Goal: Task Accomplishment & Management: Complete application form

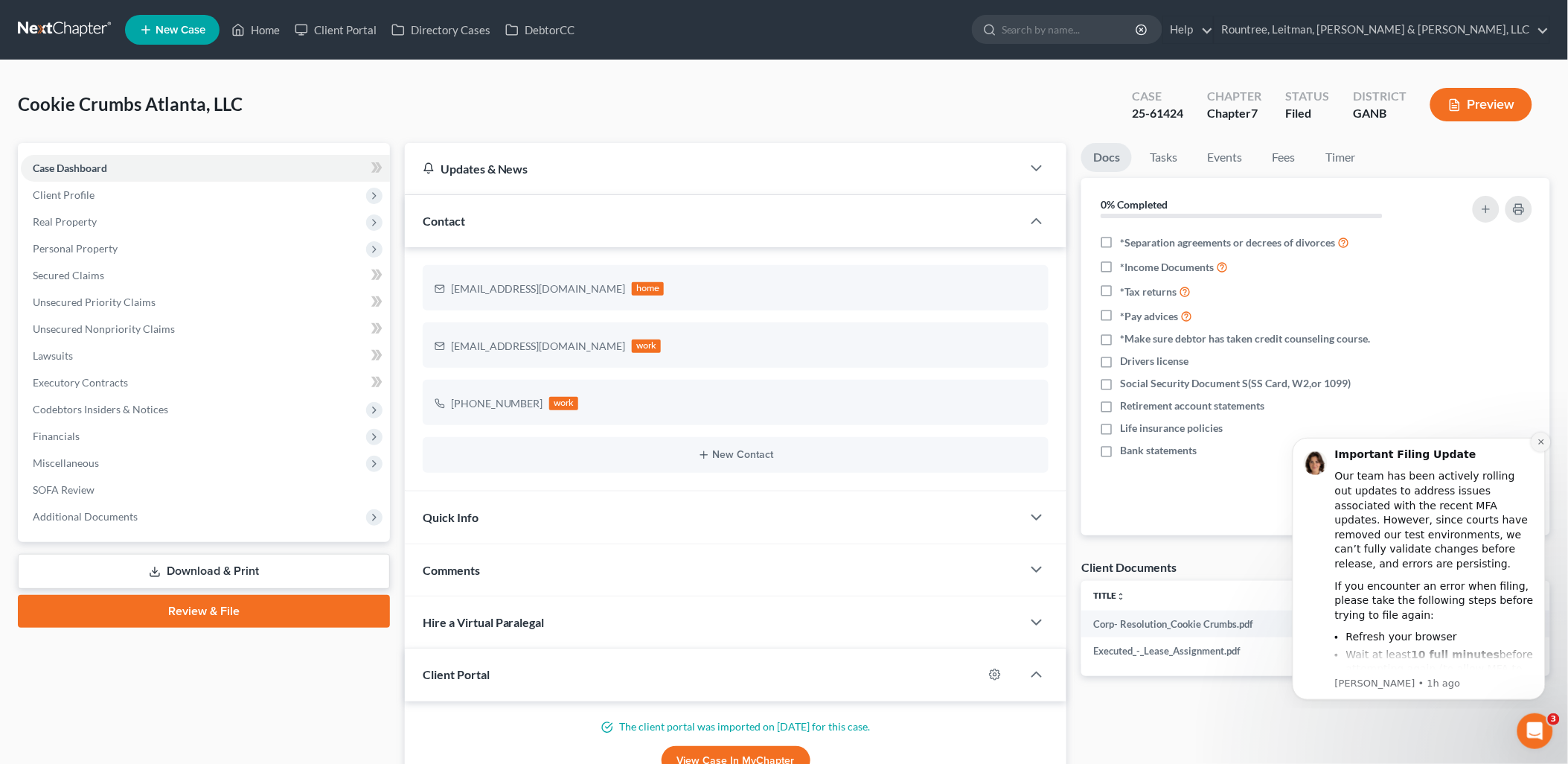
click at [1541, 444] on icon "Dismiss notification" at bounding box center [1541, 441] width 8 height 8
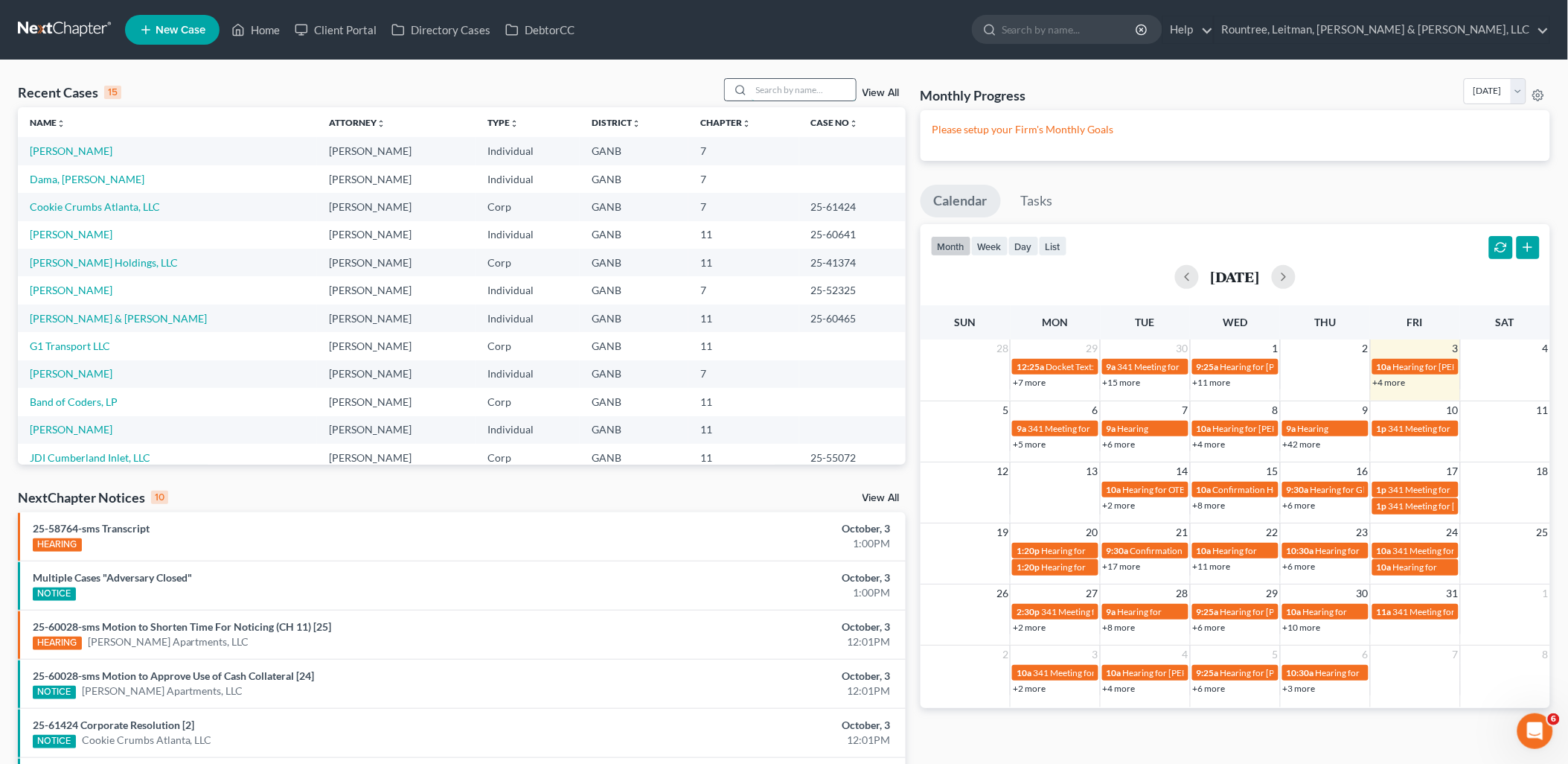
click at [800, 85] on input "search" at bounding box center [804, 89] width 104 height 22
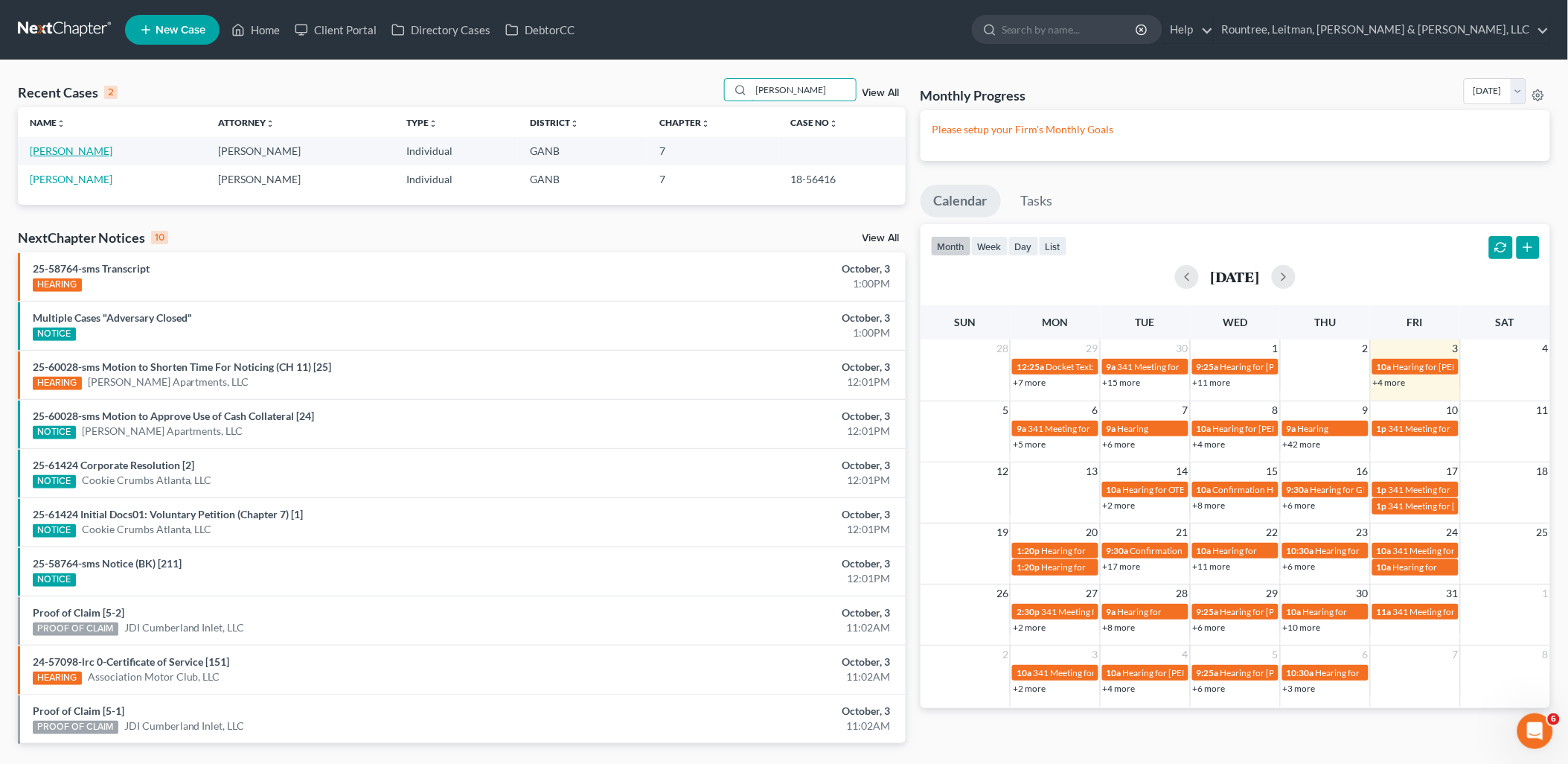
type input "malik"
click at [79, 153] on link "Smith, Malika" at bounding box center [70, 151] width 82 height 13
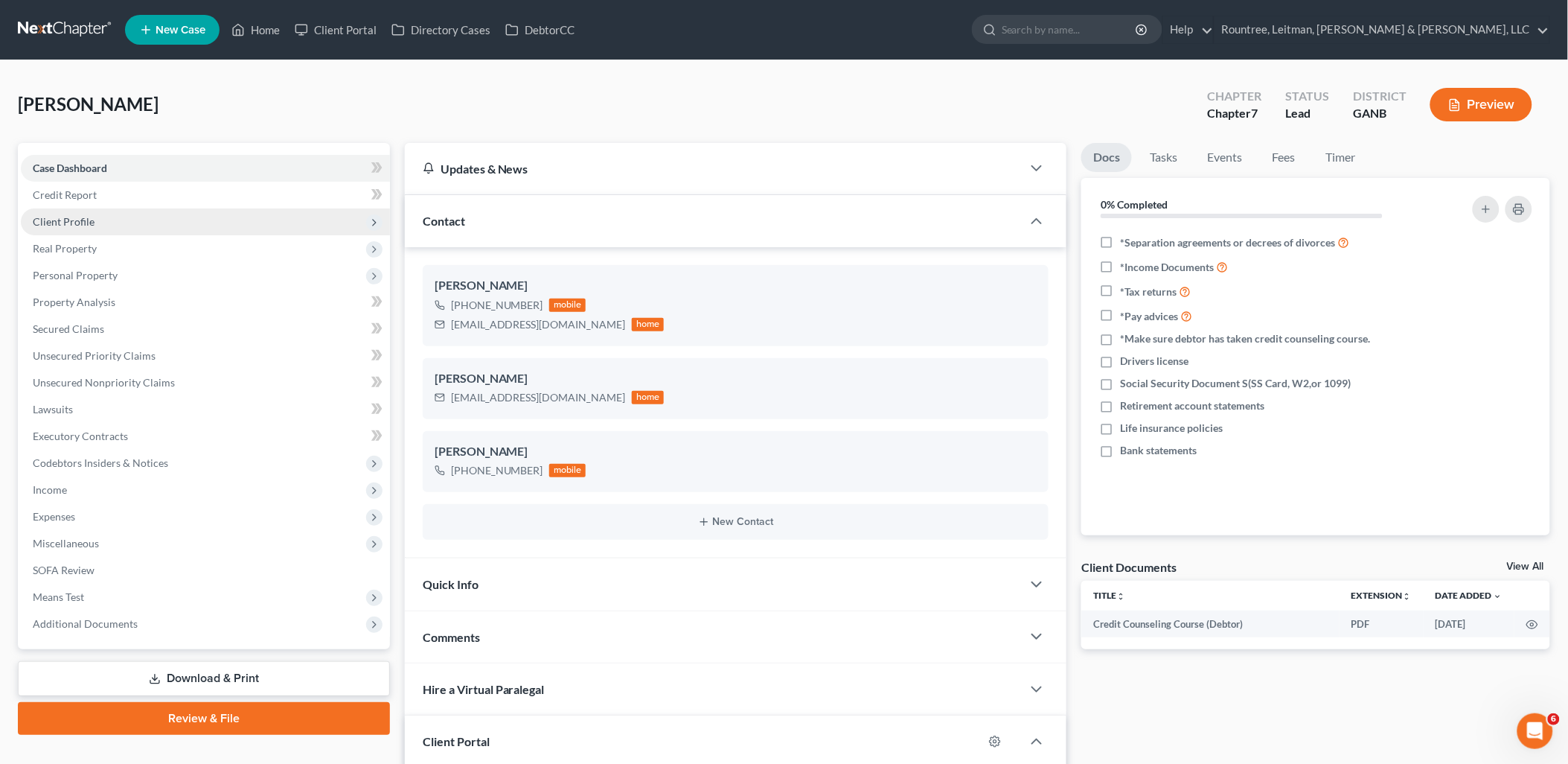
click at [127, 223] on span "Client Profile" at bounding box center [206, 222] width 369 height 26
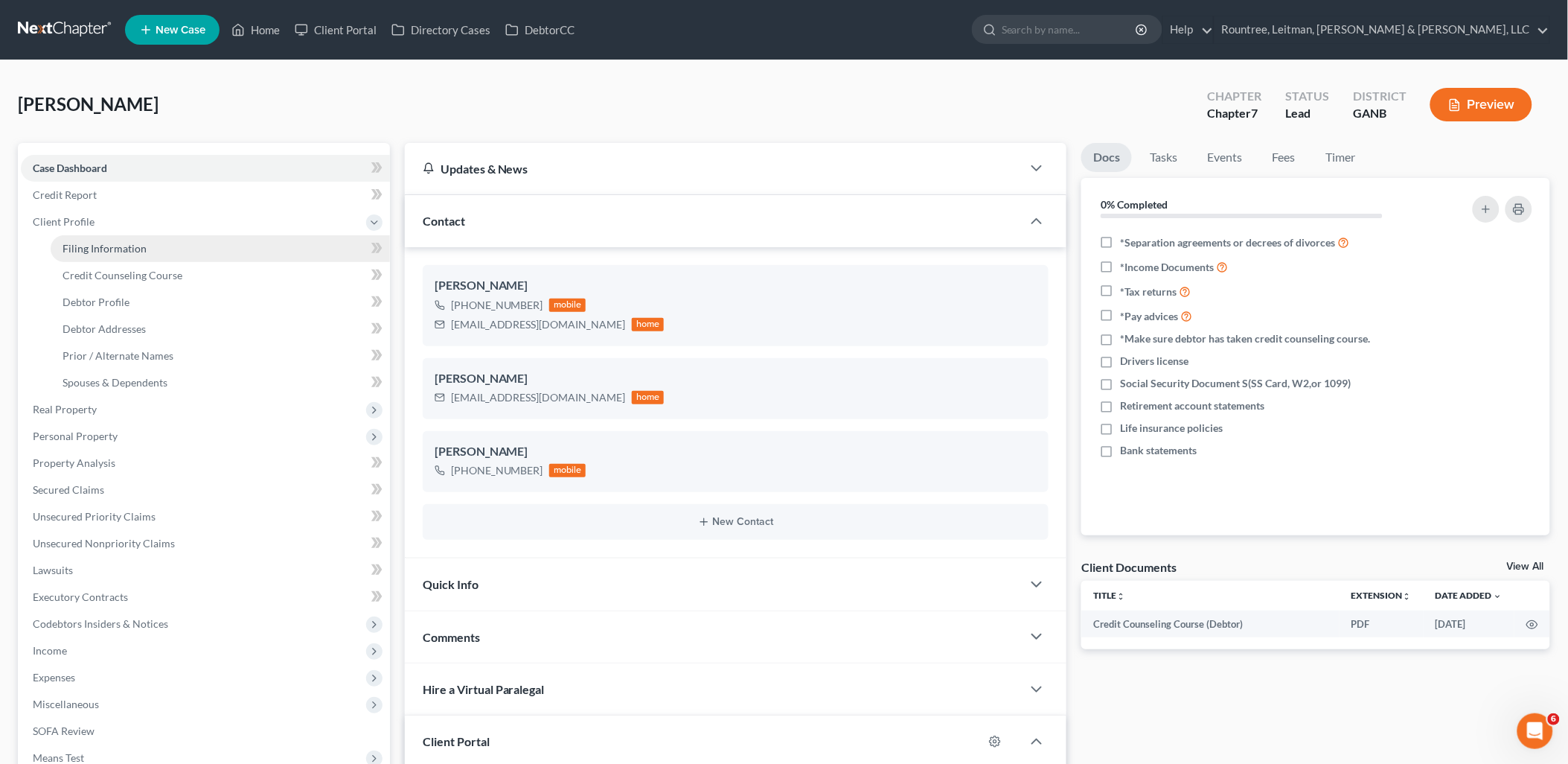
click at [125, 243] on span "Filing Information" at bounding box center [104, 248] width 84 height 13
select select "0"
select select "3"
select select "0"
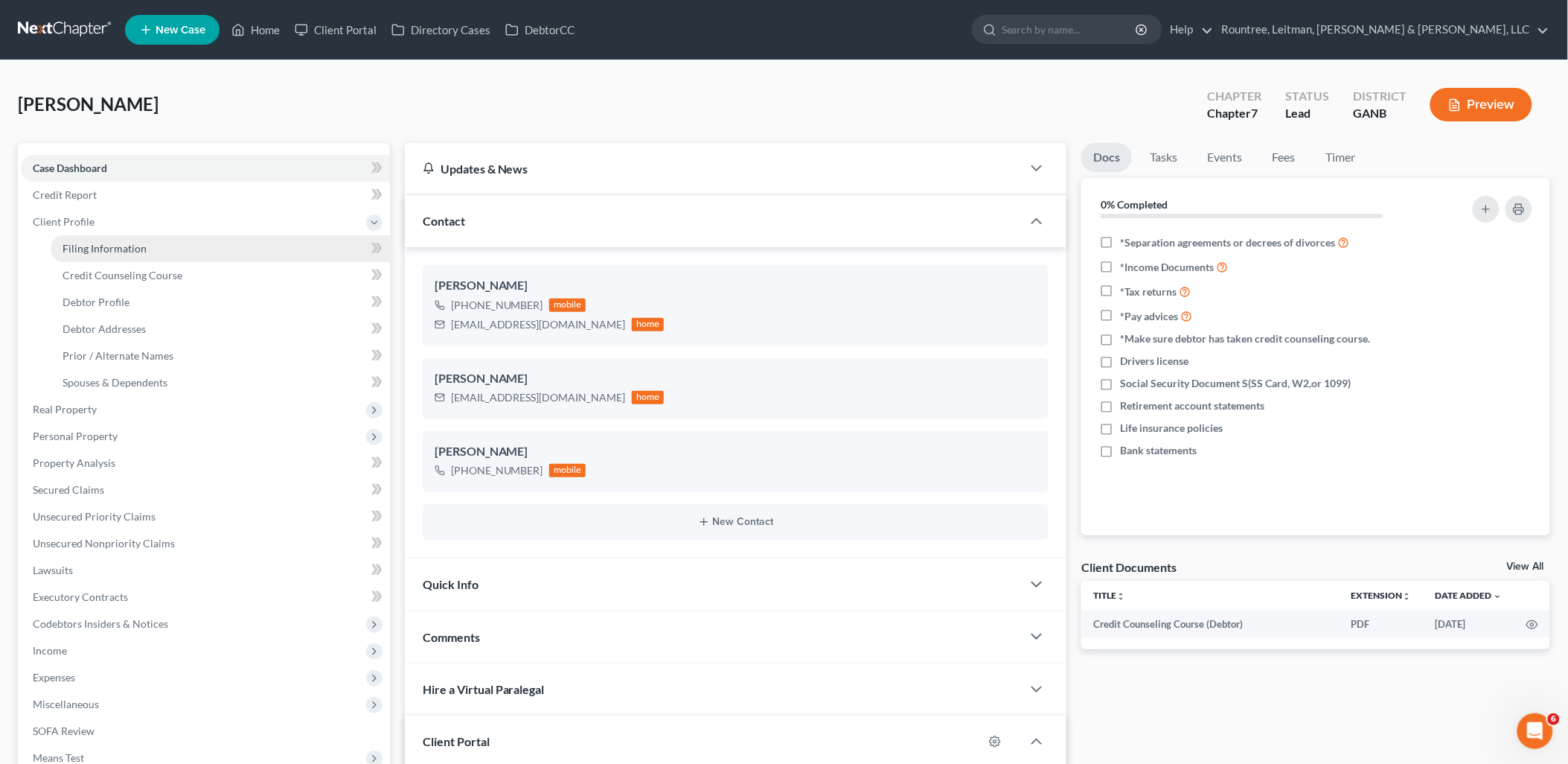
select select "10"
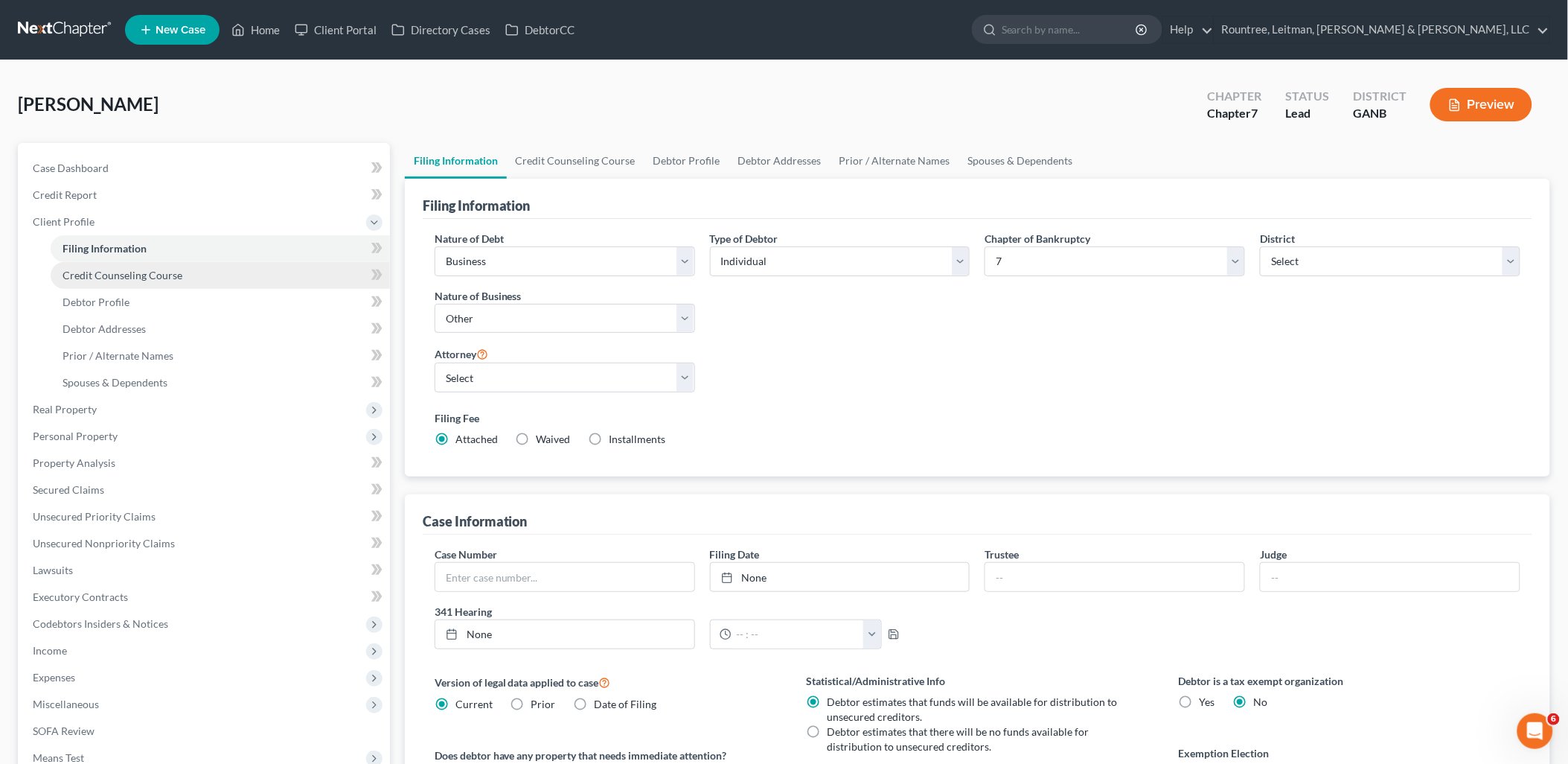
click at [135, 269] on span "Credit Counseling Course" at bounding box center [122, 275] width 120 height 13
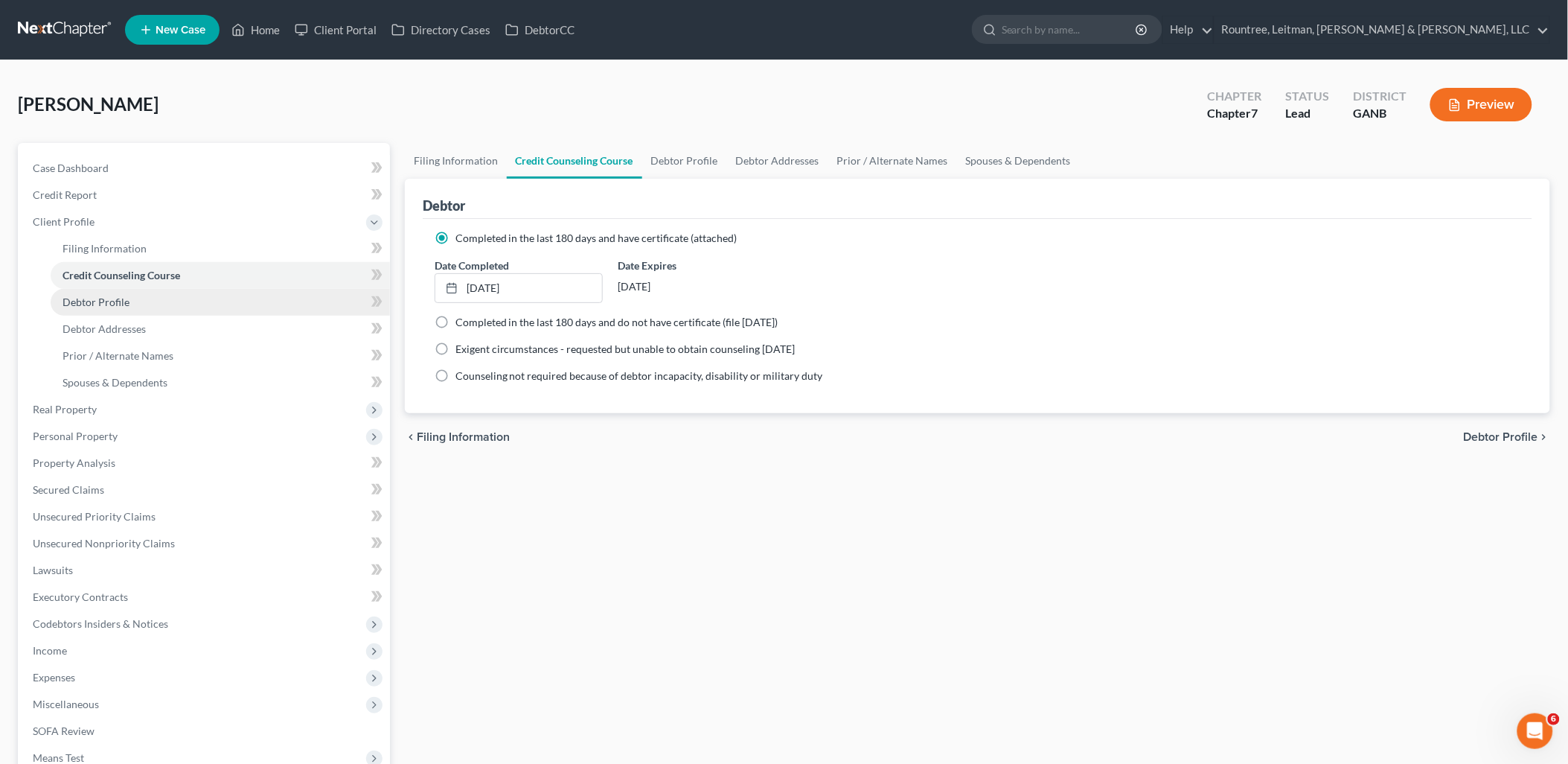
click at [113, 298] on span "Debtor Profile" at bounding box center [96, 302] width 67 height 13
select select "3"
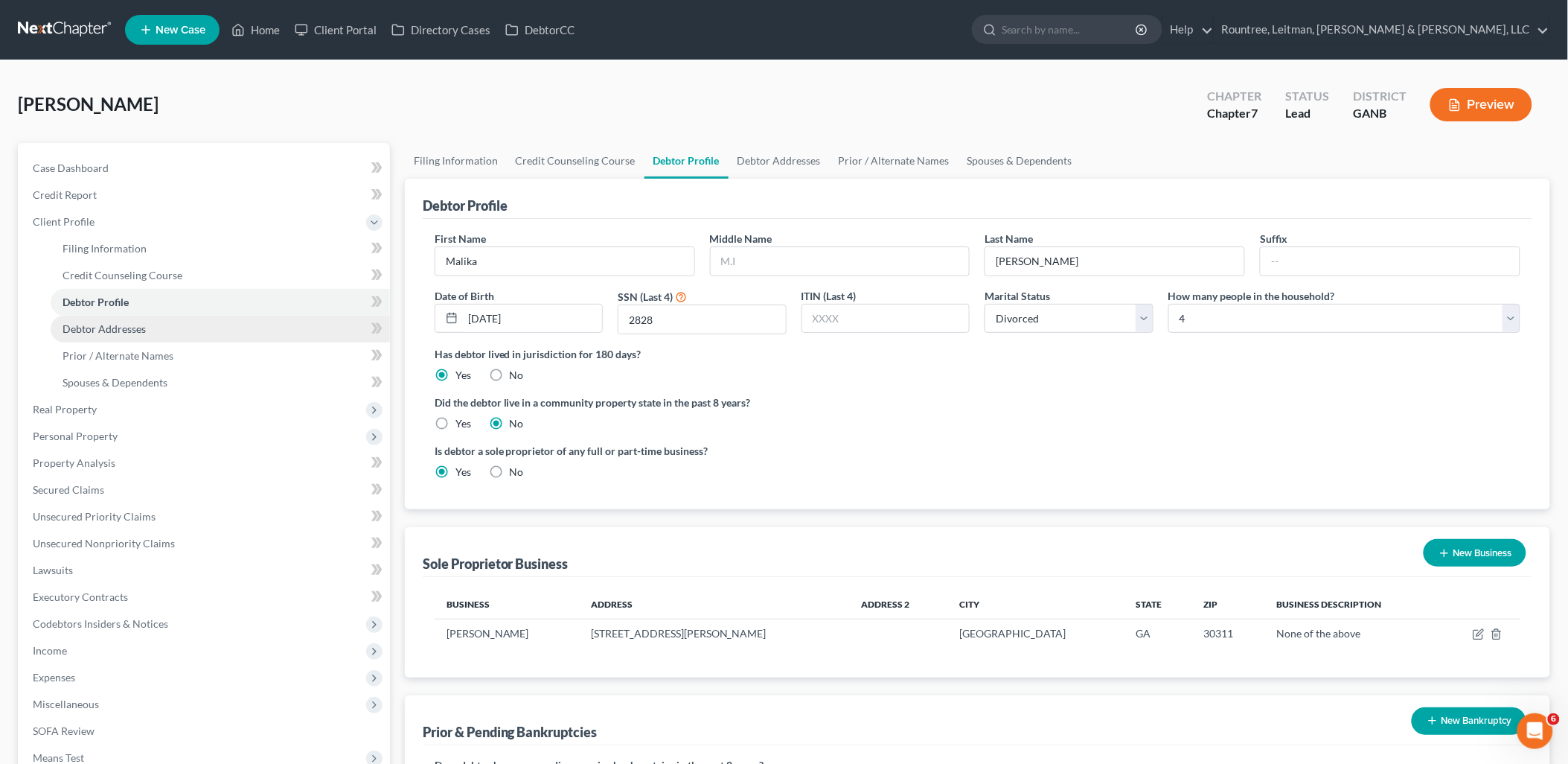
click at [118, 325] on span "Debtor Addresses" at bounding box center [104, 328] width 83 height 13
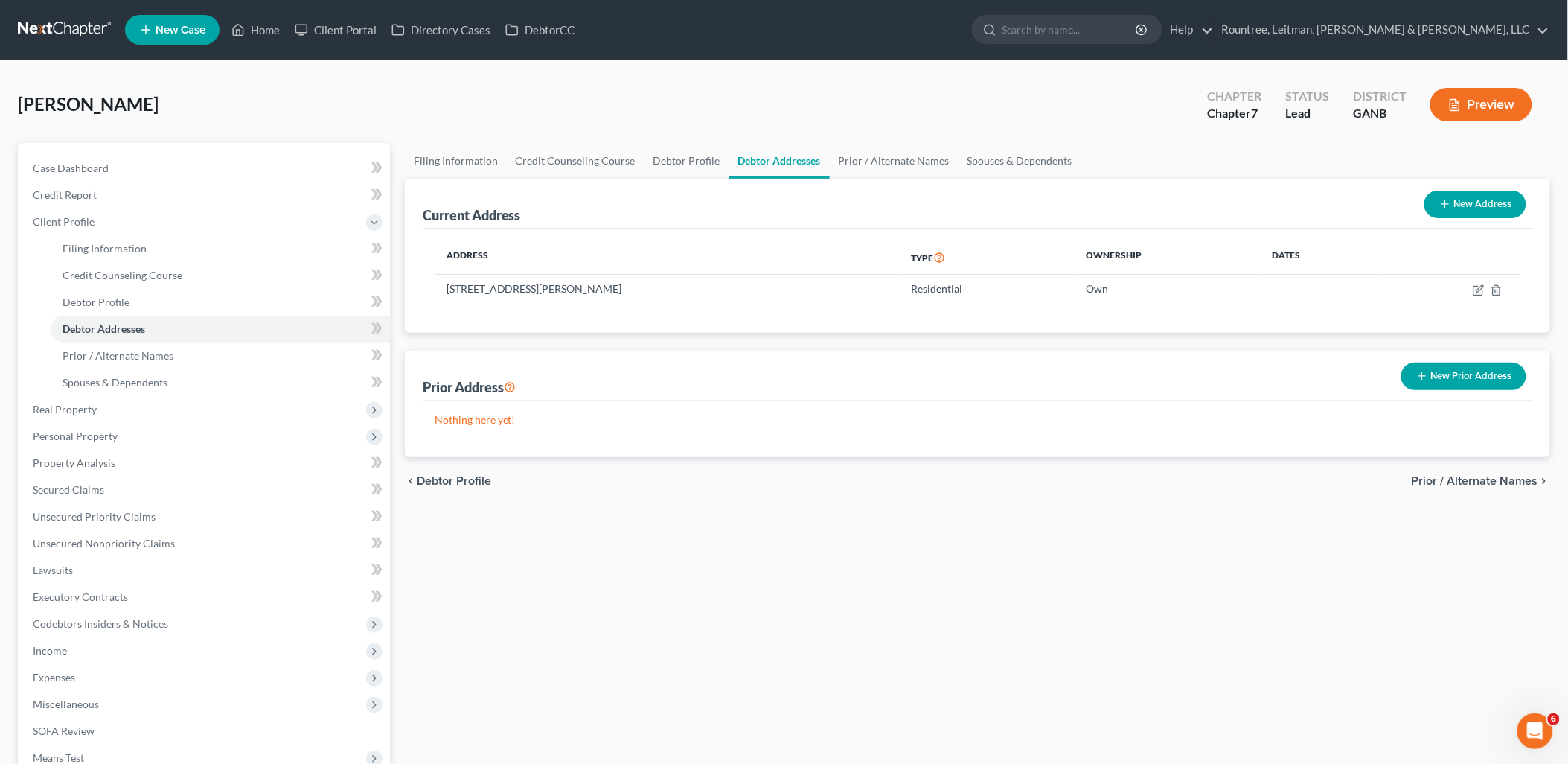
click at [779, 489] on div "chevron_left Debtor Profile Prior / Alternate Names chevron_right" at bounding box center [978, 481] width 1145 height 48
click at [116, 411] on span "Real Property" at bounding box center [206, 409] width 369 height 26
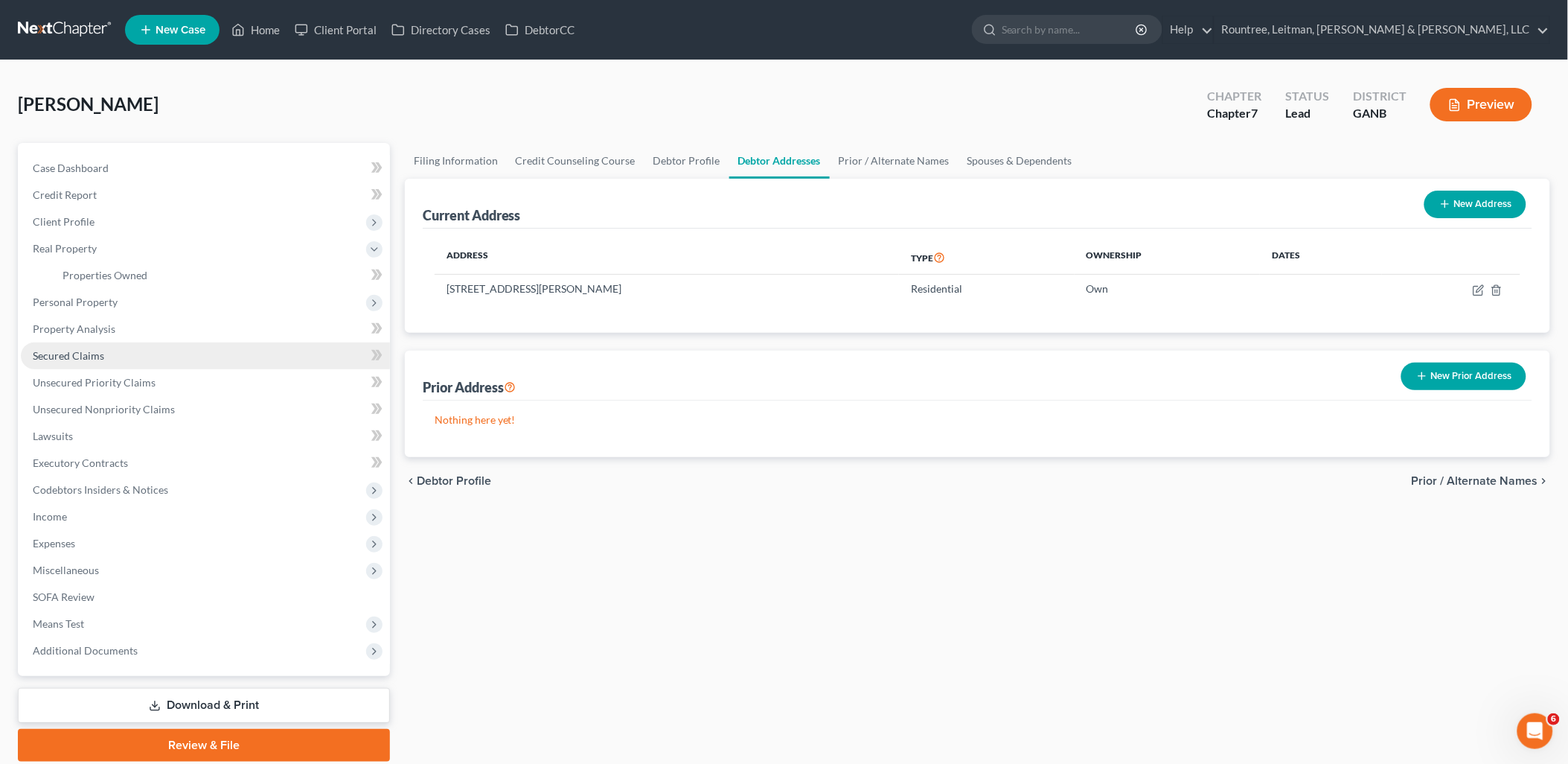
click at [85, 354] on span "Secured Claims" at bounding box center [68, 356] width 72 height 13
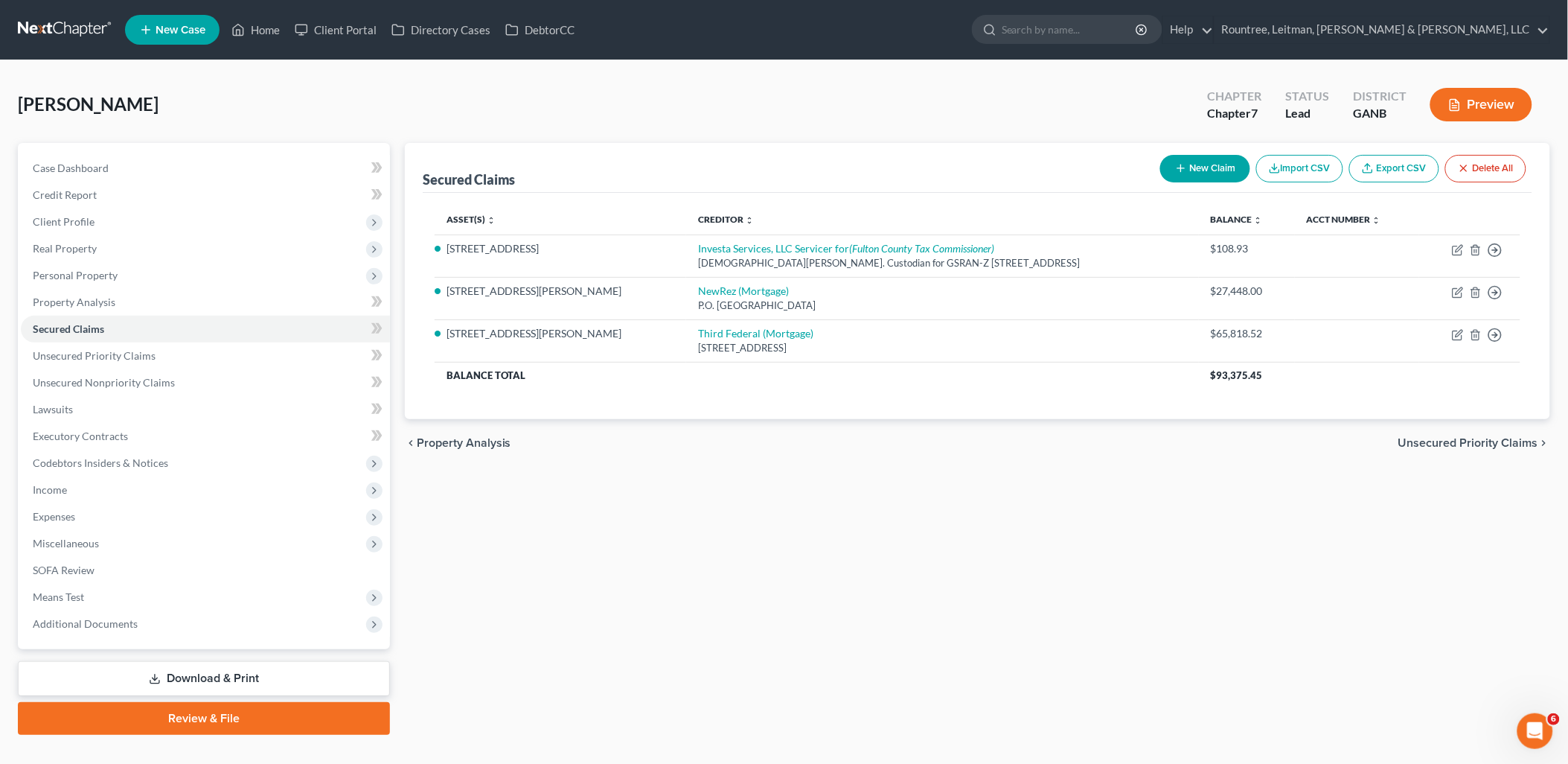
click at [1170, 165] on button "New Claim" at bounding box center [1205, 169] width 90 height 27
select select "0"
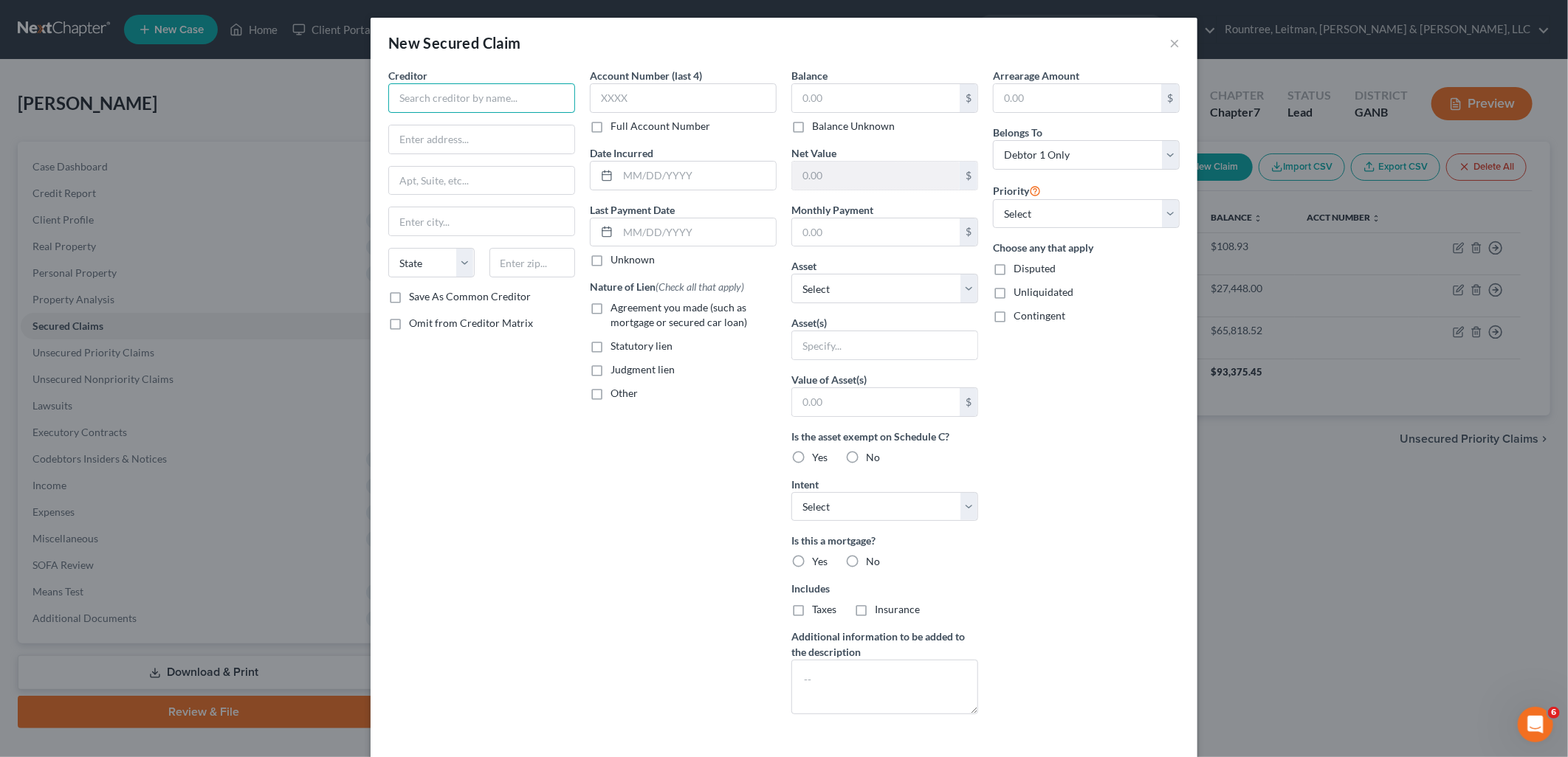
click at [423, 102] on input "text" at bounding box center [481, 97] width 187 height 29
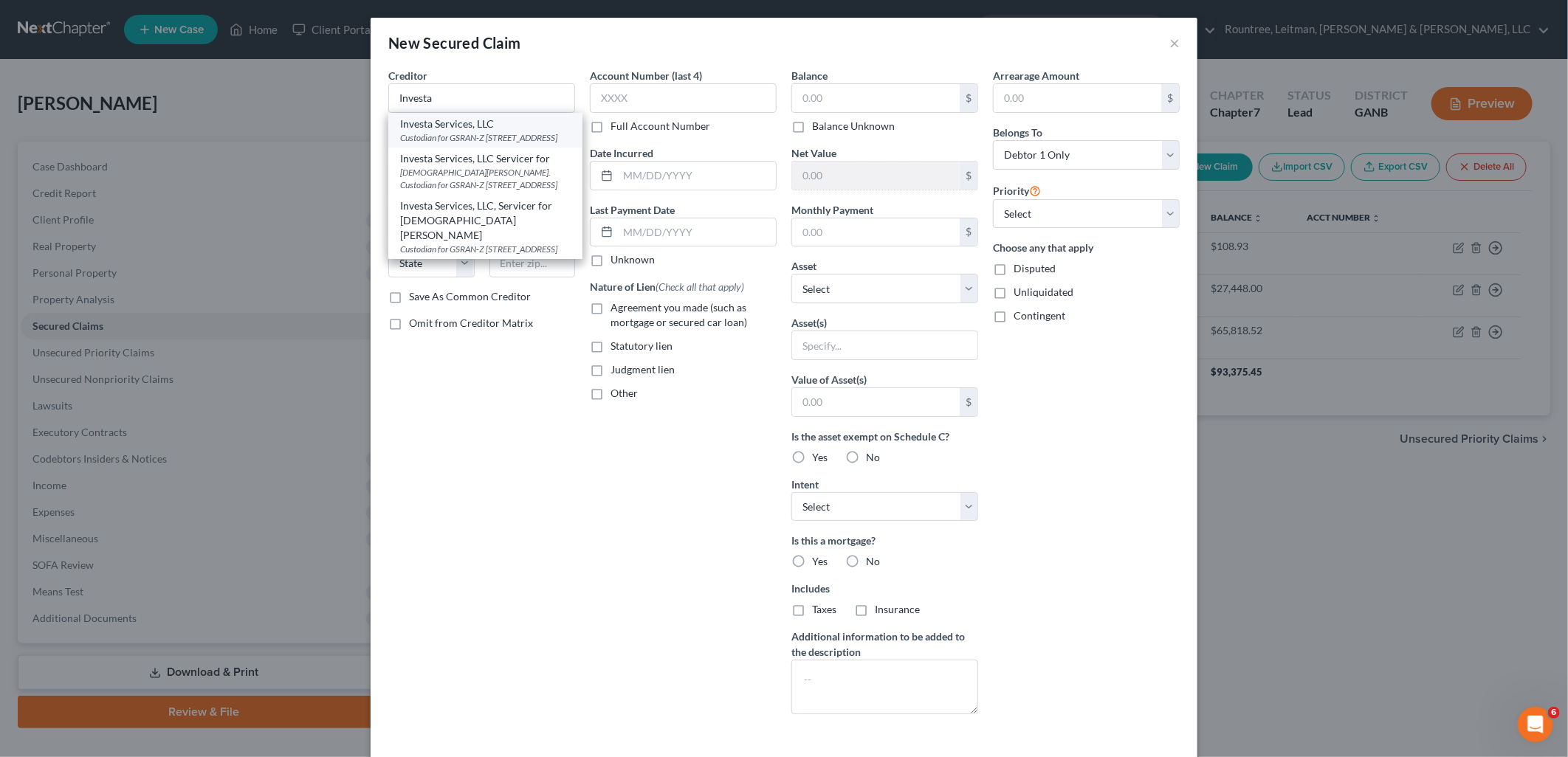
click at [459, 133] on div "Custodian for GSRAN-Z 1266 West Paces Ferry Rd #517, Atlanta, GA 30327" at bounding box center [485, 137] width 170 height 13
type input "Investa Services, LLC"
type input "Custodian for GSRAN-Z"
type input "1266 West Paces Ferry Rd #517"
type input "Atlanta"
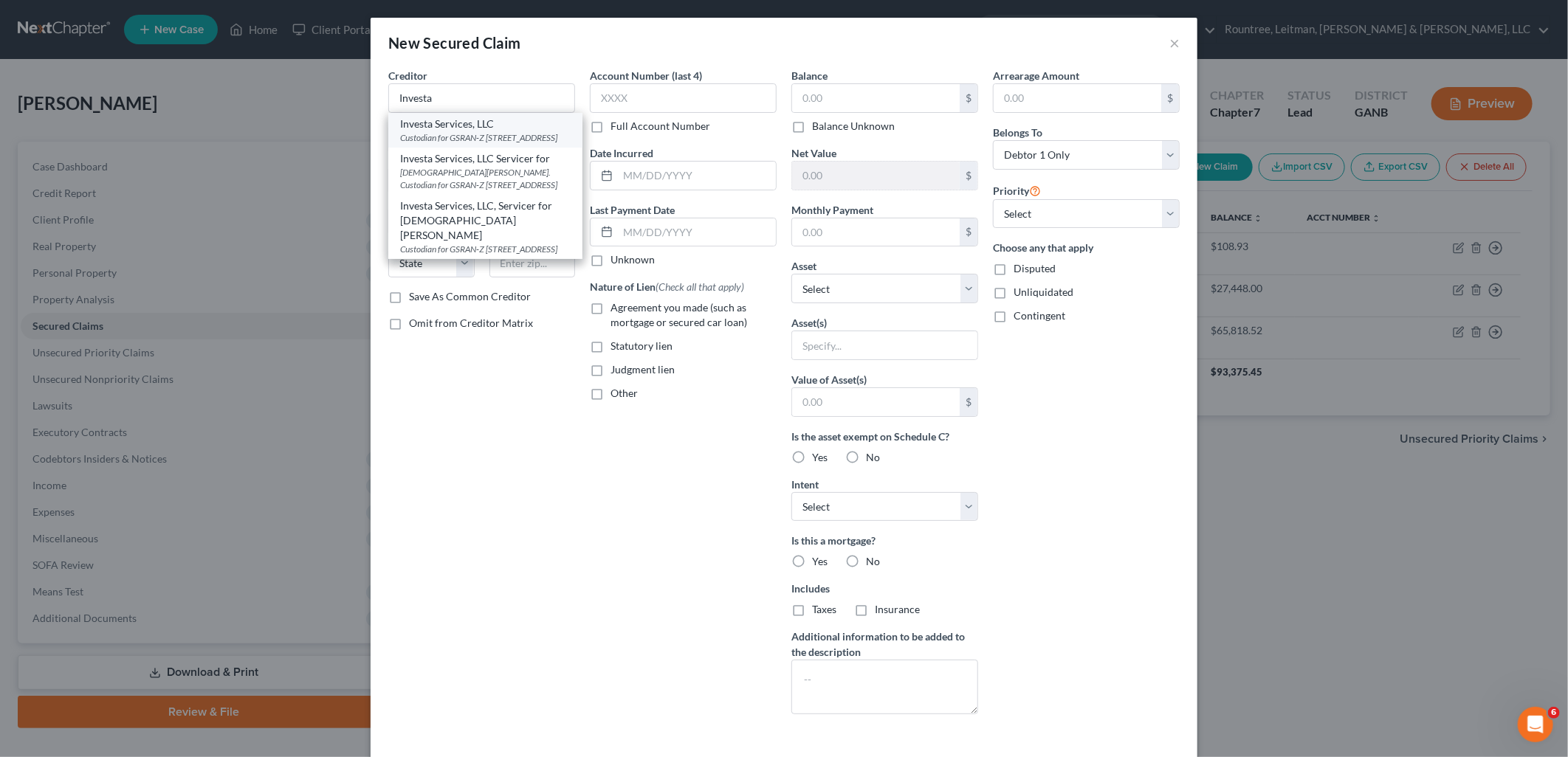
select select "10"
type input "30327"
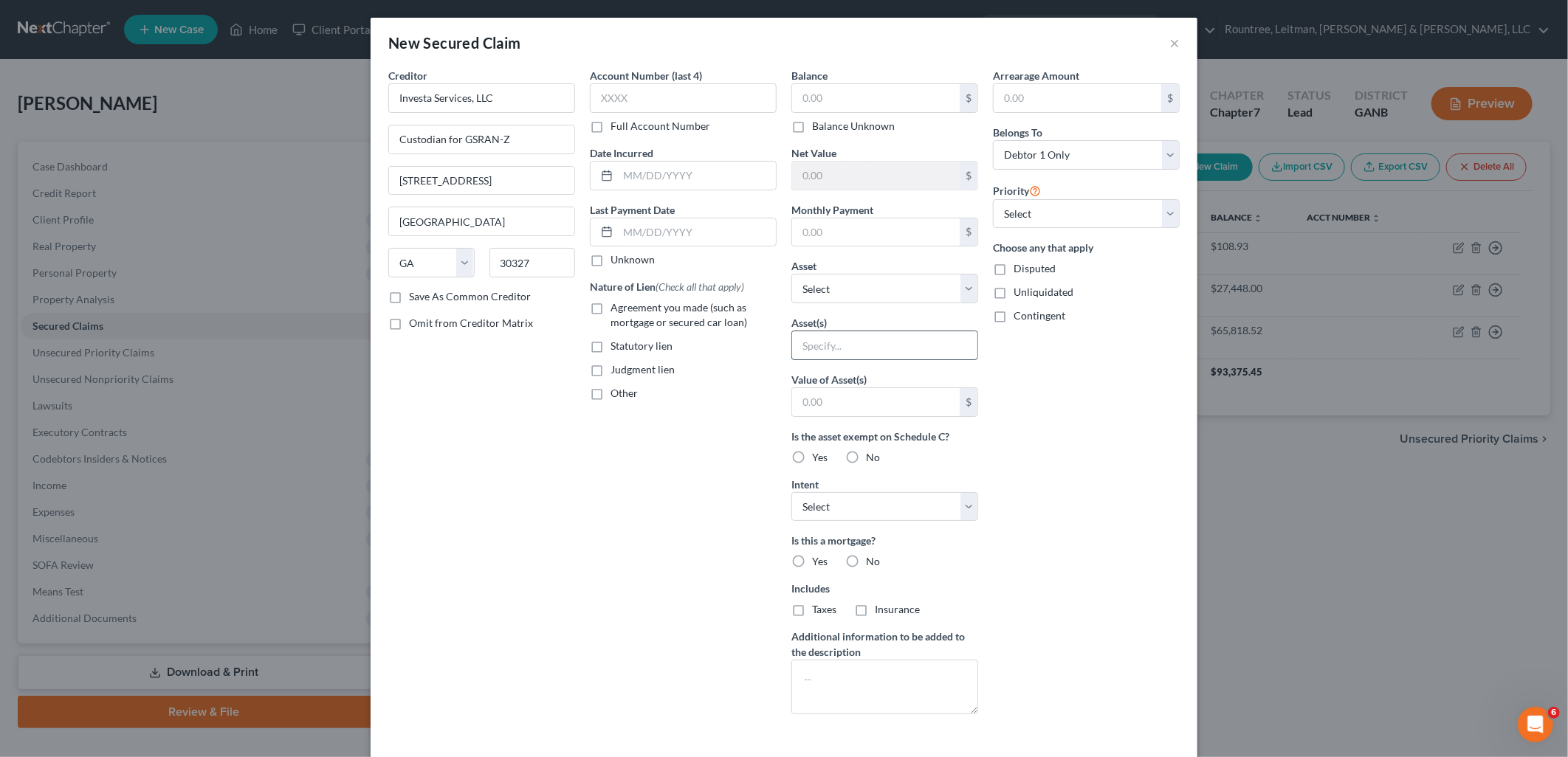
click at [838, 348] on input "text" at bounding box center [884, 345] width 185 height 28
type input "2207 Forrest Pl NW"
click at [838, 97] on input "text" at bounding box center [875, 97] width 167 height 28
type input "222.72"
click at [1093, 351] on div "Arrearage Amount $ Belongs To * Select Debtor 1 Only Debtor 2 Only Debtor 1 And…" at bounding box center [1086, 397] width 202 height 658
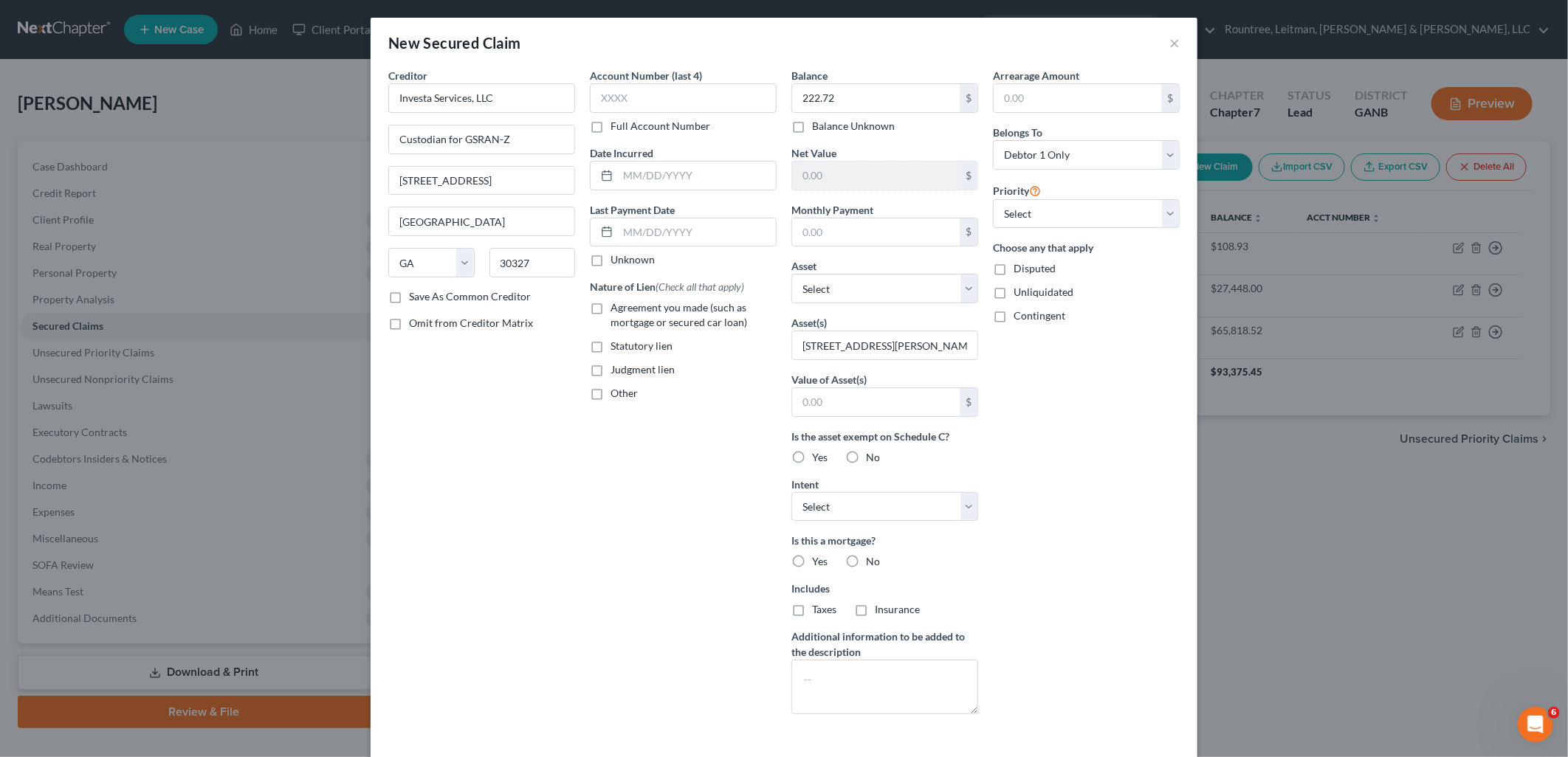
click at [1014, 267] on label "Disputed" at bounding box center [1035, 269] width 42 height 15
click at [1020, 267] on input "Disputed" at bounding box center [1024, 266] width 10 height 10
checkbox input "true"
click at [1014, 295] on label "Unliquidated" at bounding box center [1044, 292] width 60 height 15
click at [1020, 295] on input "Unliquidated" at bounding box center [1024, 289] width 10 height 10
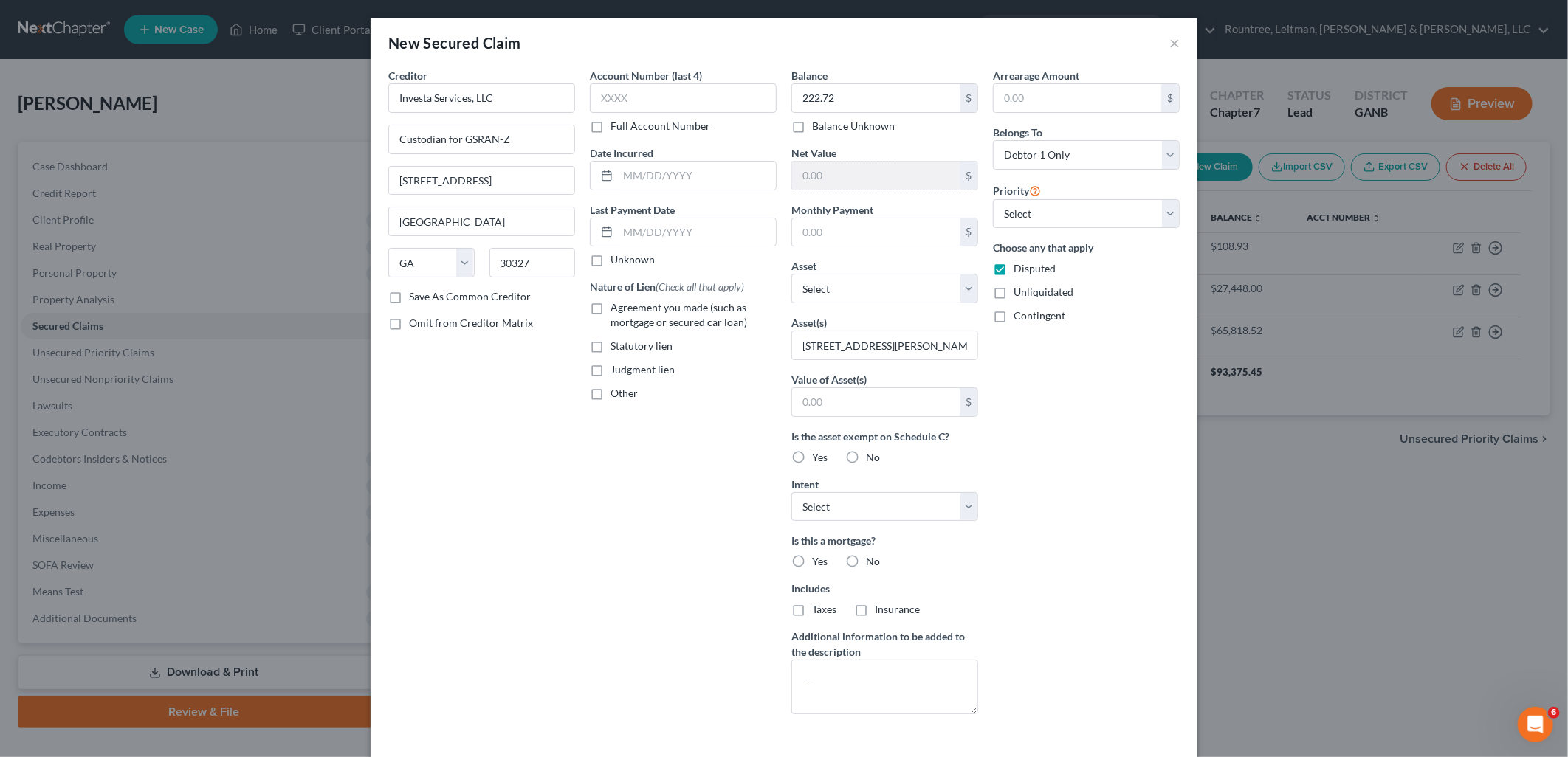
checkbox input "true"
click at [1014, 315] on label "Contingent" at bounding box center [1039, 316] width 52 height 15
click at [1020, 315] on input "Contingent" at bounding box center [1024, 313] width 10 height 10
checkbox input "true"
click at [610, 347] on label "Statutory lien" at bounding box center [641, 346] width 62 height 15
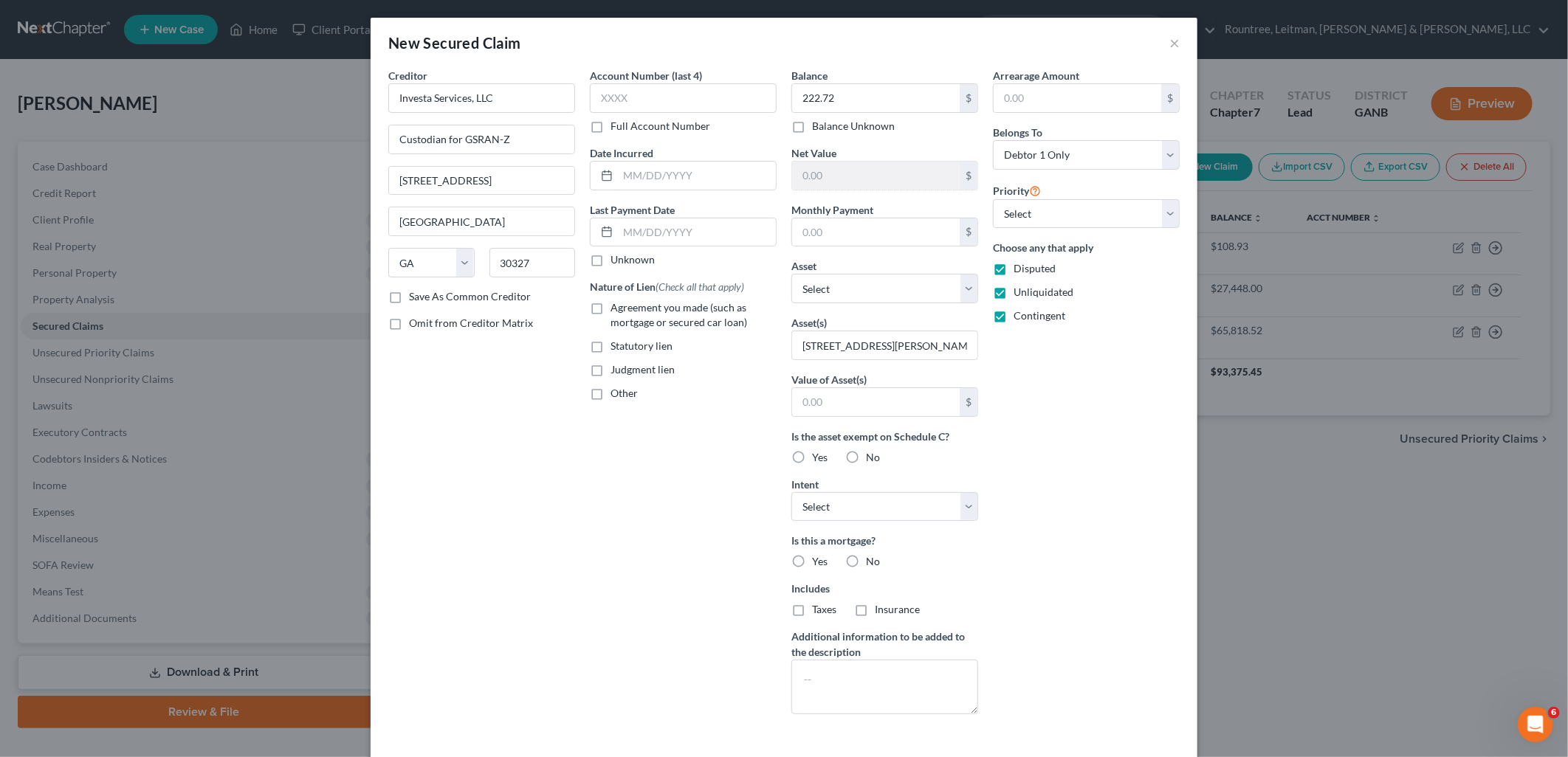
click at [616, 347] on input "Statutory lien" at bounding box center [621, 343] width 10 height 10
checkbox input "true"
click at [610, 397] on label "Other" at bounding box center [624, 393] width 27 height 15
click at [616, 396] on input "Other" at bounding box center [621, 390] width 10 height 10
checkbox input "true"
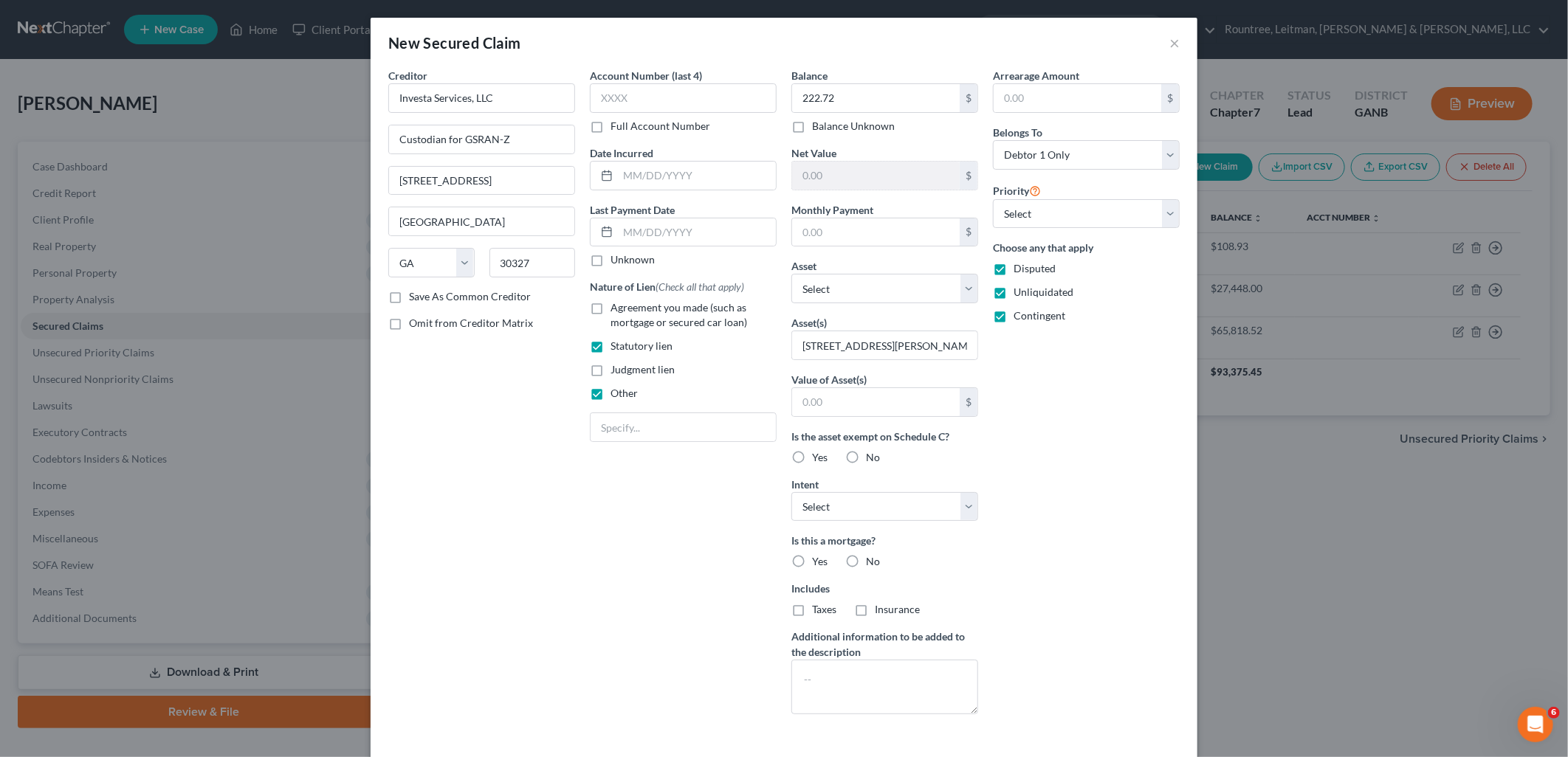
scroll to position [62, 0]
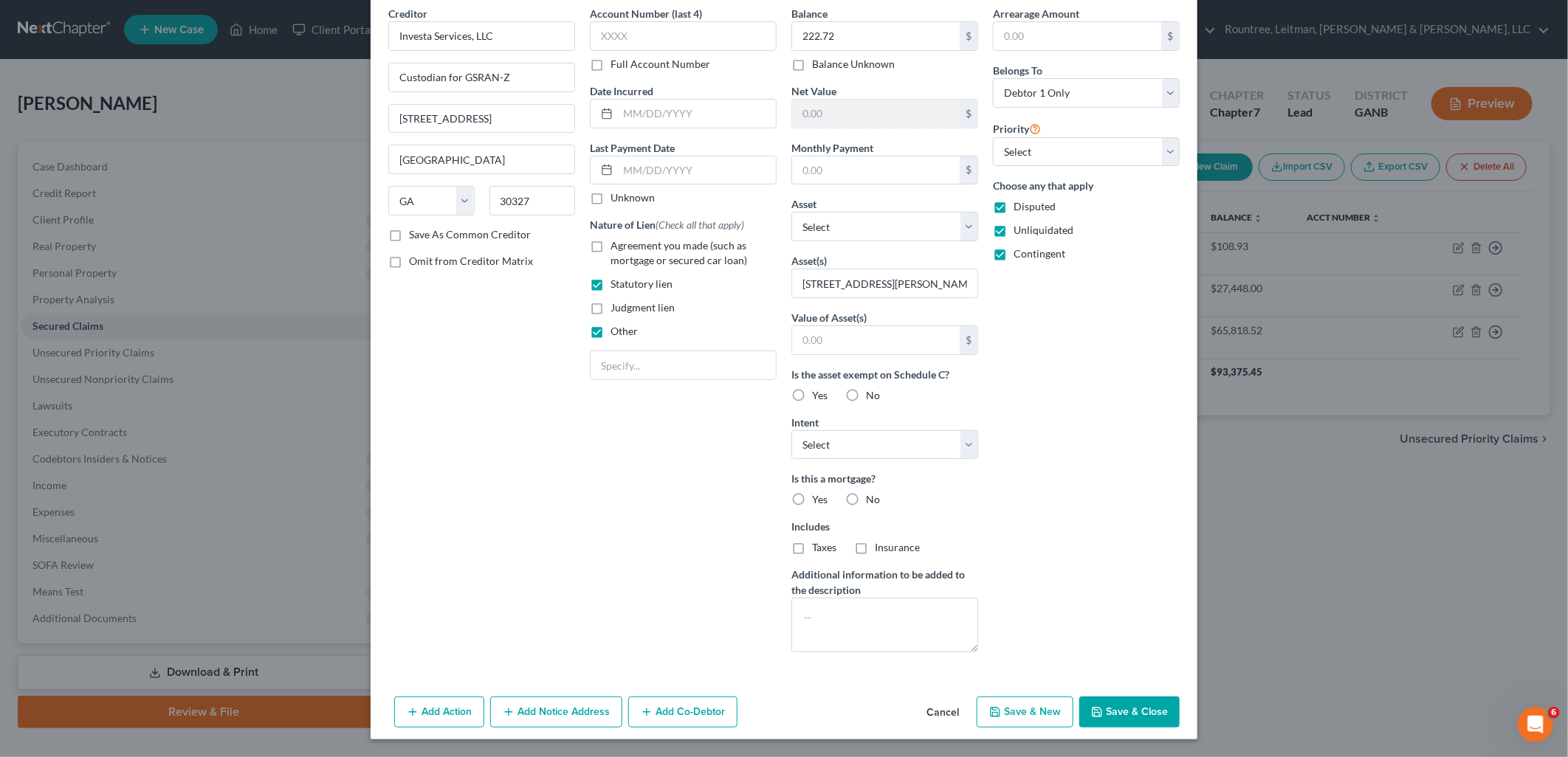
click at [562, 713] on button "Add Notice Address" at bounding box center [556, 711] width 132 height 31
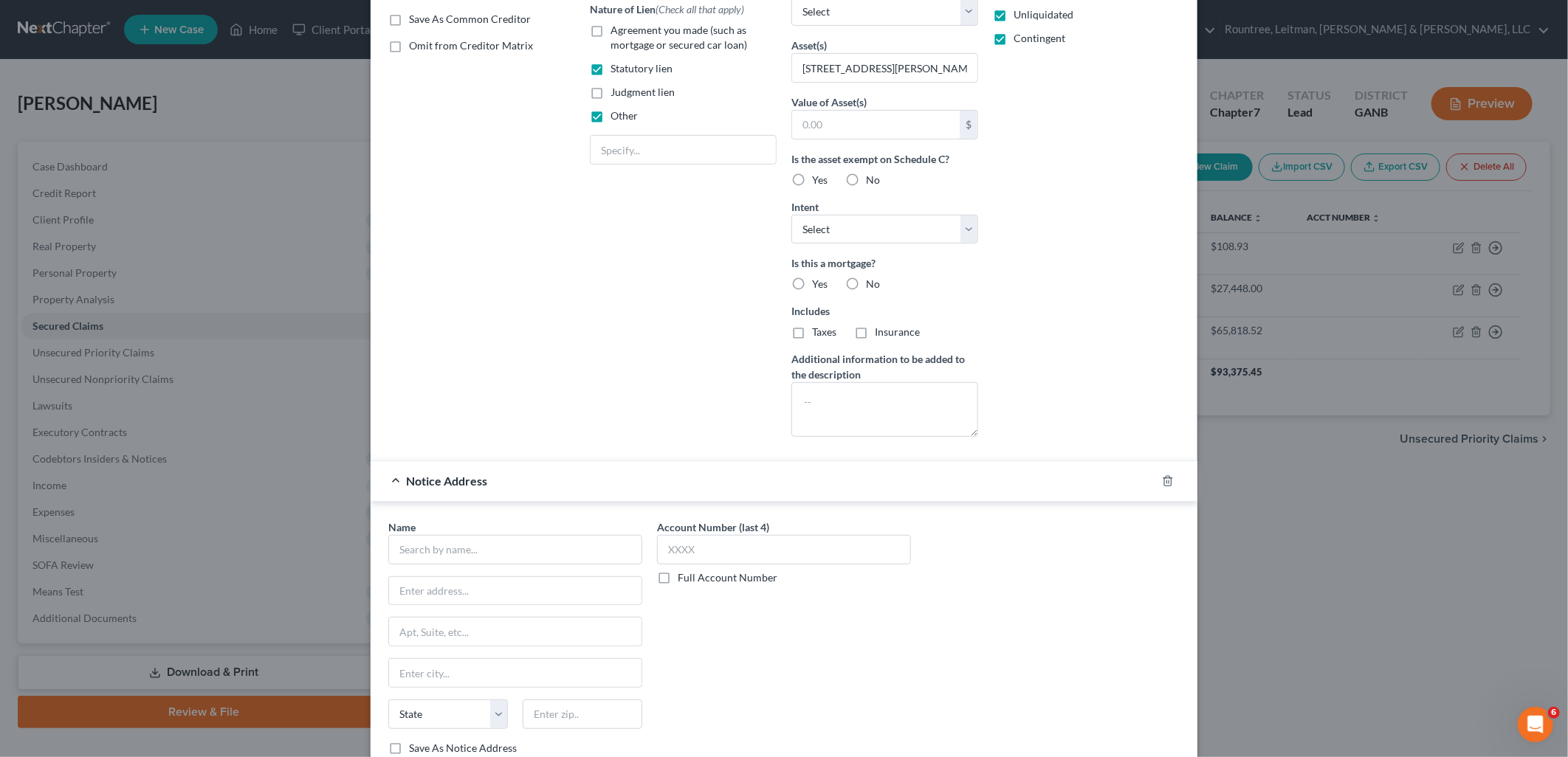
scroll to position [308, 0]
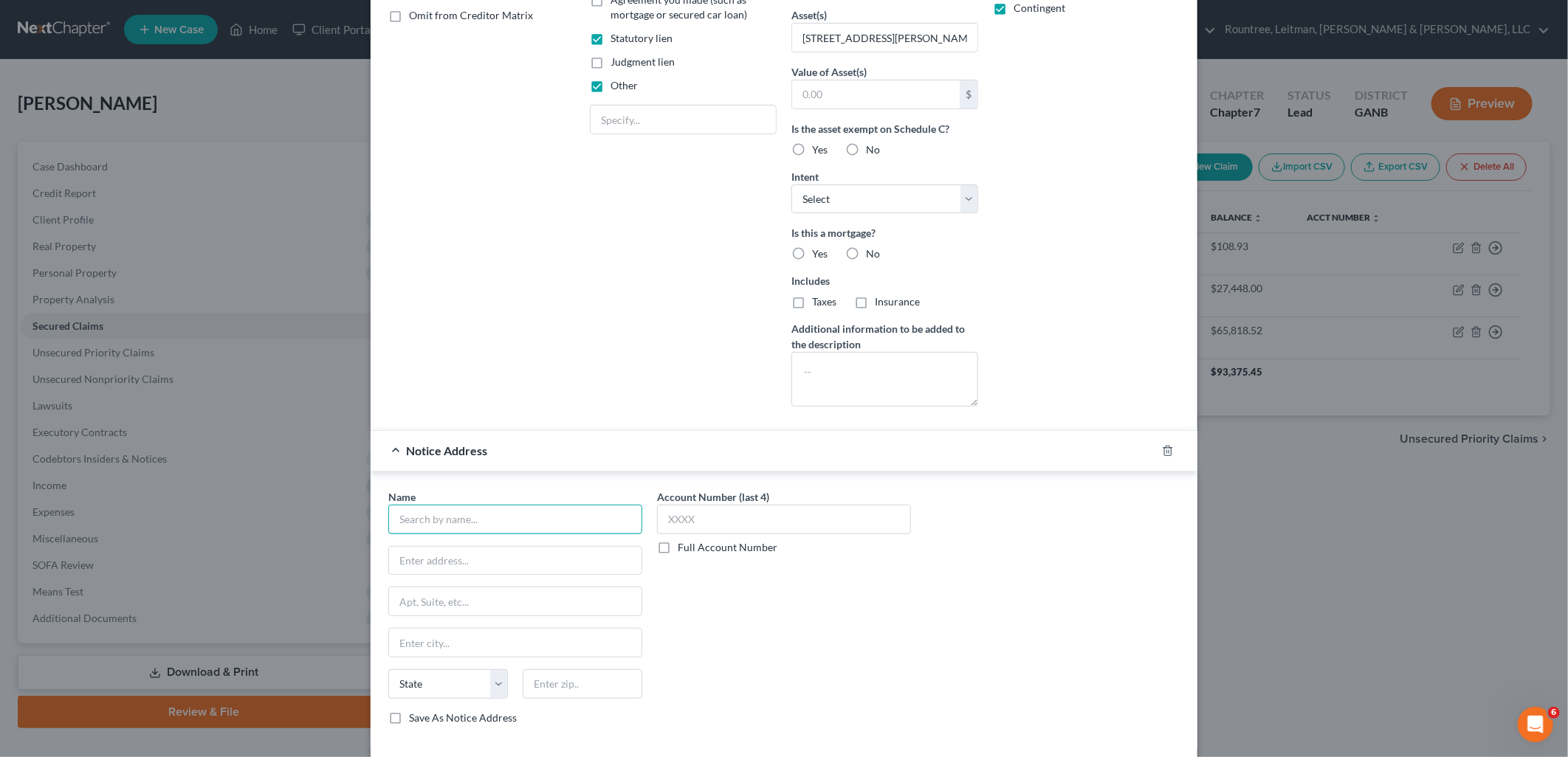
click at [495, 529] on input "text" at bounding box center [515, 519] width 254 height 29
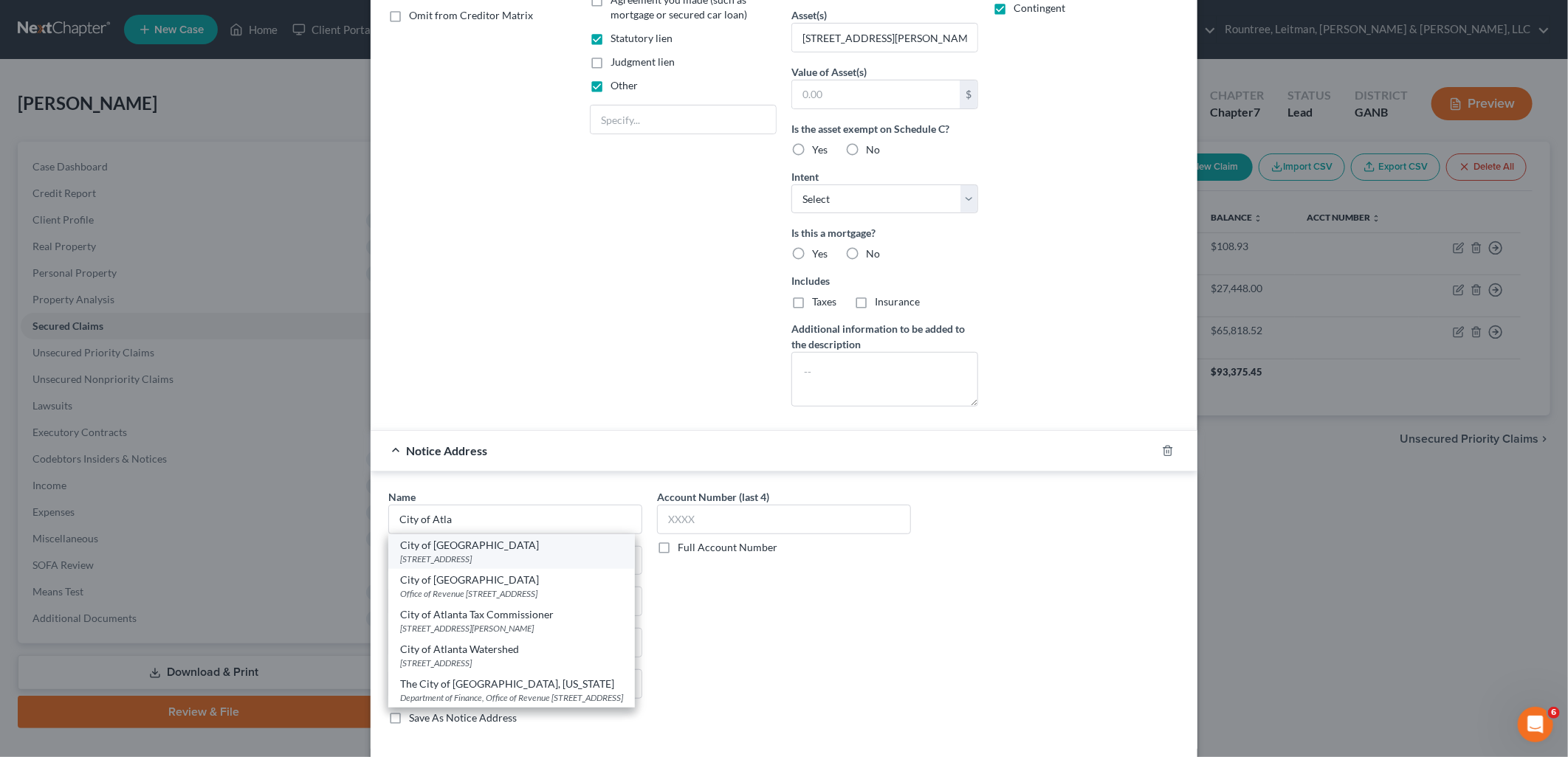
click at [534, 554] on div "55 Trinity Ave SW, Atlanta, GA 30303" at bounding box center [511, 558] width 223 height 13
type input "City of Atlanta"
type input "55 Trinity Ave SW"
type input "Atlanta"
select select "10"
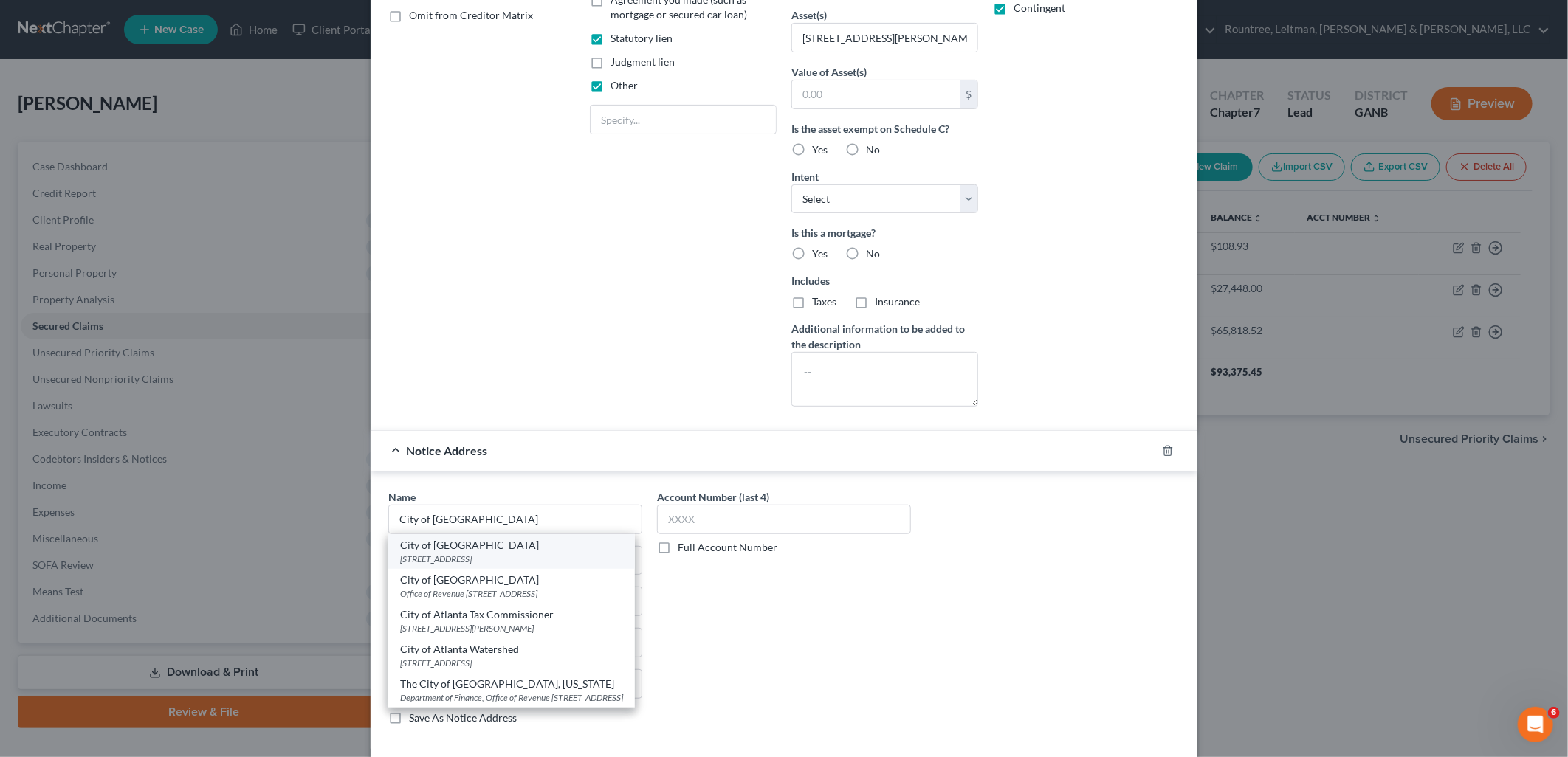
type input "30303"
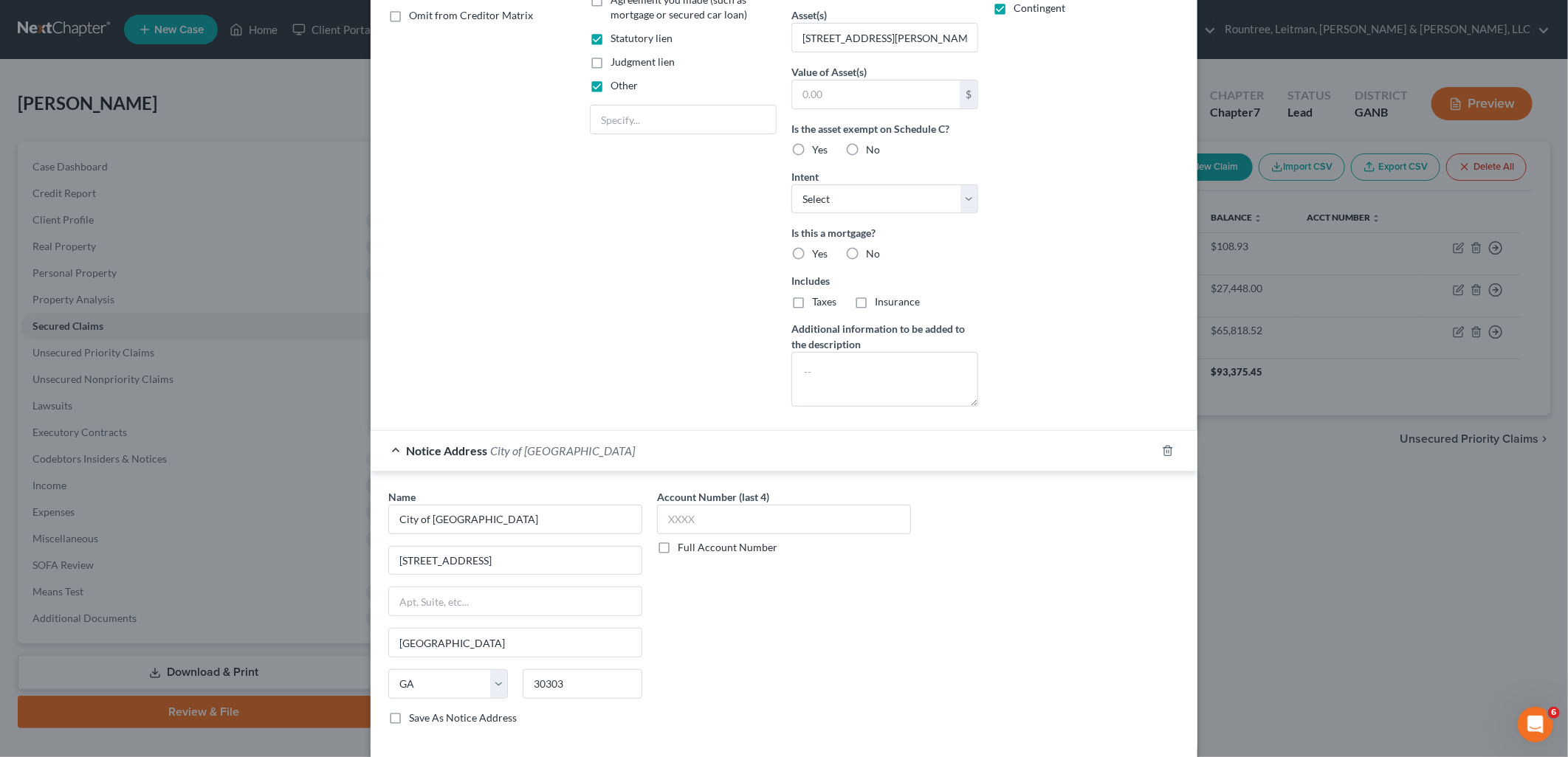
scroll to position [381, 0]
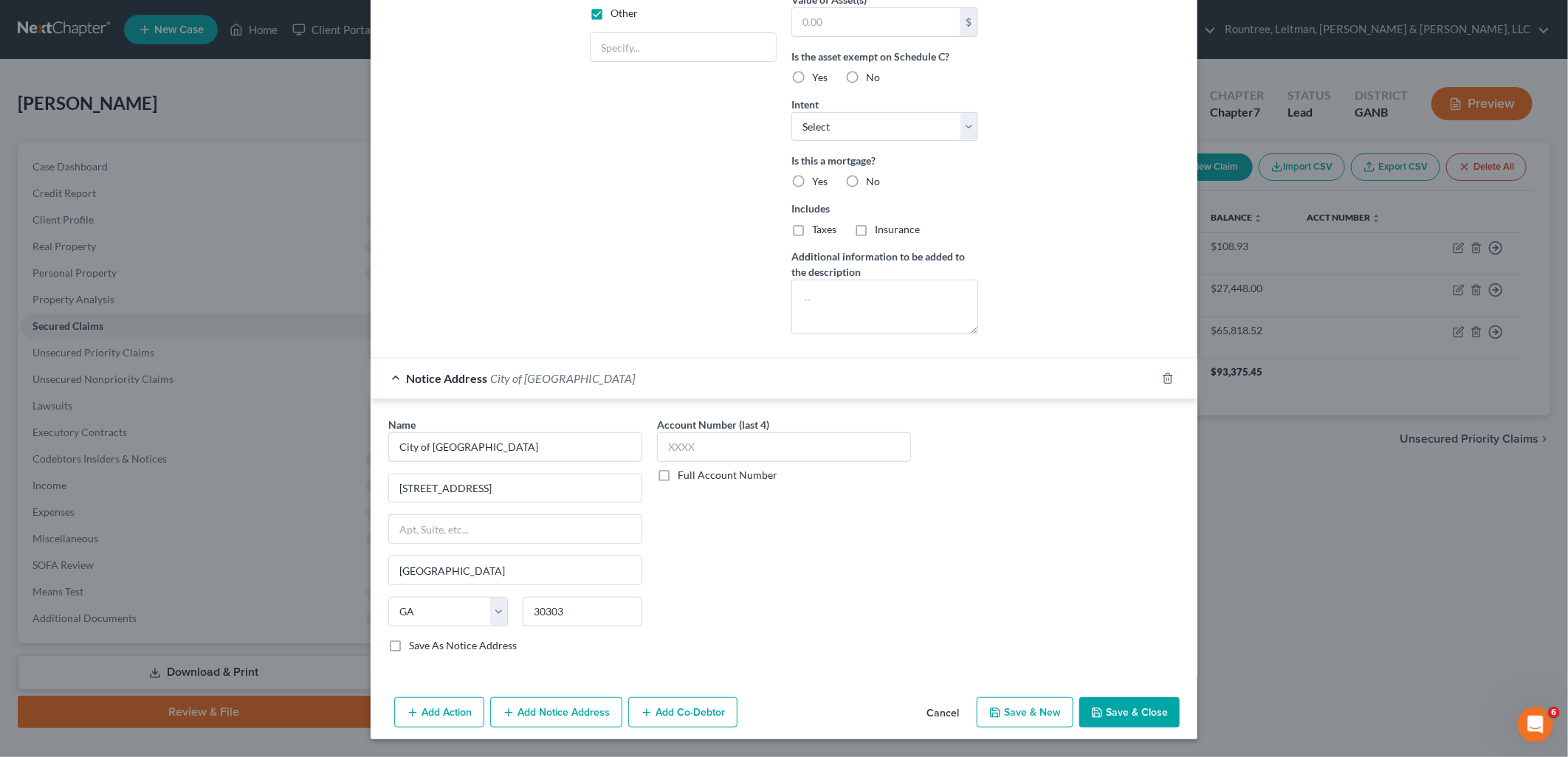
click at [1110, 705] on button "Save & Close" at bounding box center [1129, 712] width 100 height 31
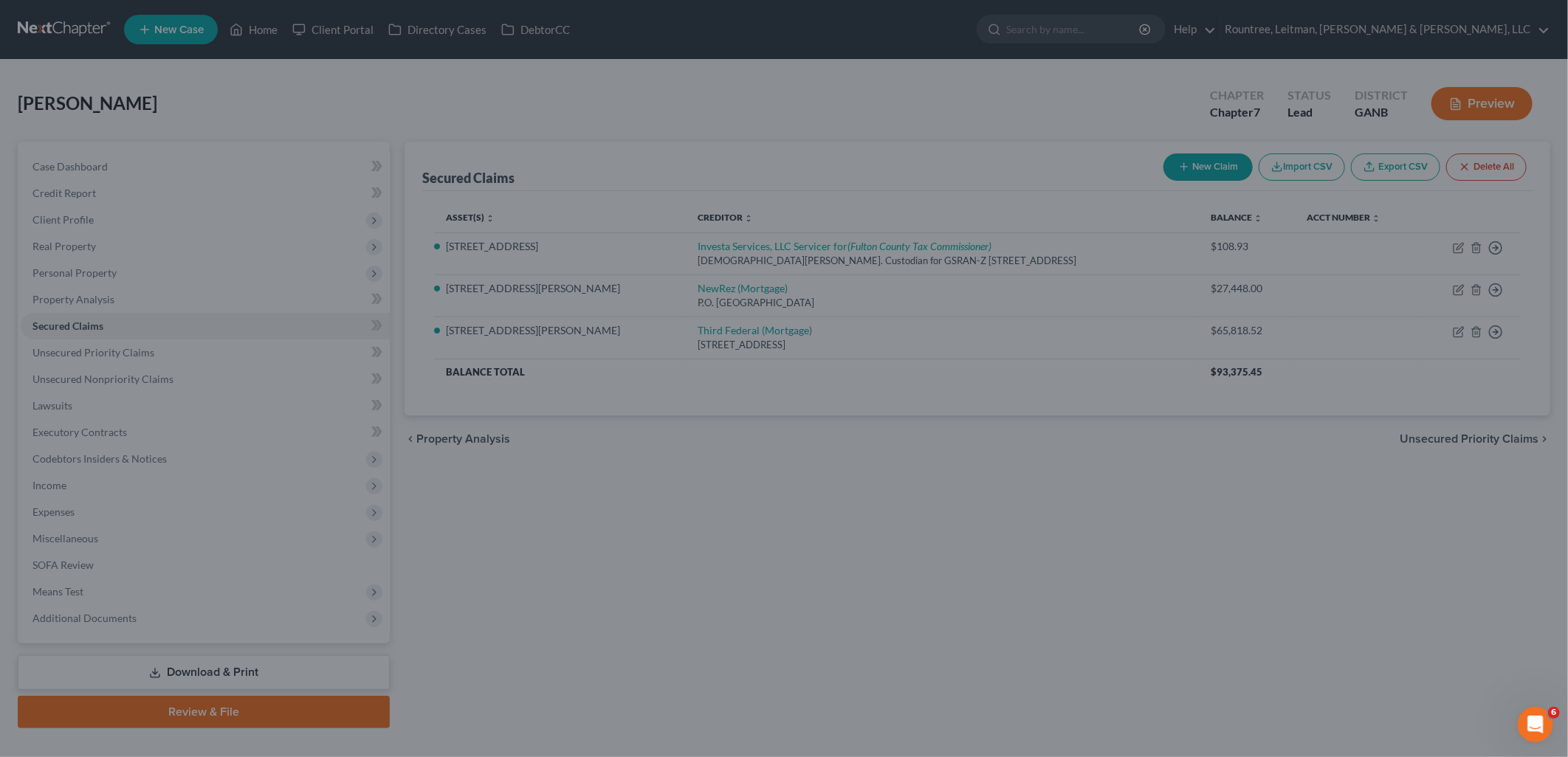
type input "0"
type input "0.00"
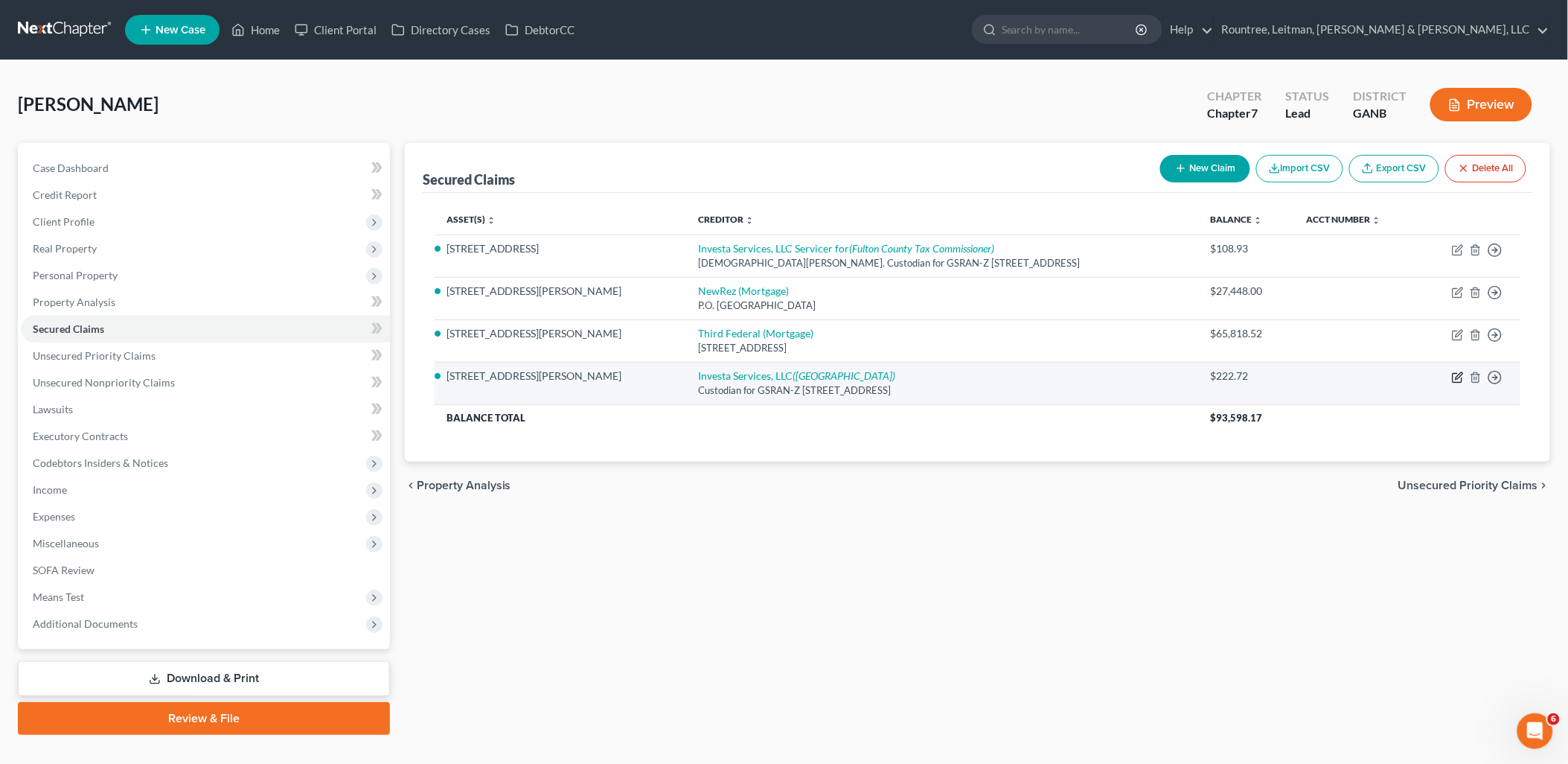
click at [1458, 374] on icon "button" at bounding box center [1458, 377] width 12 height 12
select select "10"
select select "0"
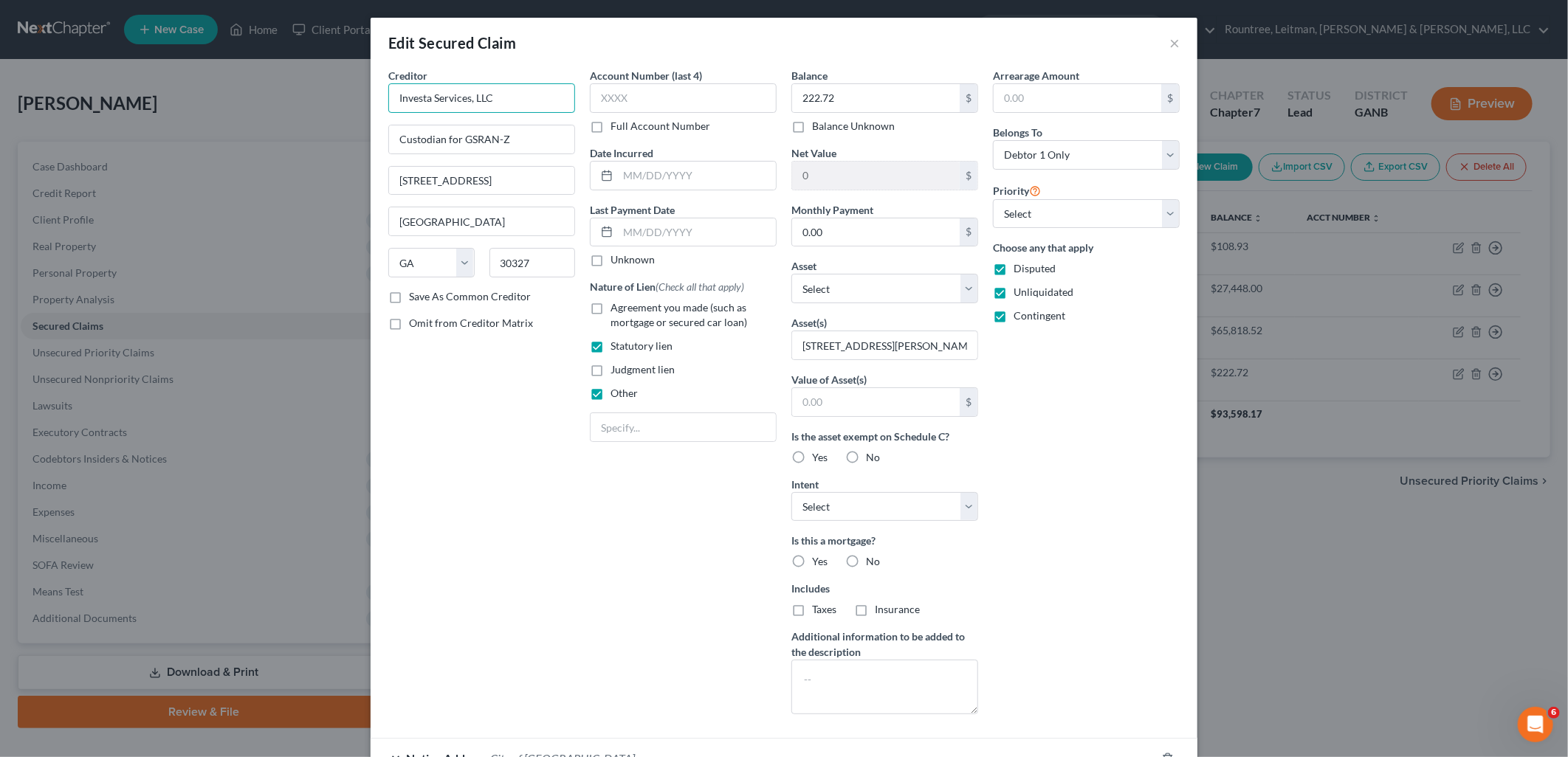
click at [496, 93] on input "Investa Services, LLC" at bounding box center [481, 97] width 187 height 29
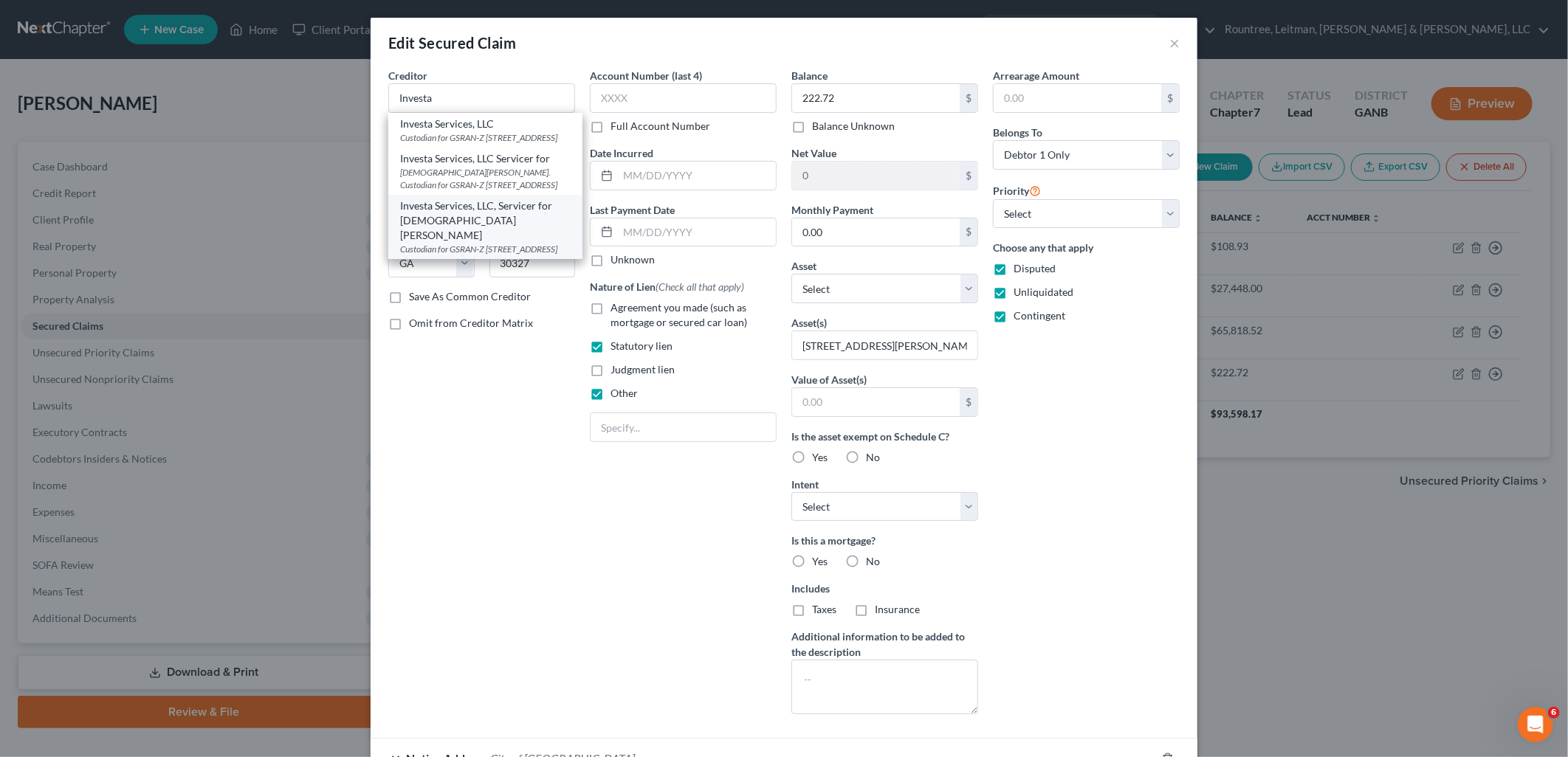
click at [501, 238] on div "Investa Services, LLC, Servicer for Christiana Trst" at bounding box center [485, 220] width 170 height 44
type input "Investa Services, LLC, Servicer for Christiana Trst"
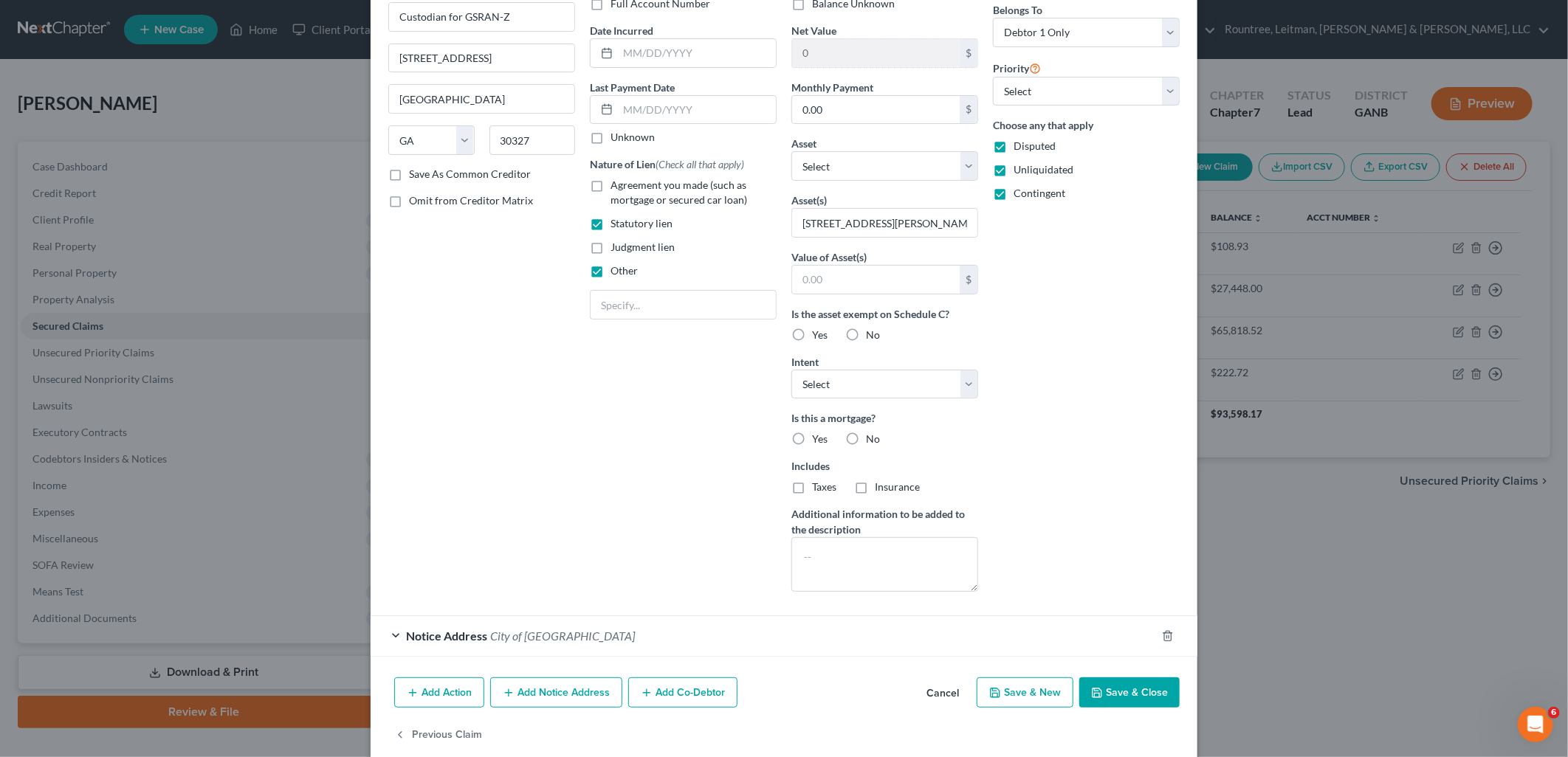
scroll to position [145, 0]
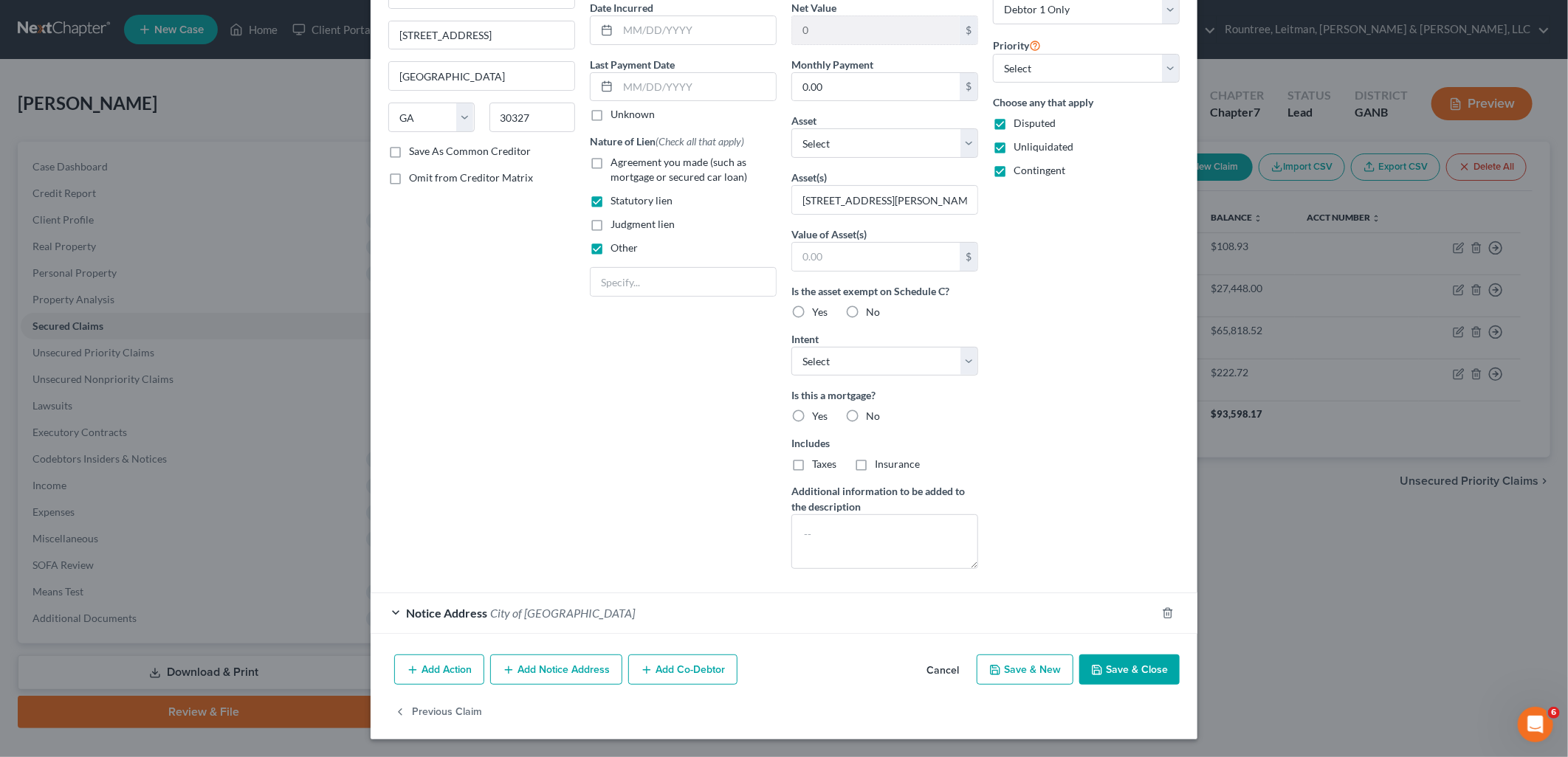
click at [1103, 666] on button "Save & Close" at bounding box center [1129, 669] width 100 height 31
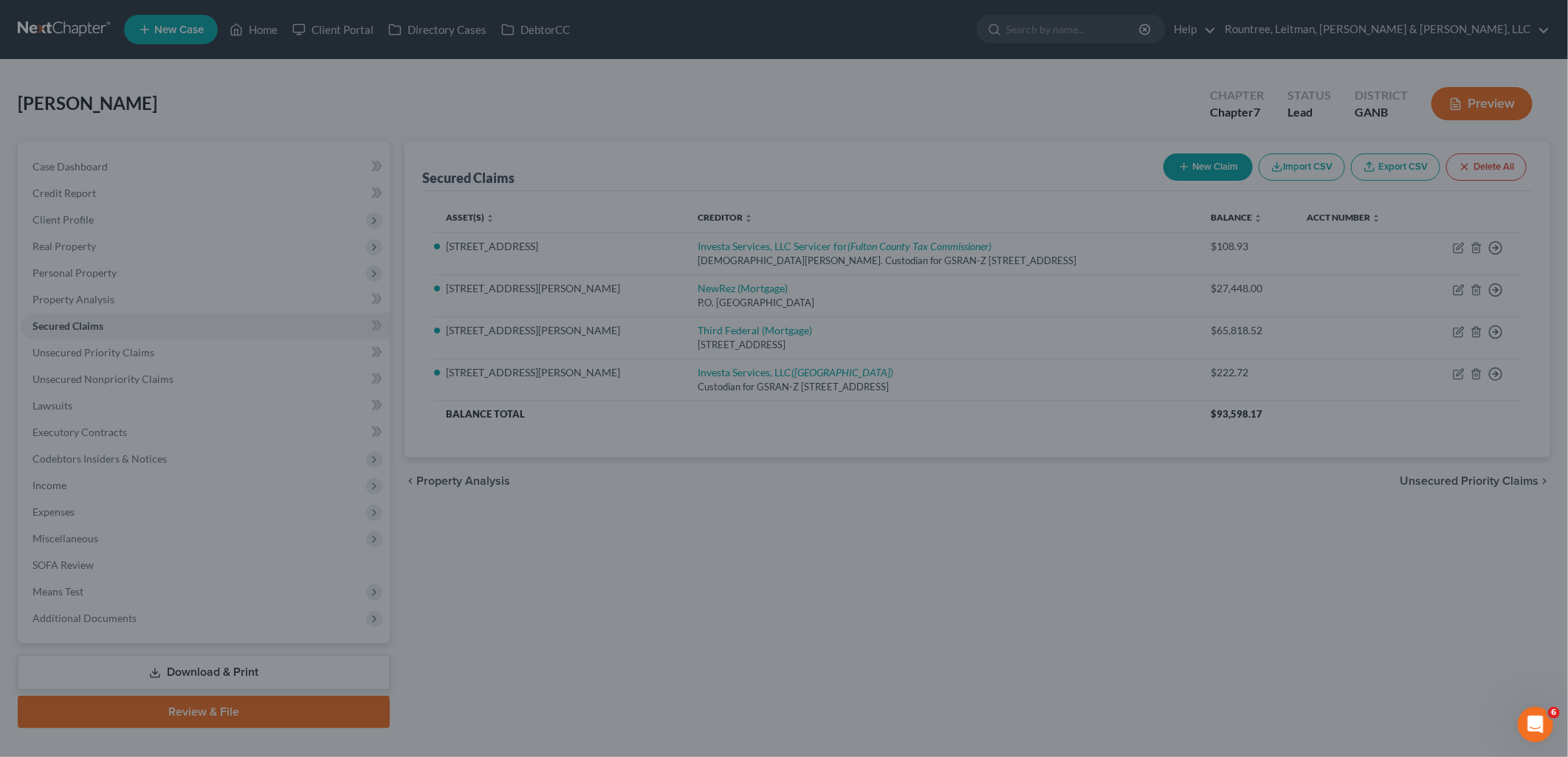
scroll to position [0, 0]
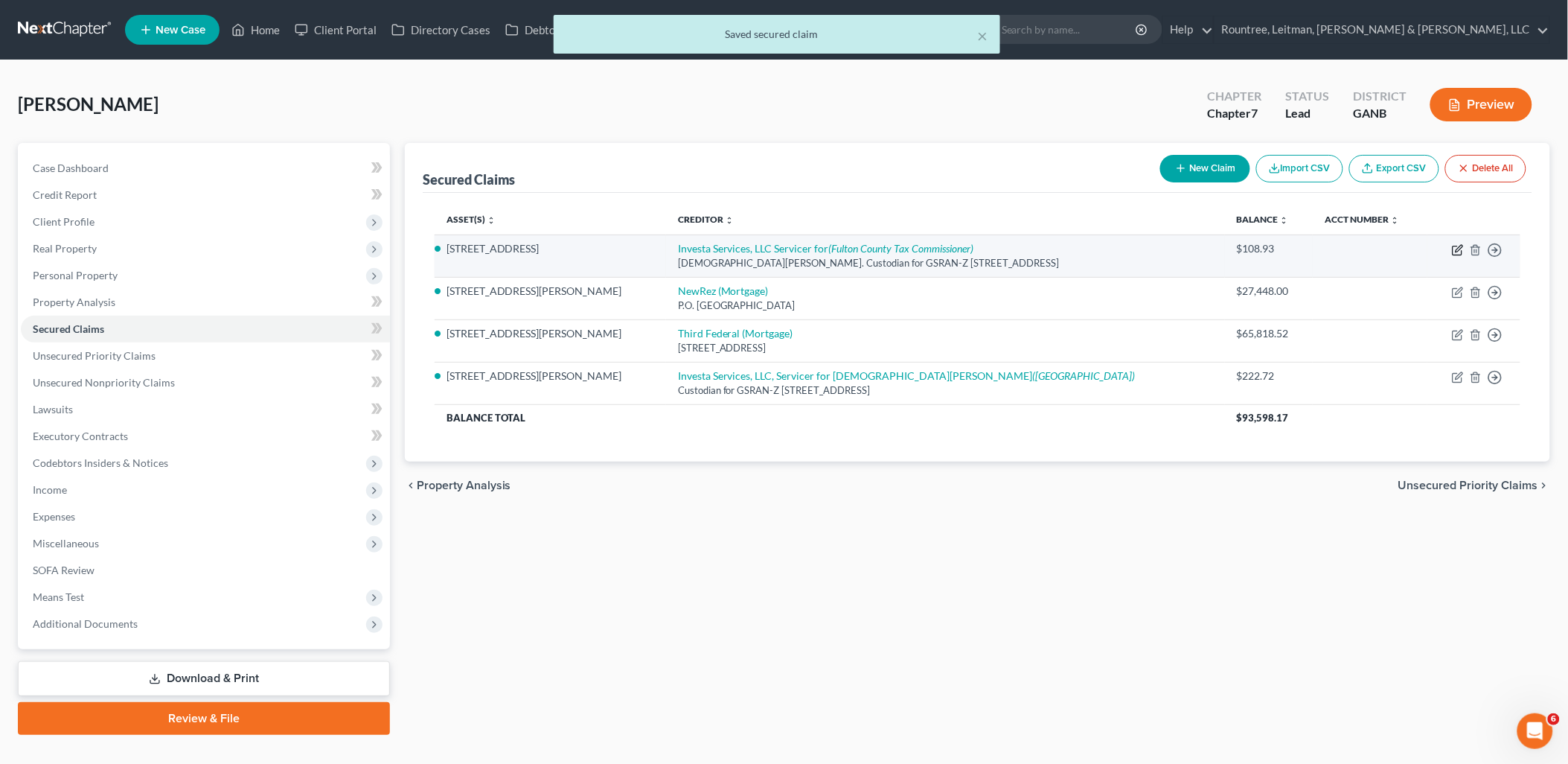
click at [1455, 252] on icon "button" at bounding box center [1458, 250] width 12 height 12
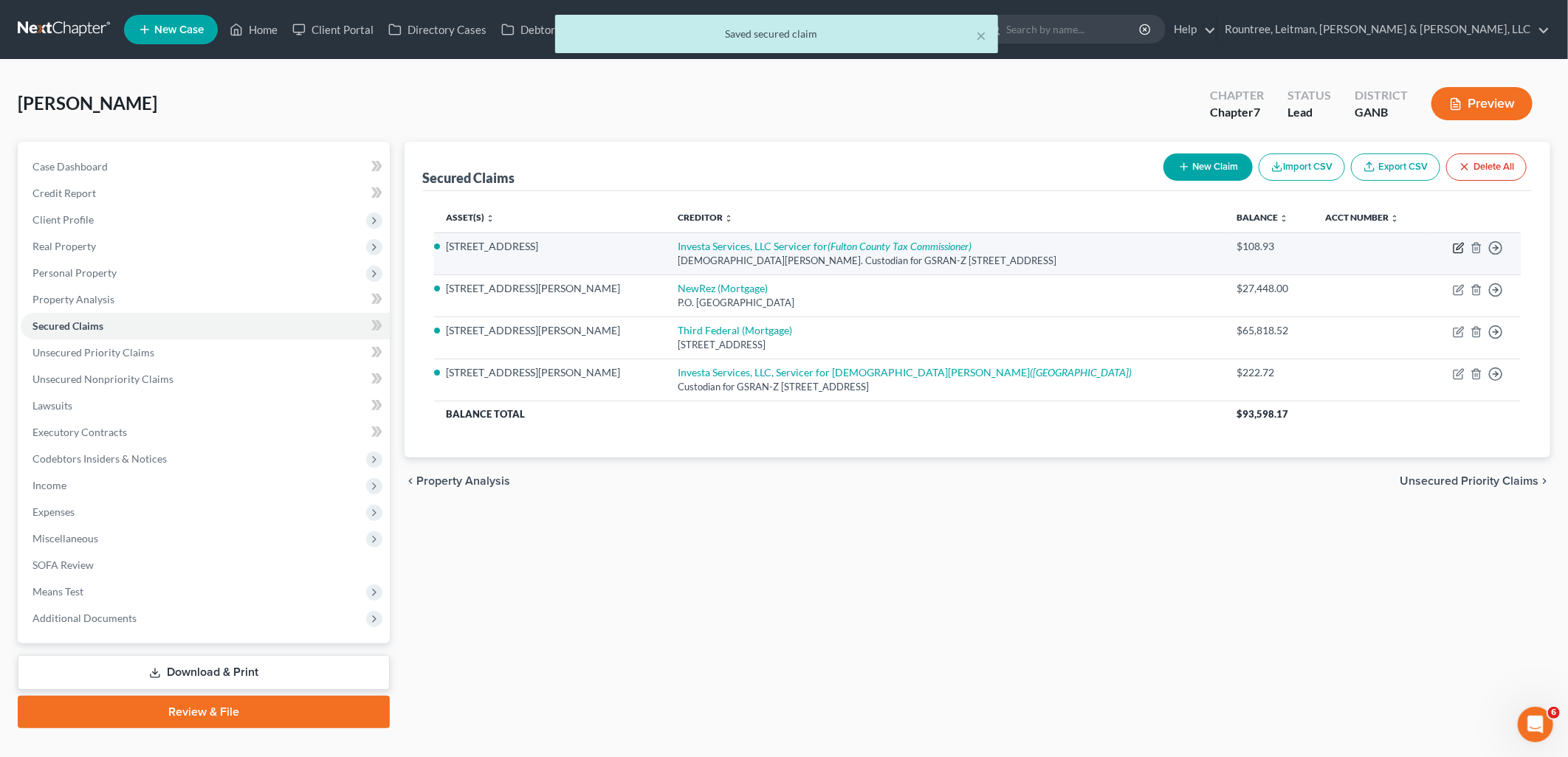
select select "10"
select select "3"
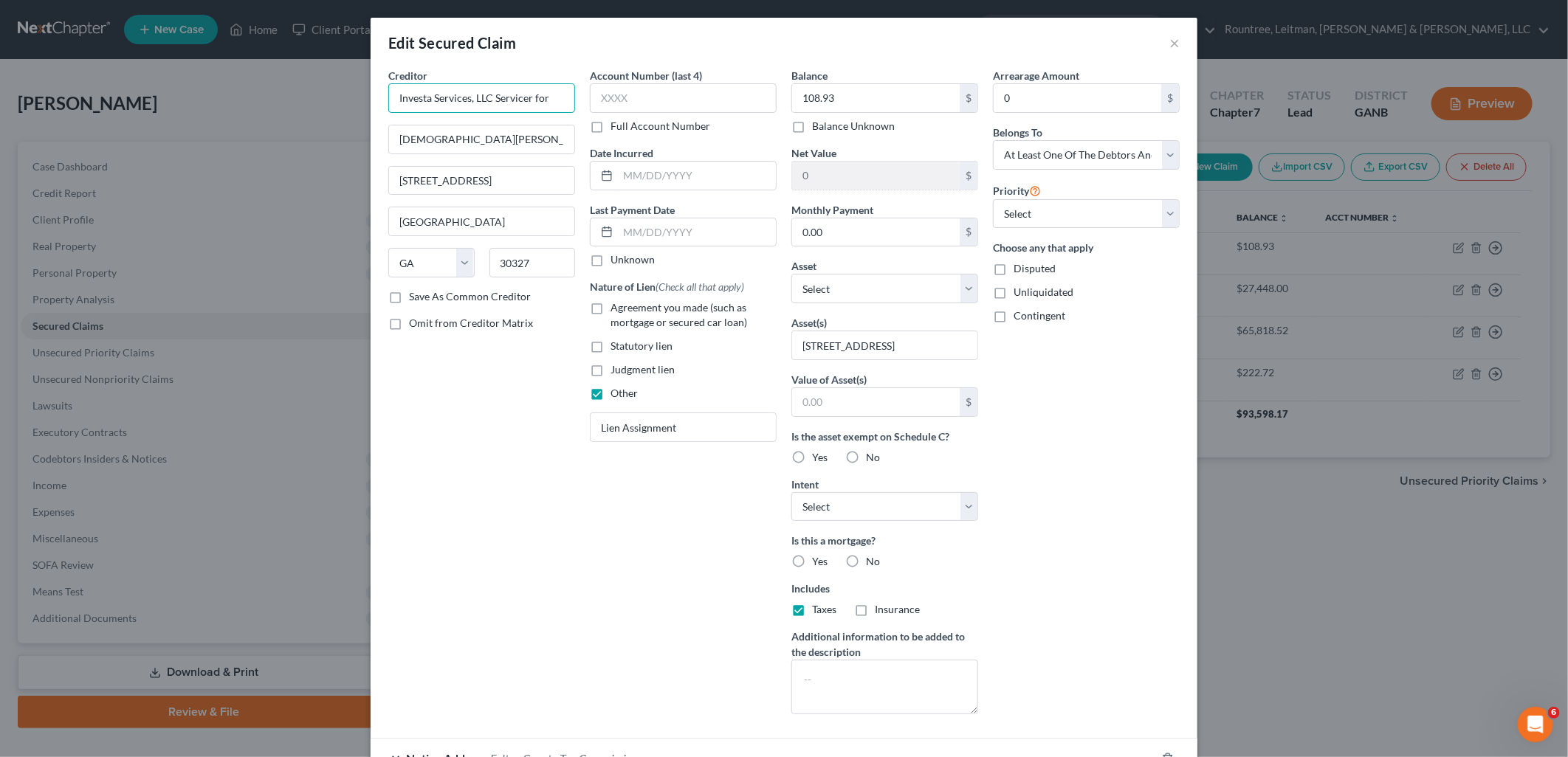
click at [549, 100] on input "Investa Services, LLC Servicer for" at bounding box center [481, 97] width 187 height 29
click at [547, 100] on input "Investa Services, LLC Servicer for" at bounding box center [481, 97] width 187 height 29
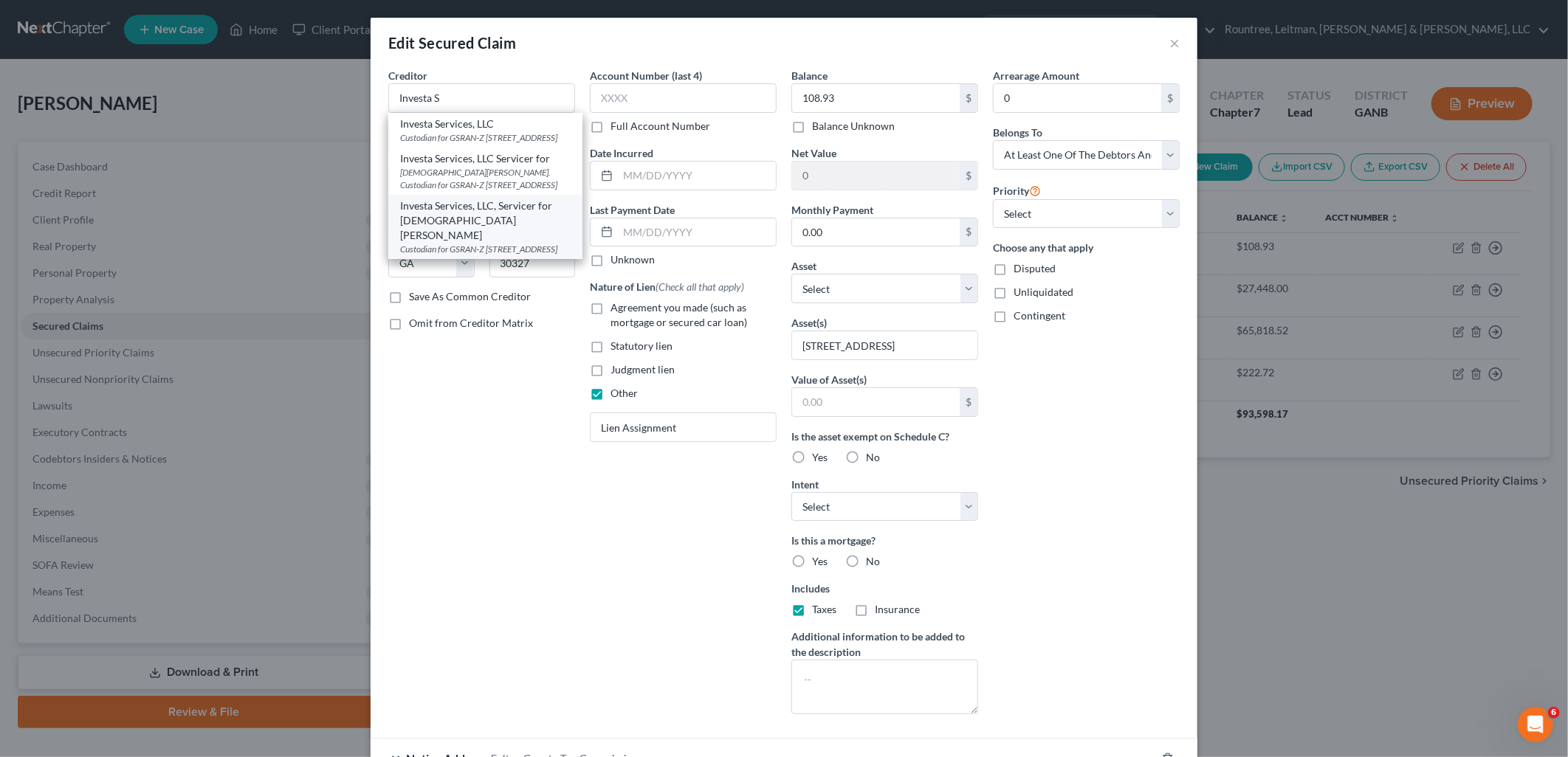
click at [499, 242] on div "Investa Services, LLC, Servicer for Christiana Trst" at bounding box center [485, 220] width 170 height 44
type input "Investa Services, LLC, Servicer for Christiana Trst"
type input "Custodian for GSRAN-Z"
type input "1266 West Paces Ferry Rd #517"
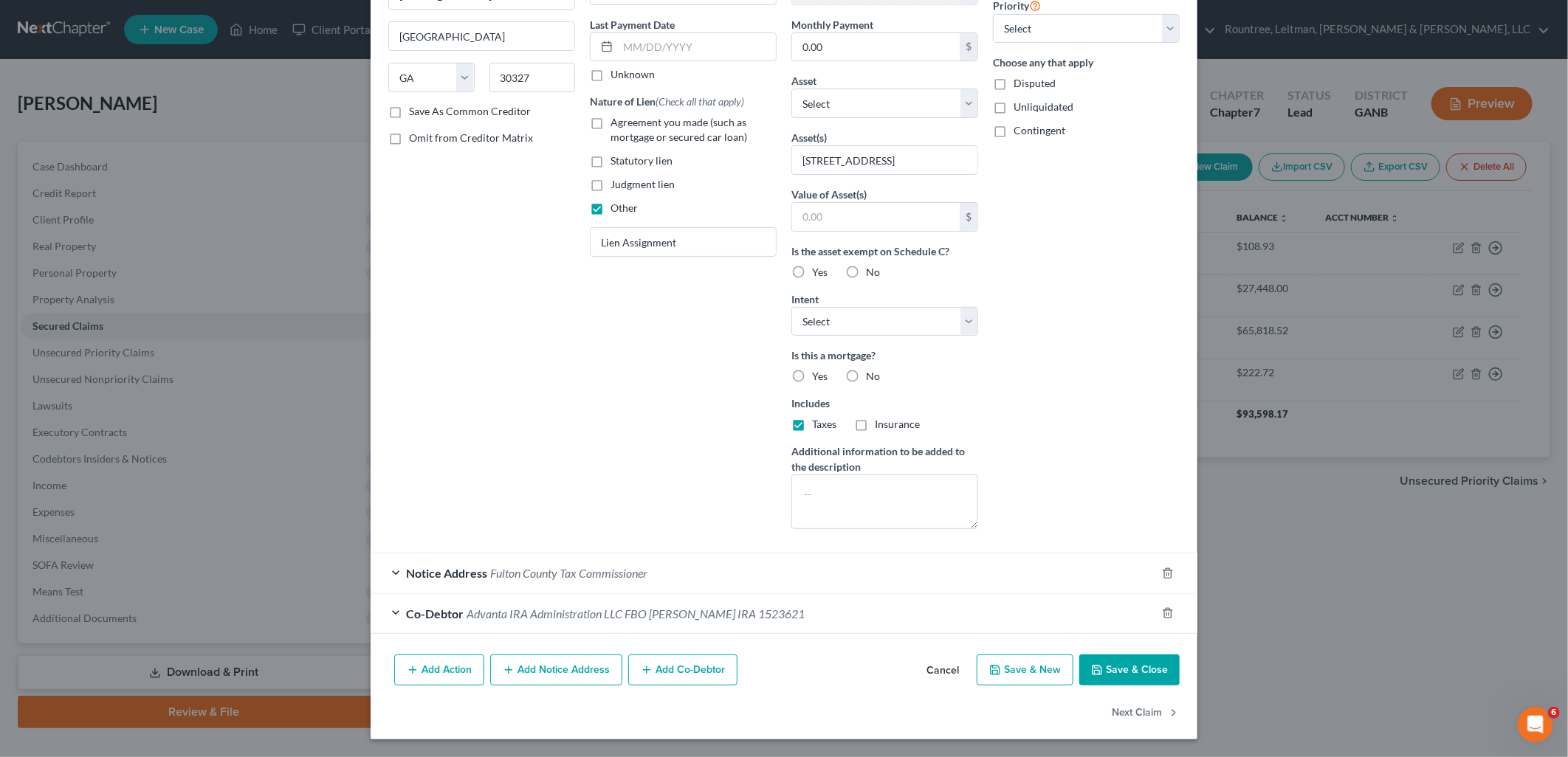
click at [1104, 668] on button "Save & Close" at bounding box center [1129, 669] width 100 height 31
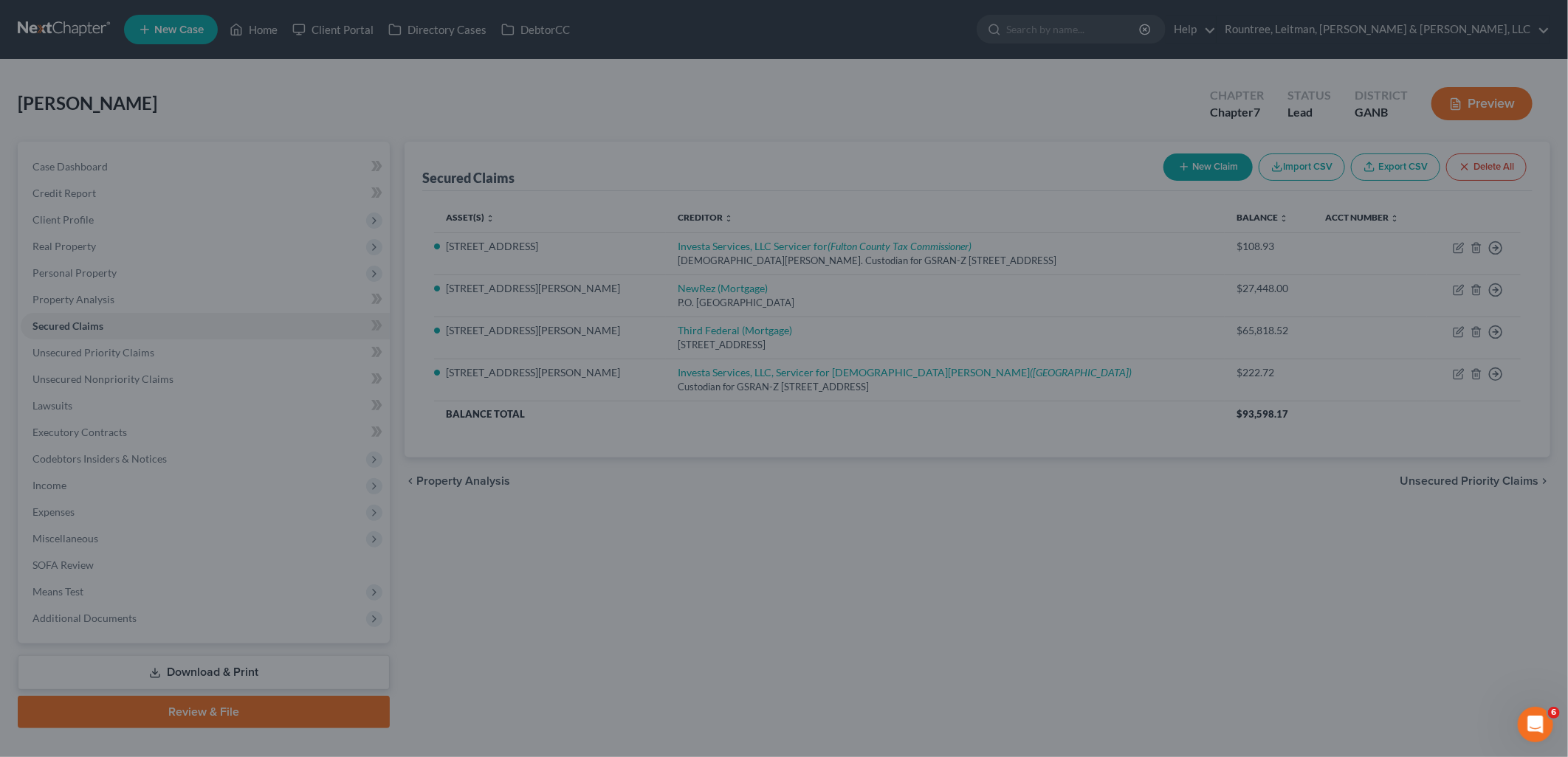
scroll to position [24, 0]
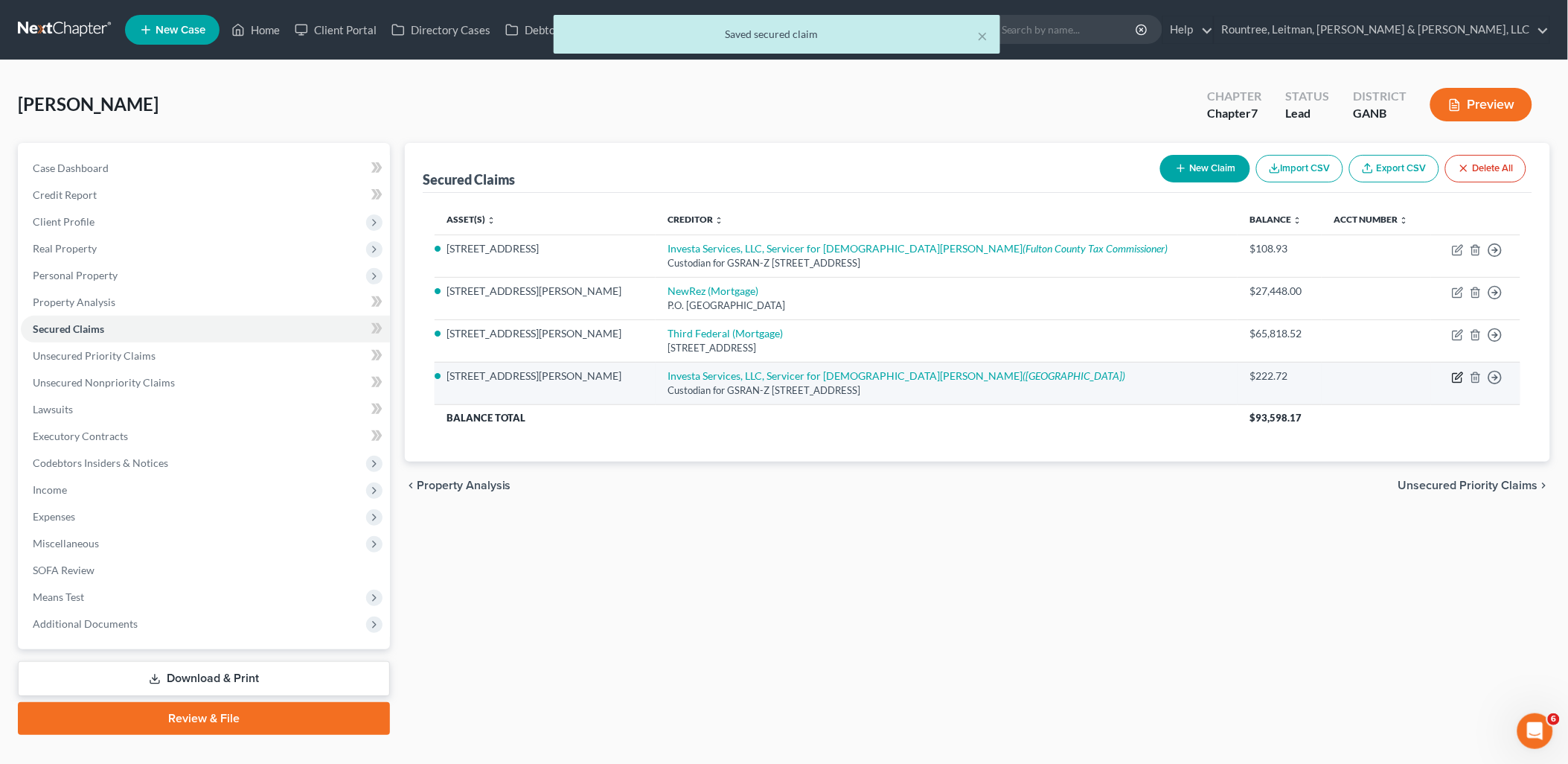
click at [1454, 374] on icon "button" at bounding box center [1458, 377] width 9 height 9
select select "10"
select select "0"
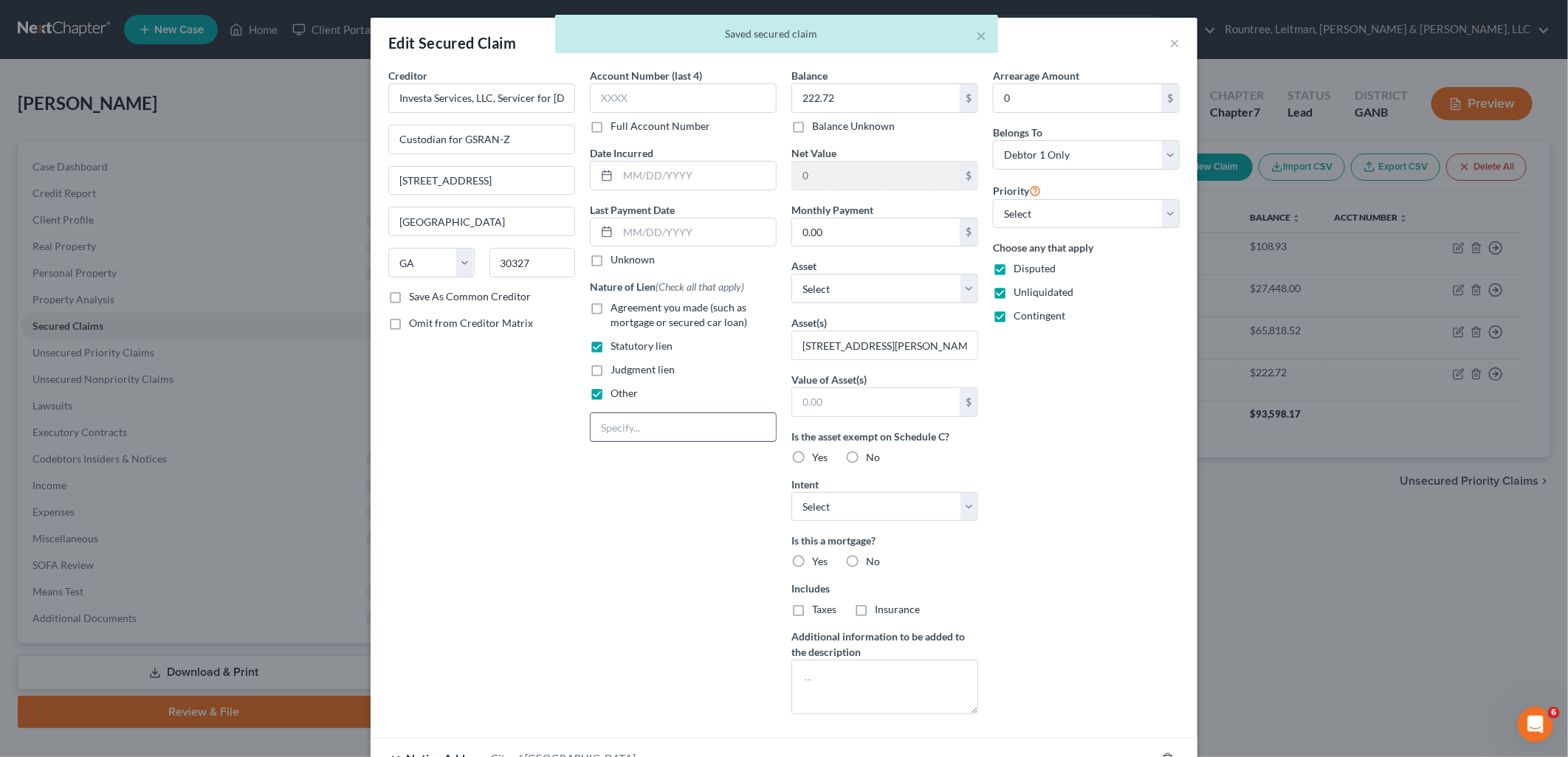
click at [684, 423] on input "text" at bounding box center [683, 426] width 185 height 28
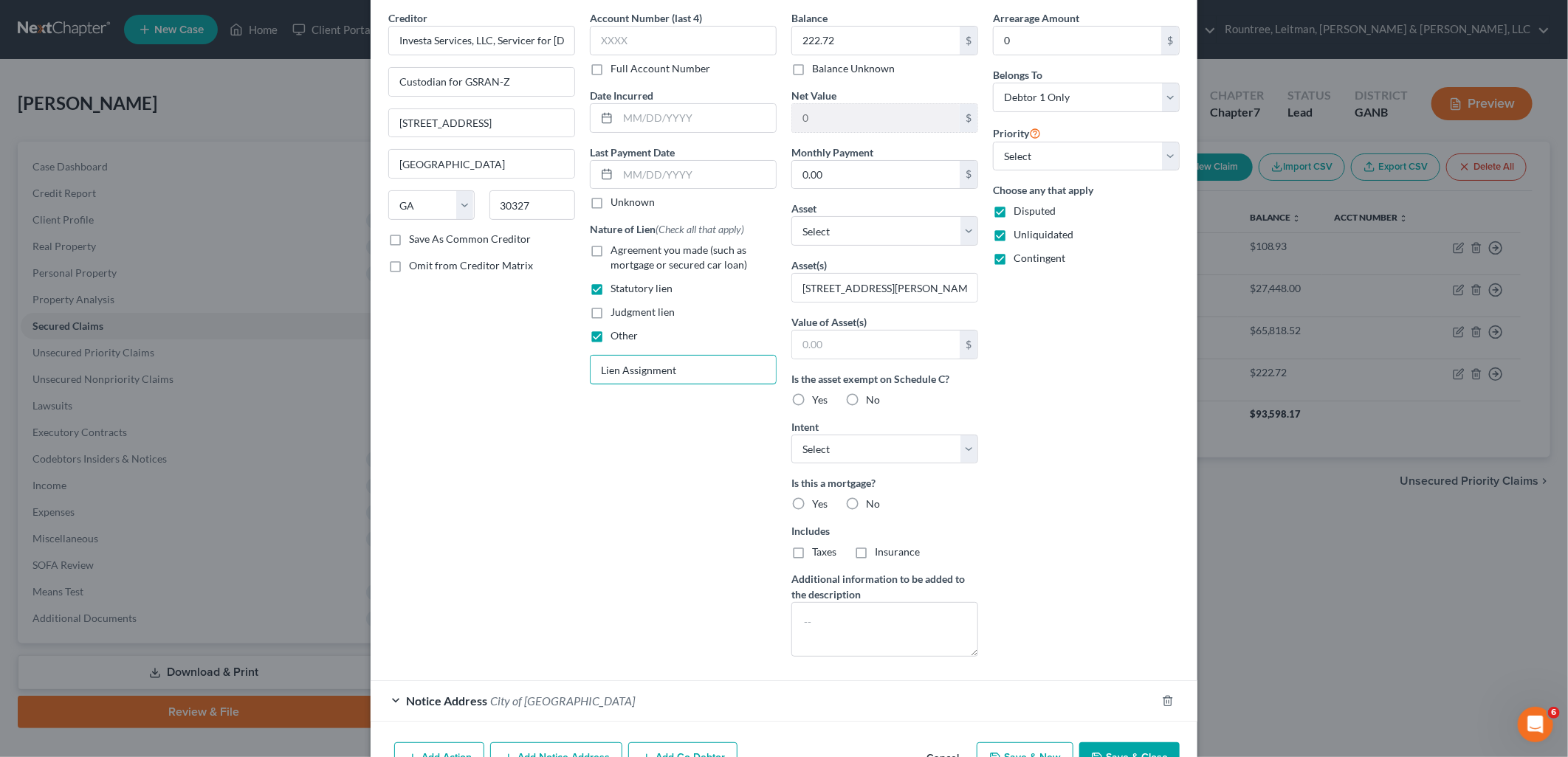
scroll to position [145, 0]
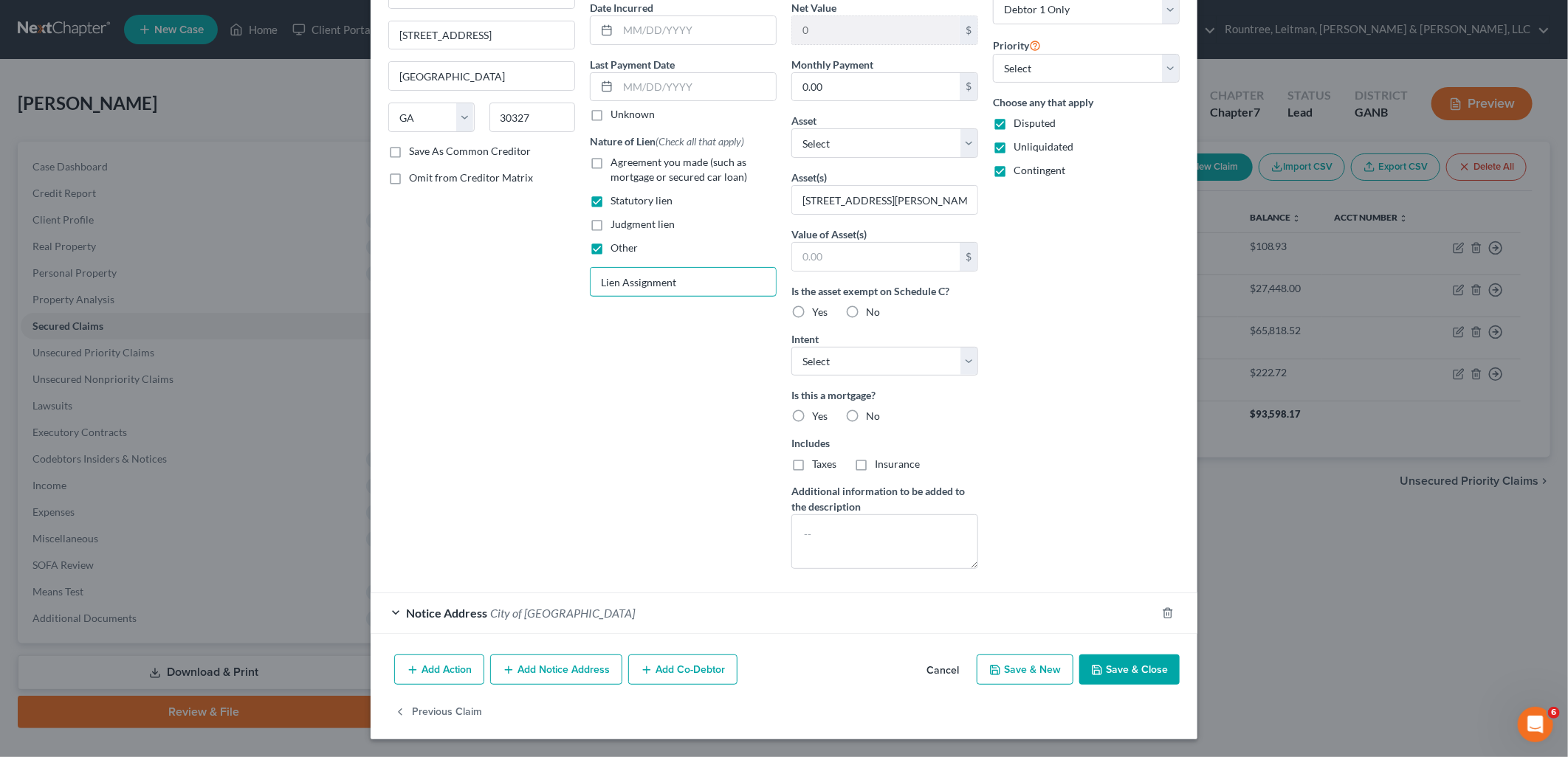
type input "Lien Assignment"
click at [1132, 661] on button "Save & Close" at bounding box center [1129, 669] width 100 height 31
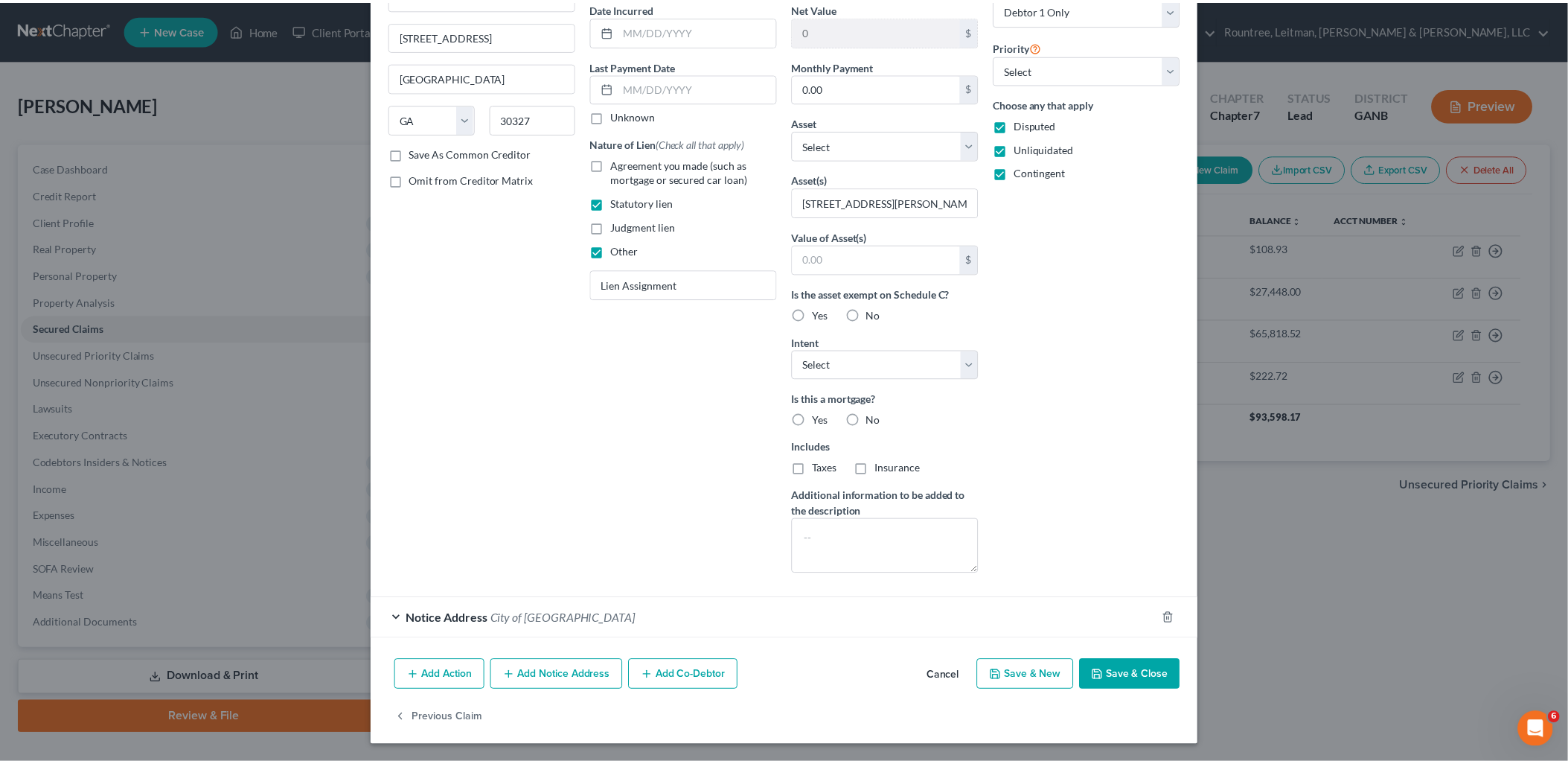
scroll to position [0, 0]
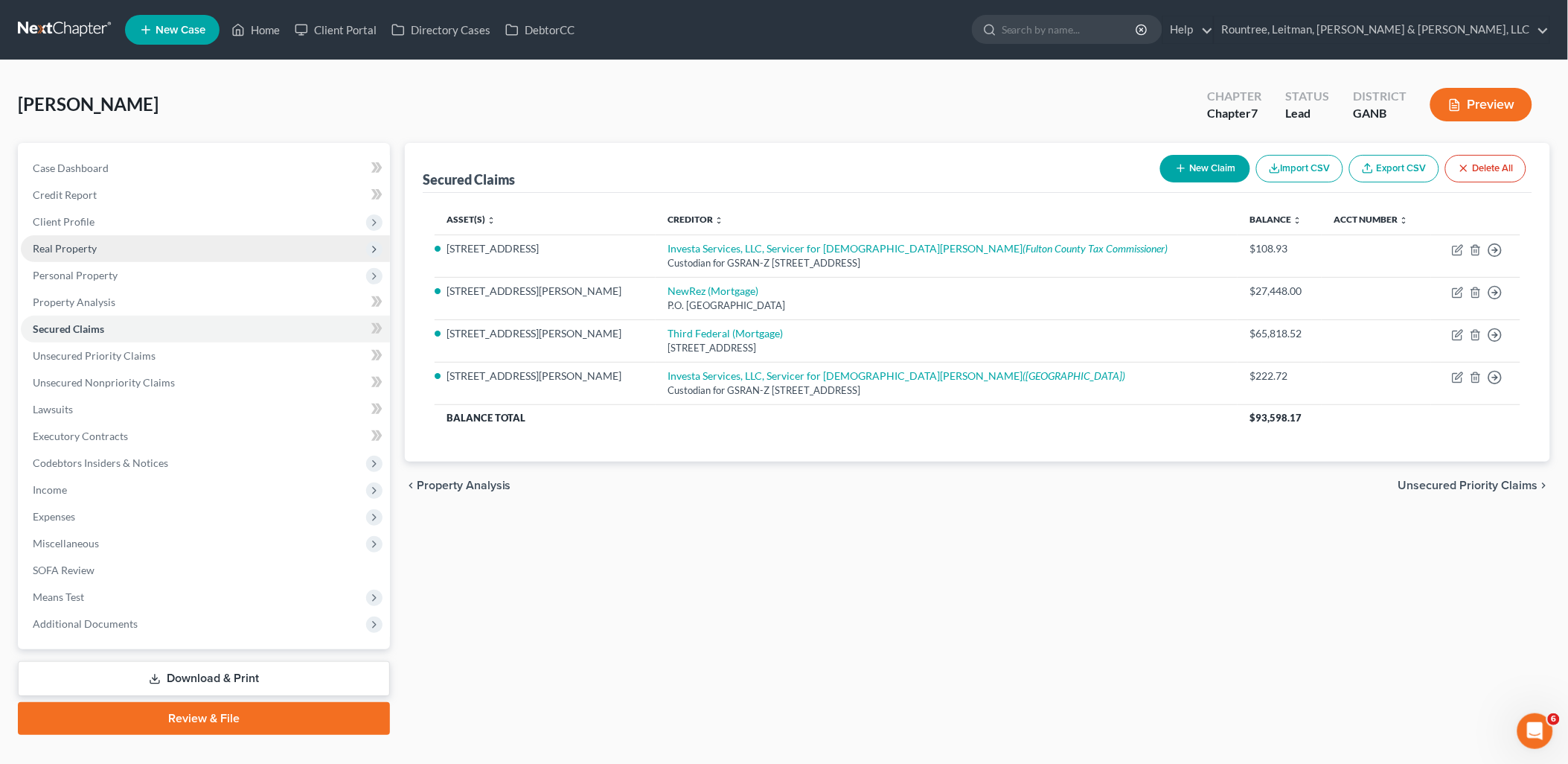
click at [108, 252] on span "Real Property" at bounding box center [206, 248] width 369 height 26
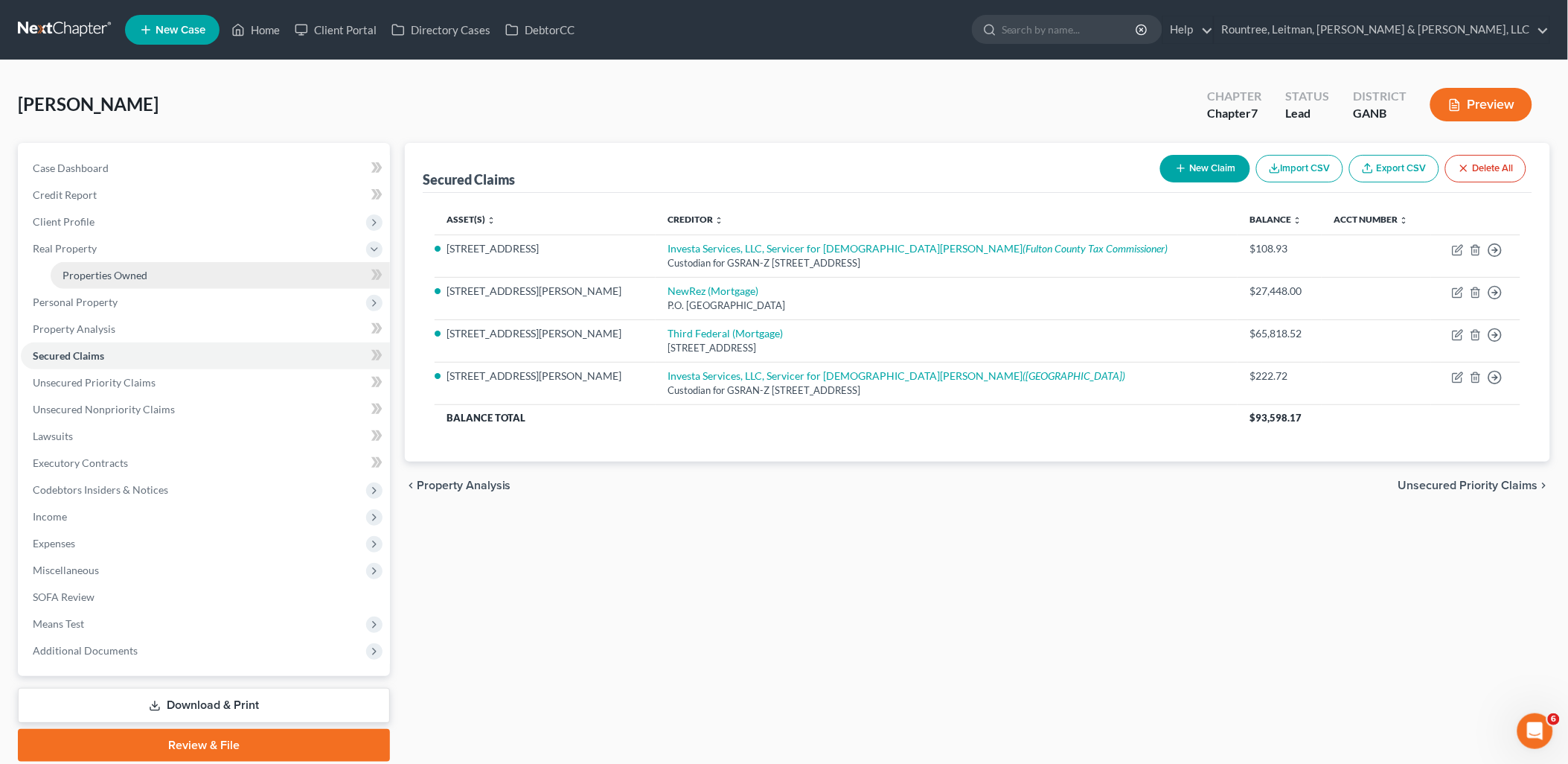
click at [108, 270] on span "Properties Owned" at bounding box center [105, 275] width 85 height 13
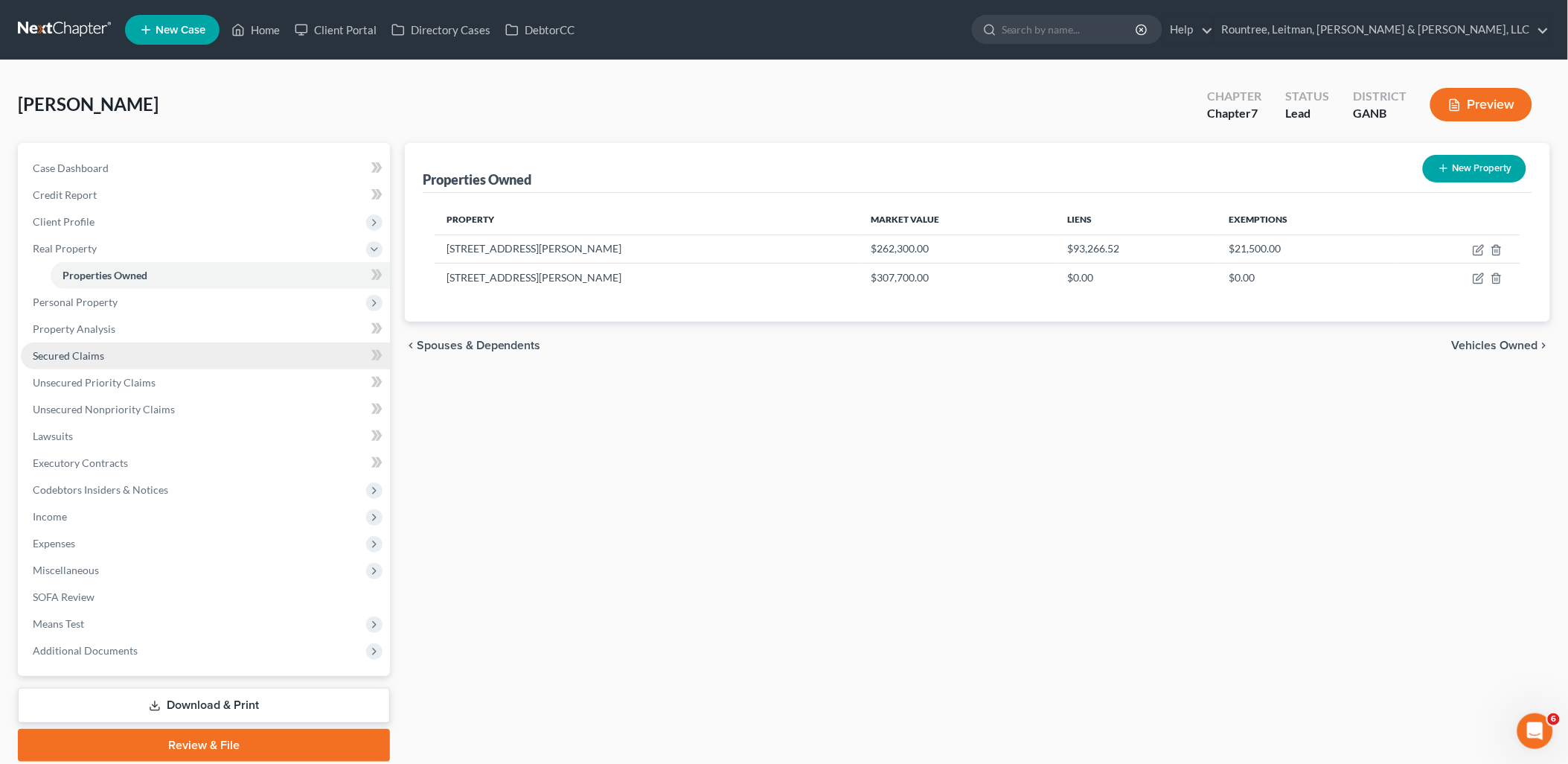
click at [106, 358] on link "Secured Claims" at bounding box center [206, 356] width 369 height 26
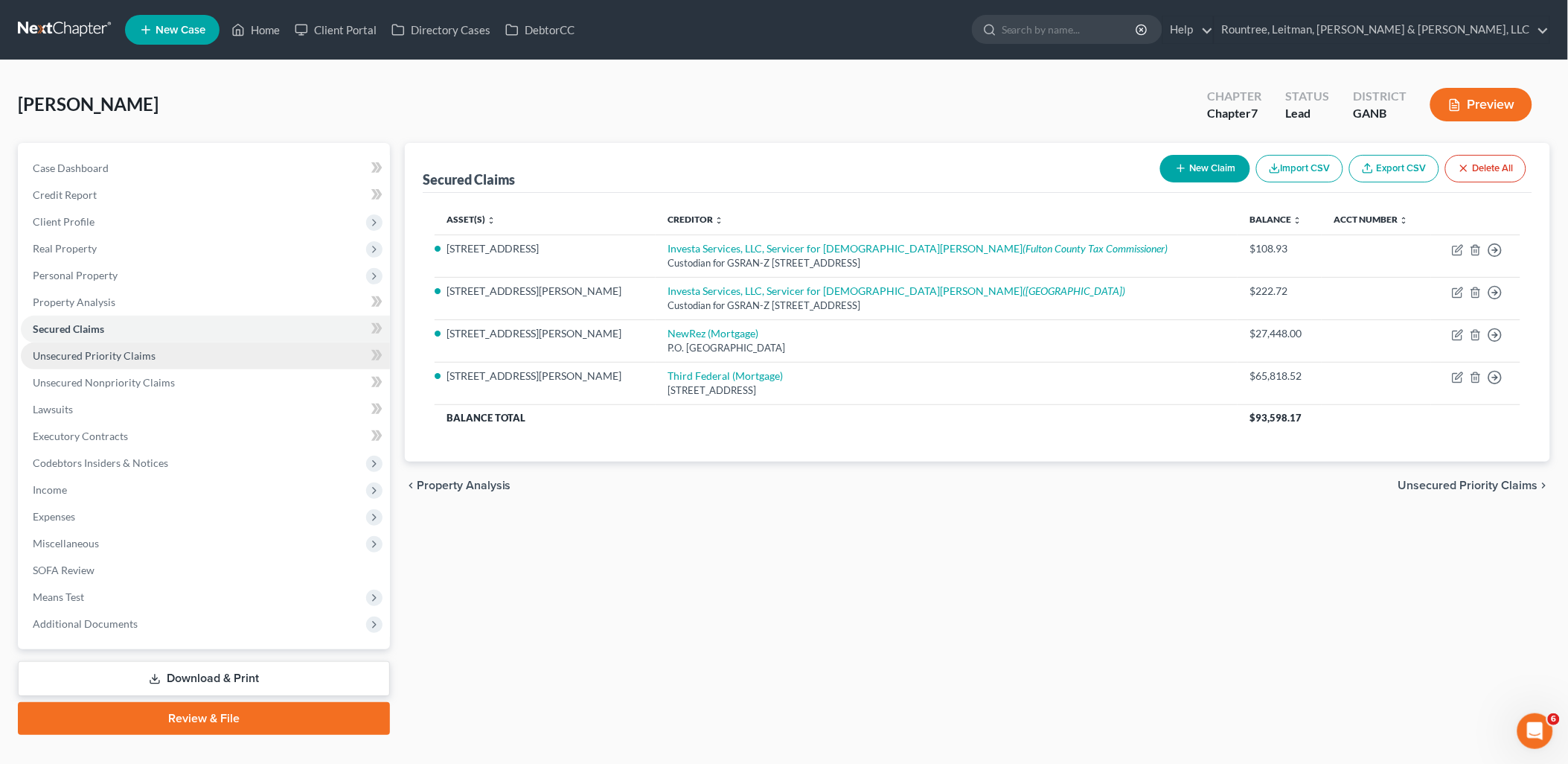
click at [187, 352] on link "Unsecured Priority Claims" at bounding box center [206, 356] width 369 height 26
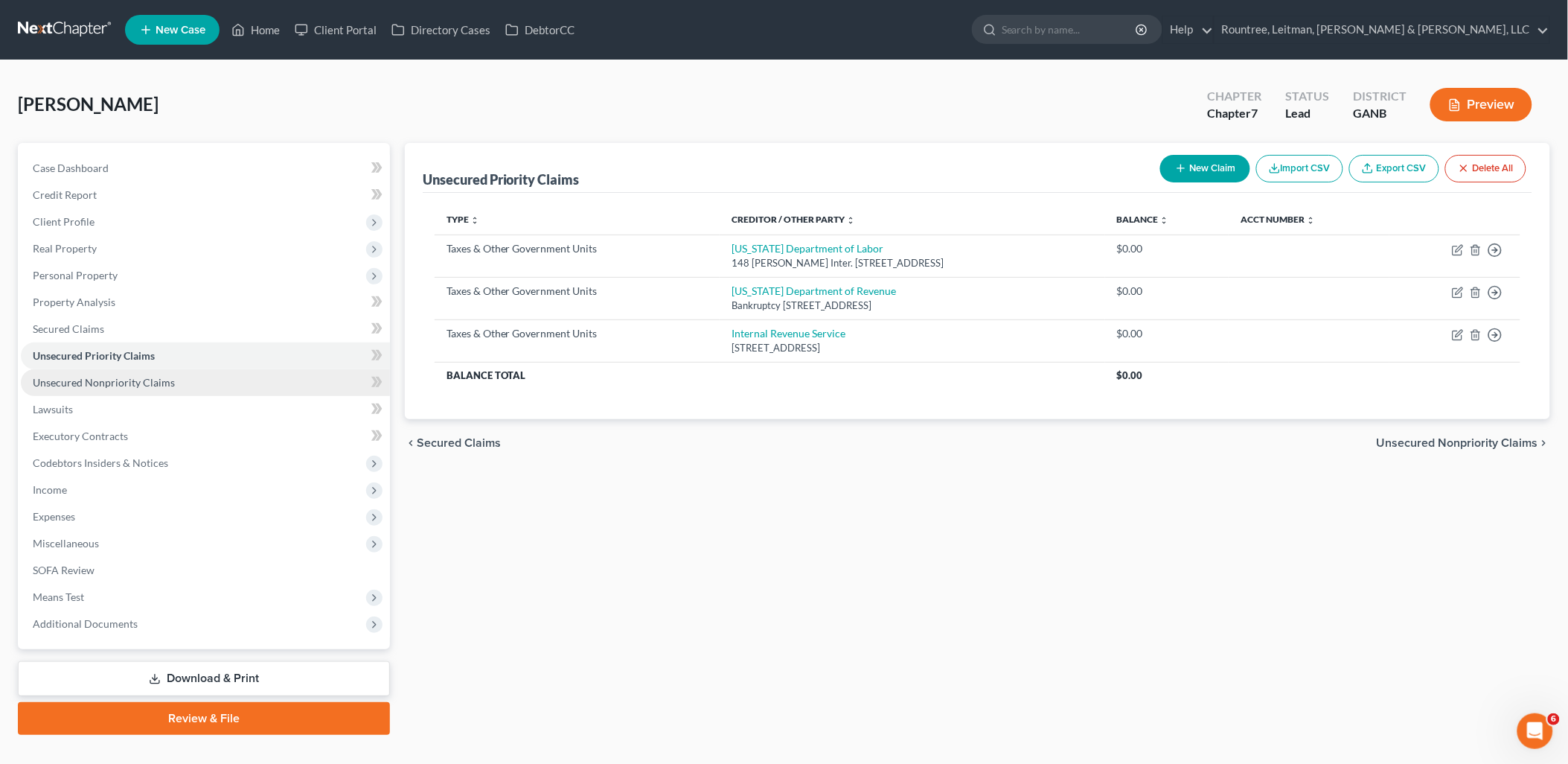
click at [178, 383] on link "Unsecured Nonpriority Claims" at bounding box center [206, 382] width 369 height 26
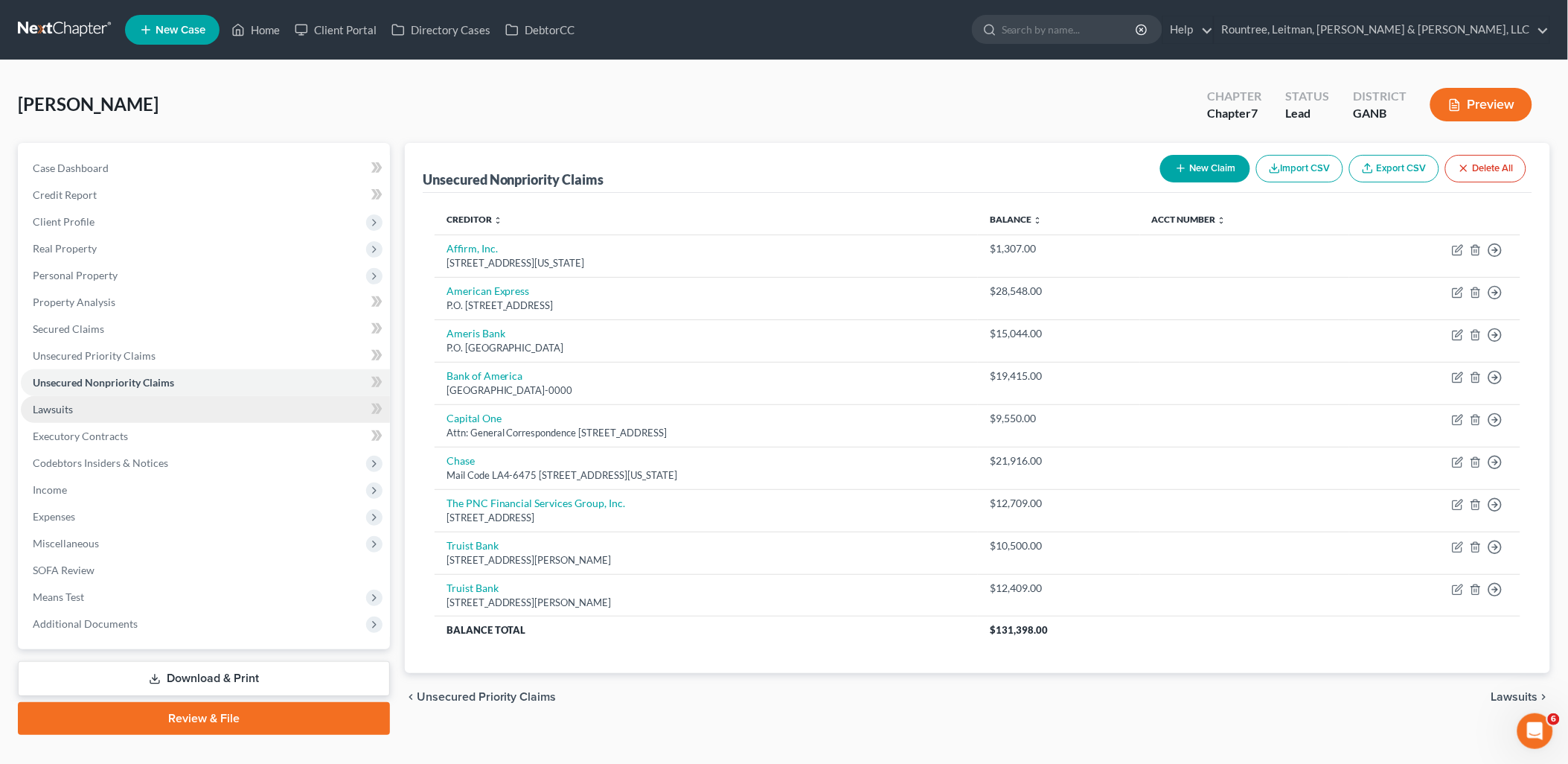
click at [138, 405] on link "Lawsuits" at bounding box center [206, 409] width 369 height 26
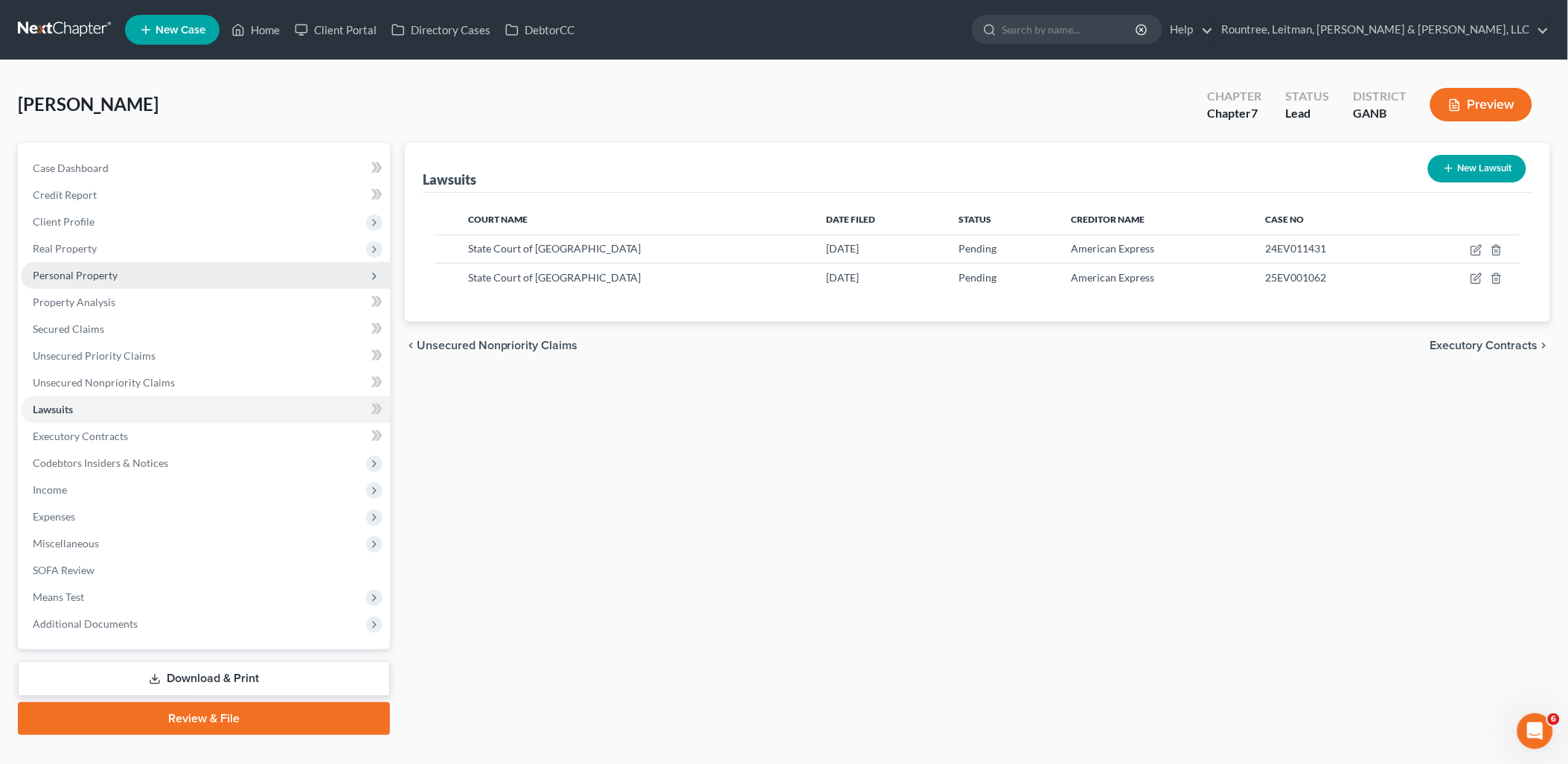
click at [122, 274] on span "Personal Property" at bounding box center [206, 275] width 369 height 26
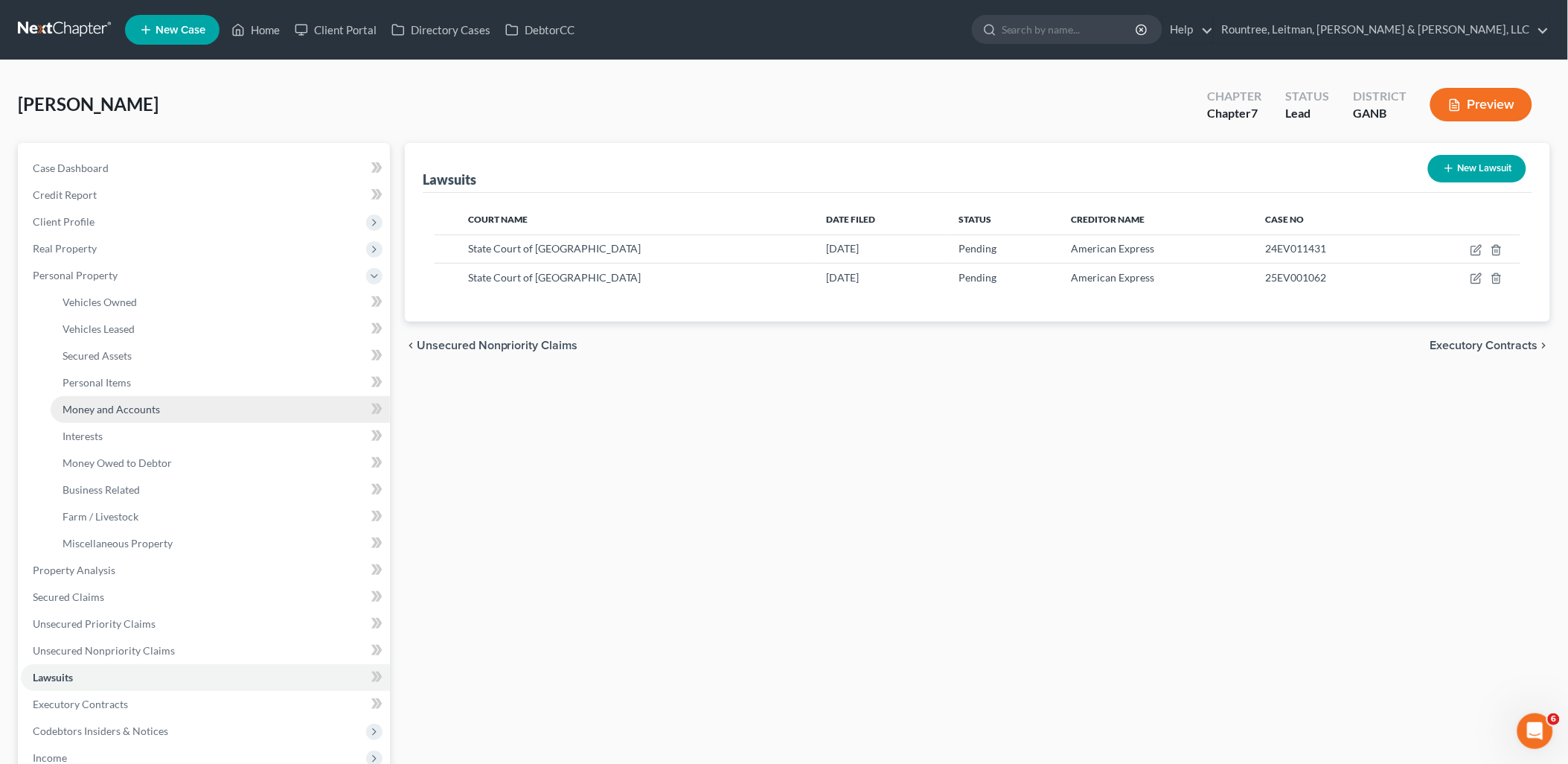
click at [129, 404] on span "Money and Accounts" at bounding box center [111, 409] width 98 height 13
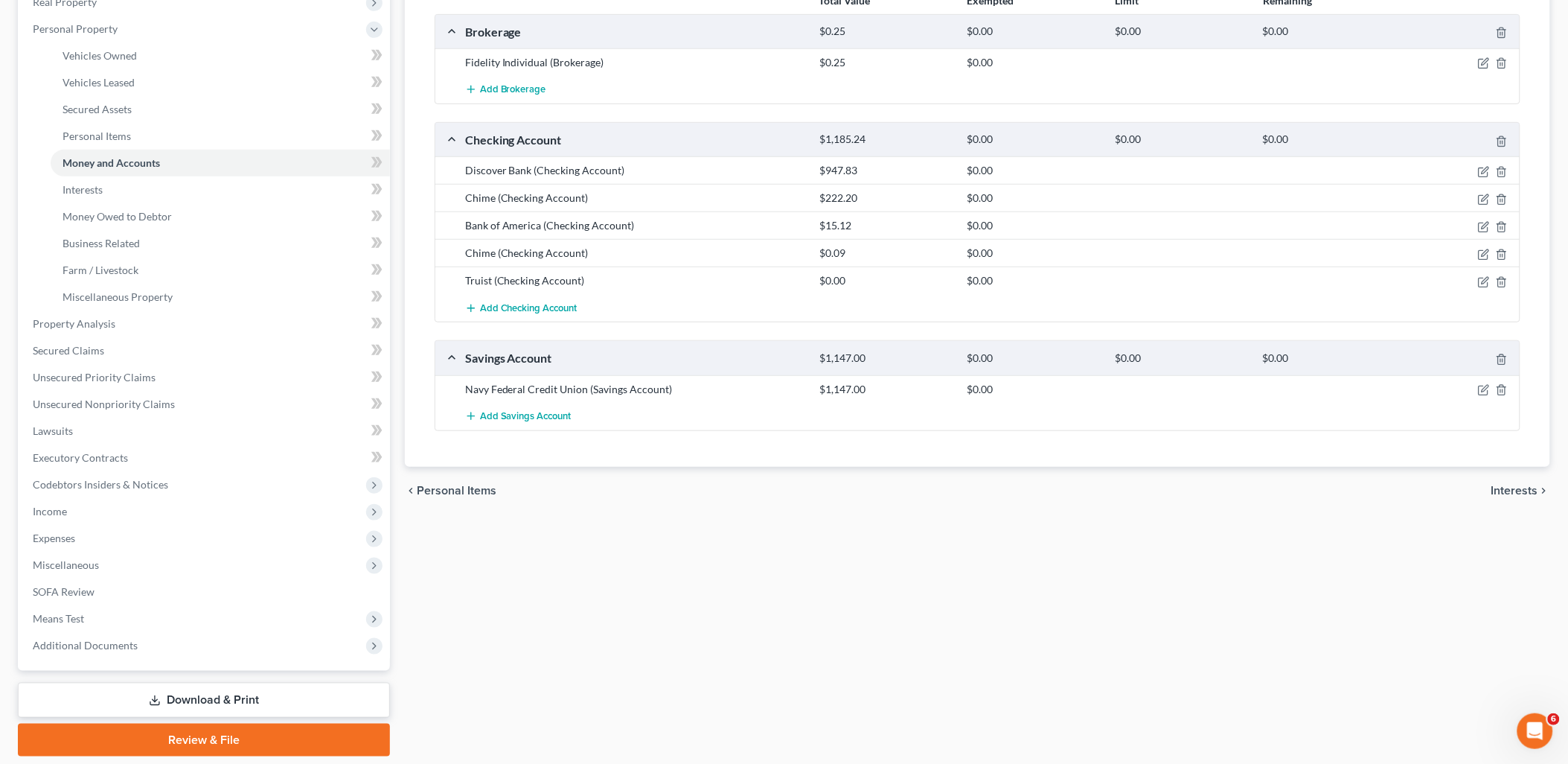
scroll to position [128, 0]
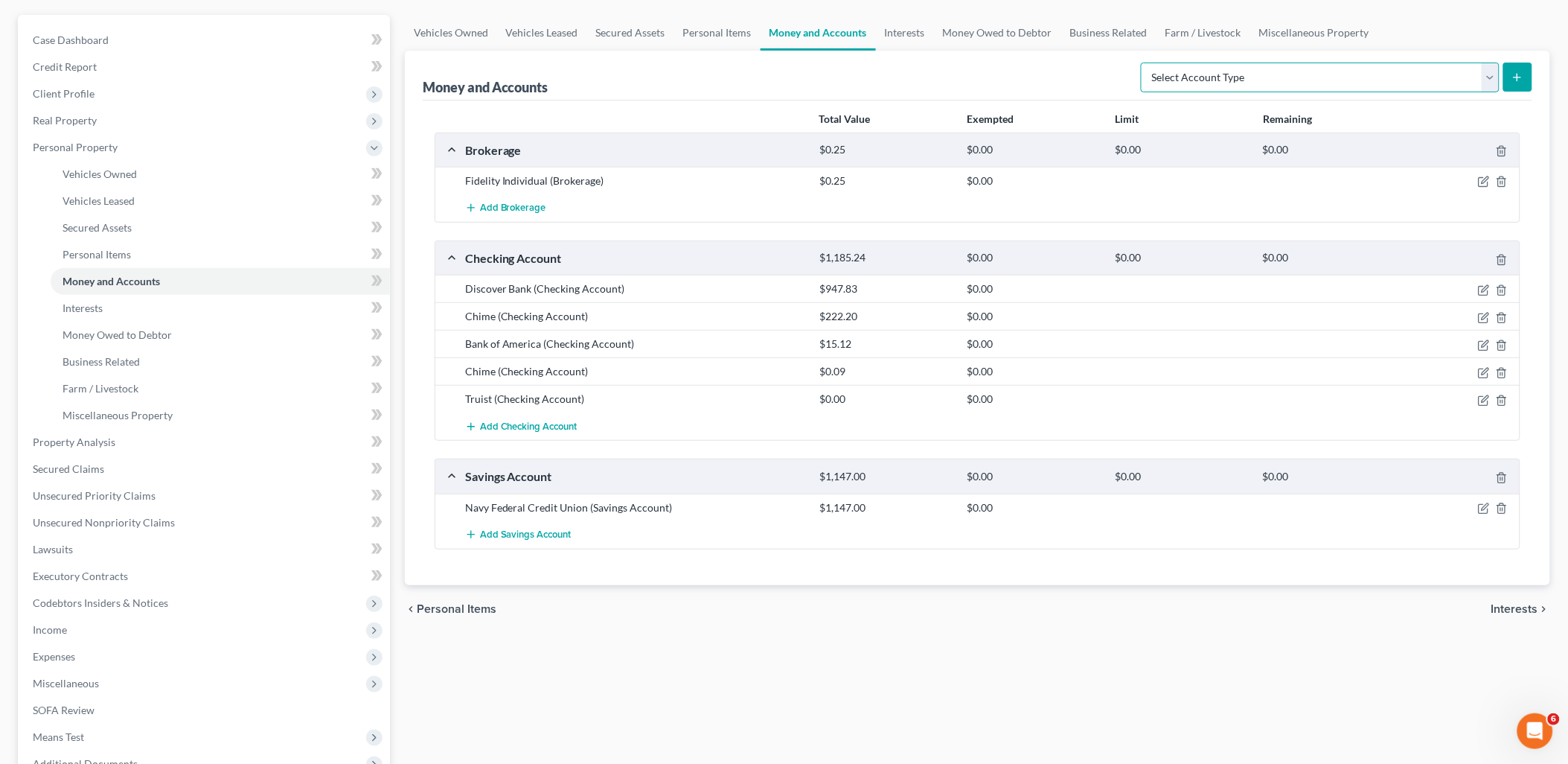
click at [1326, 68] on select "Select Account Type Brokerage (A/B: 18, SOFA: 20) Cash on Hand (A/B: 16) Certif…" at bounding box center [1320, 77] width 359 height 30
select select "certificates_of_deposit"
click at [1145, 63] on select "Select Account Type Brokerage (A/B: 18, SOFA: 20) Cash on Hand (A/B: 16) Certif…" at bounding box center [1320, 77] width 359 height 30
click at [1518, 73] on line "submit" at bounding box center [1518, 76] width 0 height 7
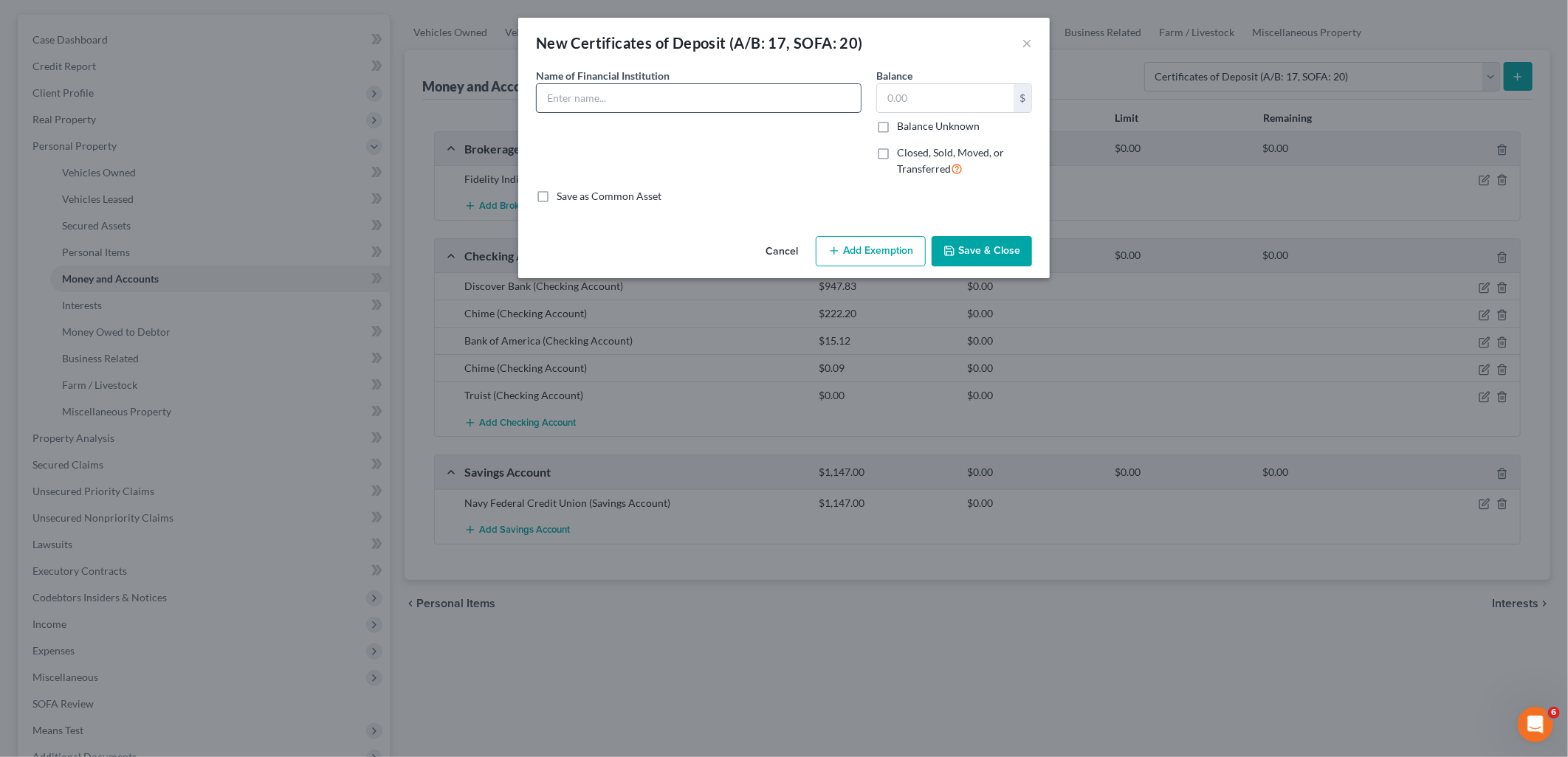
click at [740, 90] on input "text" at bounding box center [699, 97] width 324 height 28
type input "Navy Federal Credit Union"
drag, startPoint x: 864, startPoint y: 168, endPoint x: 865, endPoint y: 160, distance: 8.1
click at [864, 168] on div "Name of Financial Institution * Navy Federal Credit Union" at bounding box center [699, 128] width 340 height 121
click at [916, 97] on input "text" at bounding box center [946, 97] width 136 height 28
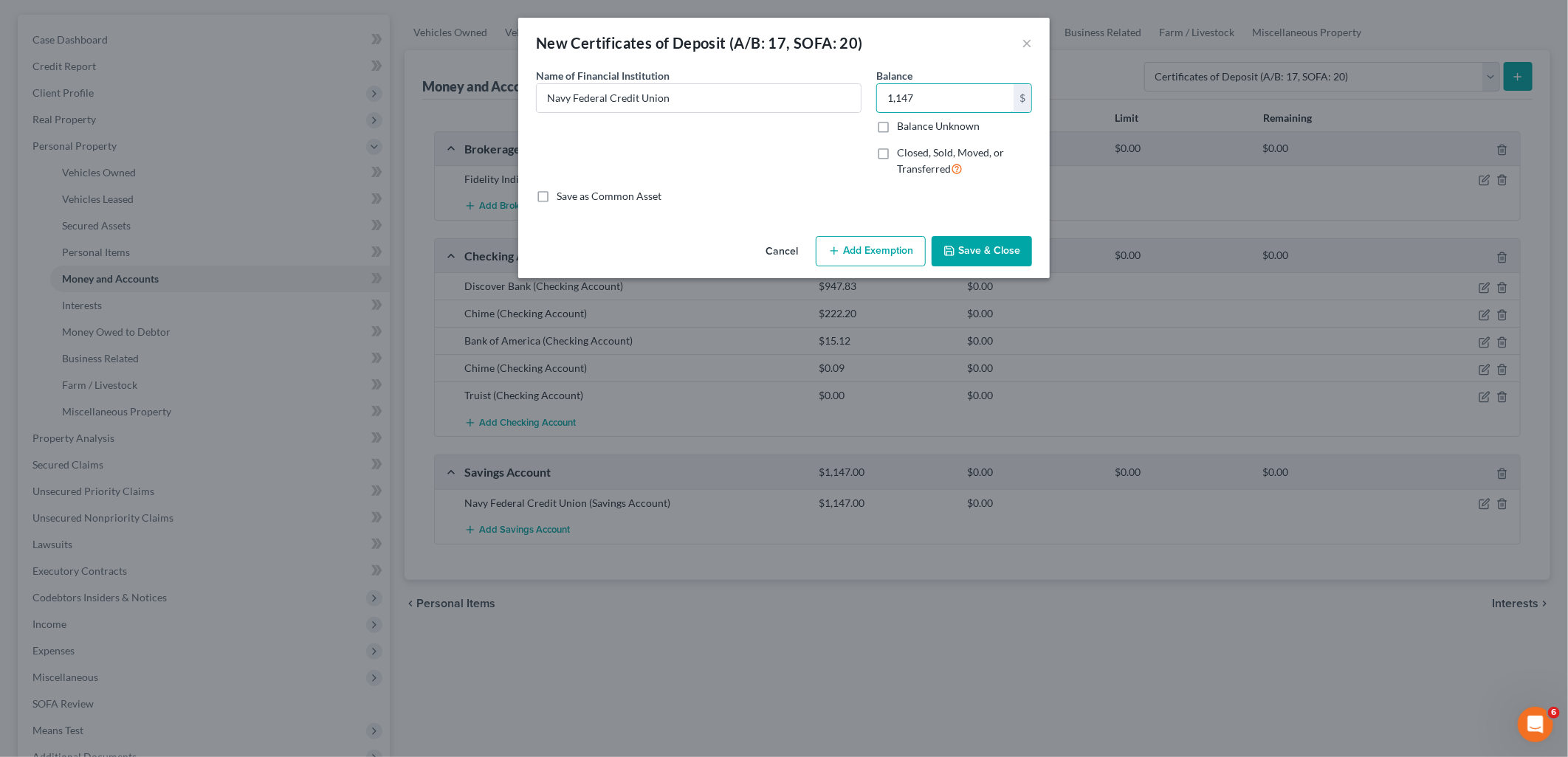
type input "1,147"
click at [972, 244] on button "Save & Close" at bounding box center [982, 251] width 100 height 31
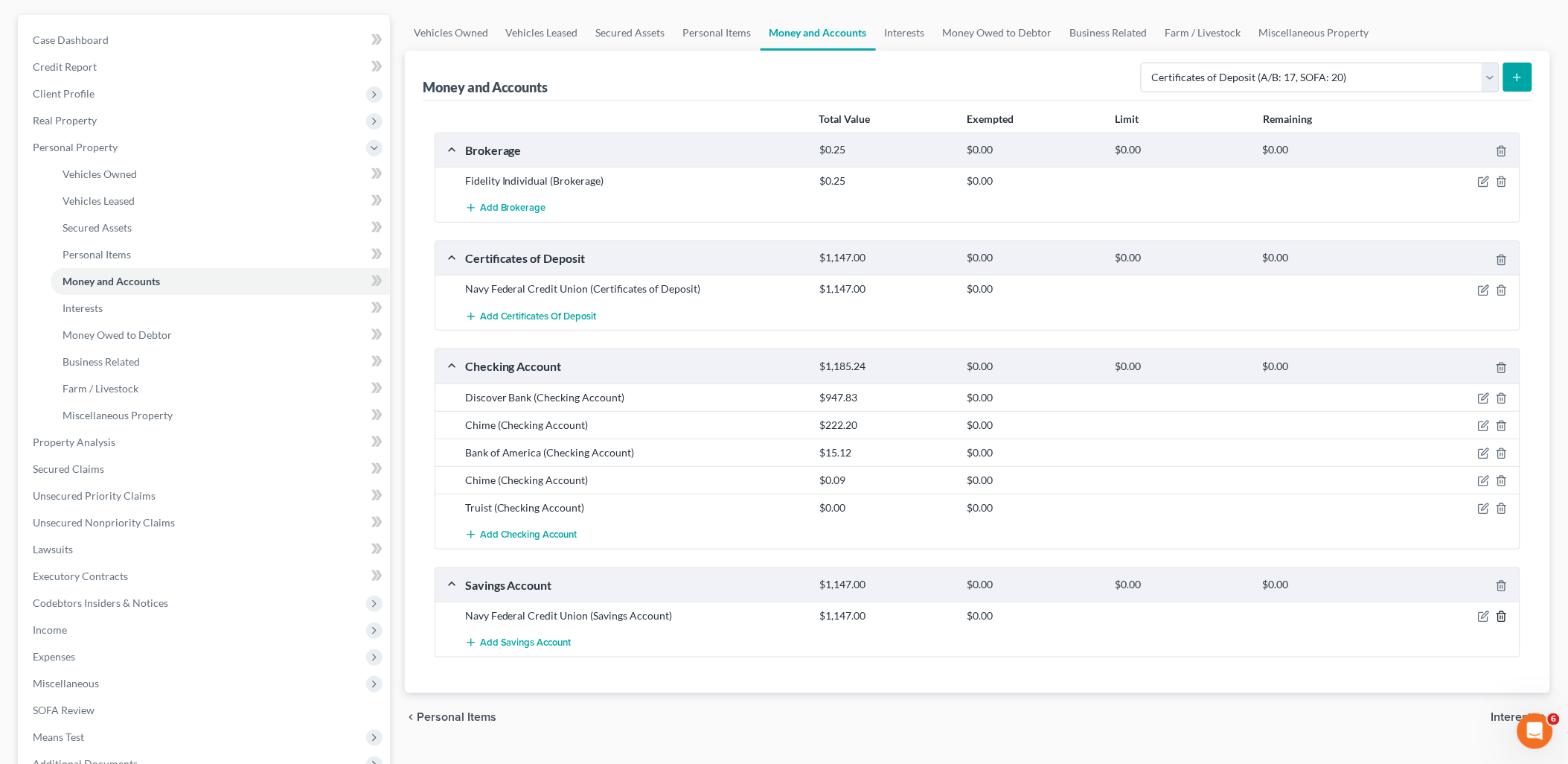
click at [1503, 619] on line "button" at bounding box center [1503, 618] width 0 height 3
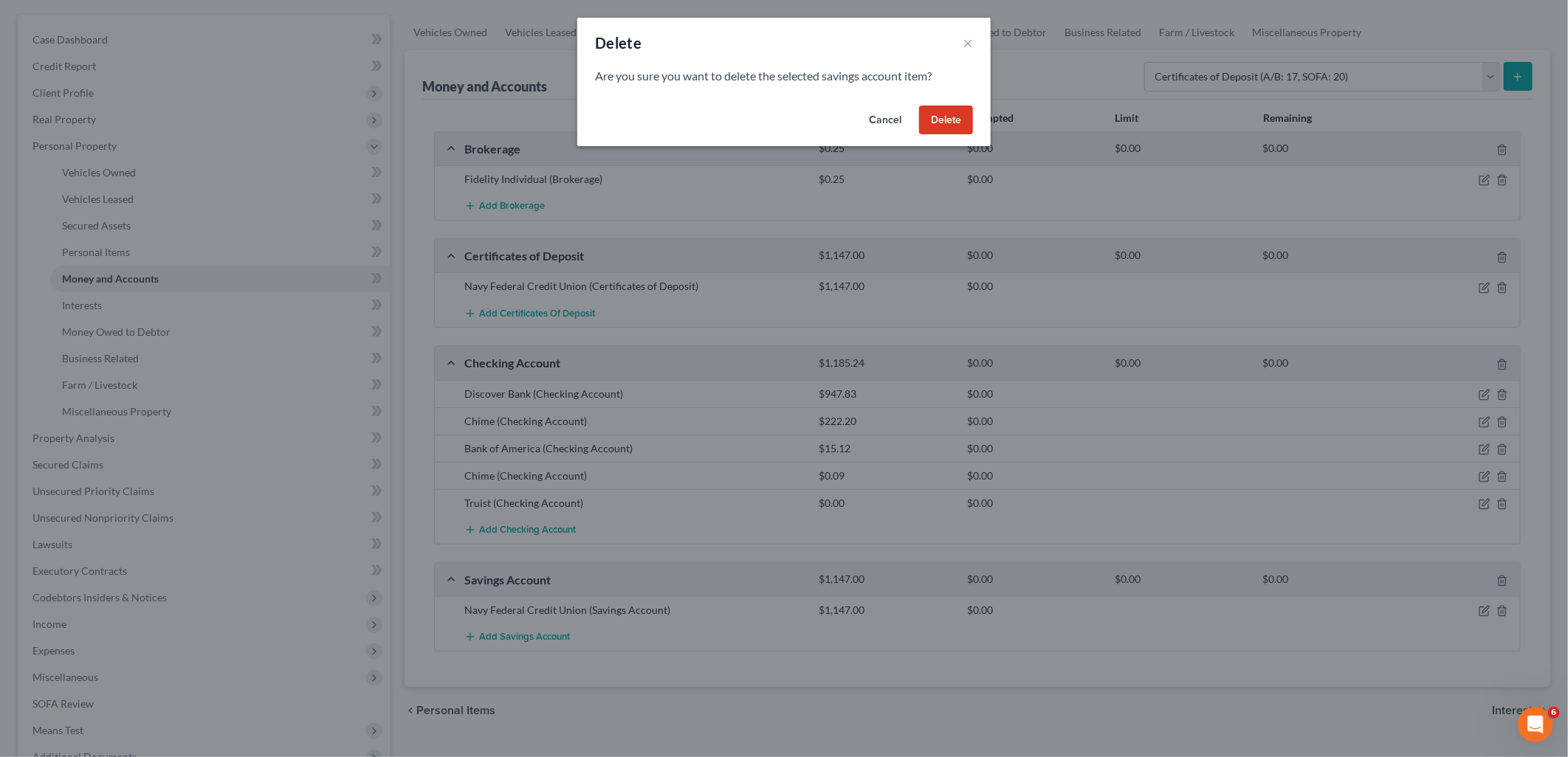
click at [966, 115] on button "Delete" at bounding box center [946, 120] width 54 height 29
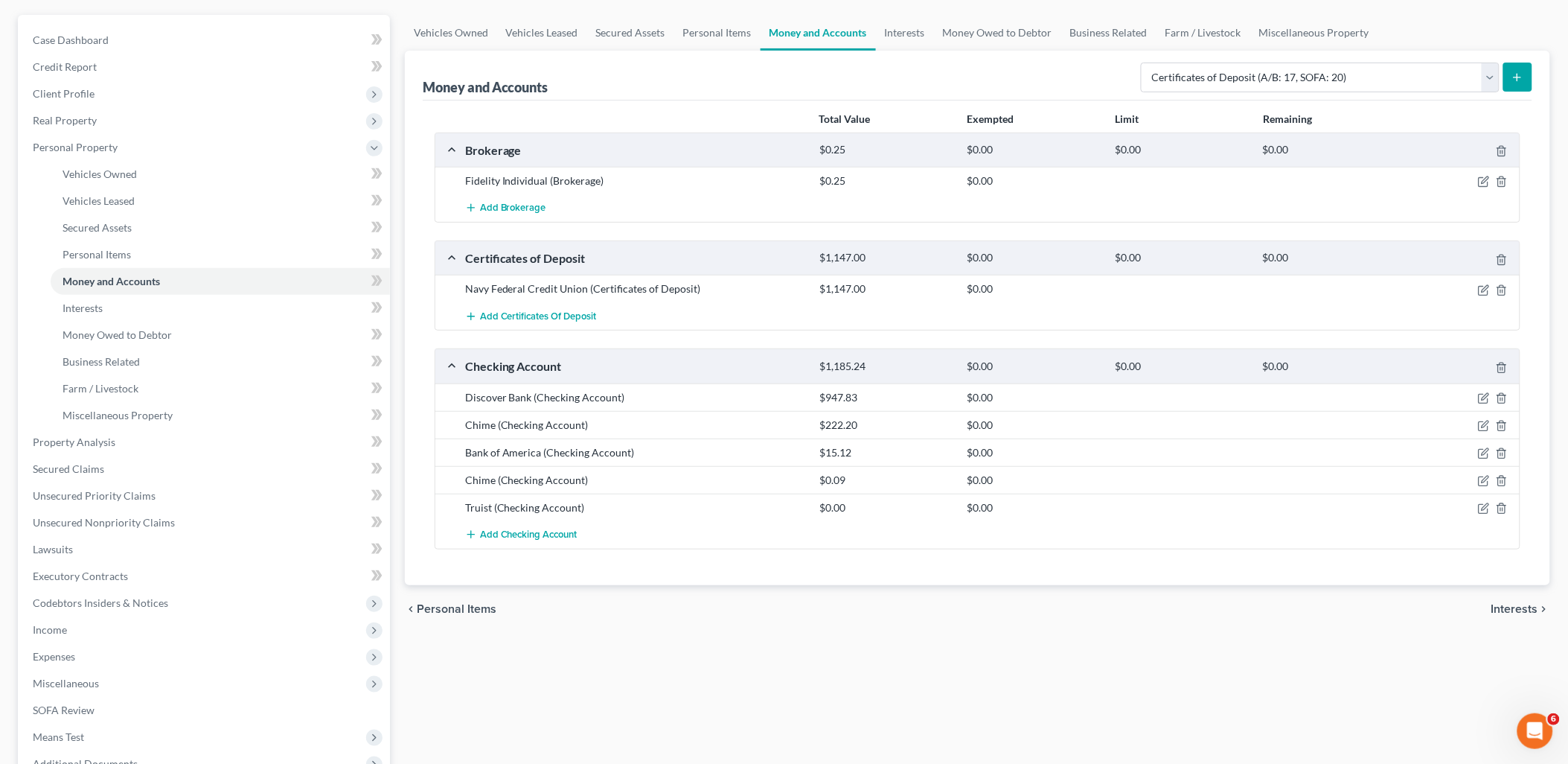
click at [686, 589] on div "chevron_left Personal Items Interests chevron_right" at bounding box center [978, 609] width 1145 height 48
click at [120, 314] on link "Interests" at bounding box center [220, 308] width 339 height 26
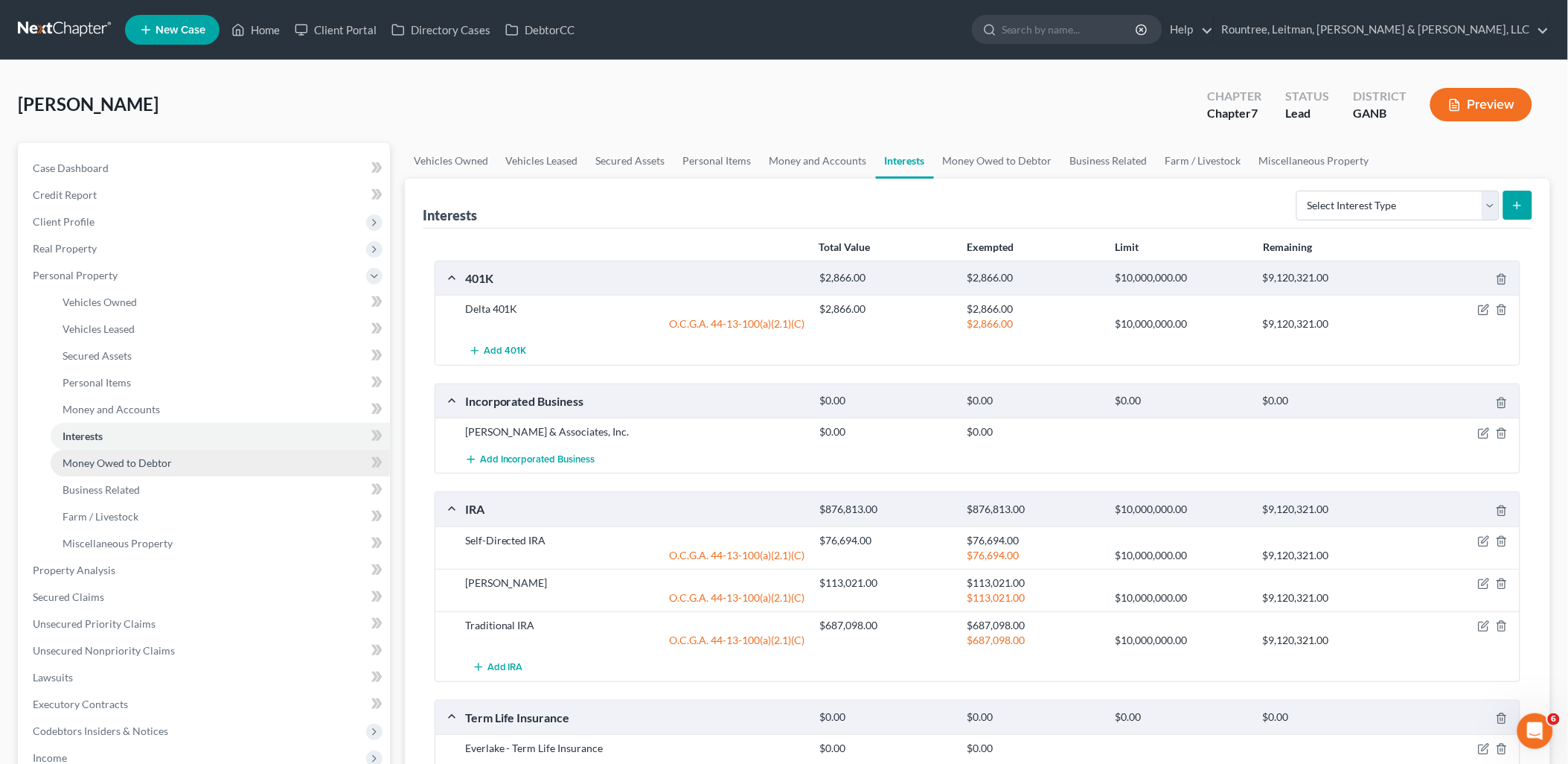
click at [164, 464] on span "Money Owed to Debtor" at bounding box center [117, 463] width 110 height 13
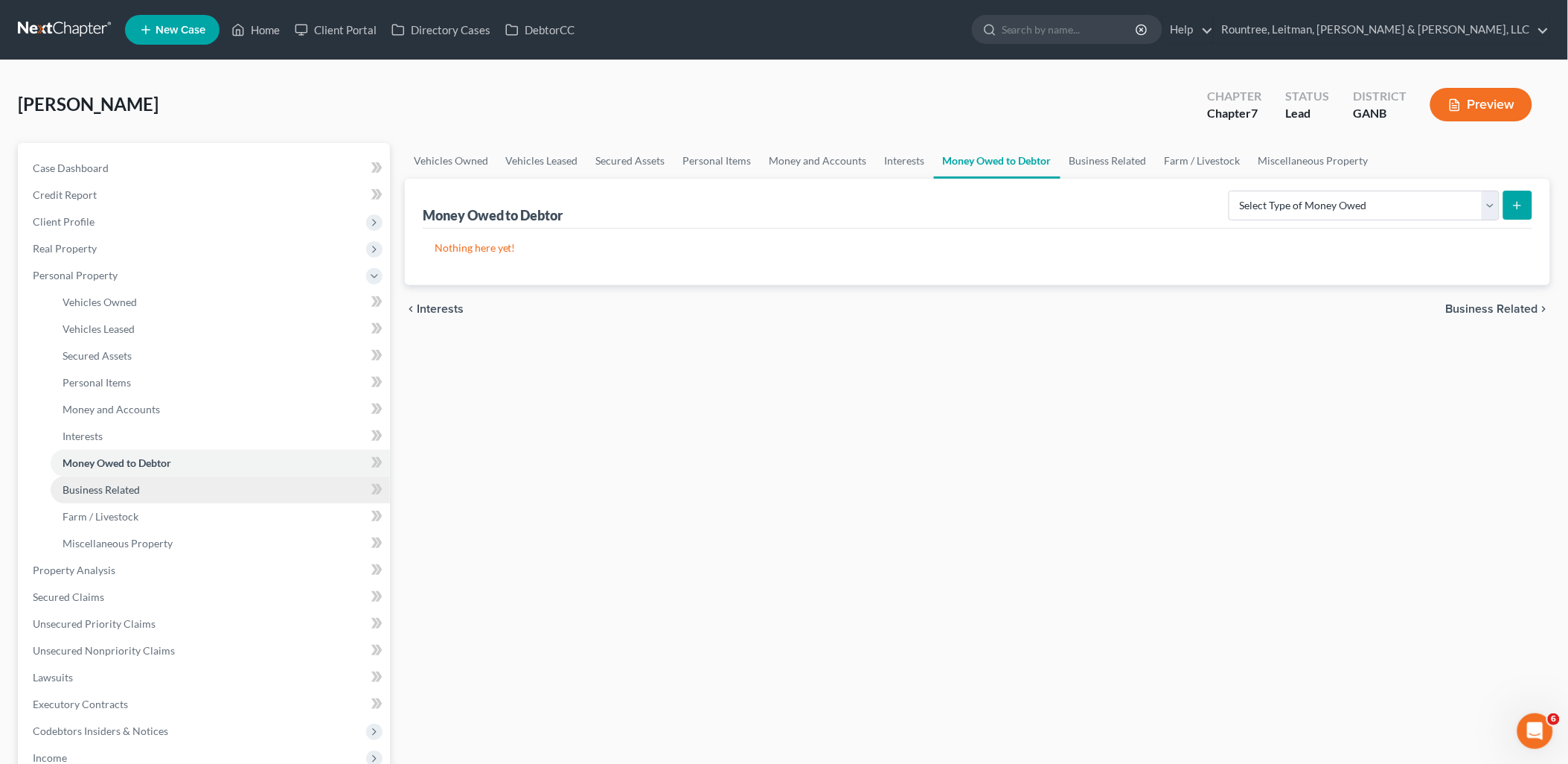
click at [158, 486] on link "Business Related" at bounding box center [220, 489] width 339 height 26
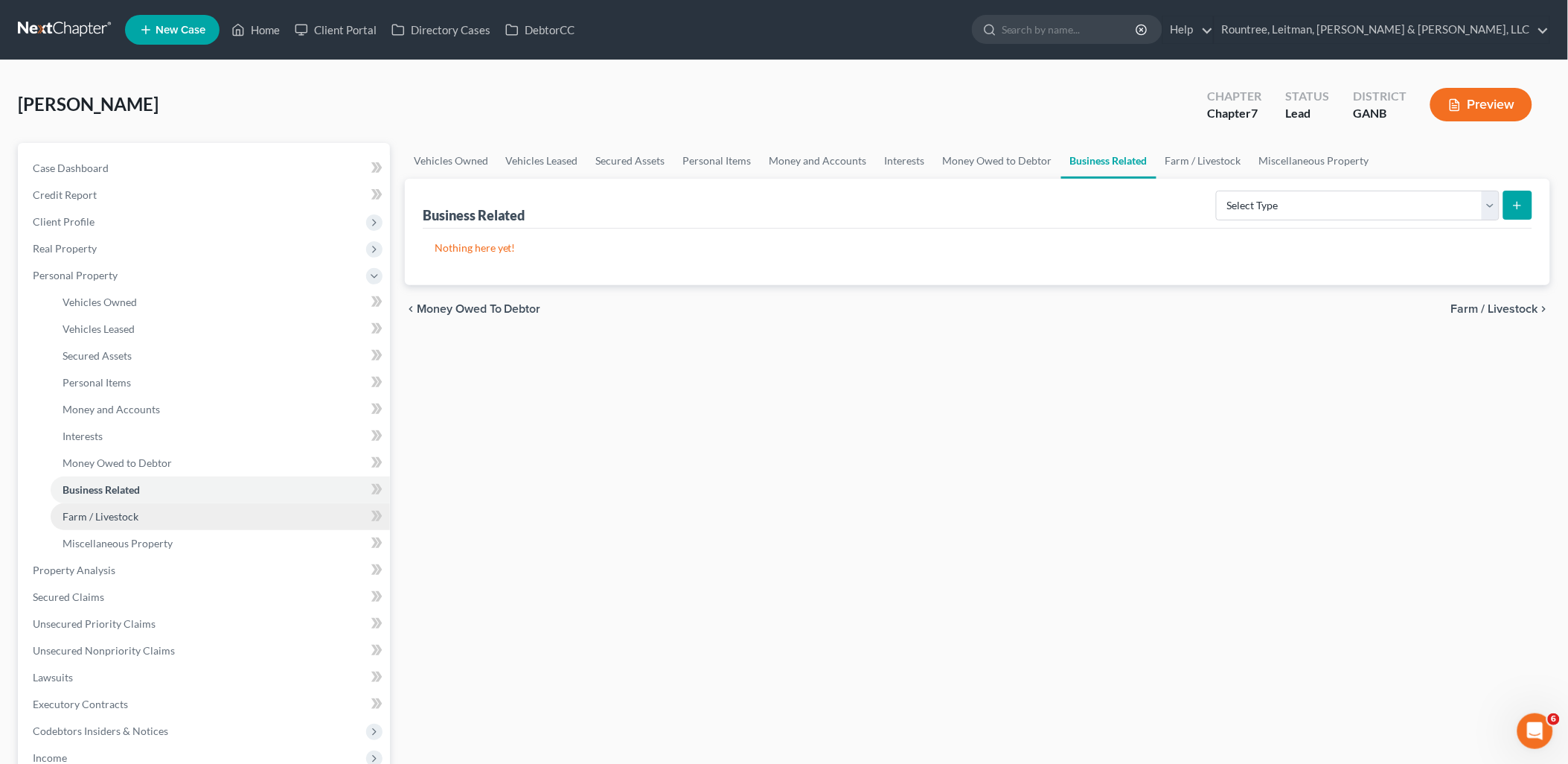
click at [146, 520] on link "Farm / Livestock" at bounding box center [220, 517] width 339 height 26
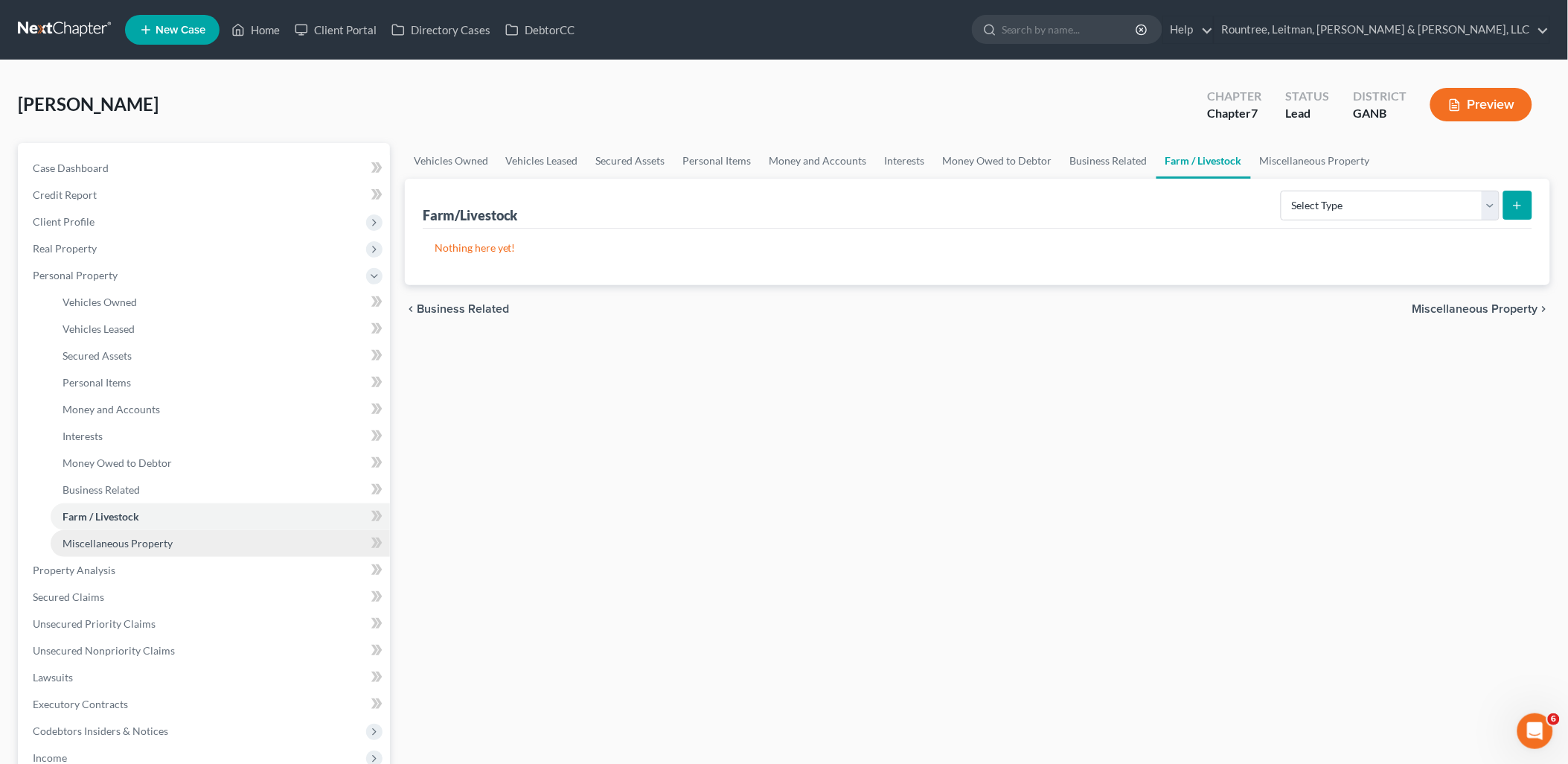
click at [143, 540] on span "Miscellaneous Property" at bounding box center [118, 543] width 110 height 13
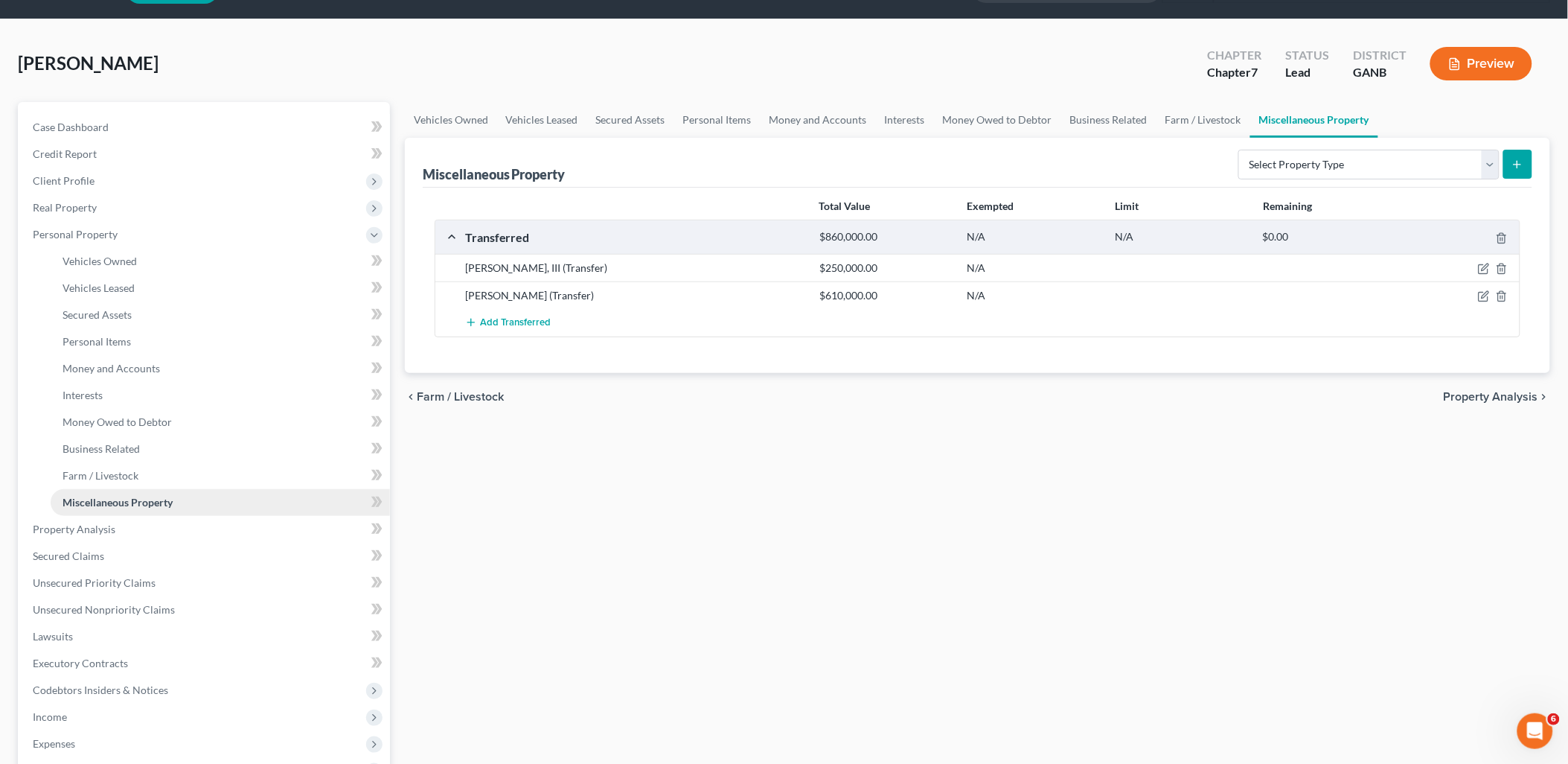
scroll to position [82, 0]
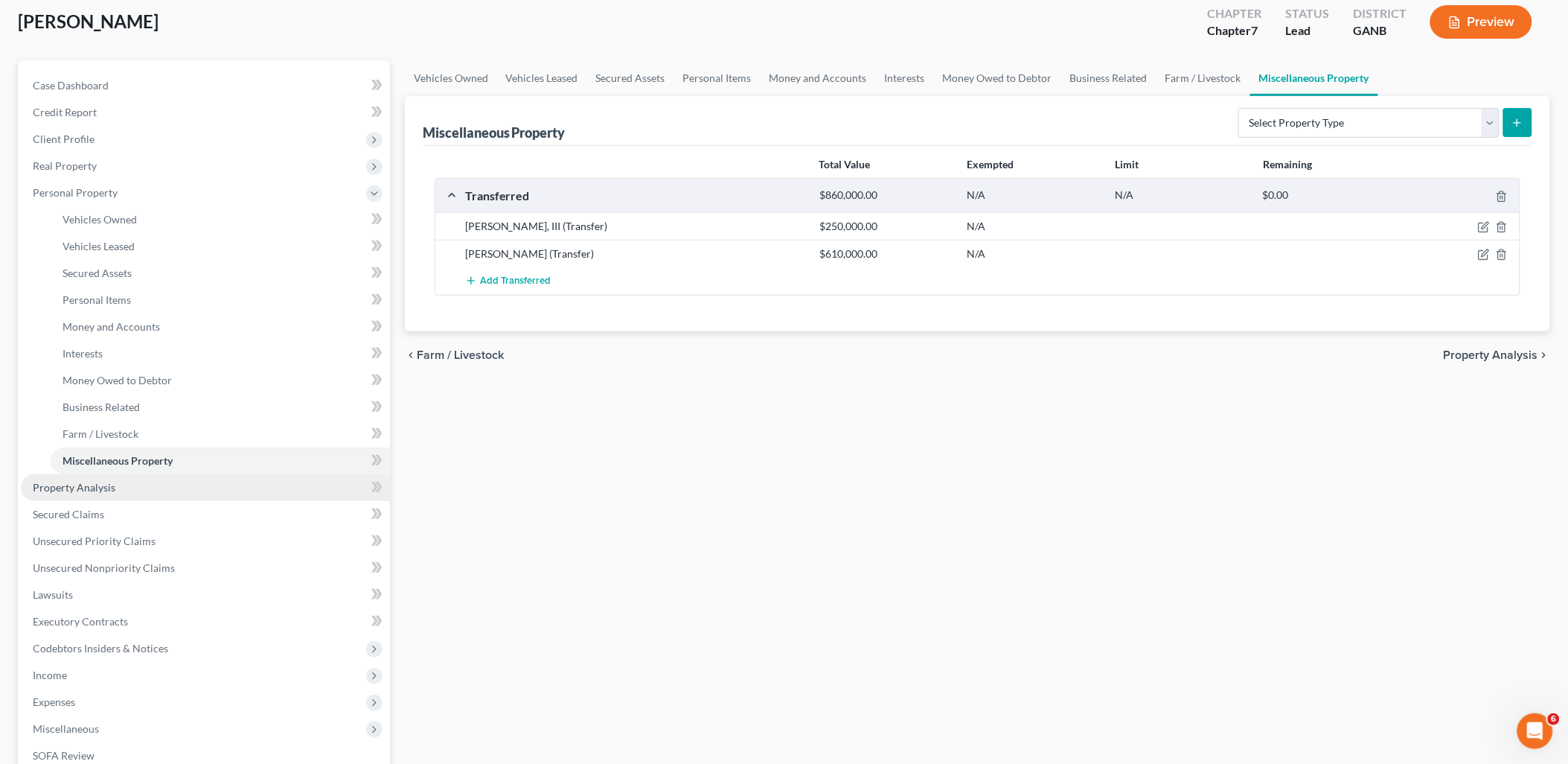
click at [147, 474] on link "Property Analysis" at bounding box center [206, 487] width 369 height 26
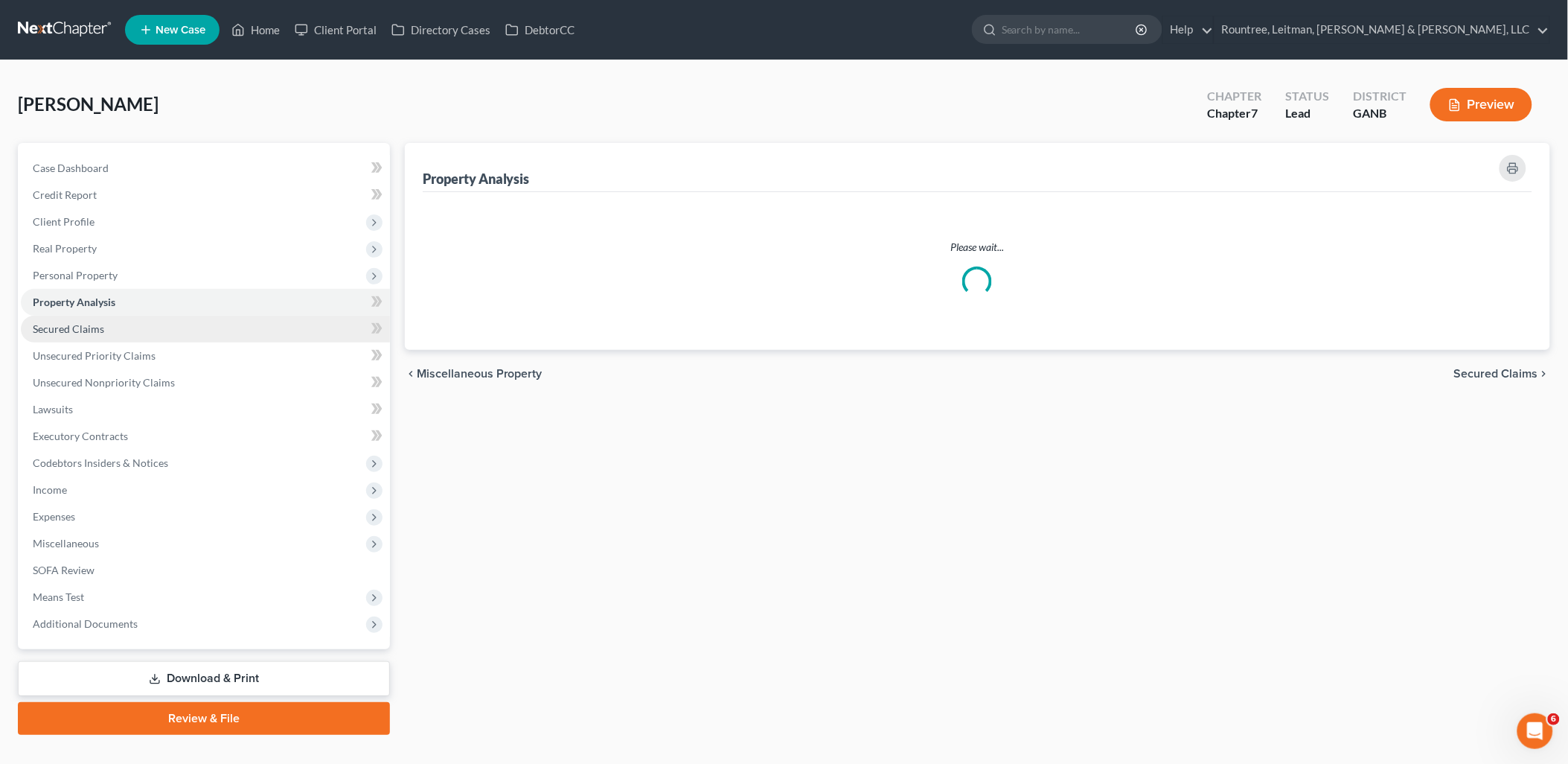
click at [116, 315] on link "Secured Claims" at bounding box center [206, 328] width 369 height 26
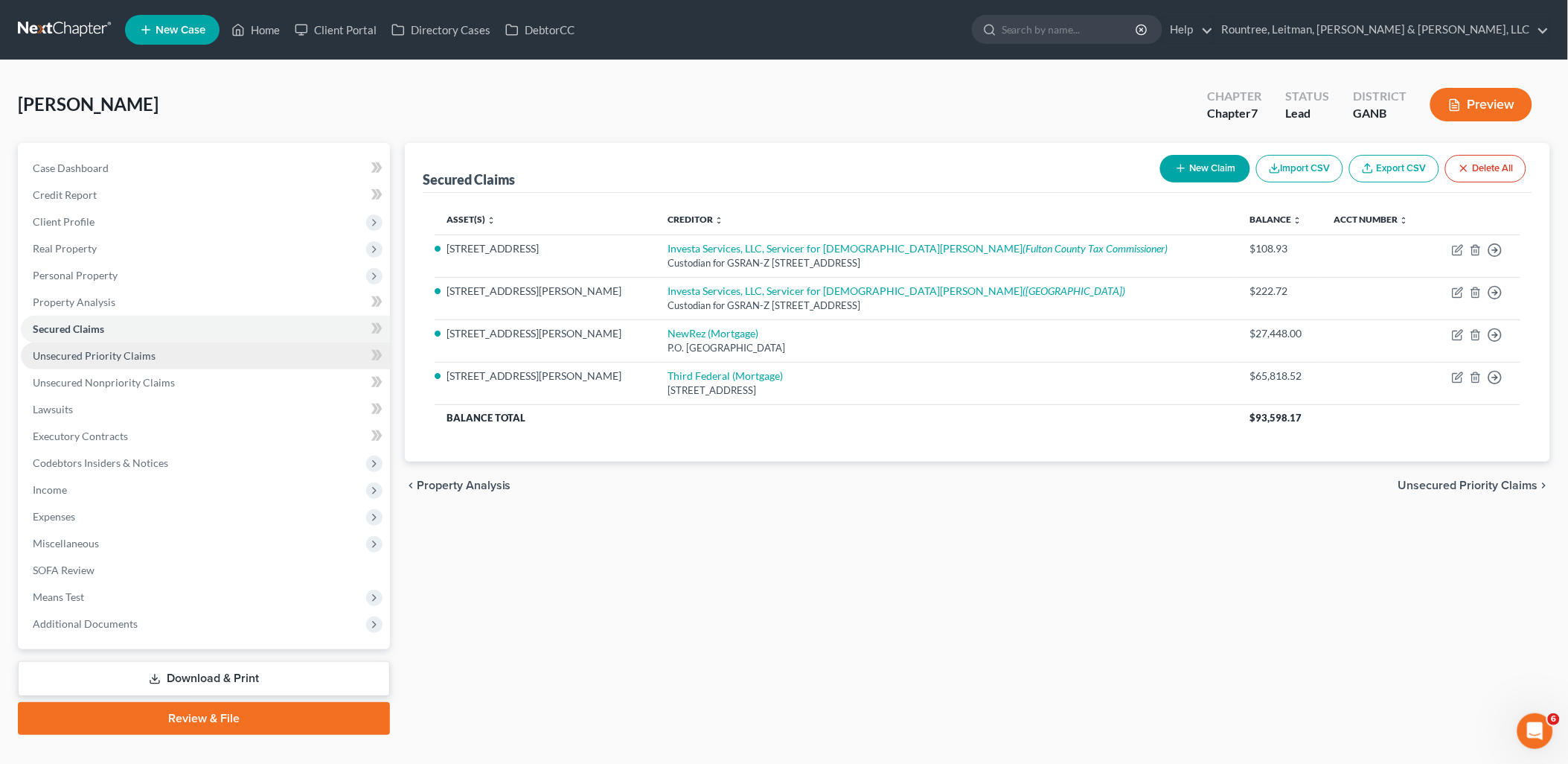
click at [130, 358] on span "Unsecured Priority Claims" at bounding box center [94, 356] width 122 height 13
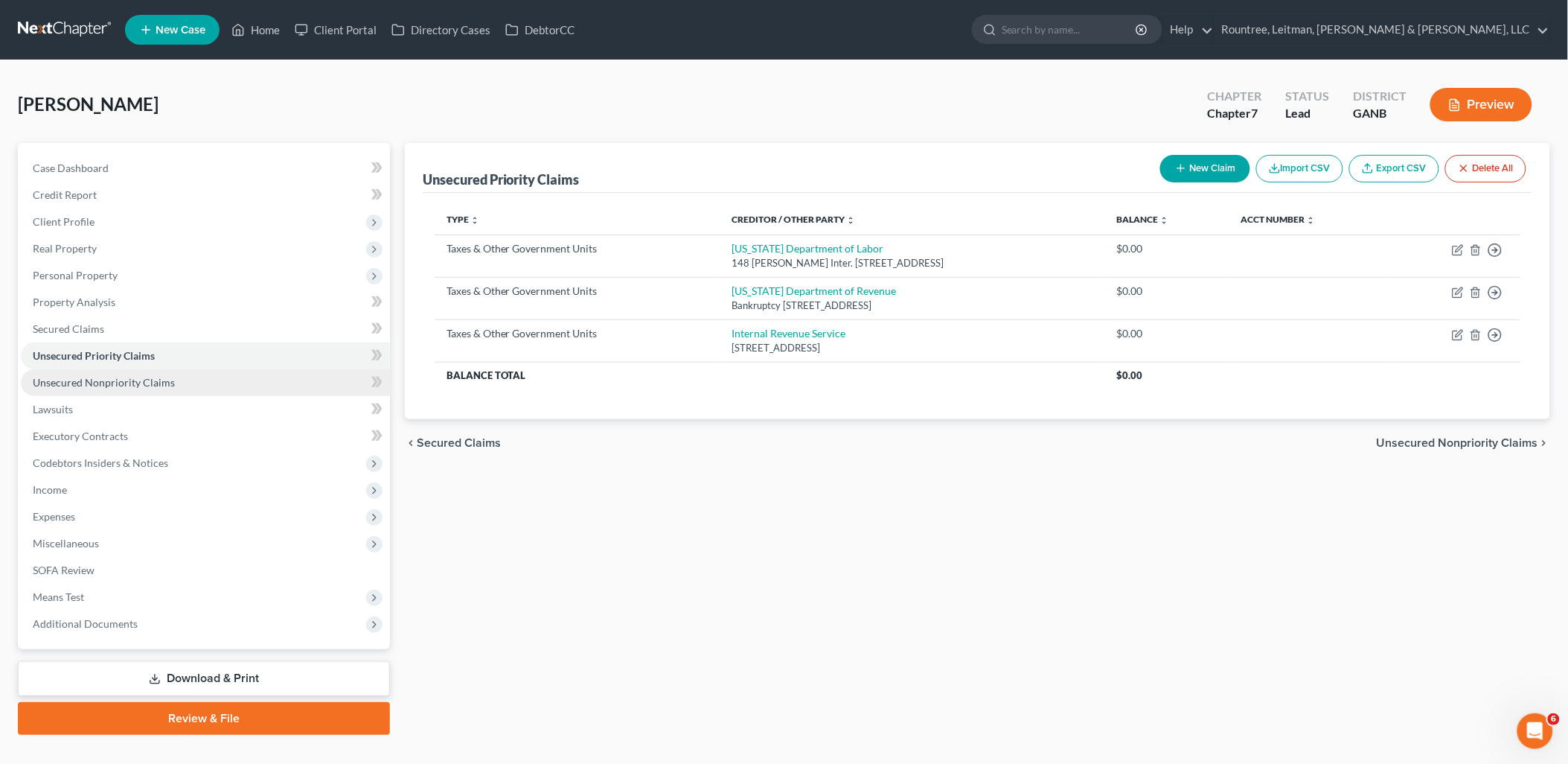
click at [134, 388] on link "Unsecured Nonpriority Claims" at bounding box center [206, 382] width 369 height 26
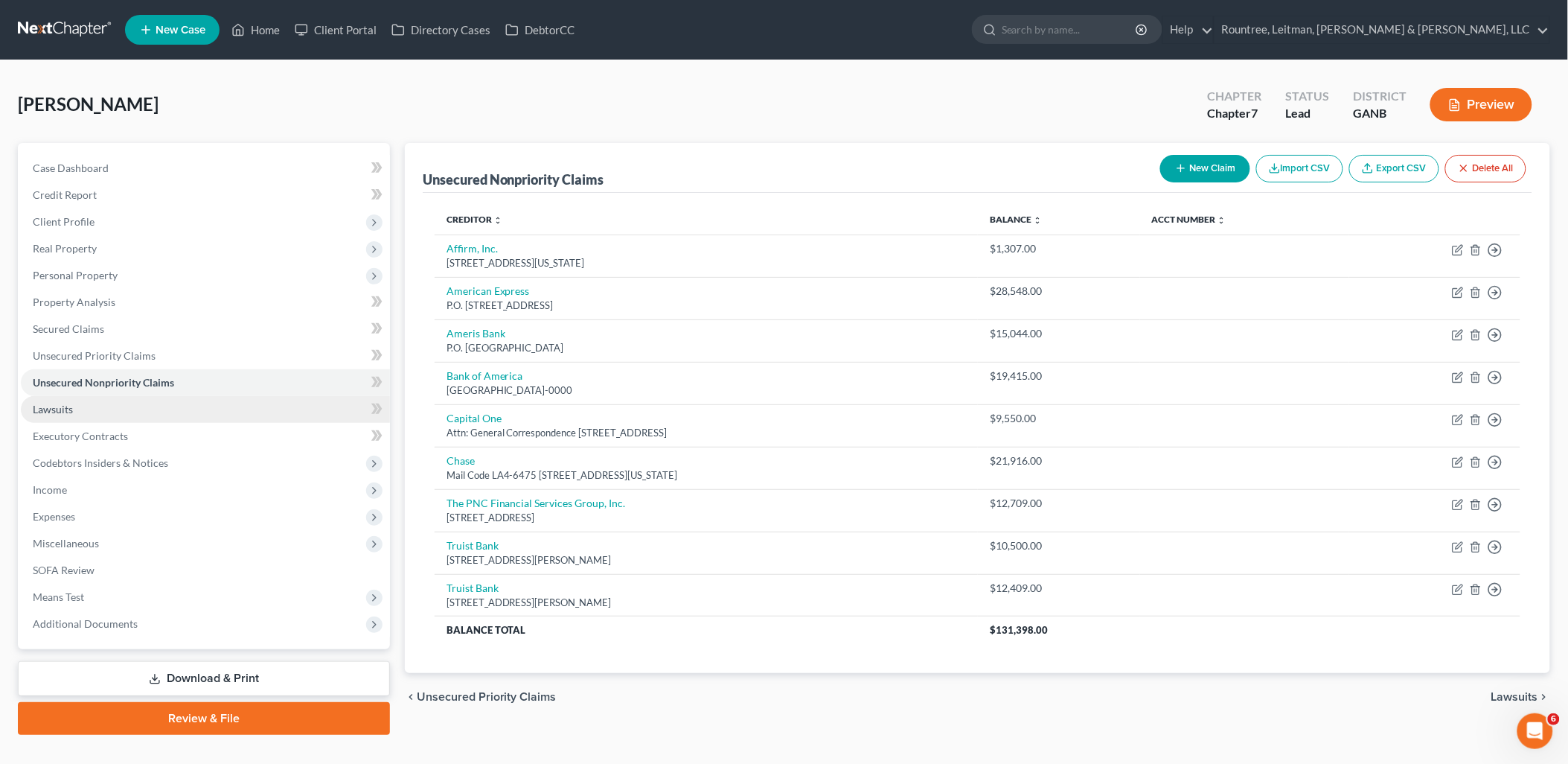
click at [120, 418] on link "Lawsuits" at bounding box center [206, 409] width 369 height 26
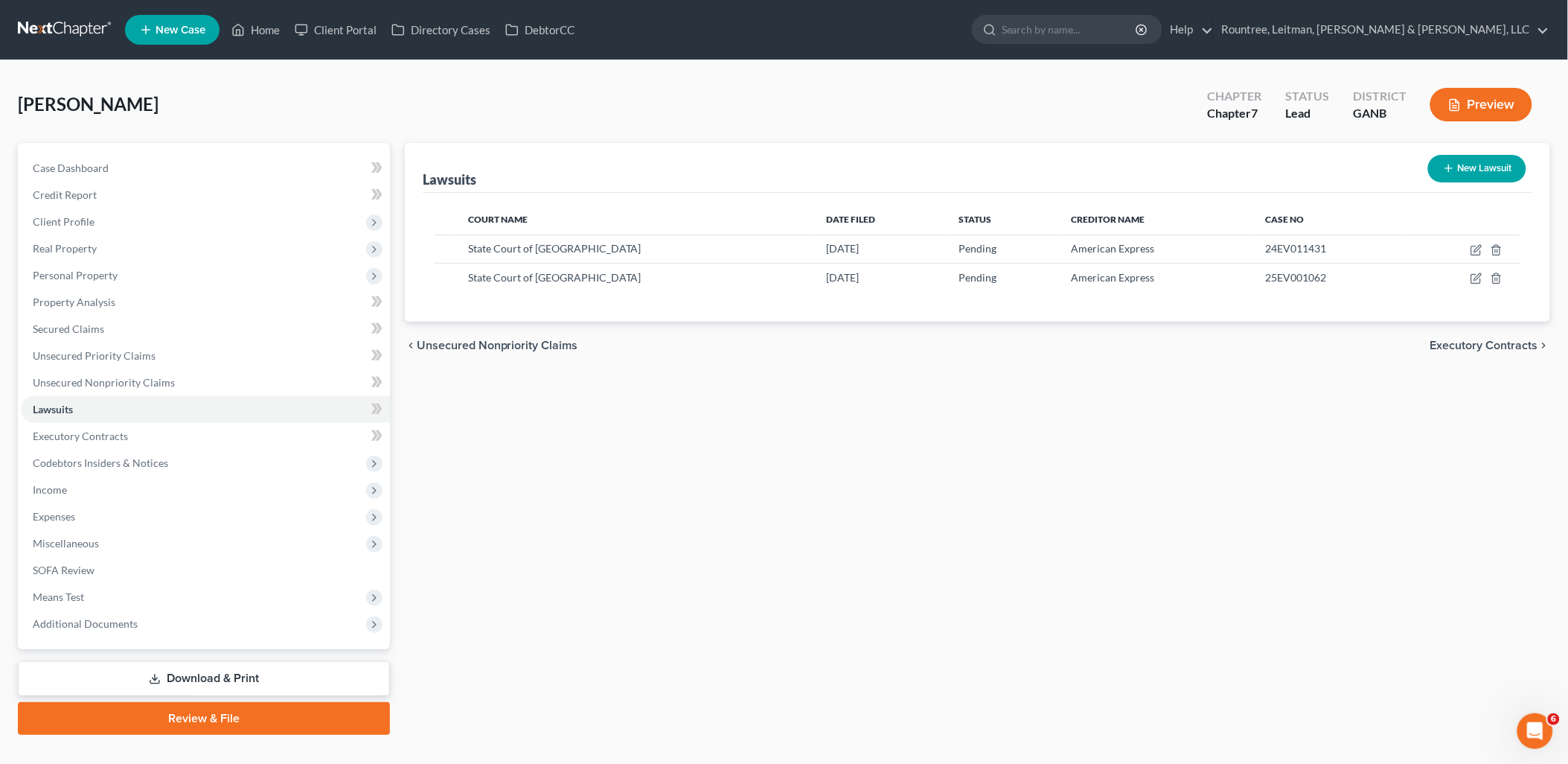
click at [1500, 168] on button "New Lawsuit" at bounding box center [1477, 169] width 98 height 27
select select "0"
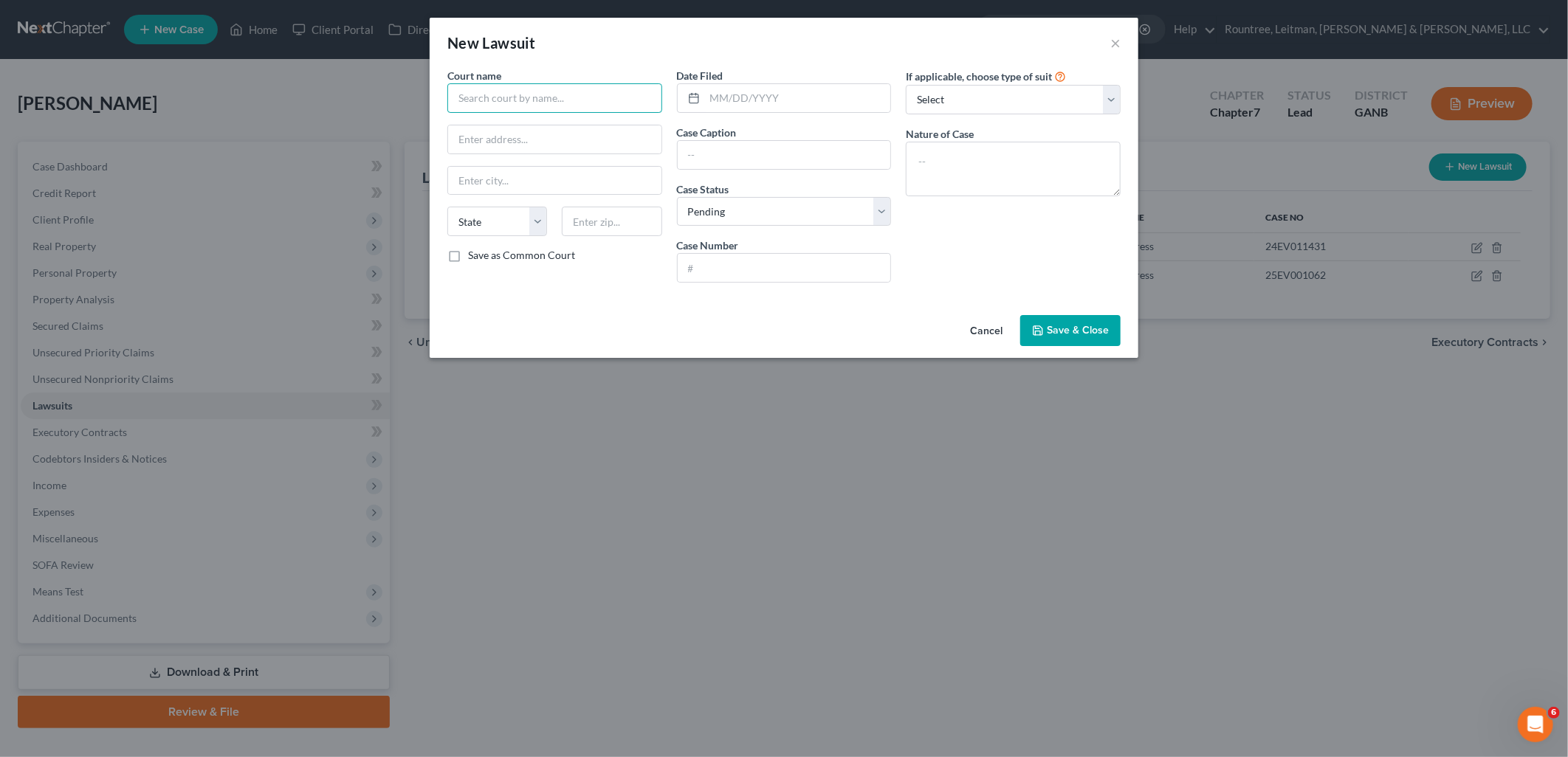
click at [506, 100] on input "text" at bounding box center [555, 97] width 215 height 29
click at [768, 145] on input "text" at bounding box center [784, 154] width 214 height 28
paste input "Truist Bank, successor by merger to SunTrust Bank vs. Malika Smith"
type input "Truist Bank, successor by merger to SunTrust Bank vs. Malika Smith"
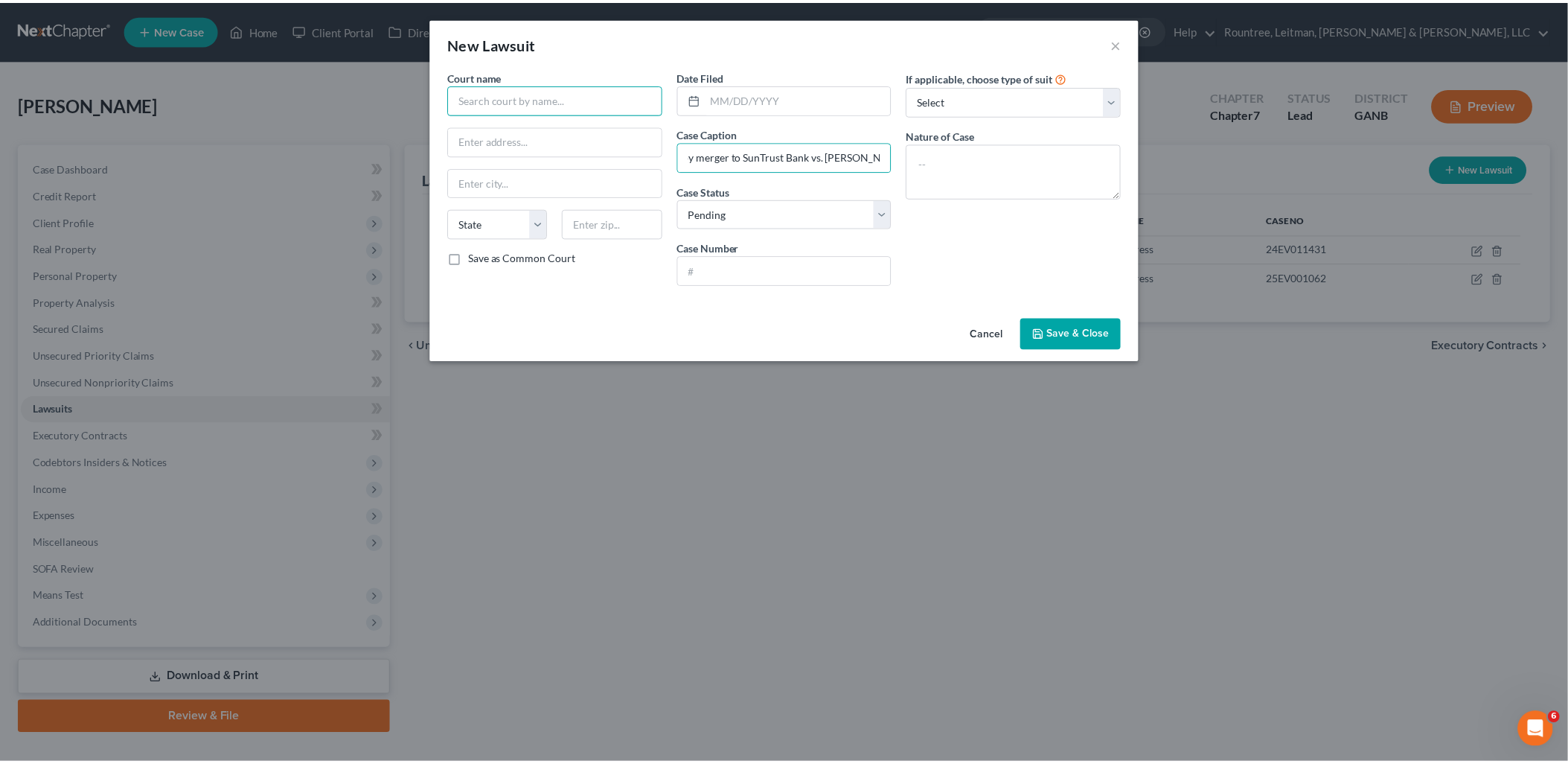
scroll to position [0, 0]
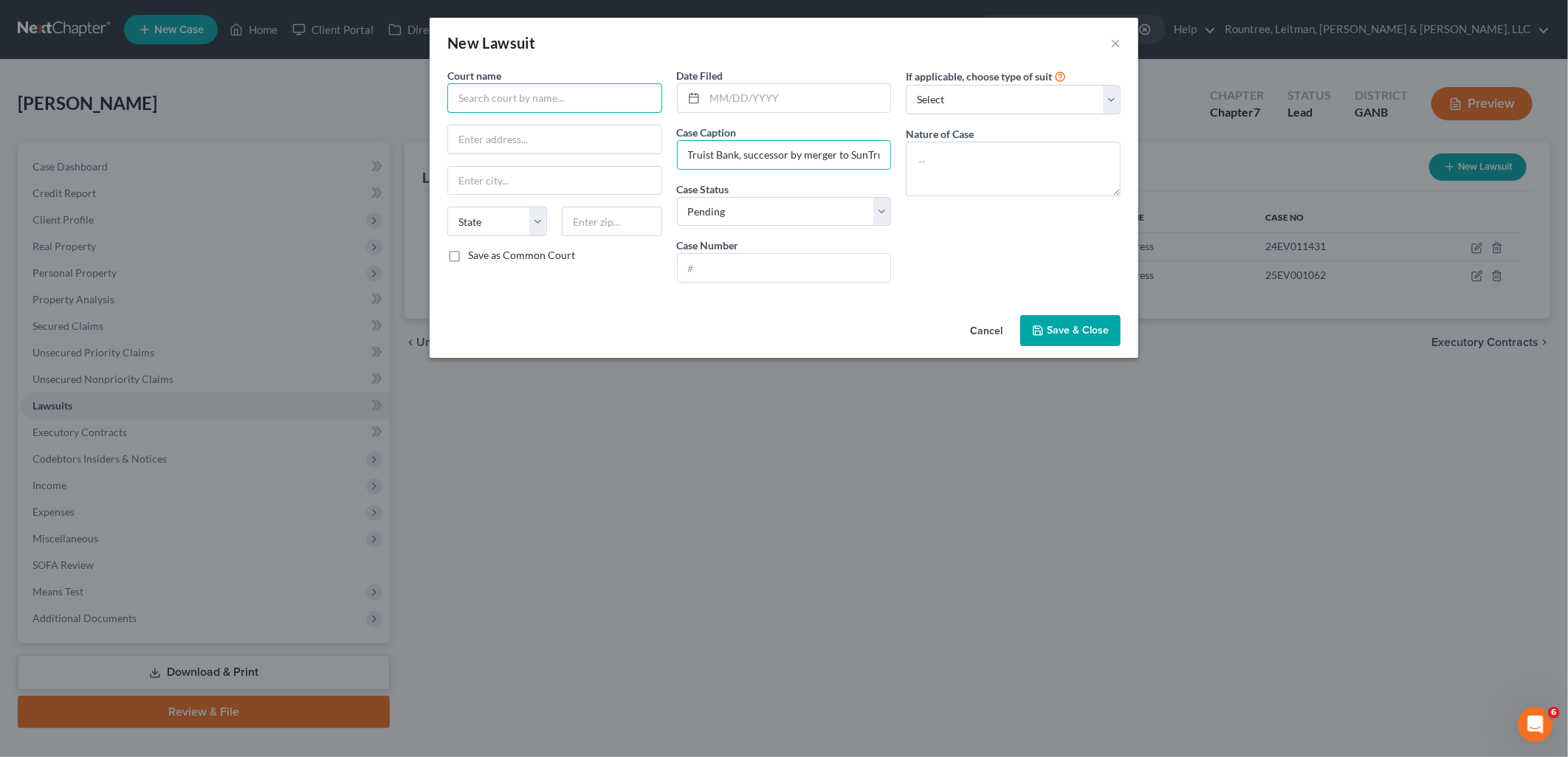
click at [594, 102] on input "text" at bounding box center [555, 97] width 215 height 29
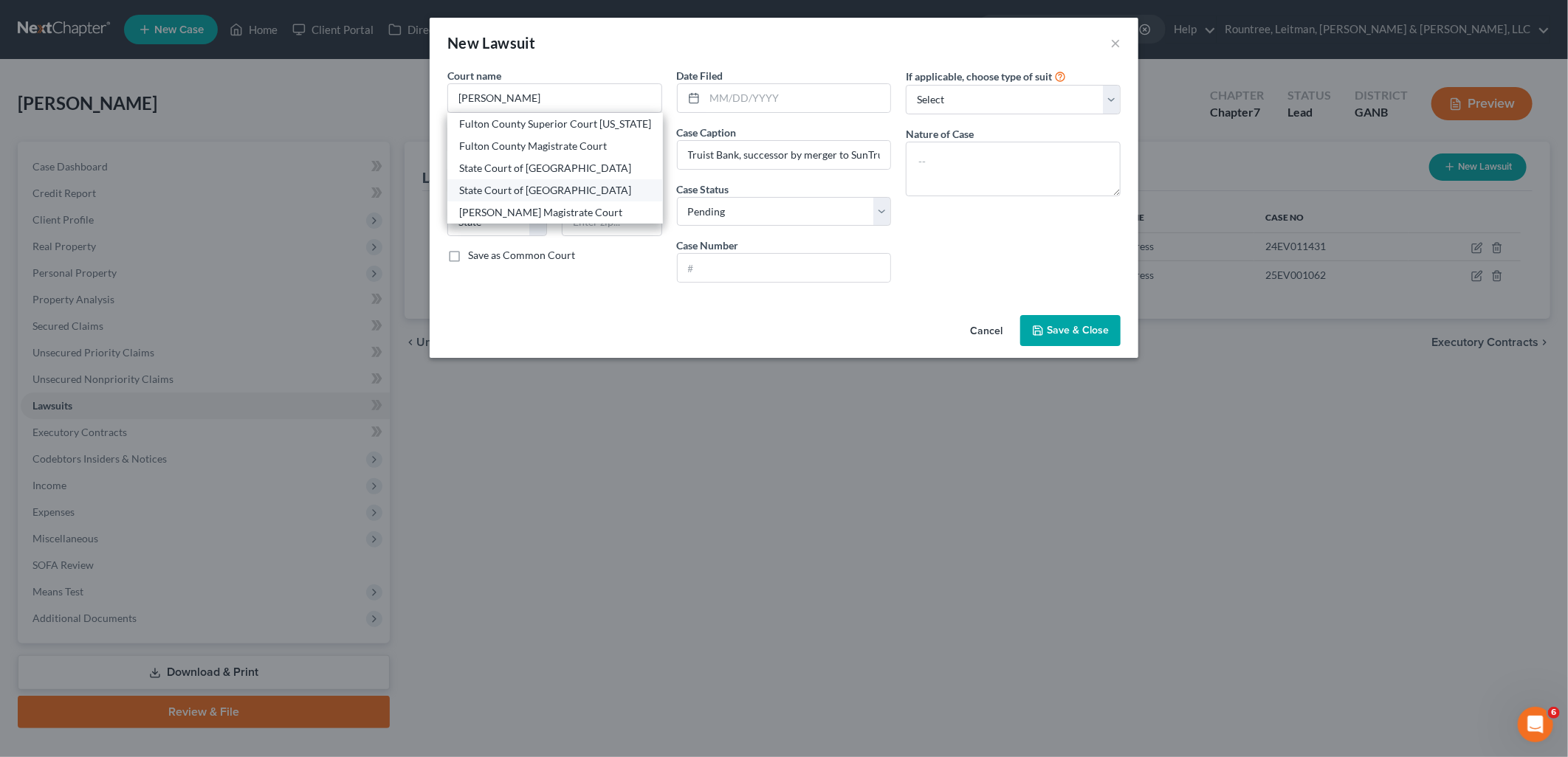
click at [598, 184] on div "State Court of Fulton County" at bounding box center [555, 190] width 192 height 15
type input "State Court of Fulton County"
type input "185 Central Avenue, SW"
type input "Atlanta"
select select "10"
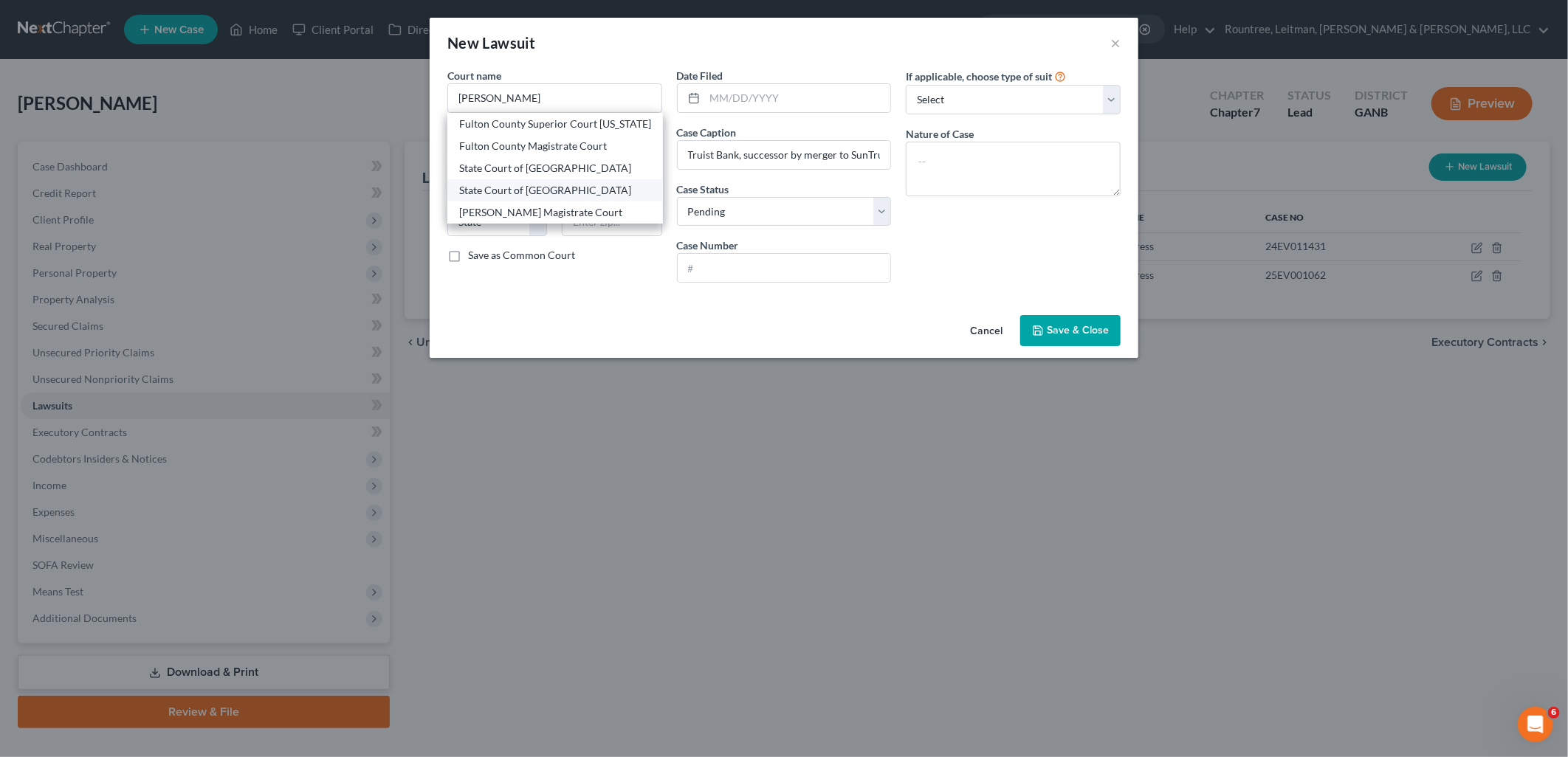
type input "30303"
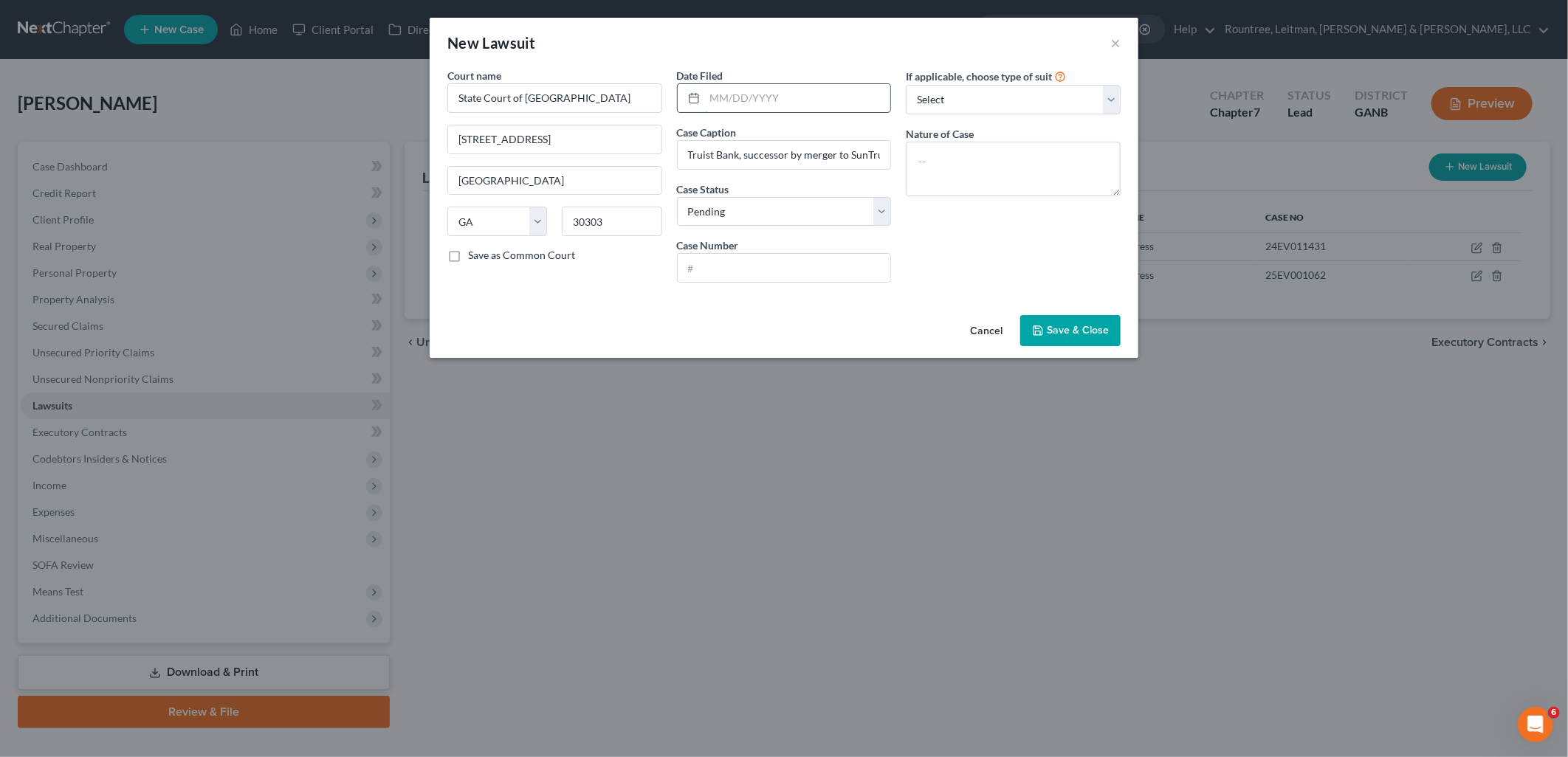
click at [720, 103] on input "text" at bounding box center [798, 97] width 186 height 28
type input "07/15/2025"
click at [977, 106] on select "Select Repossession Garnishment Foreclosure Attached, Seized, Or Levied Other" at bounding box center [1013, 99] width 215 height 29
select select "4"
click at [906, 85] on select "Select Repossession Garnishment Foreclosure Attached, Seized, Or Levied Other" at bounding box center [1013, 99] width 215 height 29
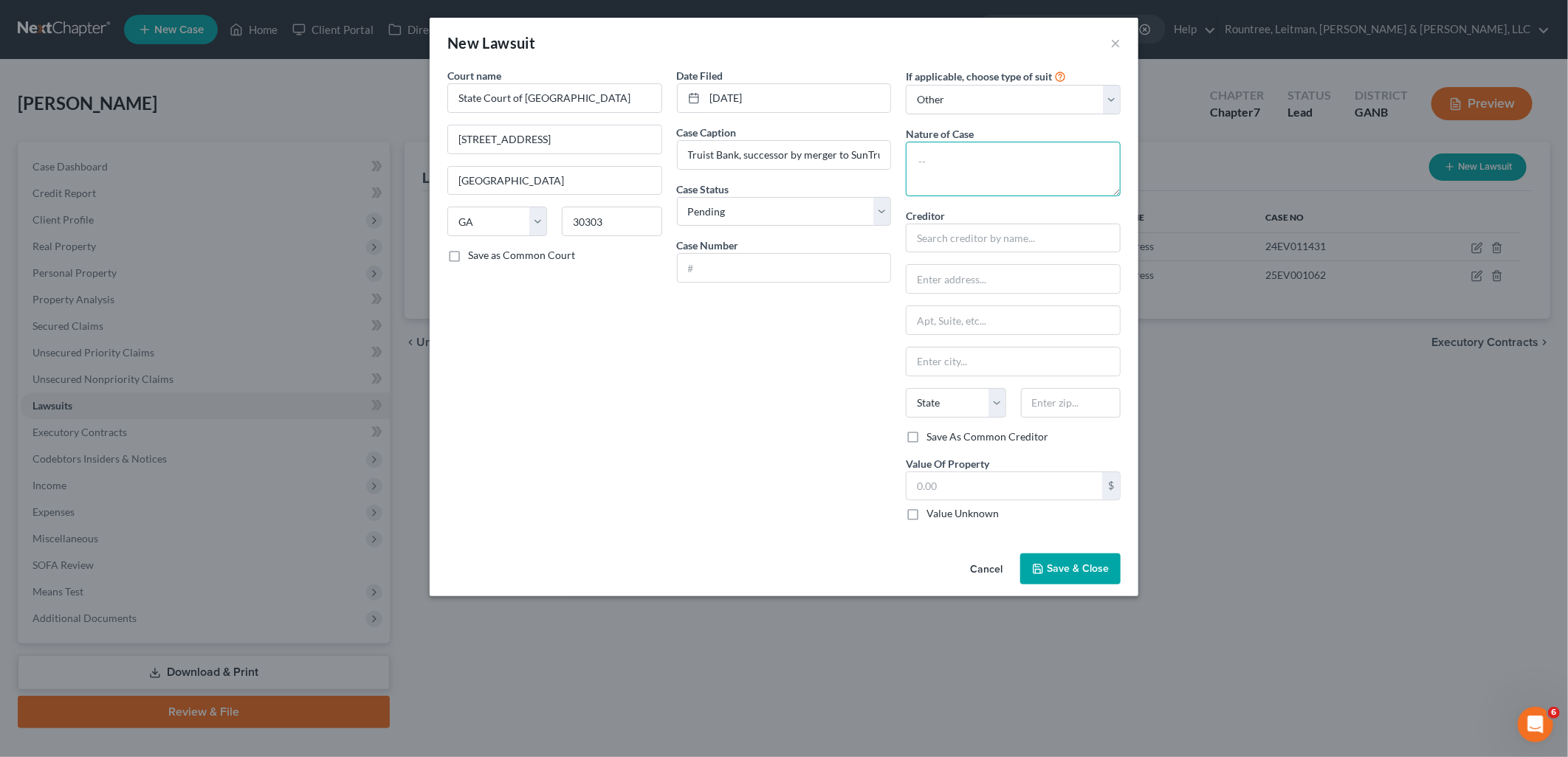
click at [997, 178] on textarea at bounding box center [1013, 169] width 215 height 55
type textarea "Contract"
click at [769, 214] on select "Select Pending On Appeal Concluded" at bounding box center [784, 211] width 215 height 29
click at [772, 203] on select "Select Pending On Appeal Concluded" at bounding box center [784, 211] width 215 height 29
click at [722, 266] on input "text" at bounding box center [784, 268] width 214 height 28
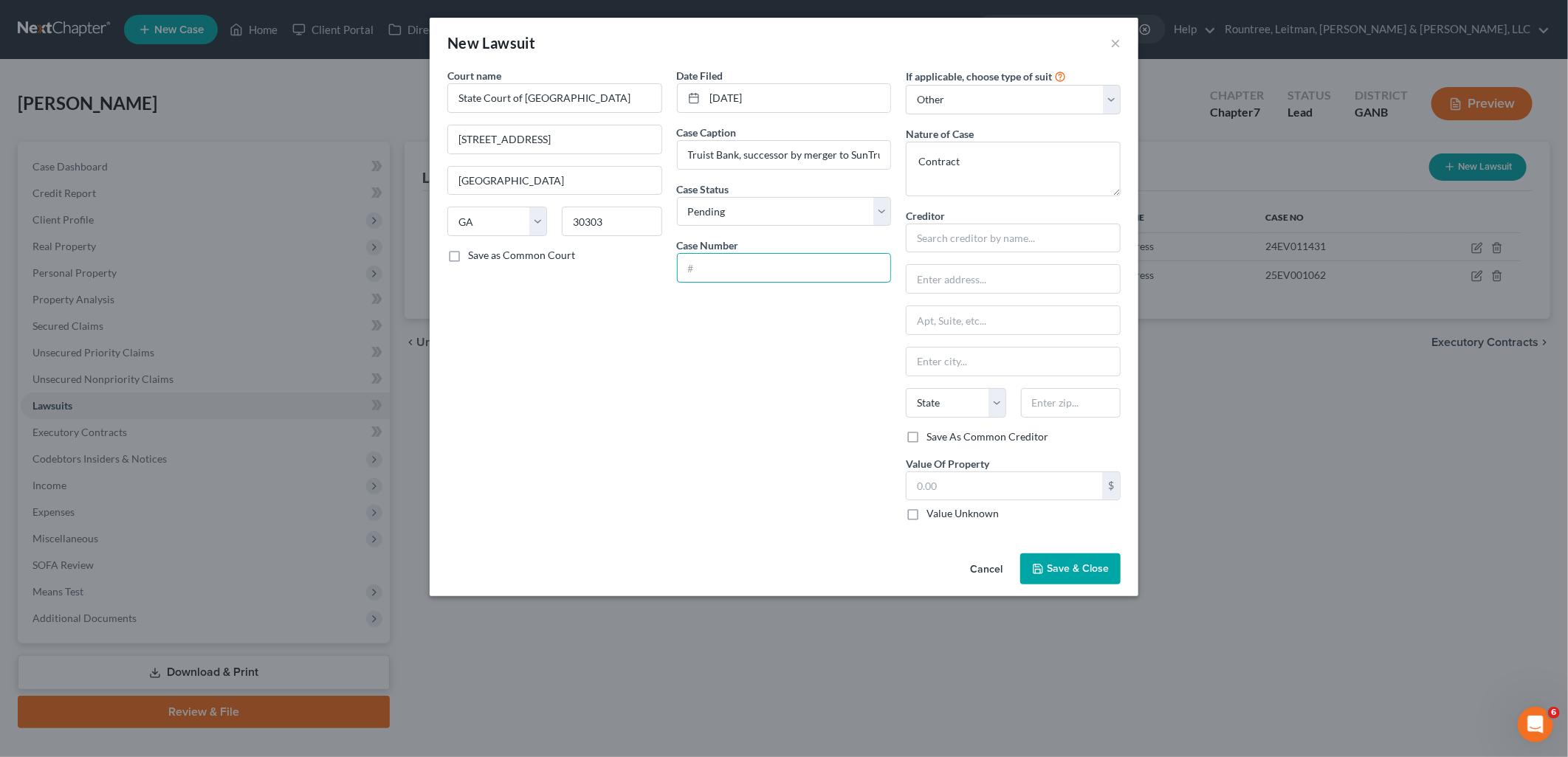
paste input "25EV007277"
type input "25EV007277"
drag, startPoint x: 797, startPoint y: 355, endPoint x: 821, endPoint y: 343, distance: 26.8
click at [798, 355] on div "Date Filed 07/15/2025 Case Caption Truist Bank, successor by merger to SunTrust…" at bounding box center [784, 301] width 229 height 465
click at [1039, 248] on input "text" at bounding box center [1013, 238] width 215 height 29
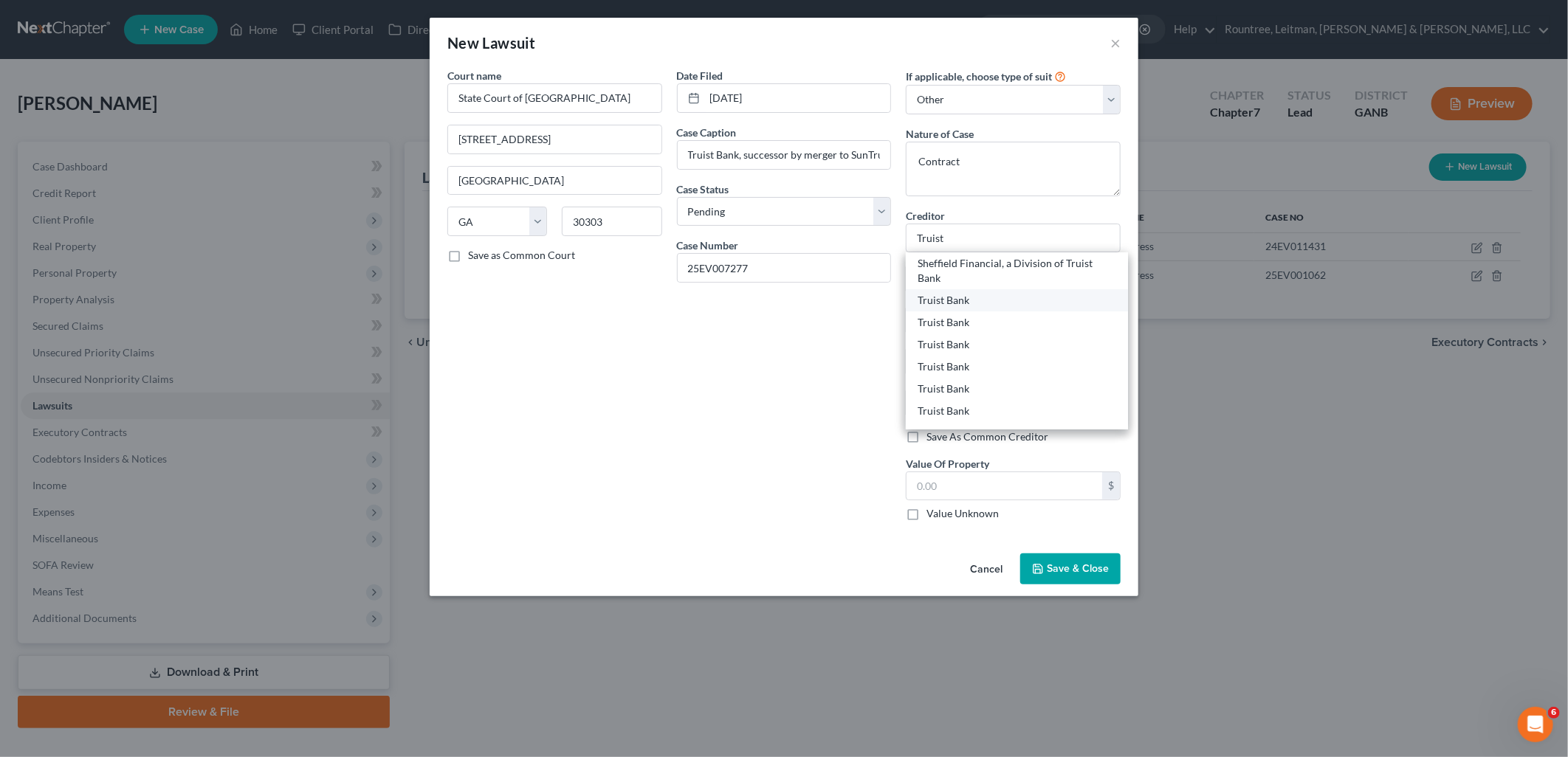
click at [1010, 300] on div "Truist Bank" at bounding box center [1017, 301] width 199 height 15
type input "Truist Bank"
type input "PO Box 580048"
type input "Charlotte"
select select "28"
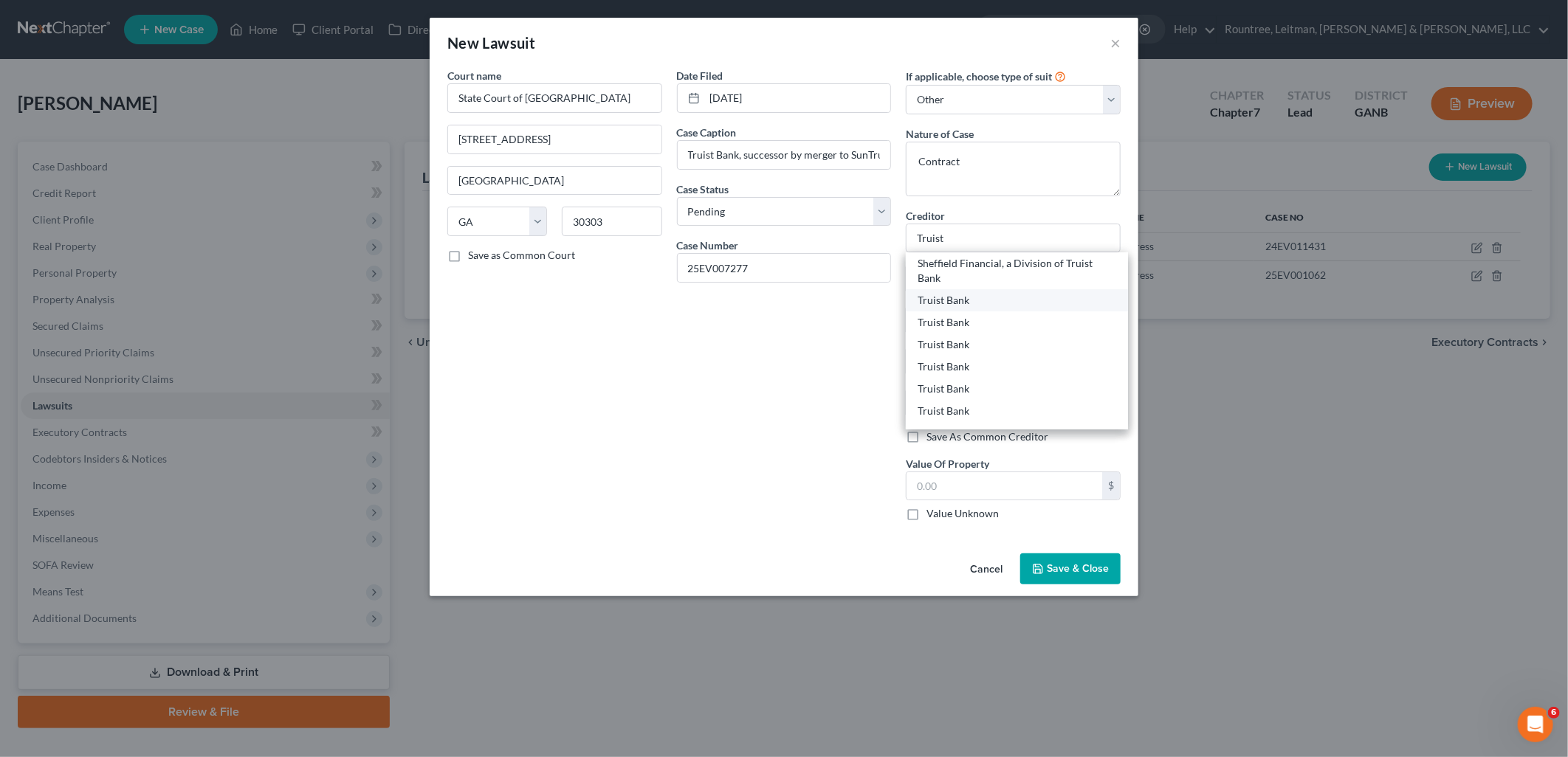
type input "28258"
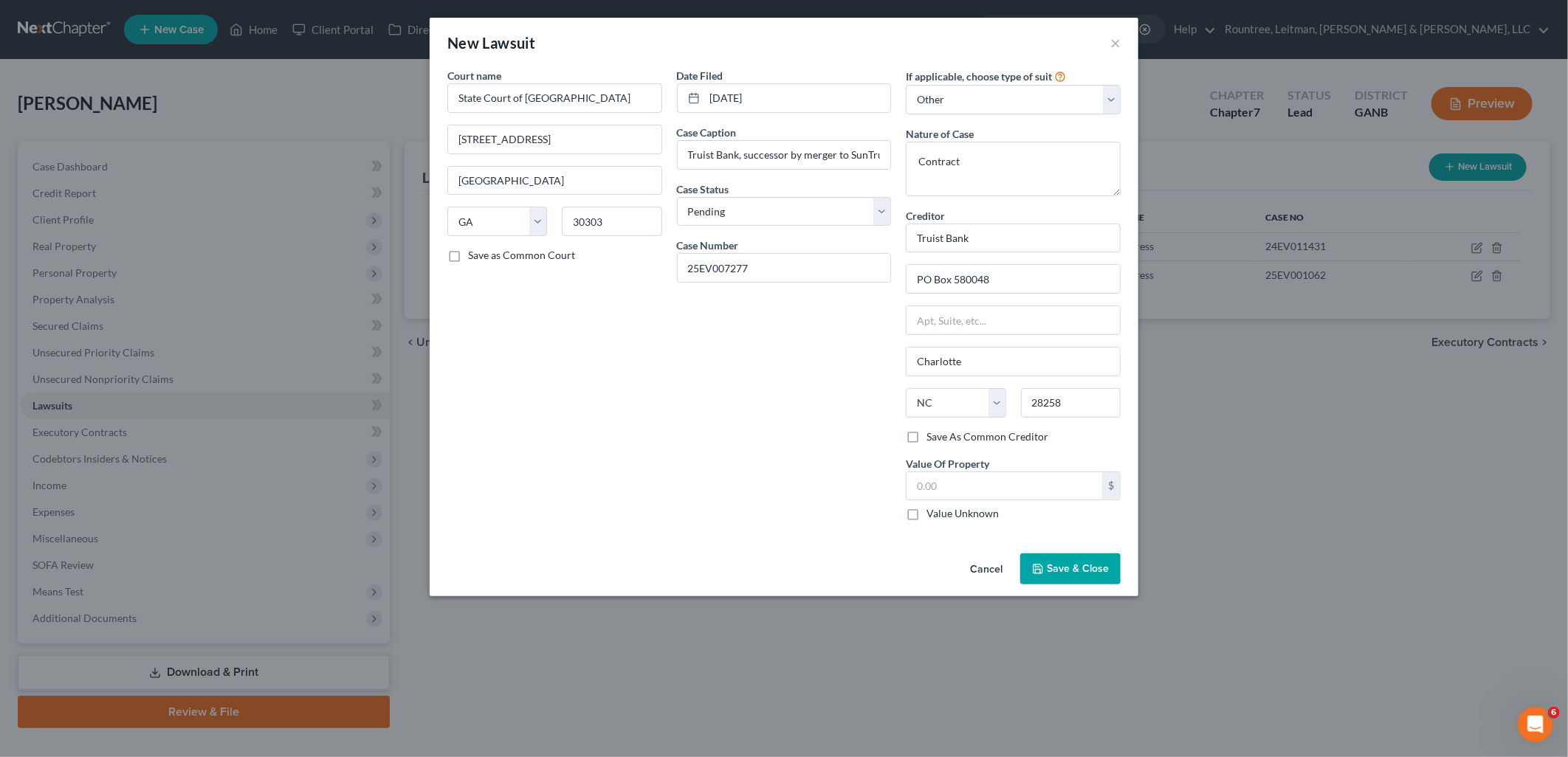
click at [927, 514] on label "Value Unknown" at bounding box center [963, 513] width 72 height 15
click at [933, 514] on input "Value Unknown" at bounding box center [937, 510] width 10 height 10
checkbox input "true"
type input "0.00"
click at [1063, 561] on button "Save & Close" at bounding box center [1071, 568] width 100 height 31
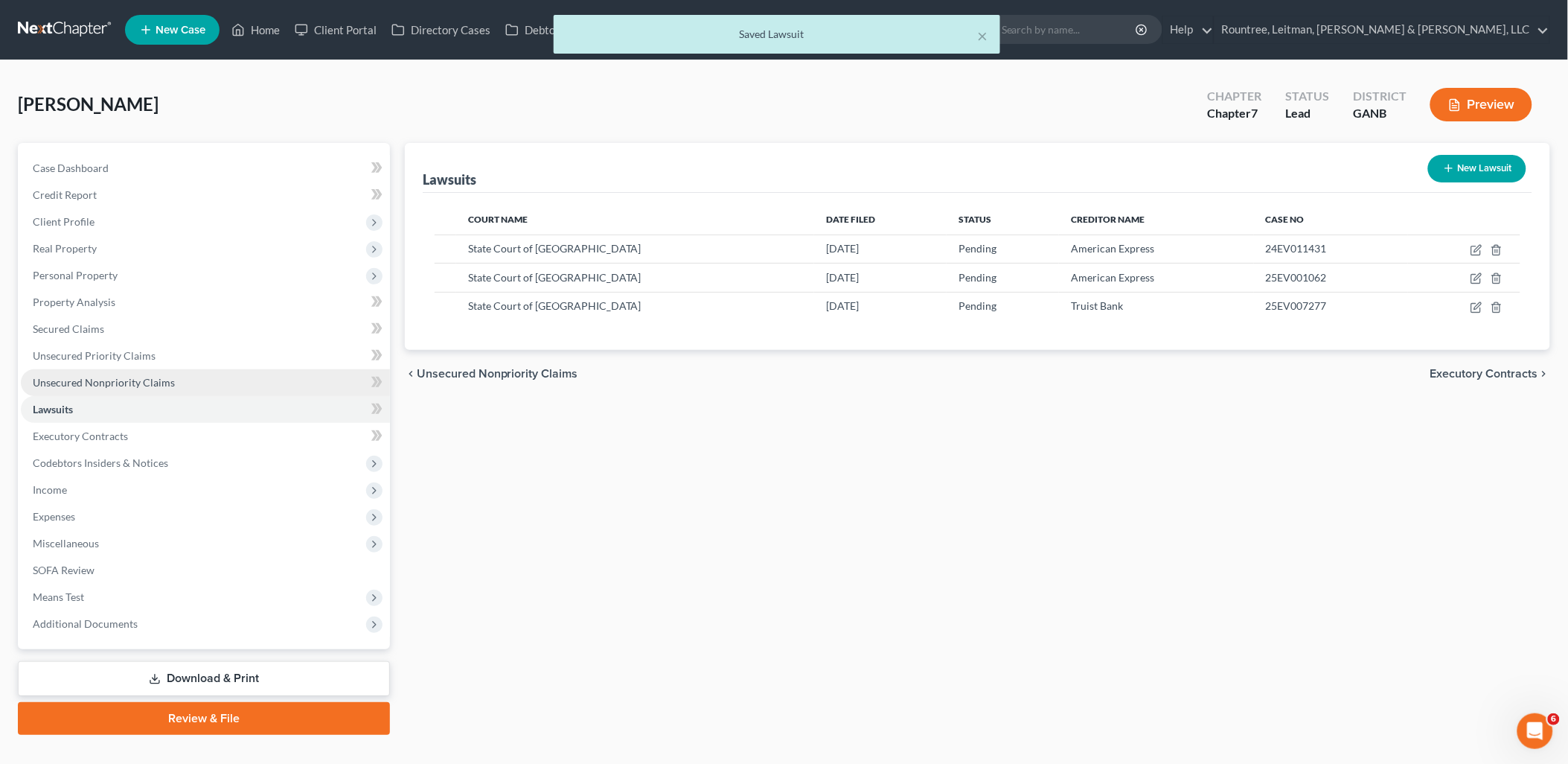
click at [169, 376] on span "Unsecured Nonpriority Claims" at bounding box center [104, 382] width 142 height 13
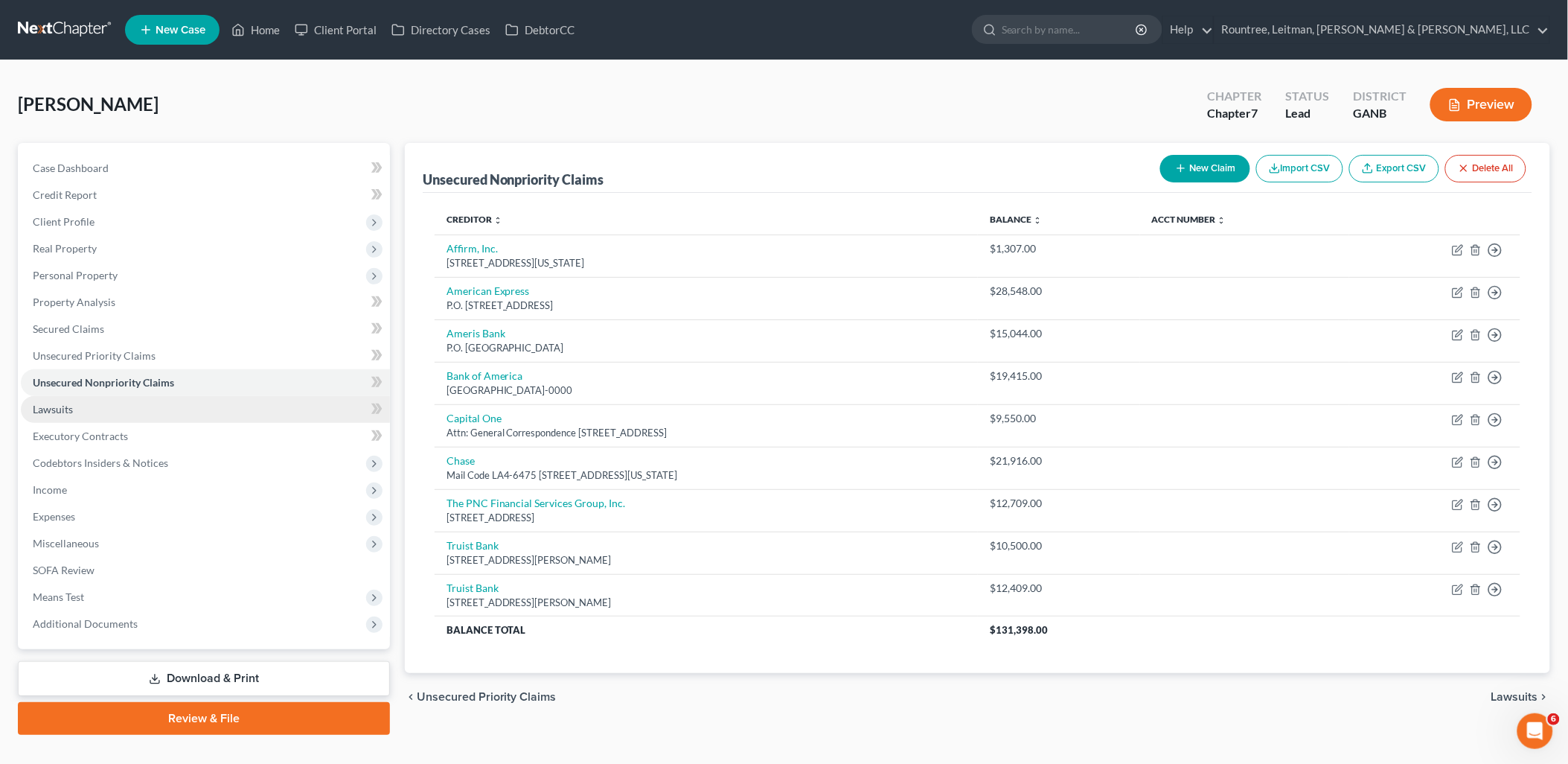
click at [159, 408] on link "Lawsuits" at bounding box center [206, 409] width 369 height 26
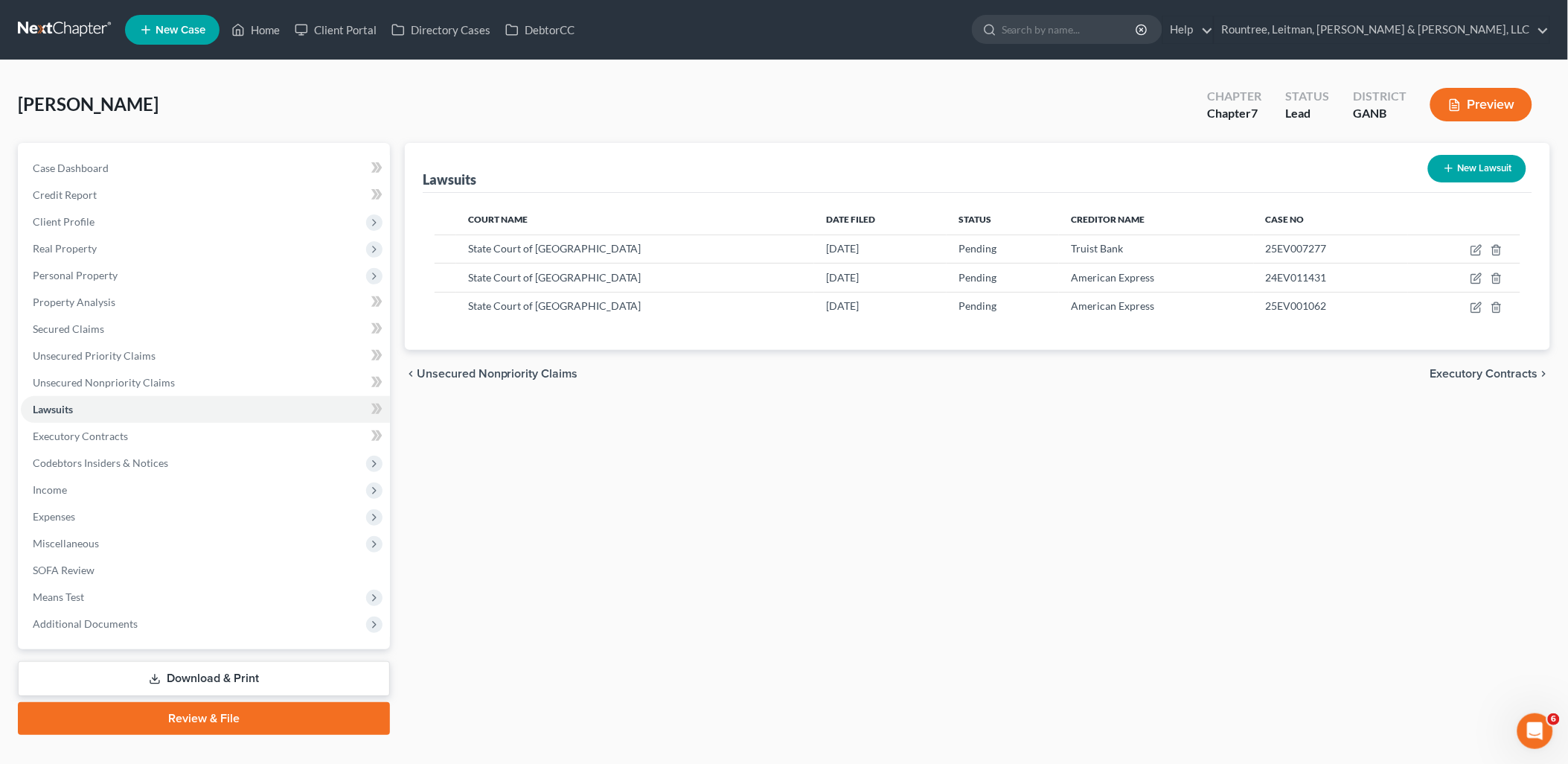
click at [658, 462] on div "Lawsuits New Lawsuit Court Name Date Filed Status Creditor Name Case No State C…" at bounding box center [978, 439] width 1161 height 592
click at [273, 30] on link "Home" at bounding box center [256, 30] width 64 height 26
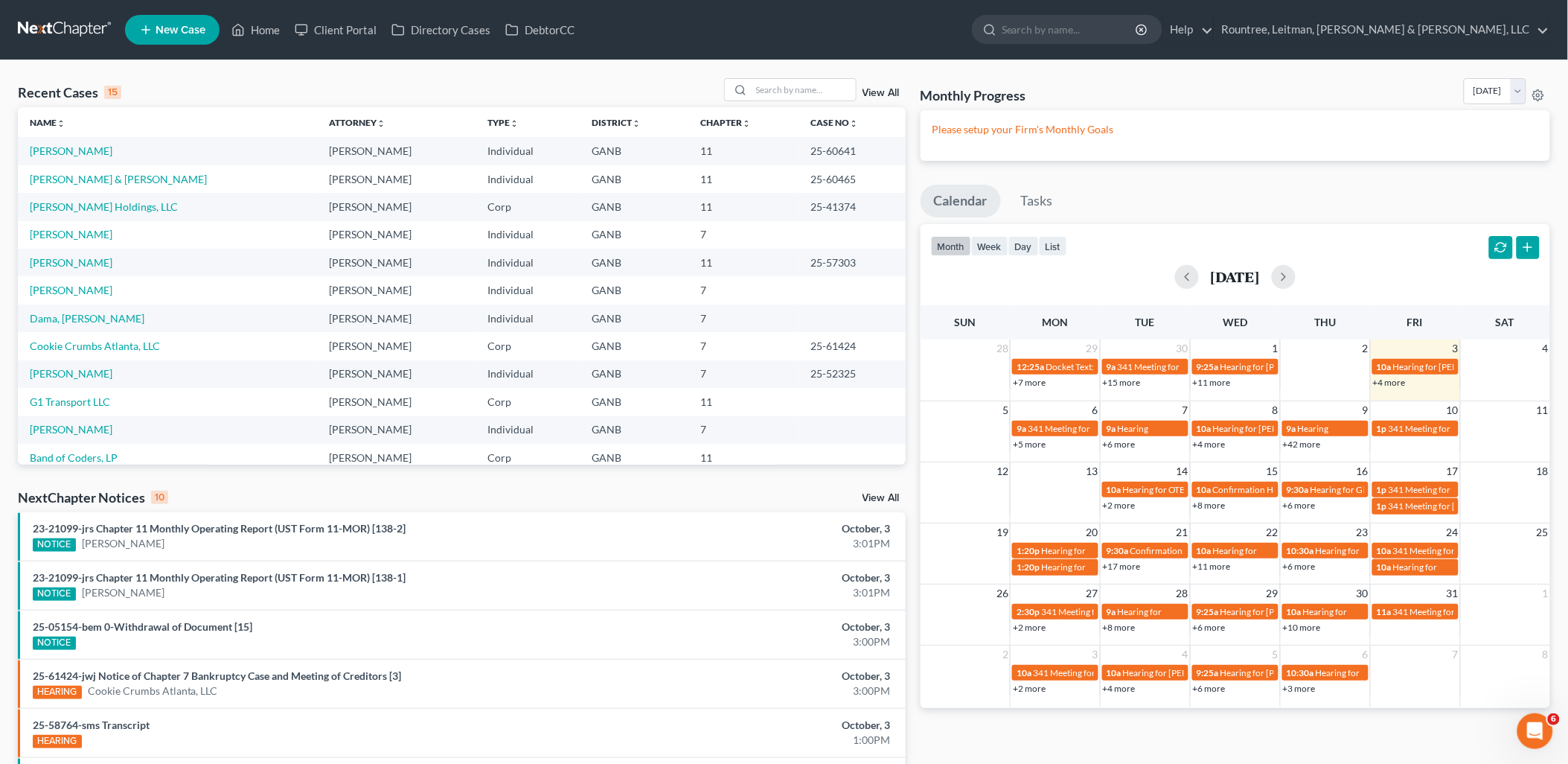
click at [649, 67] on div "Recent Cases 15 View All Name unfold_more expand_more expand_less Attorney unfo…" at bounding box center [784, 553] width 1568 height 985
click at [643, 80] on div "Recent Cases 15 View All" at bounding box center [462, 92] width 888 height 29
drag, startPoint x: 15, startPoint y: 92, endPoint x: 100, endPoint y: 98, distance: 85.2
click at [100, 98] on div "Recent Cases 15 View All Name unfold_more expand_more expand_less Attorney unfo…" at bounding box center [462, 552] width 903 height 949
drag, startPoint x: 100, startPoint y: 98, endPoint x: 310, endPoint y: 98, distance: 210.0
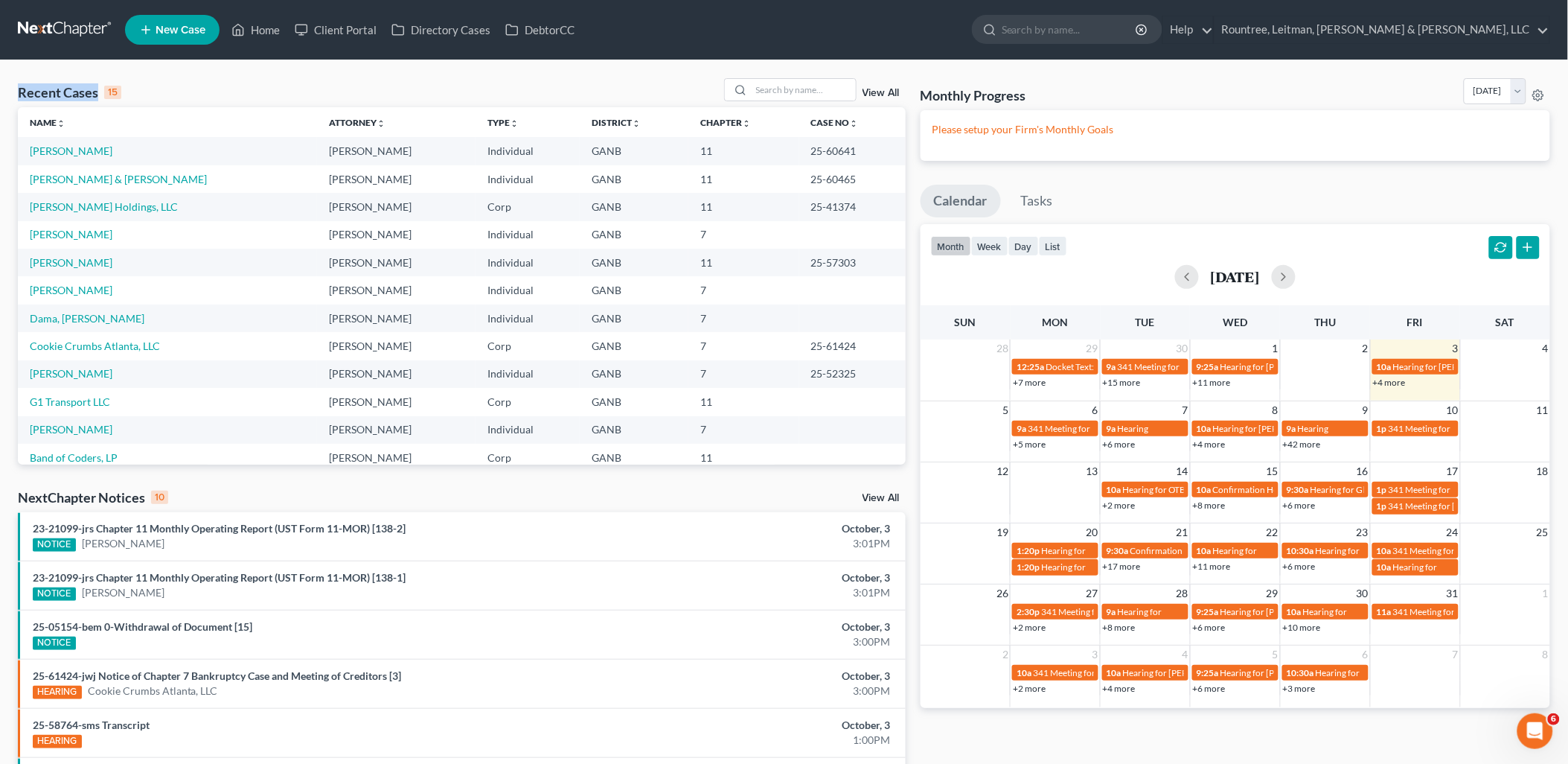
click at [283, 91] on div "Recent Cases 15 View All" at bounding box center [462, 92] width 888 height 29
click at [770, 89] on input "search" at bounding box center [804, 89] width 104 height 22
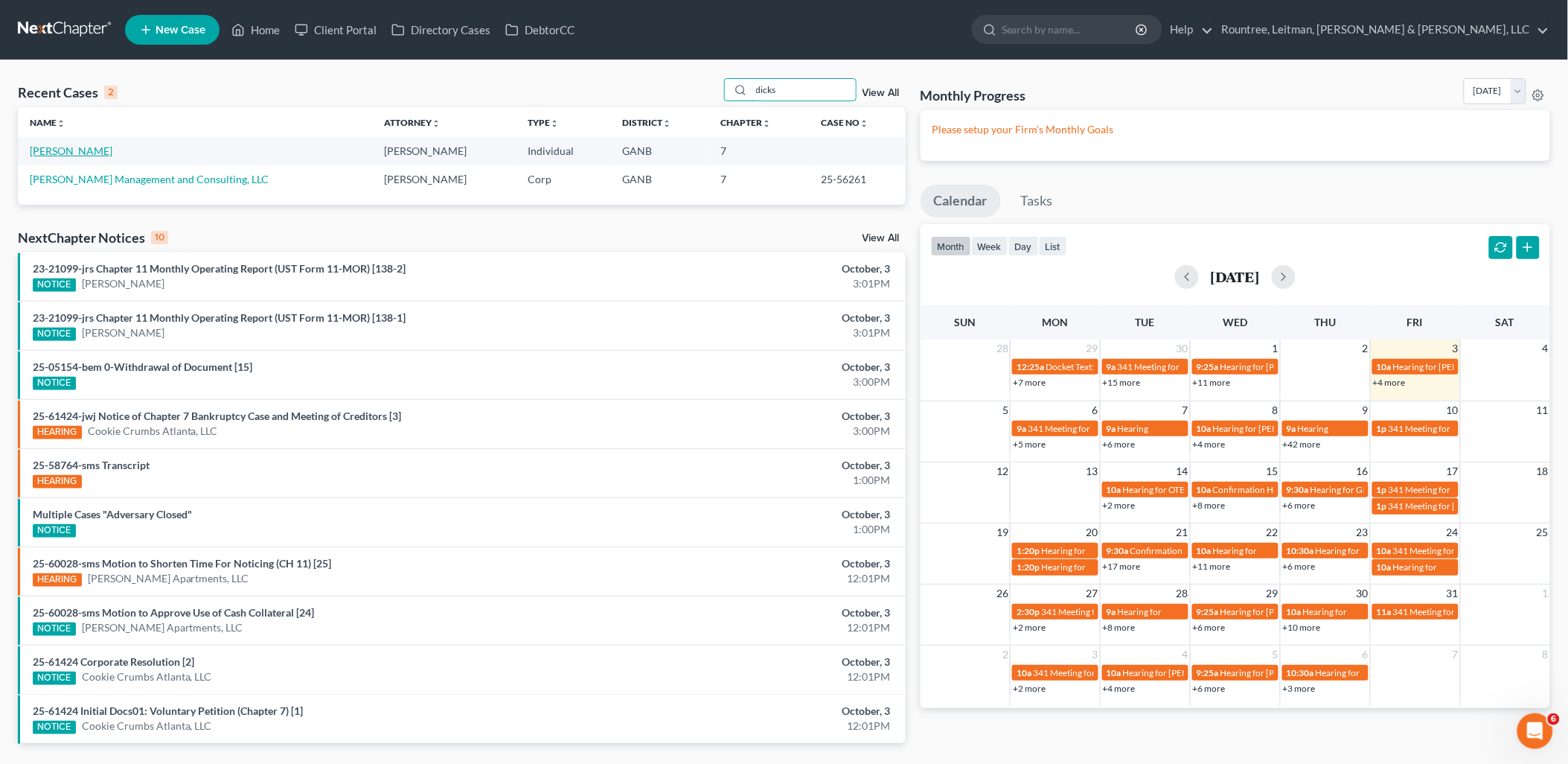
type input "dicks"
click at [82, 153] on link "[PERSON_NAME]" at bounding box center [70, 151] width 82 height 13
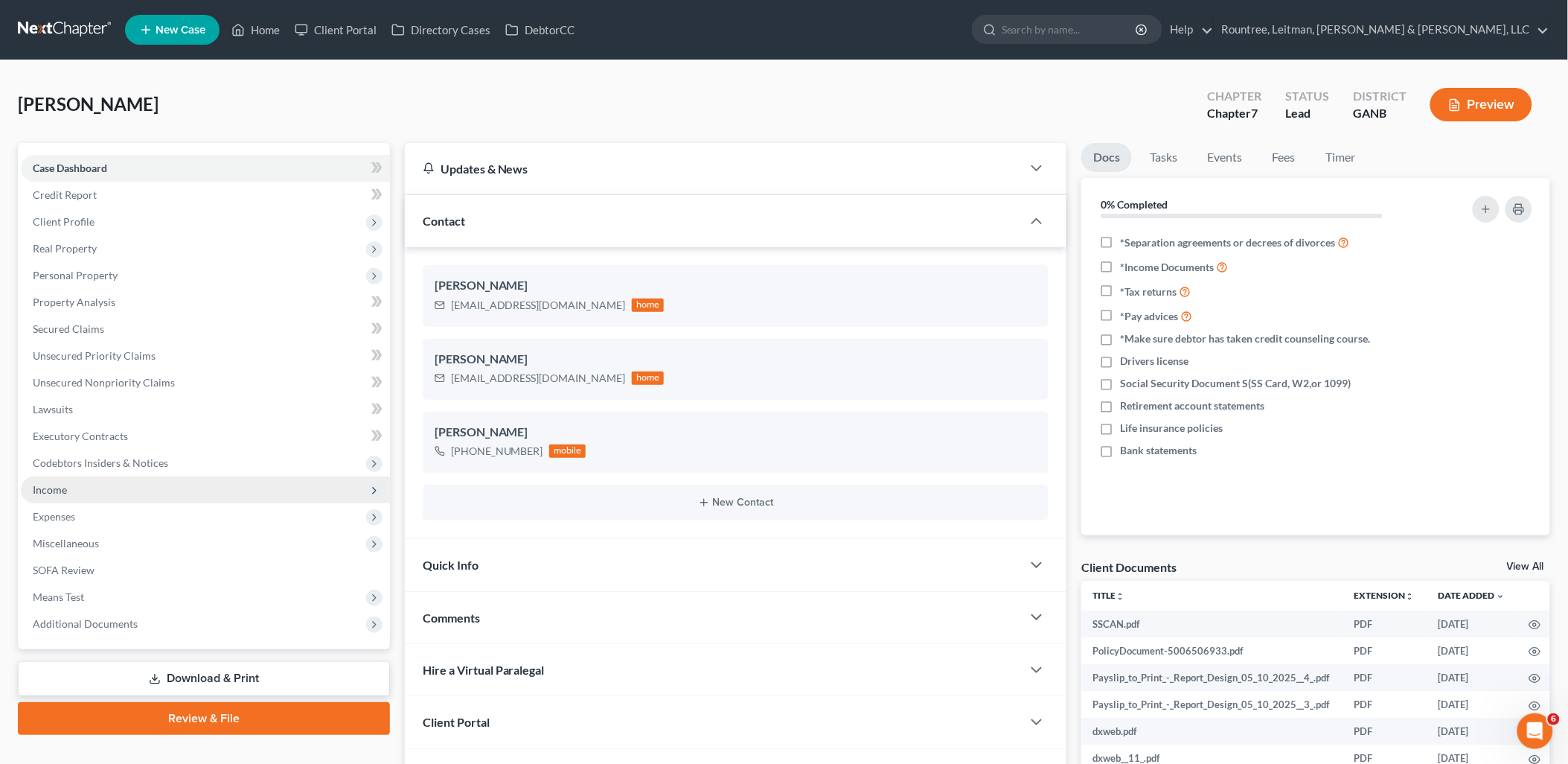
click at [135, 486] on span "Income" at bounding box center [206, 489] width 369 height 26
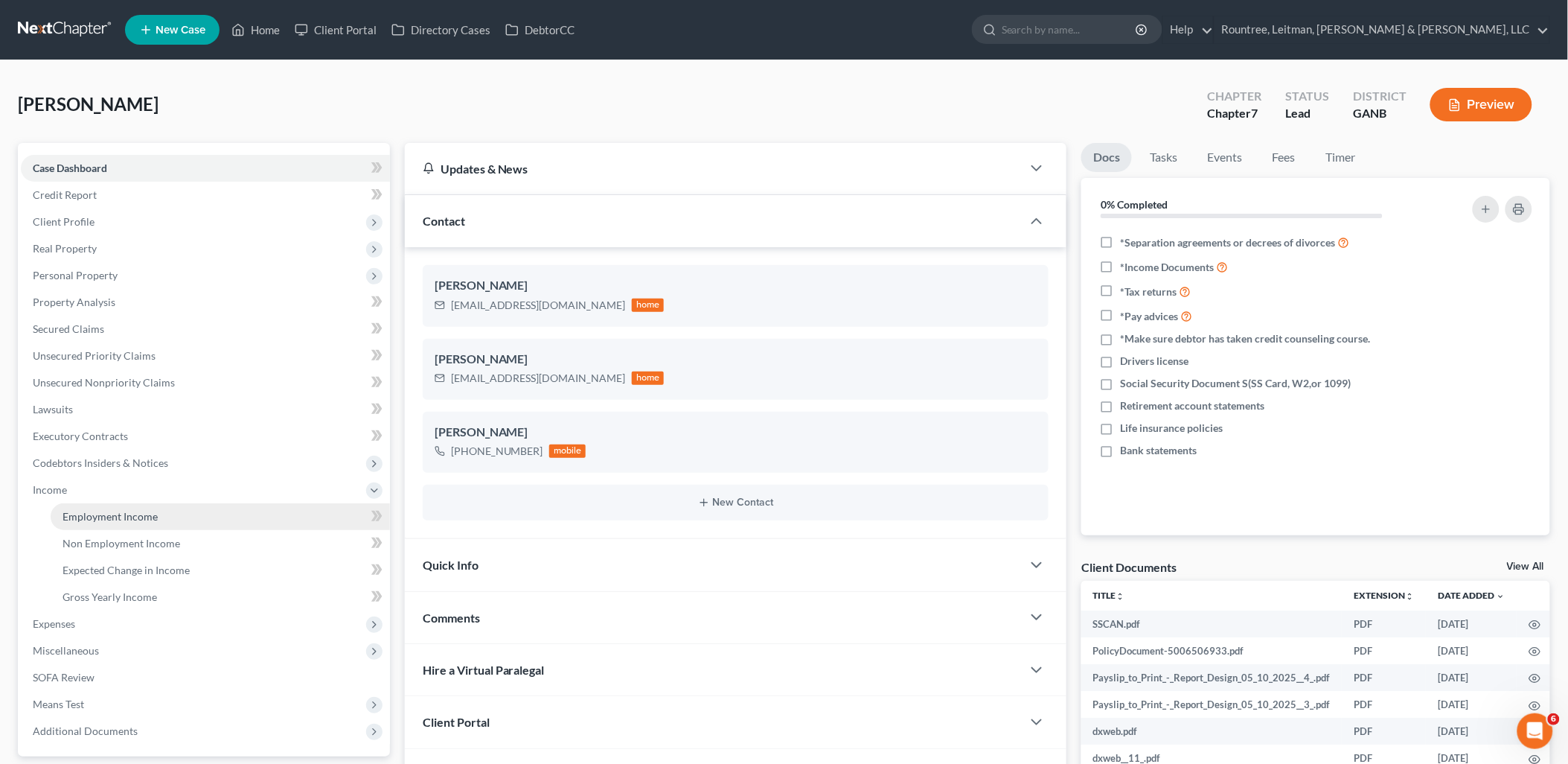
click at [136, 511] on span "Employment Income" at bounding box center [110, 516] width 95 height 13
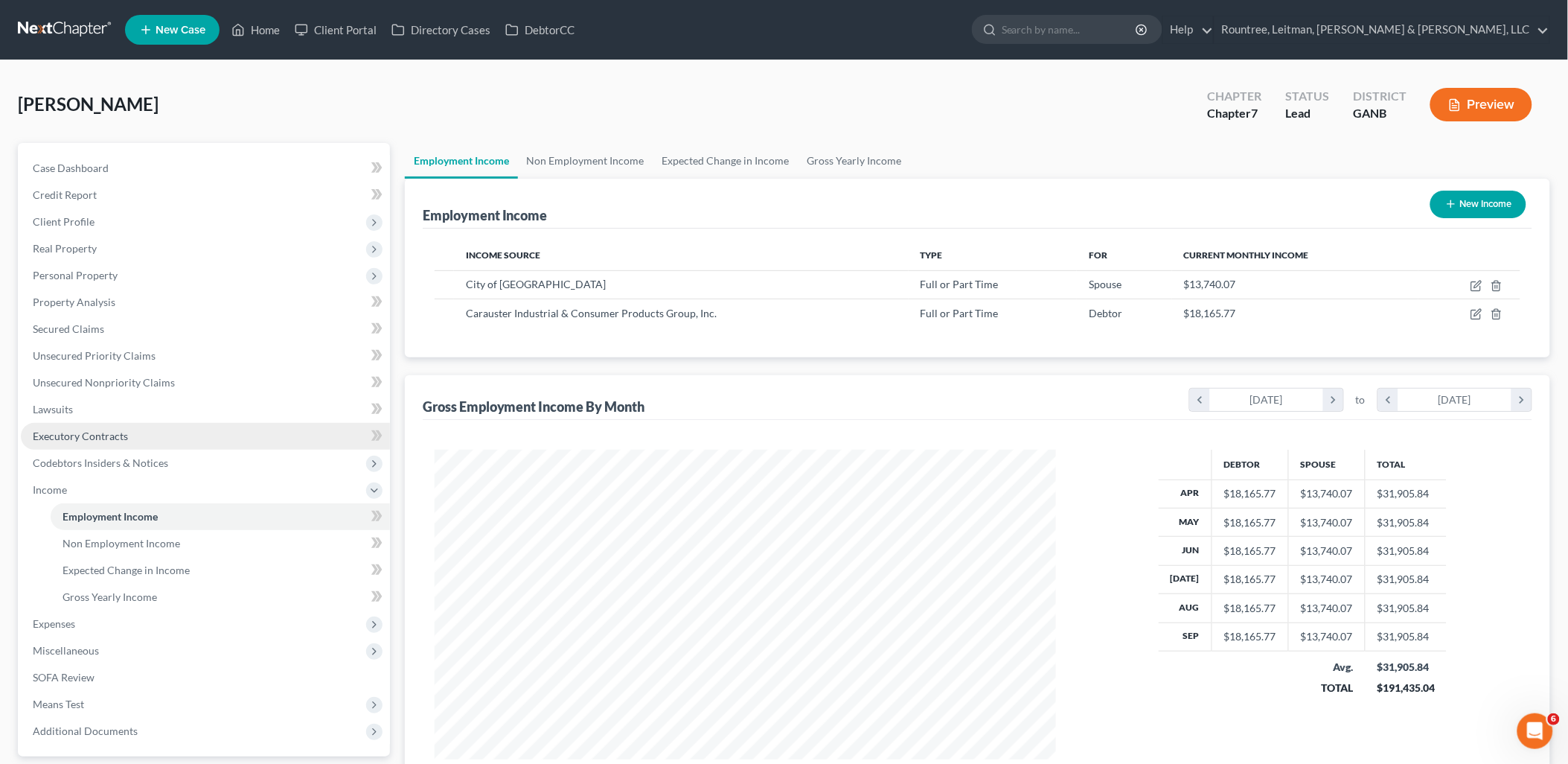
scroll to position [82, 0]
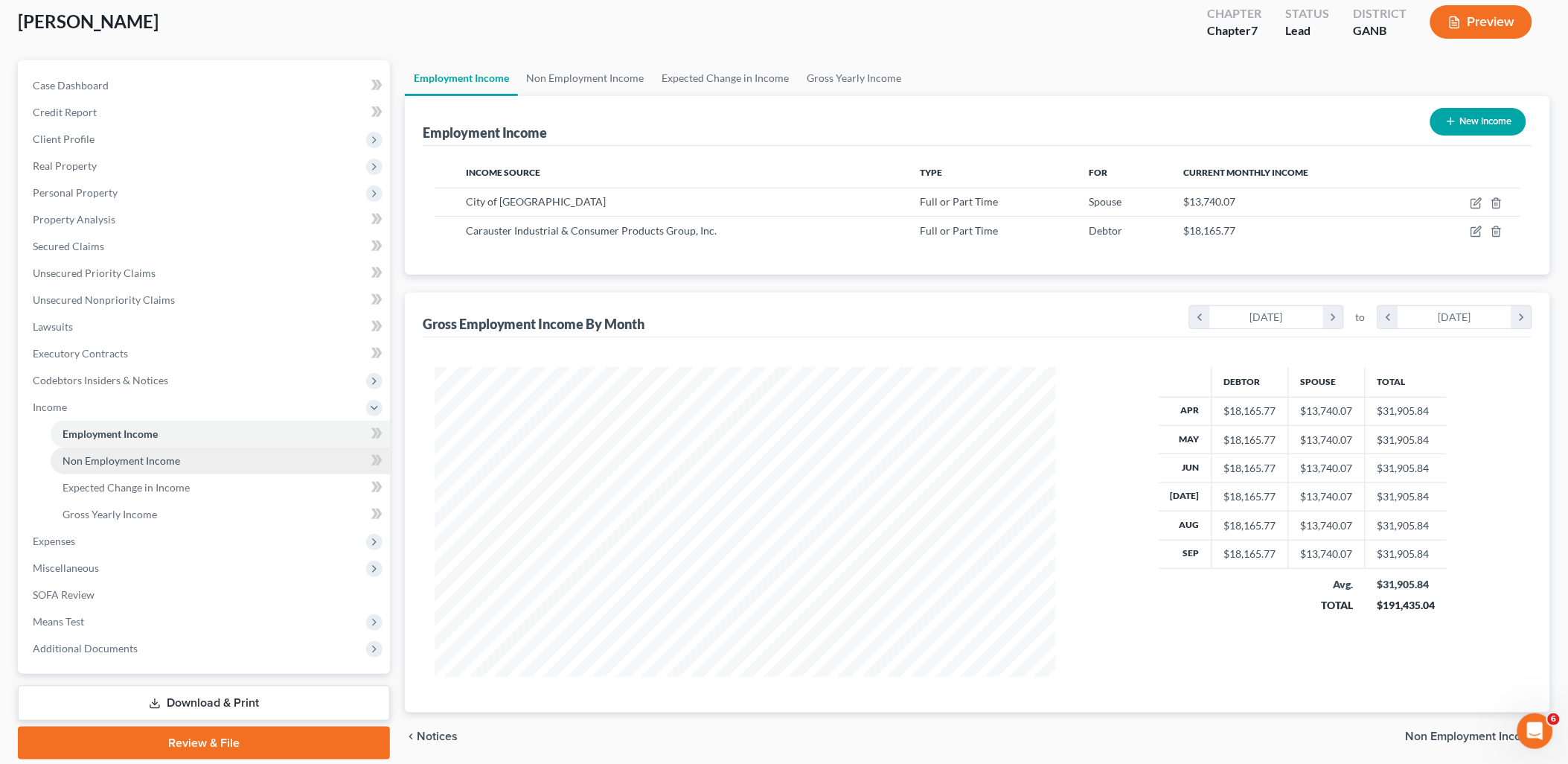
click at [157, 460] on span "Non Employment Income" at bounding box center [122, 461] width 118 height 13
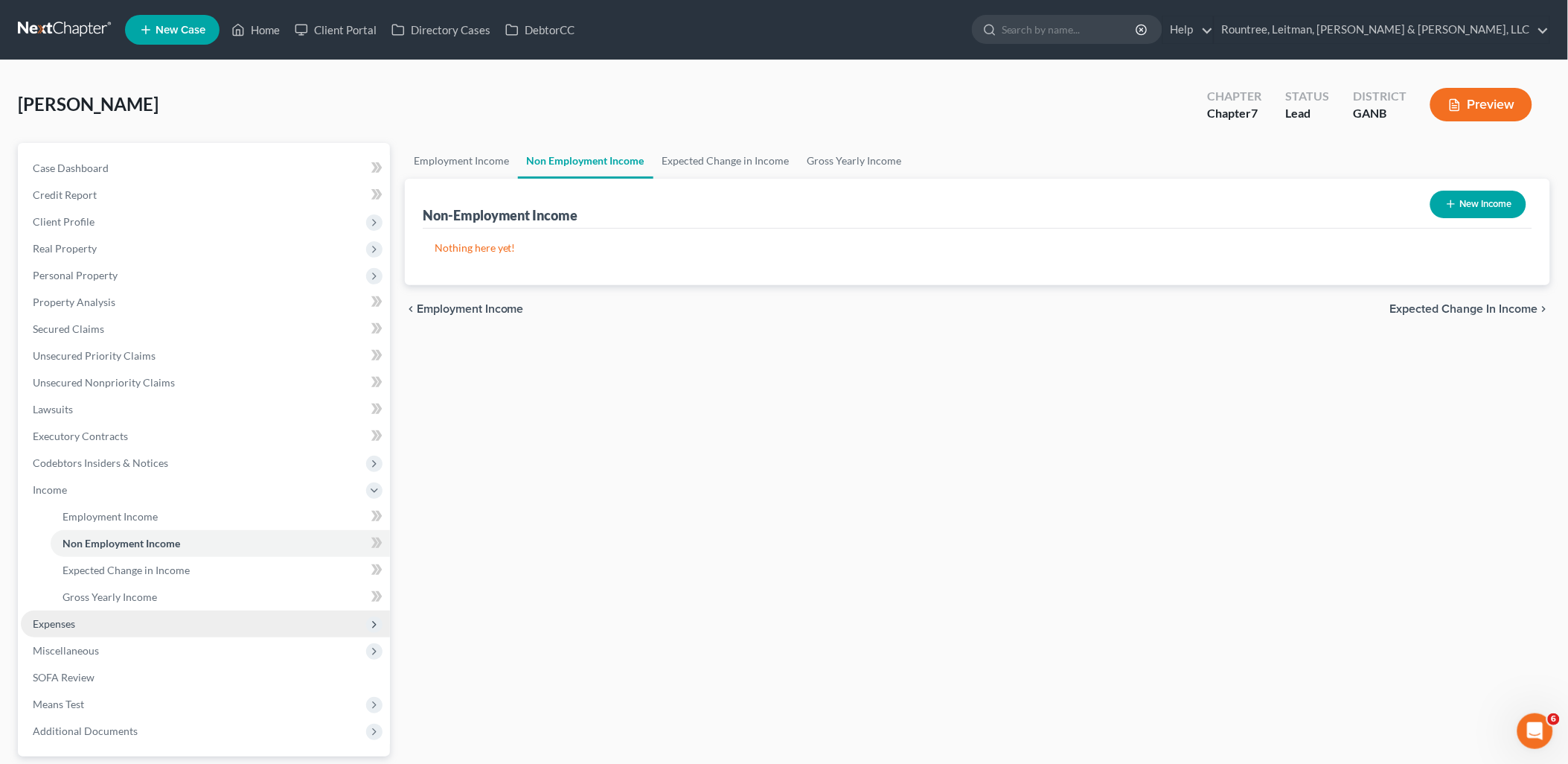
click at [117, 632] on span "Expenses" at bounding box center [206, 623] width 369 height 26
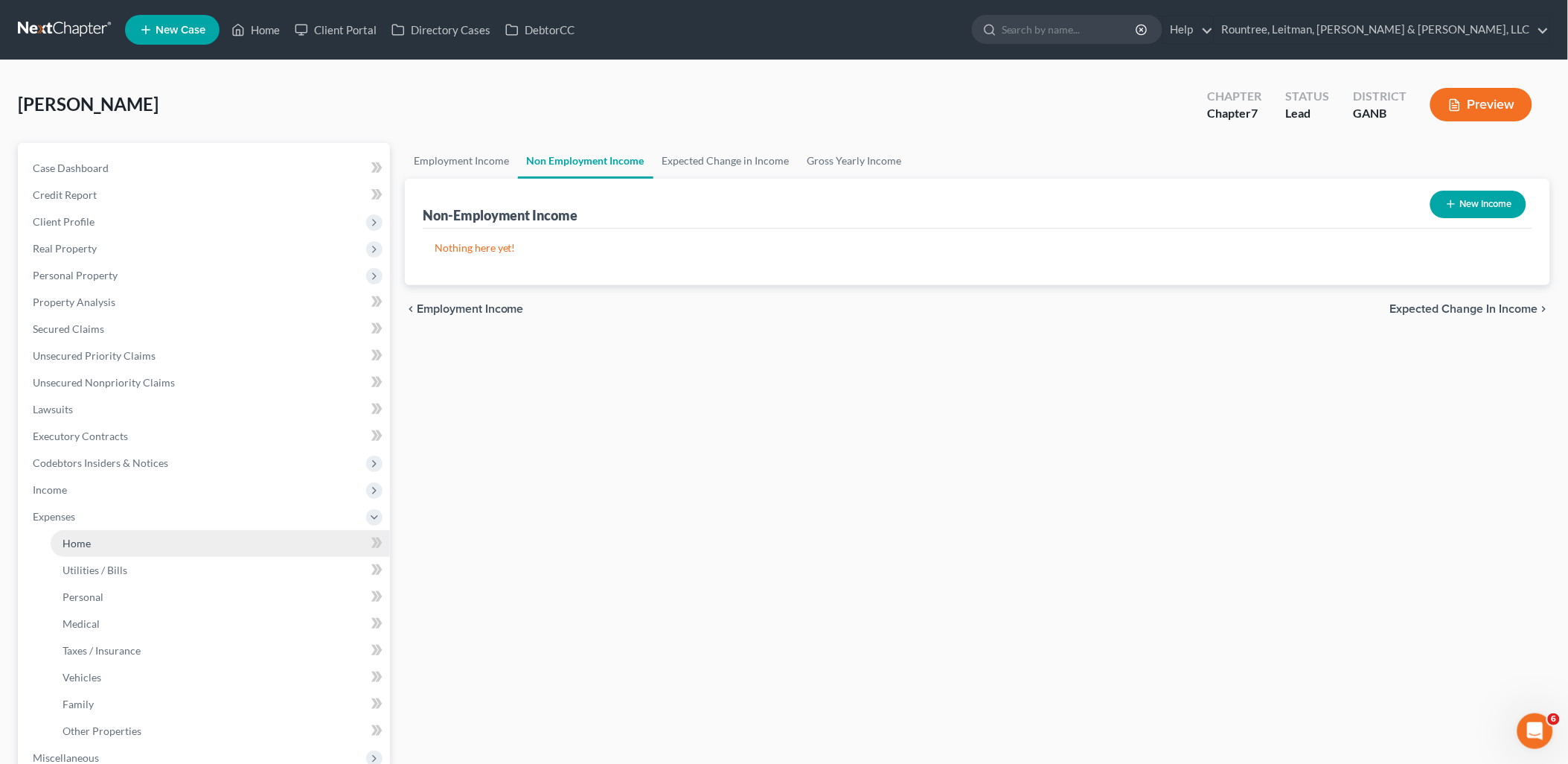
click at [116, 544] on link "Home" at bounding box center [220, 543] width 339 height 26
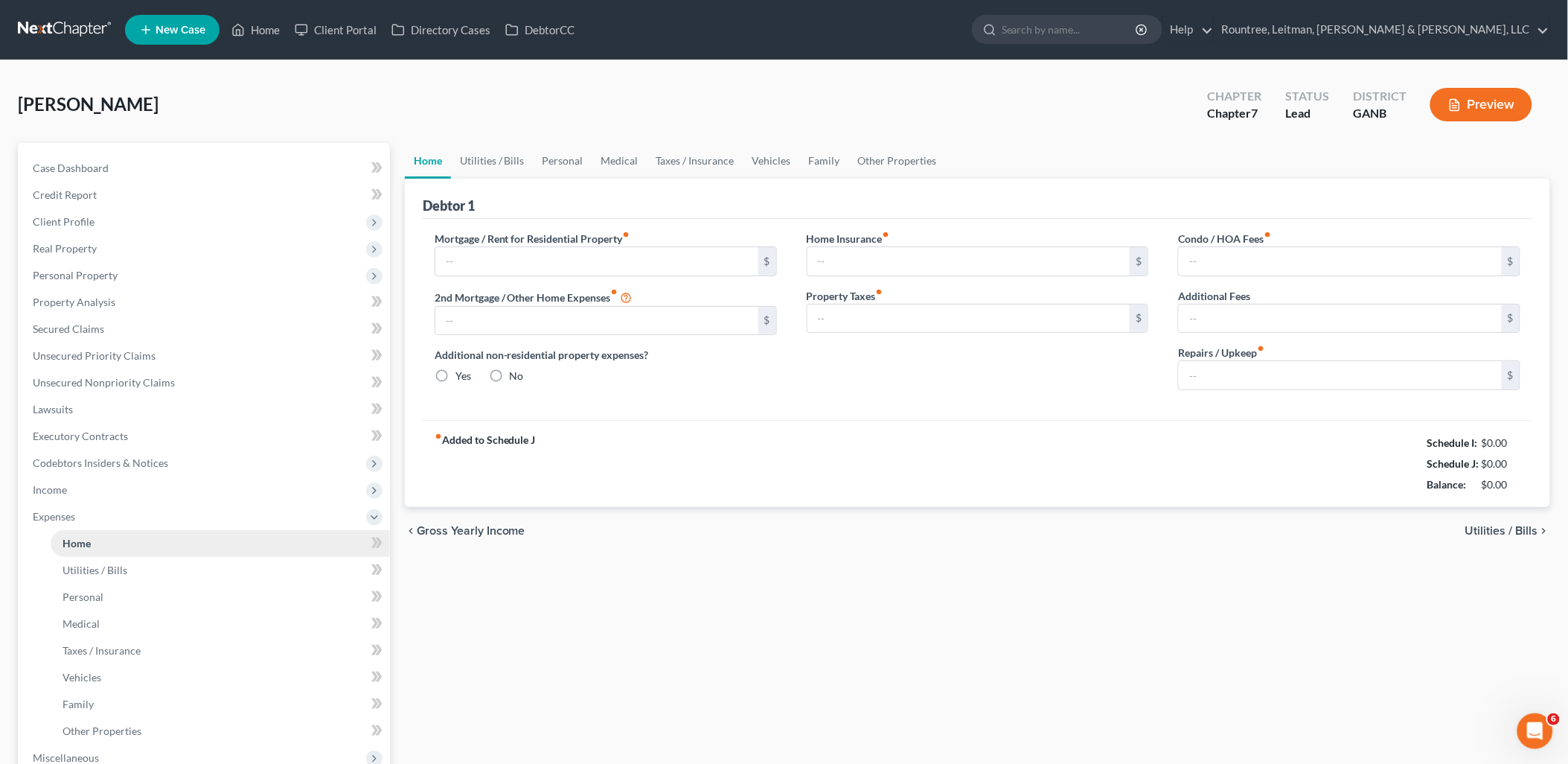
type input "1,951.00"
type input "1,900.00"
radio input "true"
type input "410.00"
type input "763.00"
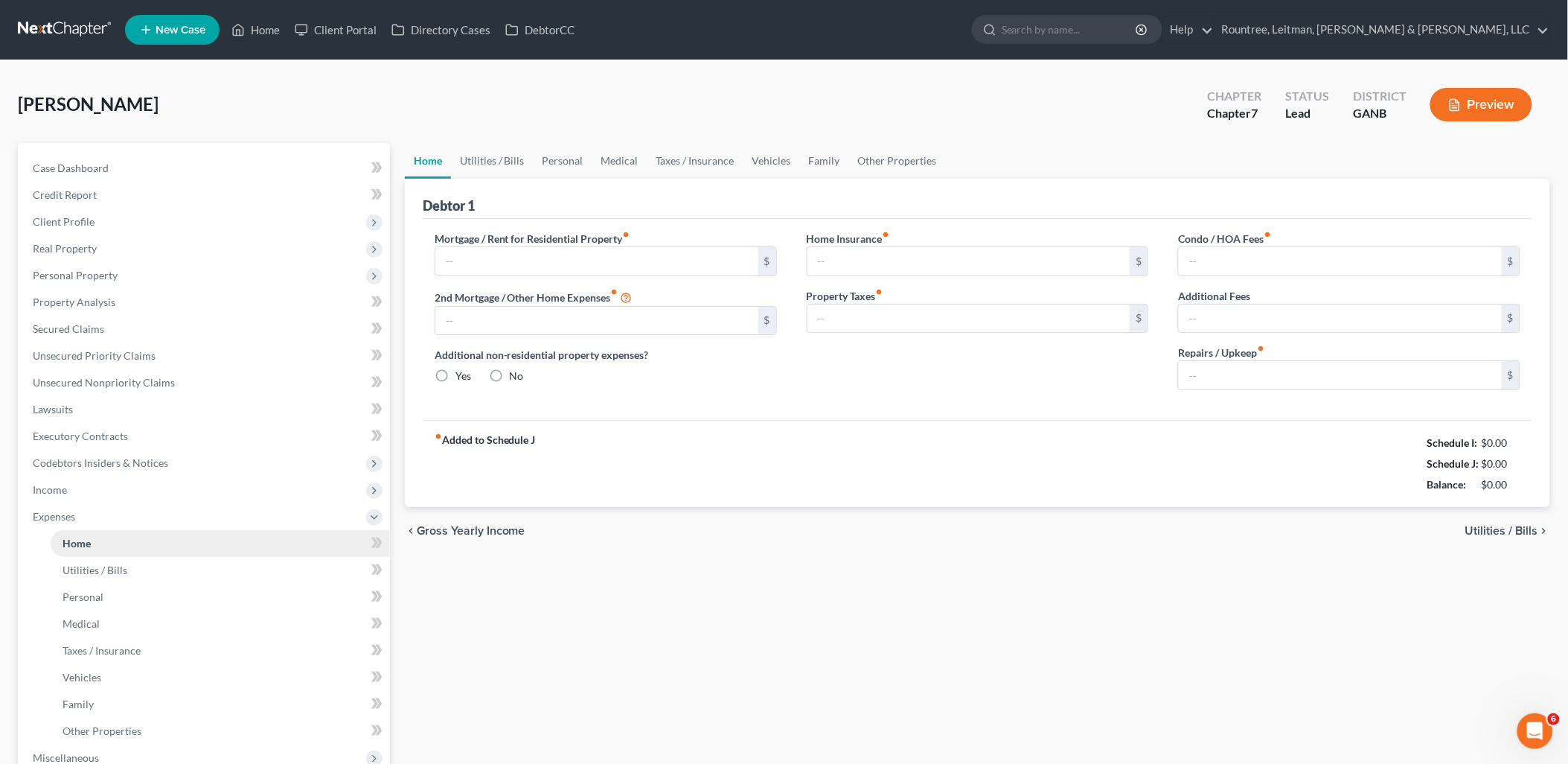
type input "425.00"
type input "50.00"
type input "500.00"
click at [358, 30] on link "Client Portal" at bounding box center [336, 30] width 97 height 26
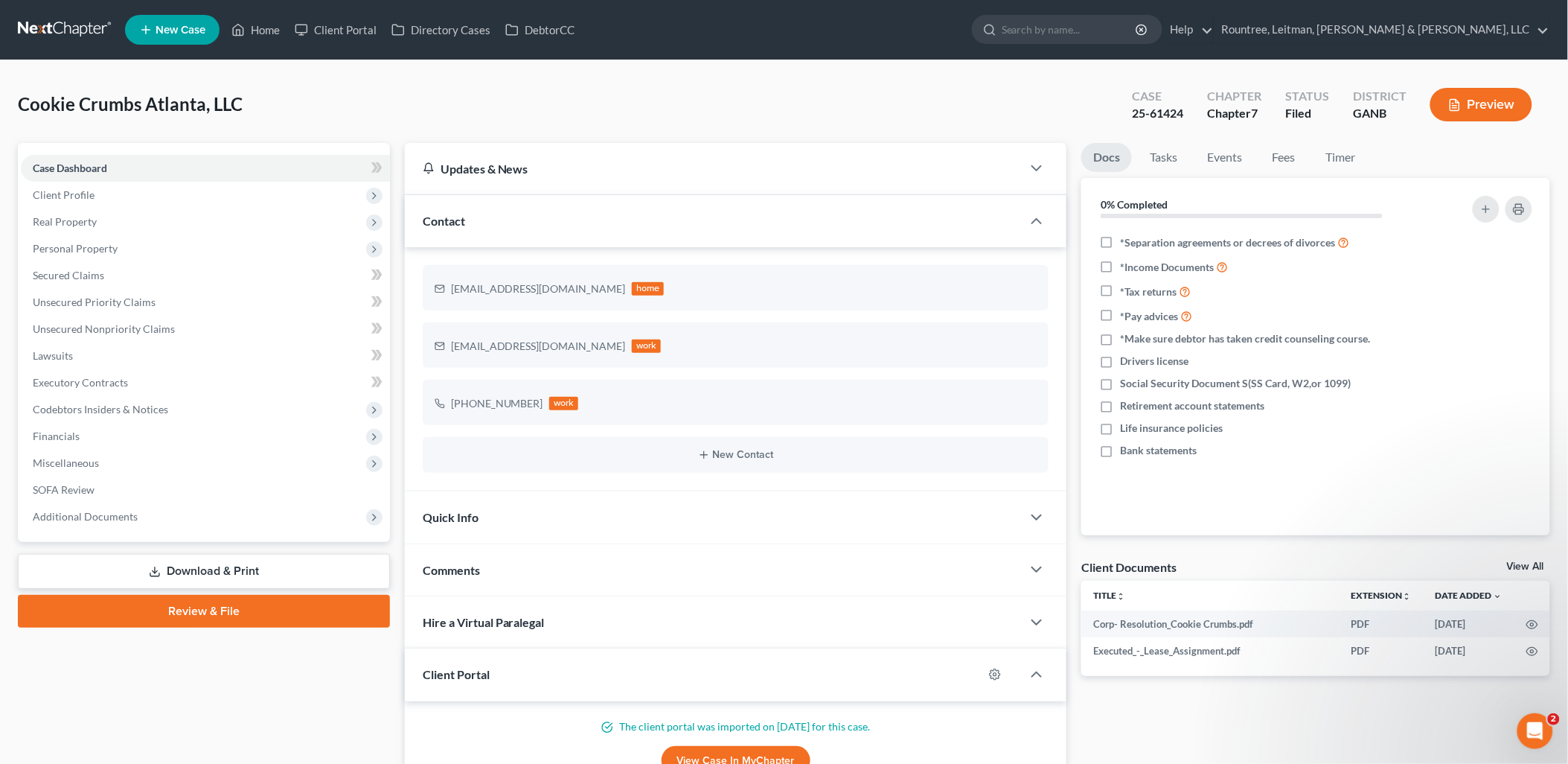
click at [857, 97] on div "Cookie Crumbs Atlanta, LLC Upgraded Case 25-61424 Chapter Chapter 7 Status File…" at bounding box center [784, 110] width 1532 height 65
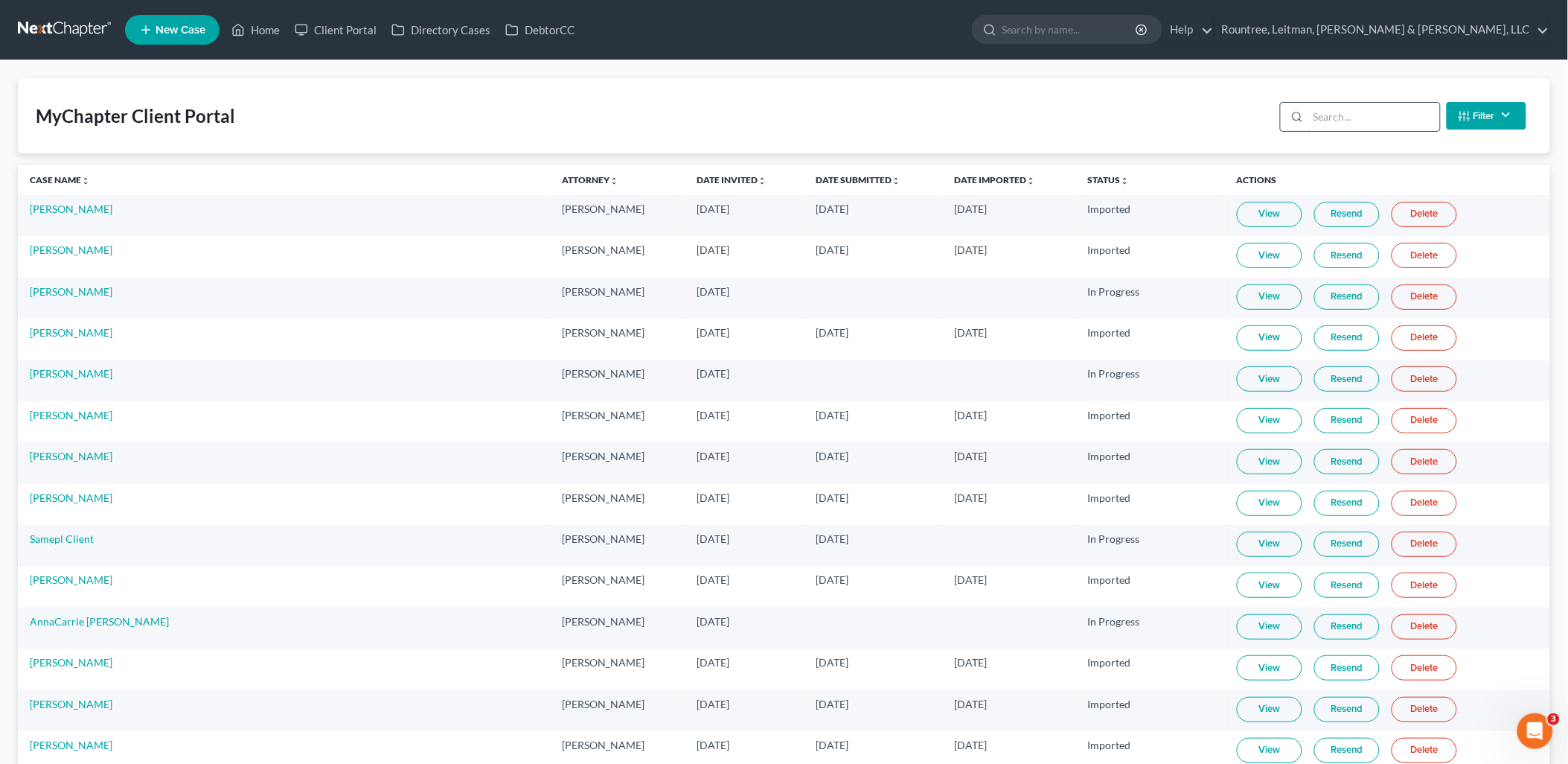
click at [1343, 126] on input "search" at bounding box center [1374, 116] width 132 height 28
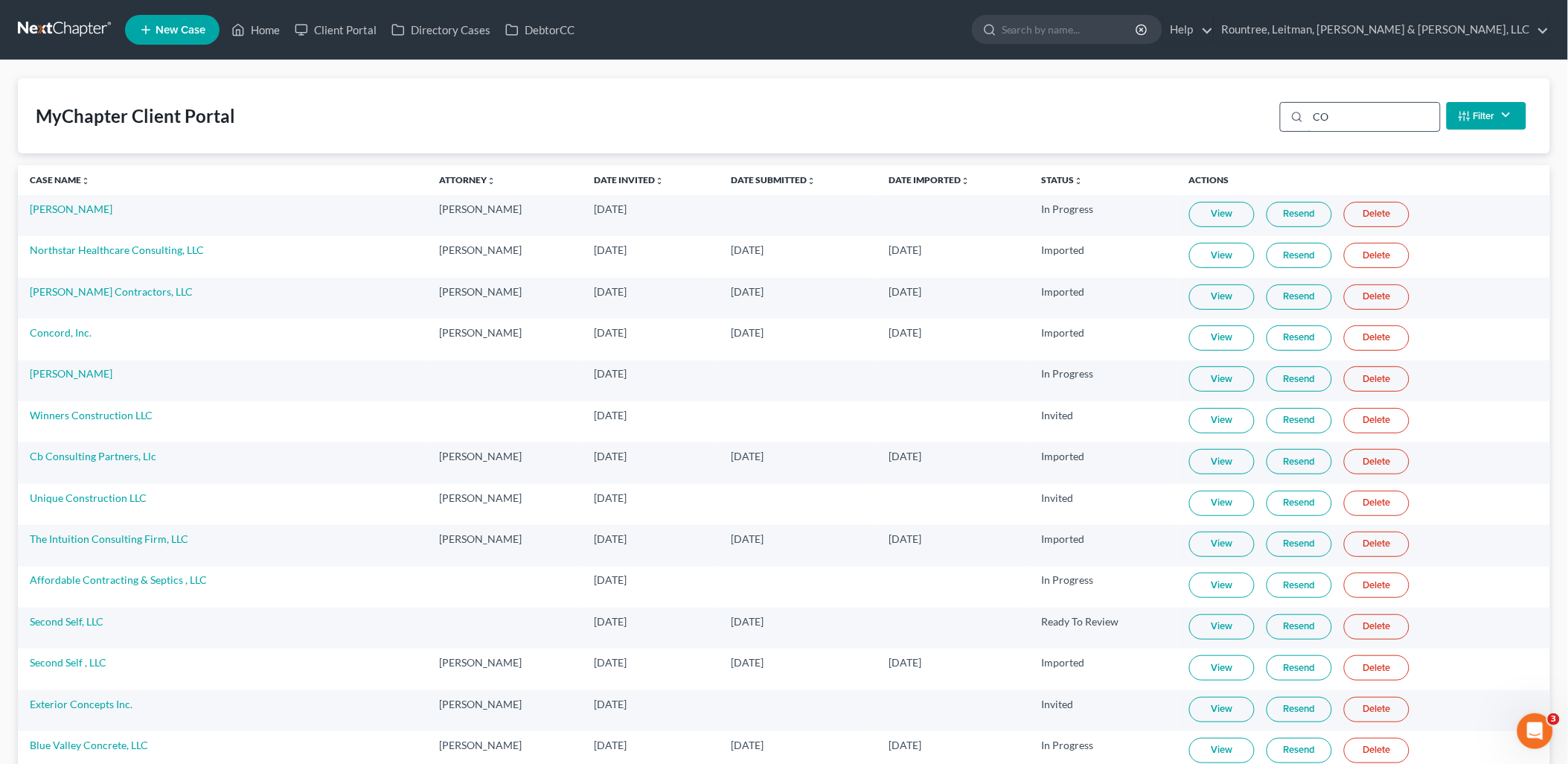
type input "C"
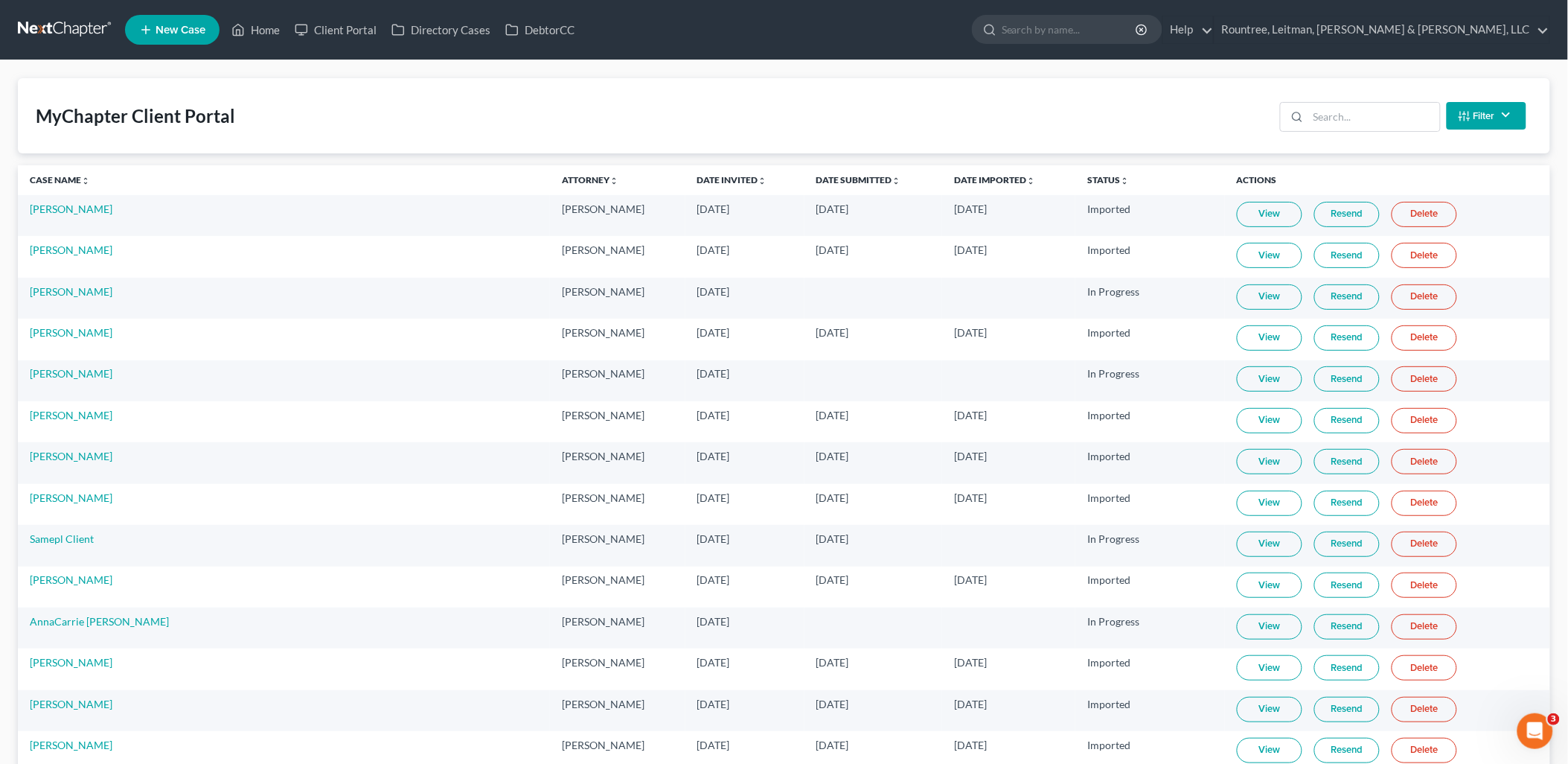
click at [160, 25] on span "New Case" at bounding box center [181, 30] width 50 height 11
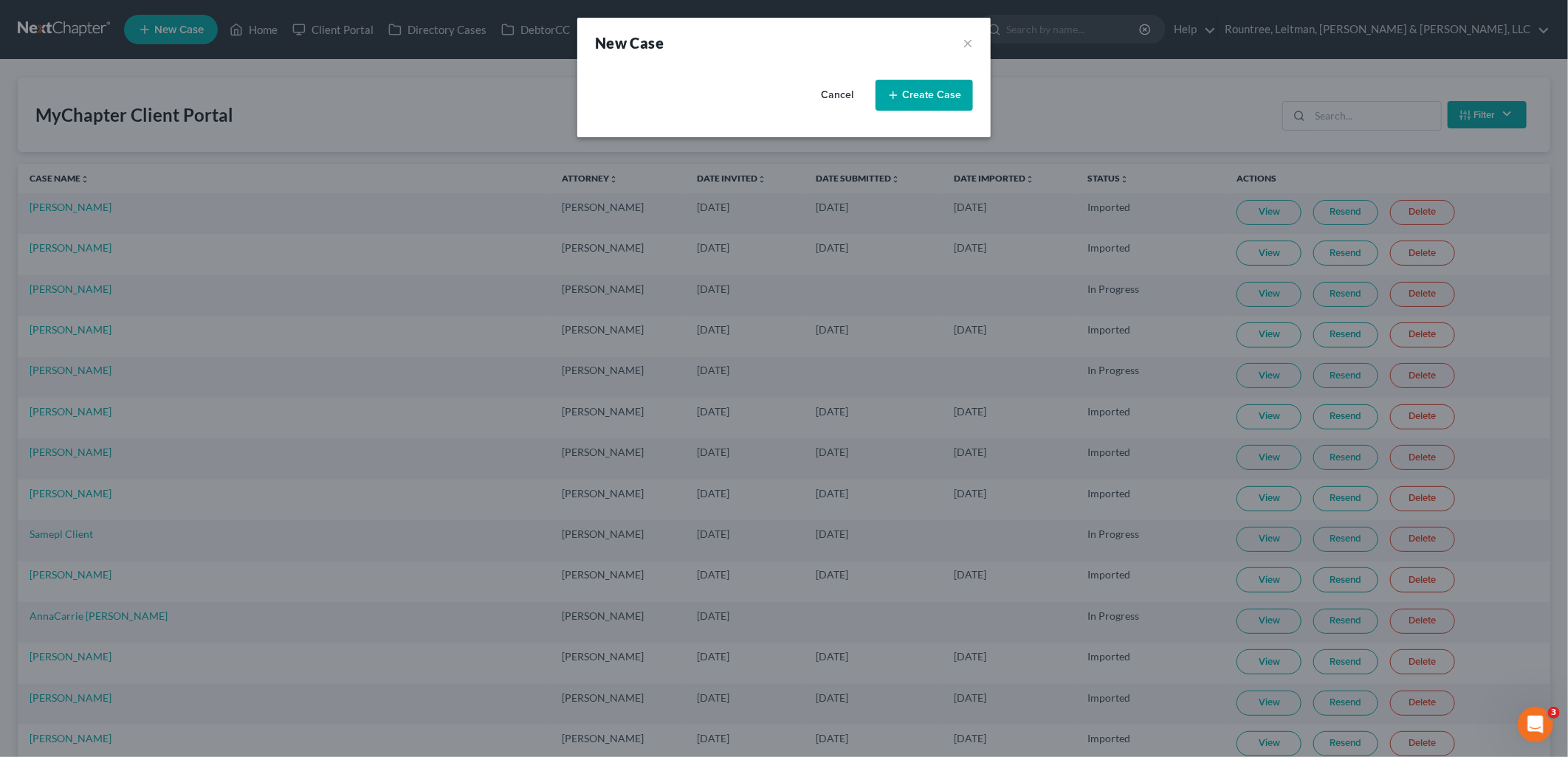
select select "19"
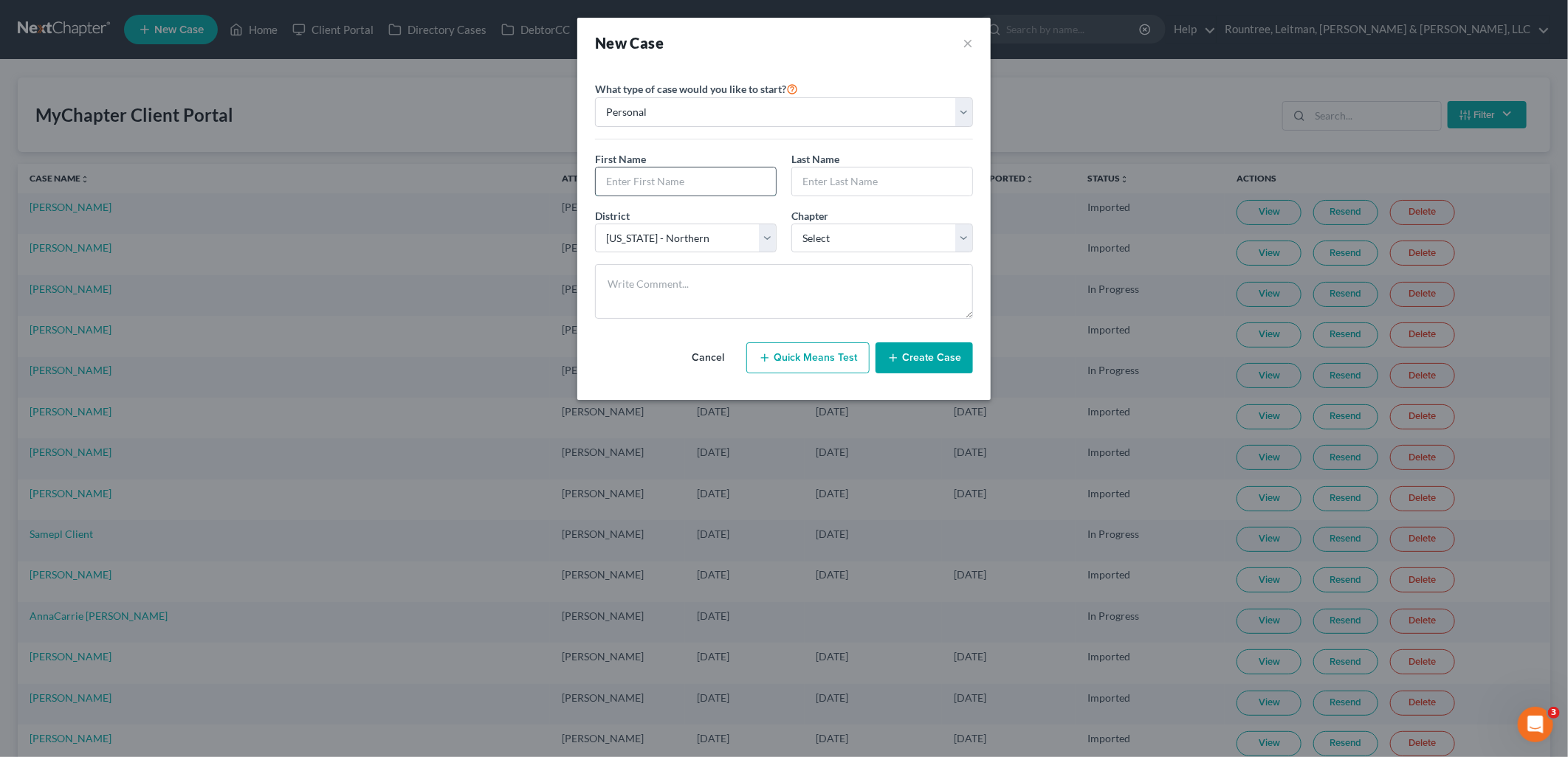
click at [682, 190] on input "text" at bounding box center [686, 181] width 180 height 28
type input "Judson"
type input "Connell"
drag, startPoint x: 823, startPoint y: 241, endPoint x: 828, endPoint y: 248, distance: 8.6
click at [823, 242] on select "Select 7 11 12 13" at bounding box center [882, 238] width 181 height 29
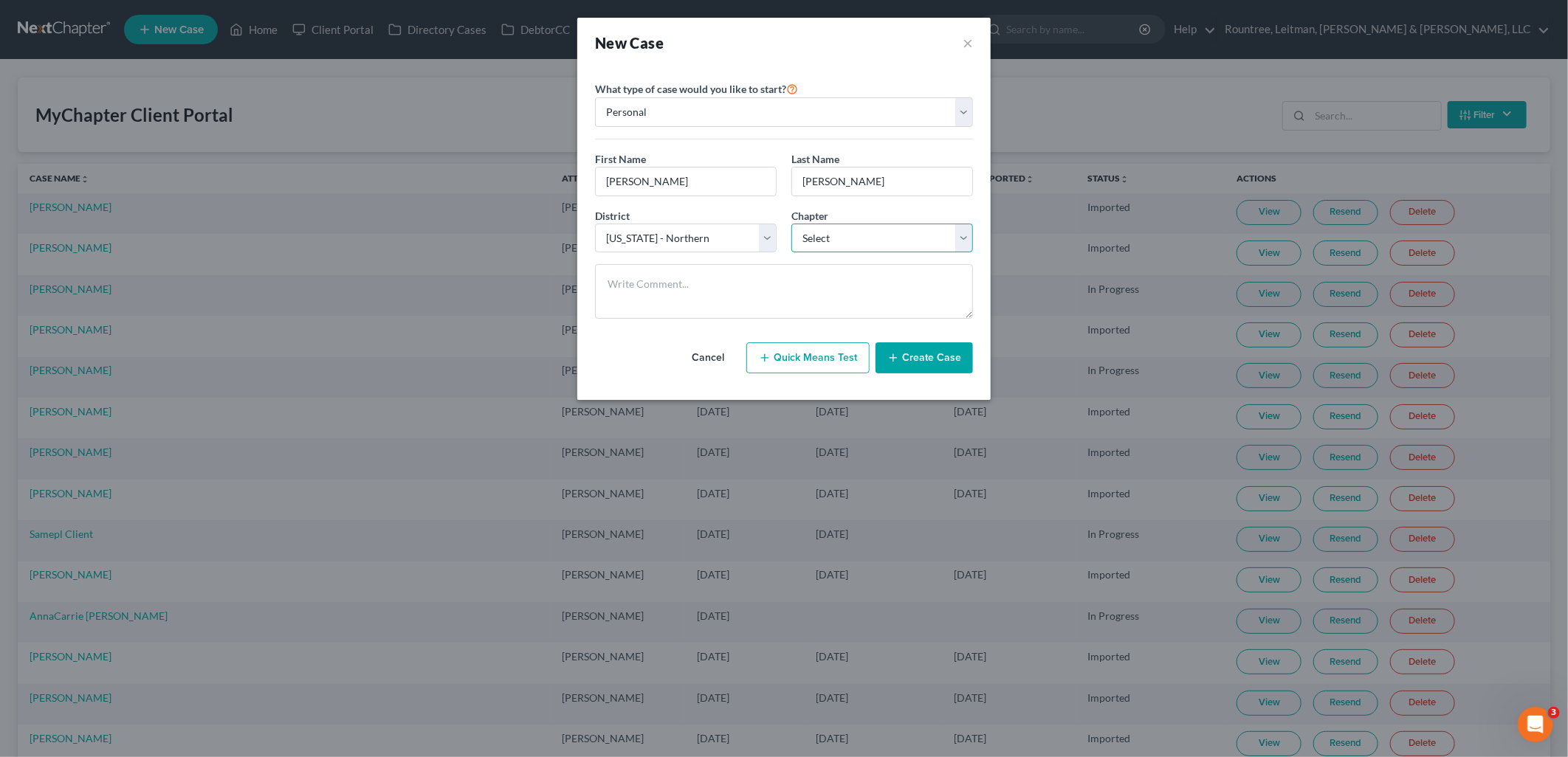
select select "0"
click at [791, 223] on select "Select 7 11 12 13" at bounding box center [882, 238] width 181 height 29
click at [833, 274] on textarea at bounding box center [784, 291] width 378 height 55
type textarea "due diligence - will be a year before filing"
click at [945, 358] on button "Create Case" at bounding box center [925, 358] width 97 height 31
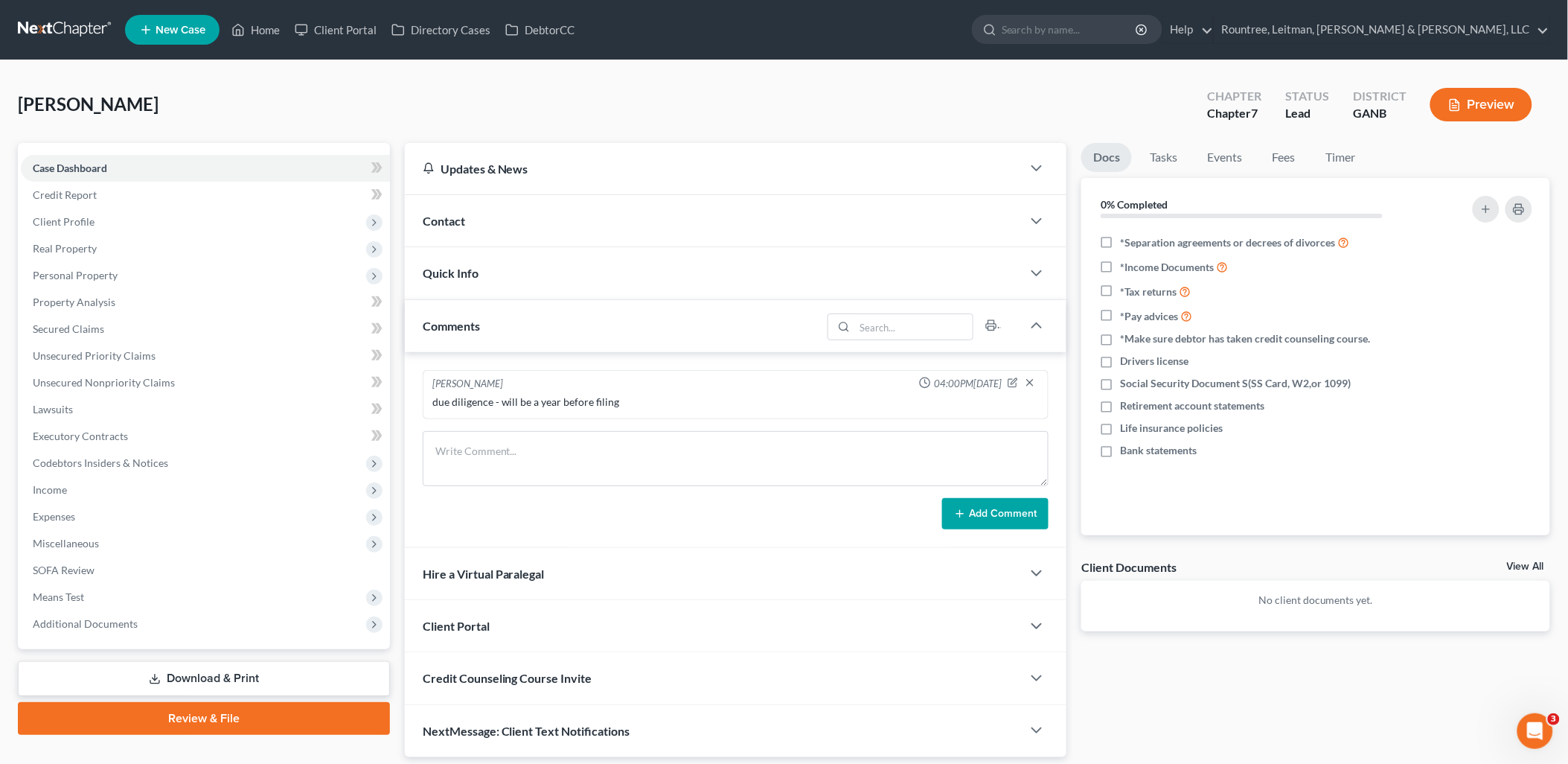
click at [556, 218] on div "Contact" at bounding box center [714, 221] width 618 height 51
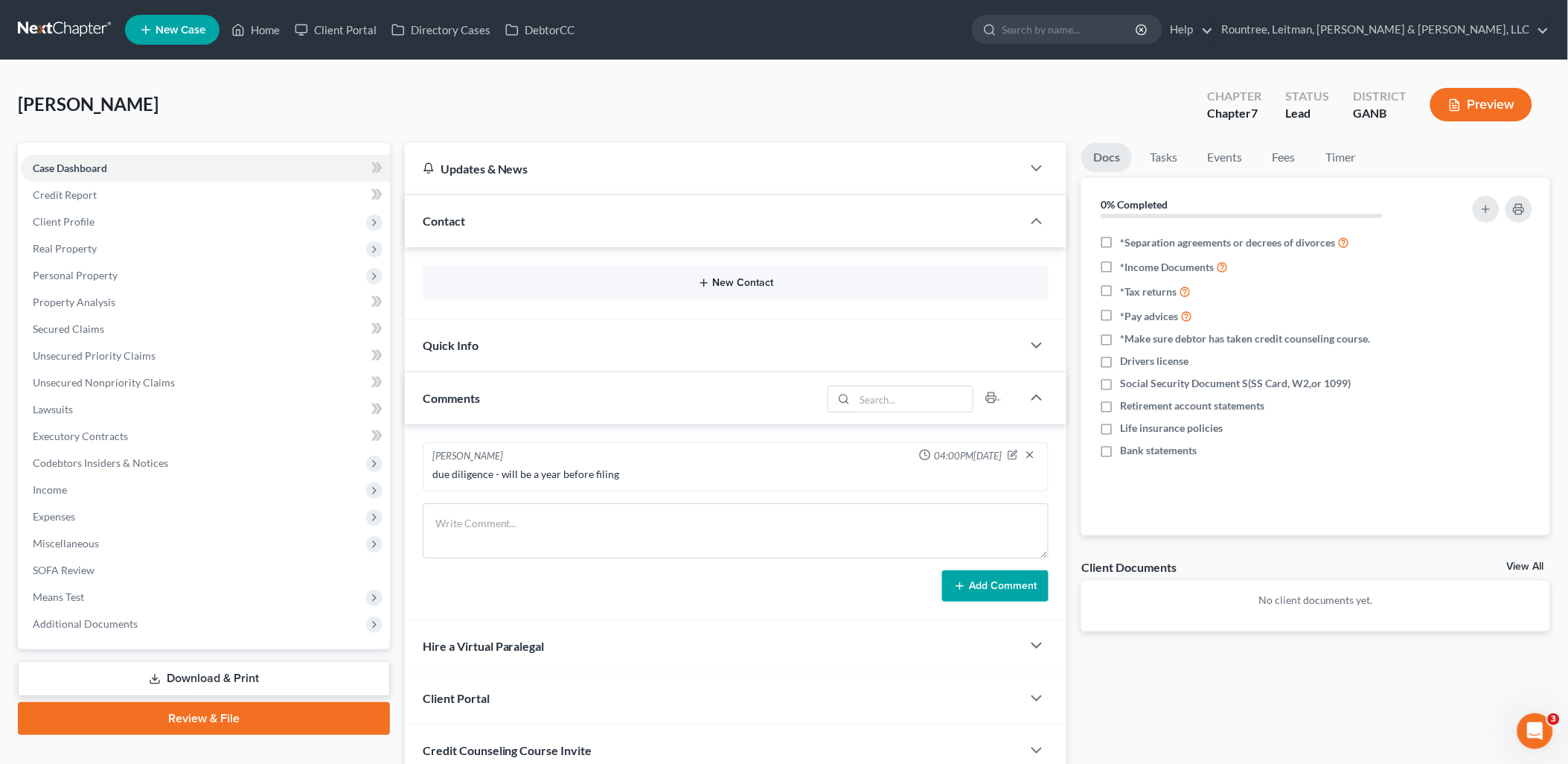
click at [737, 281] on button "New Contact" at bounding box center [736, 283] width 603 height 12
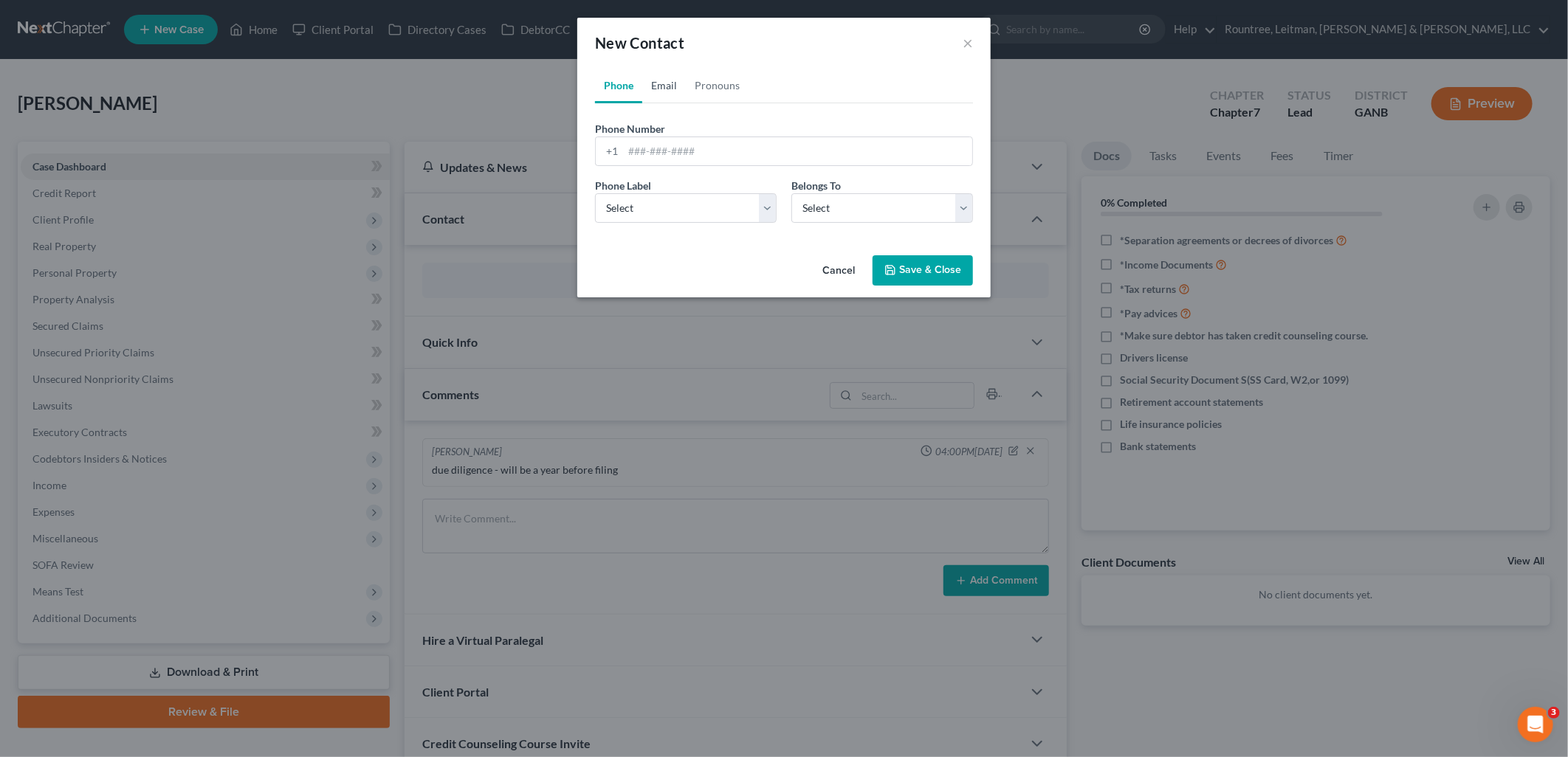
click at [670, 85] on link "Email" at bounding box center [664, 85] width 43 height 35
click at [673, 142] on div at bounding box center [784, 151] width 378 height 29
click at [655, 153] on input "email" at bounding box center [798, 151] width 349 height 28
click at [655, 153] on input "email" at bounding box center [798, 151] width 349 height 28
paste input "judsontconnell@gmail.com"
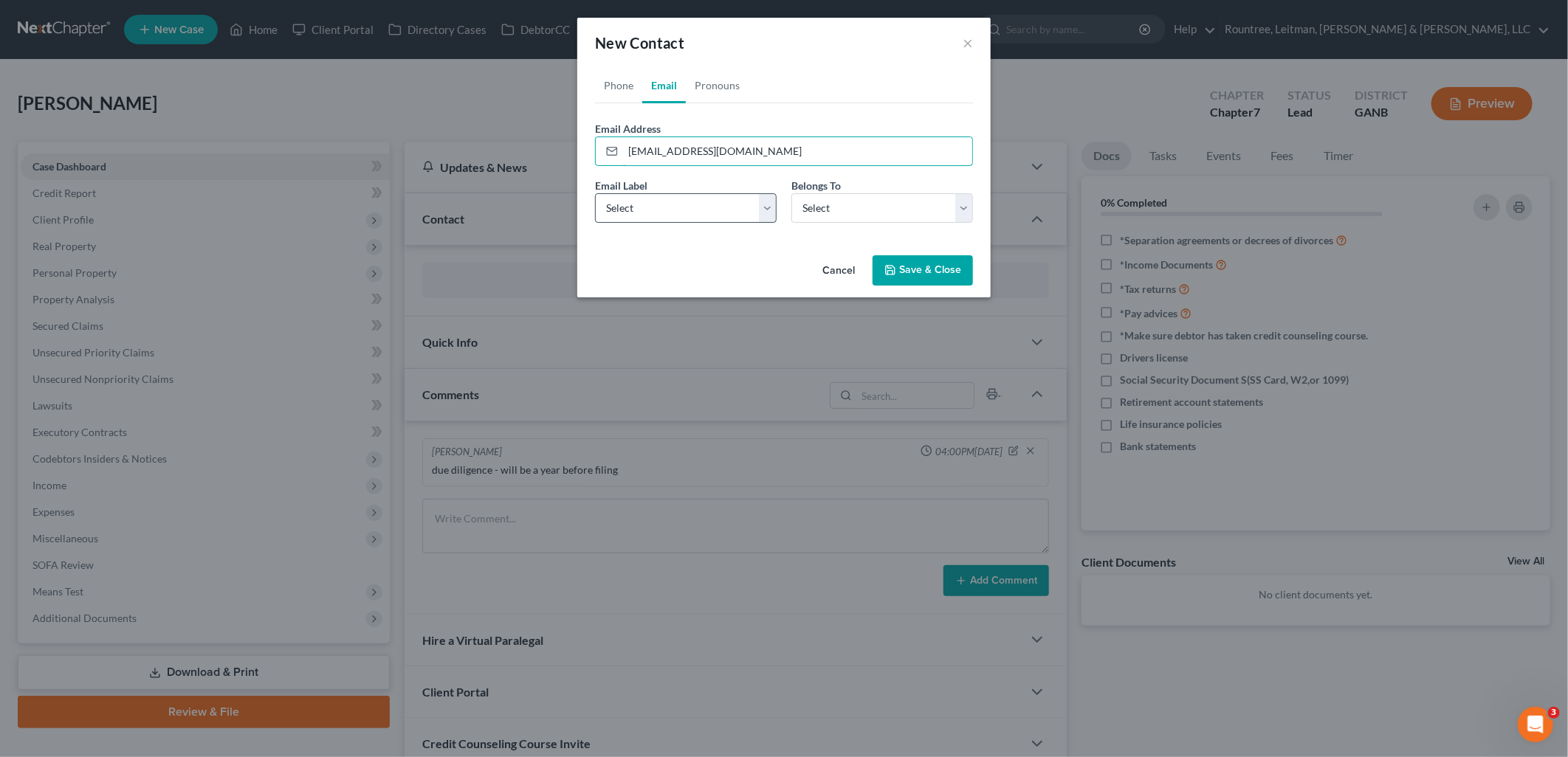
type input "judsontconnell@gmail.com"
click at [658, 208] on select "Select Home Work Other" at bounding box center [686, 208] width 181 height 29
select select "0"
click at [595, 193] on select "Select Home Work Other" at bounding box center [686, 208] width 181 height 29
drag, startPoint x: 832, startPoint y: 200, endPoint x: 833, endPoint y: 212, distance: 12.0
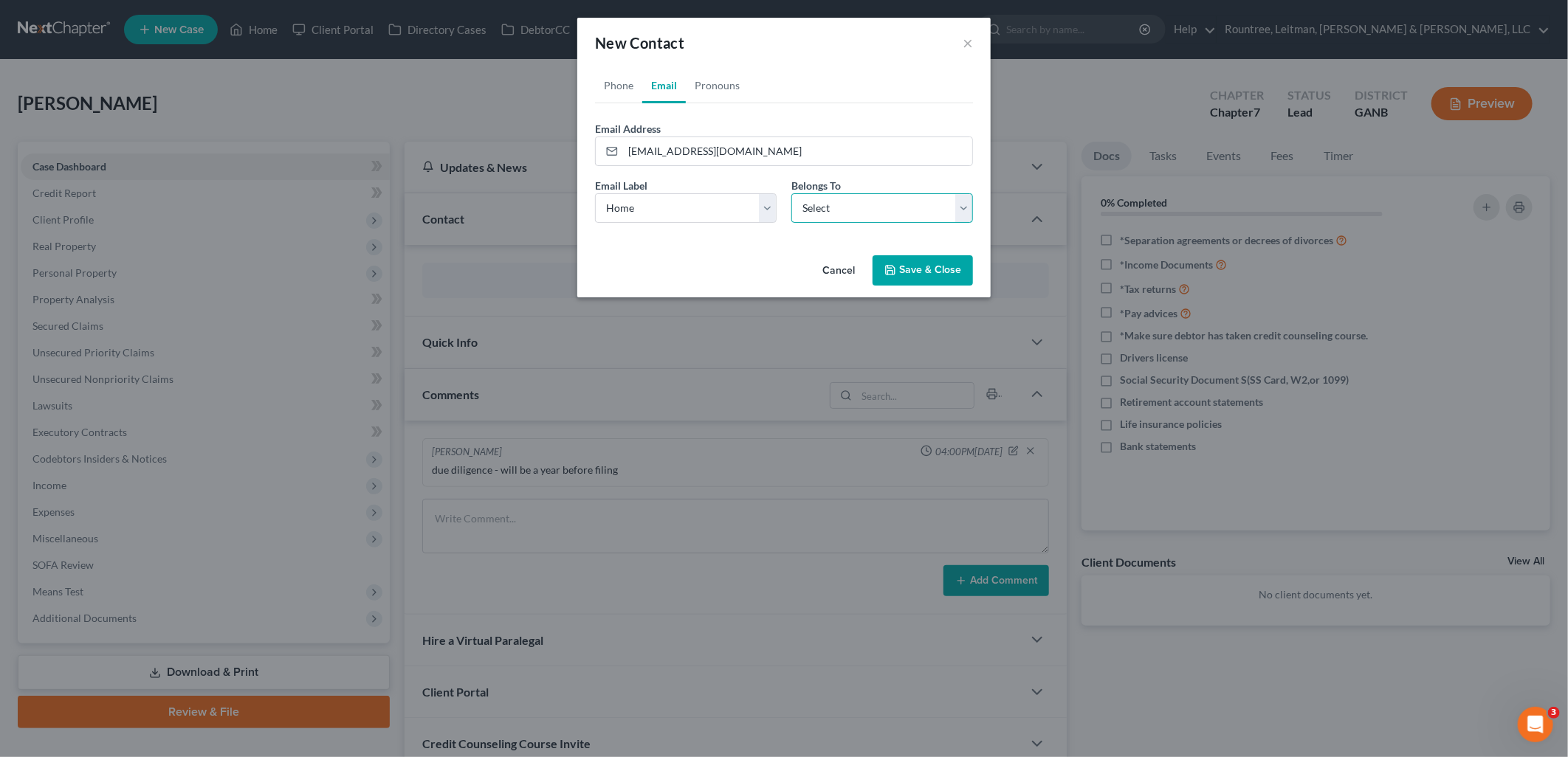
click at [832, 199] on select "Select Client Other" at bounding box center [882, 208] width 181 height 29
select select "0"
click at [791, 193] on select "Select Client Other" at bounding box center [882, 208] width 181 height 29
click at [912, 268] on button "Save & Close" at bounding box center [923, 271] width 100 height 31
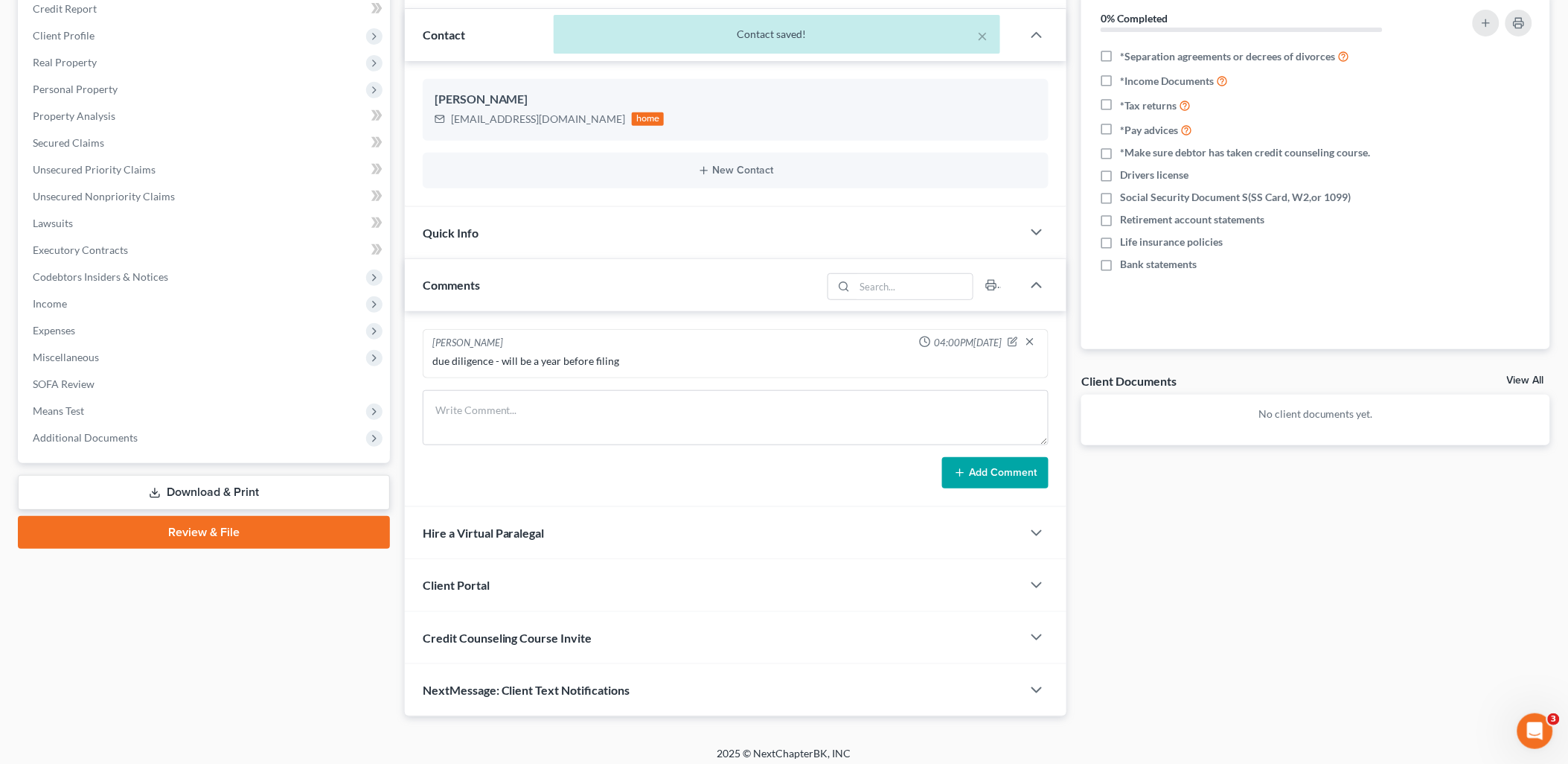
scroll to position [195, 0]
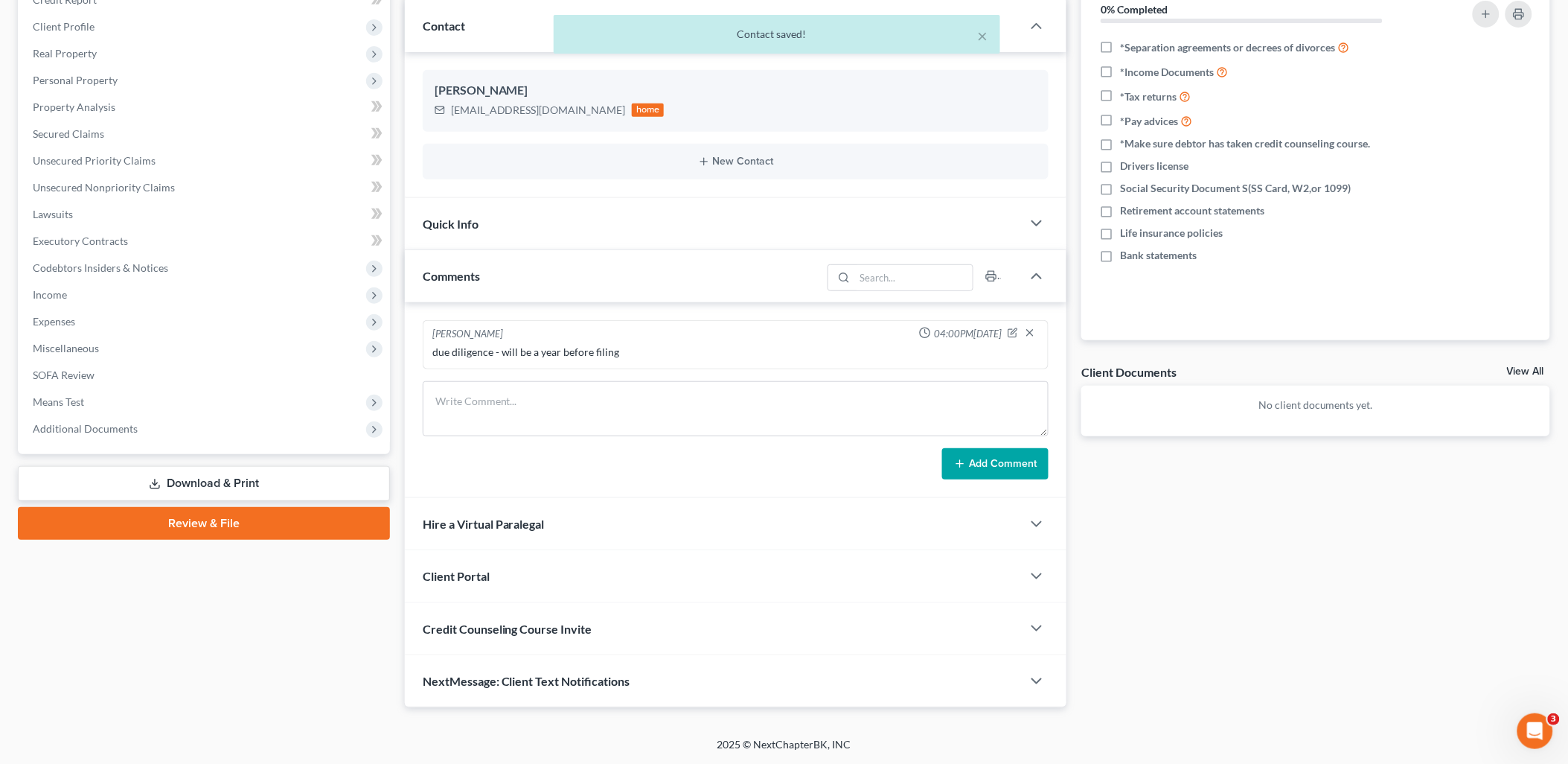
click at [741, 572] on div "Client Portal" at bounding box center [714, 576] width 618 height 51
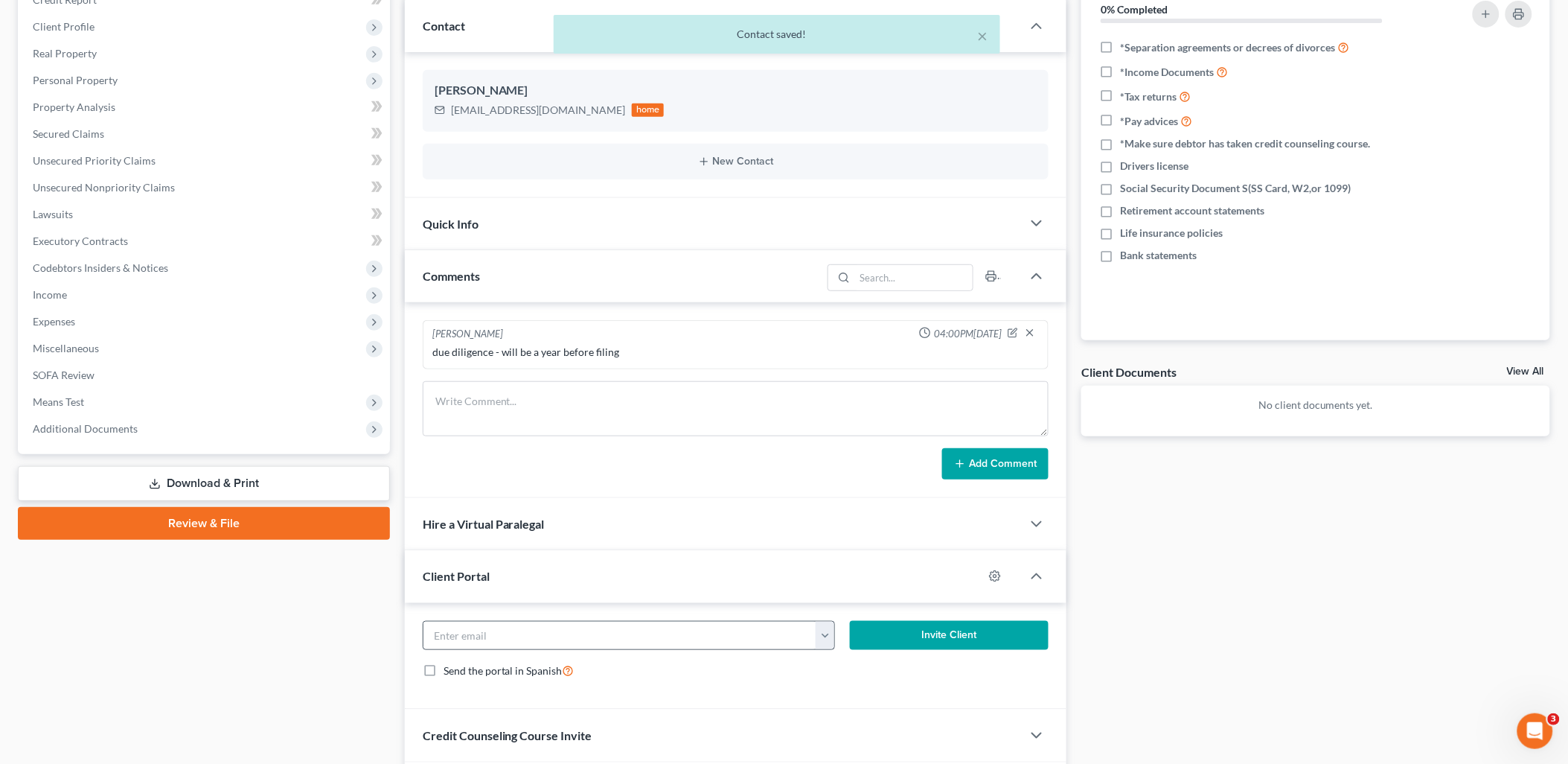
click at [823, 638] on button "button" at bounding box center [825, 635] width 19 height 28
click at [850, 675] on link "judsontconnell@gmail.com" at bounding box center [918, 668] width 203 height 25
type input "judsontconnell@gmail.com"
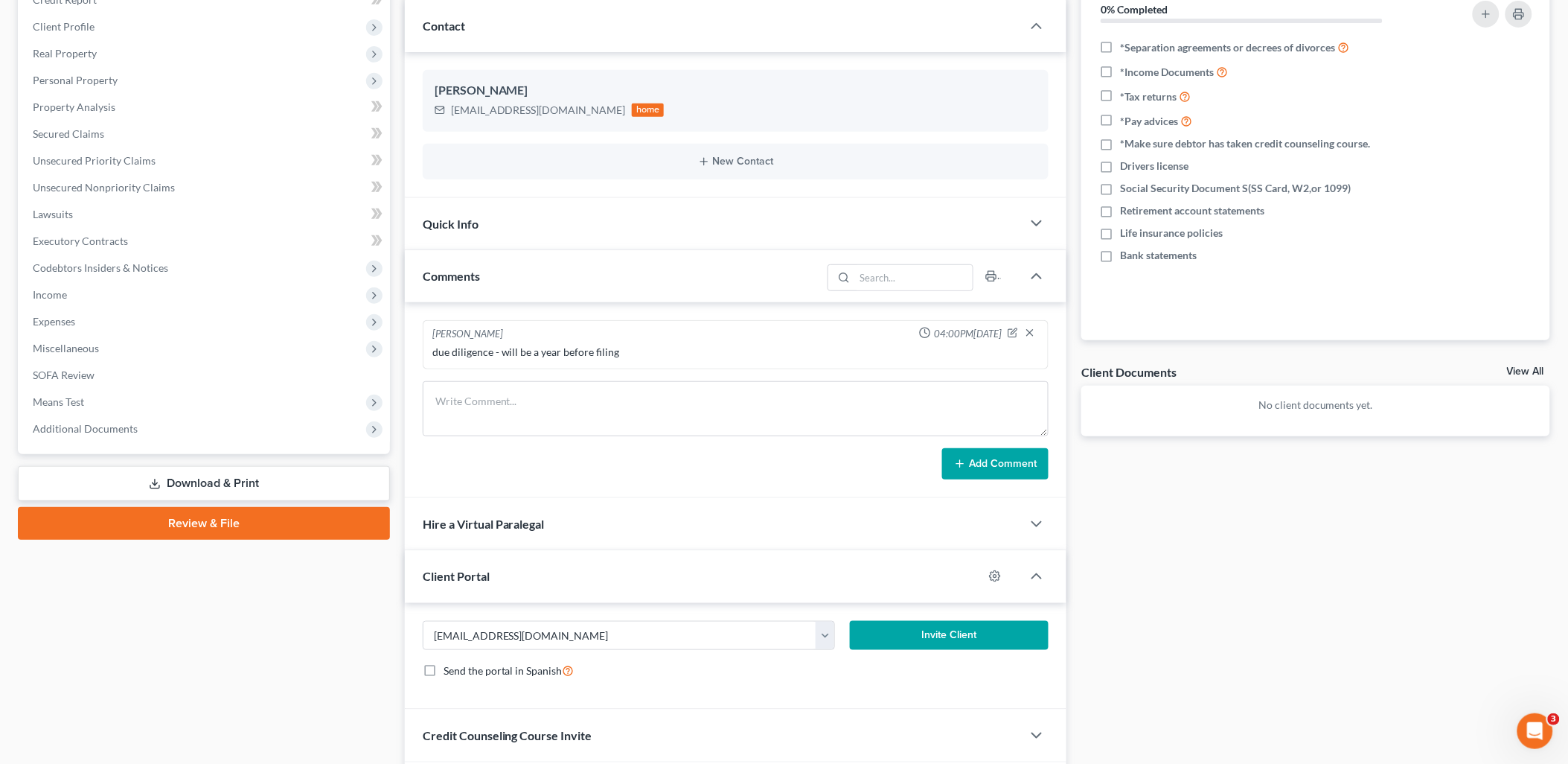
click at [920, 630] on button "Invite Client" at bounding box center [949, 635] width 199 height 30
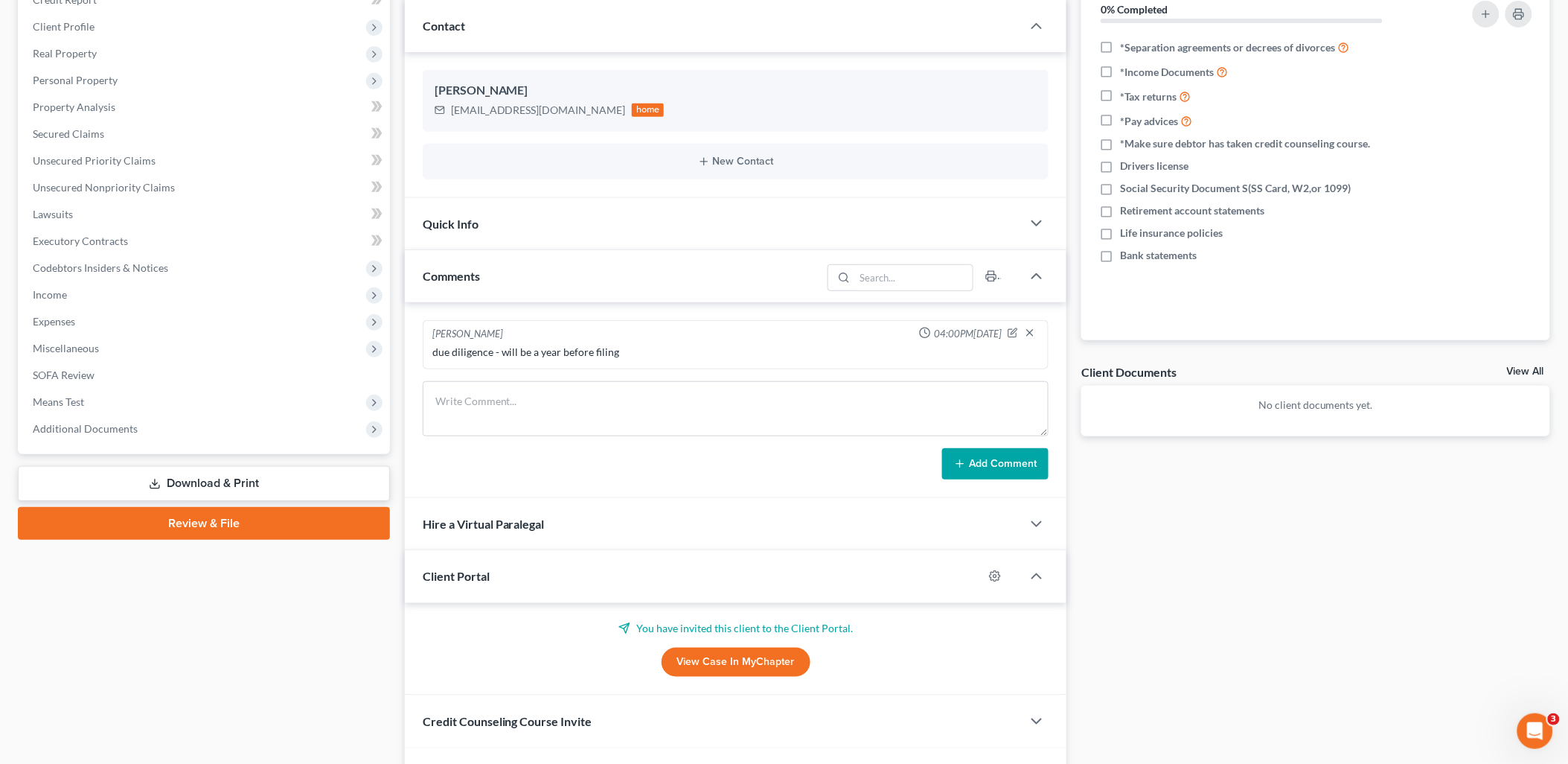
click at [1111, 614] on div "Docs Tasks Events Fees Timer 0% Completed Nothing here yet! *Separation agreeme…" at bounding box center [1316, 374] width 484 height 853
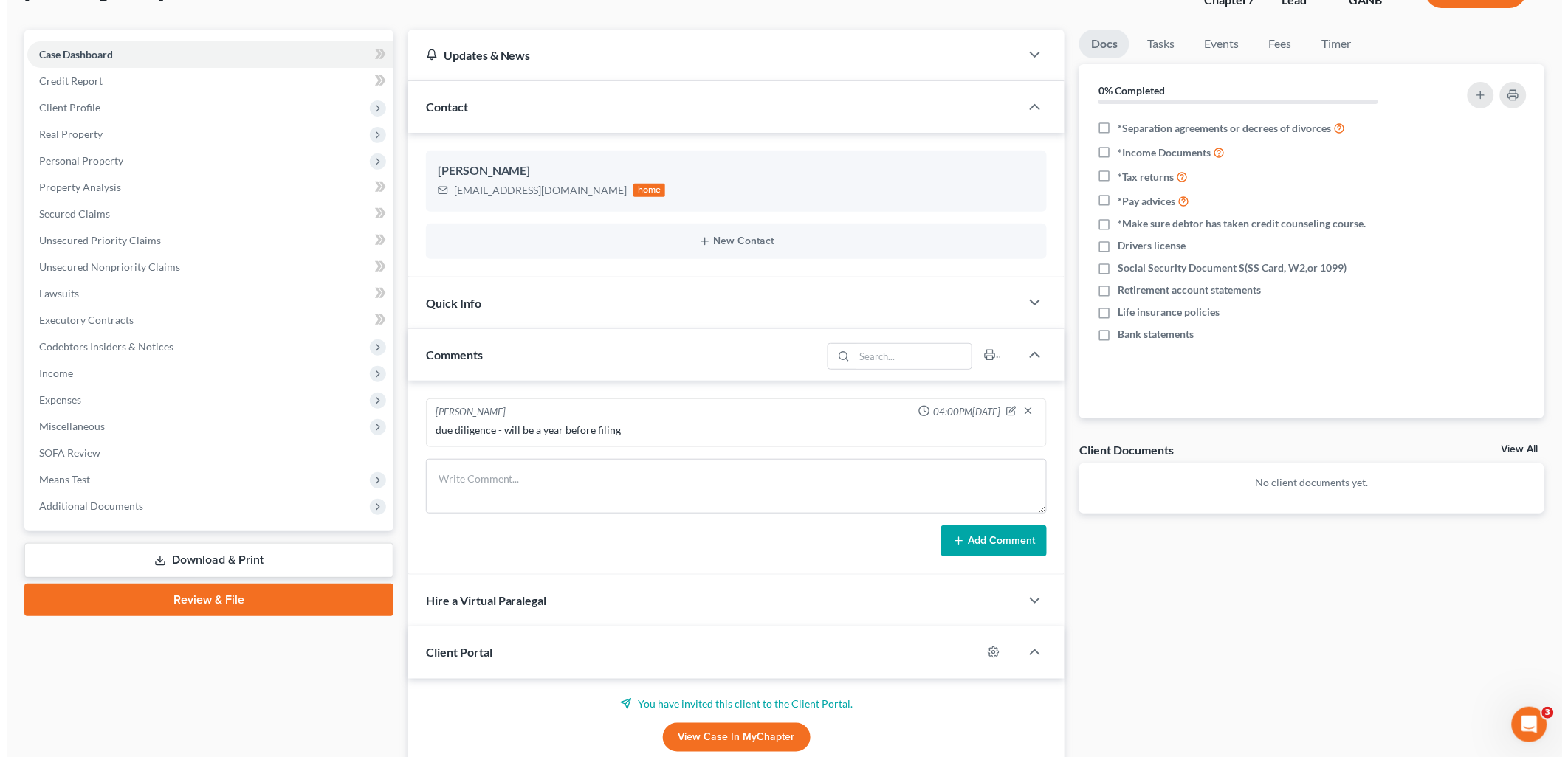
scroll to position [0, 0]
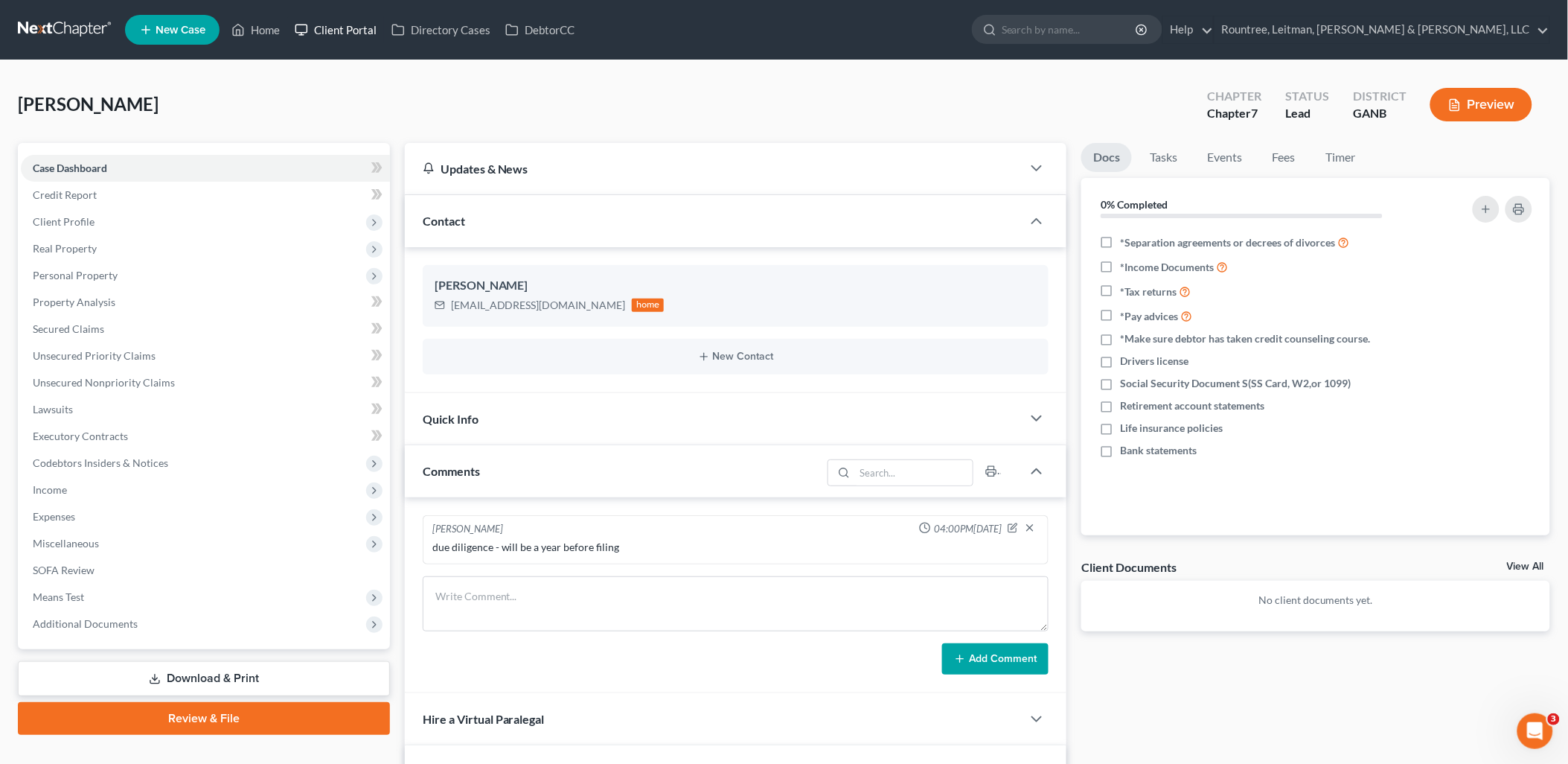
click at [326, 26] on link "Client Portal" at bounding box center [336, 30] width 97 height 26
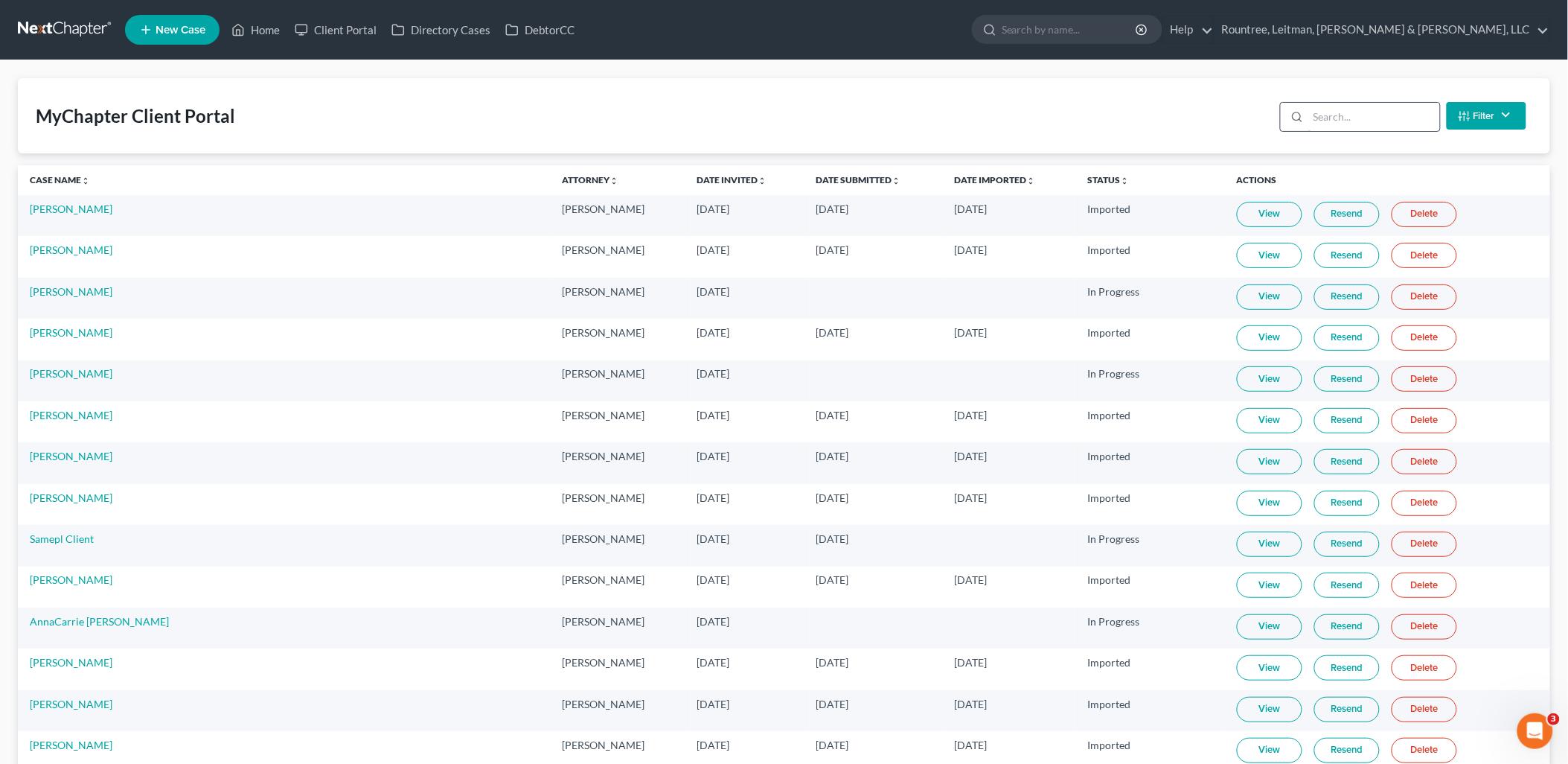
click at [1366, 110] on input "search" at bounding box center [1374, 116] width 132 height 28
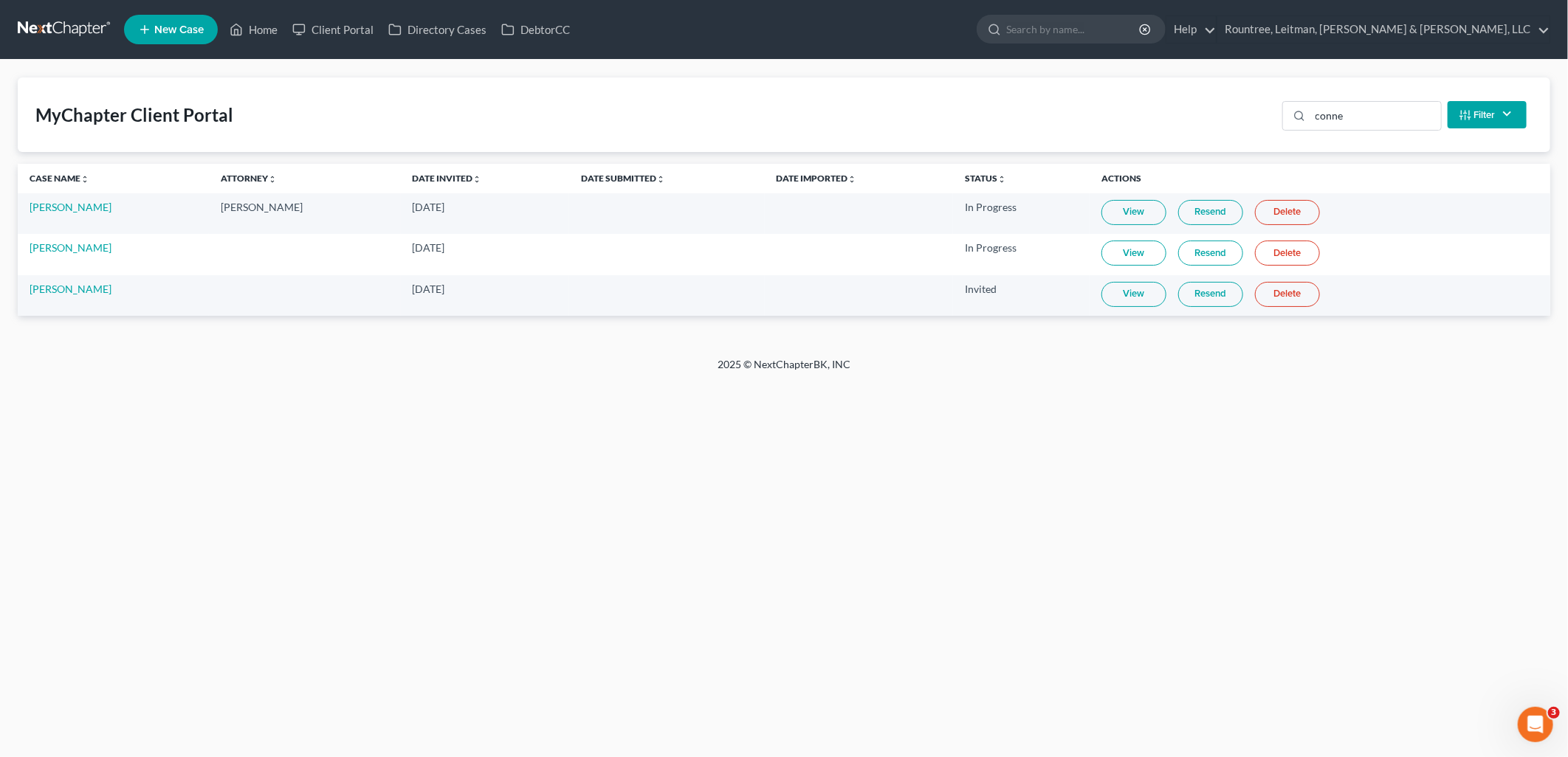
click at [1112, 292] on link "View" at bounding box center [1134, 294] width 65 height 25
click at [1200, 289] on link "Resend" at bounding box center [1210, 294] width 65 height 25
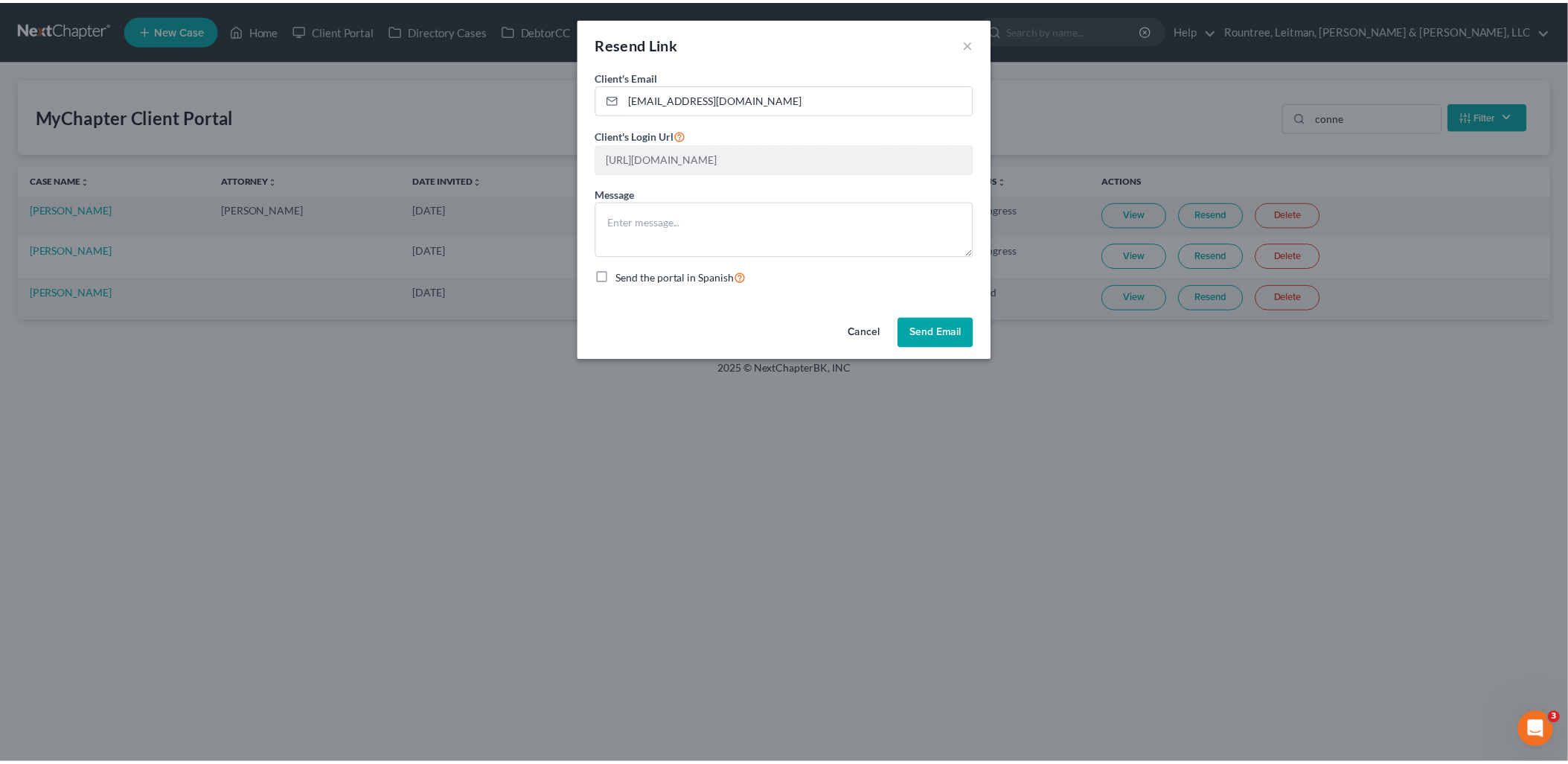
scroll to position [0, 279]
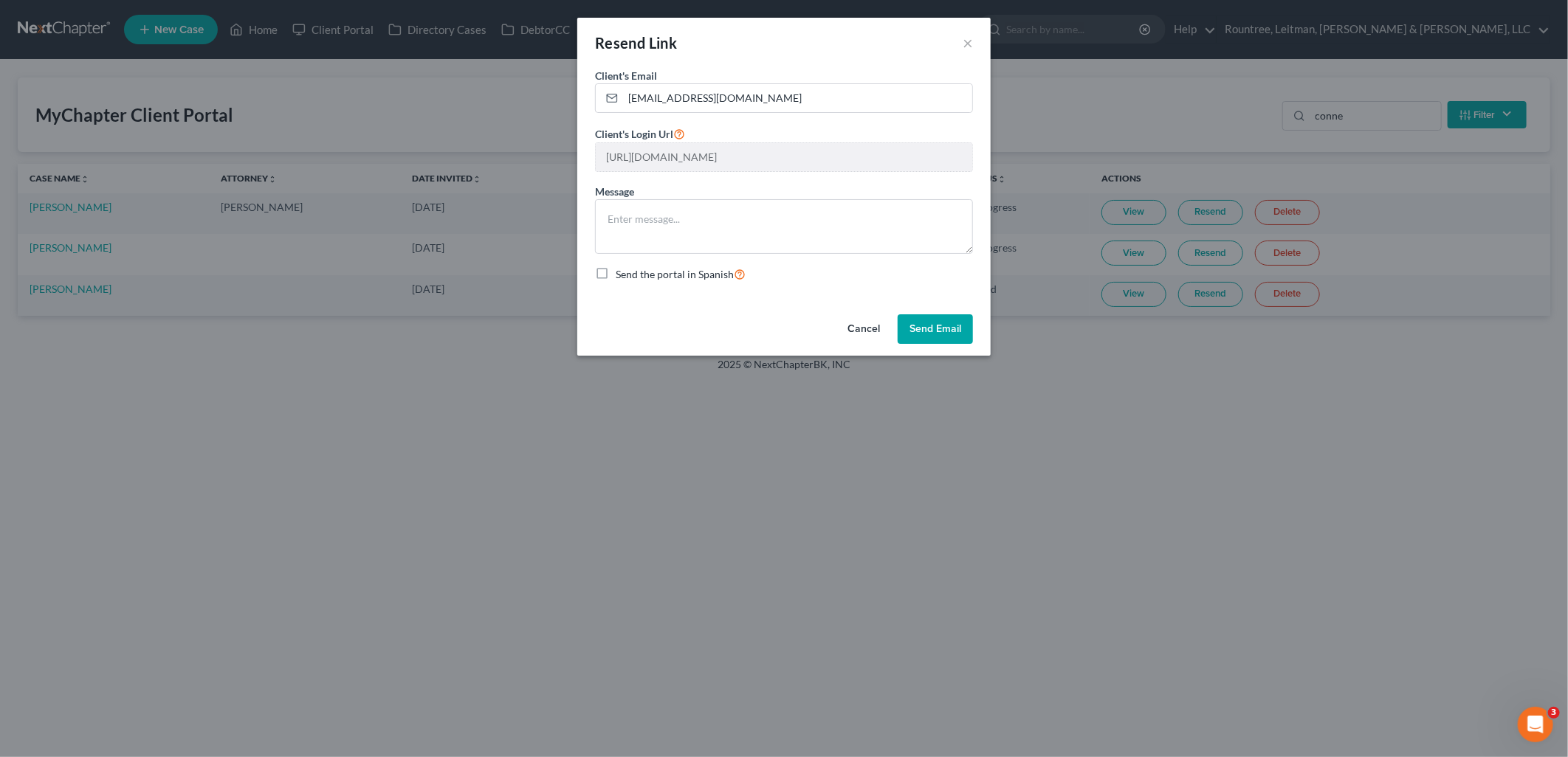
click at [1297, 186] on div "Resend Link × Client's Email * judsontconnell@gmail.com Client's Login Url http…" at bounding box center [784, 378] width 1568 height 757
click at [855, 334] on button "Cancel" at bounding box center [864, 328] width 56 height 29
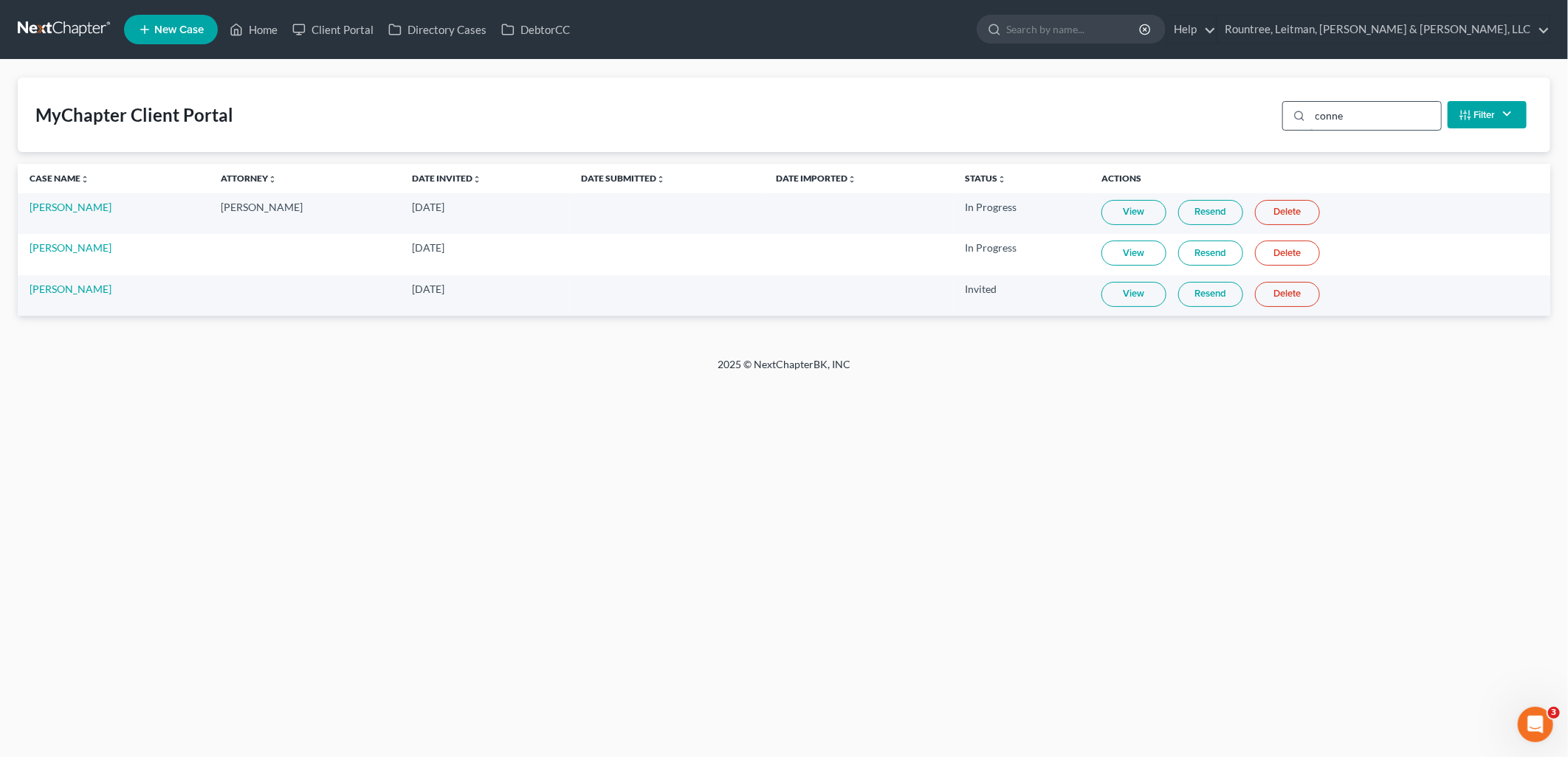
click at [1326, 116] on input "conne" at bounding box center [1376, 115] width 130 height 28
click at [1324, 116] on input "conne" at bounding box center [1376, 115] width 130 height 28
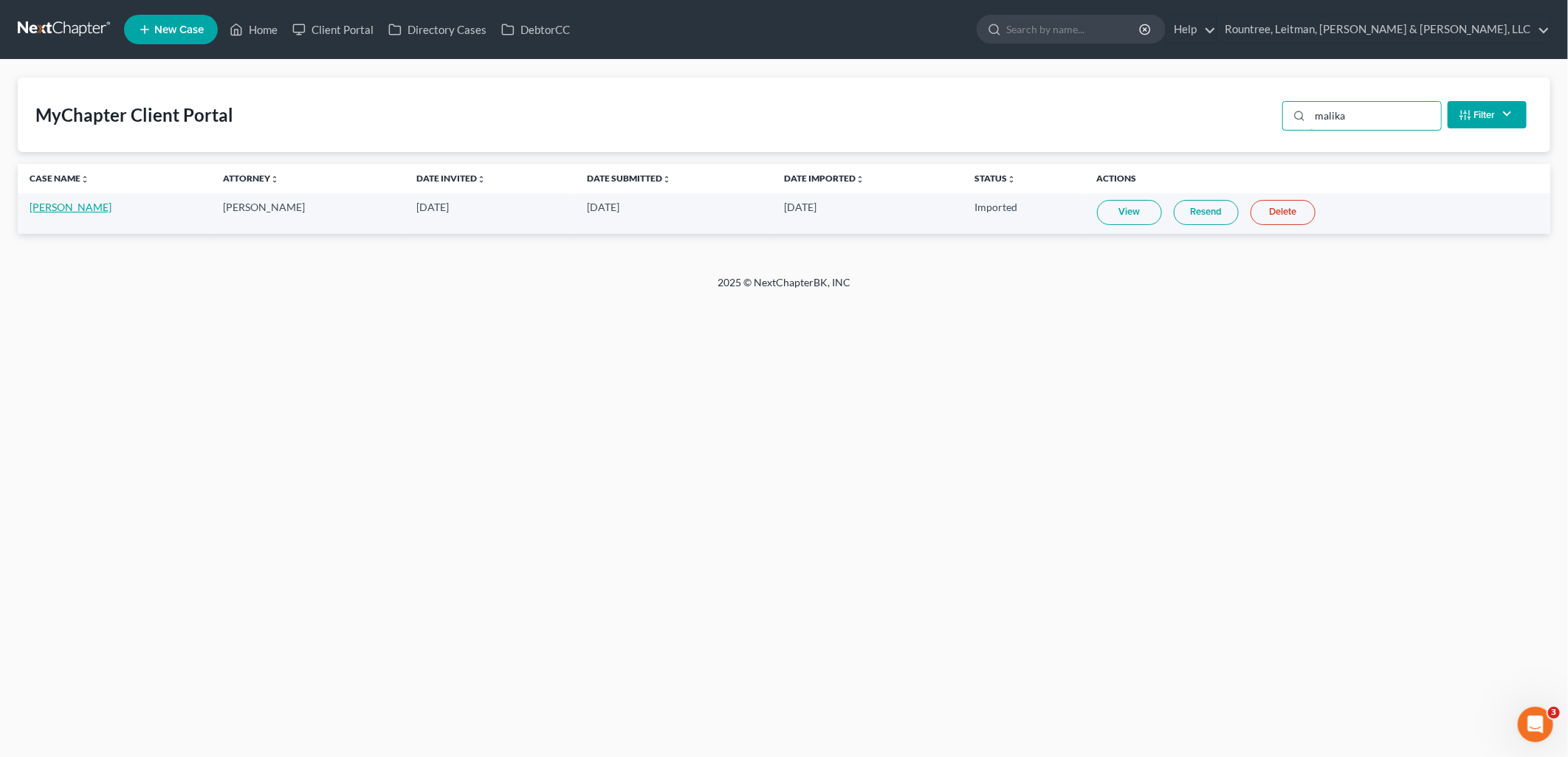
type input "malika"
click at [67, 205] on link "Malika Smith" at bounding box center [70, 207] width 82 height 13
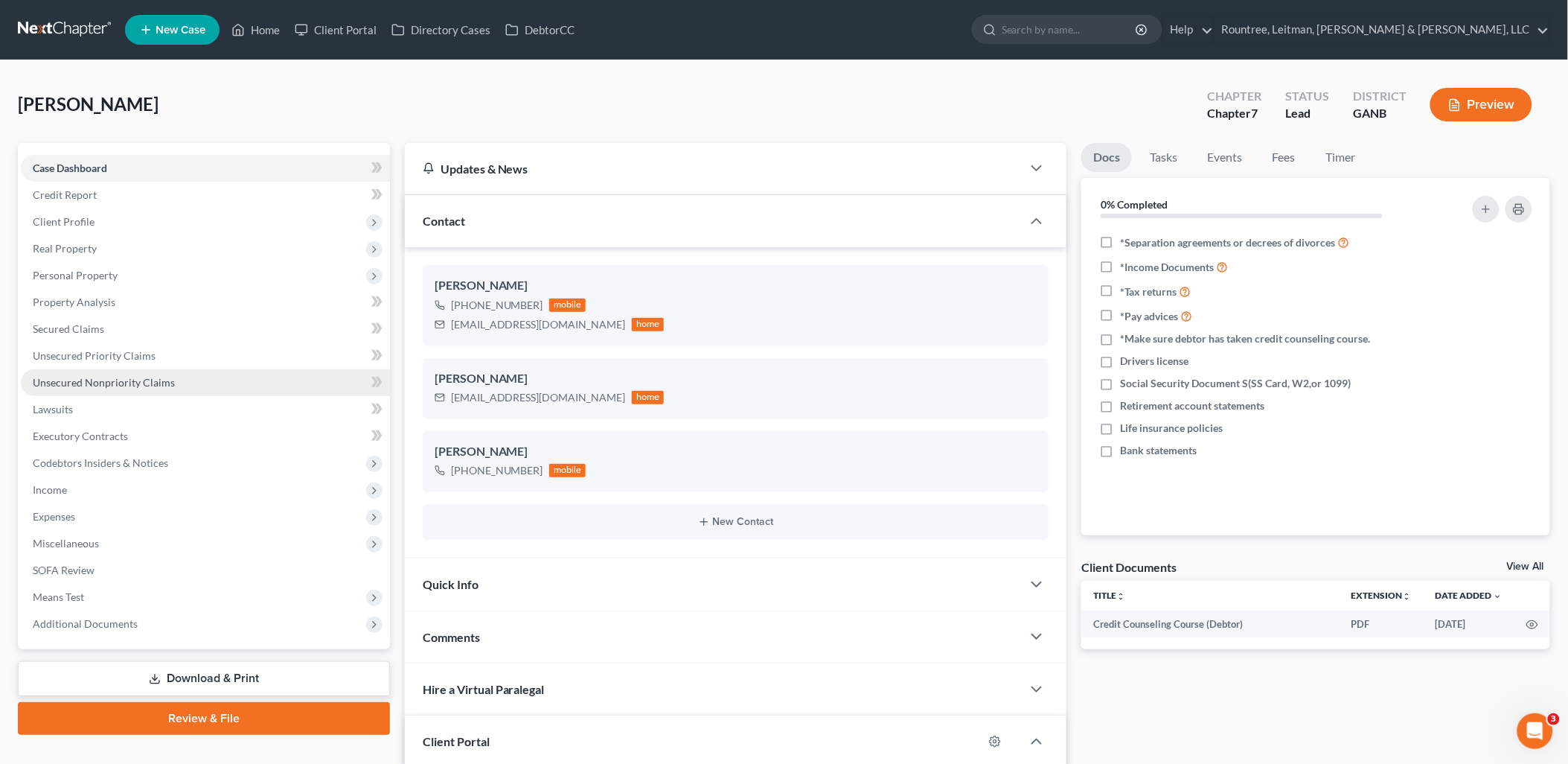
click at [123, 380] on span "Unsecured Nonpriority Claims" at bounding box center [104, 382] width 142 height 13
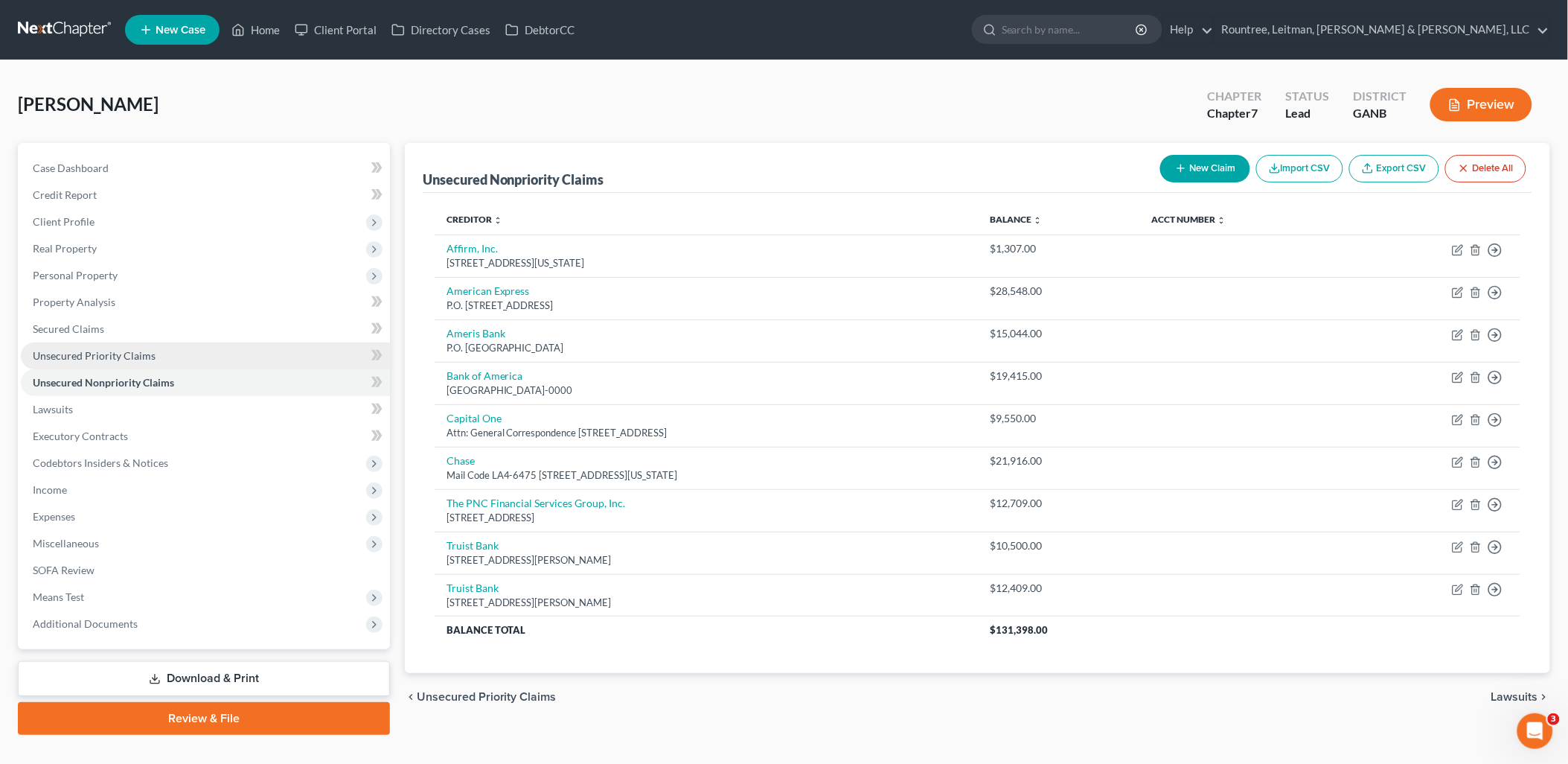
click at [123, 350] on span "Unsecured Priority Claims" at bounding box center [94, 356] width 122 height 13
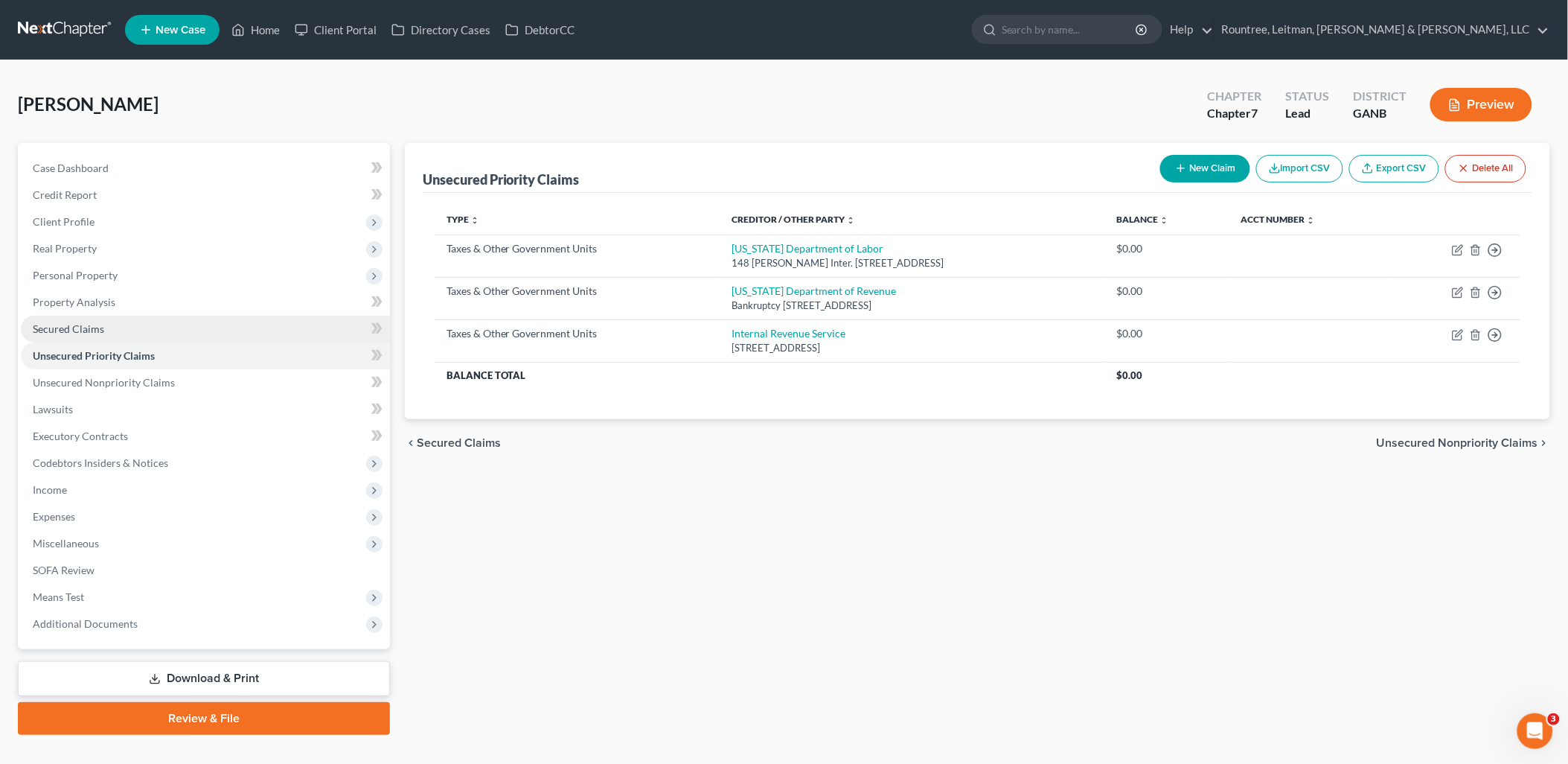
click at [114, 325] on link "Secured Claims" at bounding box center [206, 328] width 369 height 26
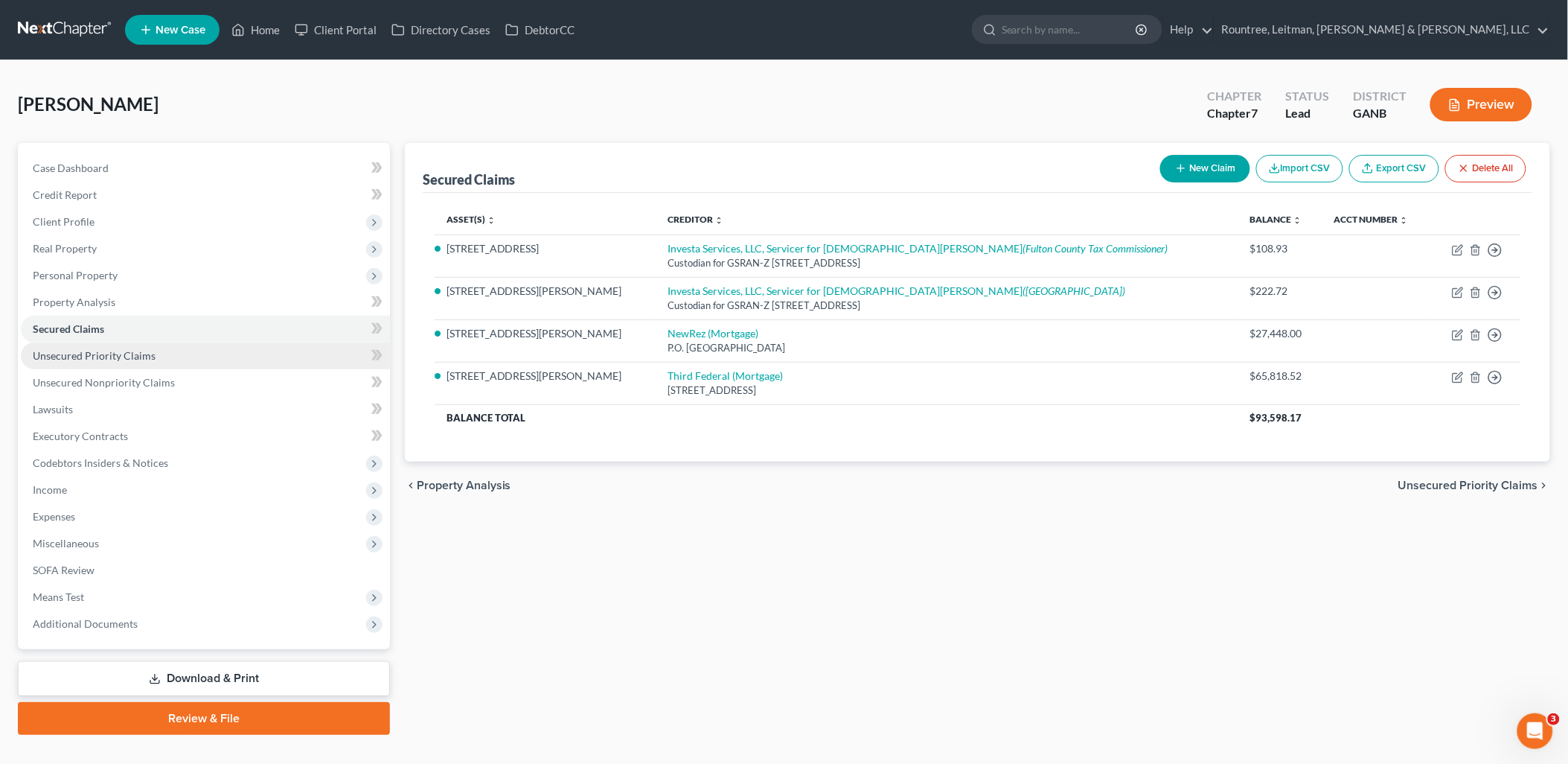
click at [114, 352] on span "Unsecured Priority Claims" at bounding box center [94, 356] width 122 height 13
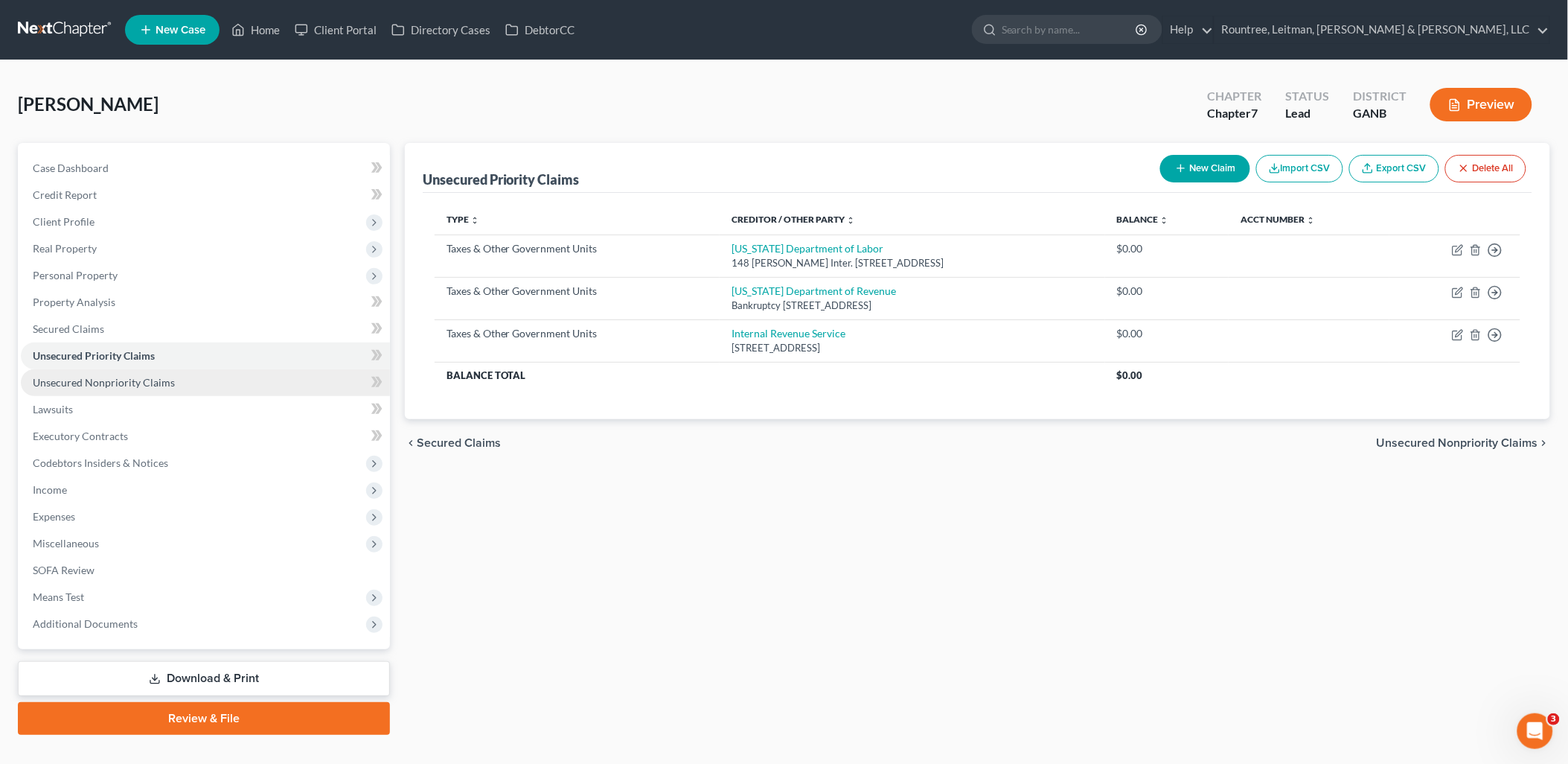
click at [146, 376] on span "Unsecured Nonpriority Claims" at bounding box center [104, 382] width 142 height 13
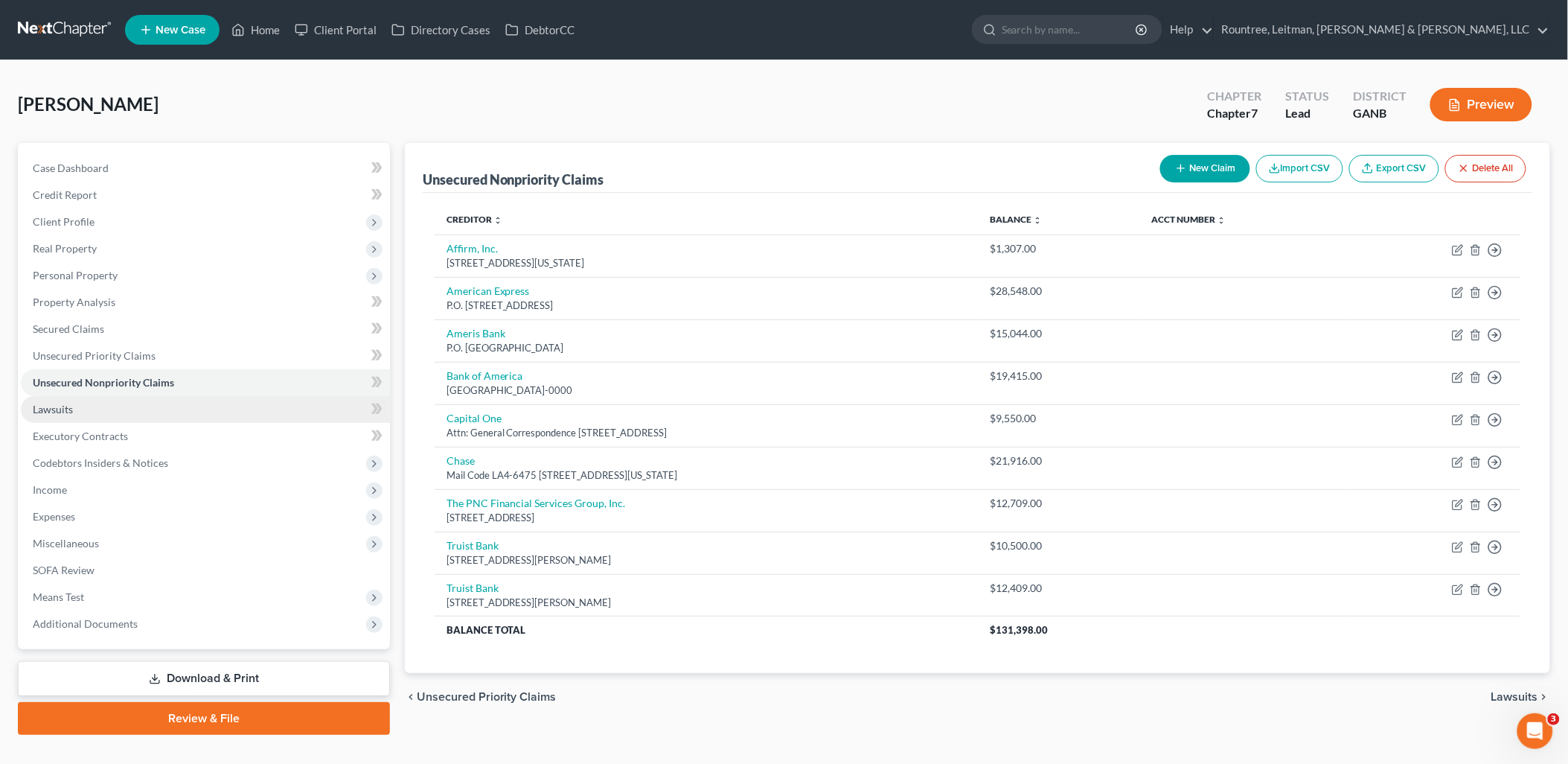
click at [136, 408] on link "Lawsuits" at bounding box center [206, 409] width 369 height 26
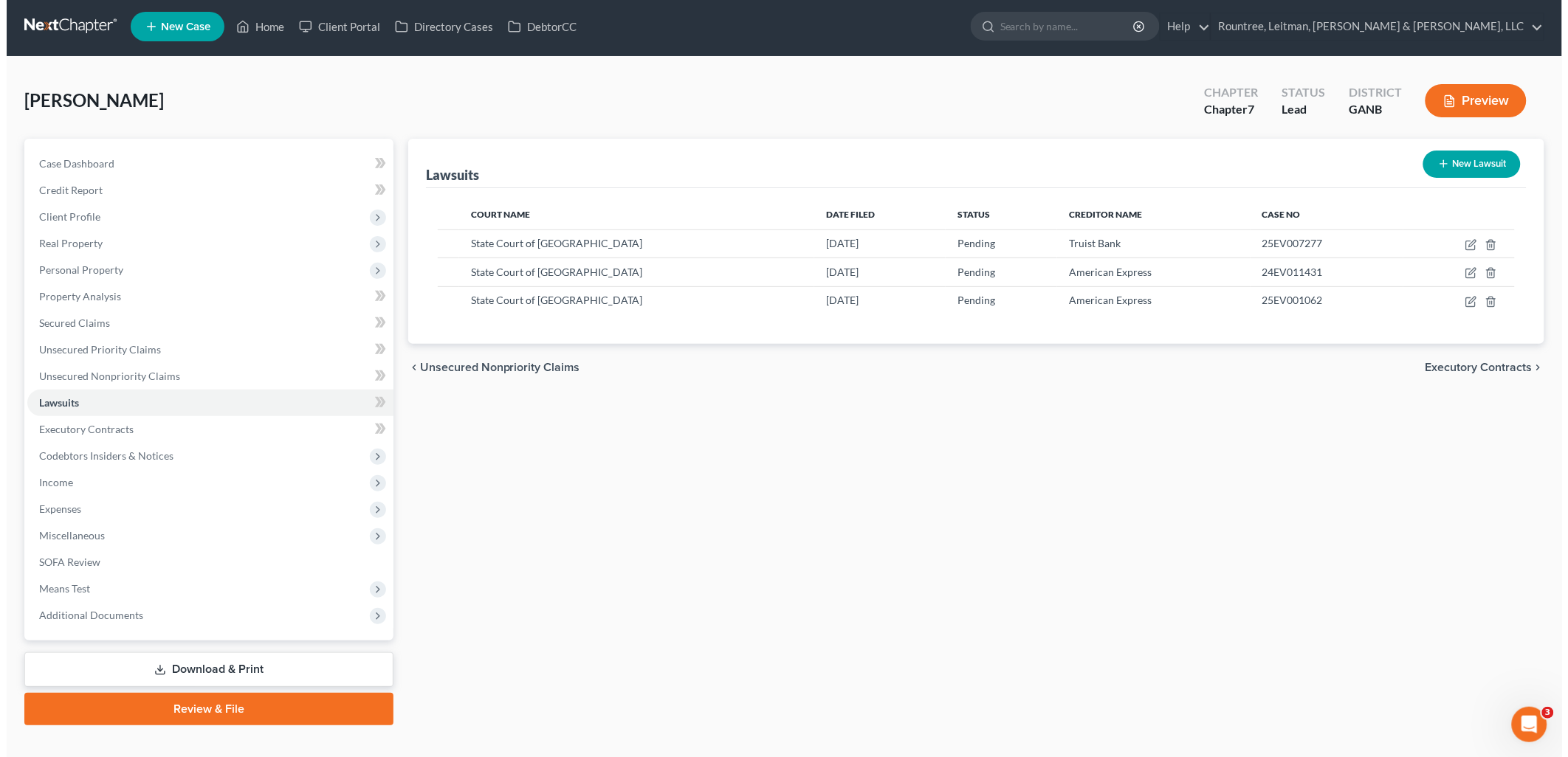
scroll to position [25, 0]
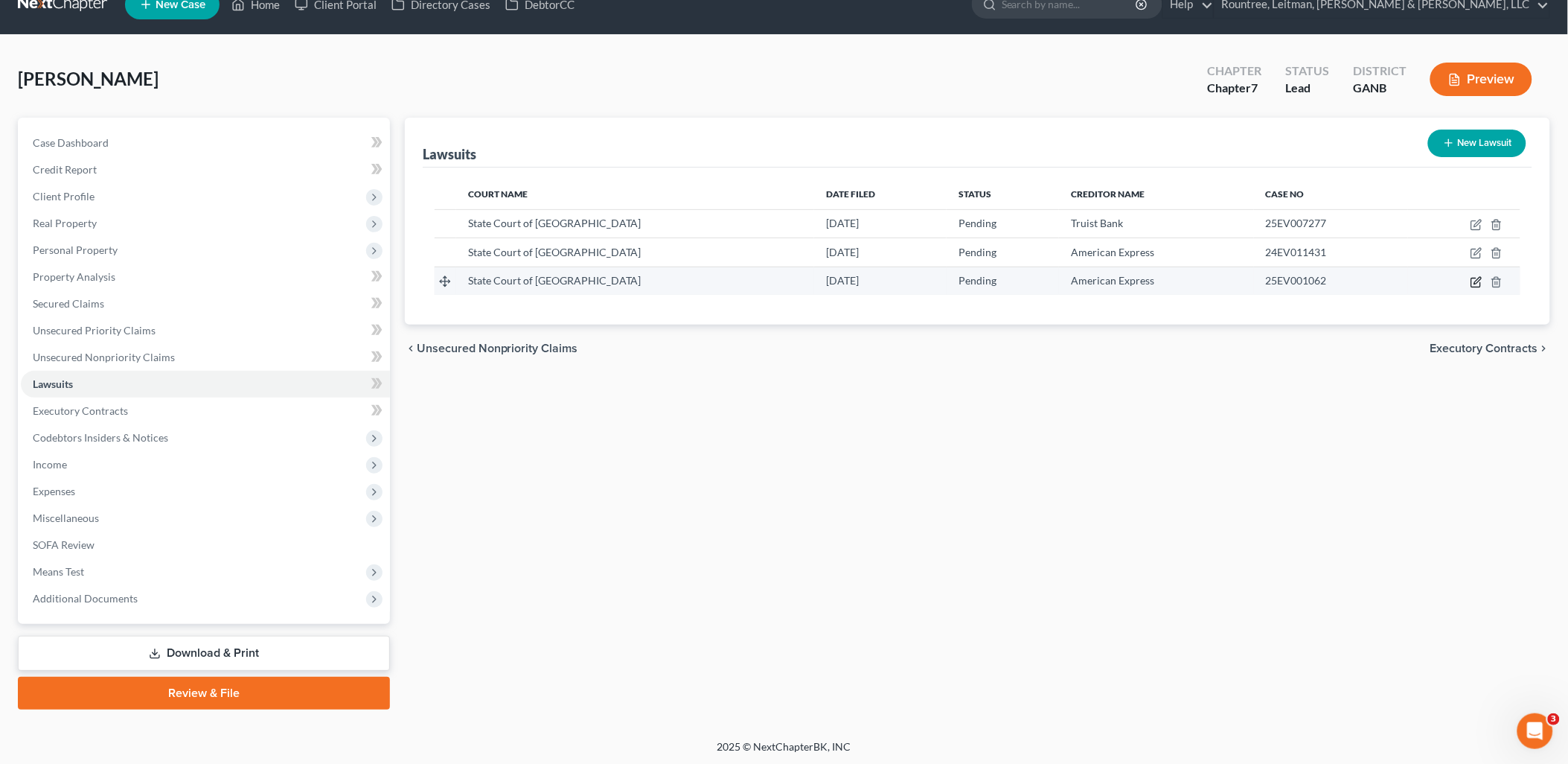
click at [1475, 281] on icon "button" at bounding box center [1477, 280] width 7 height 7
select select "10"
select select "0"
select select "4"
select select "45"
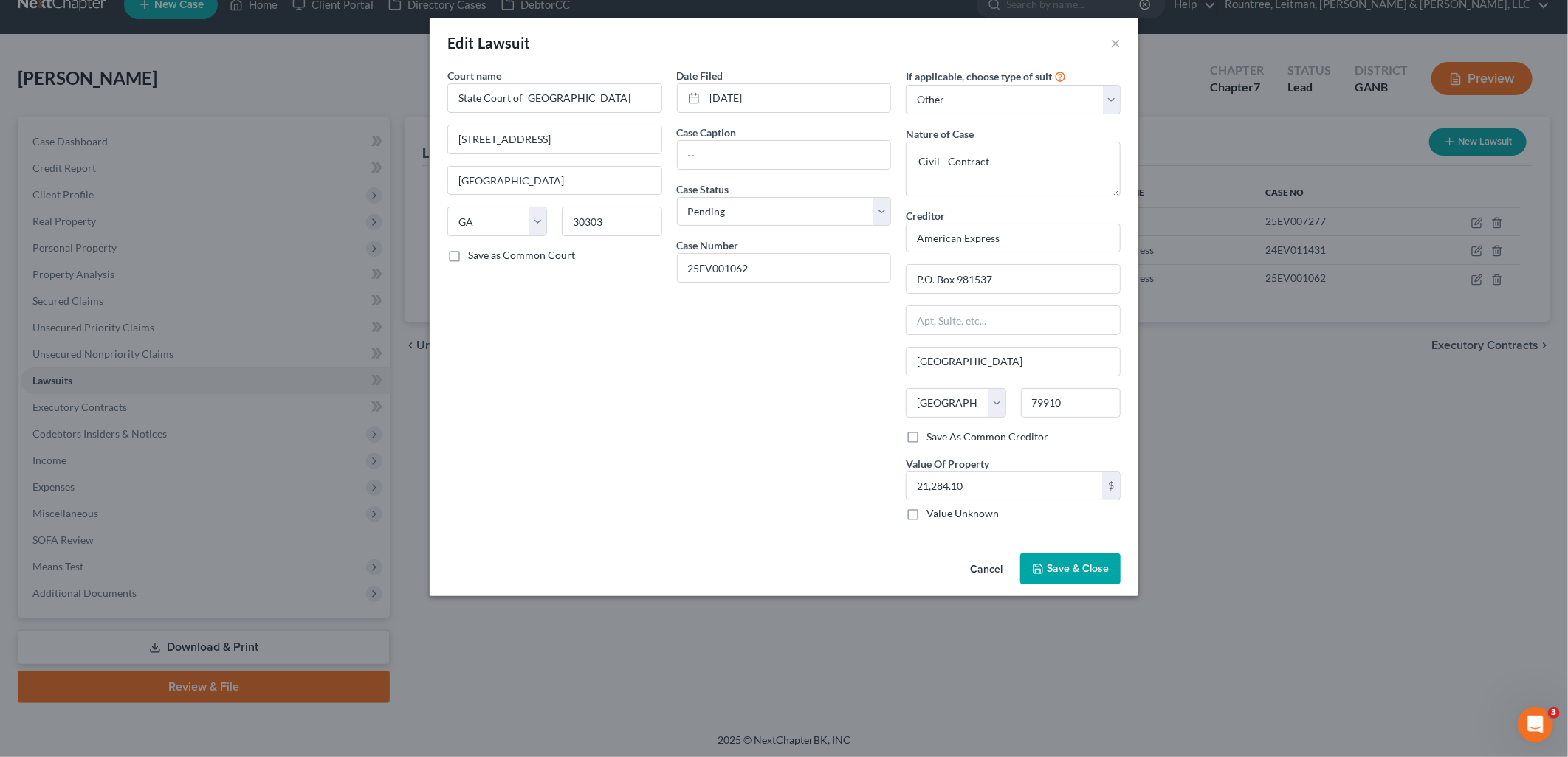
click at [978, 574] on button "Cancel" at bounding box center [986, 569] width 56 height 29
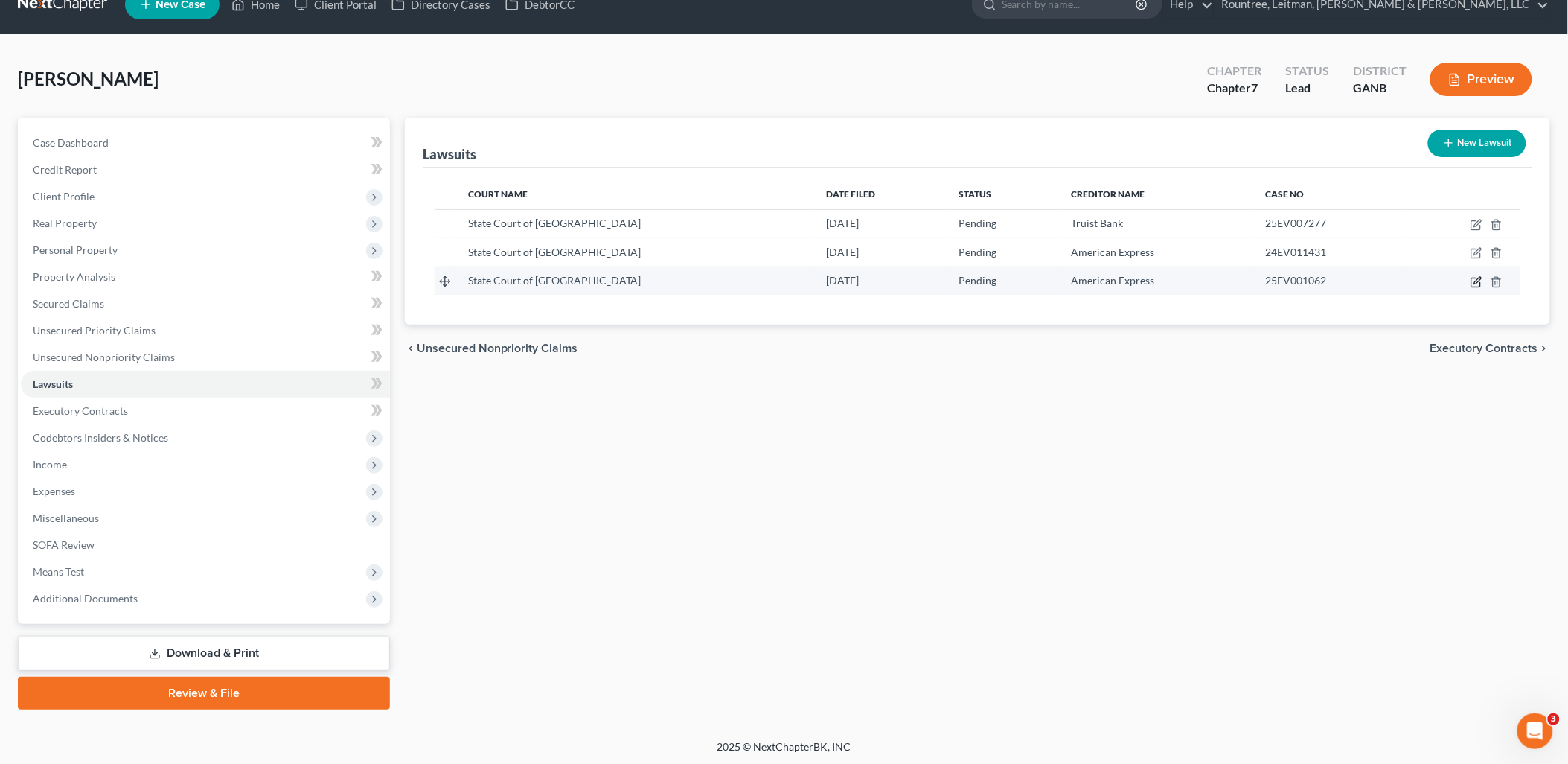
click at [1474, 281] on icon "button" at bounding box center [1477, 282] width 12 height 12
select select "10"
select select "0"
select select "4"
select select "45"
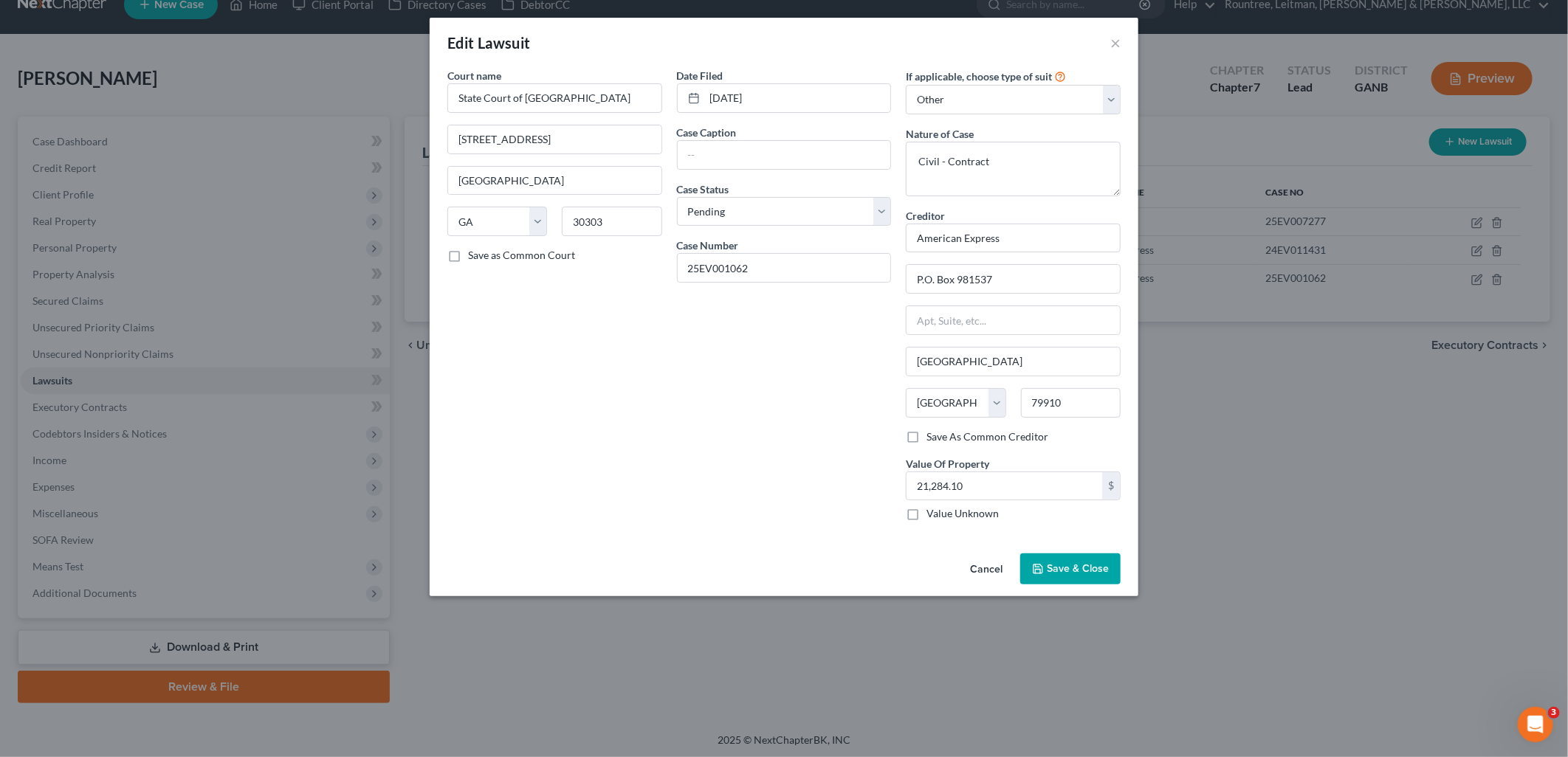
click at [976, 568] on button "Cancel" at bounding box center [986, 569] width 56 height 29
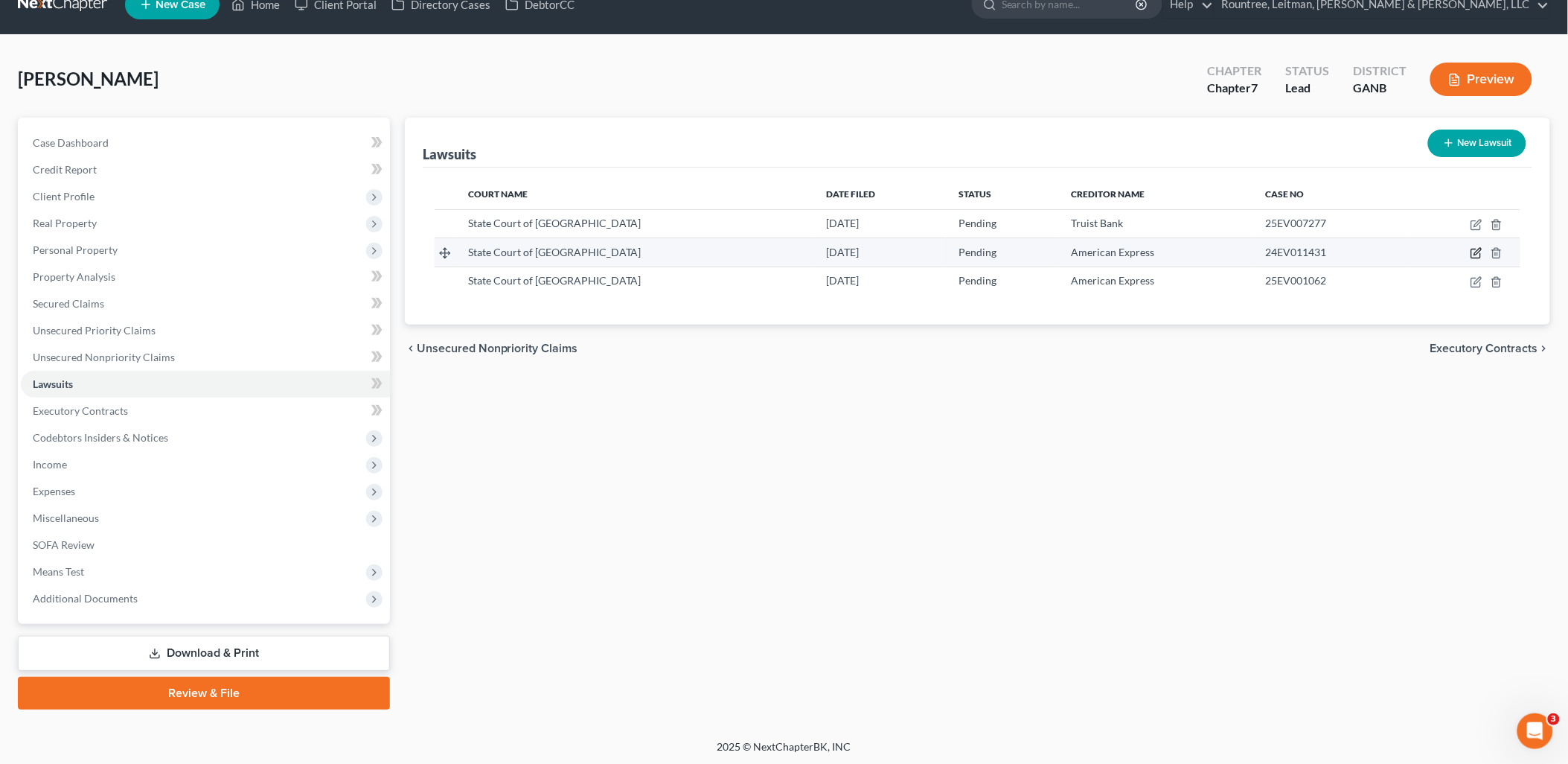
click at [1475, 253] on icon "button" at bounding box center [1477, 253] width 12 height 12
select select "10"
select select "0"
select select "4"
select select "45"
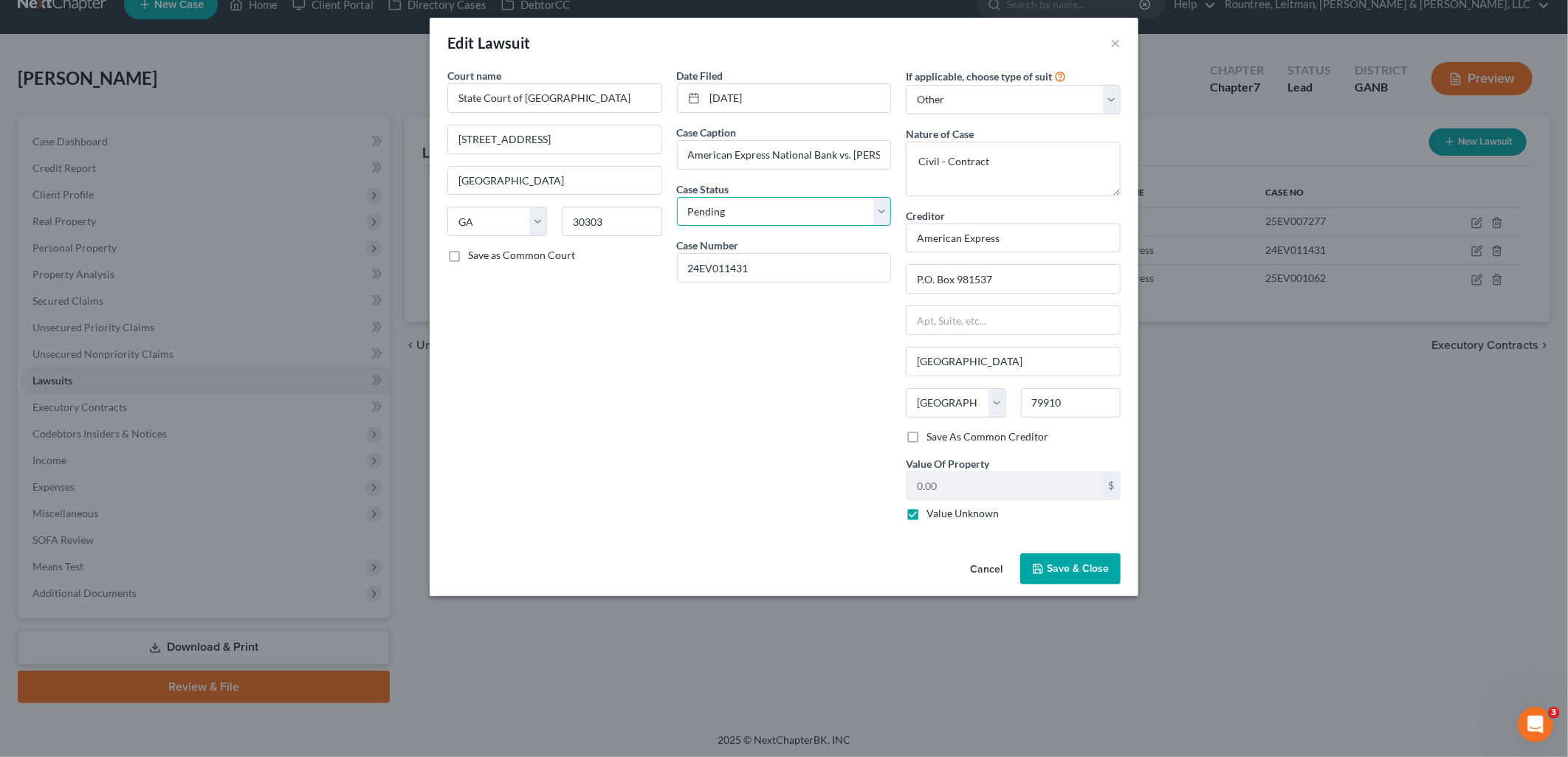
click at [815, 221] on select "Select Pending On Appeal Concluded" at bounding box center [784, 211] width 215 height 29
select select "2"
click at [677, 197] on select "Select Pending On Appeal Concluded" at bounding box center [784, 211] width 215 height 29
click at [927, 514] on label "Value Unknown" at bounding box center [963, 513] width 72 height 15
click at [933, 514] on input "Value Unknown" at bounding box center [937, 510] width 10 height 10
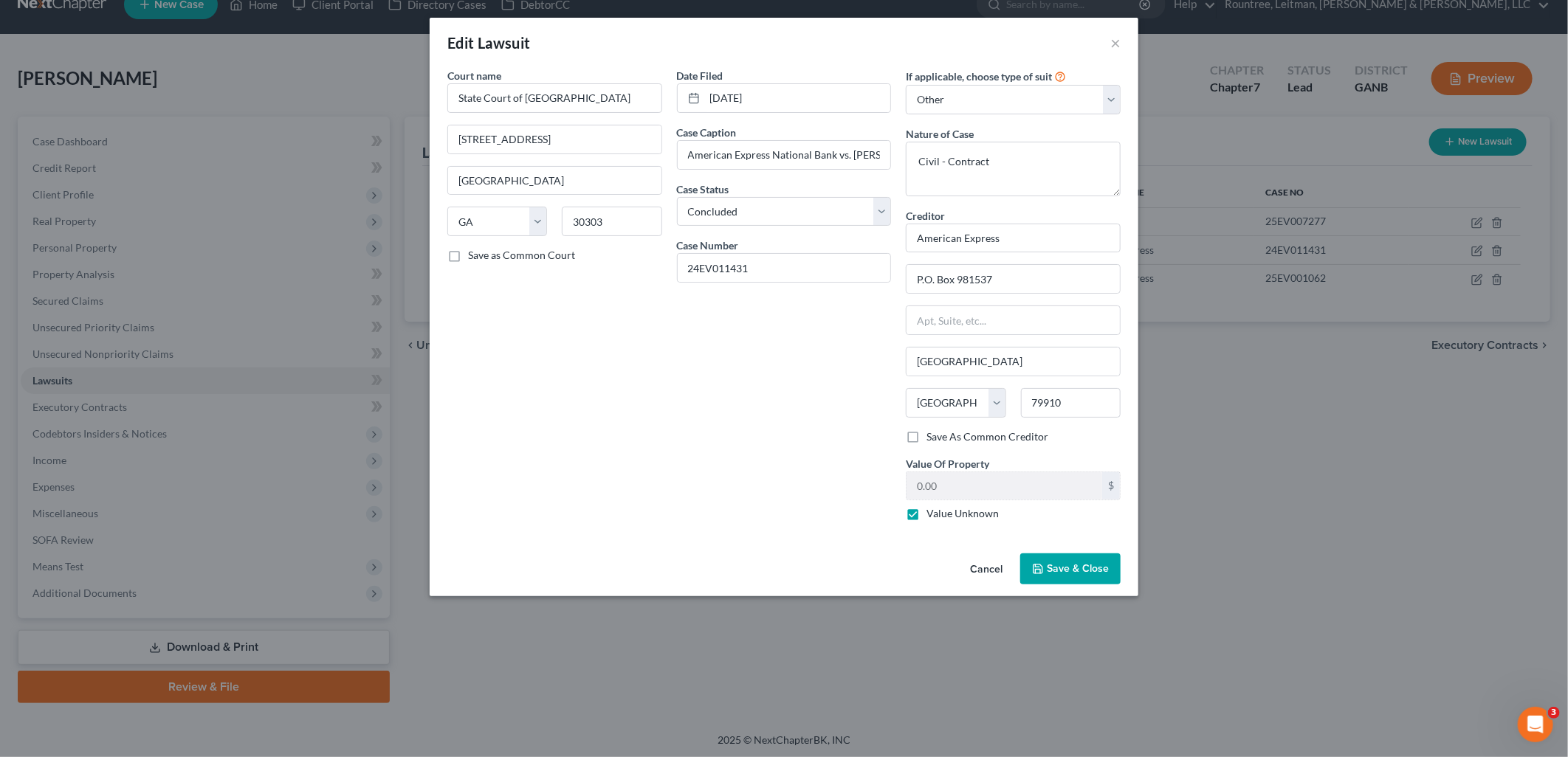
checkbox input "false"
click at [1096, 579] on button "Save & Close" at bounding box center [1071, 568] width 100 height 31
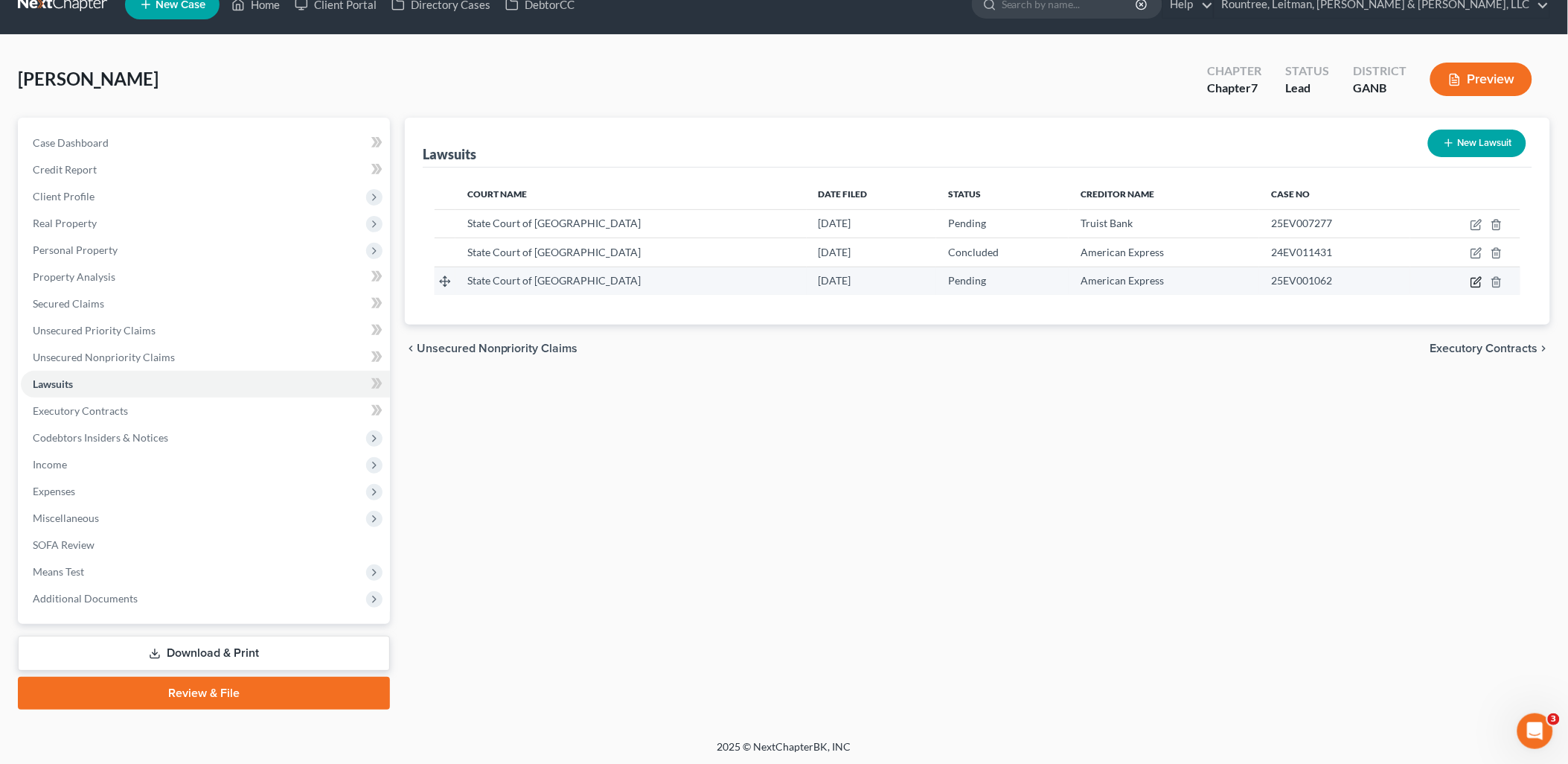
click at [1475, 283] on icon "button" at bounding box center [1477, 280] width 7 height 7
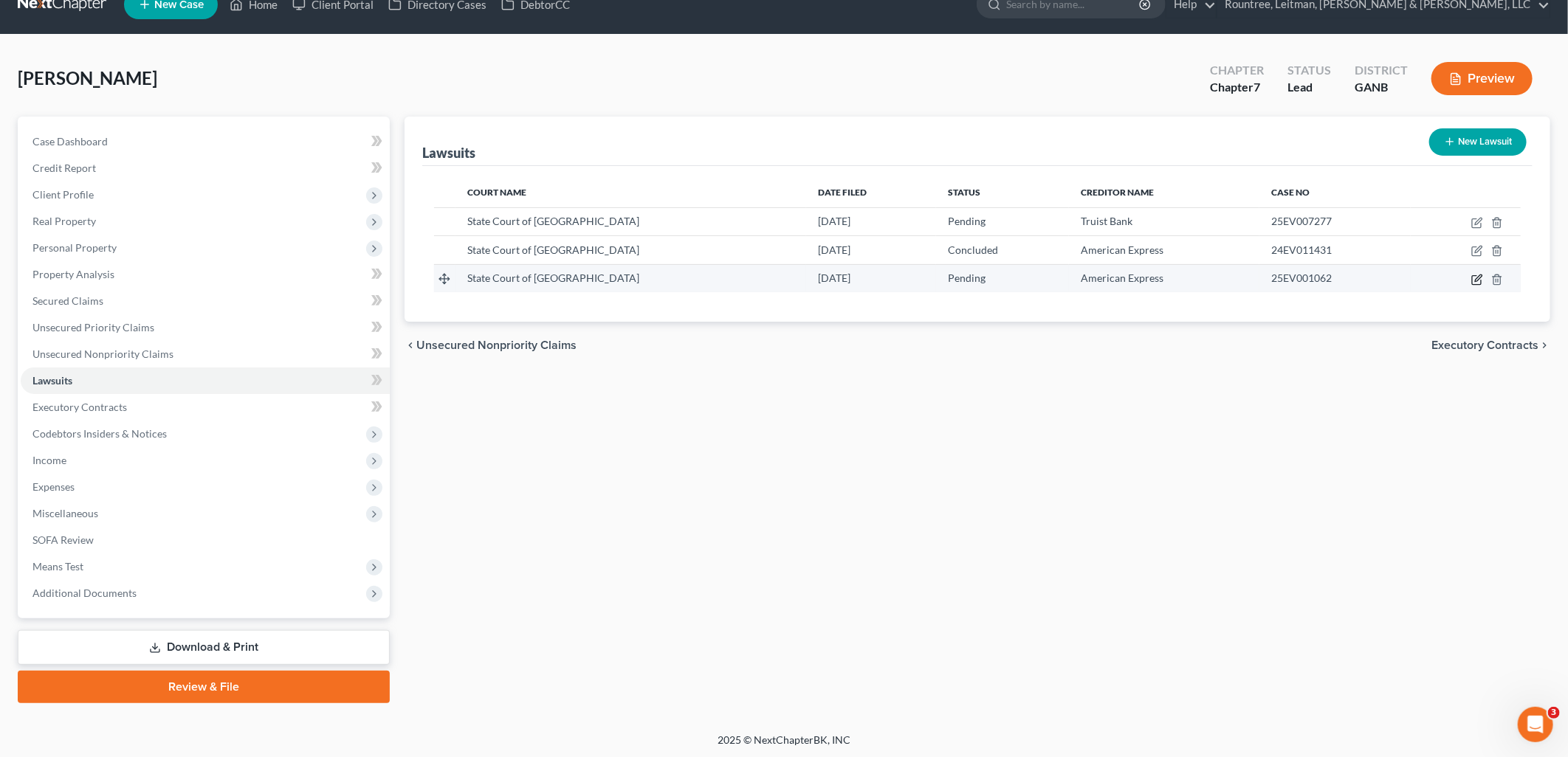
select select "10"
select select "0"
select select "4"
select select "45"
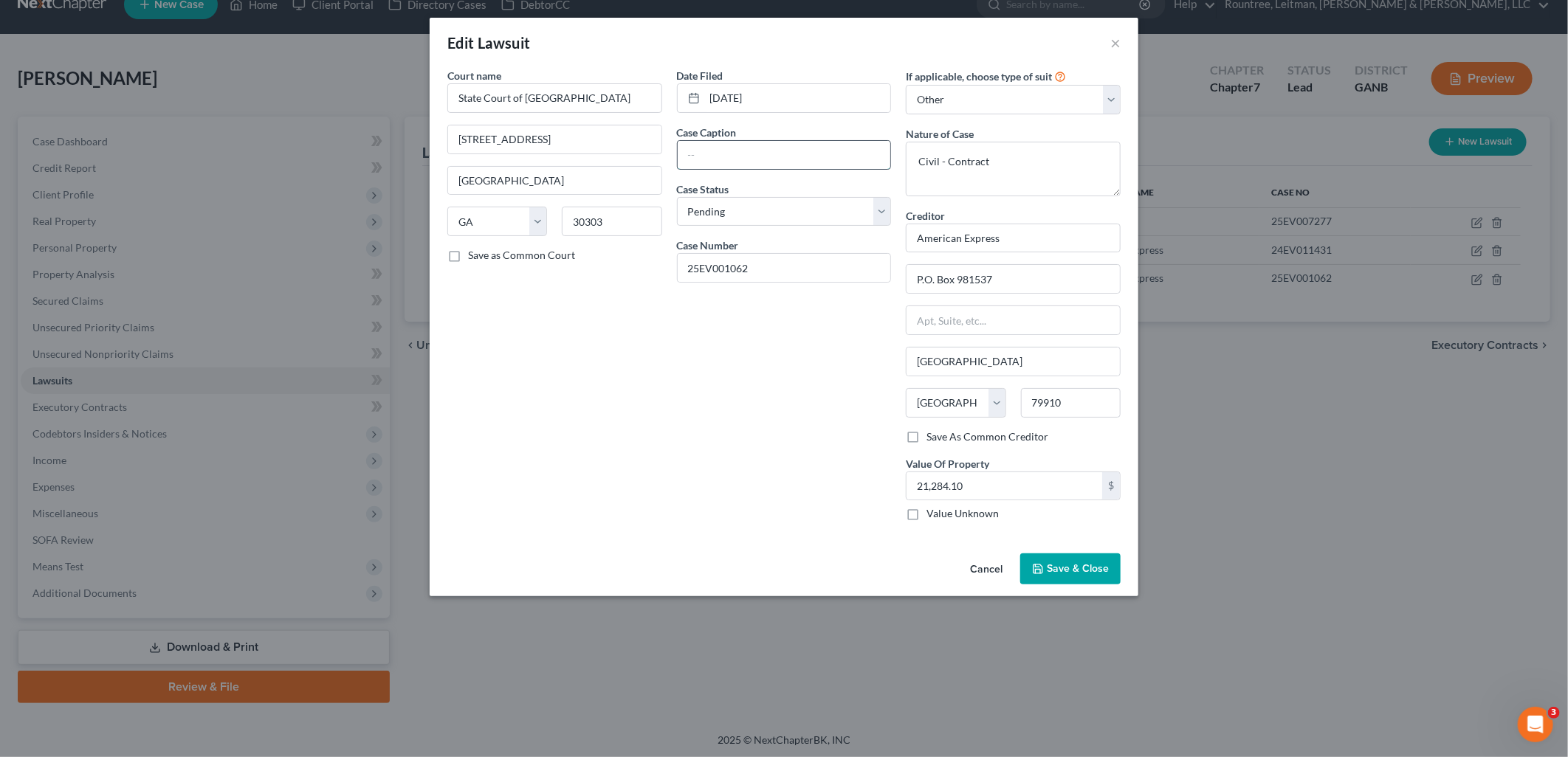
click at [797, 155] on input "text" at bounding box center [784, 154] width 214 height 28
paste input "American Express National Bank vs. Malika Smith AKA Malika B Smithet al."
type input "American Express National Bank vs. Malika Smith AKA Malika B Smithet al."
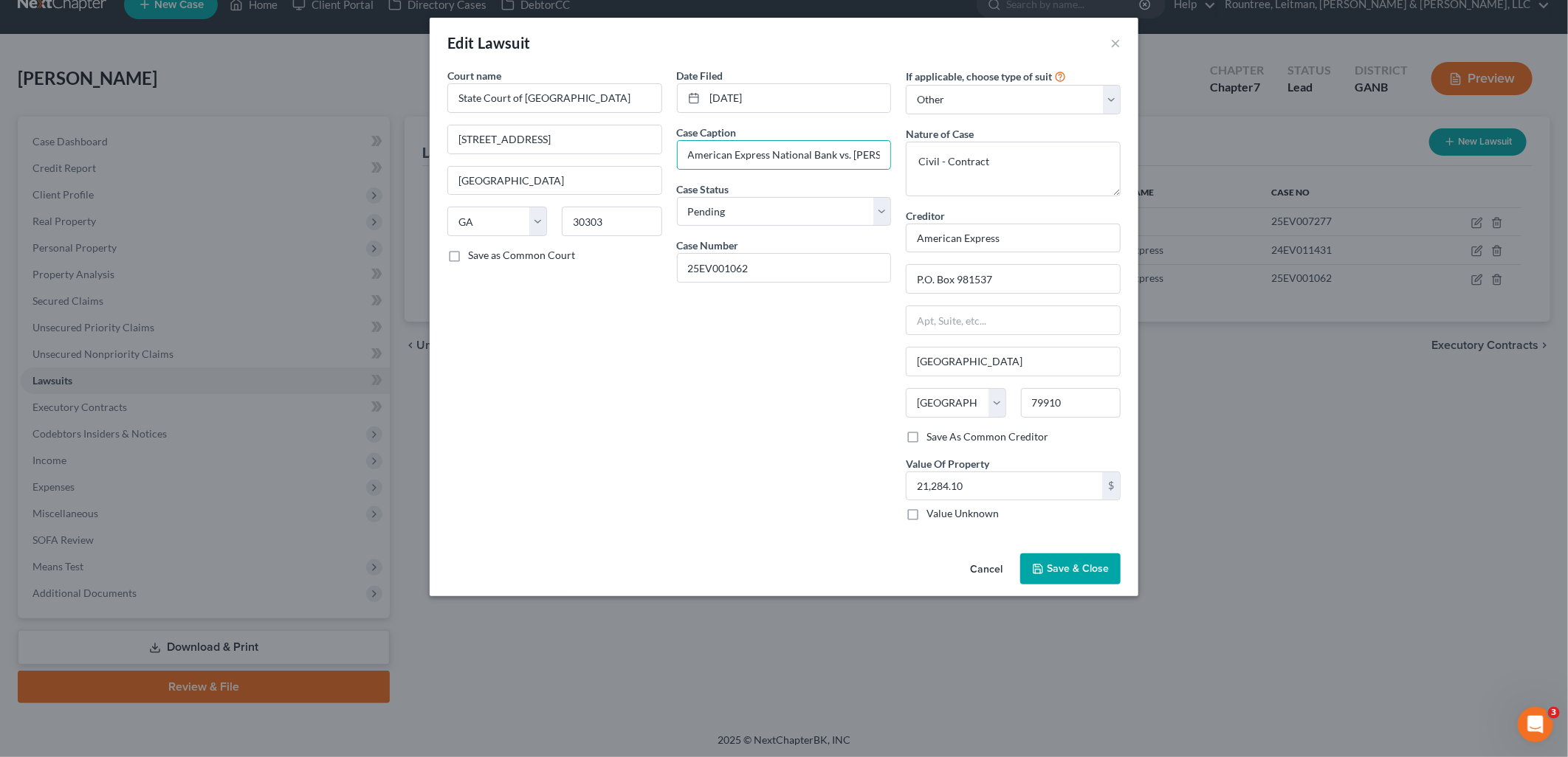
click at [810, 387] on div "Date Filed 01/31/2025 Case Caption American Express National Bank vs. Malika Sm…" at bounding box center [784, 301] width 229 height 465
click at [1111, 577] on button "Save & Close" at bounding box center [1071, 568] width 100 height 31
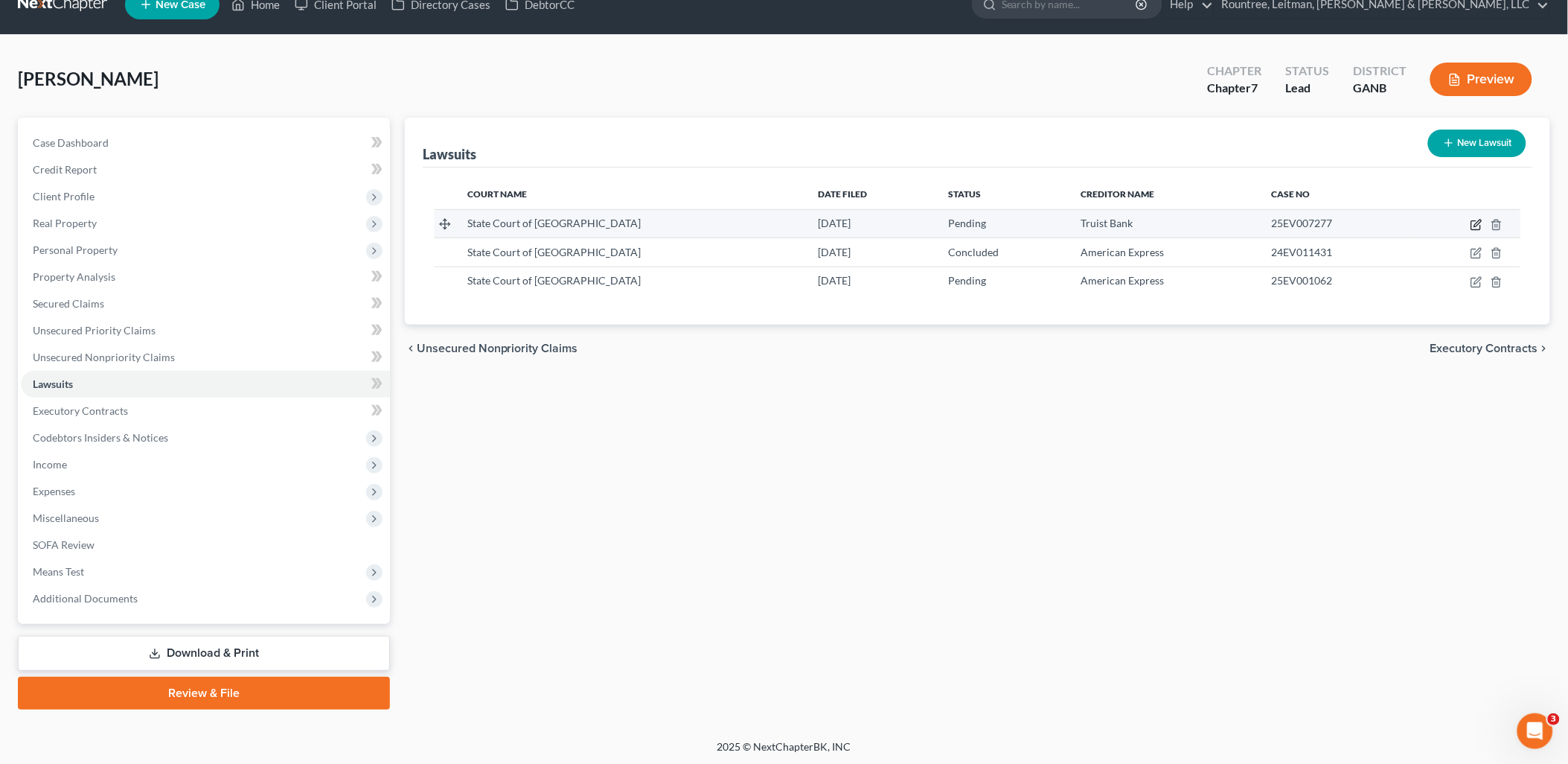
click at [1477, 222] on icon "button" at bounding box center [1477, 222] width 7 height 7
select select "10"
select select "0"
select select "4"
select select "28"
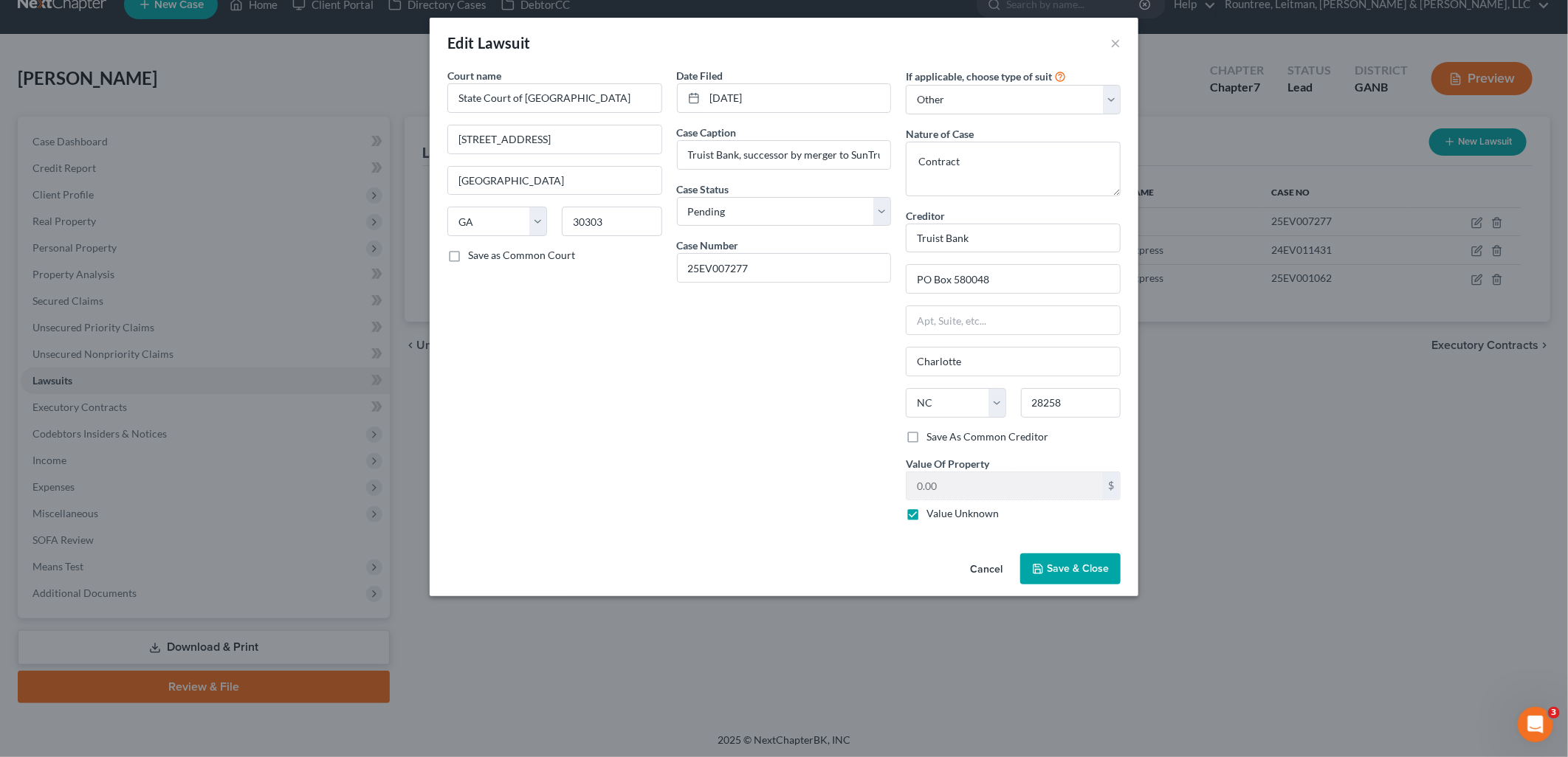
drag, startPoint x: 1093, startPoint y: 570, endPoint x: 1108, endPoint y: 569, distance: 15.0
click at [1108, 569] on span "Save & Close" at bounding box center [1078, 568] width 62 height 13
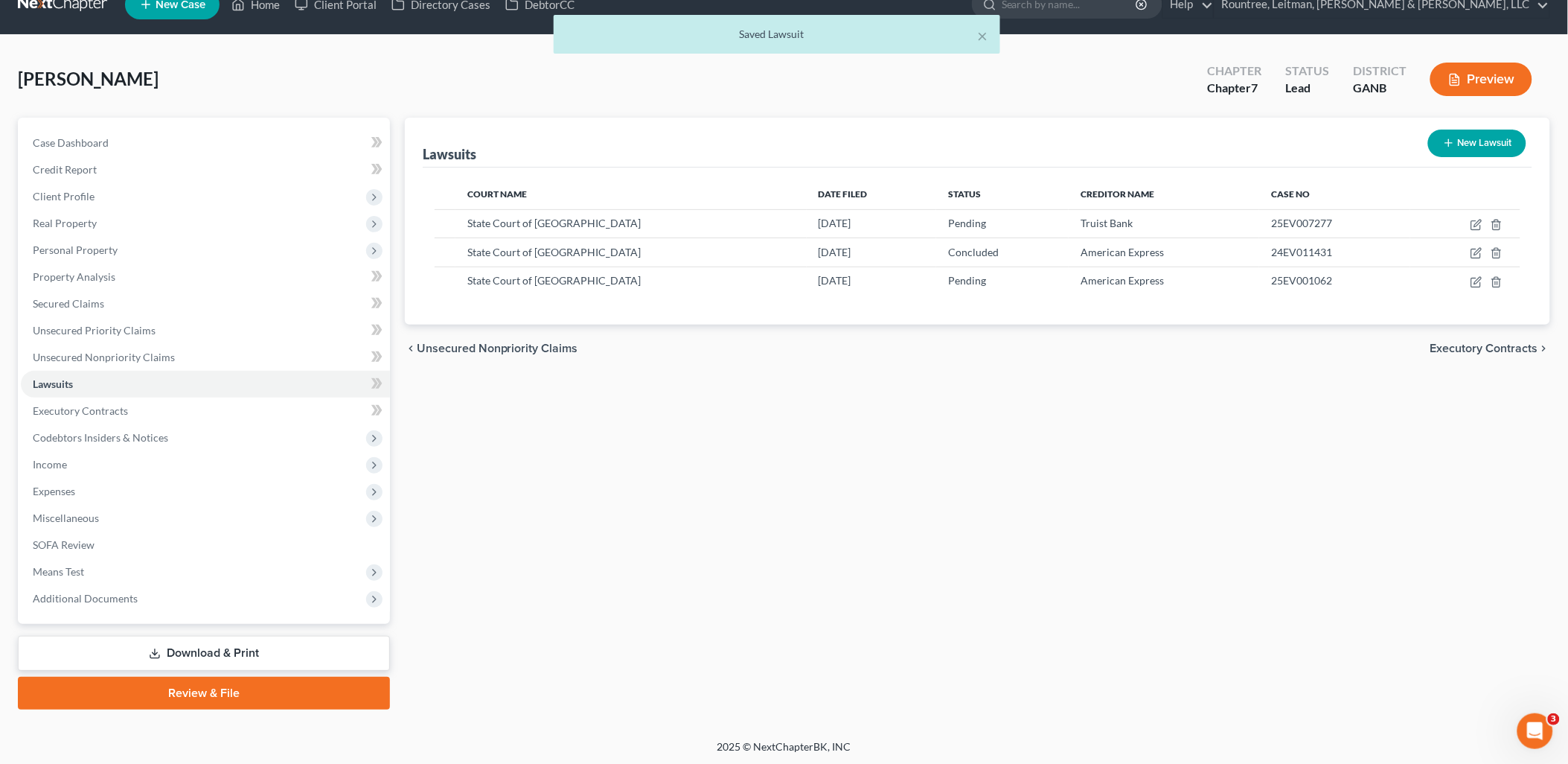
click at [1489, 140] on button "New Lawsuit" at bounding box center [1477, 143] width 98 height 27
select select "0"
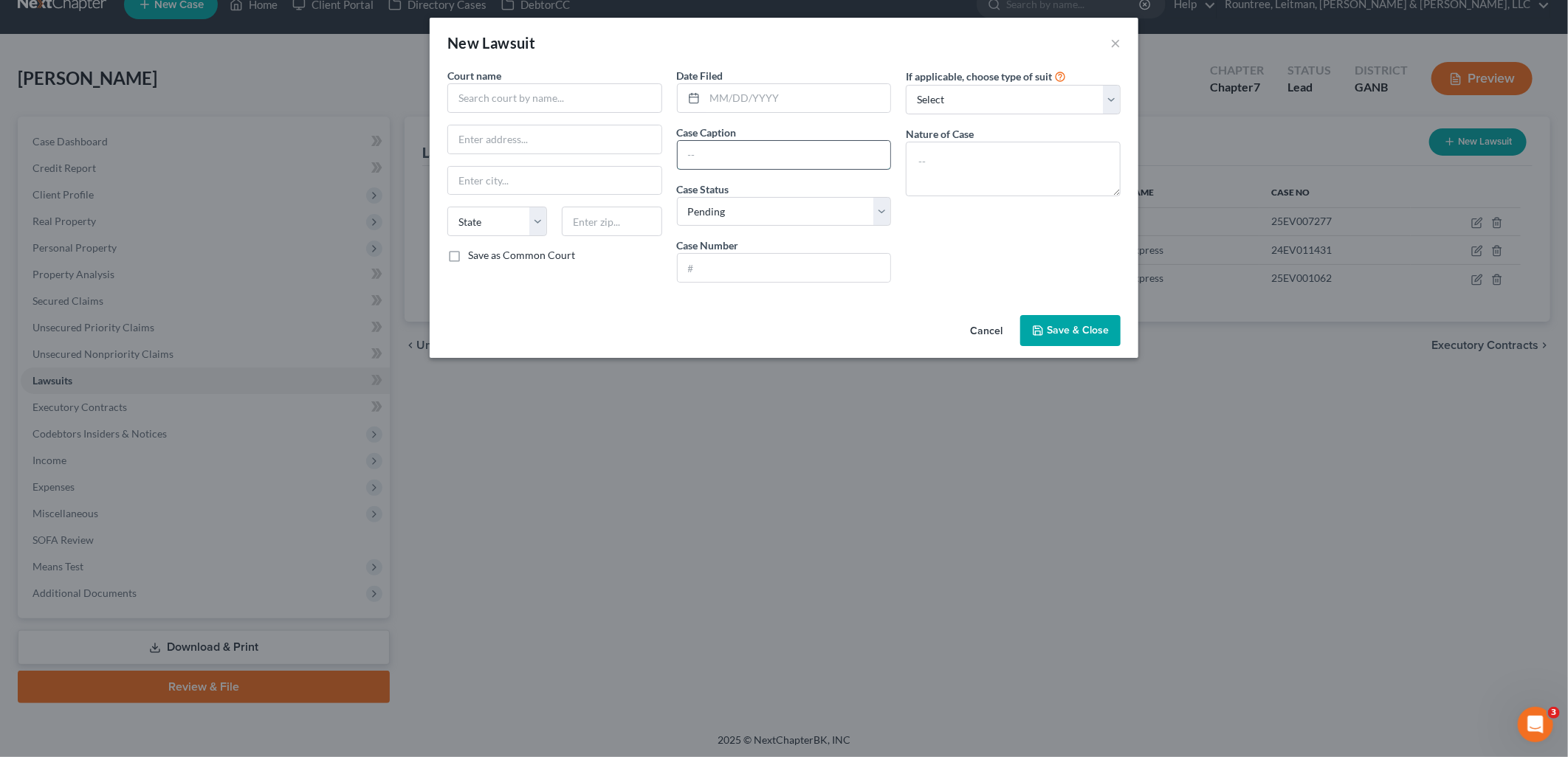
click at [774, 153] on input "text" at bounding box center [784, 154] width 214 height 28
paste input "JPMORGAN CHASE BANK, N.A. VS. MALIKA SMITH"
type input "JPMORGAN CHASE BANK, N.A. VS. MALIKA SMITH"
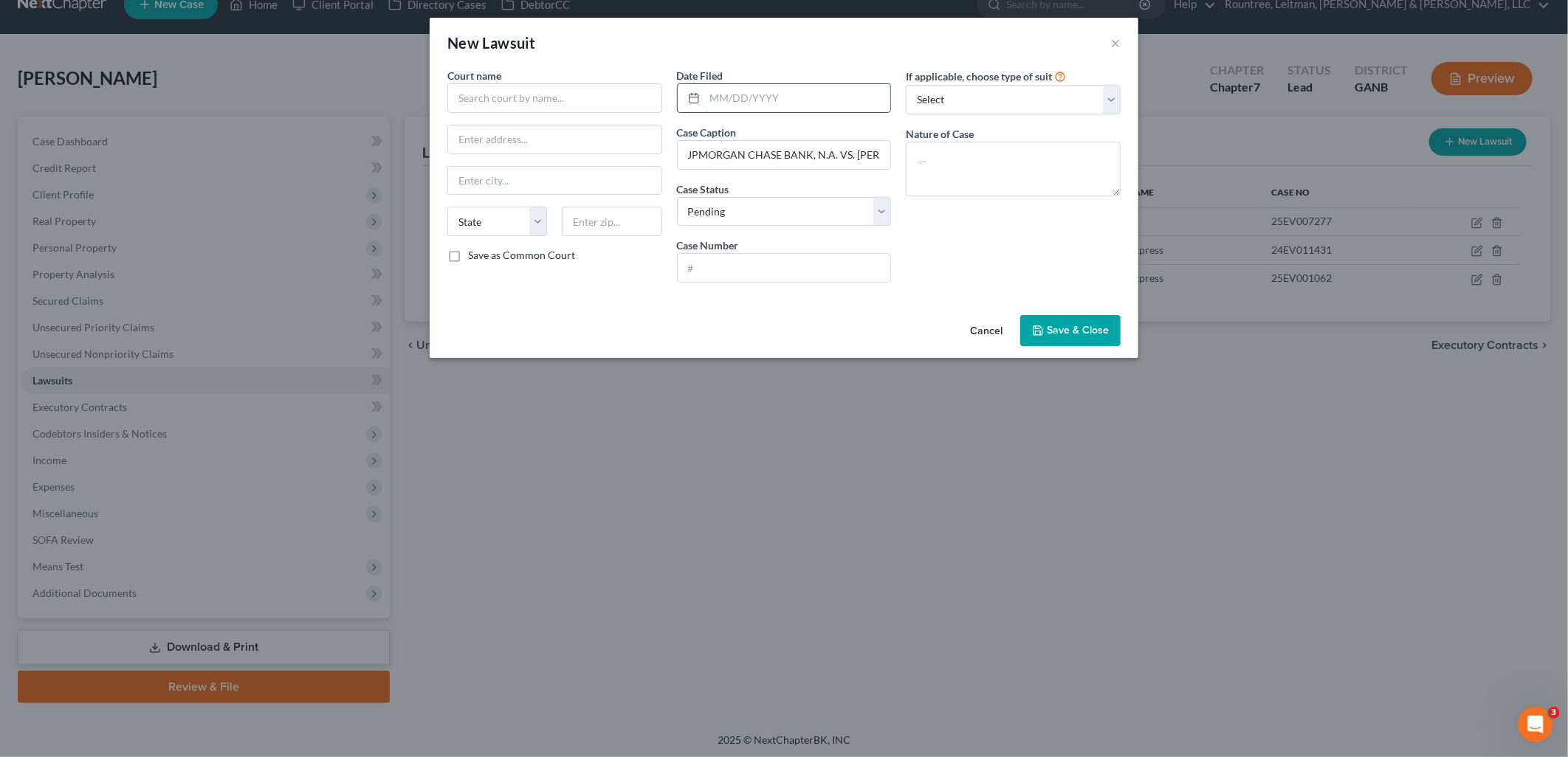
click at [766, 97] on input "text" at bounding box center [798, 97] width 186 height 28
type input "09/03/2025"
click at [800, 55] on div "New Lawsuit ×" at bounding box center [784, 43] width 709 height 50
click at [574, 100] on input "text" at bounding box center [555, 97] width 215 height 29
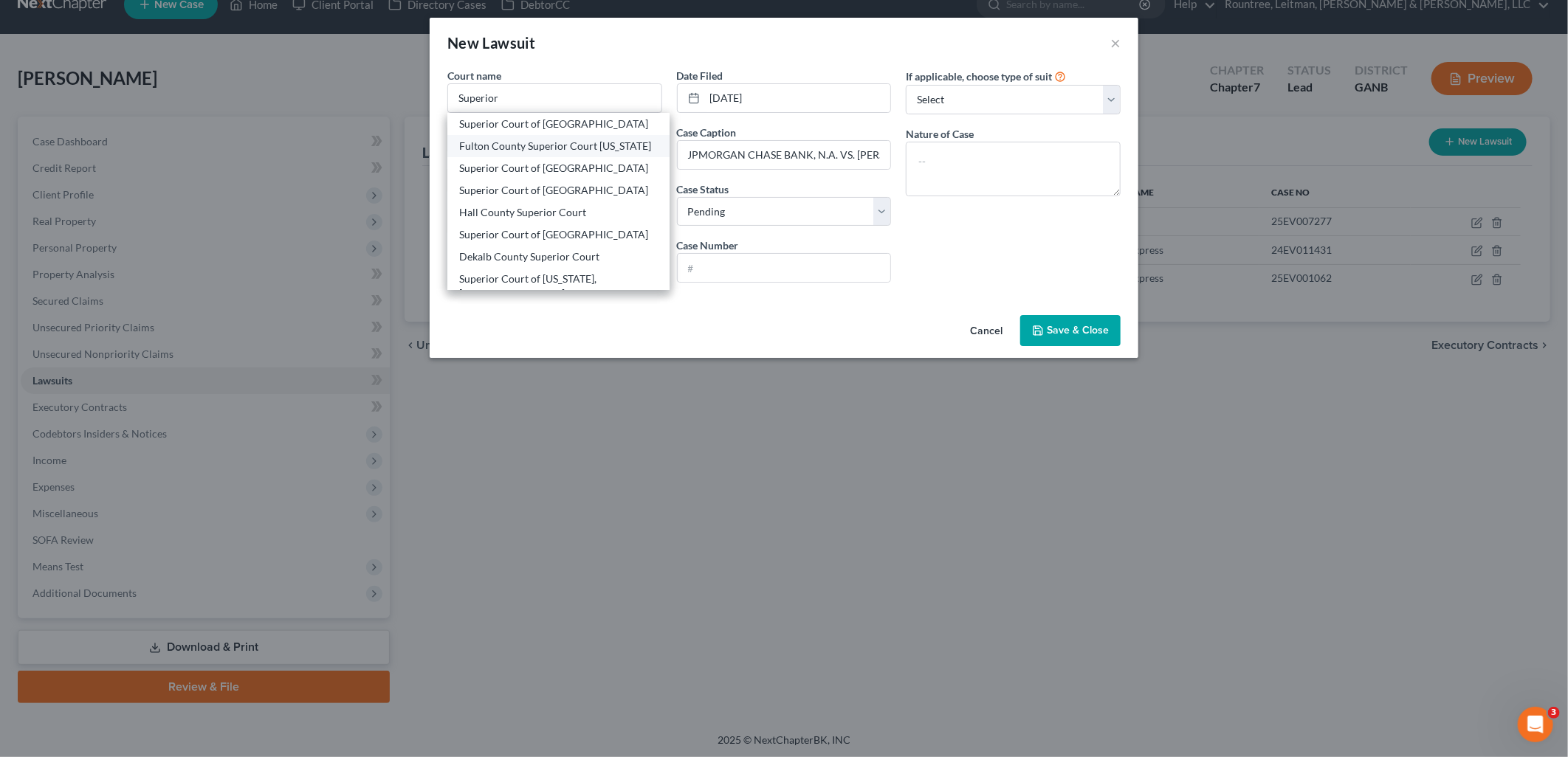
click at [595, 148] on div "Fulton County Superior Court Georgia" at bounding box center [558, 146] width 199 height 15
type input "Fulton County Superior Court Georgia"
type input "160 Pryor Street"
type input "Atlanta"
select select "10"
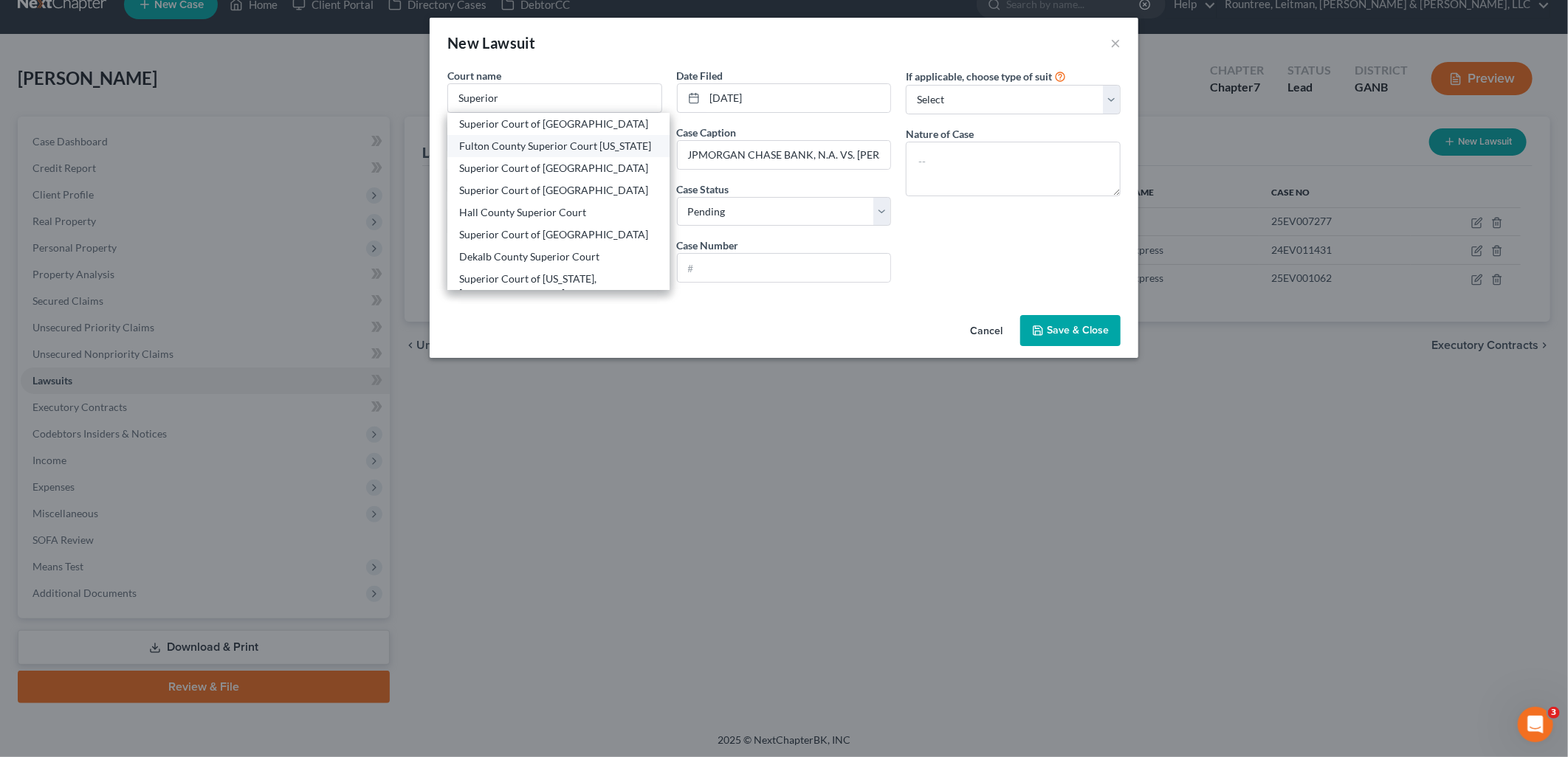
type input "30303"
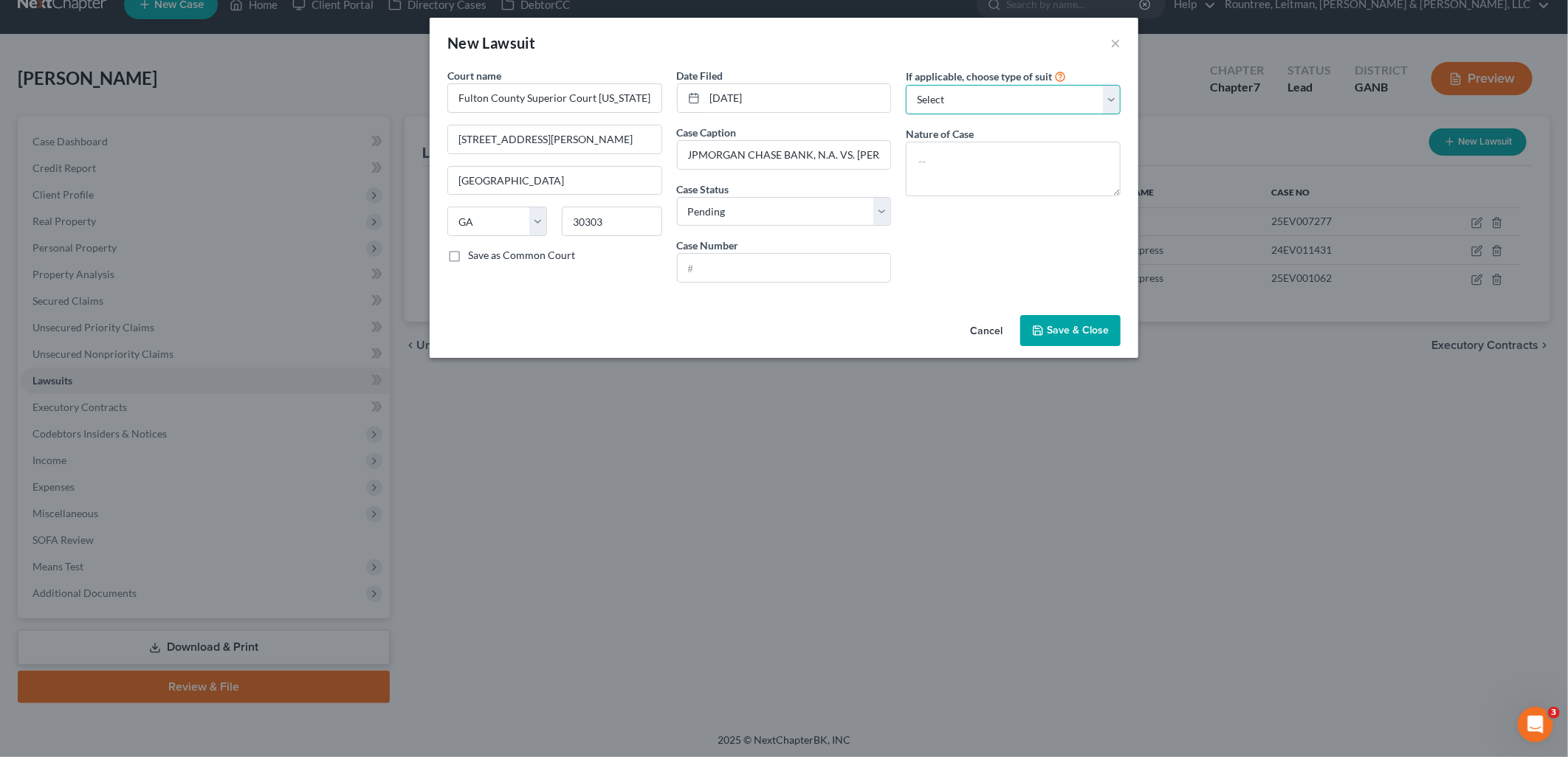
click at [999, 91] on select "Select Repossession Garnishment Foreclosure Attached, Seized, Or Levied Other" at bounding box center [1013, 99] width 215 height 29
select select "4"
click at [906, 85] on select "Select Repossession Garnishment Foreclosure Attached, Seized, Or Levied Other" at bounding box center [1013, 99] width 215 height 29
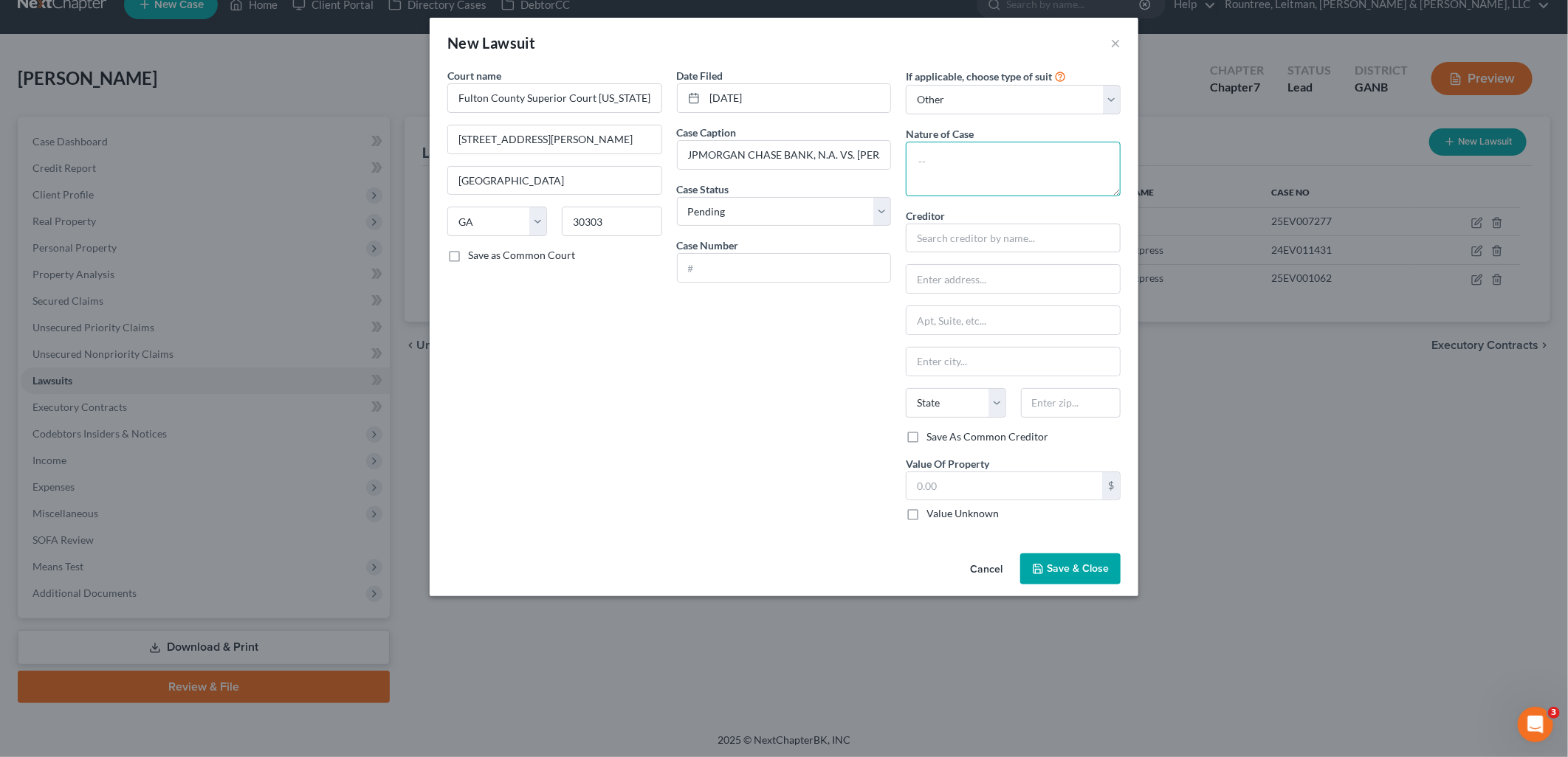
click at [991, 155] on textarea at bounding box center [1013, 169] width 215 height 55
type textarea "Civil - Contract/Account"
click at [972, 245] on input "text" at bounding box center [1013, 238] width 215 height 29
type input "JPMorgan Chase Bank, N.A."
click at [805, 346] on div "Date Filed 09/03/2025 Case Caption JPMORGAN CHASE BANK, N.A. VS. MALIKA SMITH C…" at bounding box center [784, 301] width 229 height 465
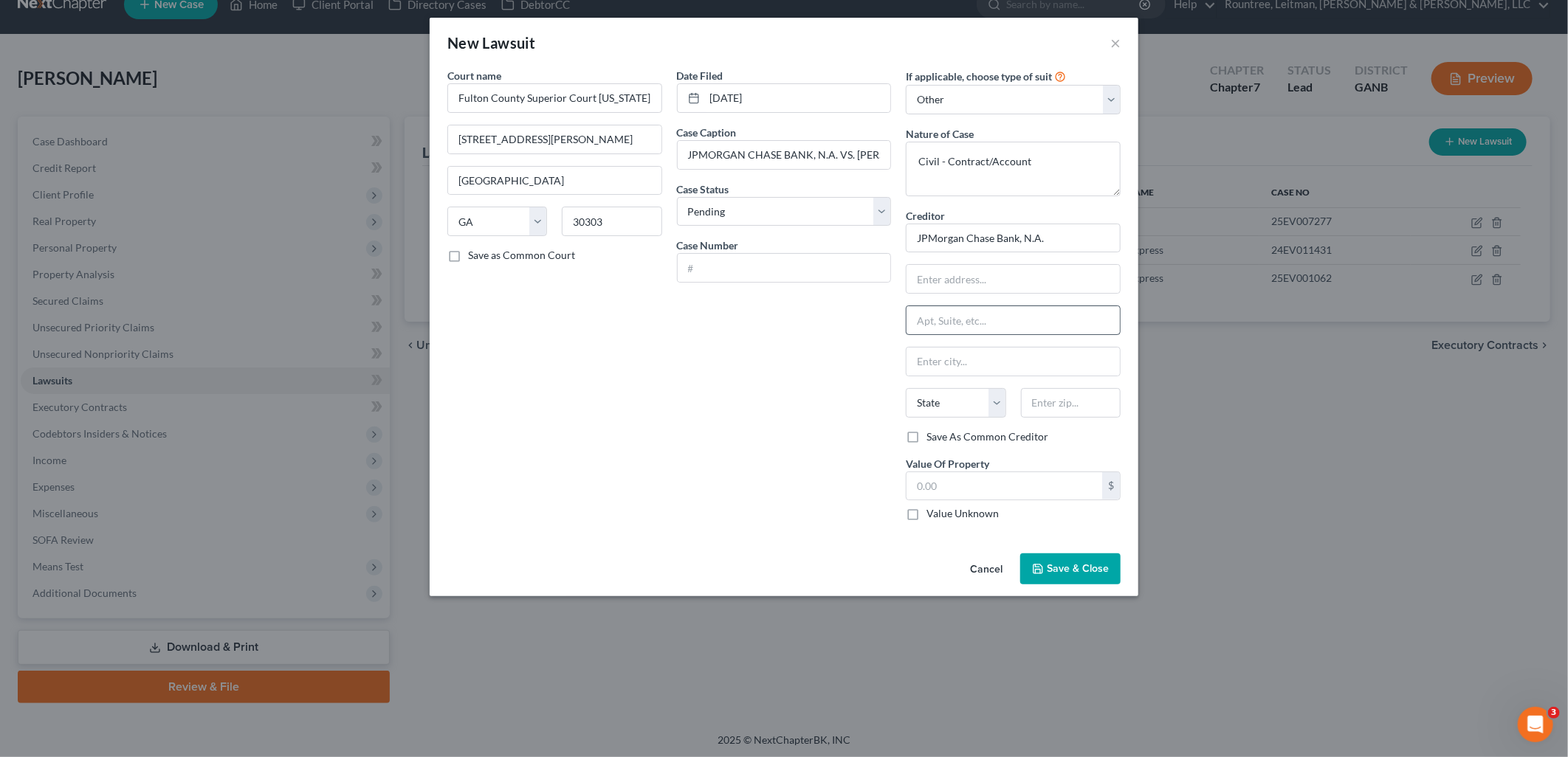
drag, startPoint x: 1057, startPoint y: 570, endPoint x: 1049, endPoint y: 328, distance: 242.1
click at [1049, 343] on div "New Lawsuit × Court name * Fulton County Superior Court Georgia 160 Pryor Stree…" at bounding box center [784, 307] width 709 height 579
click at [1045, 237] on input "JPMorgan Chase Bank, N.A." at bounding box center [1013, 238] width 215 height 29
click at [732, 438] on div "Date Filed 09/03/2025 Case Caption JPMORGAN CHASE BANK, N.A. VS. MALIKA SMITH C…" at bounding box center [784, 301] width 229 height 465
click at [1093, 564] on span "Save & Close" at bounding box center [1078, 568] width 62 height 13
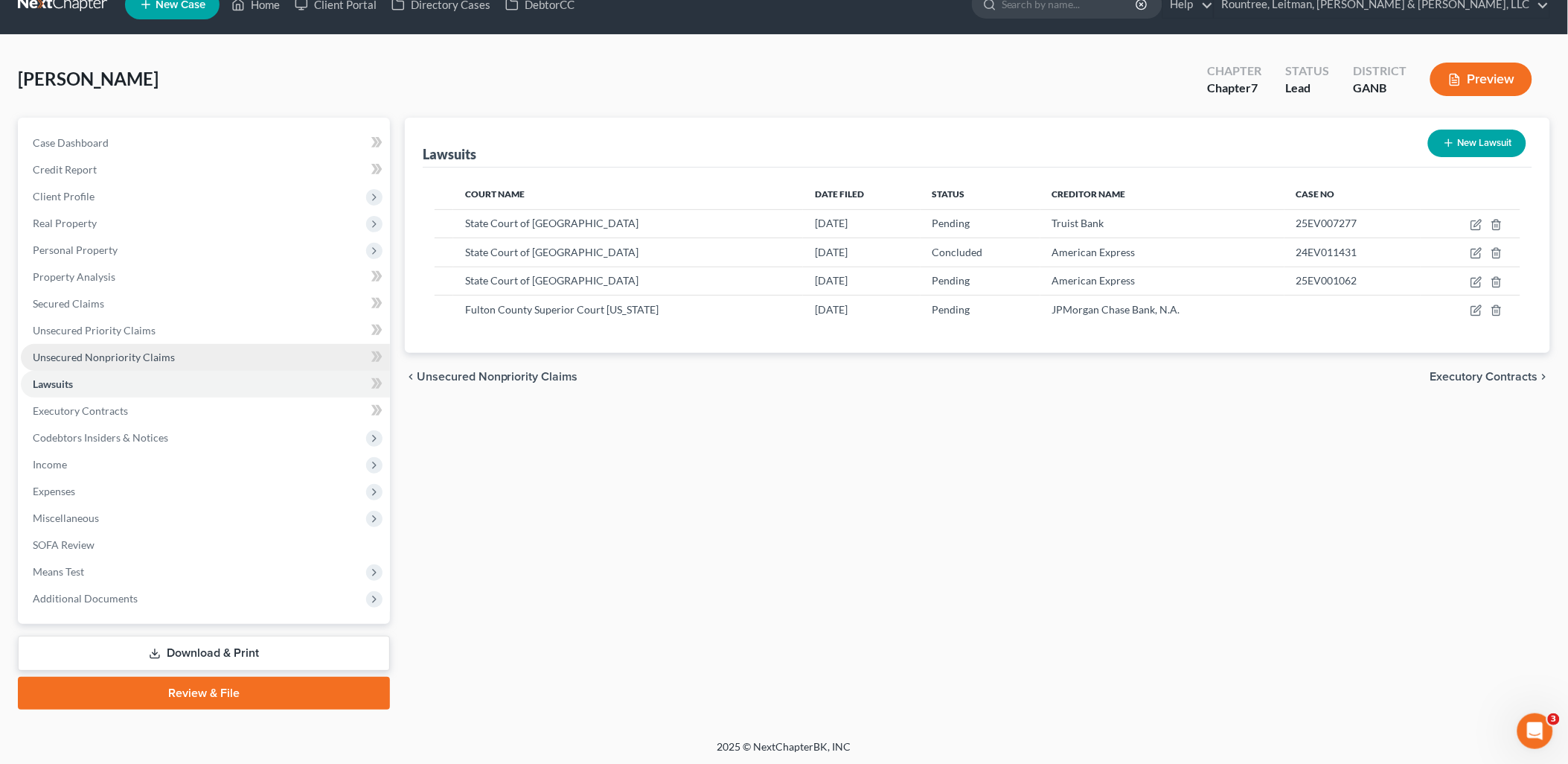
click at [205, 356] on link "Unsecured Nonpriority Claims" at bounding box center [206, 357] width 369 height 26
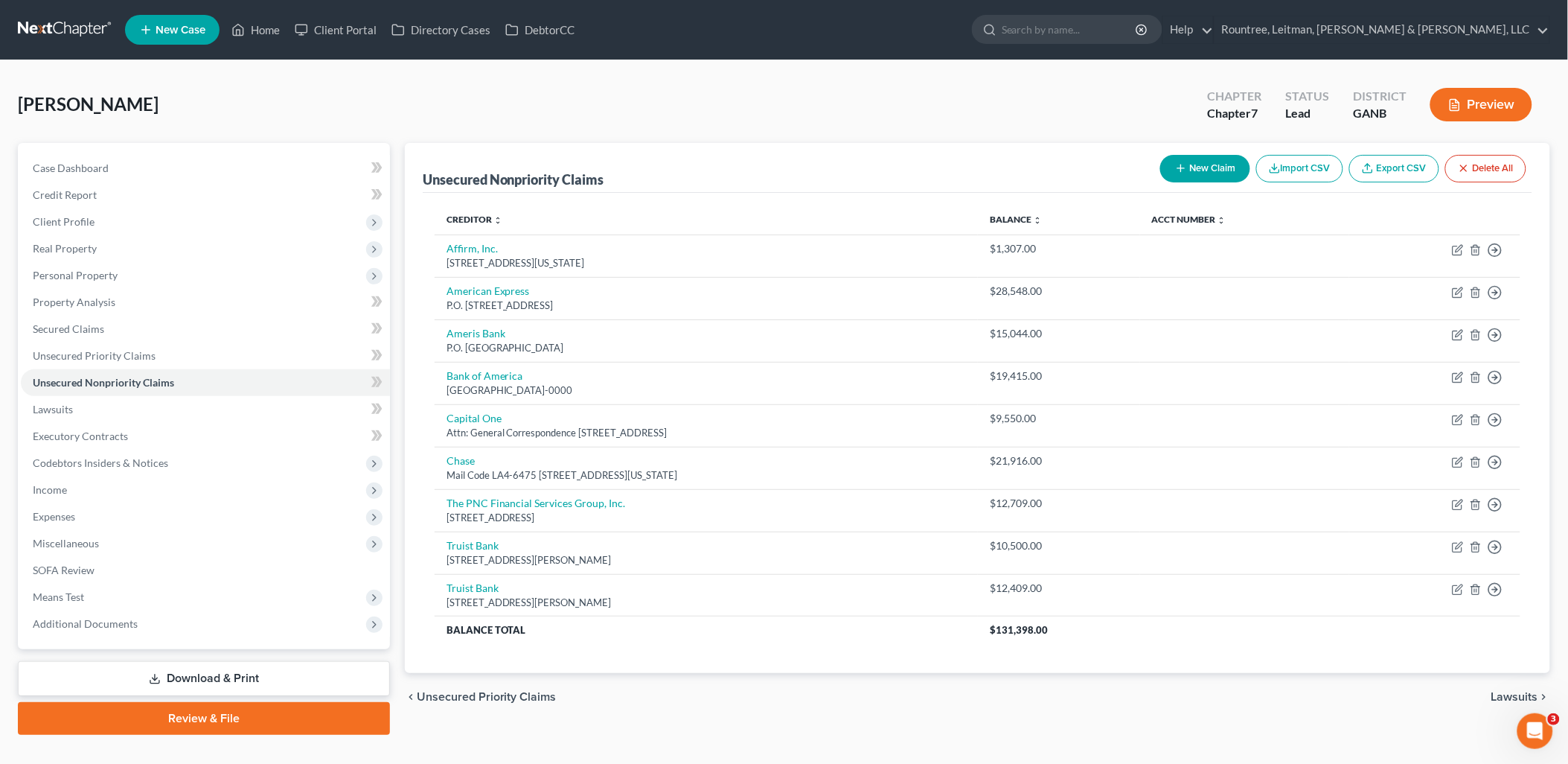
click at [882, 83] on div "Smith, Malika Upgraded Chapter Chapter 7 Status Lead District GANB Preview" at bounding box center [784, 110] width 1532 height 65
click at [184, 349] on link "Unsecured Priority Claims" at bounding box center [206, 356] width 369 height 26
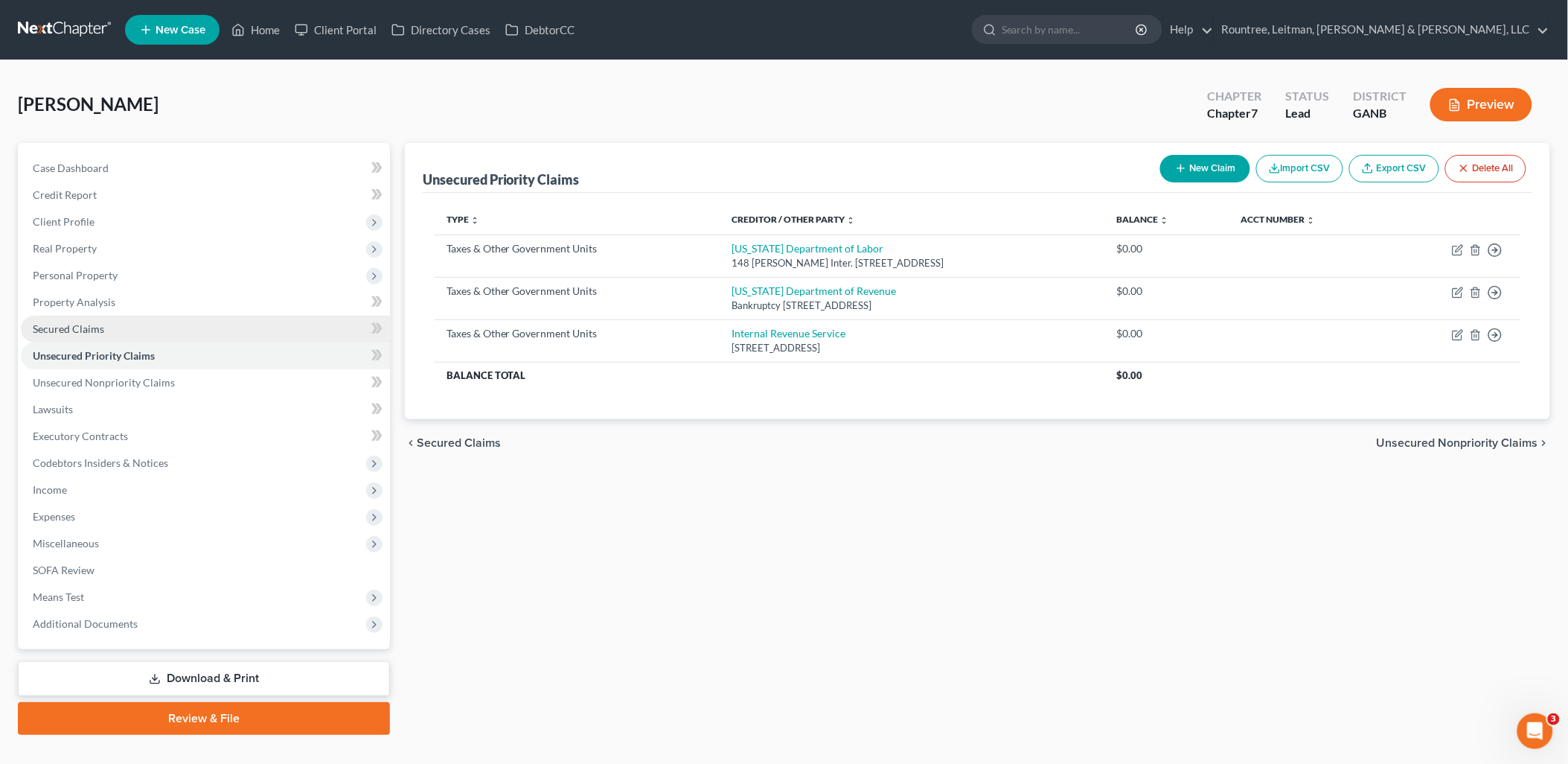
click at [171, 332] on link "Secured Claims" at bounding box center [206, 328] width 369 height 26
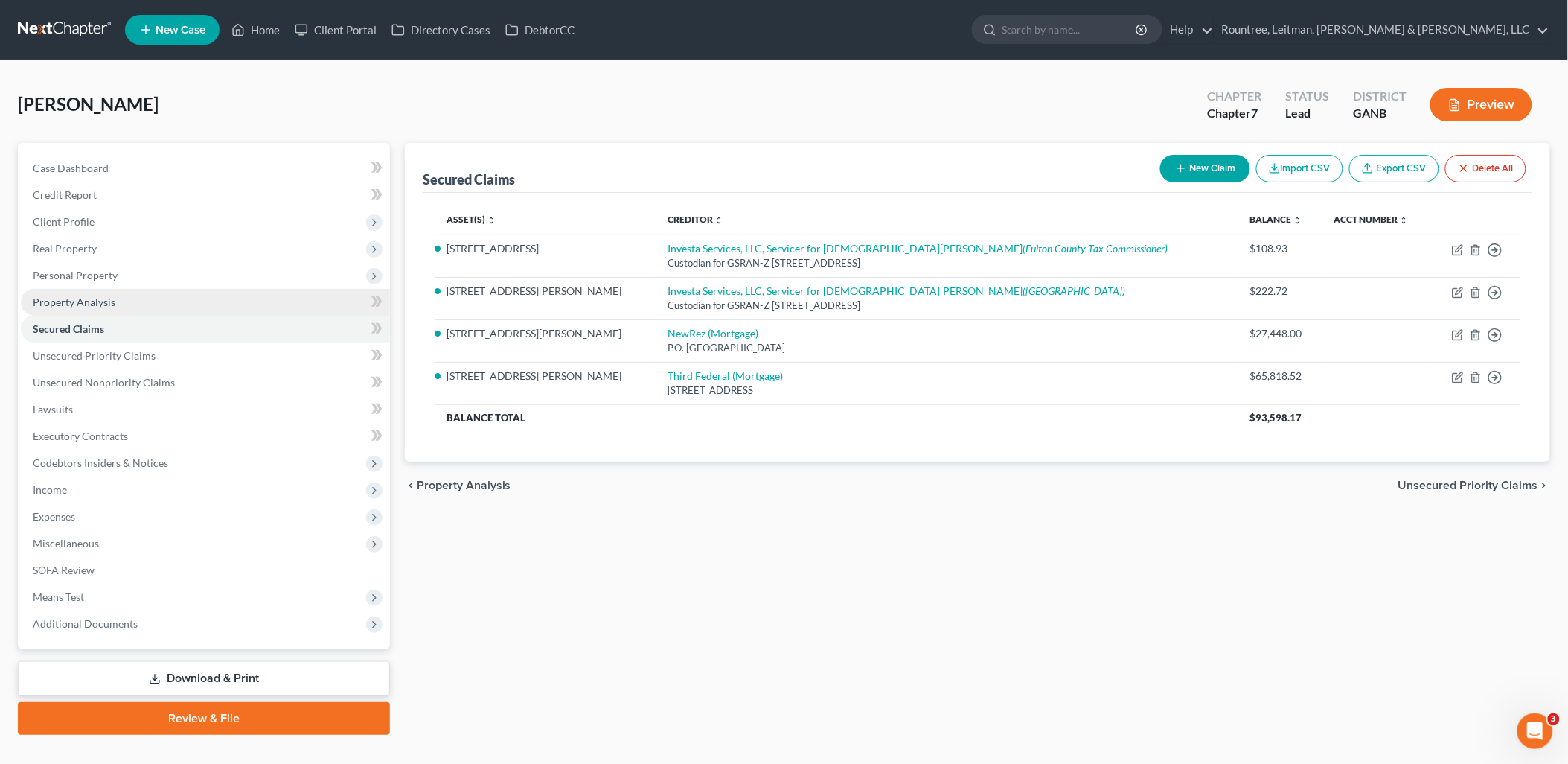
click at [165, 310] on link "Property Analysis" at bounding box center [206, 302] width 369 height 26
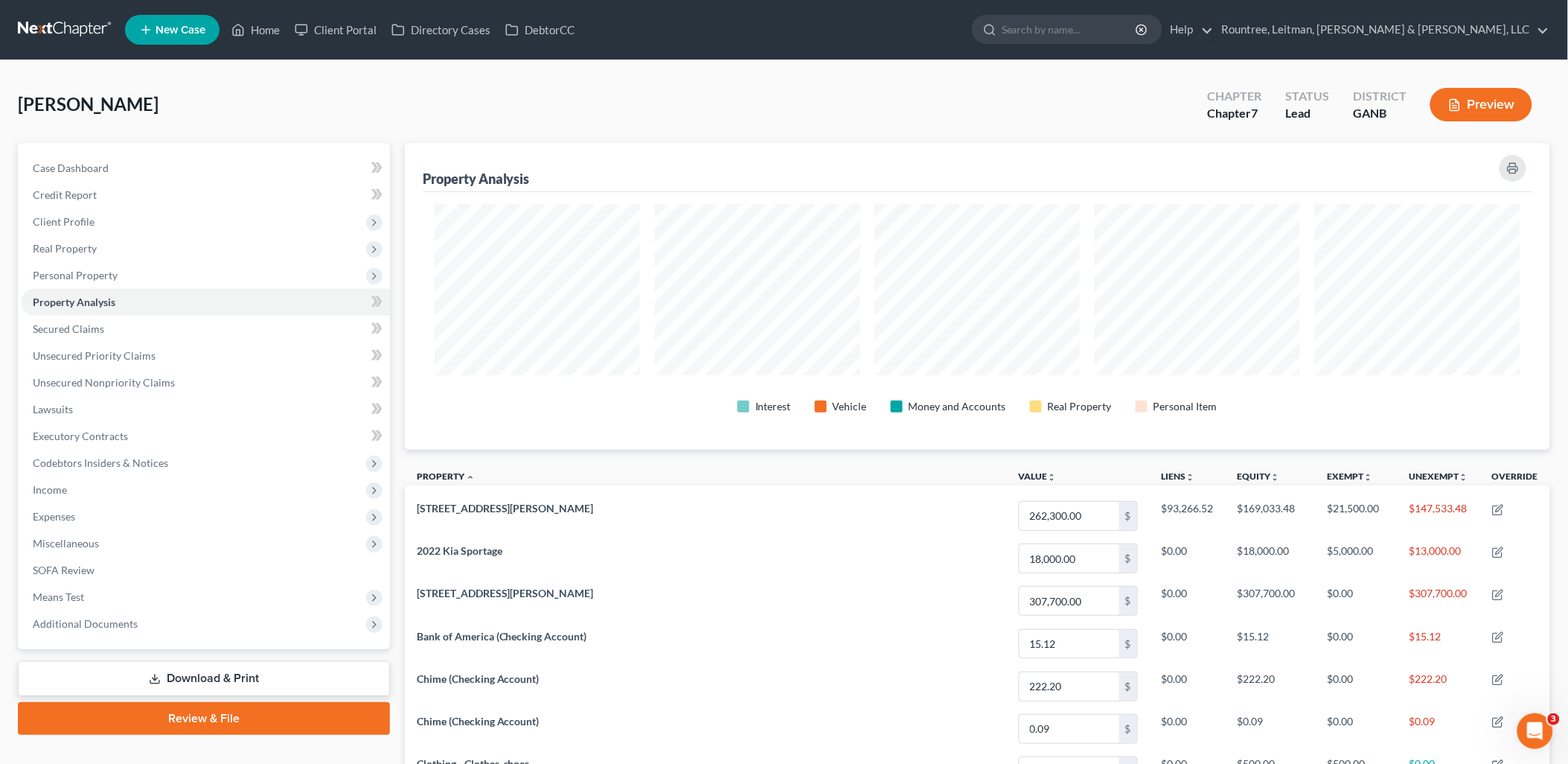
scroll to position [307, 1146]
click at [132, 519] on span "Expenses" at bounding box center [206, 517] width 369 height 26
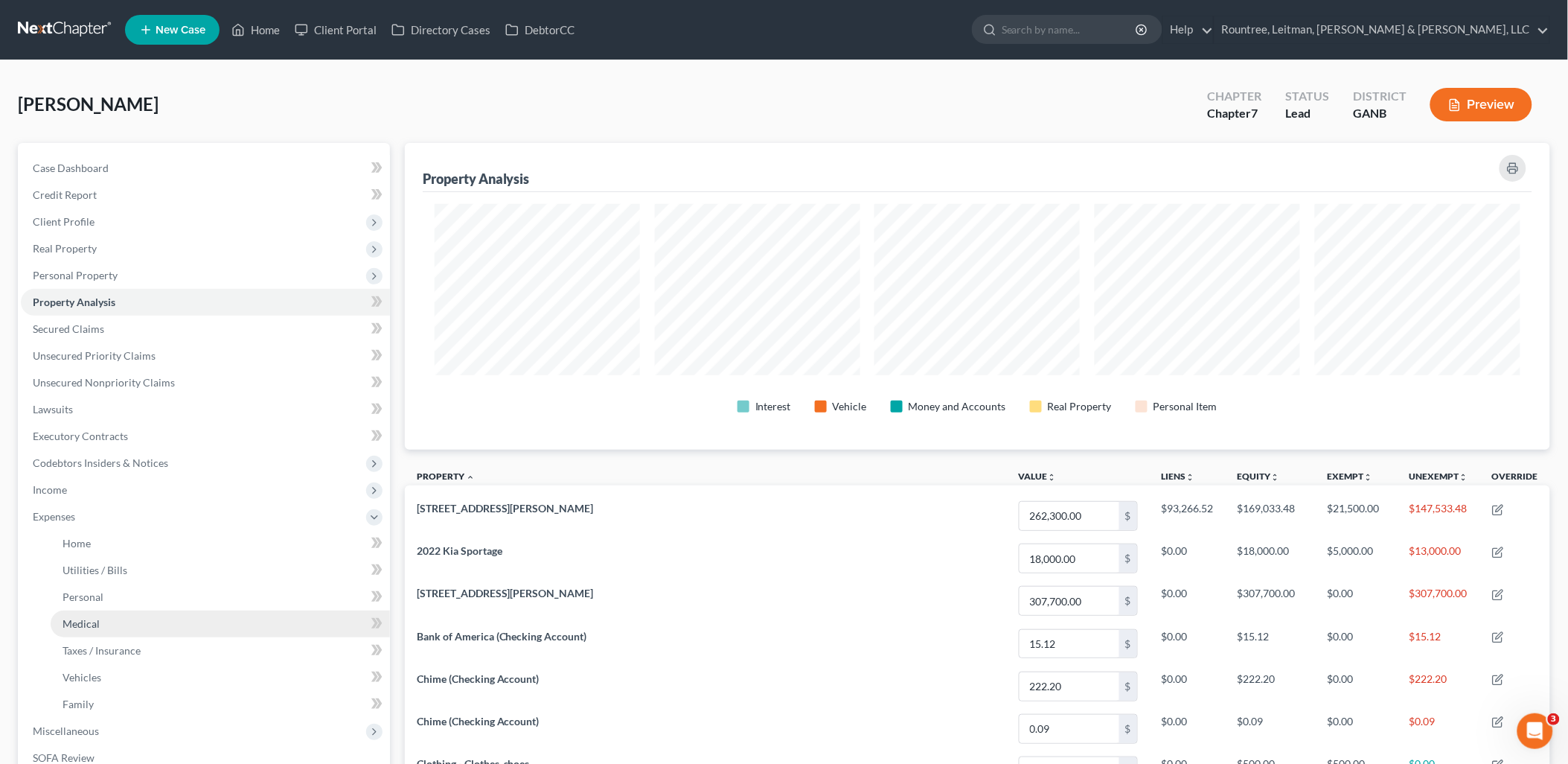
scroll to position [248, 0]
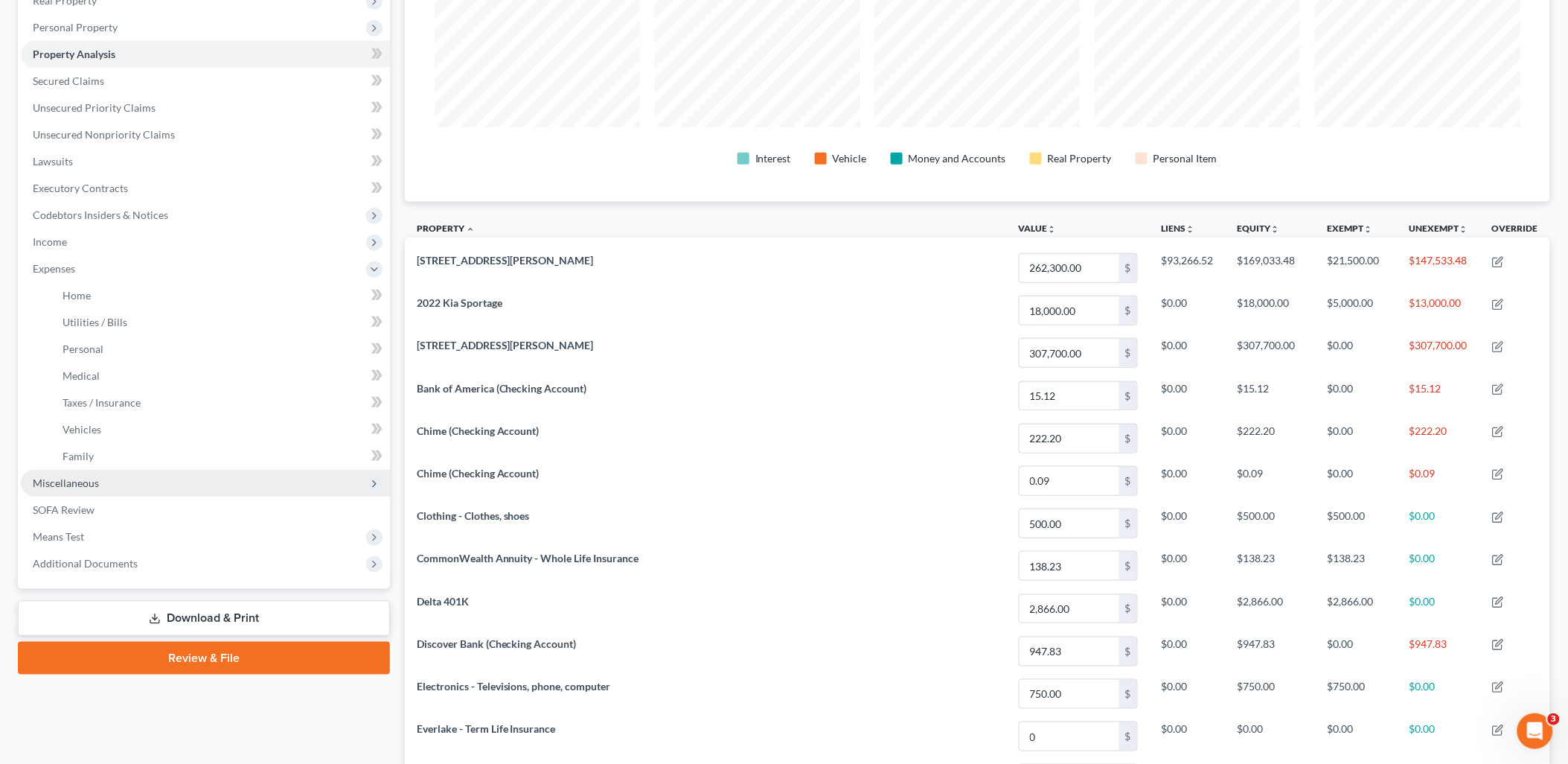
click at [110, 480] on span "Miscellaneous" at bounding box center [206, 483] width 369 height 26
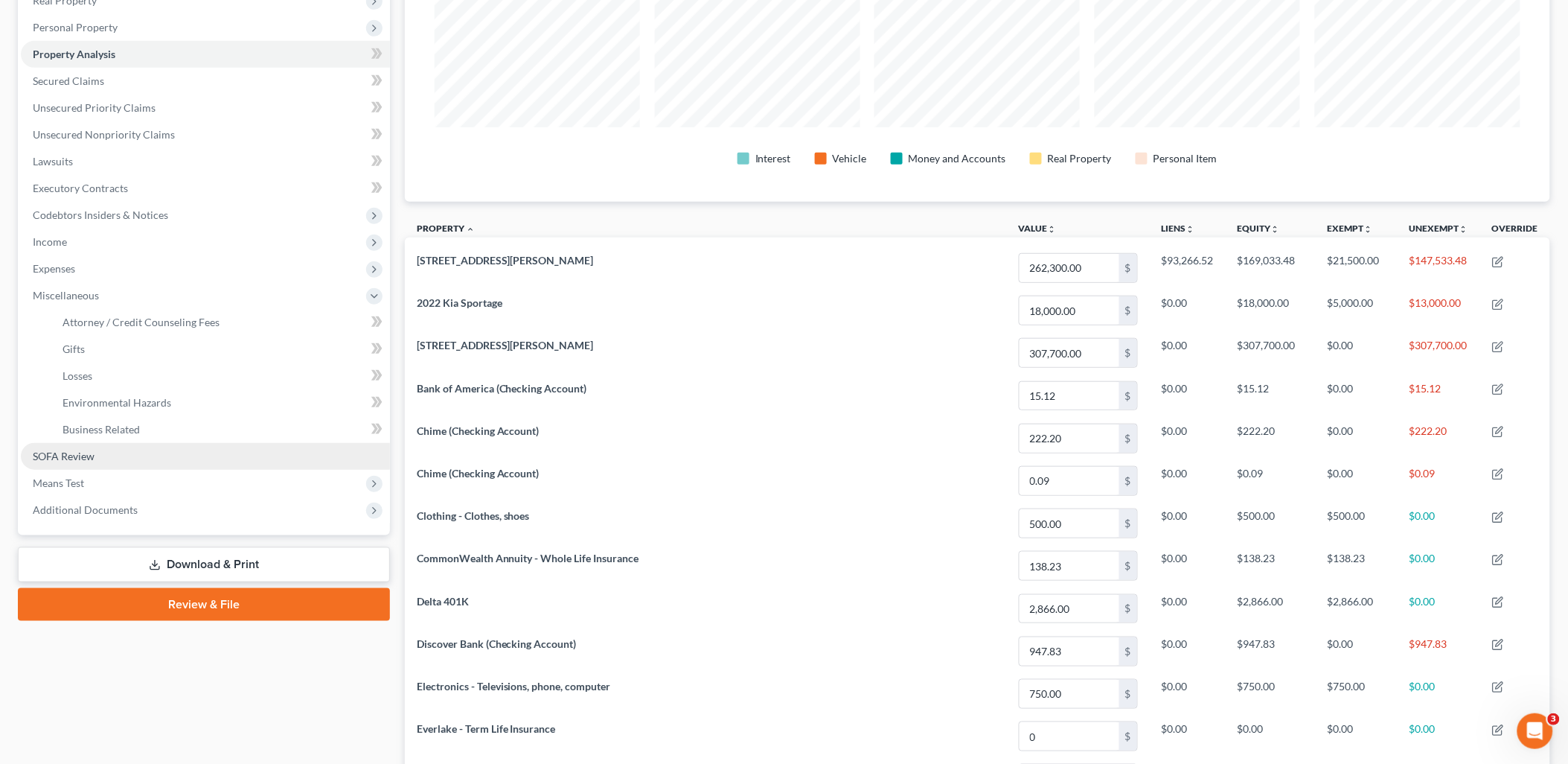
click at [109, 449] on link "SOFA Review" at bounding box center [206, 456] width 369 height 26
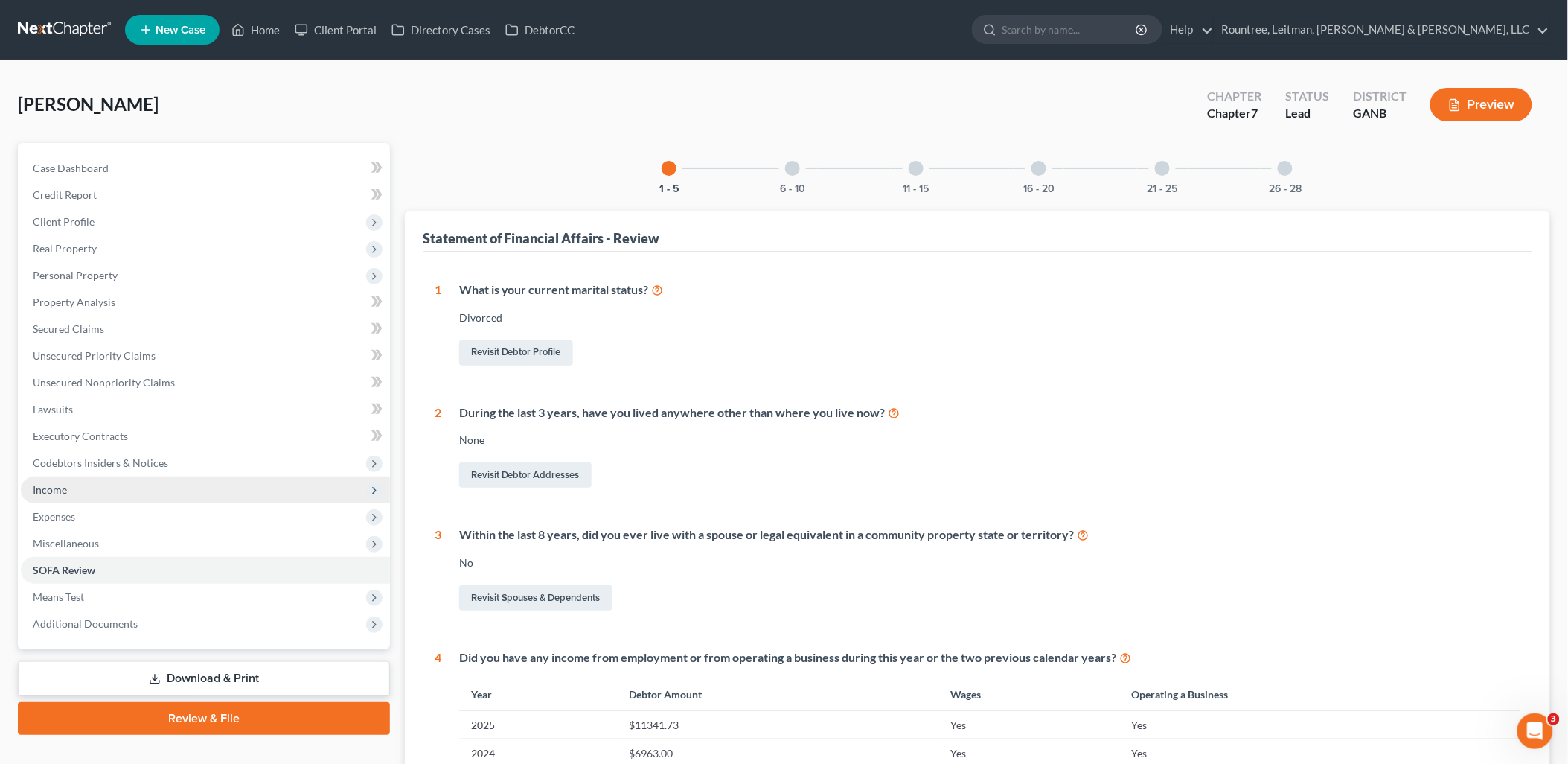
click at [105, 490] on span "Income" at bounding box center [206, 489] width 369 height 26
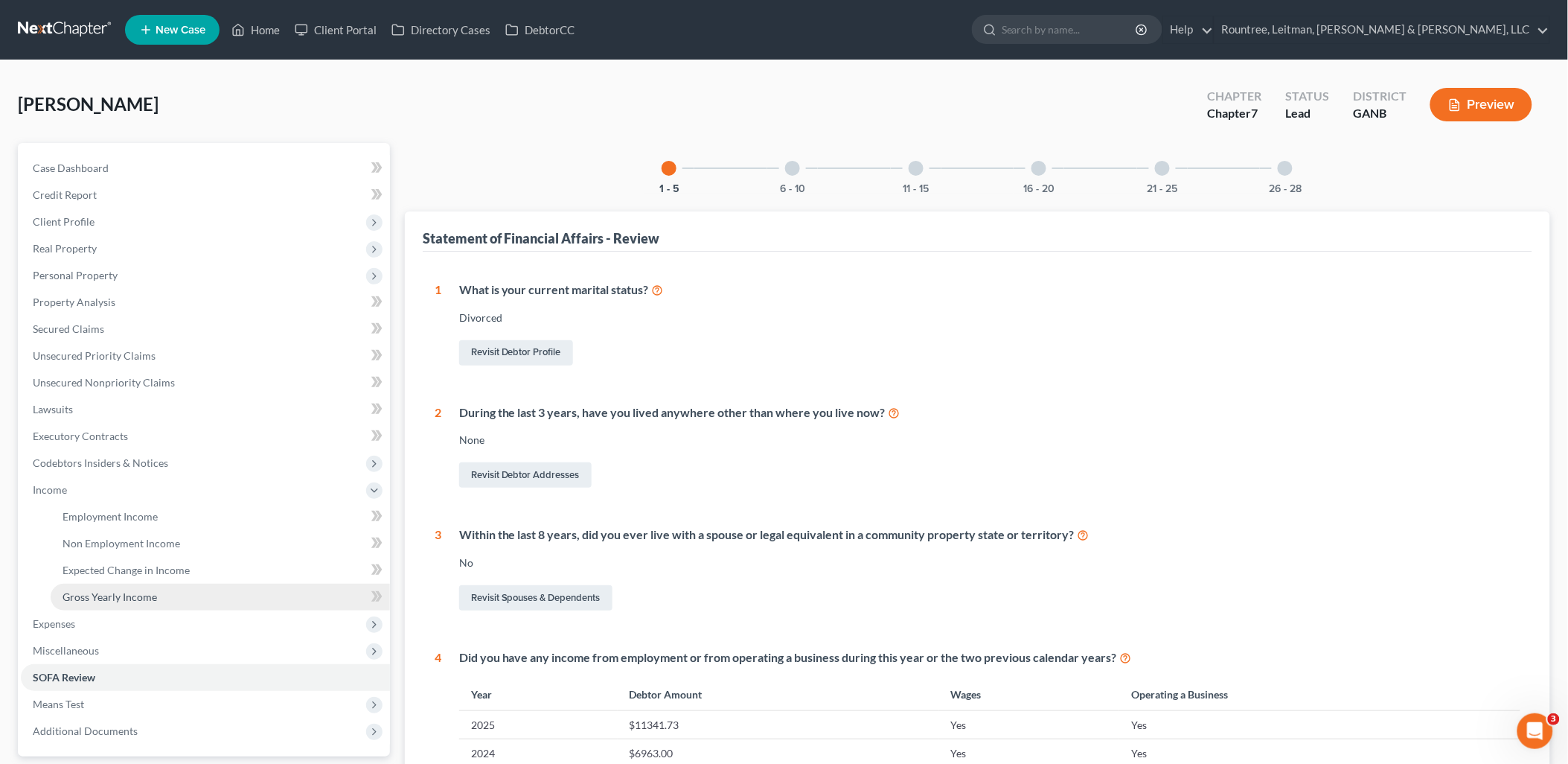
click at [131, 598] on span "Gross Yearly Income" at bounding box center [110, 597] width 95 height 13
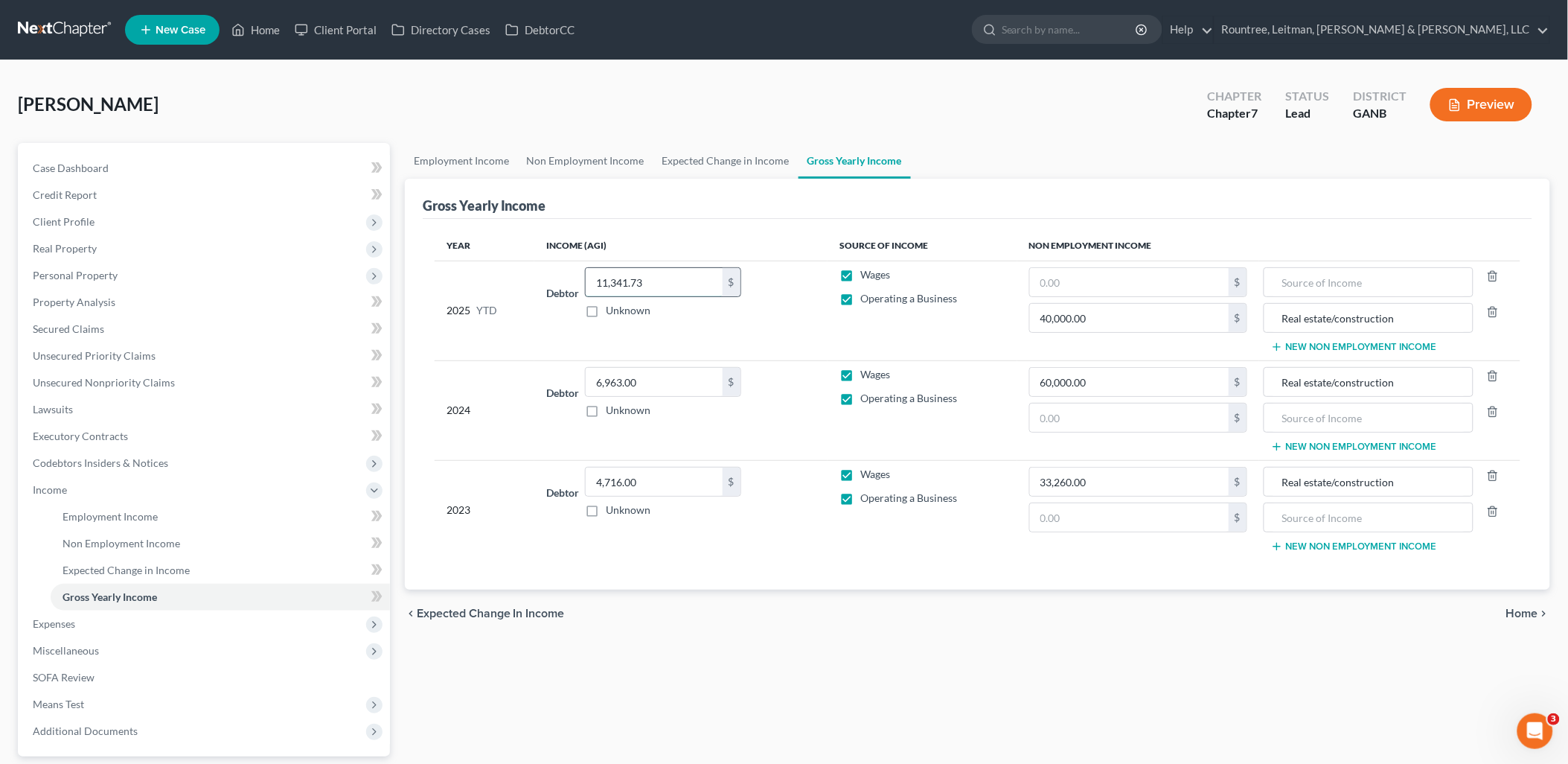
click at [690, 288] on input "11,341.73" at bounding box center [654, 281] width 137 height 28
type input "13,189"
click at [785, 224] on div "Year Income (AGI) Source of Income Non Employment Income 2025 YTD Debtor 13,189…" at bounding box center [978, 404] width 1110 height 371
click at [191, 507] on link "Employment Income" at bounding box center [220, 517] width 339 height 26
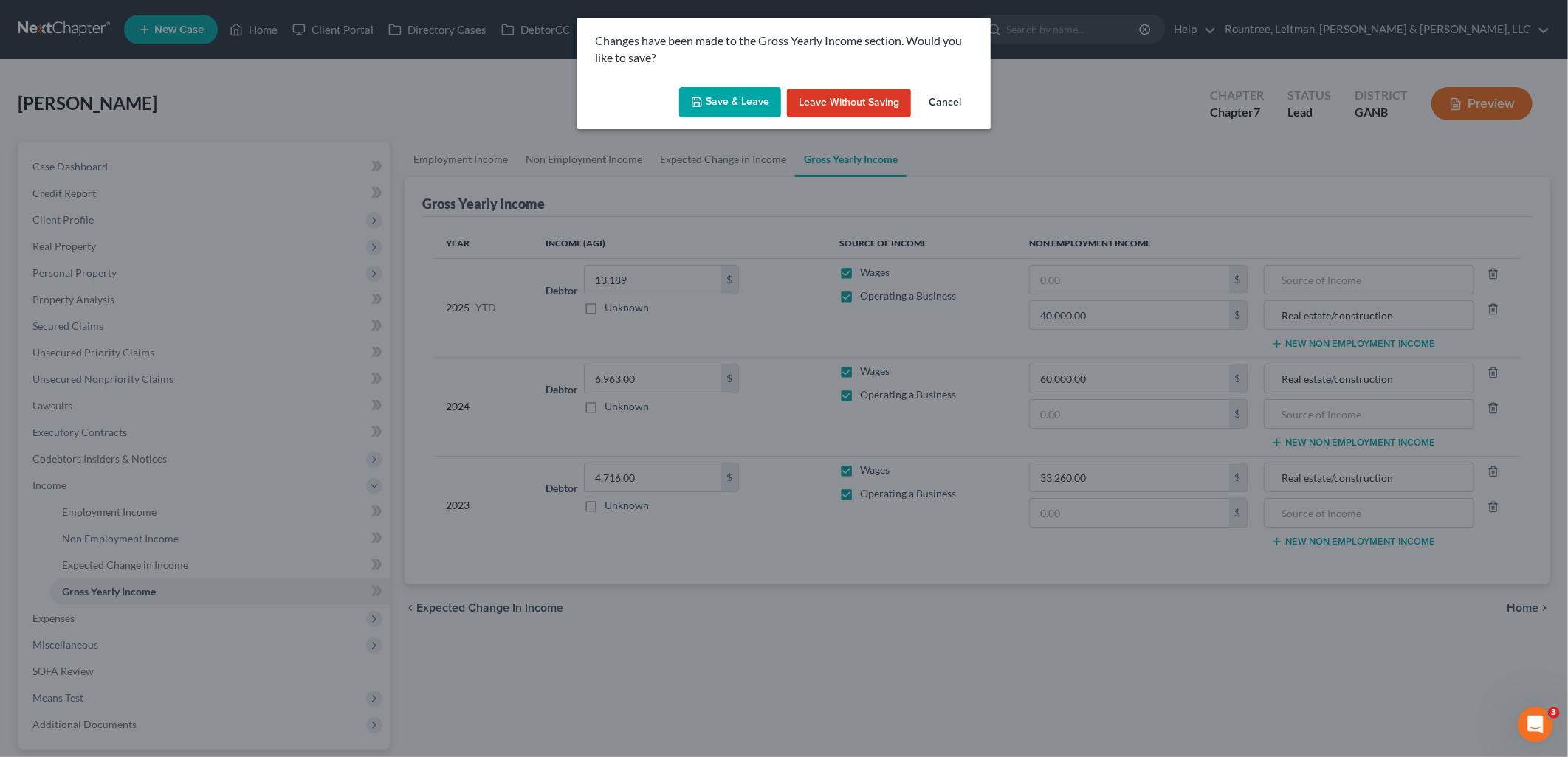
click at [717, 91] on button "Save & Leave" at bounding box center [730, 102] width 102 height 31
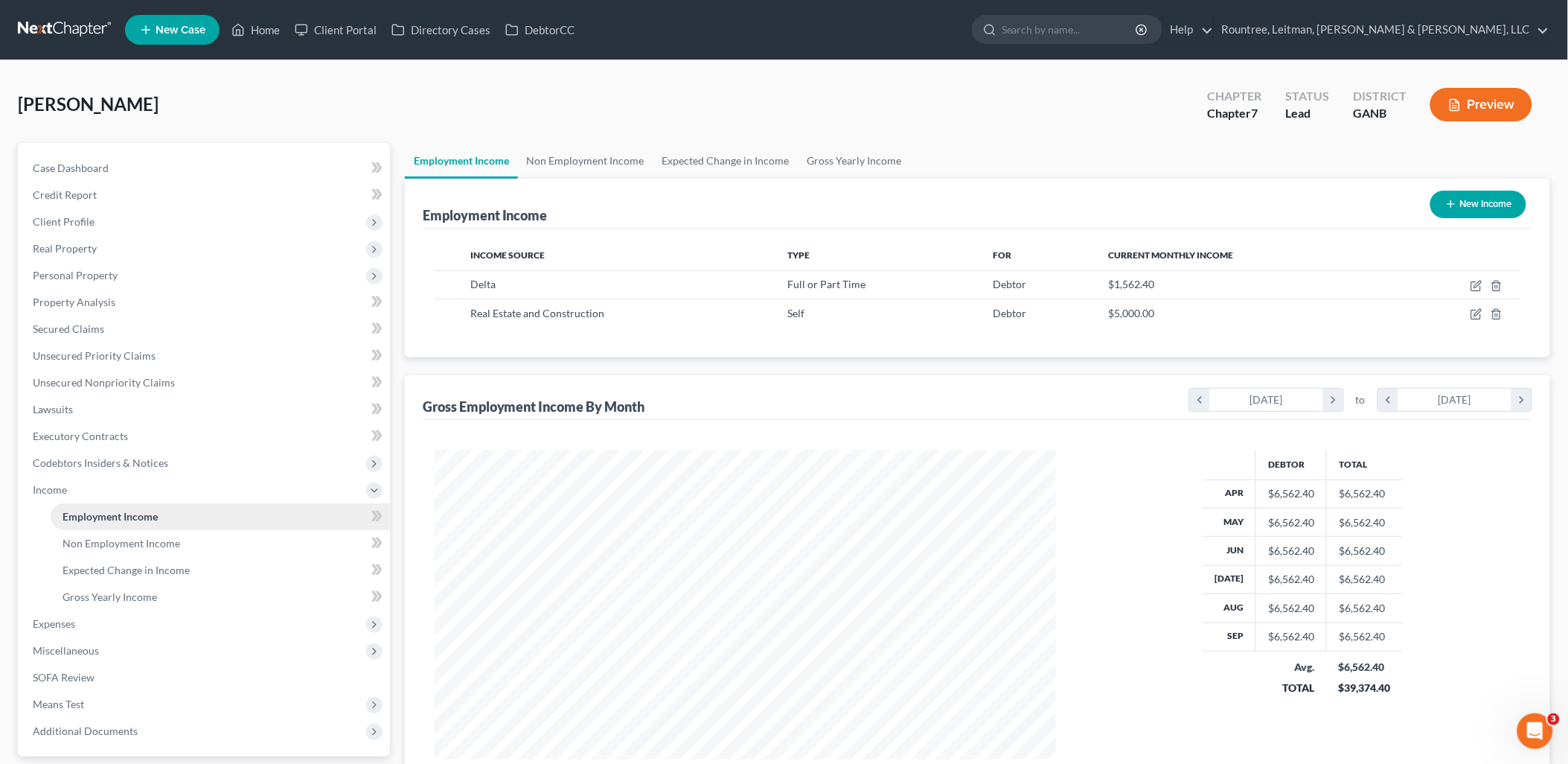
scroll to position [311, 651]
click at [172, 598] on link "Gross Yearly Income" at bounding box center [220, 597] width 339 height 26
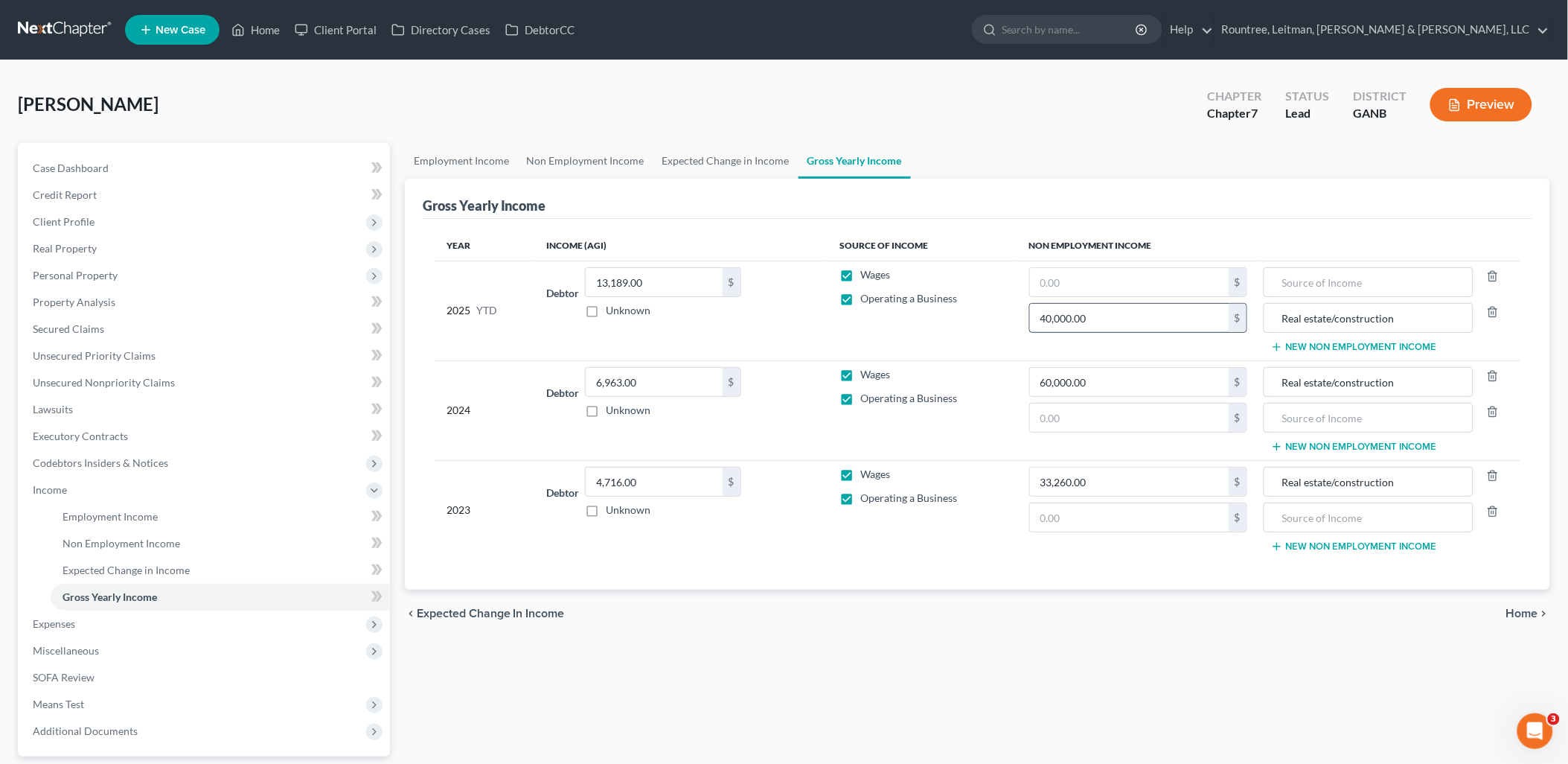
click at [1133, 309] on input "40,000.00" at bounding box center [1130, 318] width 199 height 28
click at [961, 179] on div "Gross Yearly Income" at bounding box center [978, 198] width 1110 height 40
click at [124, 265] on span "Personal Property" at bounding box center [206, 275] width 369 height 26
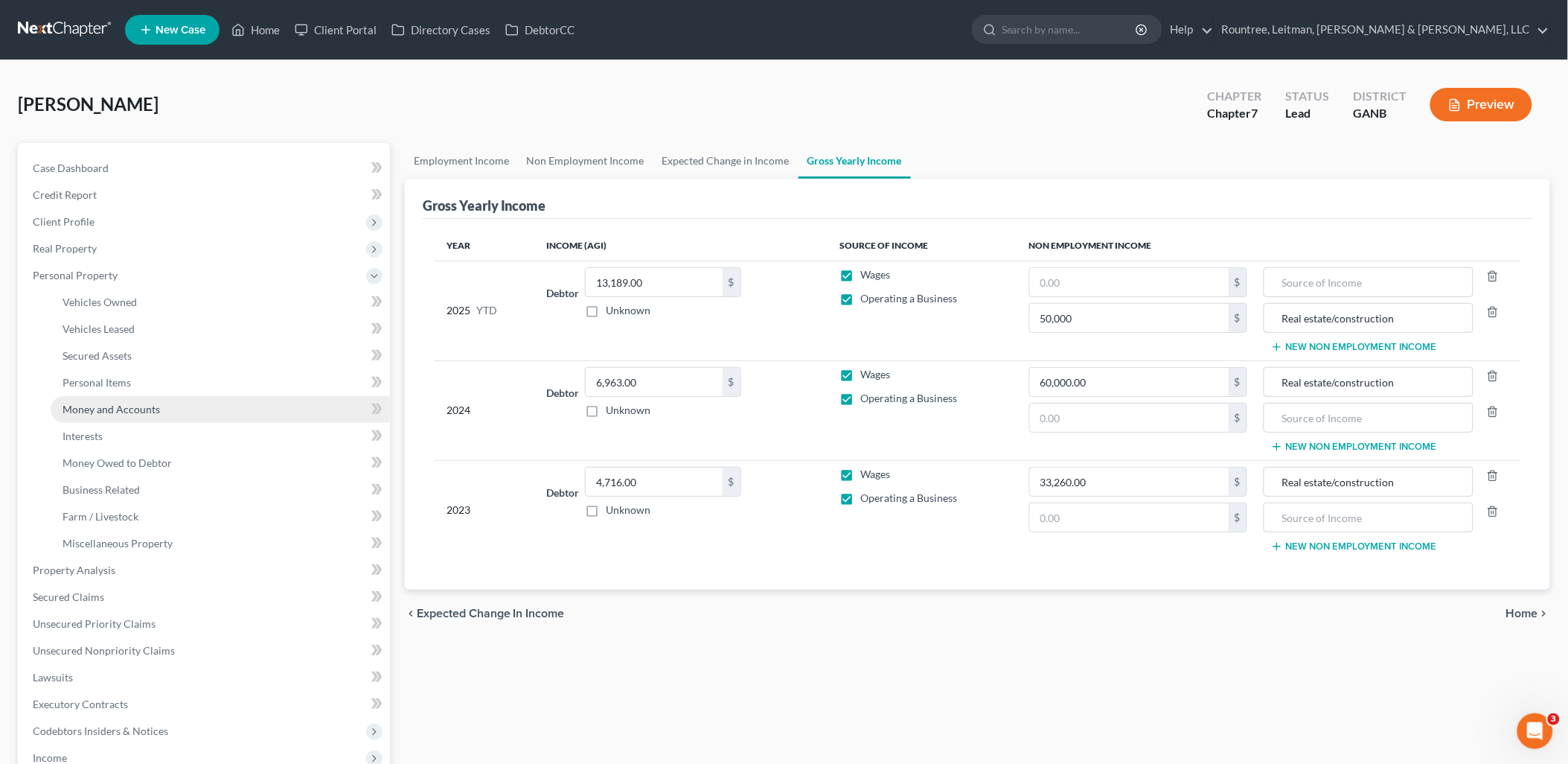
click at [137, 415] on link "Money and Accounts" at bounding box center [220, 409] width 339 height 26
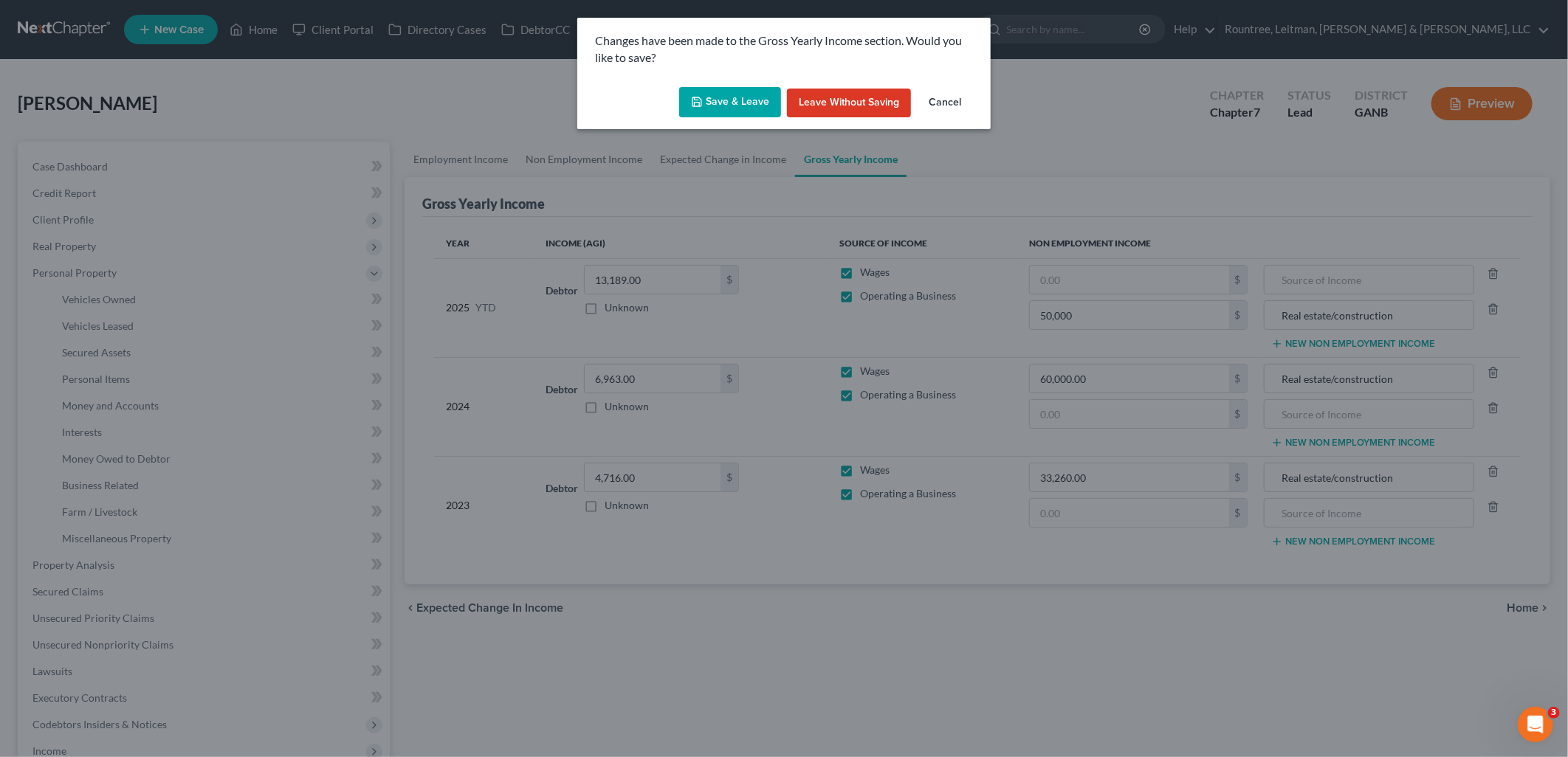
click at [747, 98] on button "Save & Leave" at bounding box center [730, 102] width 102 height 31
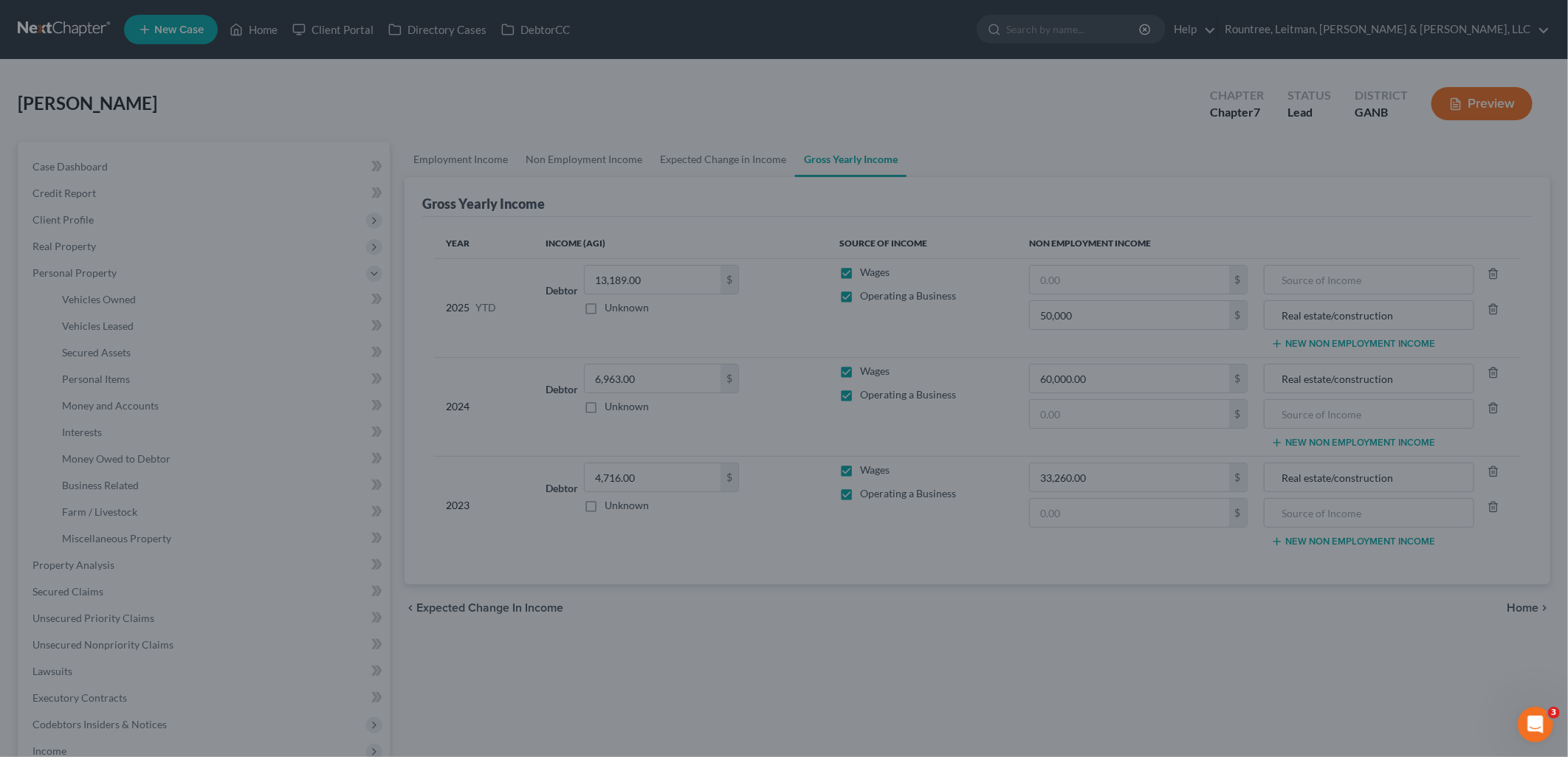
type input "50,000.00"
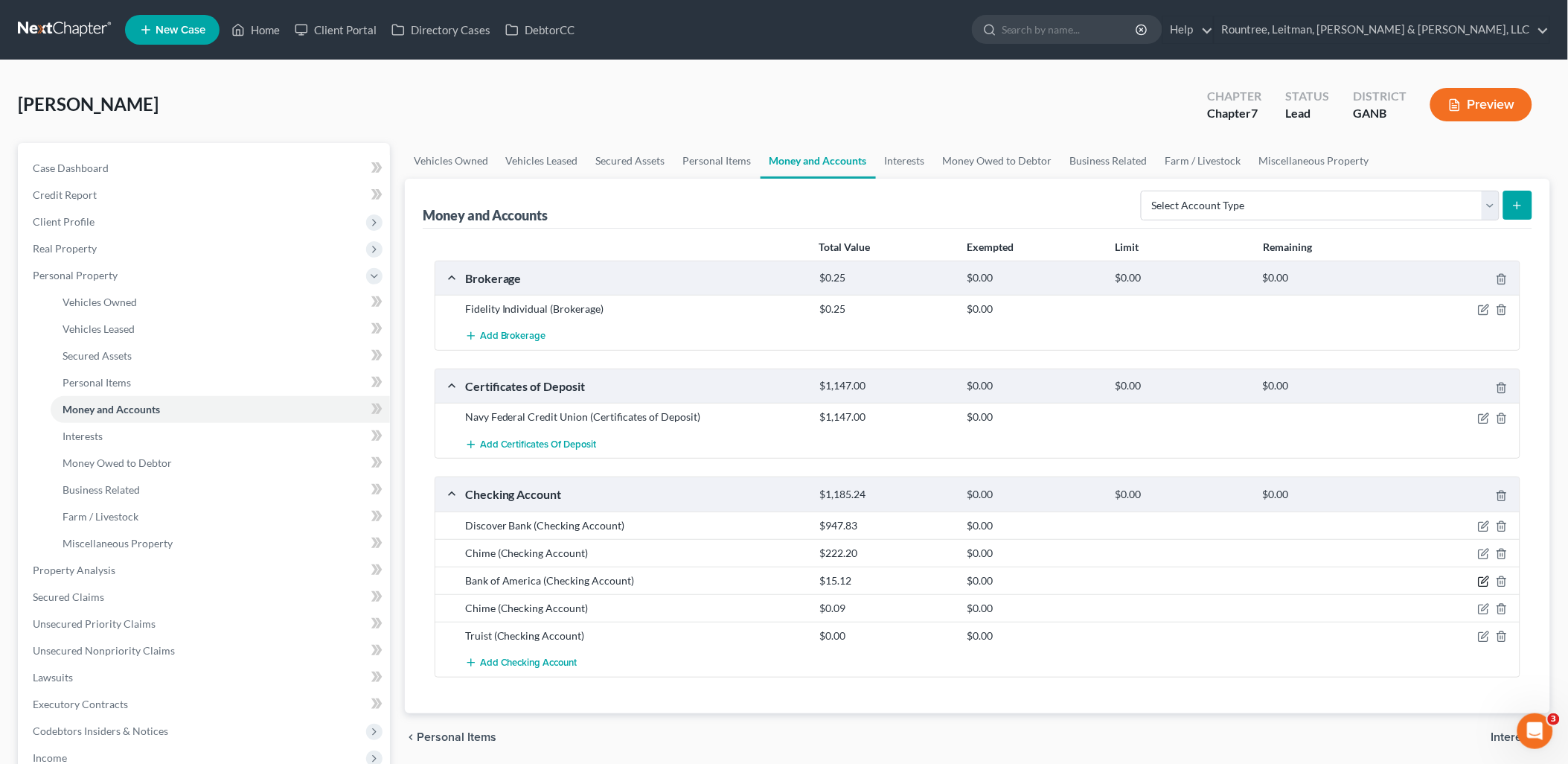
click at [1484, 584] on icon "button" at bounding box center [1484, 582] width 12 height 12
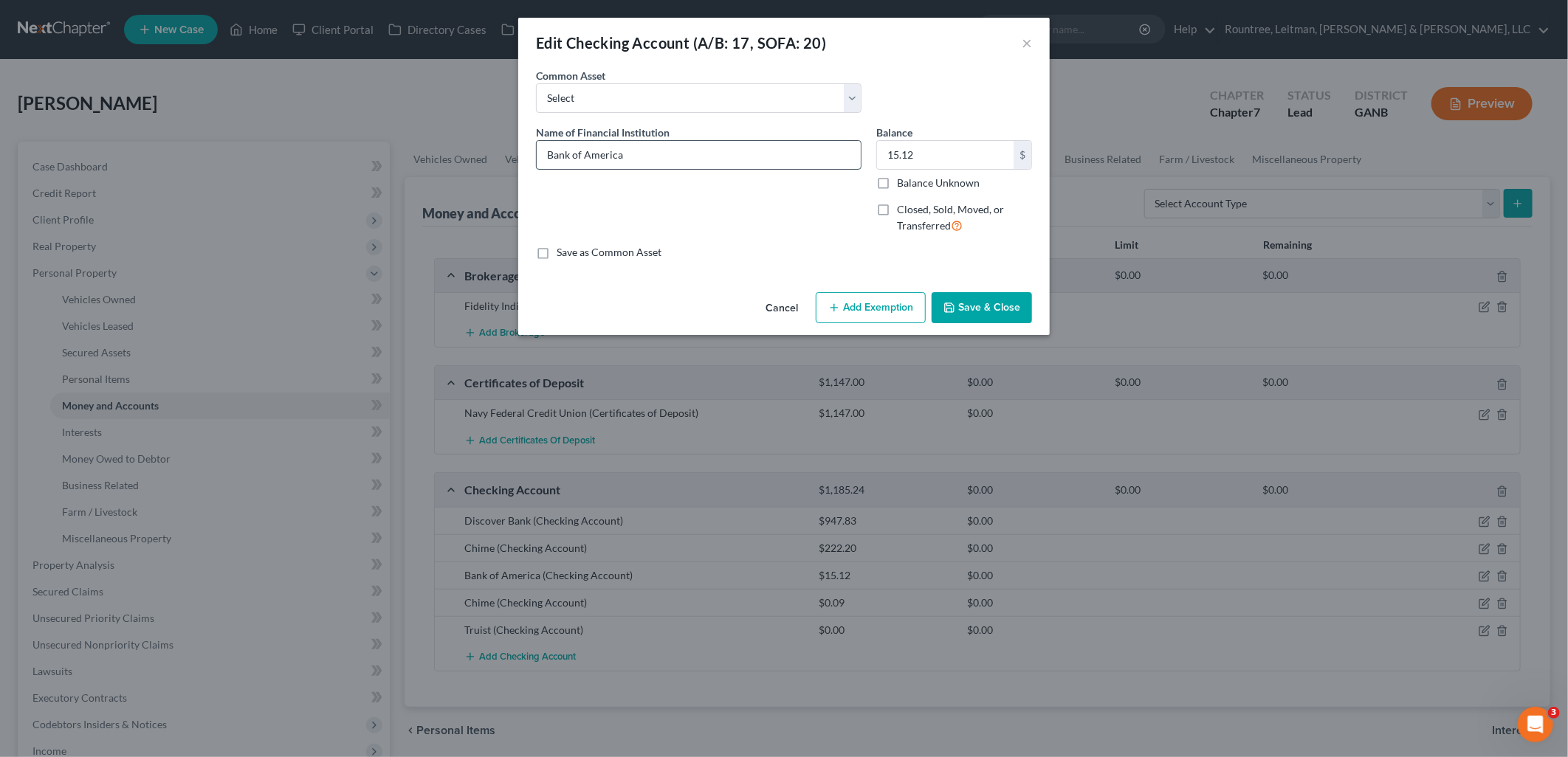
click at [825, 160] on input "Bank of America" at bounding box center [699, 154] width 324 height 28
type input "Bank of America Jt with NF Person"
click at [747, 201] on div "Name of Financial Institution * Bank of America Jt with NF Person" at bounding box center [699, 184] width 340 height 121
click at [960, 161] on input "15.12" at bounding box center [946, 154] width 136 height 28
type input "5.13"
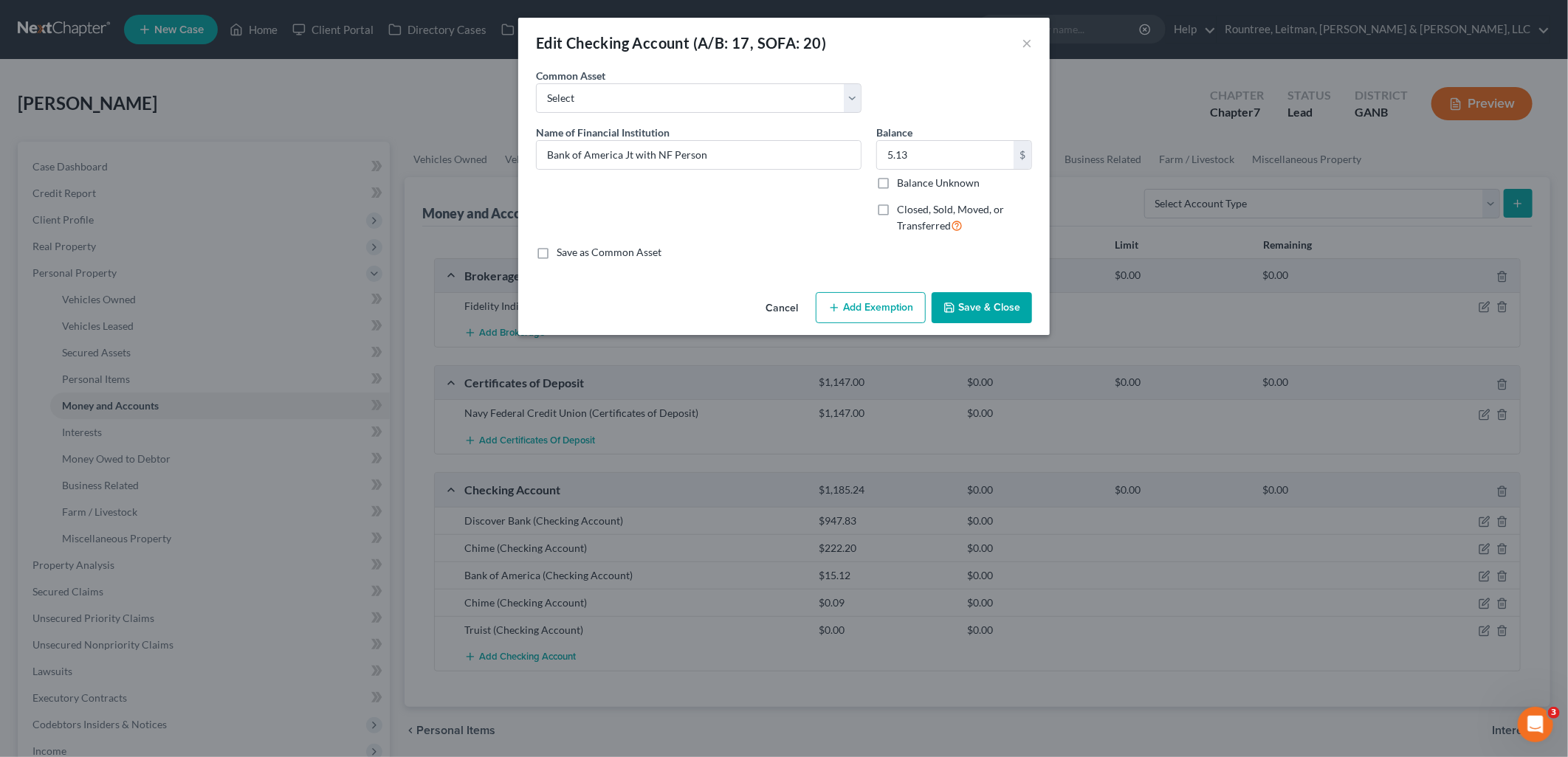
click at [1006, 304] on button "Save & Close" at bounding box center [982, 307] width 100 height 31
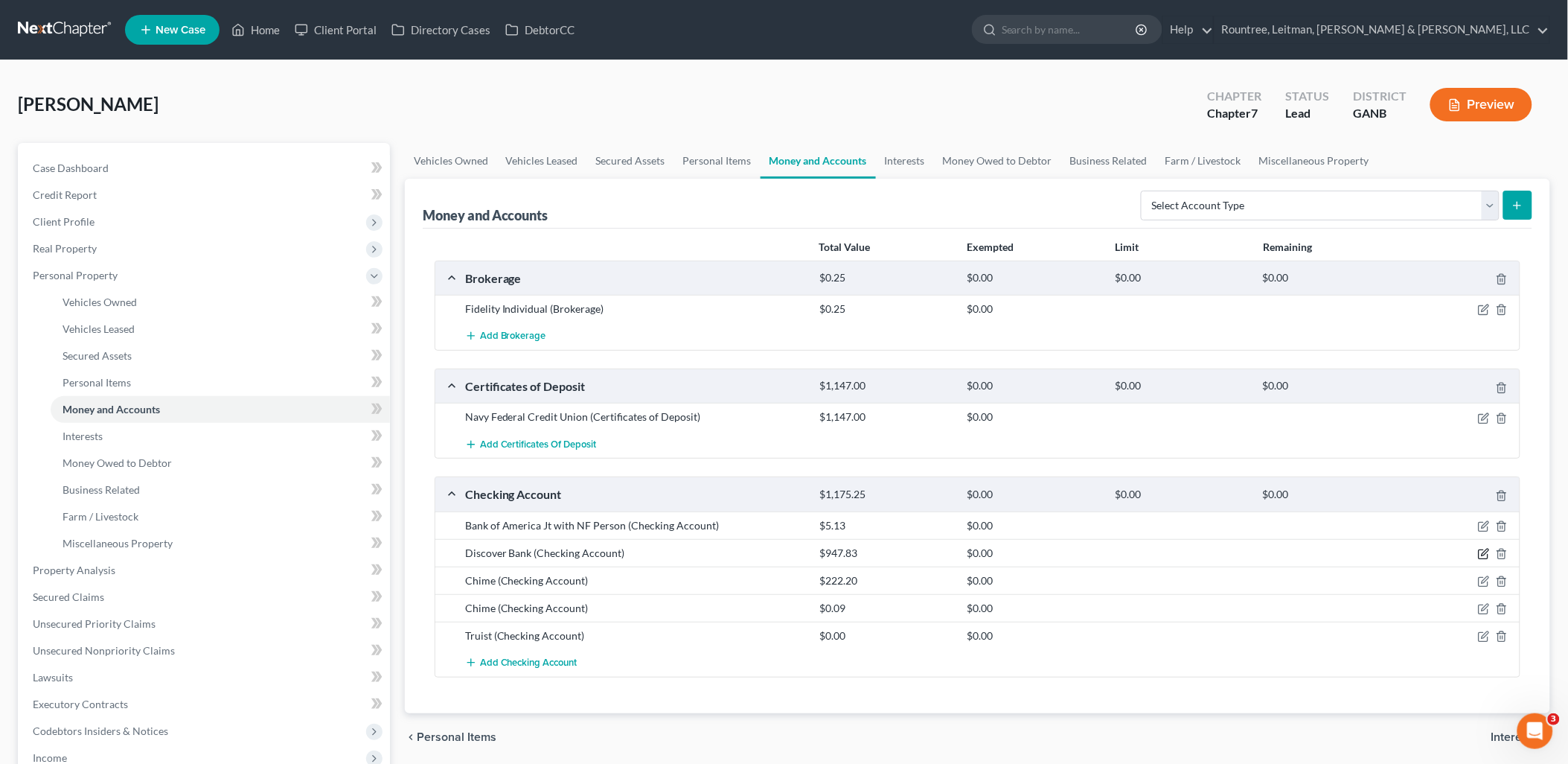
click at [1478, 553] on icon "button" at bounding box center [1484, 554] width 12 height 12
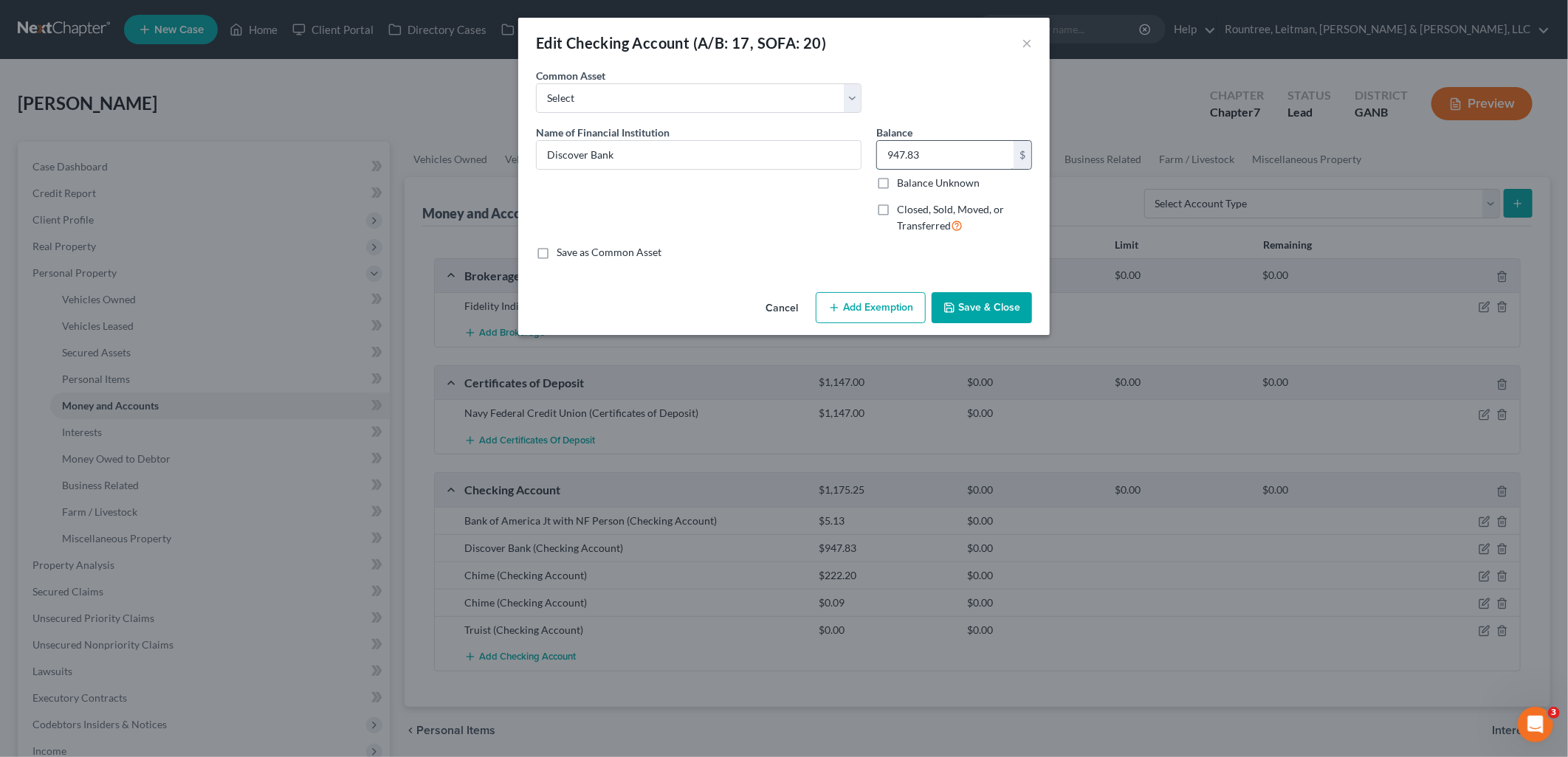
click at [934, 155] on input "947.83" at bounding box center [946, 154] width 136 height 28
type input "1,493.86"
click at [999, 311] on button "Save & Close" at bounding box center [982, 307] width 100 height 31
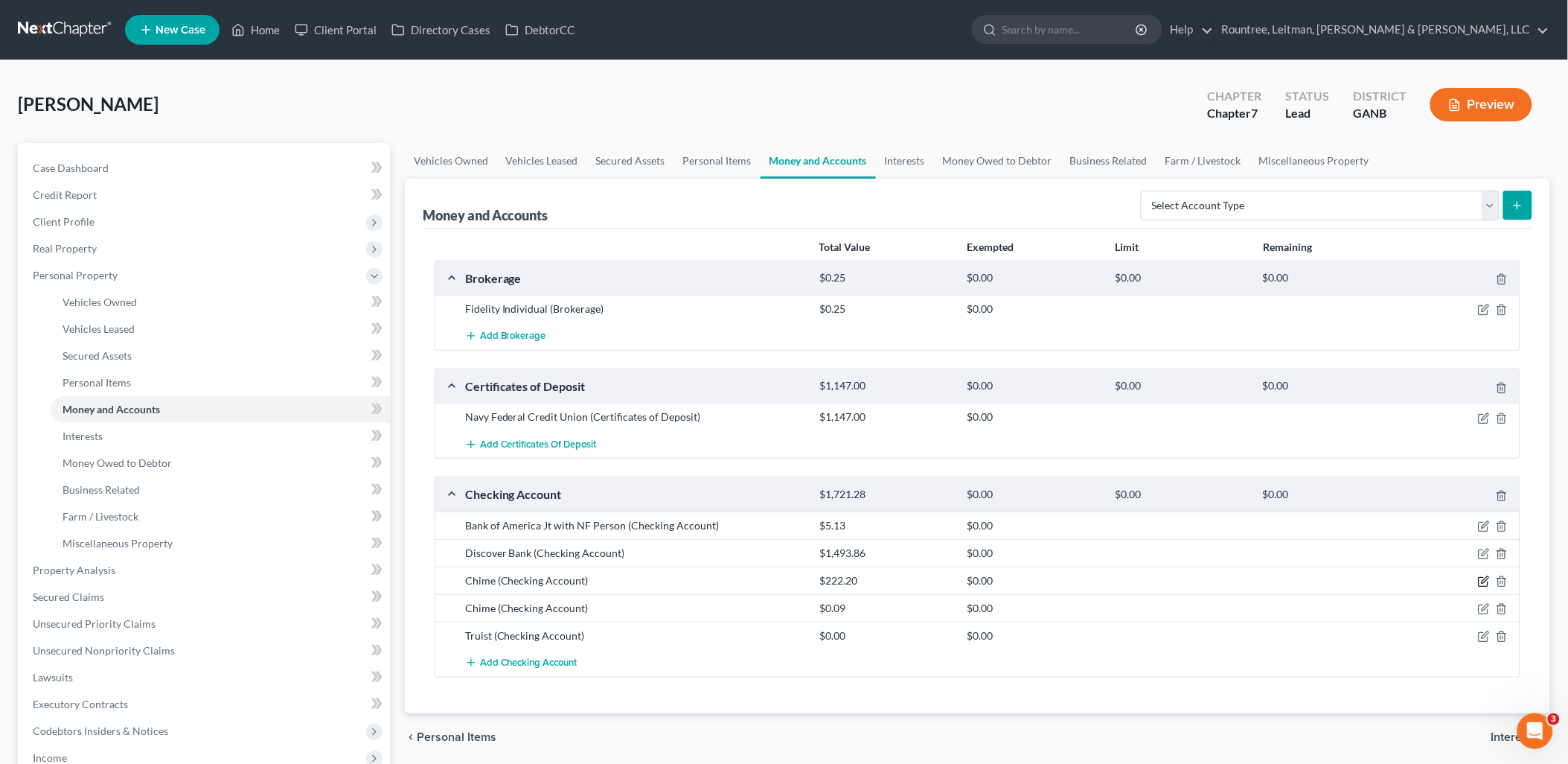
click at [1484, 581] on icon "button" at bounding box center [1485, 579] width 7 height 7
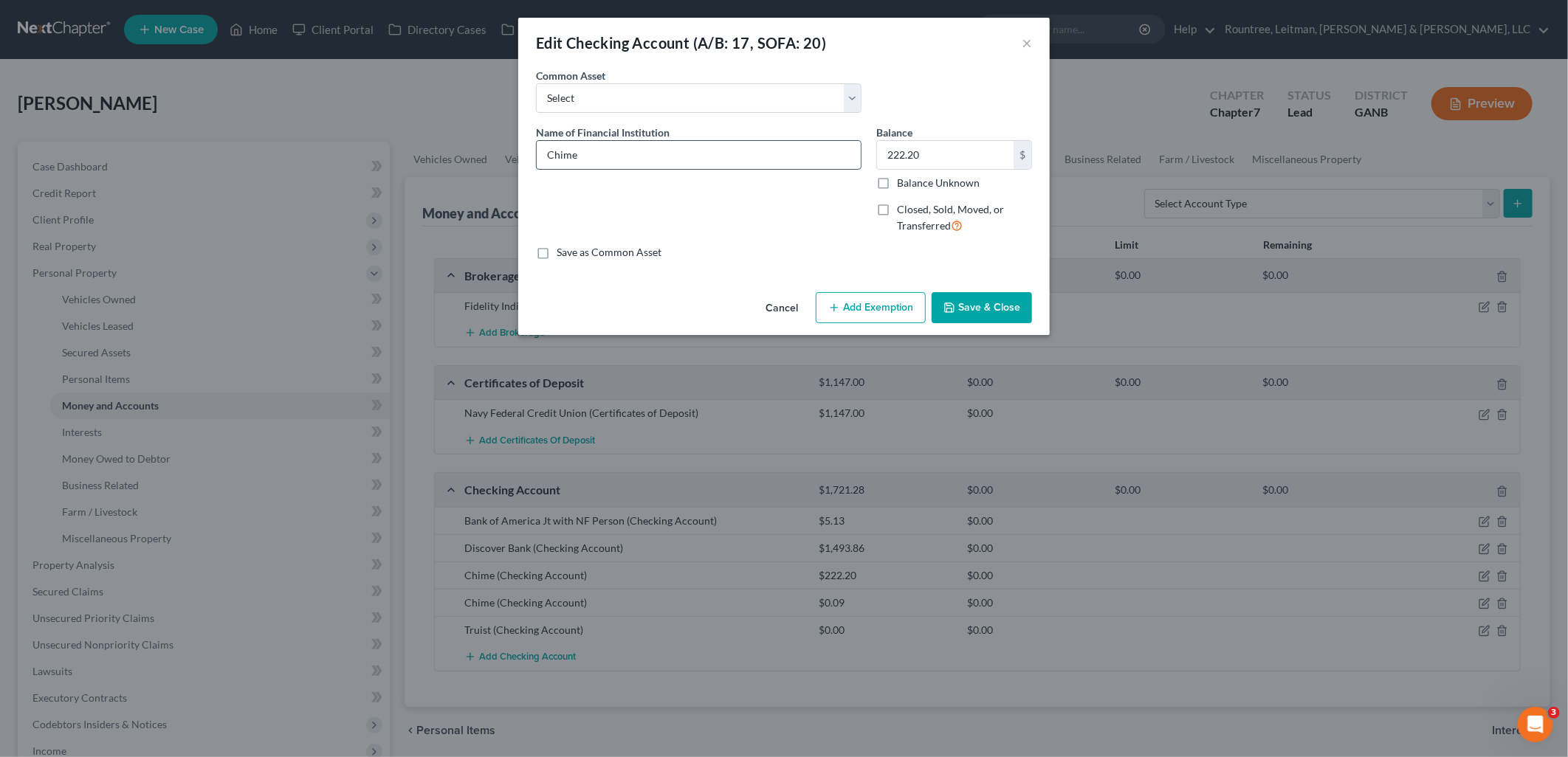
click at [718, 160] on input "Chime" at bounding box center [699, 154] width 324 height 28
type input "Chime x1120"
click at [954, 150] on input "222.20" at bounding box center [946, 154] width 136 height 28
type input "159.34"
click at [1003, 301] on button "Save & Close" at bounding box center [982, 307] width 100 height 31
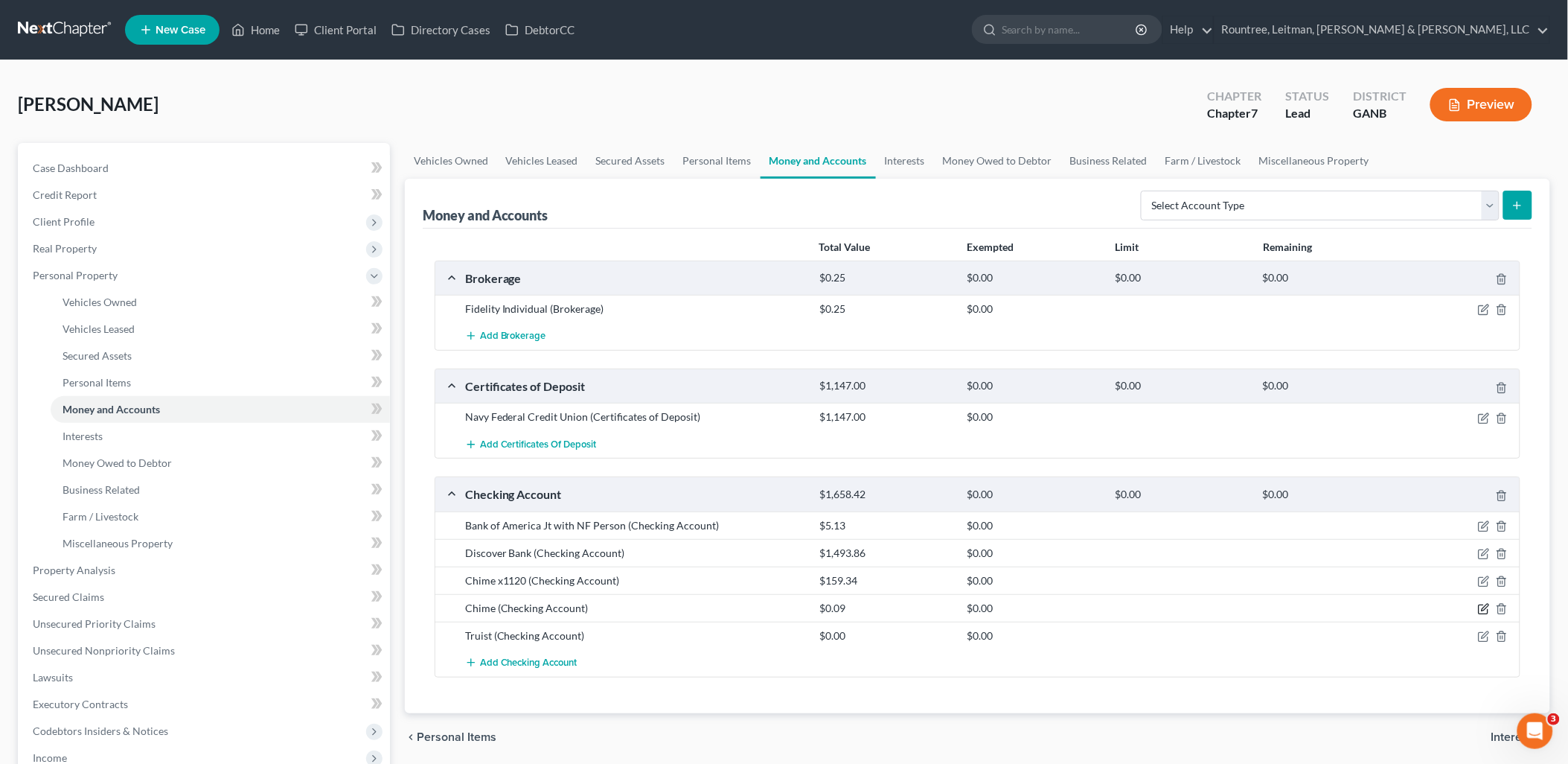
click at [1484, 608] on icon "button" at bounding box center [1484, 609] width 12 height 12
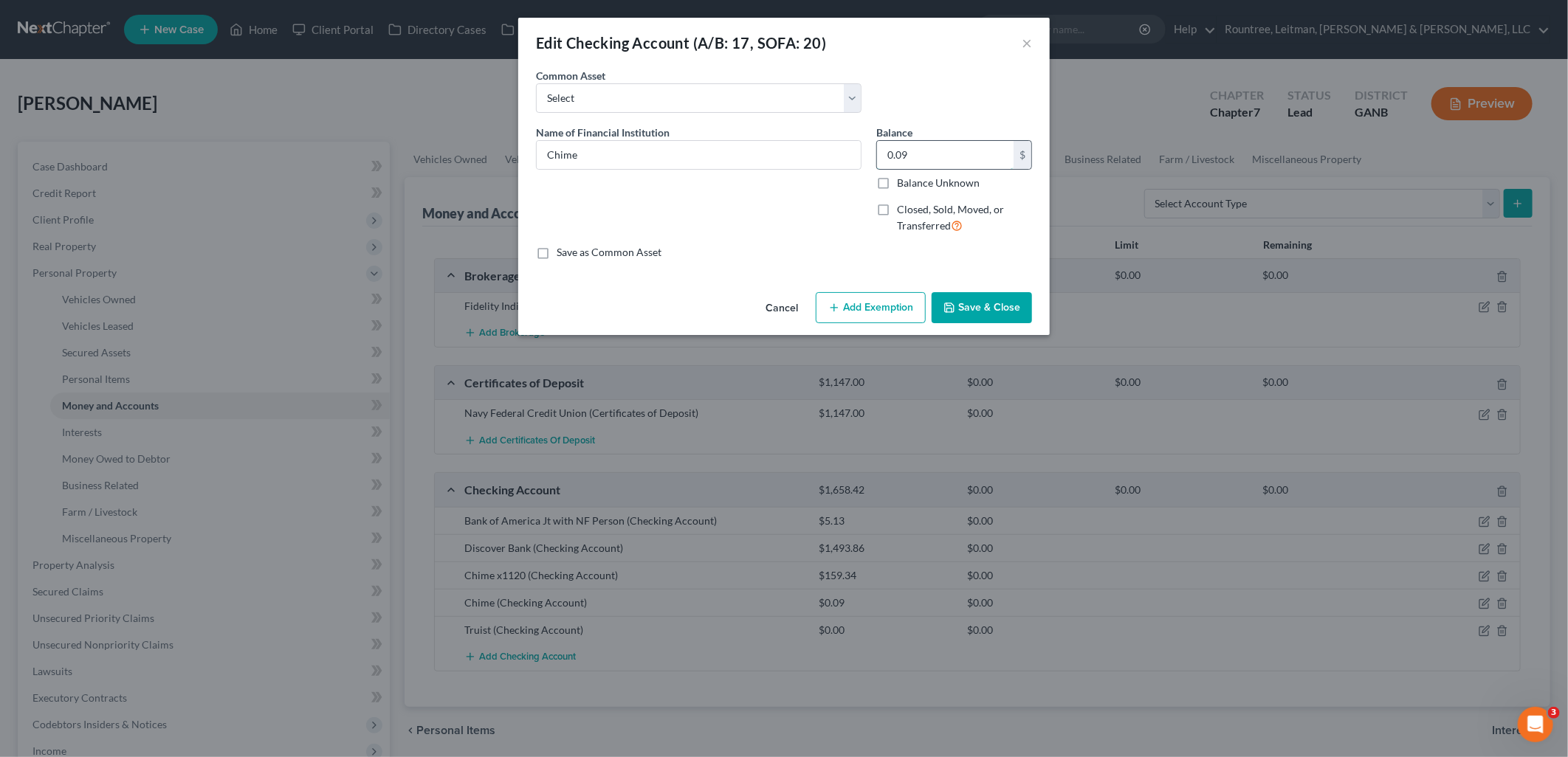
click at [940, 141] on input "0.09" at bounding box center [946, 154] width 136 height 28
type input "50.09"
click at [712, 167] on input "Chime" at bounding box center [699, 154] width 324 height 28
type input "Chime x0329"
click at [1014, 310] on button "Save & Close" at bounding box center [982, 307] width 100 height 31
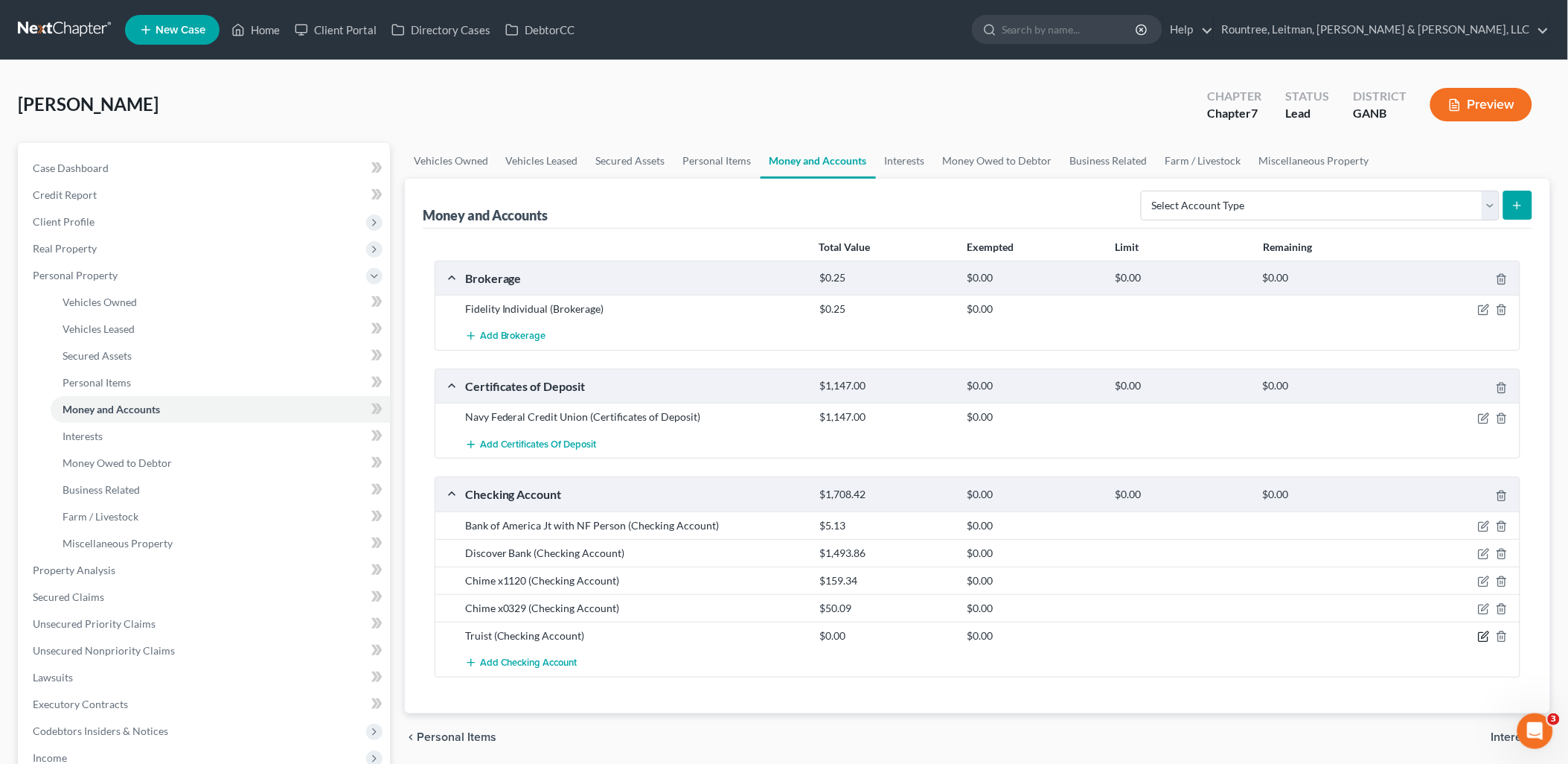
click at [1478, 635] on icon "button" at bounding box center [1484, 637] width 12 height 12
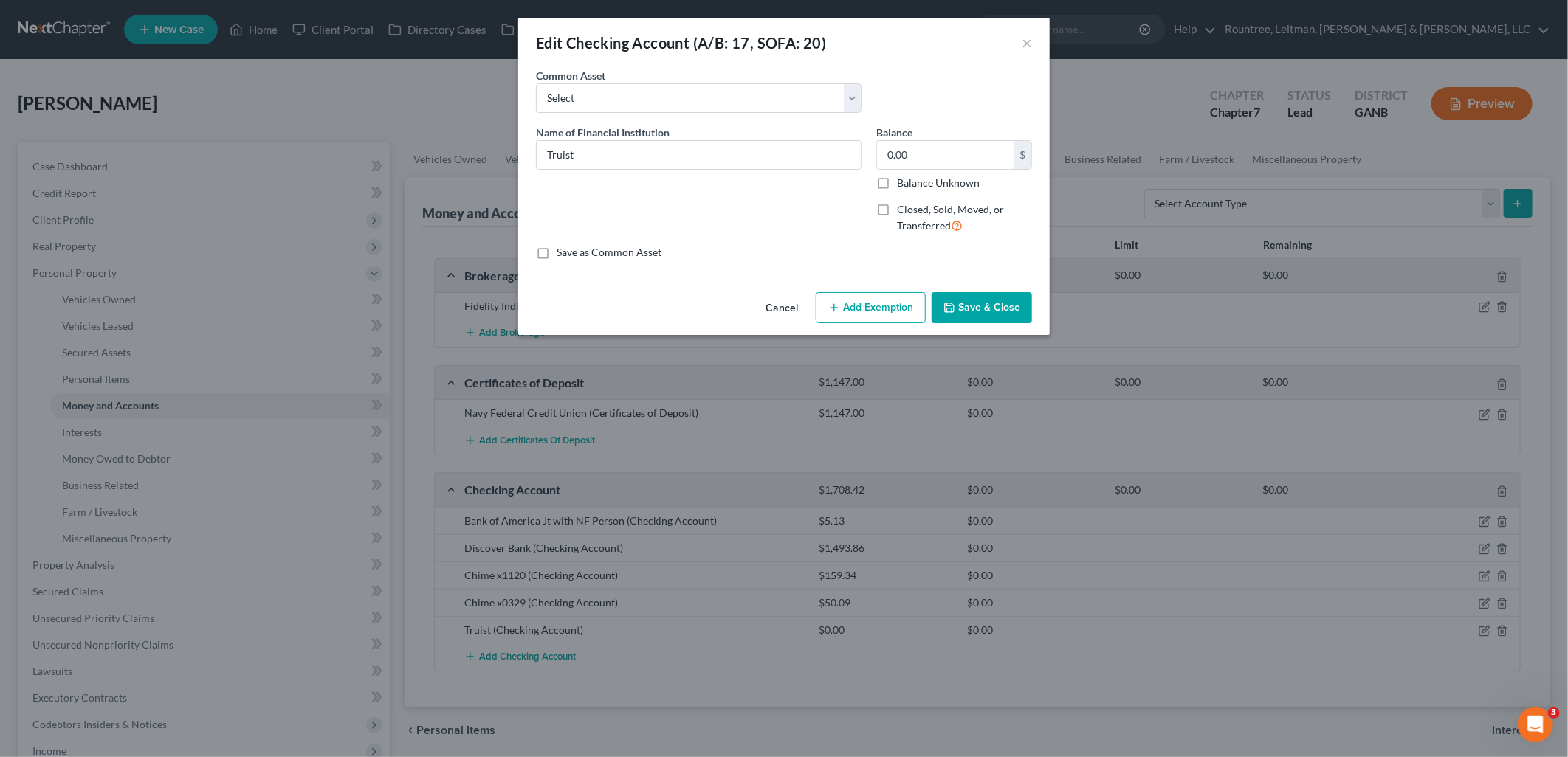
click at [897, 211] on label "Closed, Sold, Moved, or Transferred" at bounding box center [964, 218] width 135 height 31
click at [903, 211] on input "Closed, Sold, Moved, or Transferred" at bounding box center [907, 207] width 10 height 10
checkbox input "true"
select select "1"
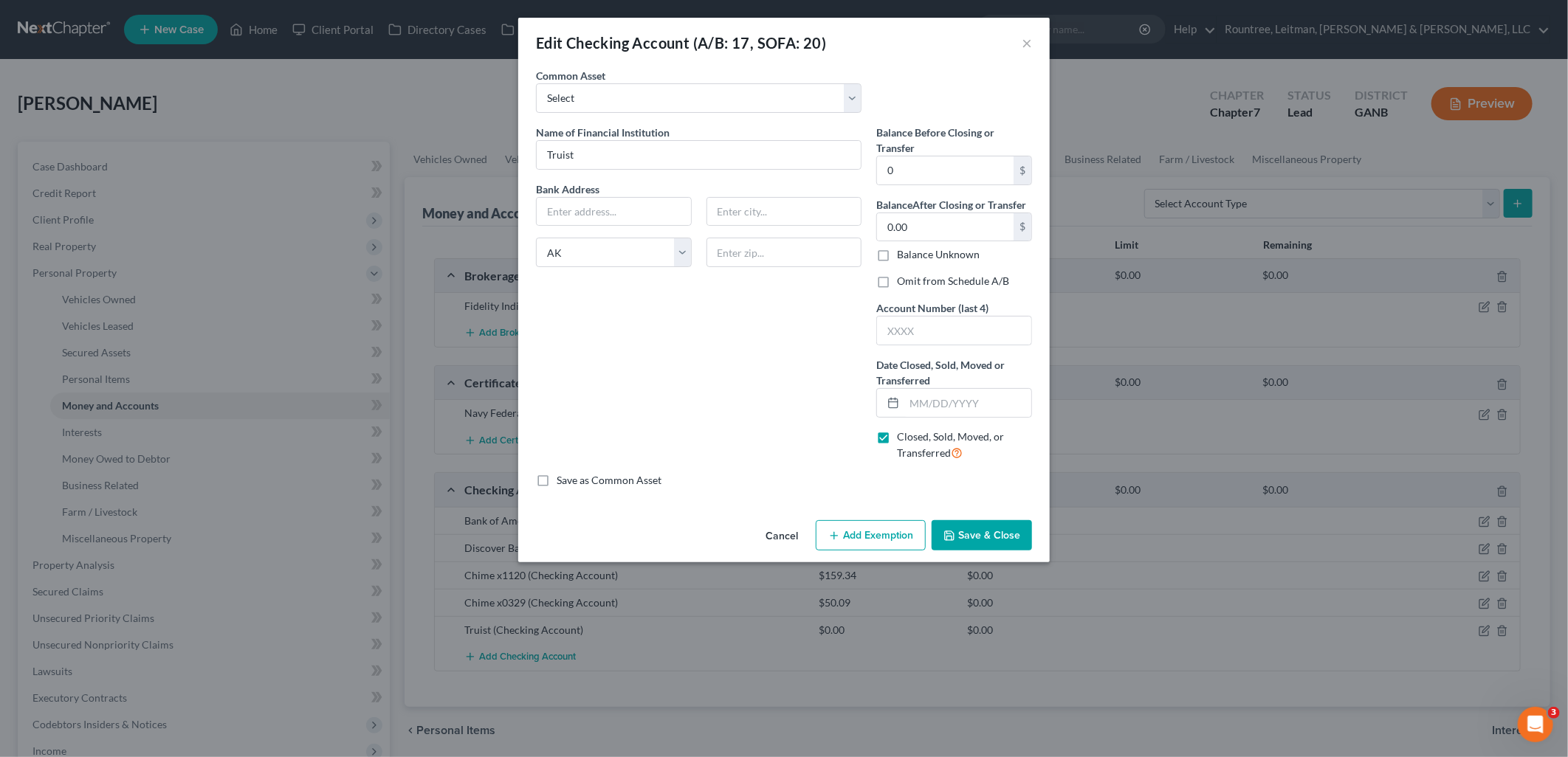
click at [897, 282] on label "Omit from Schedule A/B" at bounding box center [953, 281] width 112 height 15
click at [903, 282] on input "Omit from Schedule A/B" at bounding box center [907, 278] width 10 height 10
checkbox input "true"
click at [1010, 537] on button "Save & Close" at bounding box center [982, 535] width 100 height 31
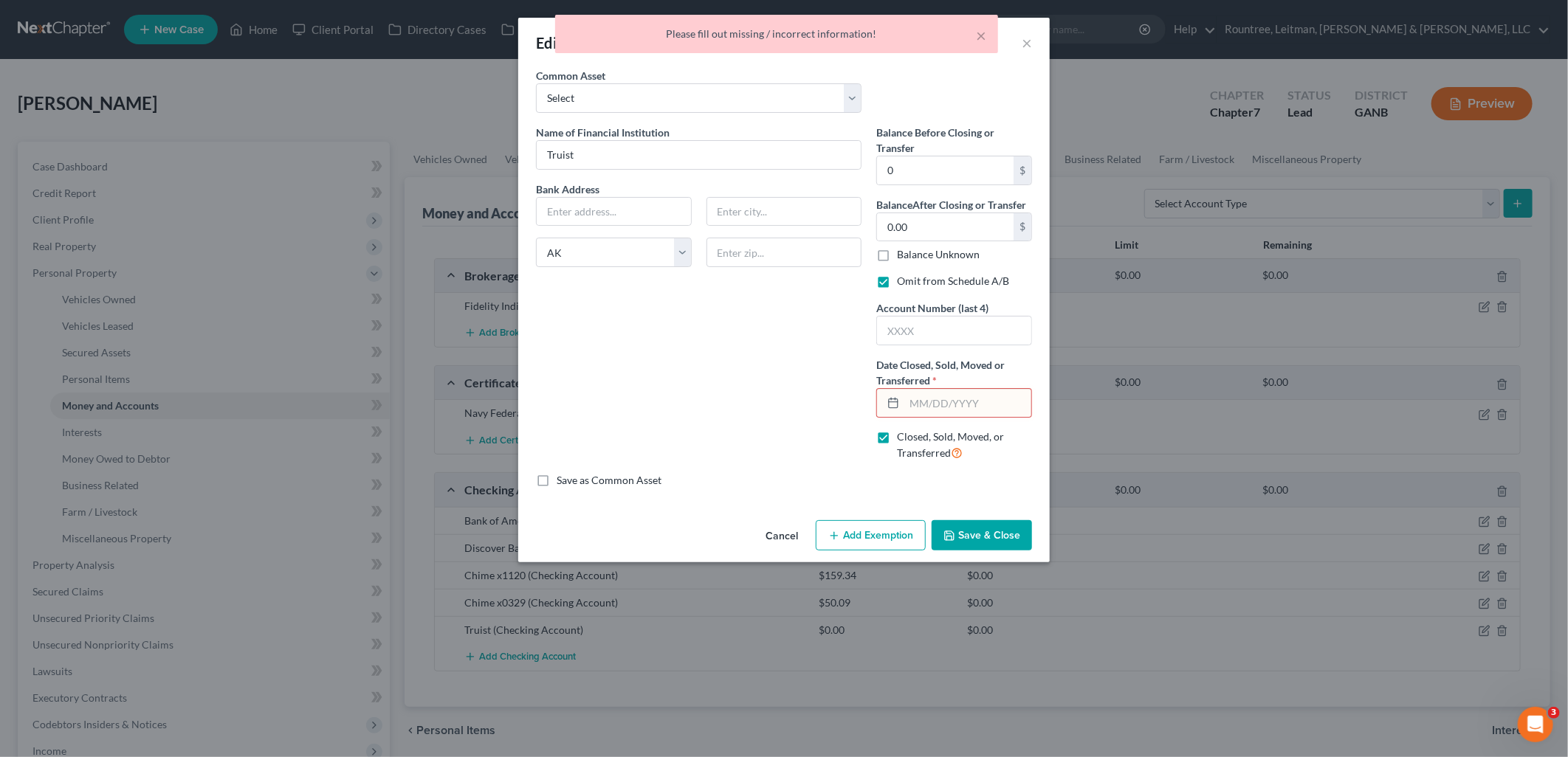
click at [949, 404] on input "text" at bounding box center [967, 402] width 127 height 28
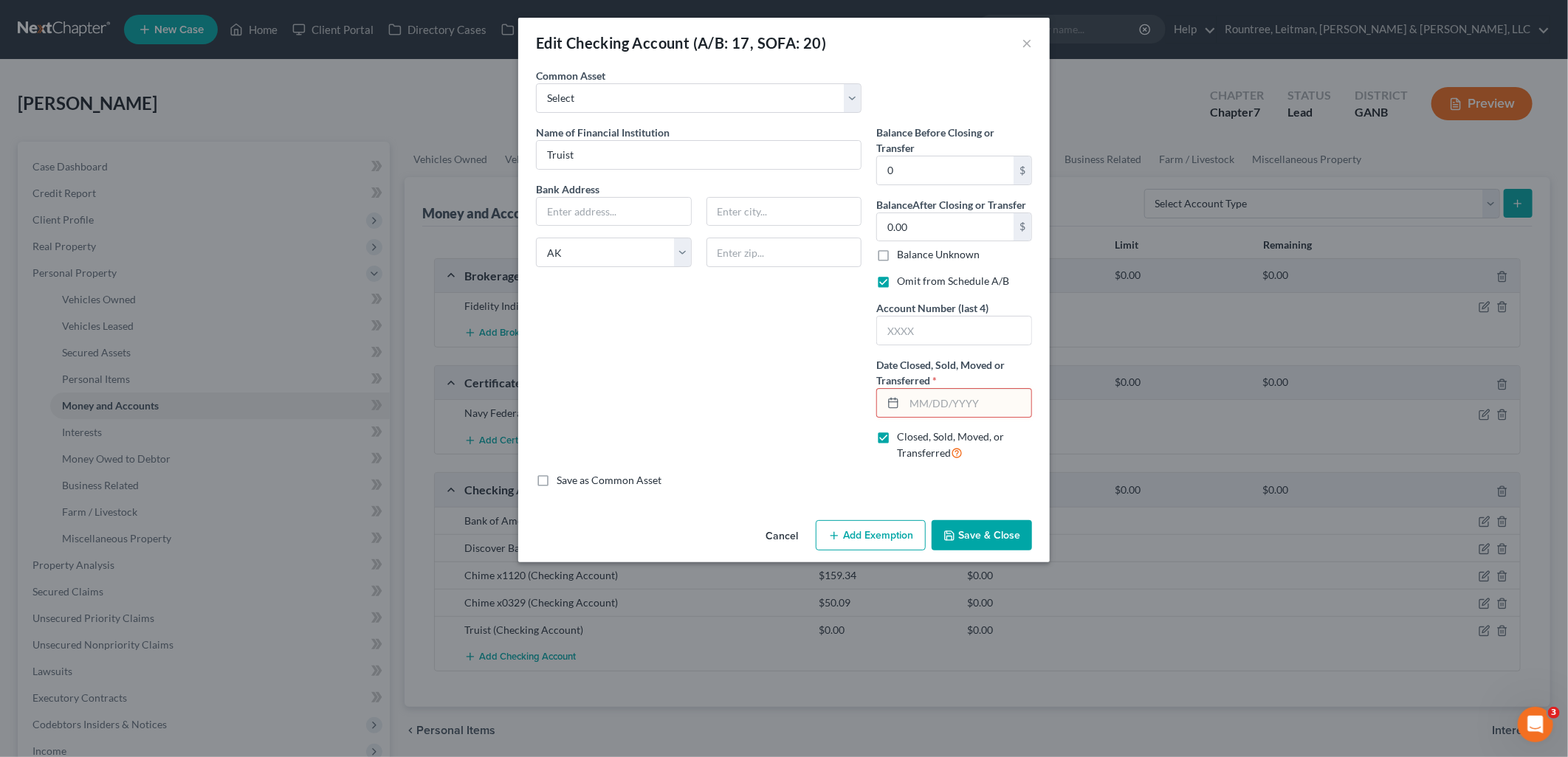
click at [976, 400] on input "text" at bounding box center [967, 402] width 127 height 28
type input "04/01/2025"
click at [942, 328] on input "text" at bounding box center [955, 330] width 154 height 28
type input "0137"
click at [973, 530] on button "Save & Close" at bounding box center [982, 535] width 100 height 31
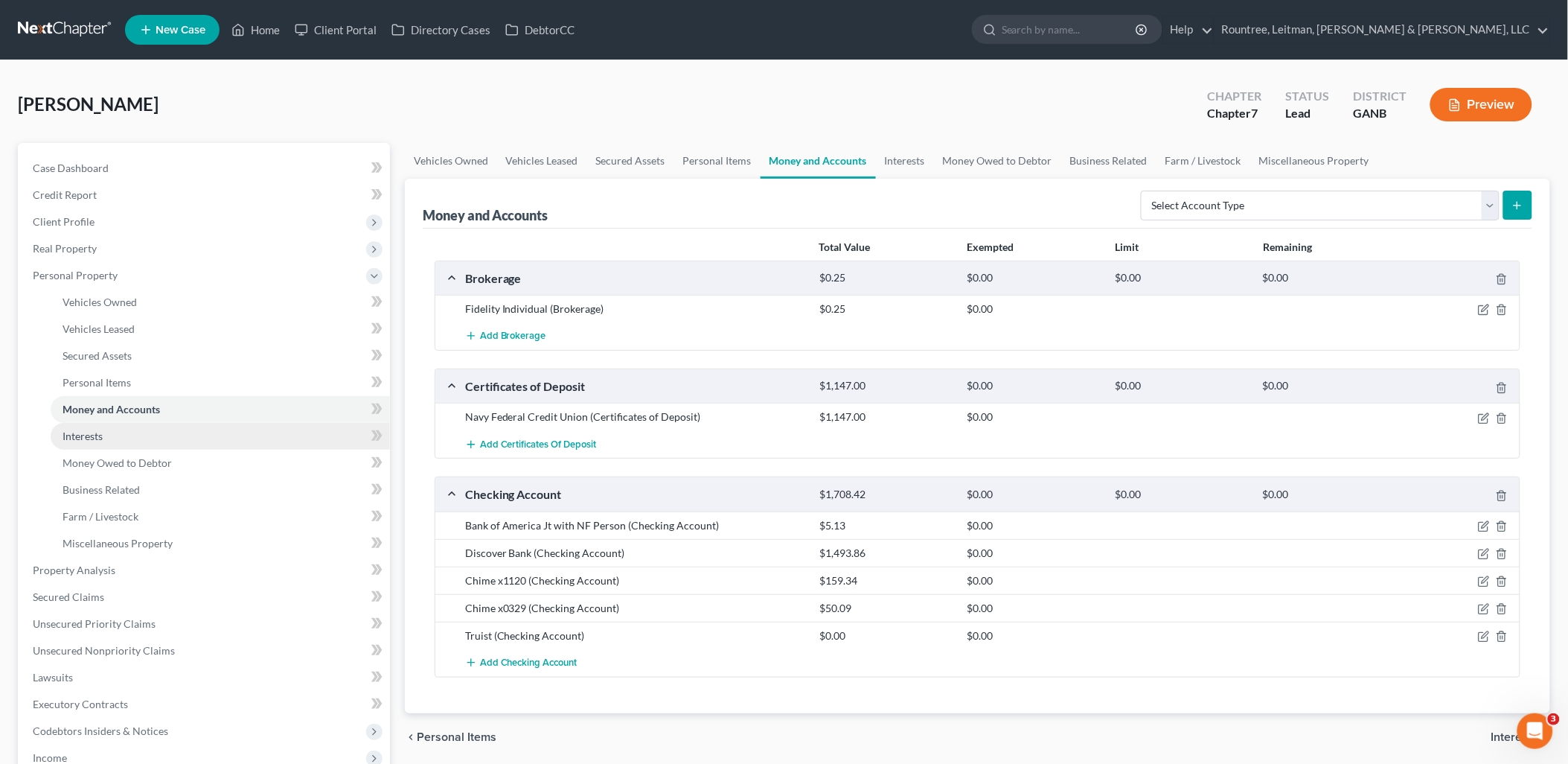
click at [218, 438] on link "Interests" at bounding box center [220, 436] width 339 height 26
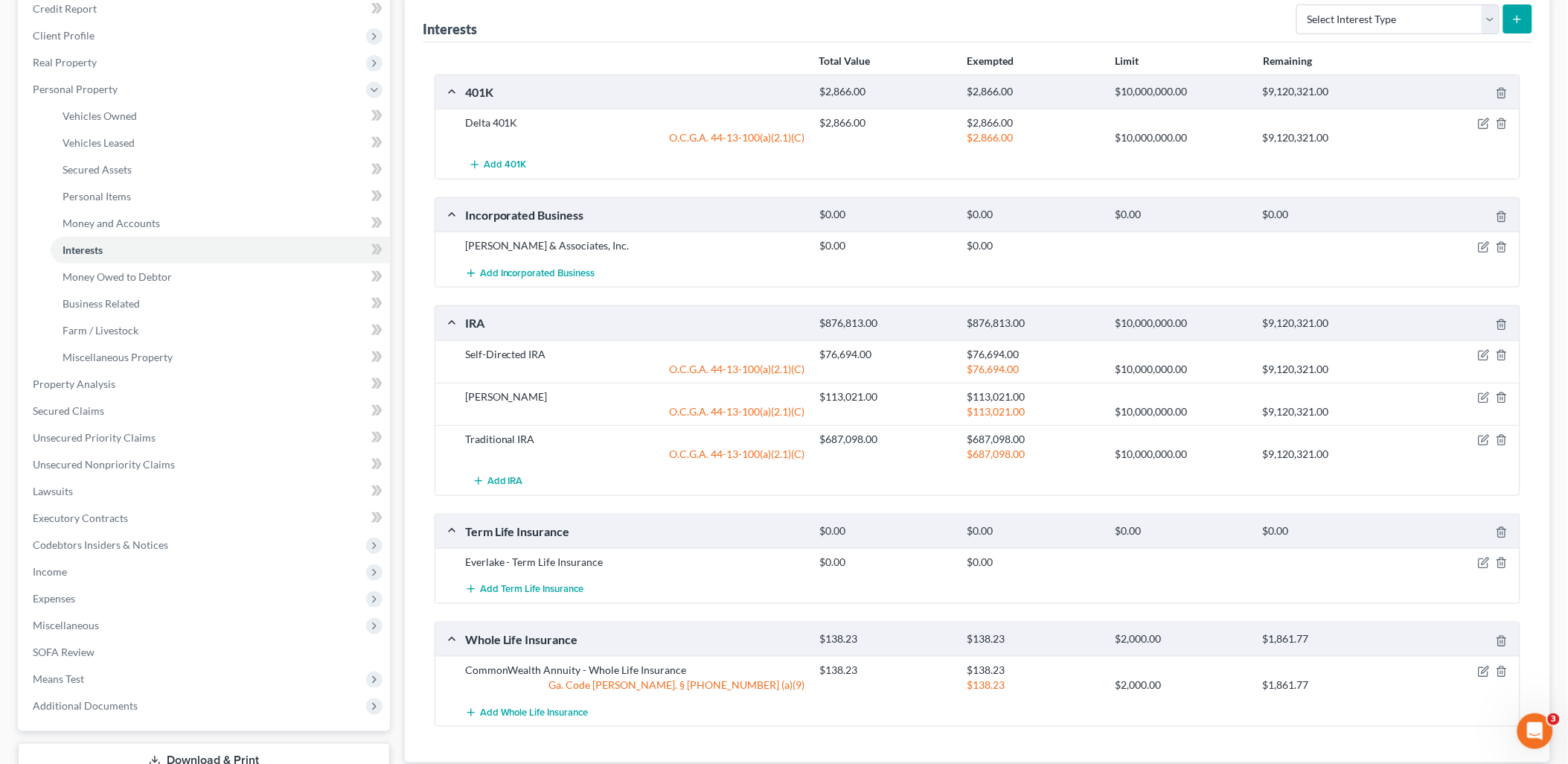
scroll to position [248, 0]
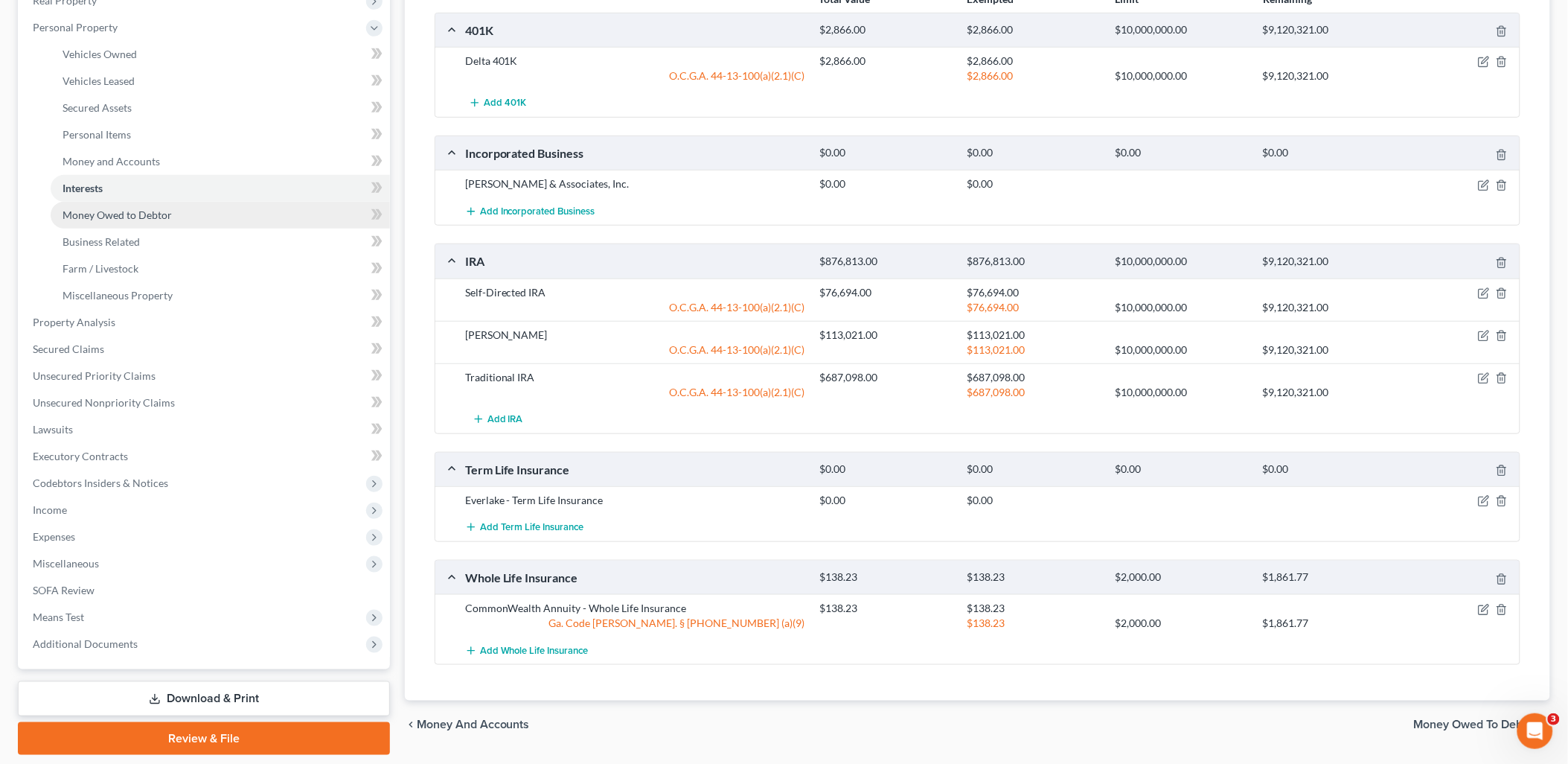
click at [149, 215] on span "Money Owed to Debtor" at bounding box center [117, 215] width 110 height 13
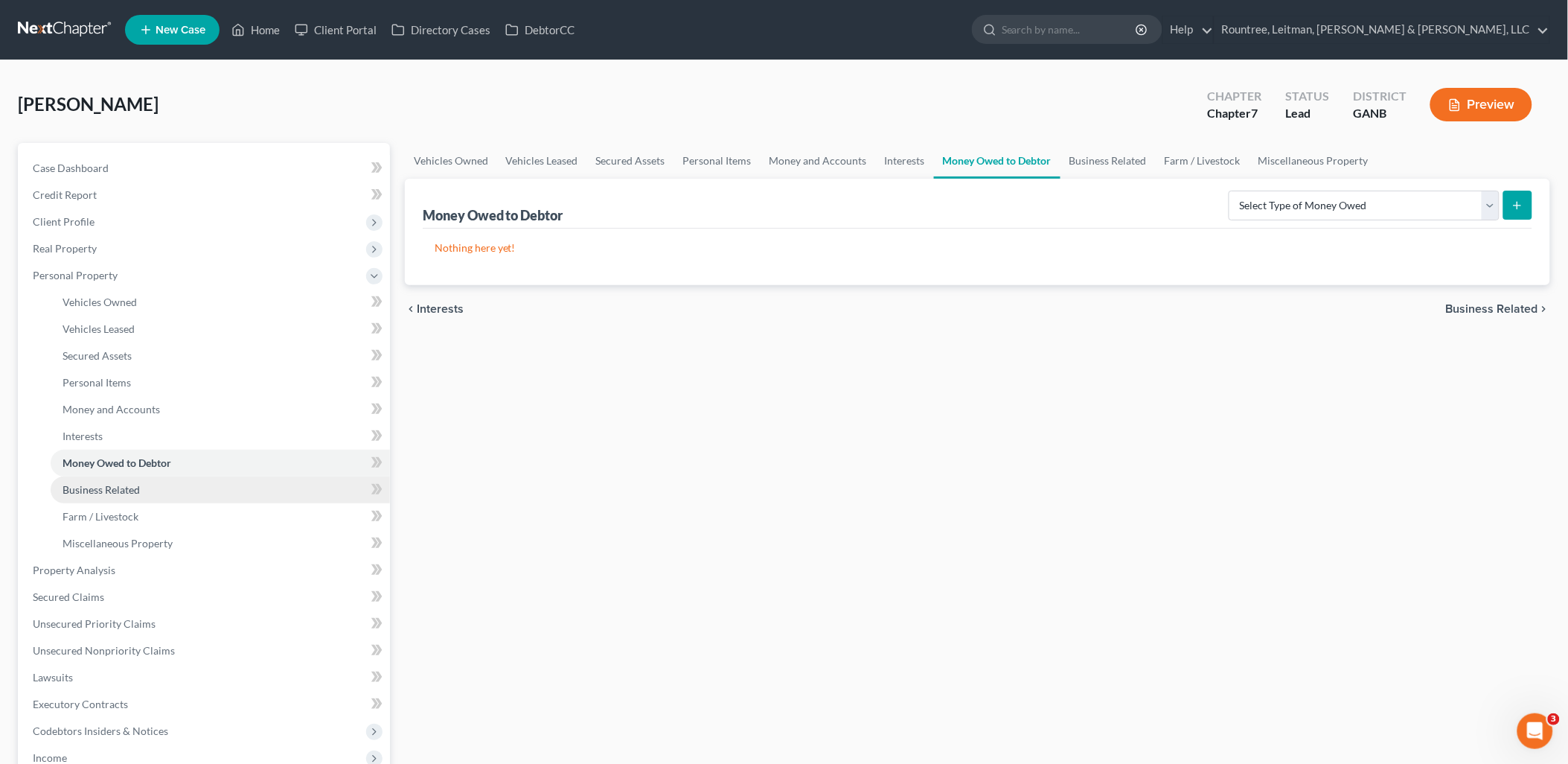
click at [112, 480] on link "Business Related" at bounding box center [220, 489] width 339 height 26
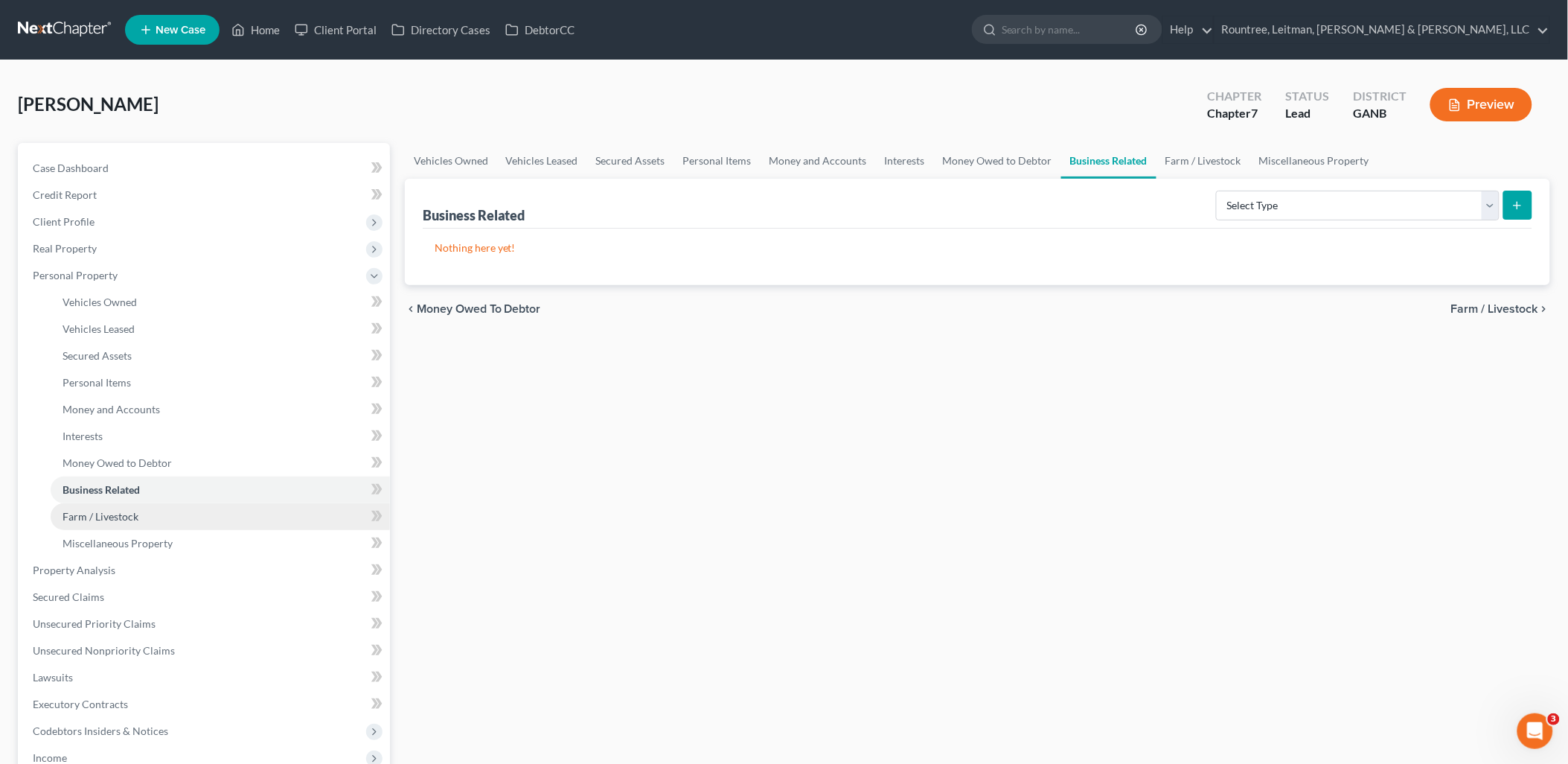
click at [119, 511] on span "Farm / Livestock" at bounding box center [101, 516] width 76 height 13
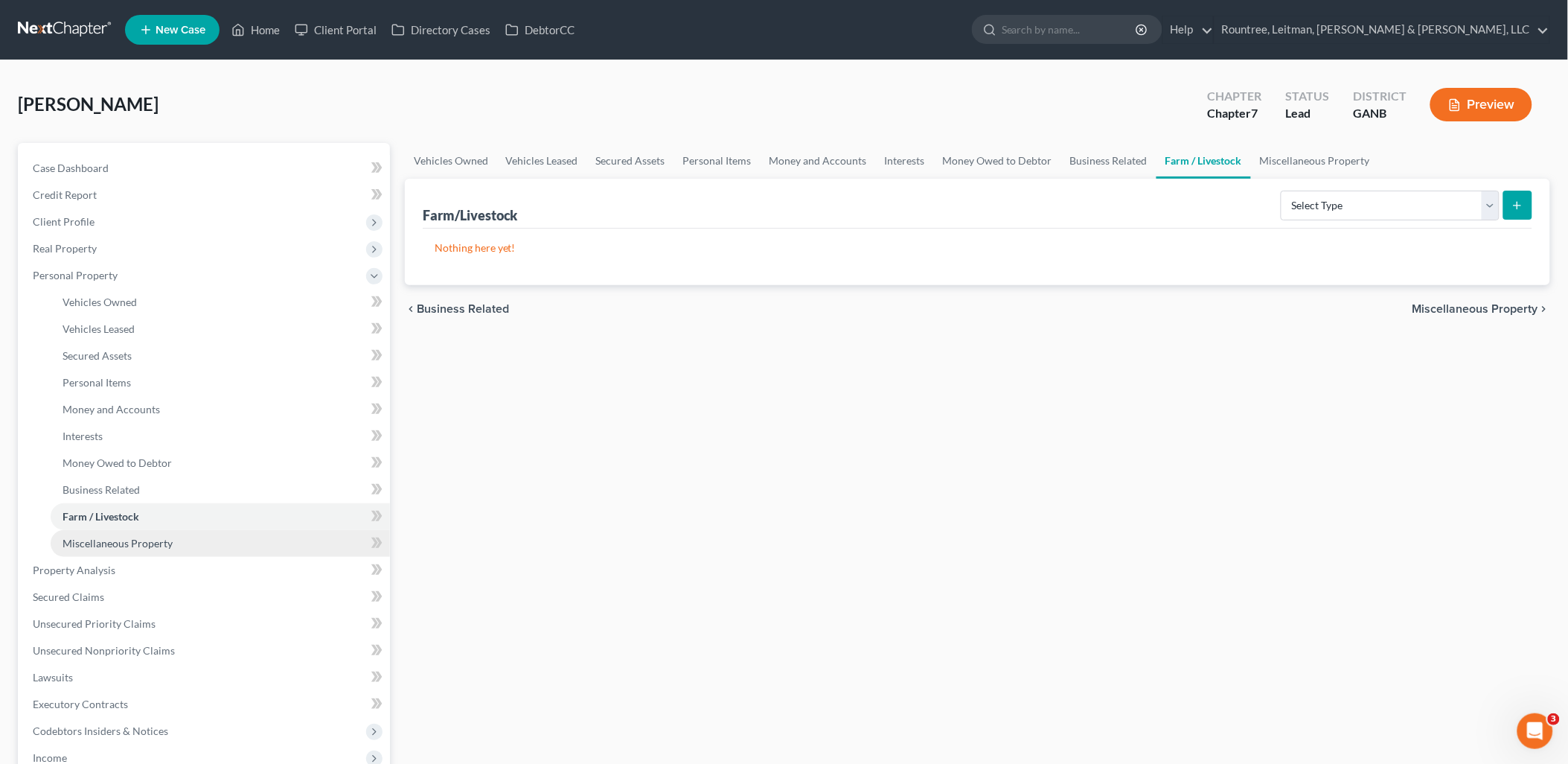
click at [119, 534] on link "Miscellaneous Property" at bounding box center [220, 543] width 339 height 26
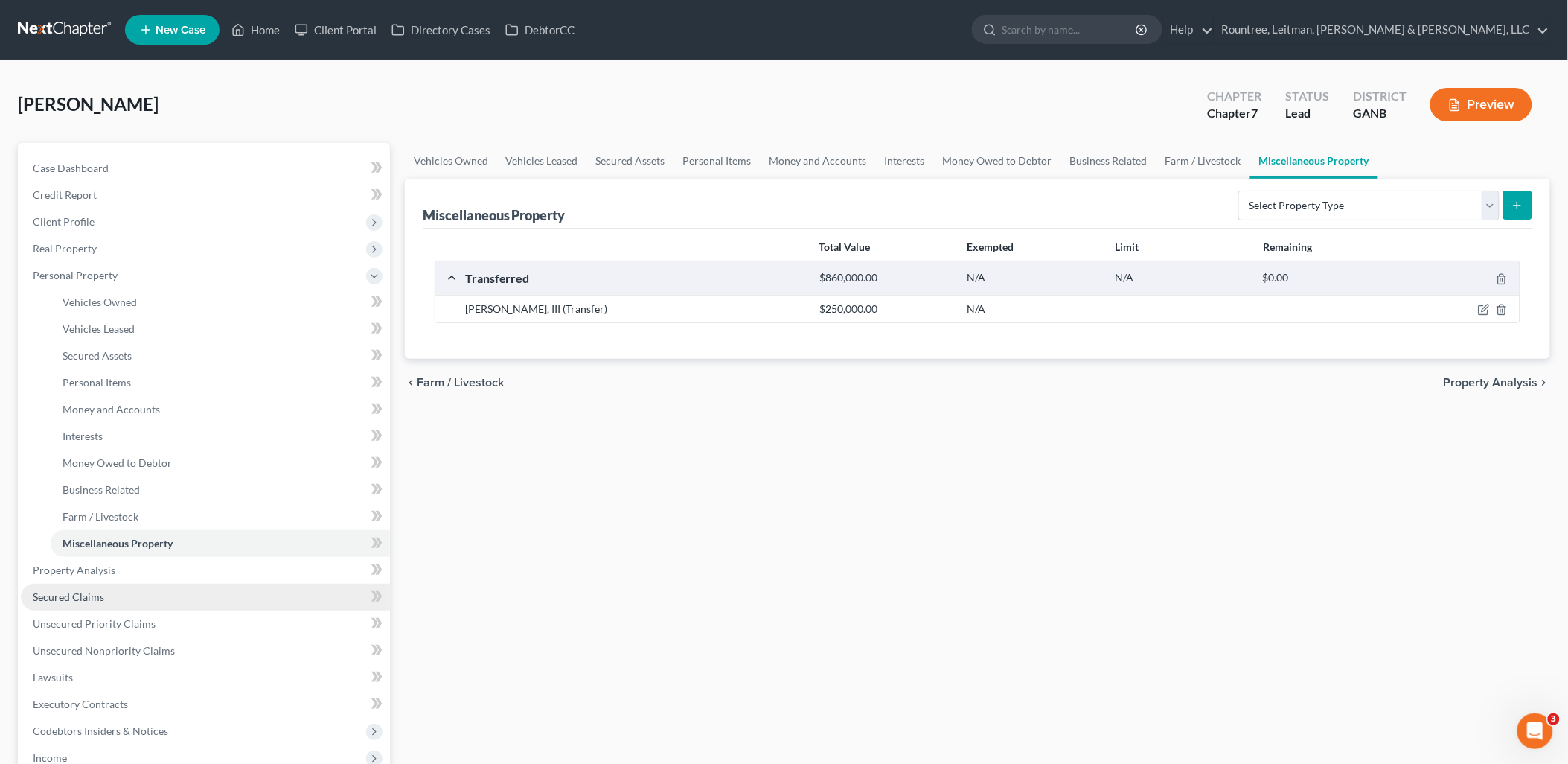
click at [99, 592] on span "Secured Claims" at bounding box center [68, 597] width 72 height 13
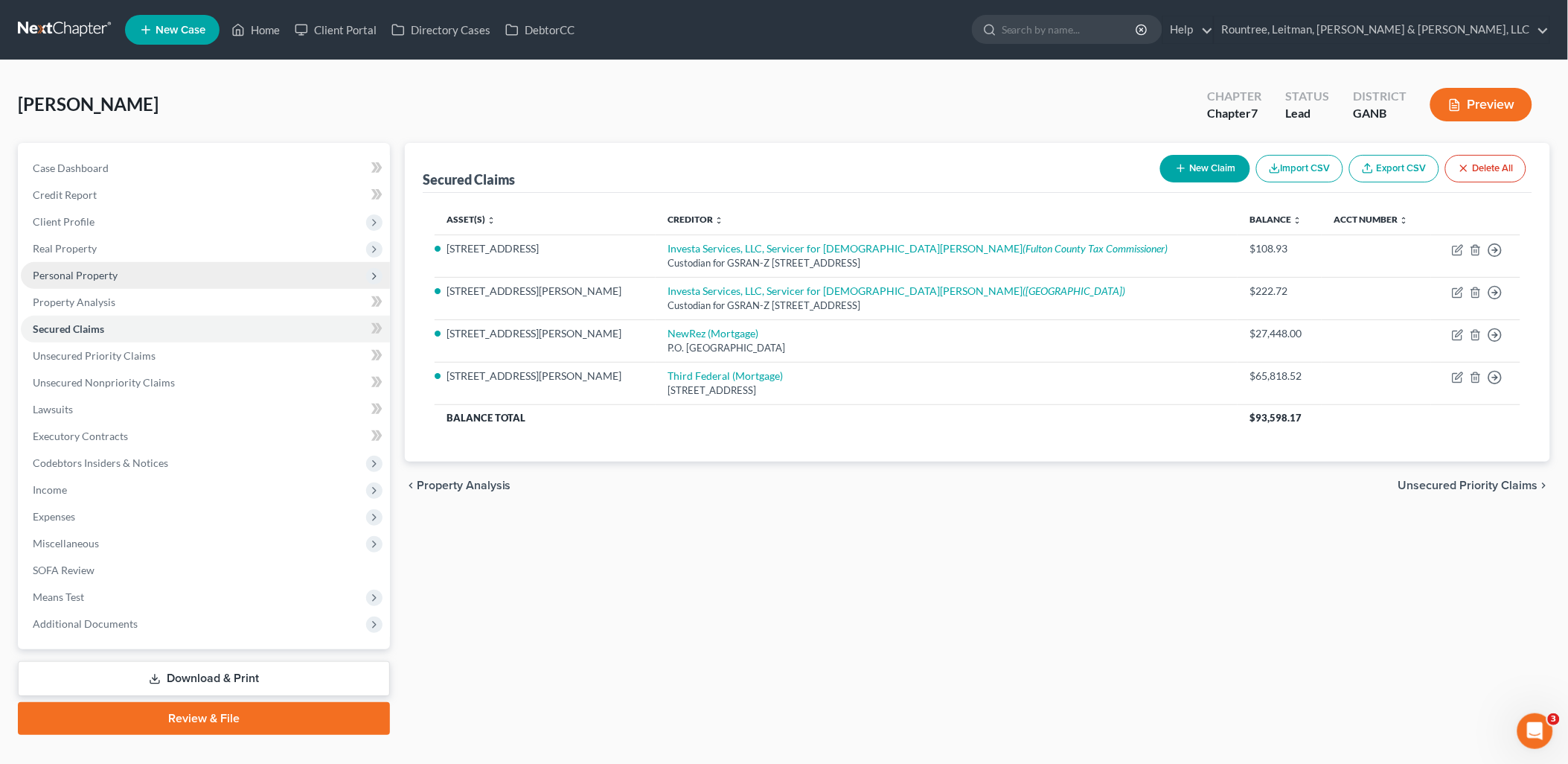
click at [116, 276] on span "Personal Property" at bounding box center [206, 275] width 369 height 26
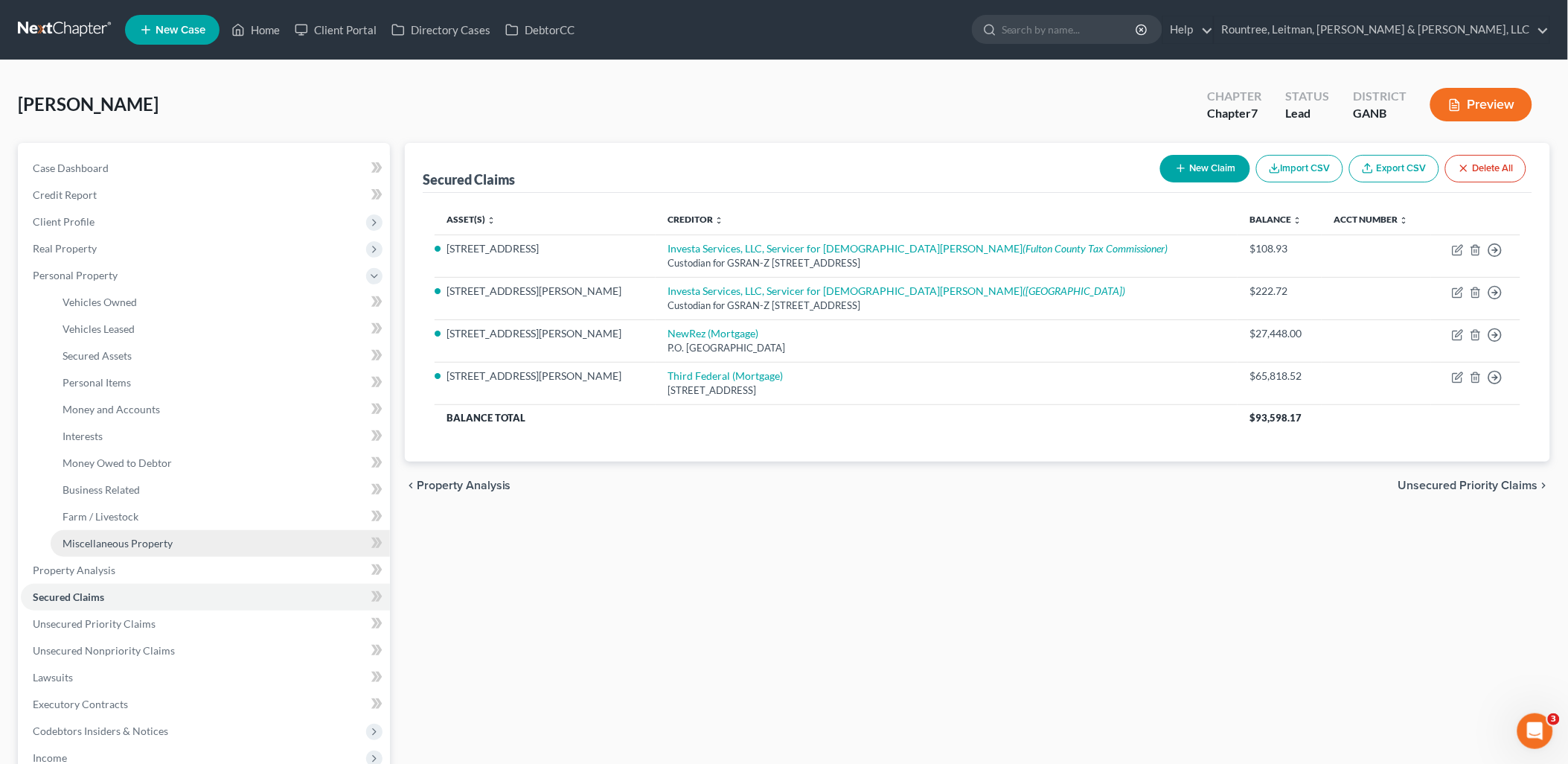
click at [101, 541] on span "Miscellaneous Property" at bounding box center [118, 543] width 110 height 13
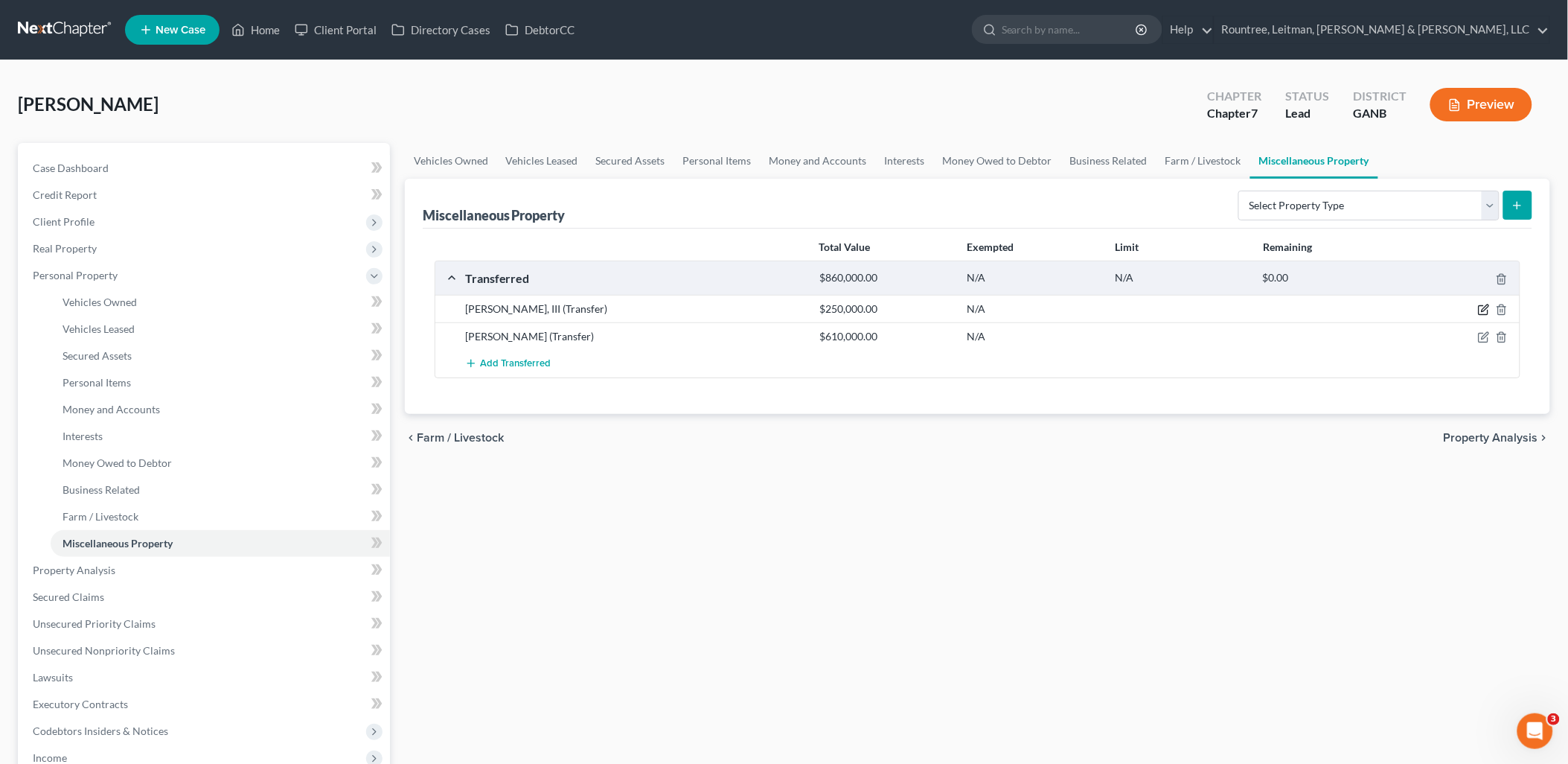
click at [1485, 309] on icon "button" at bounding box center [1484, 310] width 12 height 12
select select "Ordinary (within 2 years)"
select select "10"
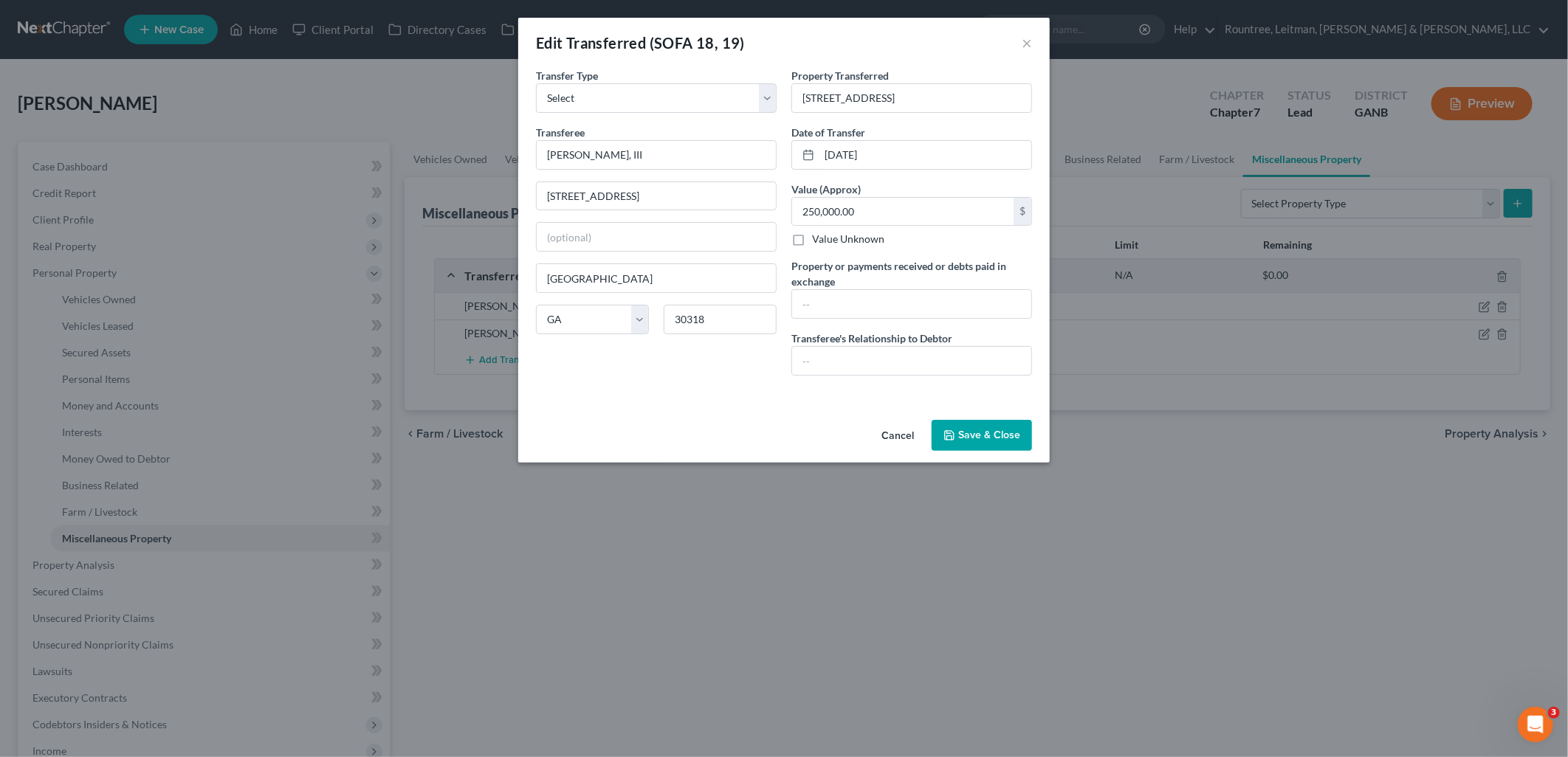
click at [897, 440] on button "Cancel" at bounding box center [898, 435] width 56 height 29
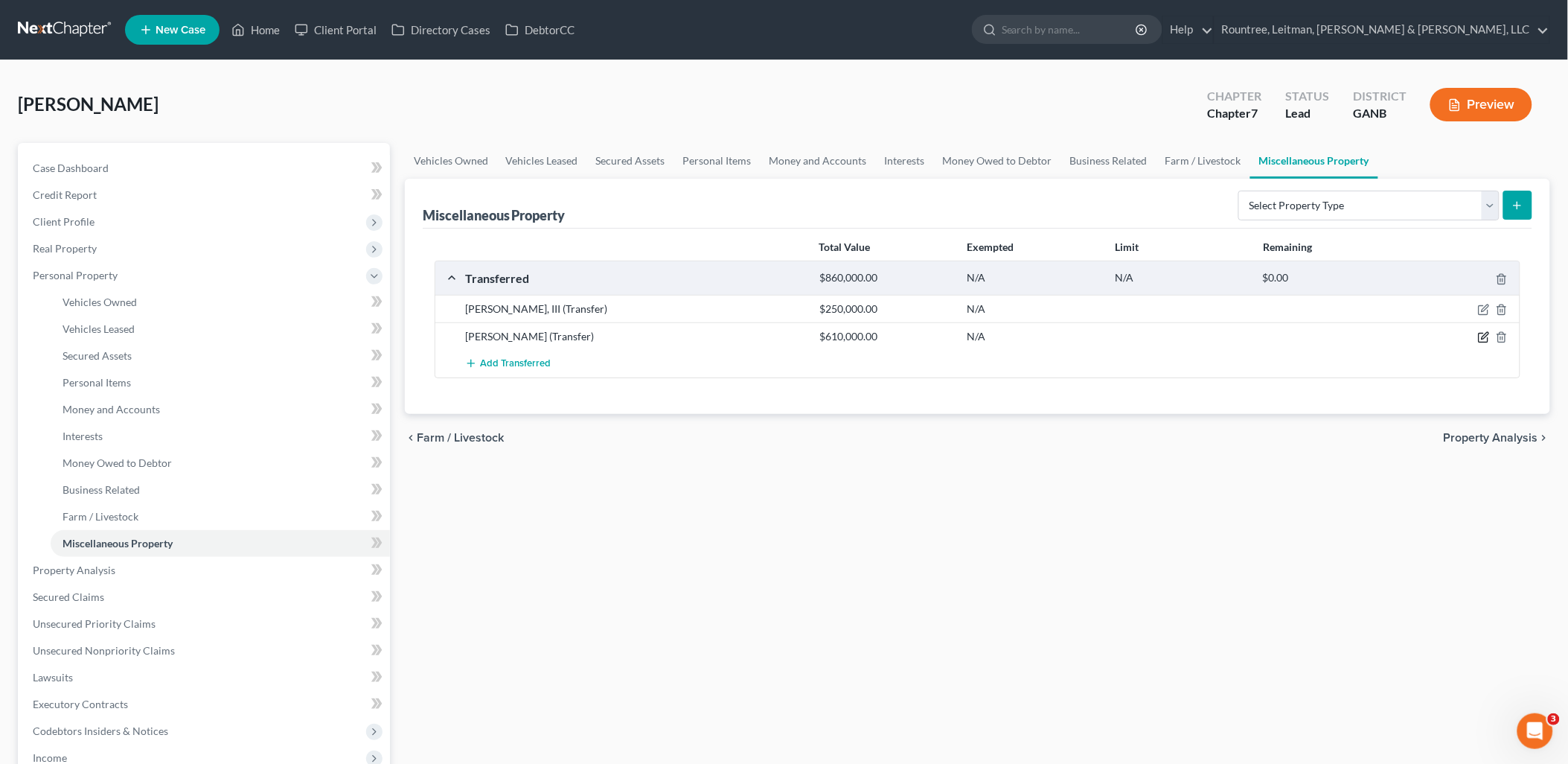
click at [1482, 341] on icon "button" at bounding box center [1483, 338] width 9 height 9
select select "Ordinary (within 2 years)"
select select "10"
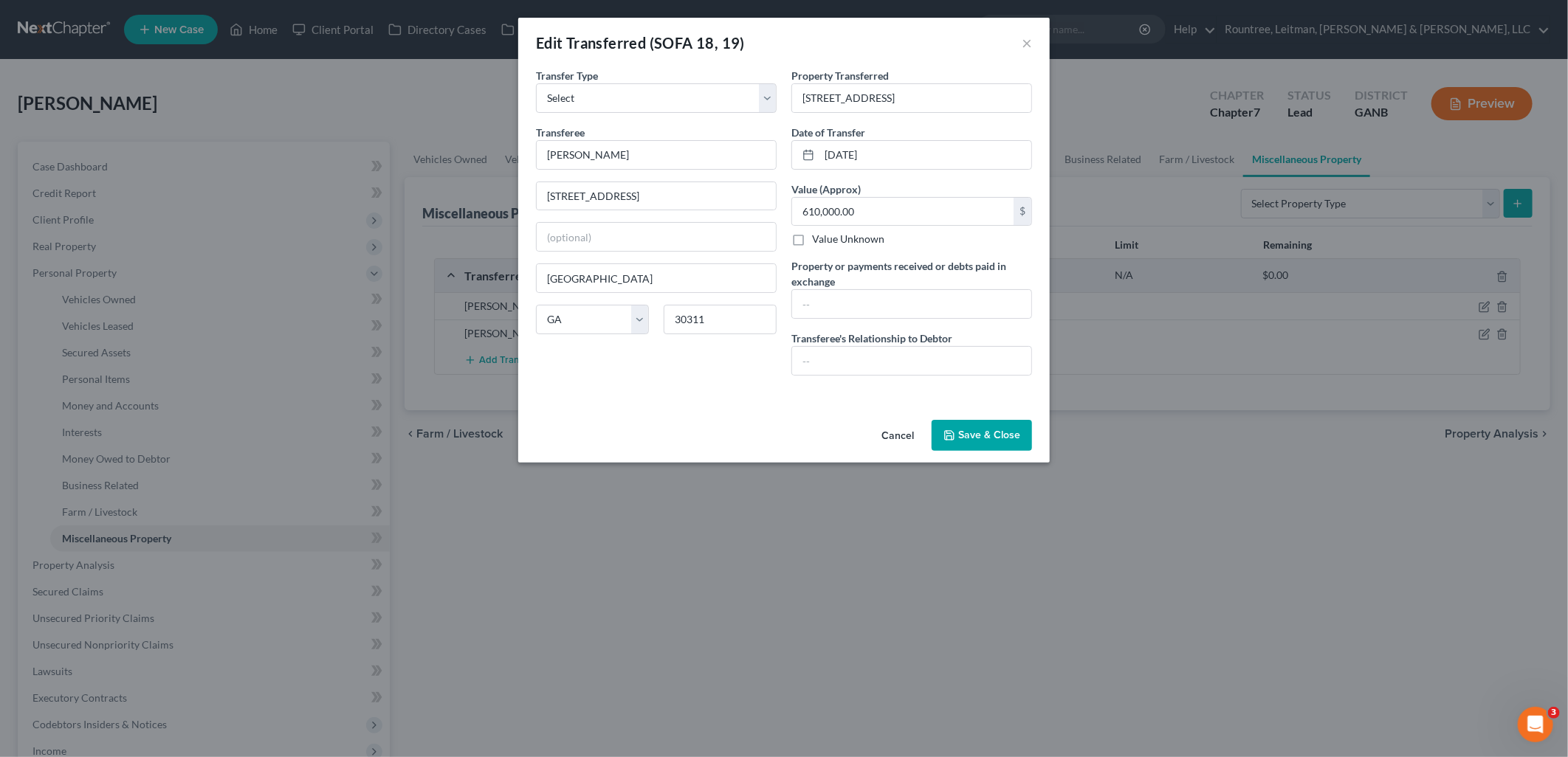
click at [902, 438] on button "Cancel" at bounding box center [898, 435] width 56 height 29
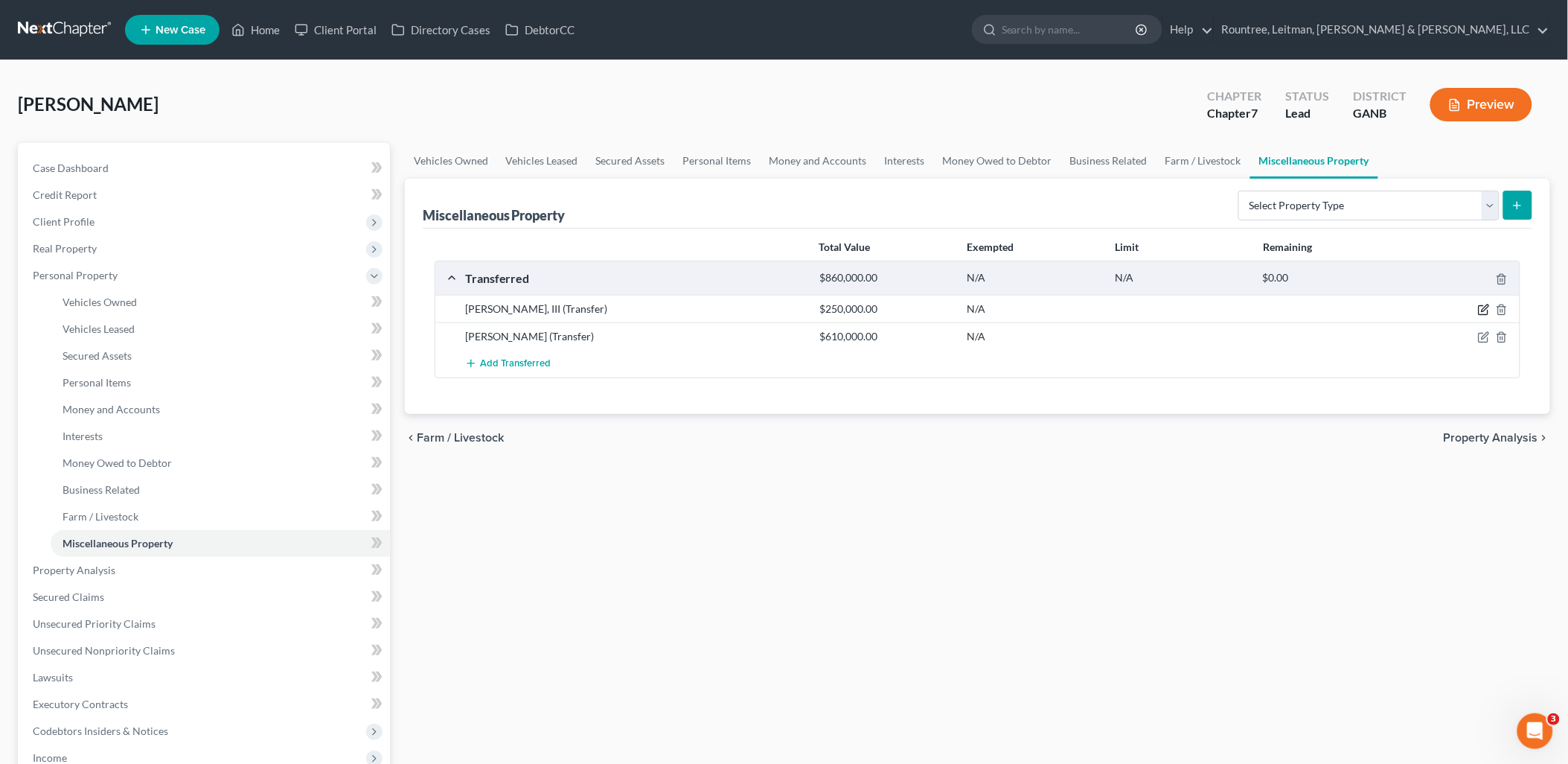
click at [1483, 314] on icon "button" at bounding box center [1484, 310] width 12 height 12
select select "Ordinary (within 2 years)"
select select "10"
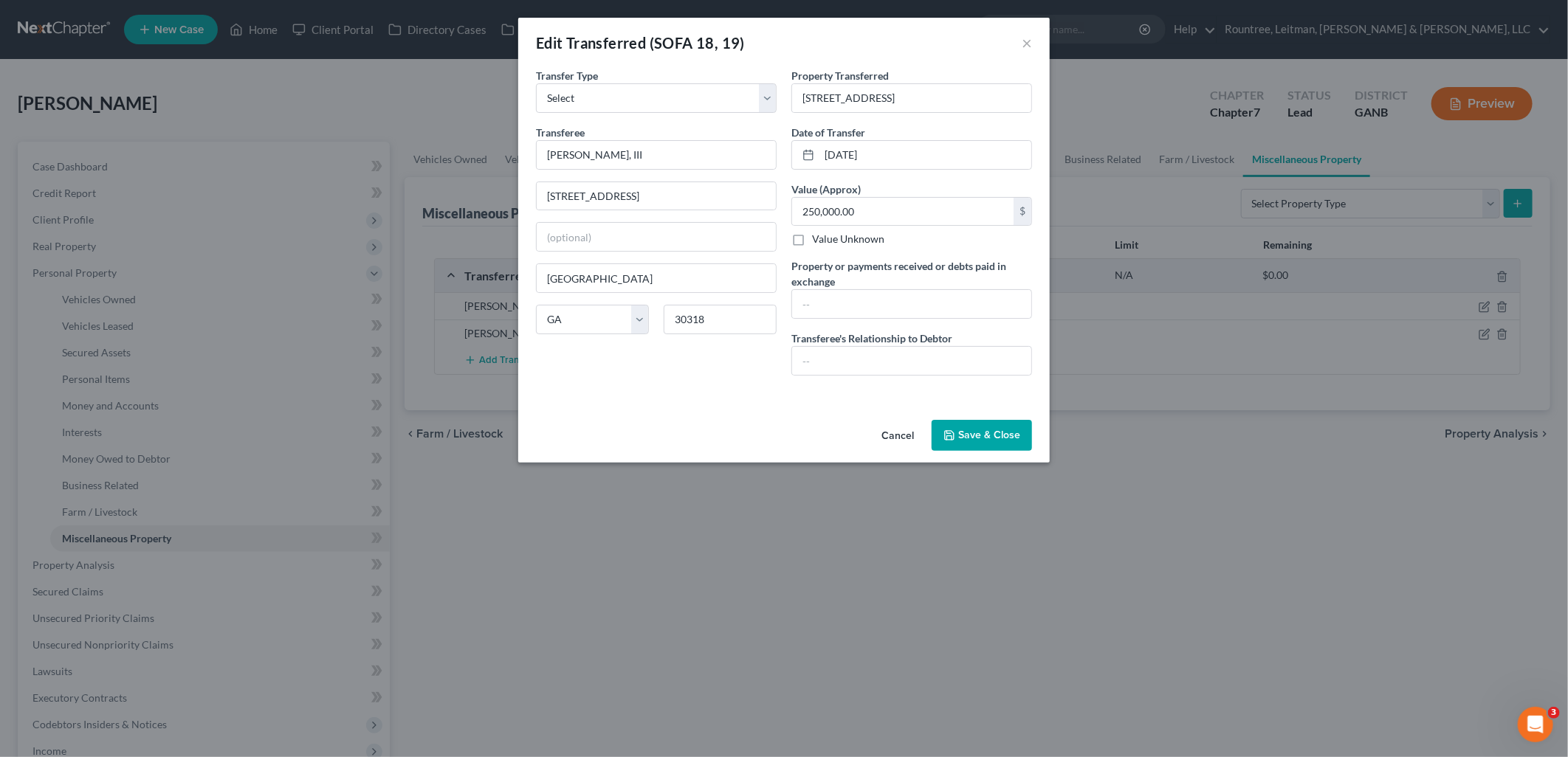
click at [895, 438] on button "Cancel" at bounding box center [898, 435] width 56 height 29
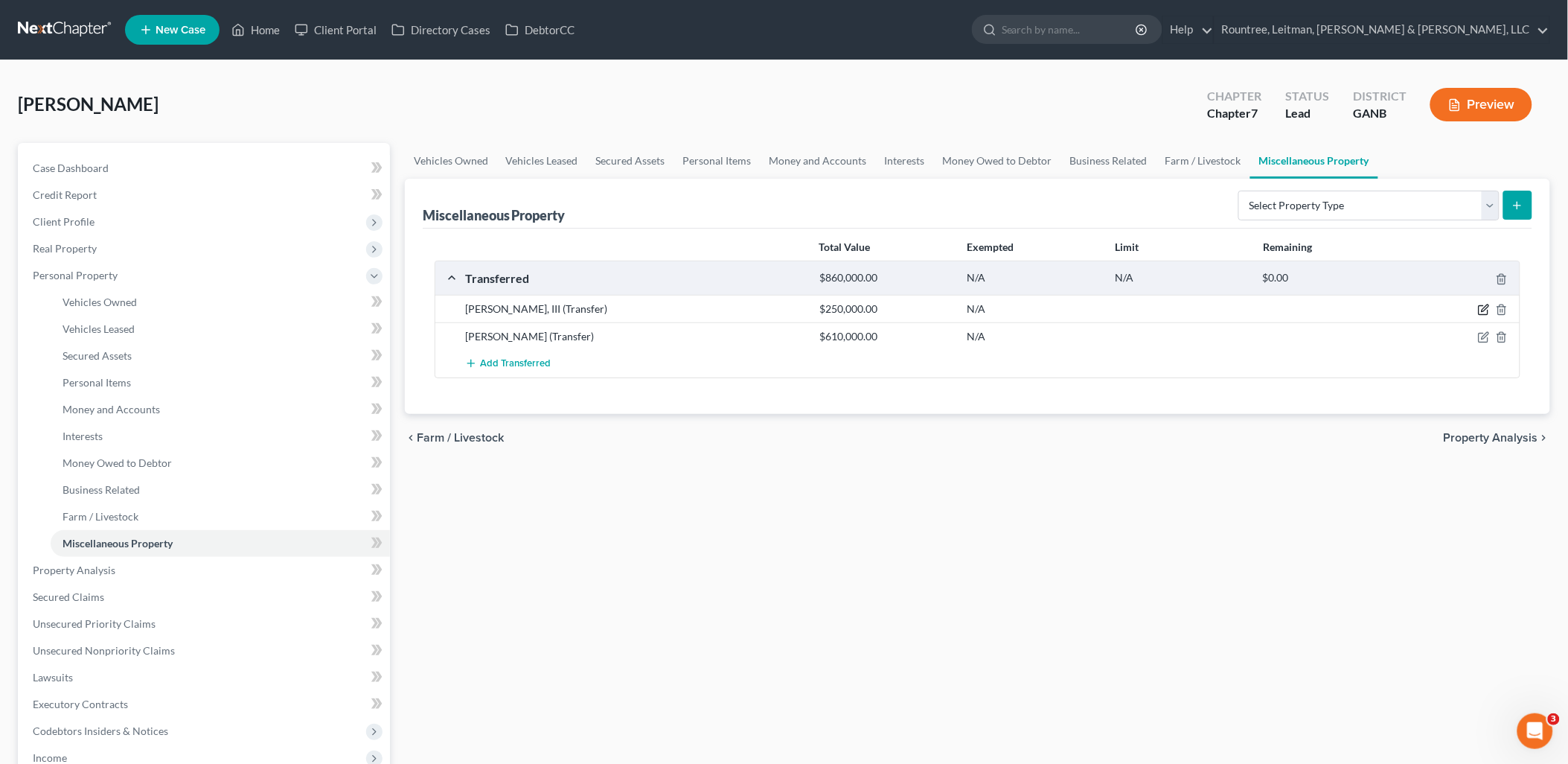
click at [1482, 306] on icon "button" at bounding box center [1484, 310] width 12 height 12
select select "Ordinary (within 2 years)"
select select "10"
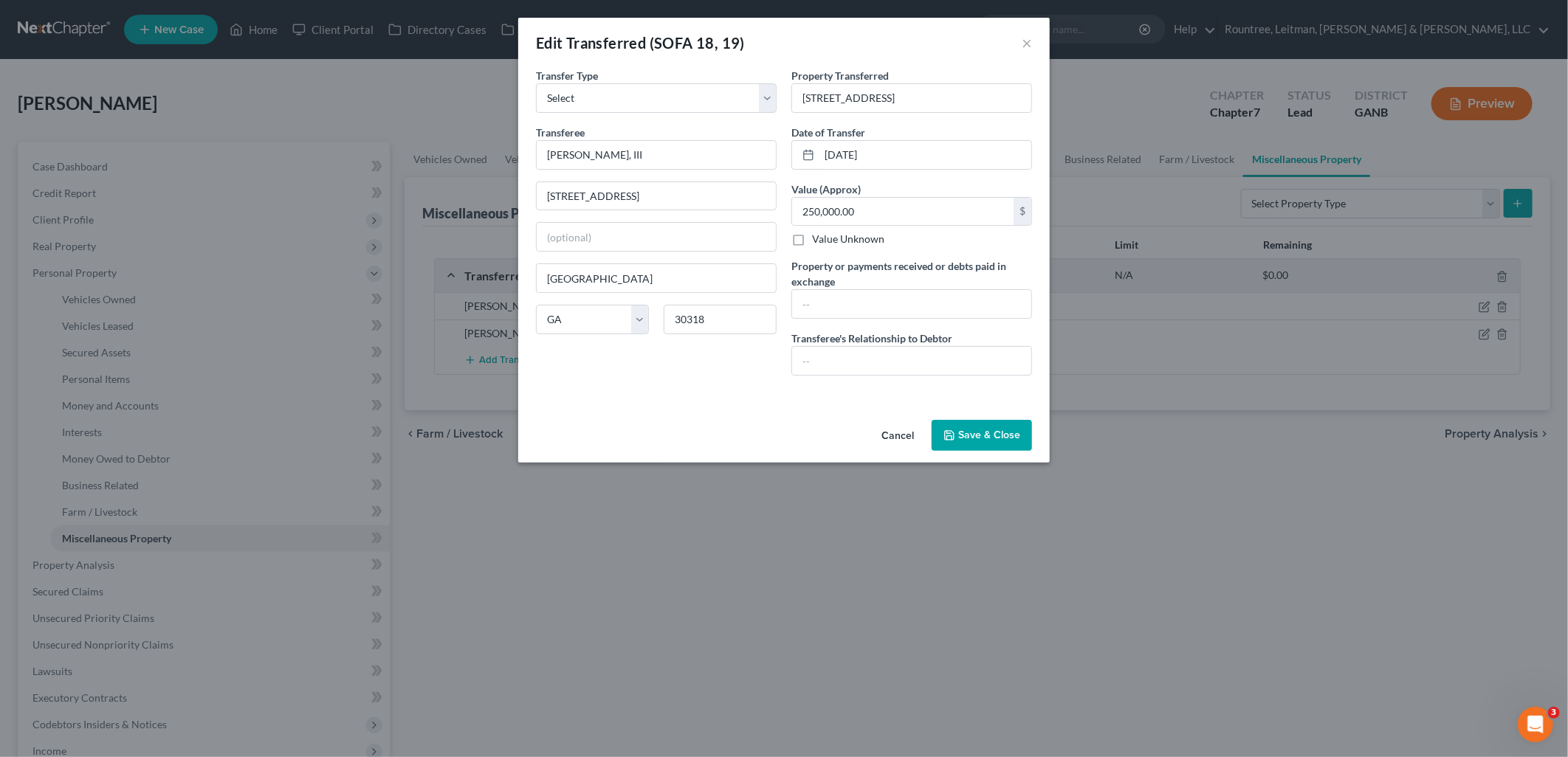
click at [898, 434] on button "Cancel" at bounding box center [898, 435] width 56 height 29
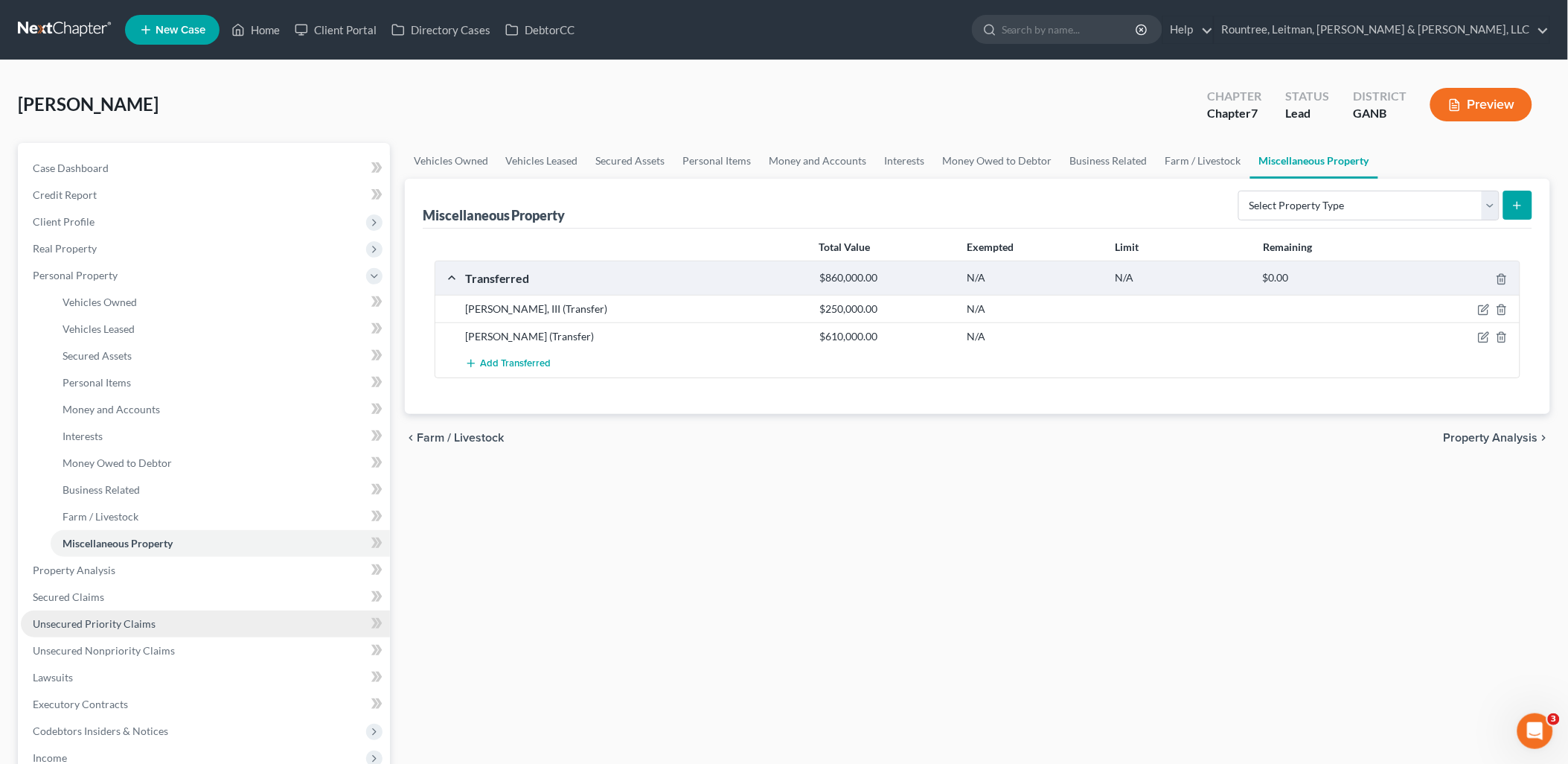
scroll to position [293, 0]
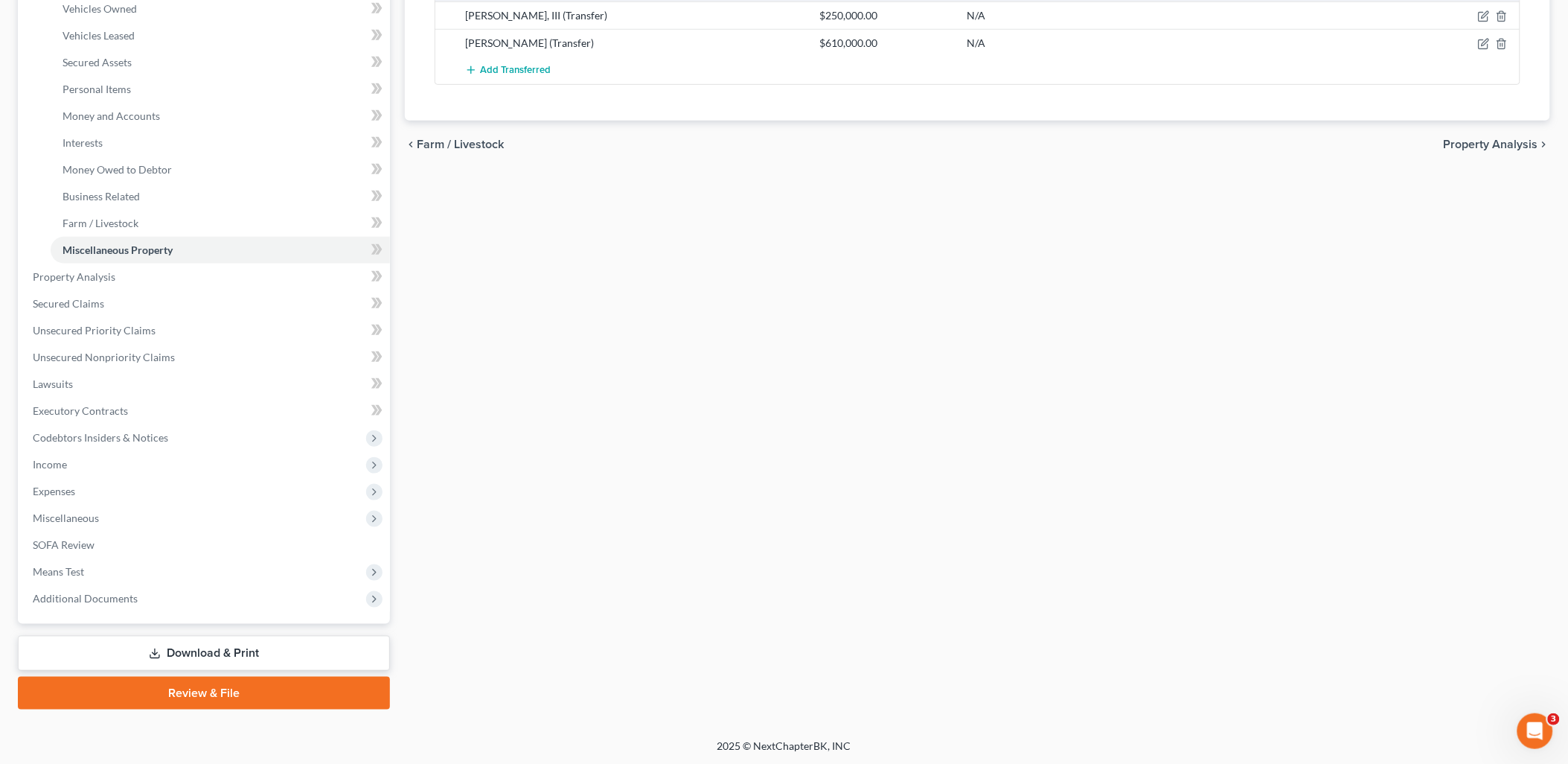
click at [201, 651] on link "Download & Print" at bounding box center [204, 654] width 372 height 35
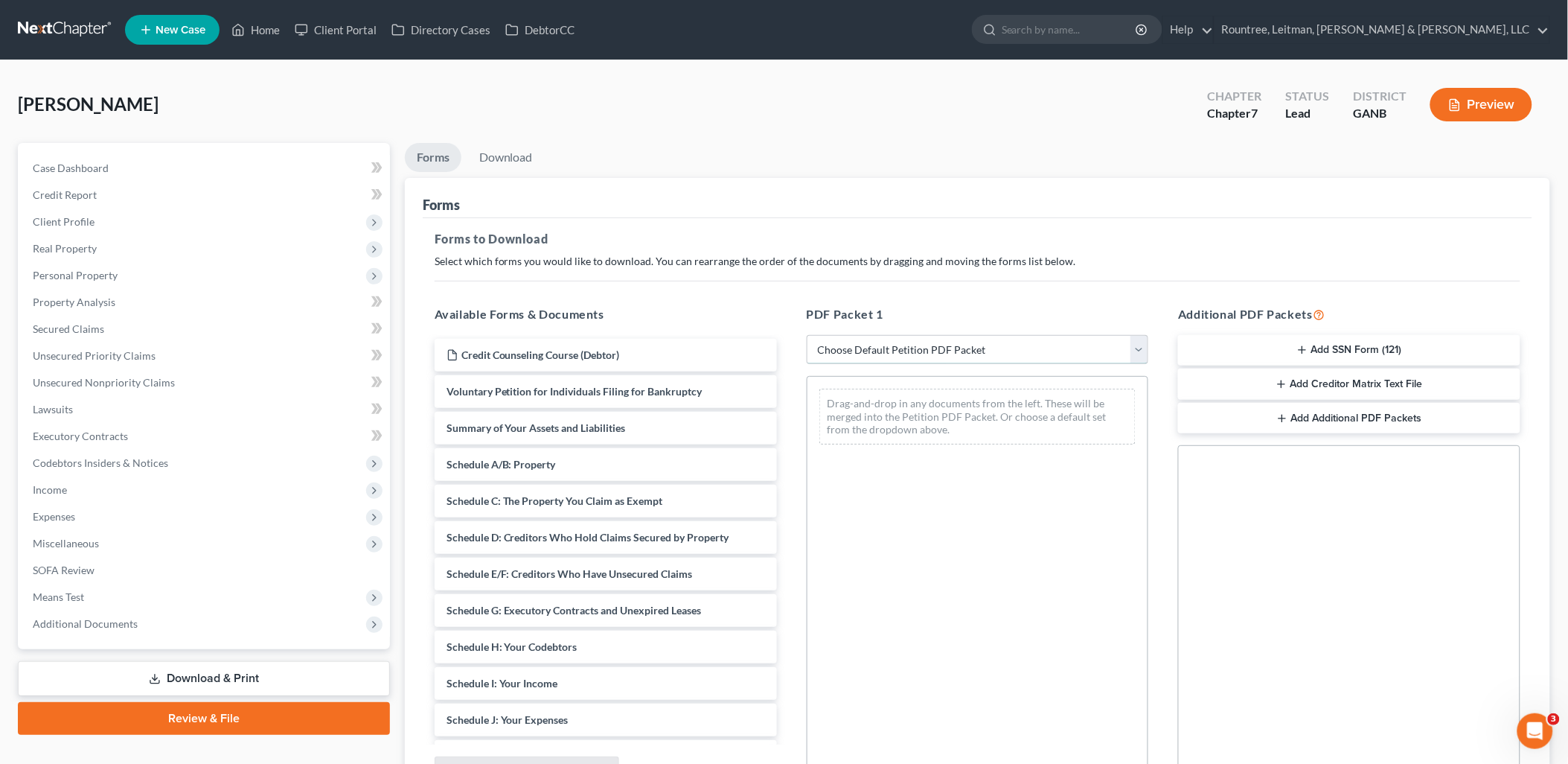
click at [916, 362] on select "Choose Default Petition PDF Packet Complete Bankruptcy Petition (all forms and …" at bounding box center [978, 349] width 342 height 30
select select "0"
click at [807, 335] on select "Choose Default Petition PDF Packet Complete Bankruptcy Petition (all forms and …" at bounding box center [978, 349] width 342 height 30
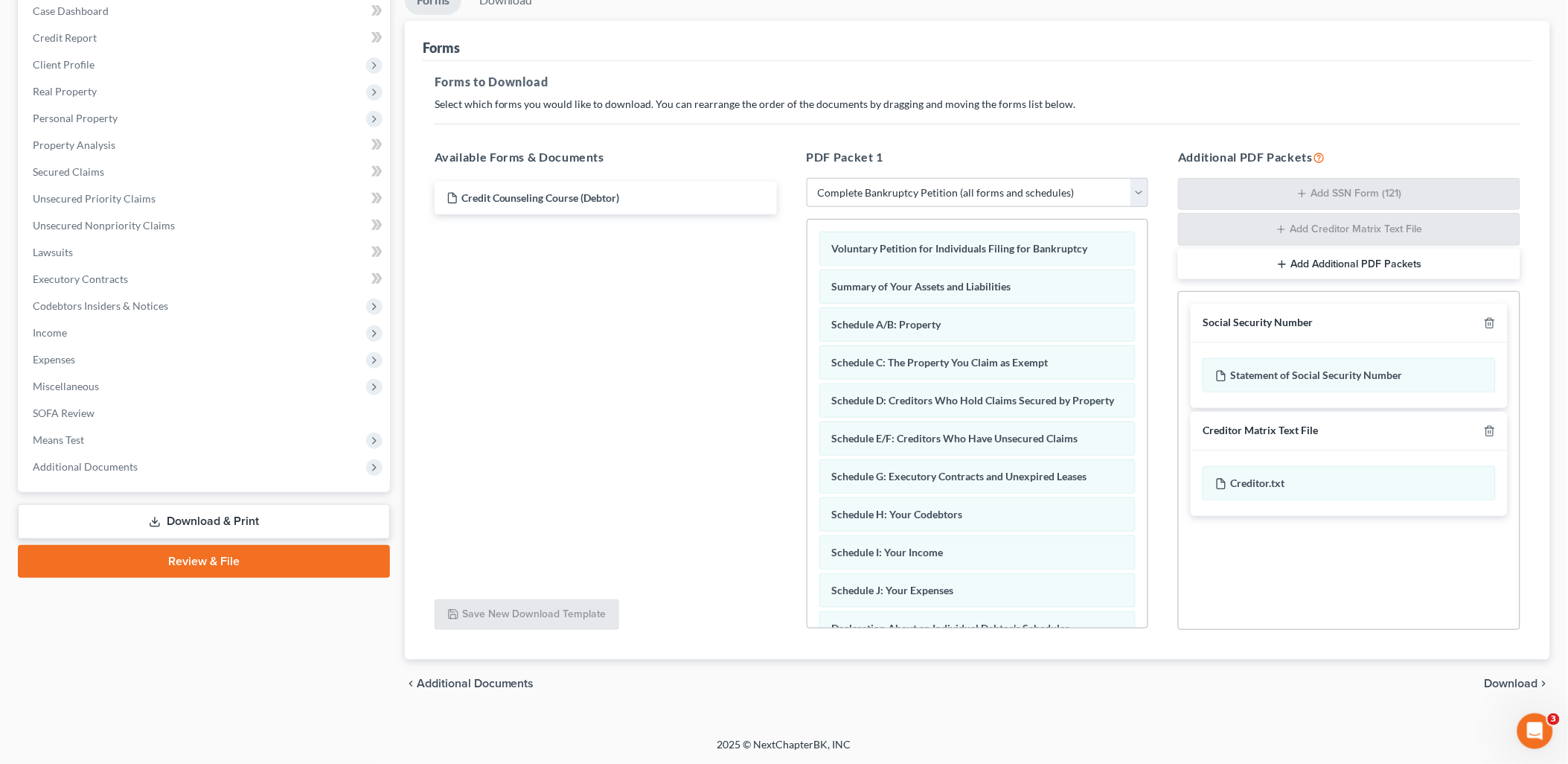
drag, startPoint x: 1509, startPoint y: 684, endPoint x: 1450, endPoint y: 654, distance: 66.2
click at [1510, 685] on span "Download" at bounding box center [1511, 684] width 54 height 12
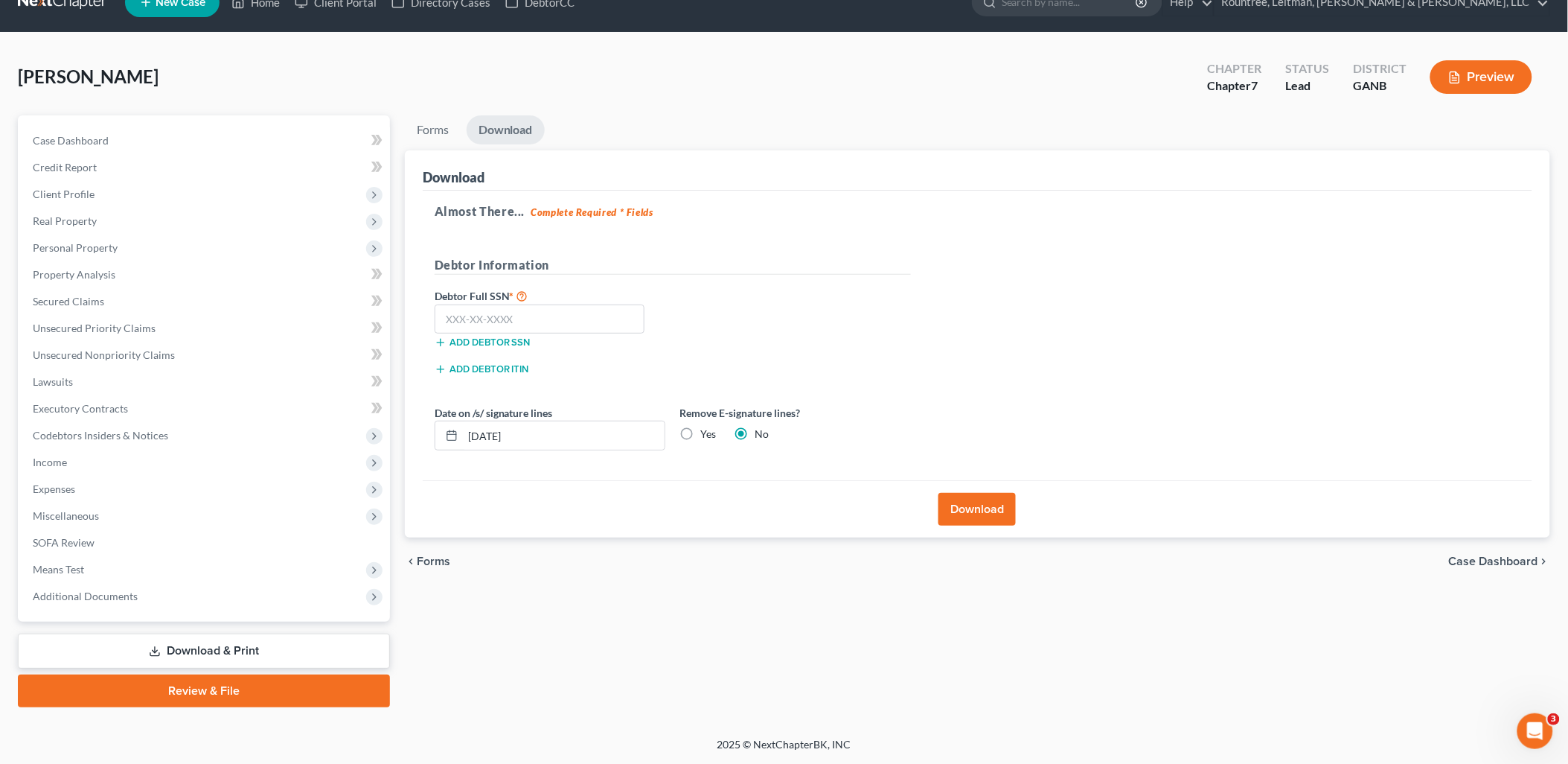
scroll to position [25, 0]
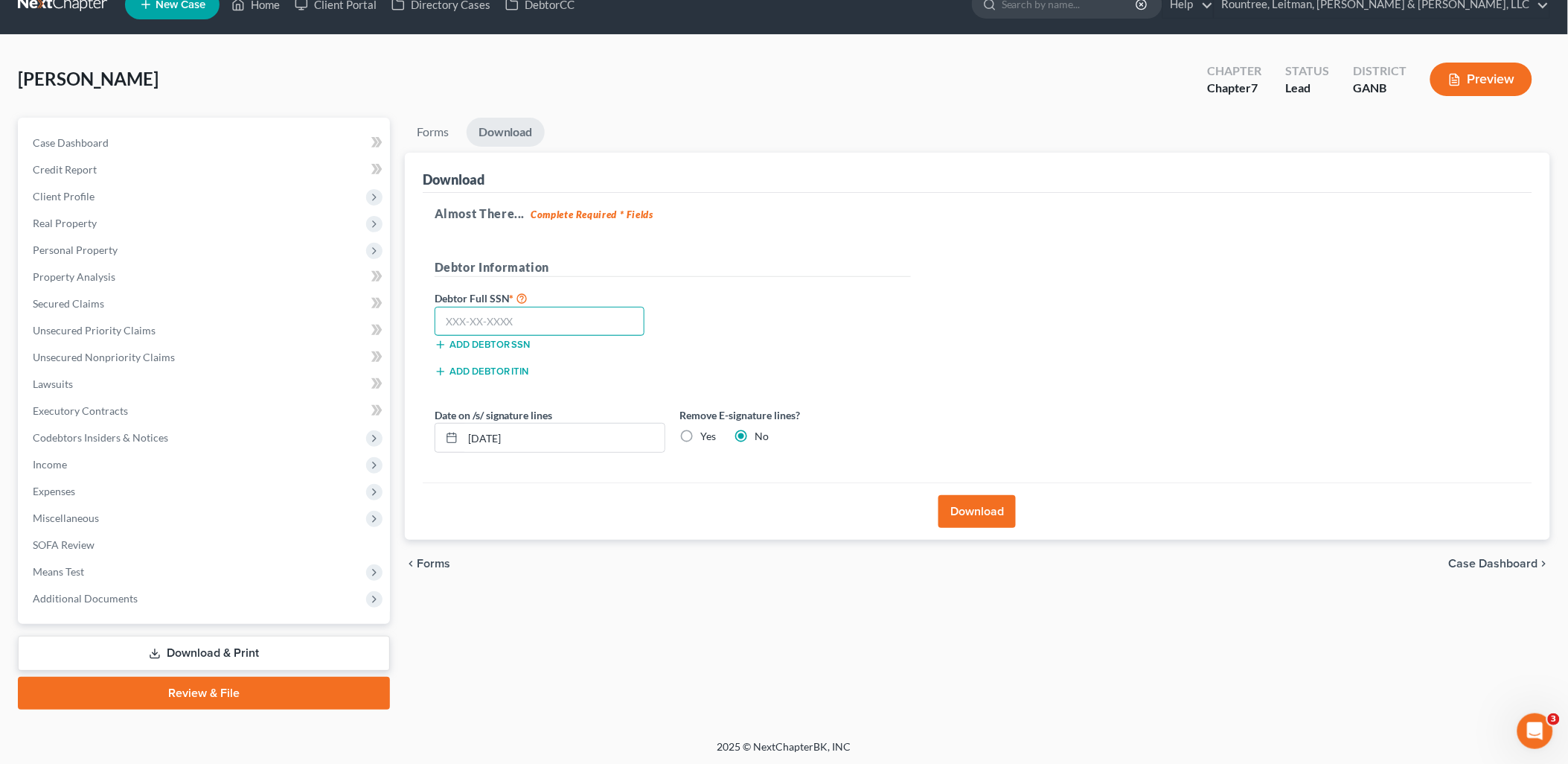
click at [537, 321] on input "text" at bounding box center [540, 321] width 211 height 30
type input "322-66-2828"
click at [962, 515] on button "Download" at bounding box center [978, 511] width 77 height 33
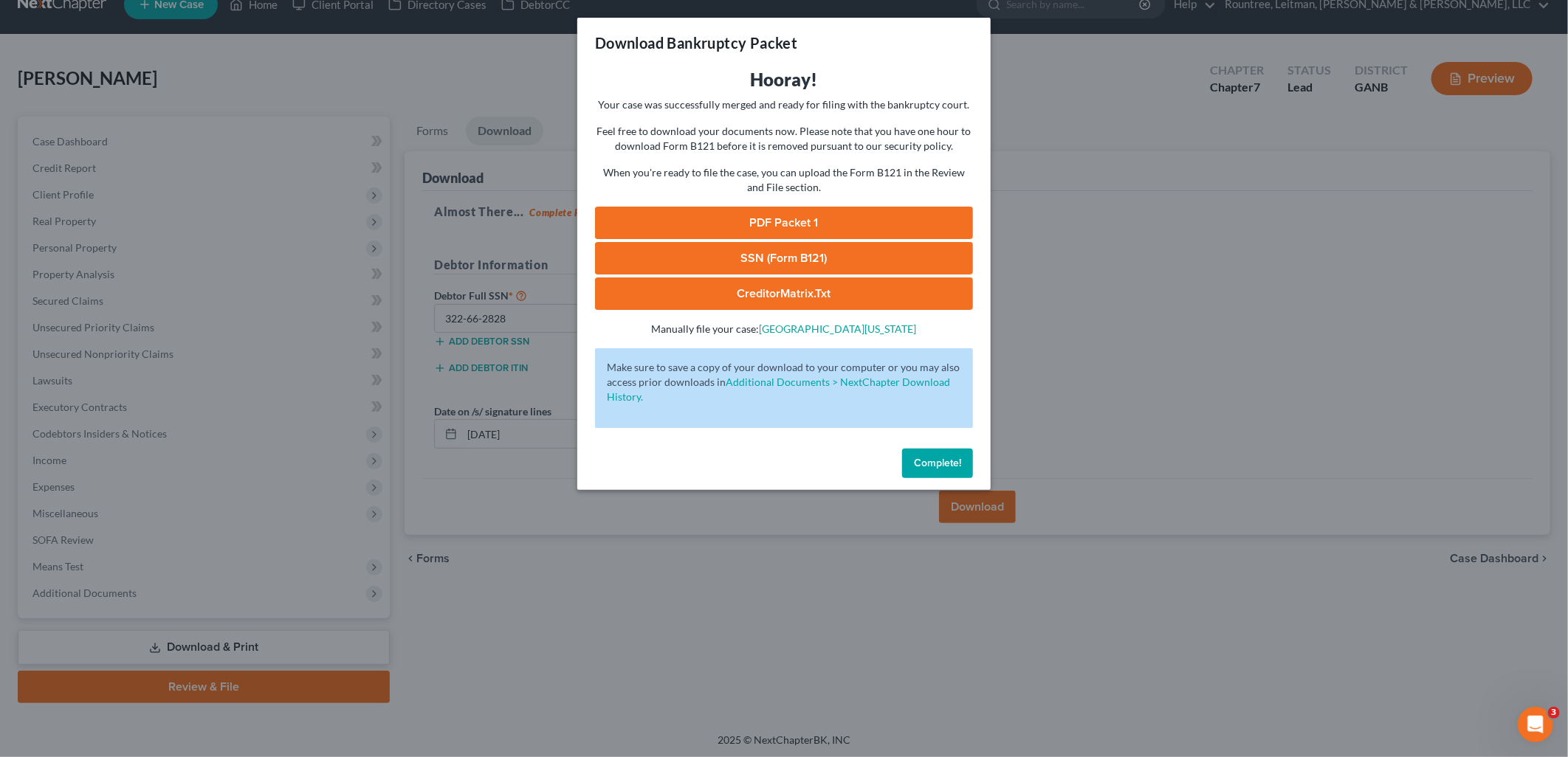
click at [928, 218] on link "PDF Packet 1" at bounding box center [784, 223] width 378 height 32
click at [802, 256] on link "SSN (Form B121)" at bounding box center [784, 258] width 378 height 32
click at [1053, 146] on div "Download Bankruptcy Packet Hooray! Your case was successfully merged and ready …" at bounding box center [784, 378] width 1568 height 757
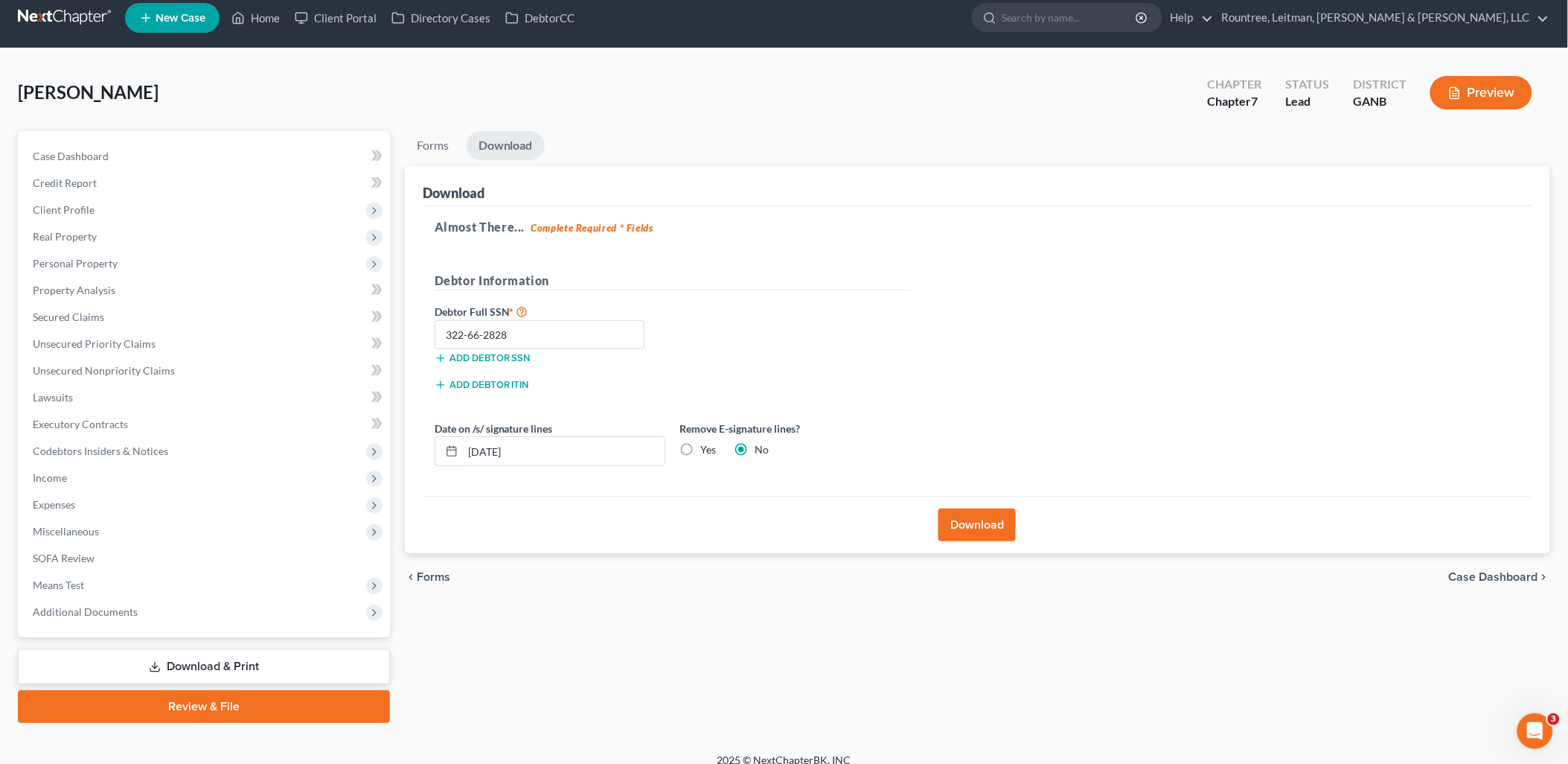
scroll to position [0, 0]
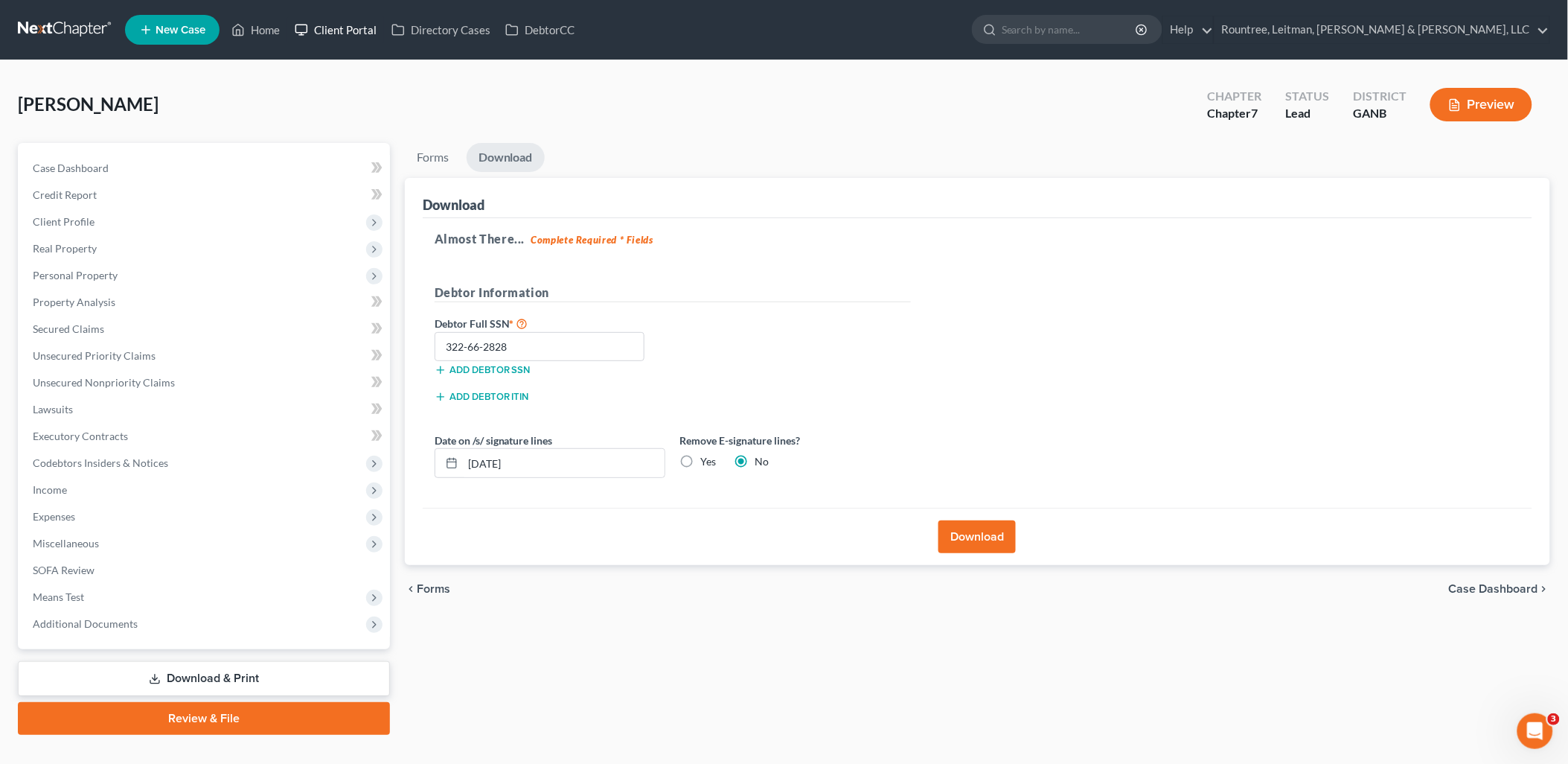
click at [341, 33] on link "Client Portal" at bounding box center [336, 30] width 97 height 26
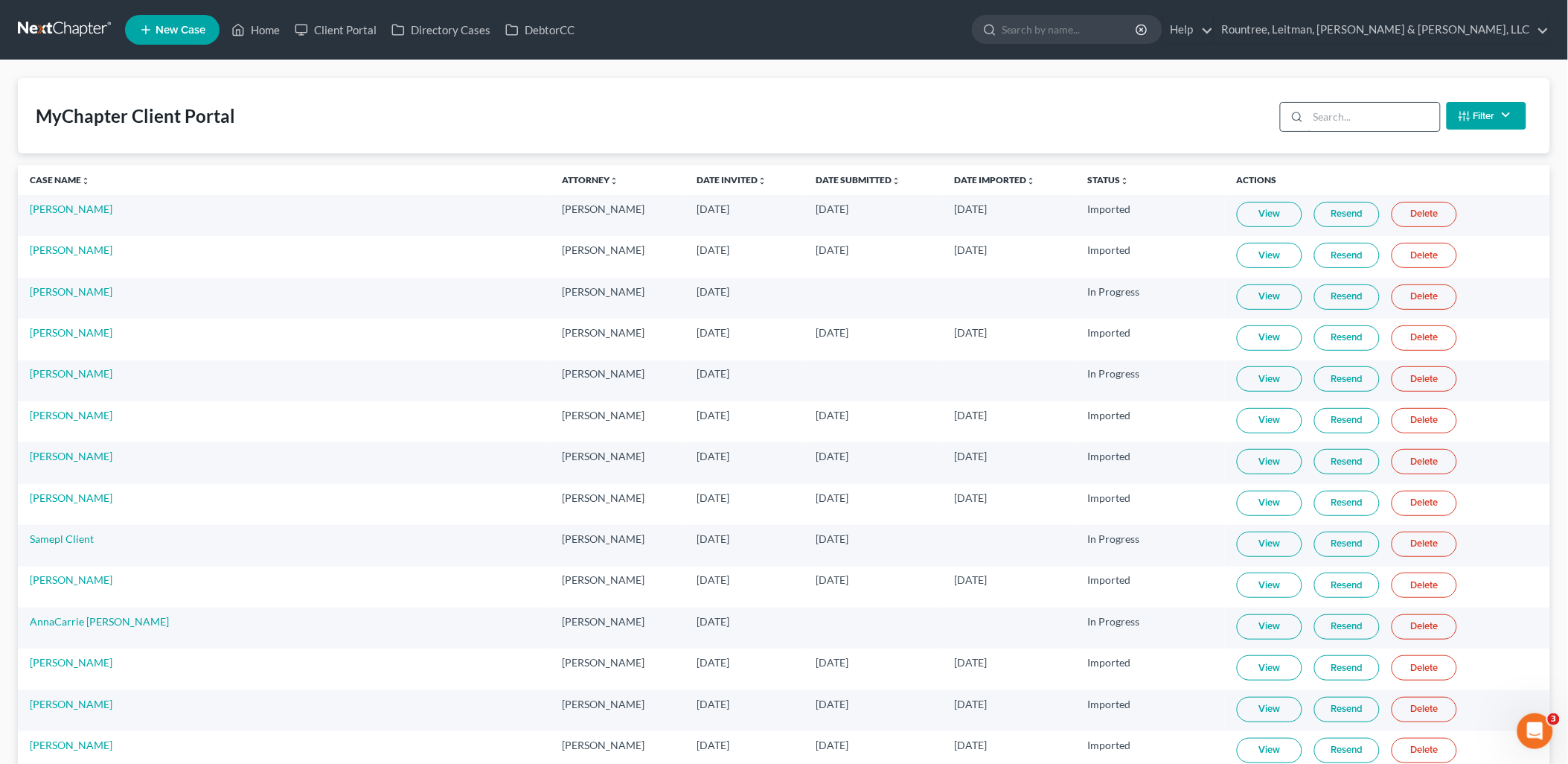
click at [1359, 115] on input "search" at bounding box center [1374, 116] width 132 height 28
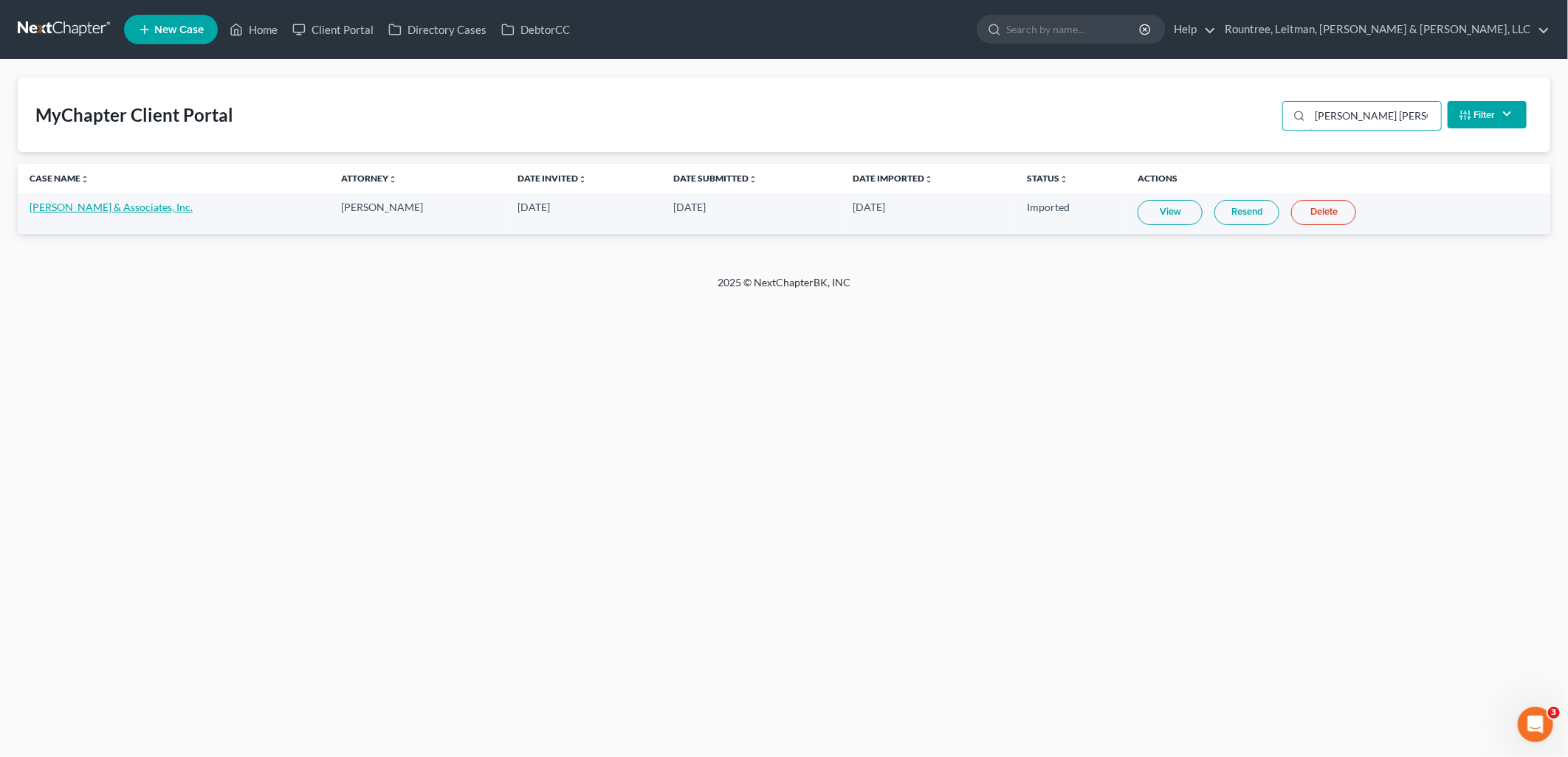
type input "robert sm"
click at [99, 211] on link "Robert Smith & Associates, Inc." at bounding box center [111, 207] width 163 height 13
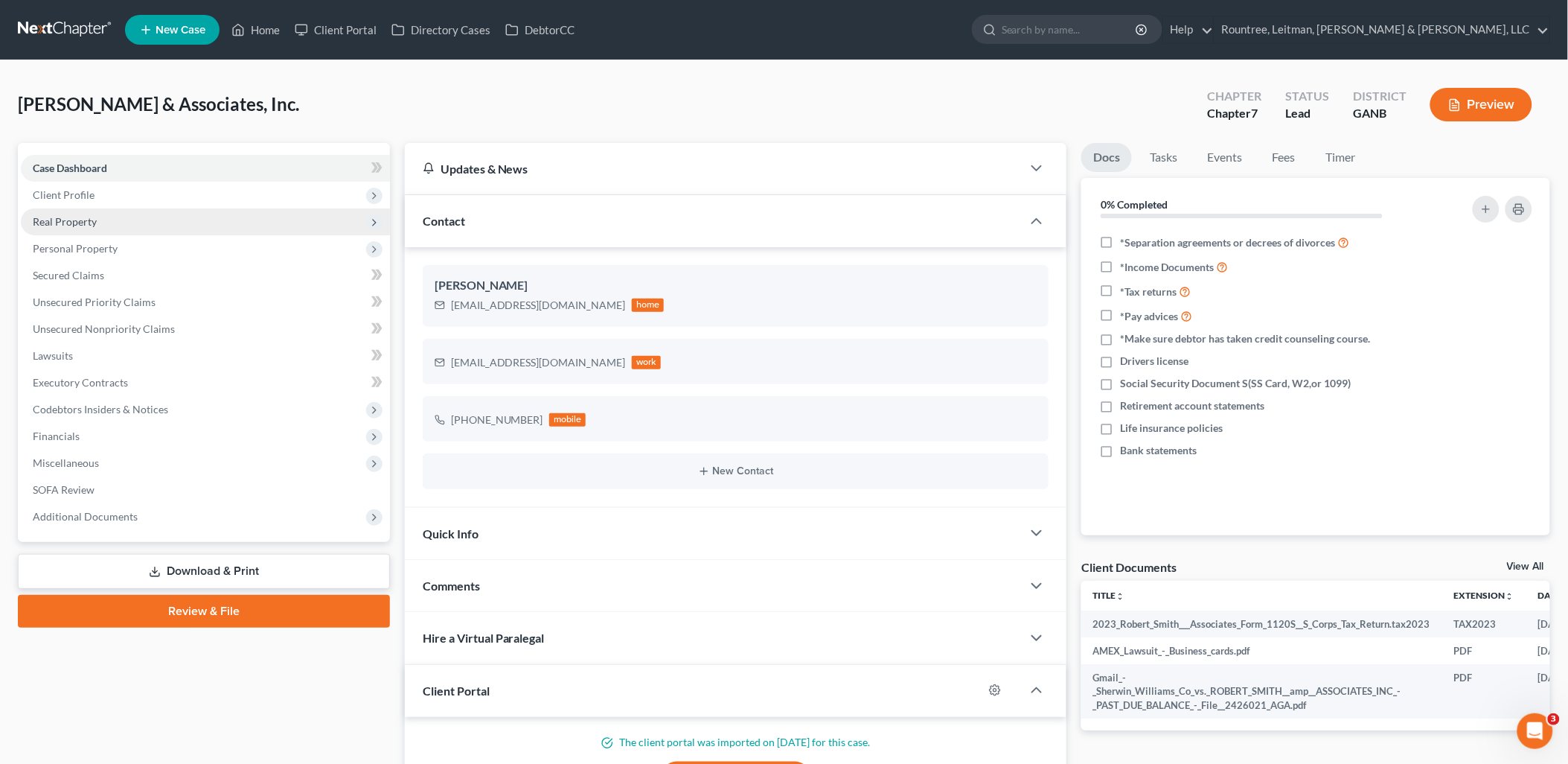
click at [105, 213] on span "Real Property" at bounding box center [206, 222] width 369 height 26
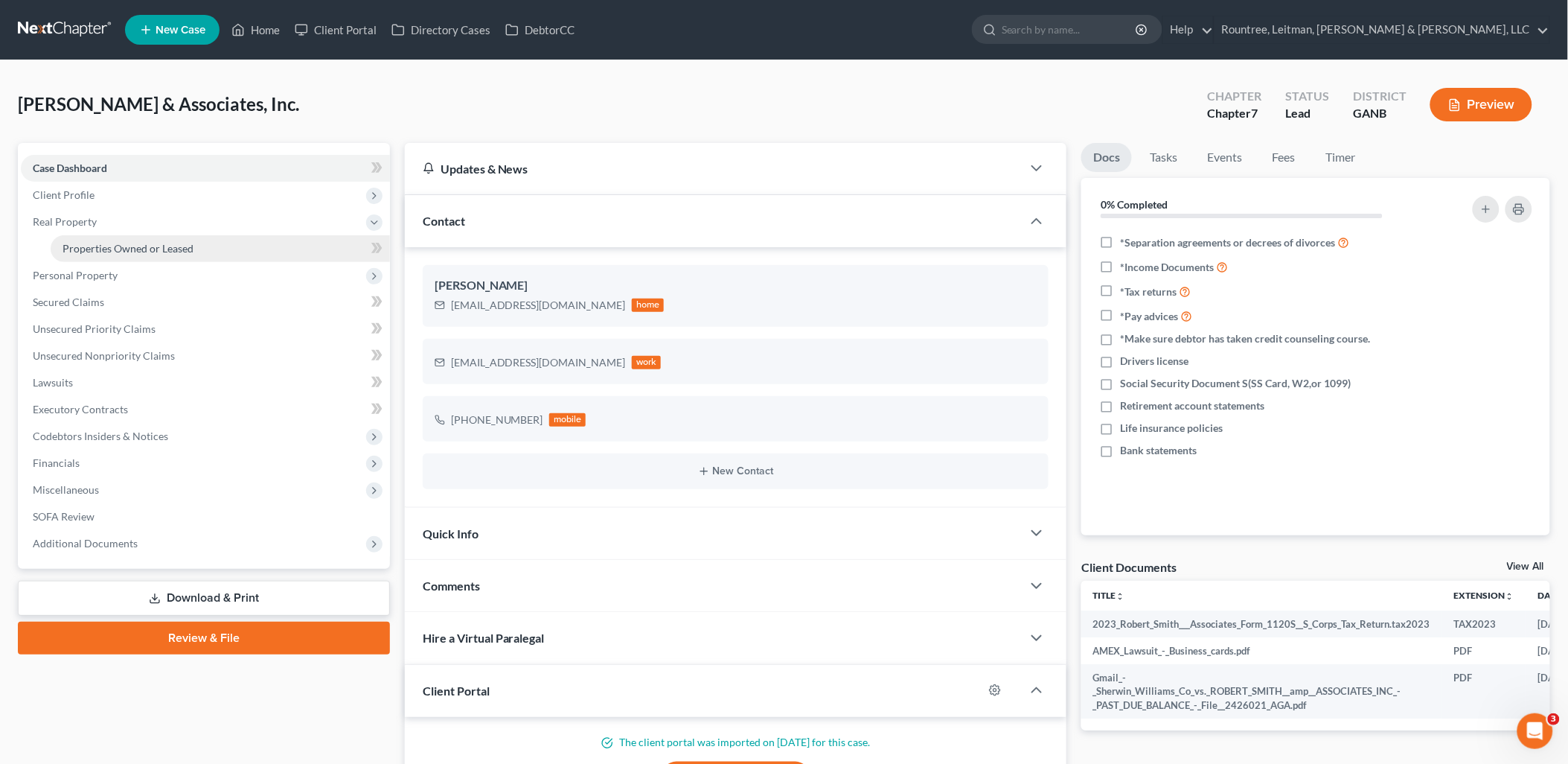
click at [119, 242] on span "Properties Owned or Leased" at bounding box center [128, 248] width 131 height 13
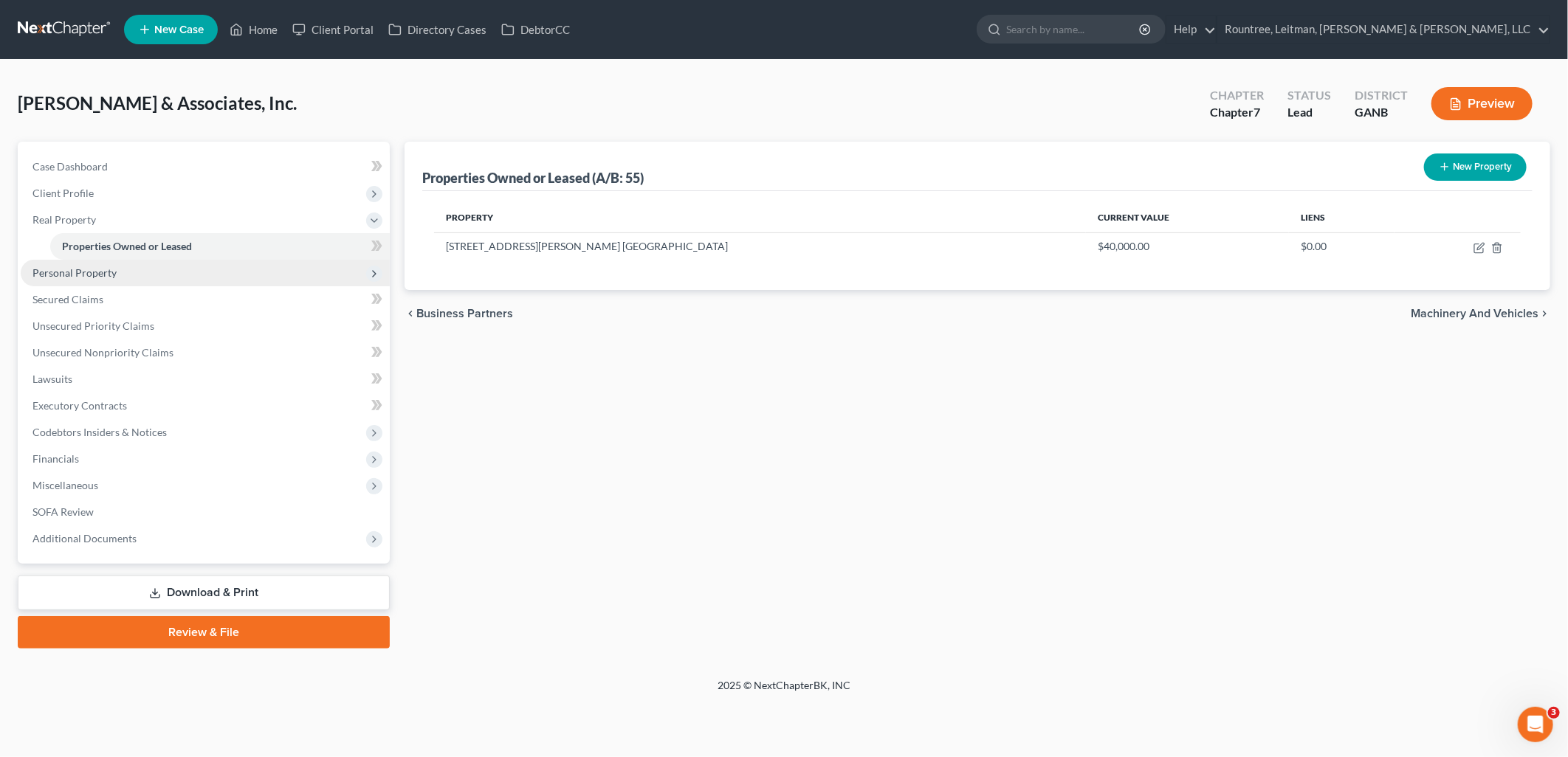
click at [122, 266] on span "Personal Property" at bounding box center [205, 273] width 369 height 26
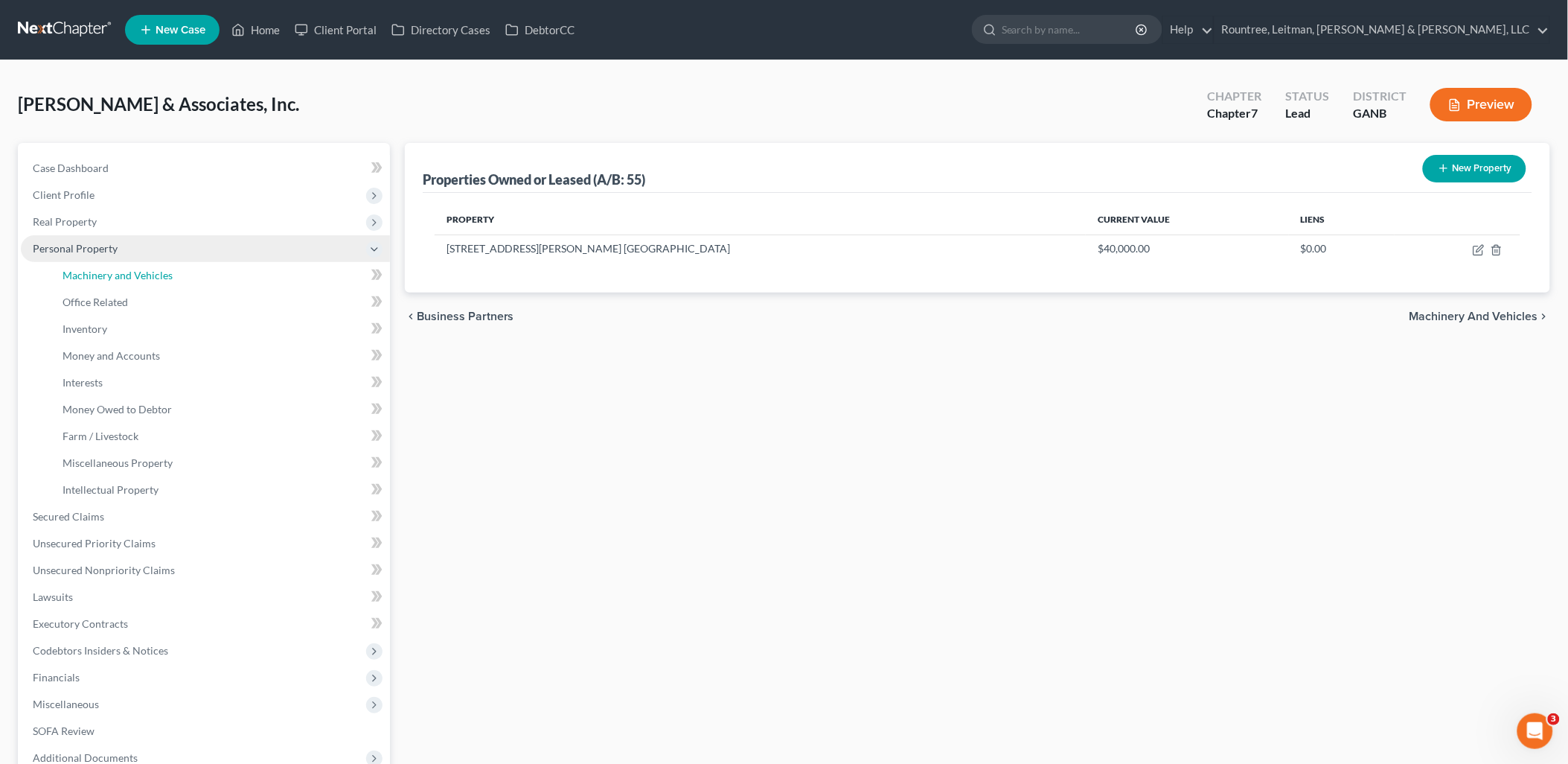
click at [123, 269] on span "Machinery and Vehicles" at bounding box center [118, 275] width 110 height 13
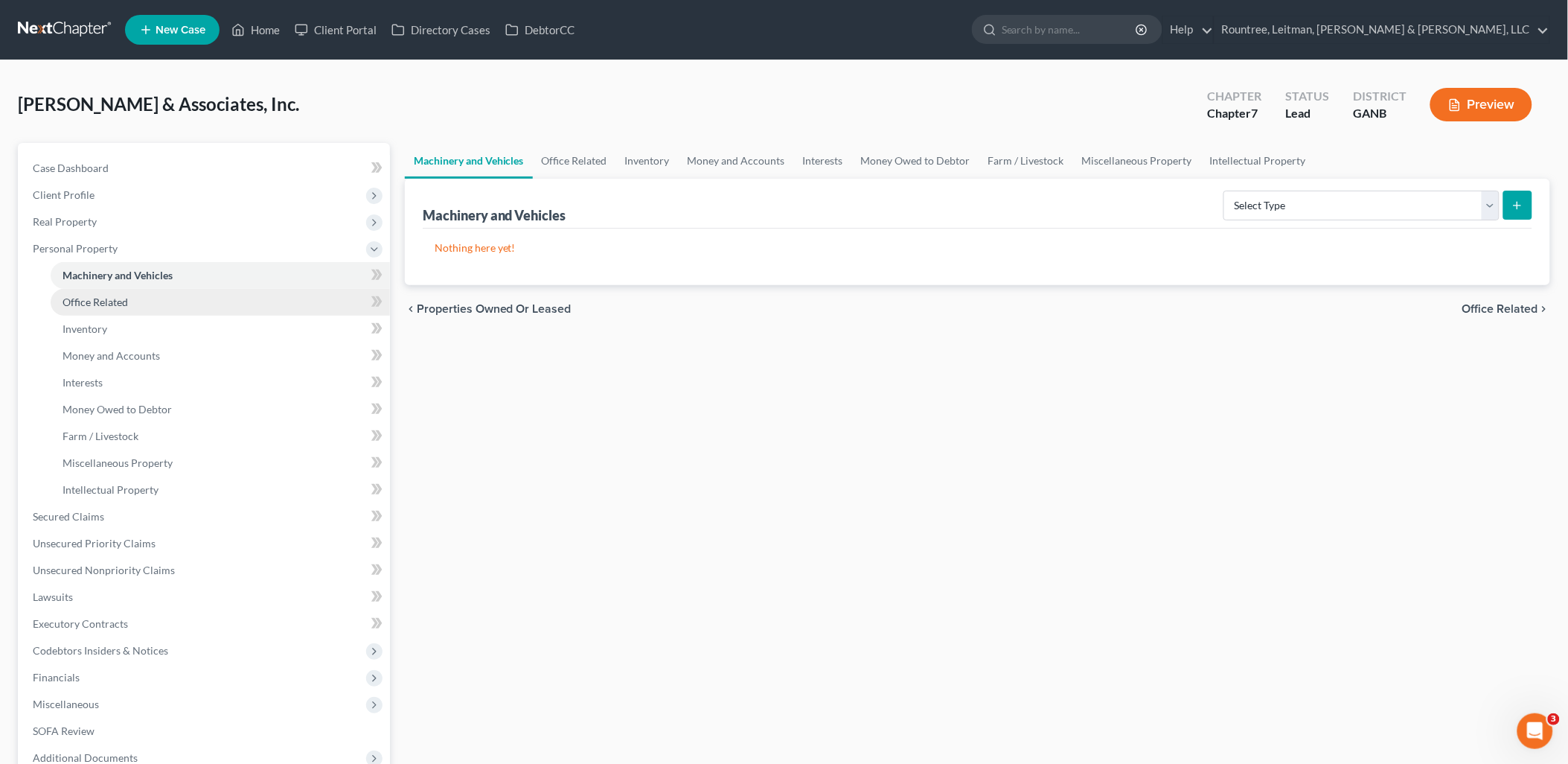
click at [131, 303] on link "Office Related" at bounding box center [220, 302] width 339 height 26
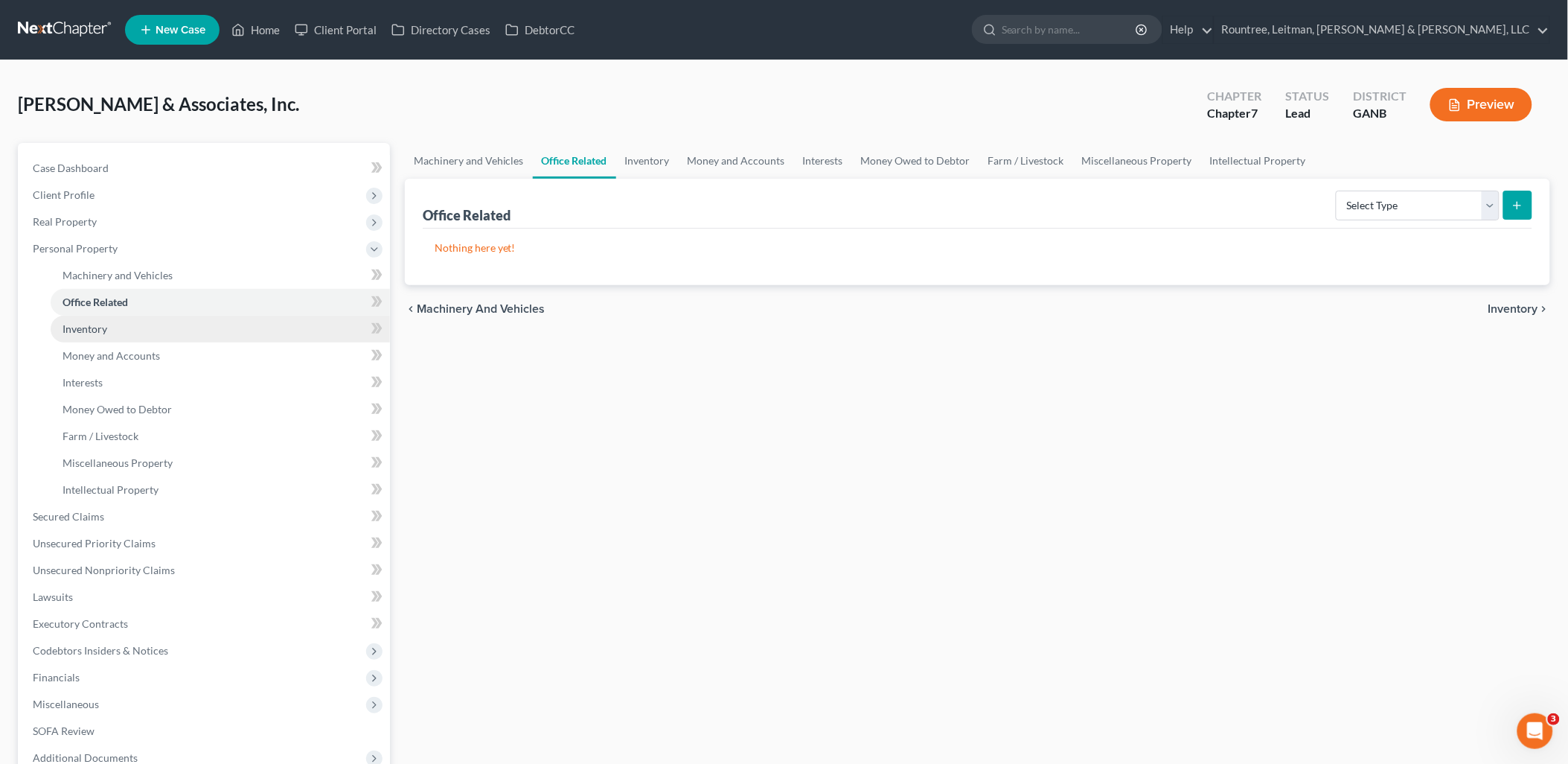
click at [124, 330] on link "Inventory" at bounding box center [220, 328] width 339 height 26
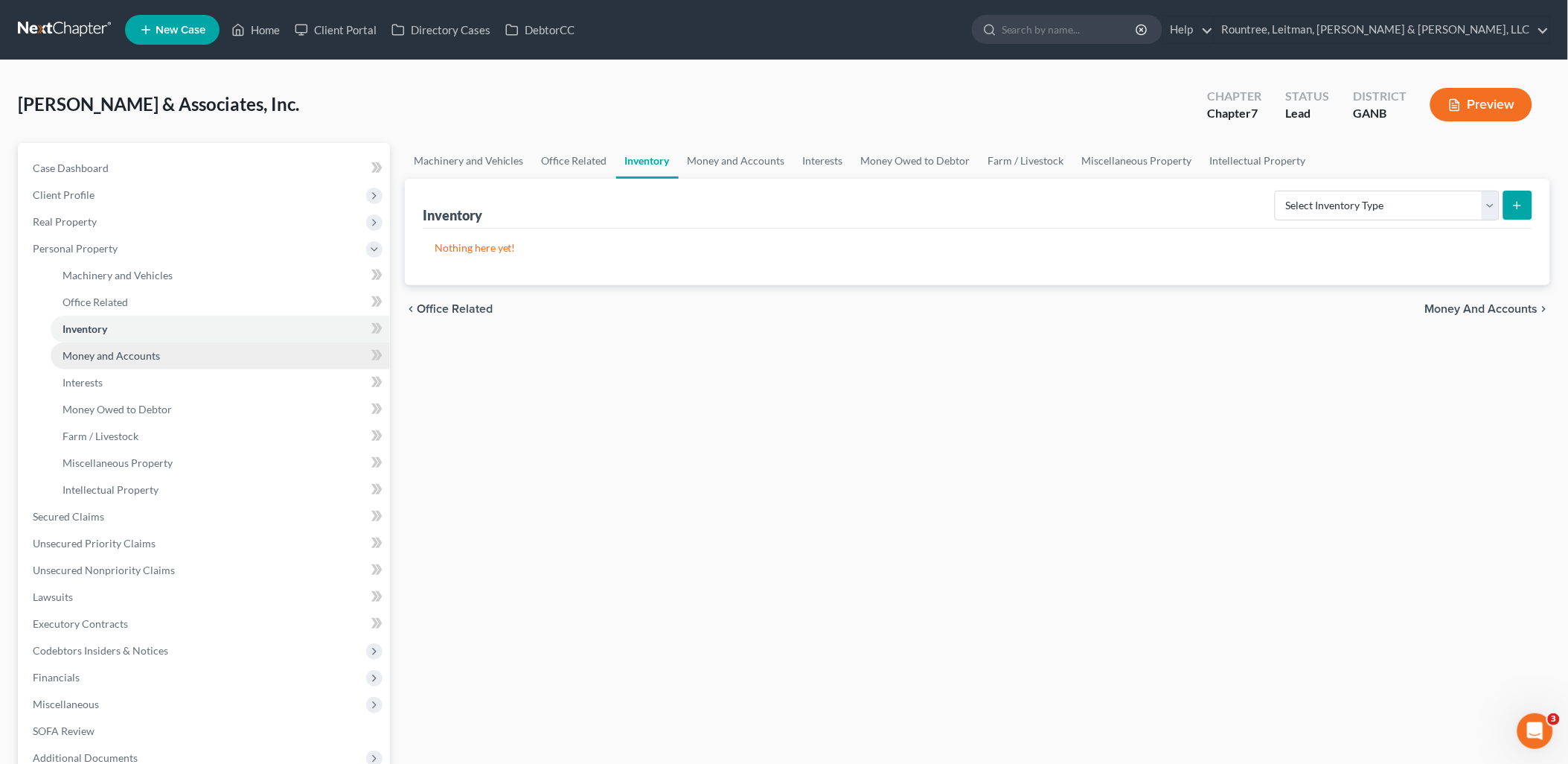
click at [136, 356] on span "Money and Accounts" at bounding box center [111, 356] width 98 height 13
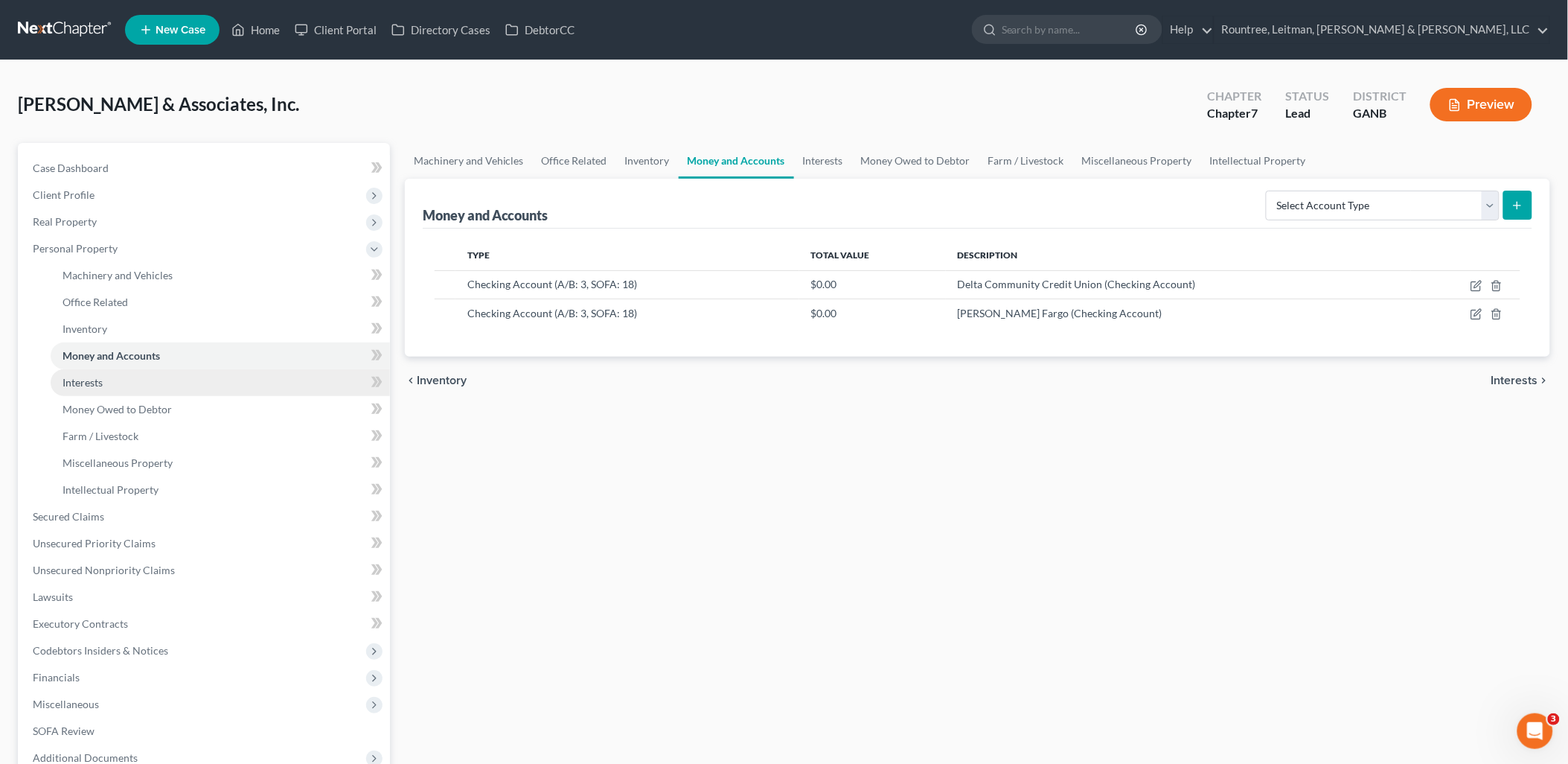
click at [136, 377] on link "Interests" at bounding box center [220, 382] width 339 height 26
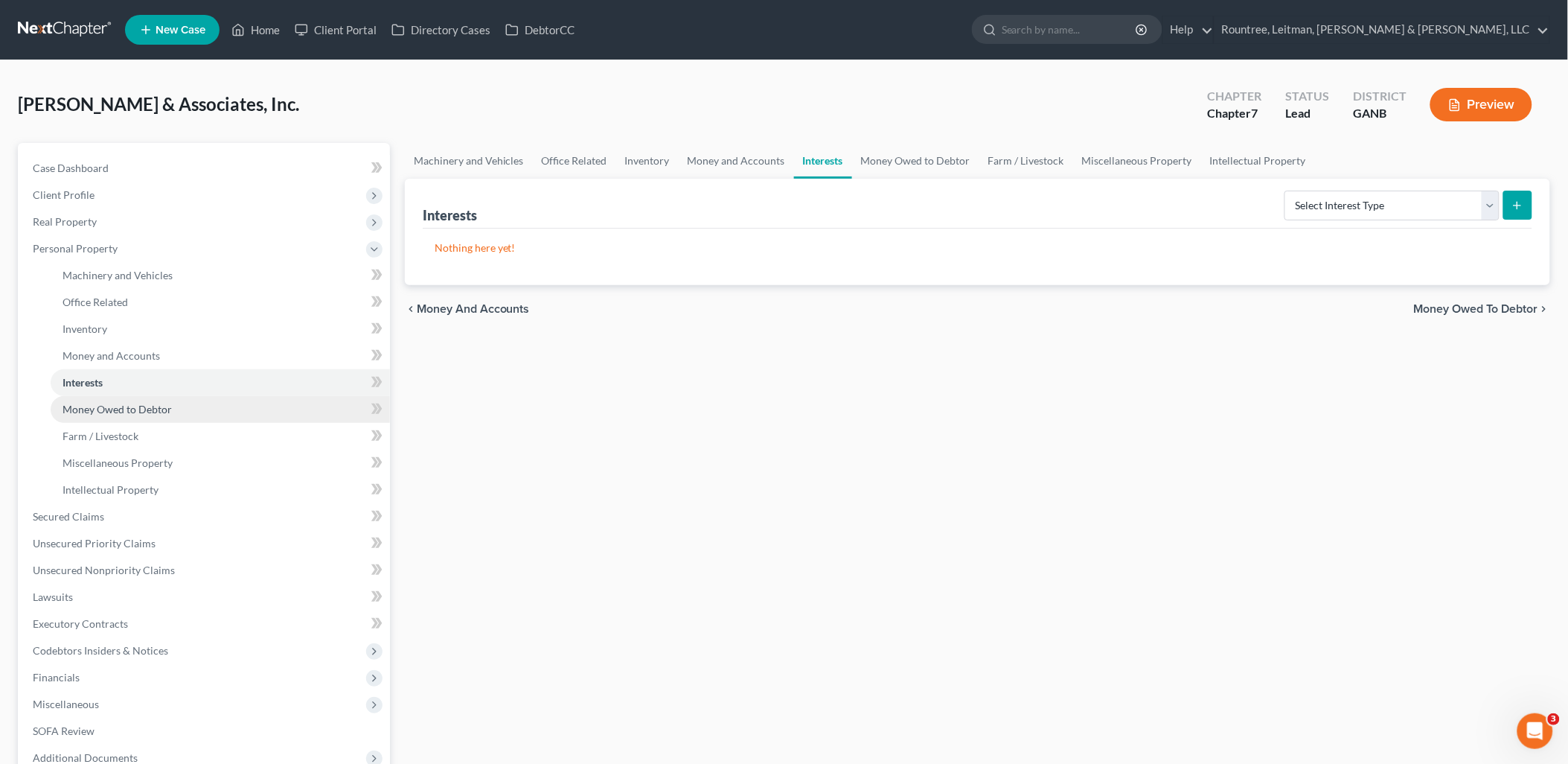
click at [141, 412] on span "Money Owed to Debtor" at bounding box center [117, 409] width 110 height 13
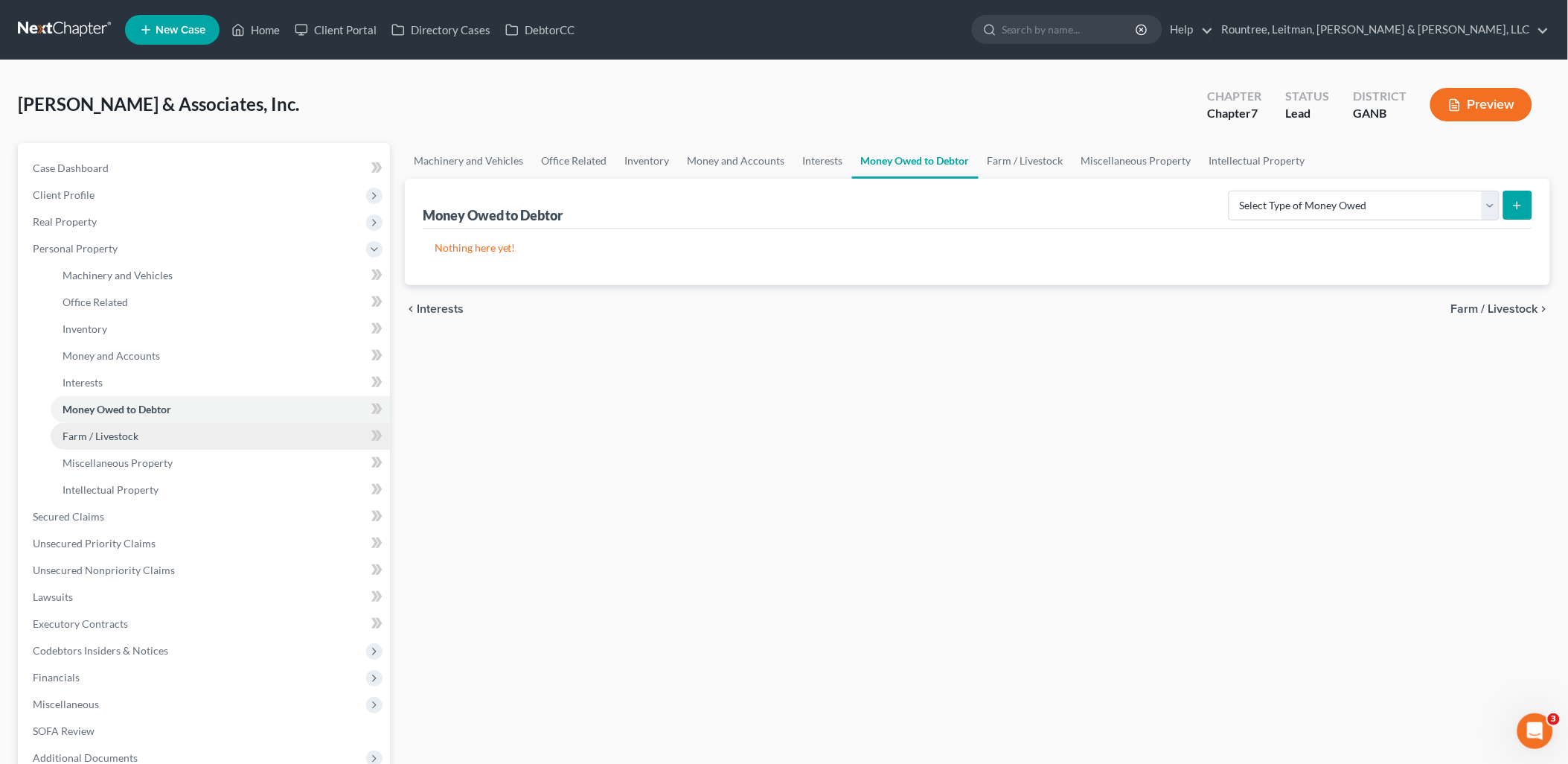
click at [139, 432] on link "Farm / Livestock" at bounding box center [220, 436] width 339 height 26
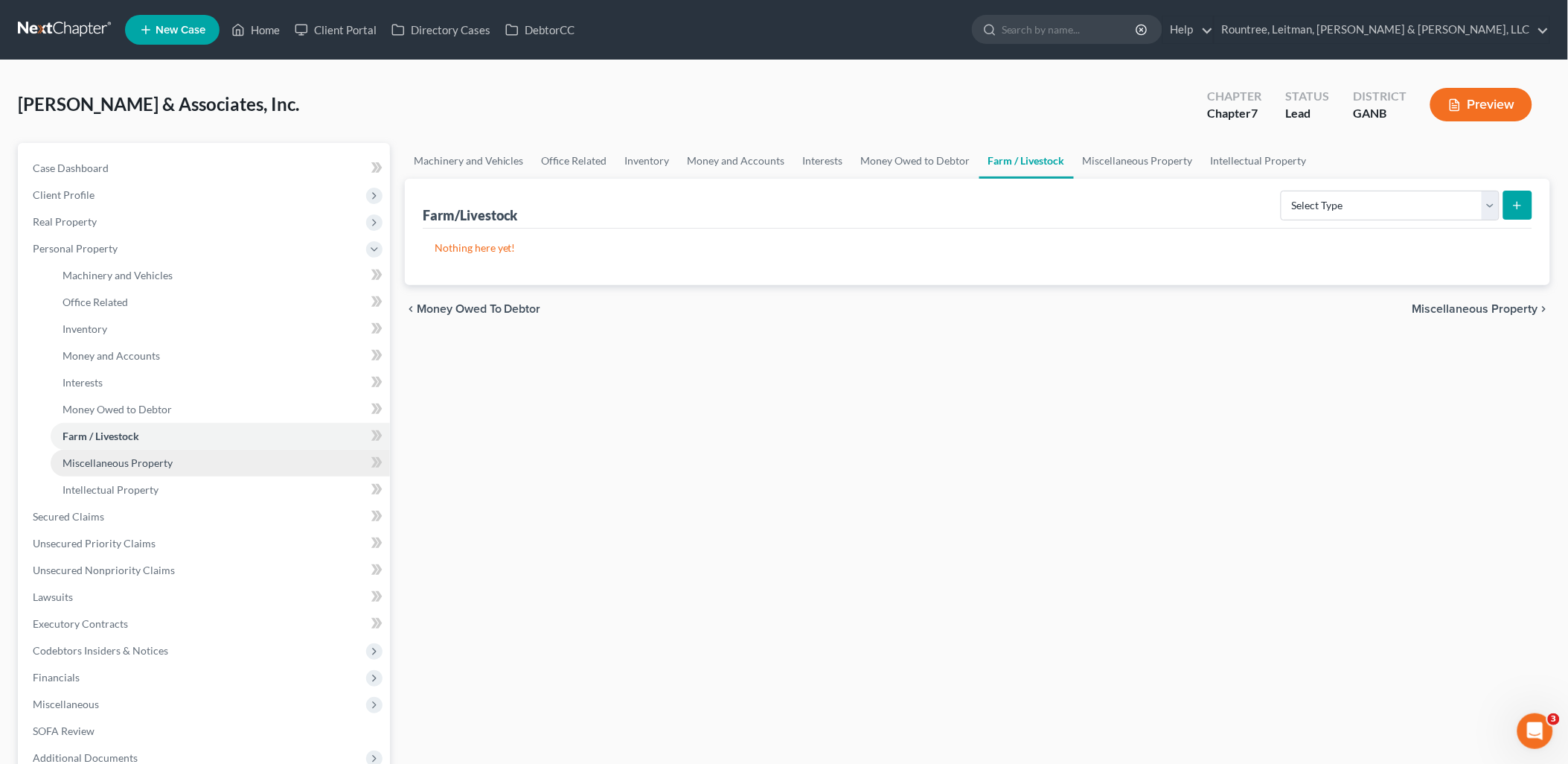
click at [138, 458] on span "Miscellaneous Property" at bounding box center [118, 463] width 110 height 13
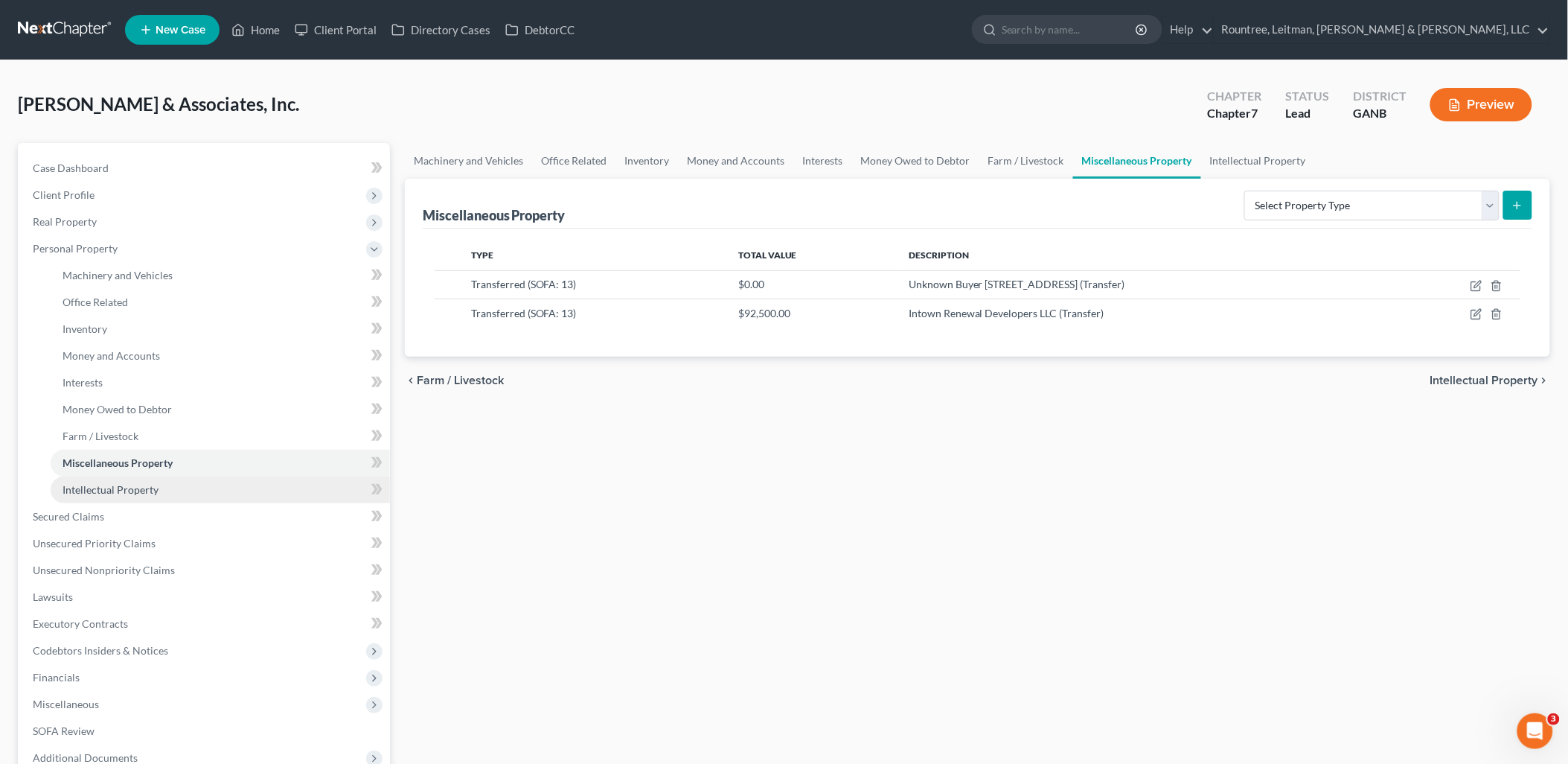
click at [132, 490] on span "Intellectual Property" at bounding box center [110, 489] width 96 height 13
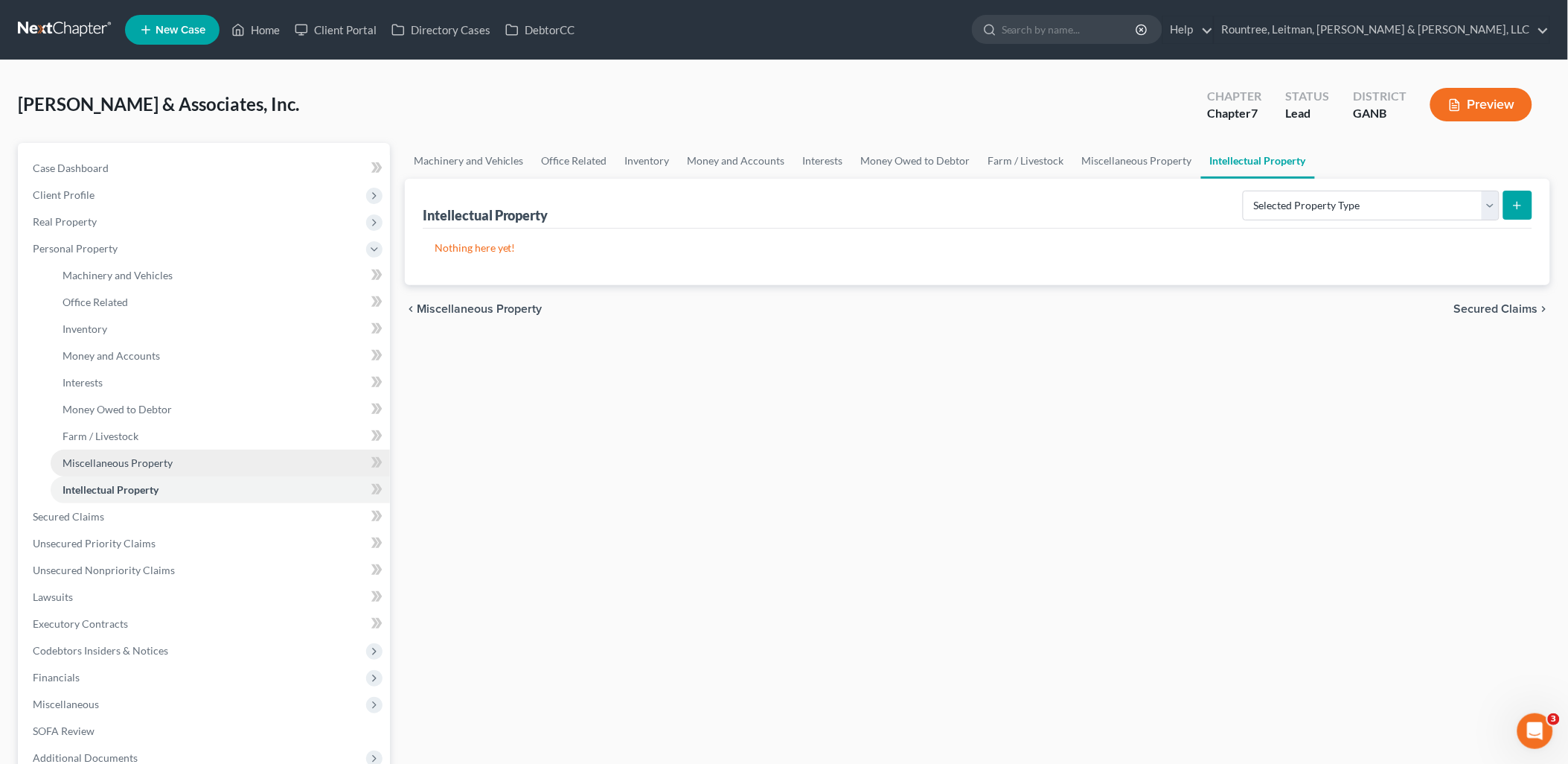
click at [136, 466] on span "Miscellaneous Property" at bounding box center [118, 463] width 110 height 13
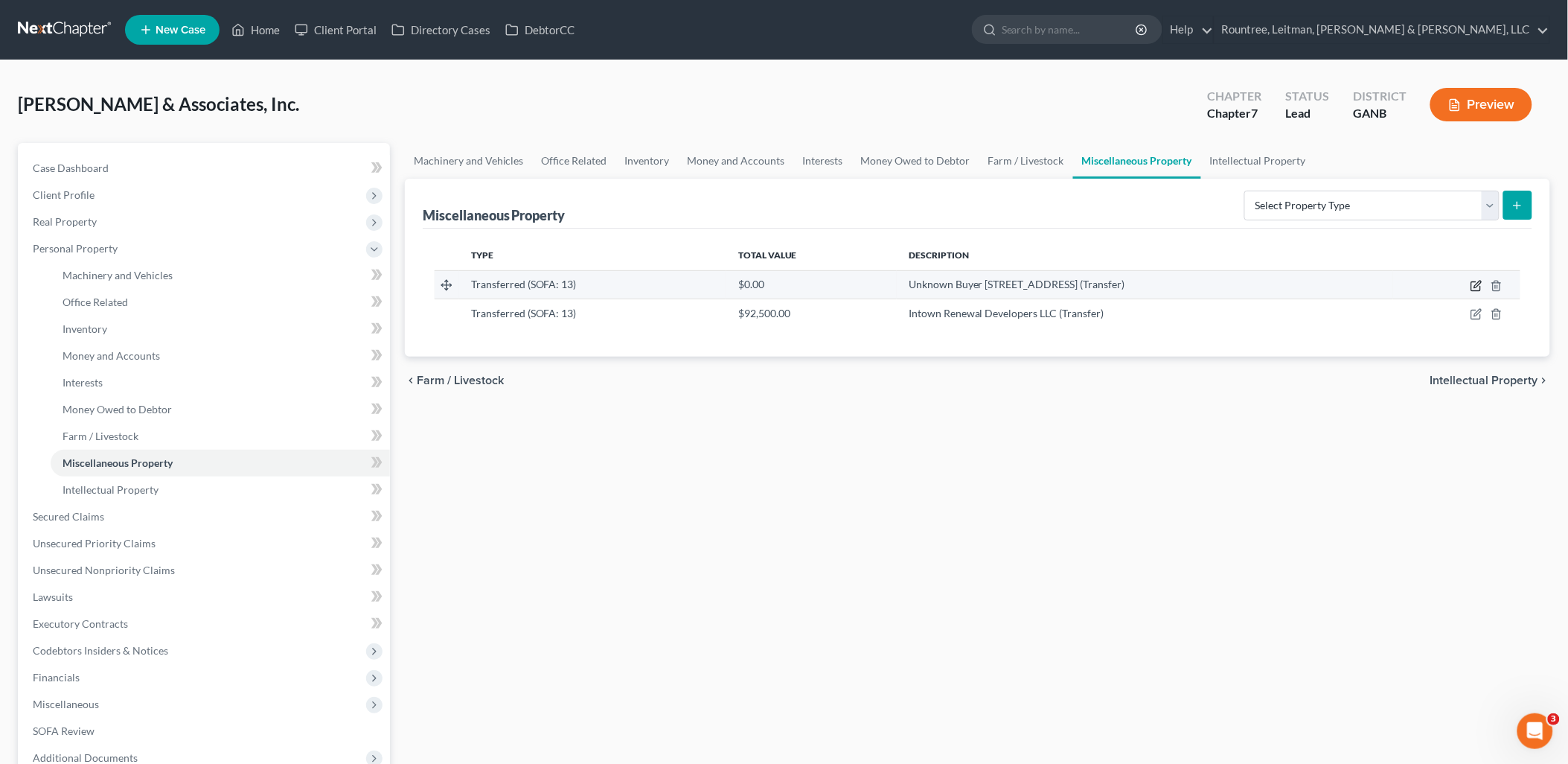
click at [1479, 284] on icon "button" at bounding box center [1477, 284] width 7 height 7
select select "Ordinary (within 2 years)"
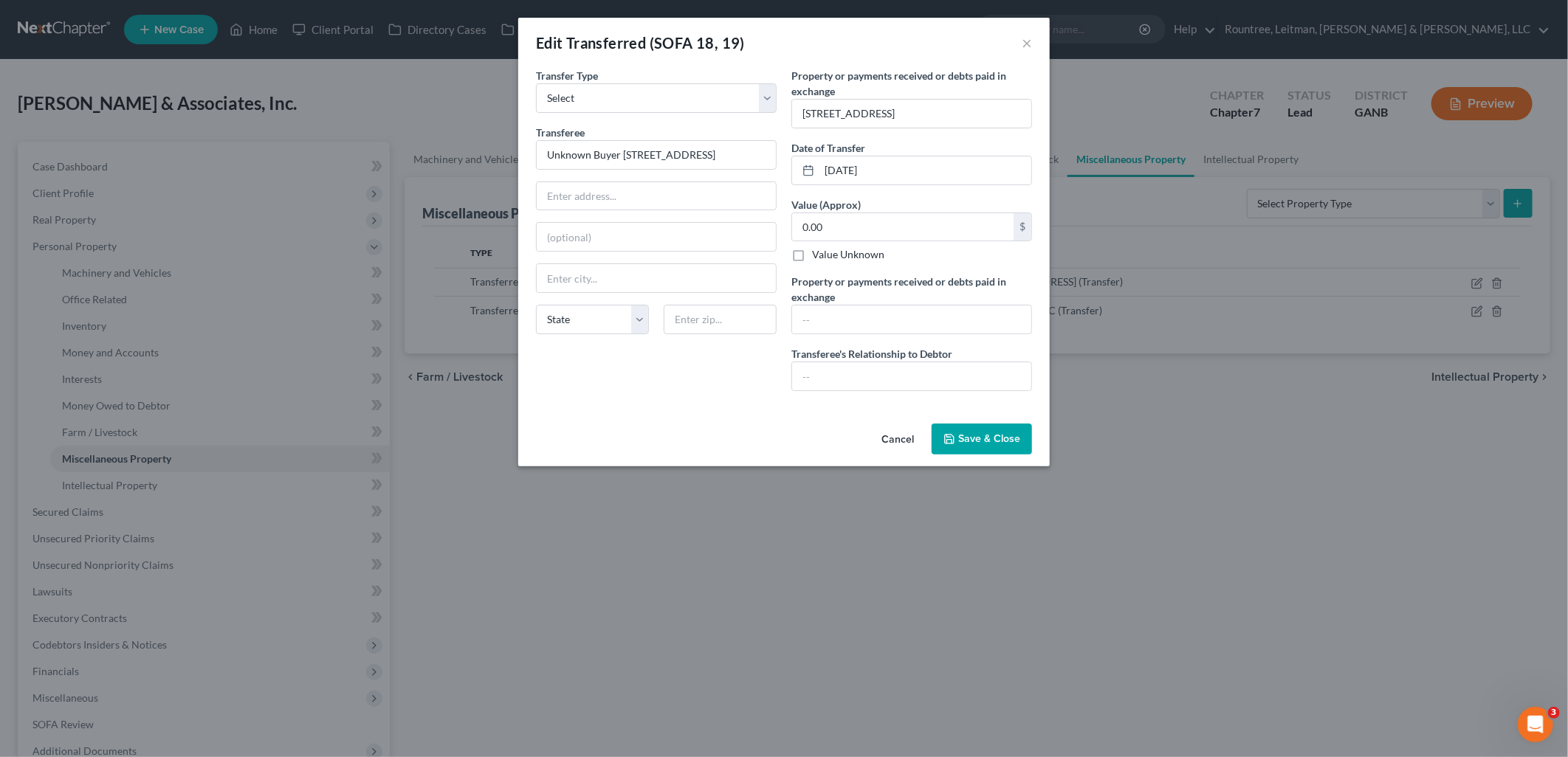
click at [901, 445] on button "Cancel" at bounding box center [898, 439] width 56 height 29
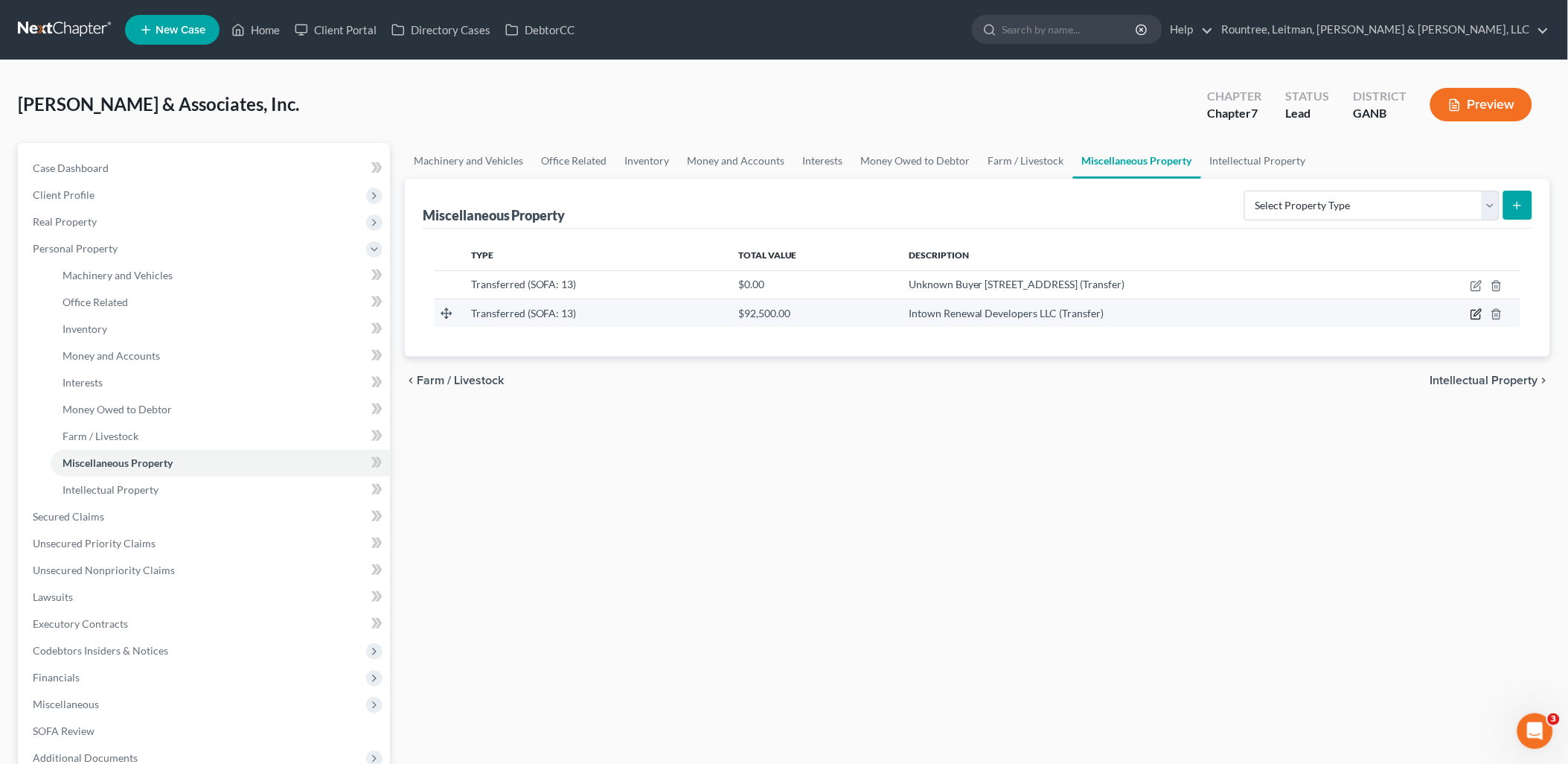
click at [1471, 315] on icon "button" at bounding box center [1477, 315] width 12 height 12
select select "Ordinary (within 2 years)"
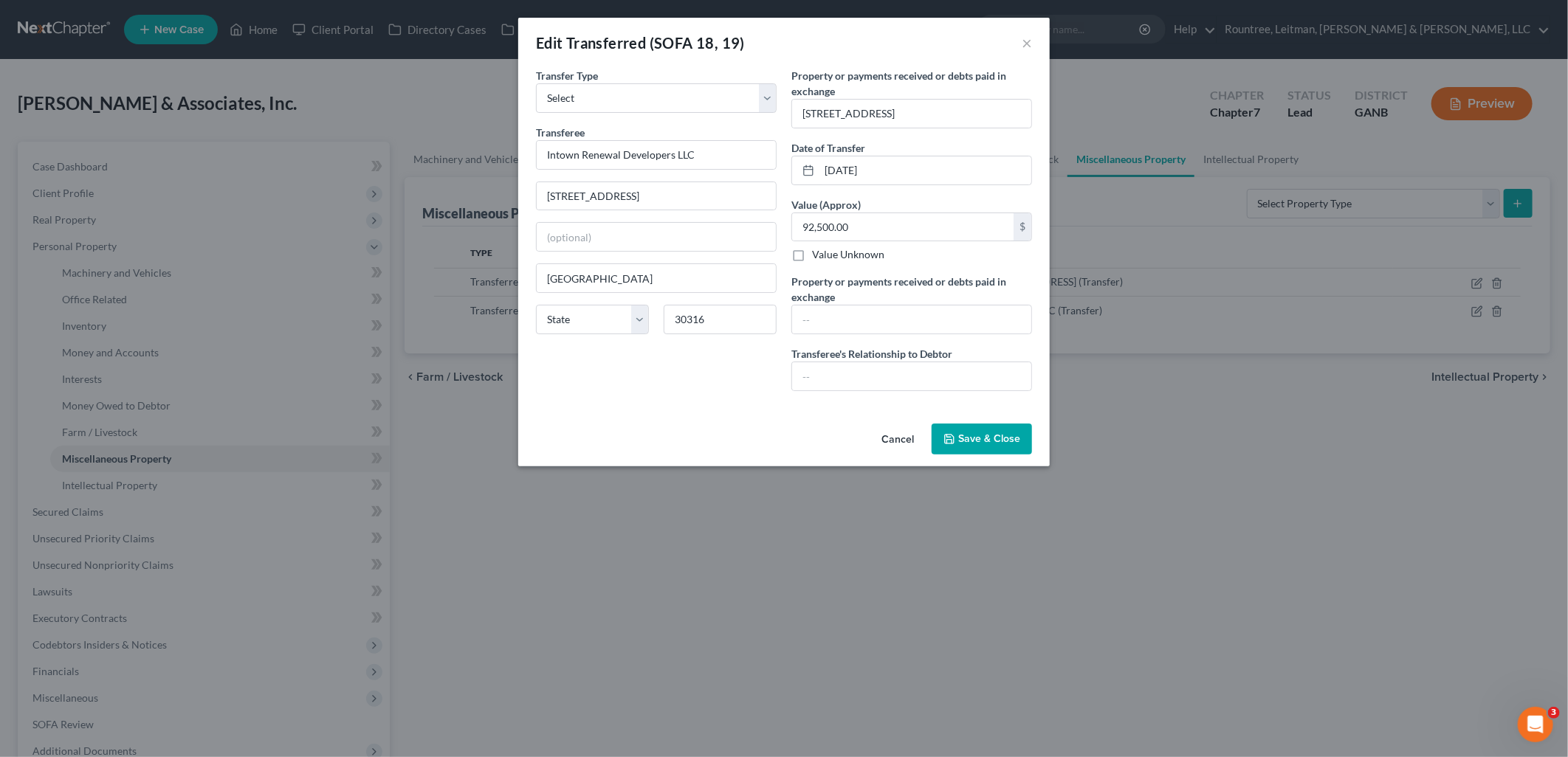
click at [887, 441] on button "Cancel" at bounding box center [898, 439] width 56 height 29
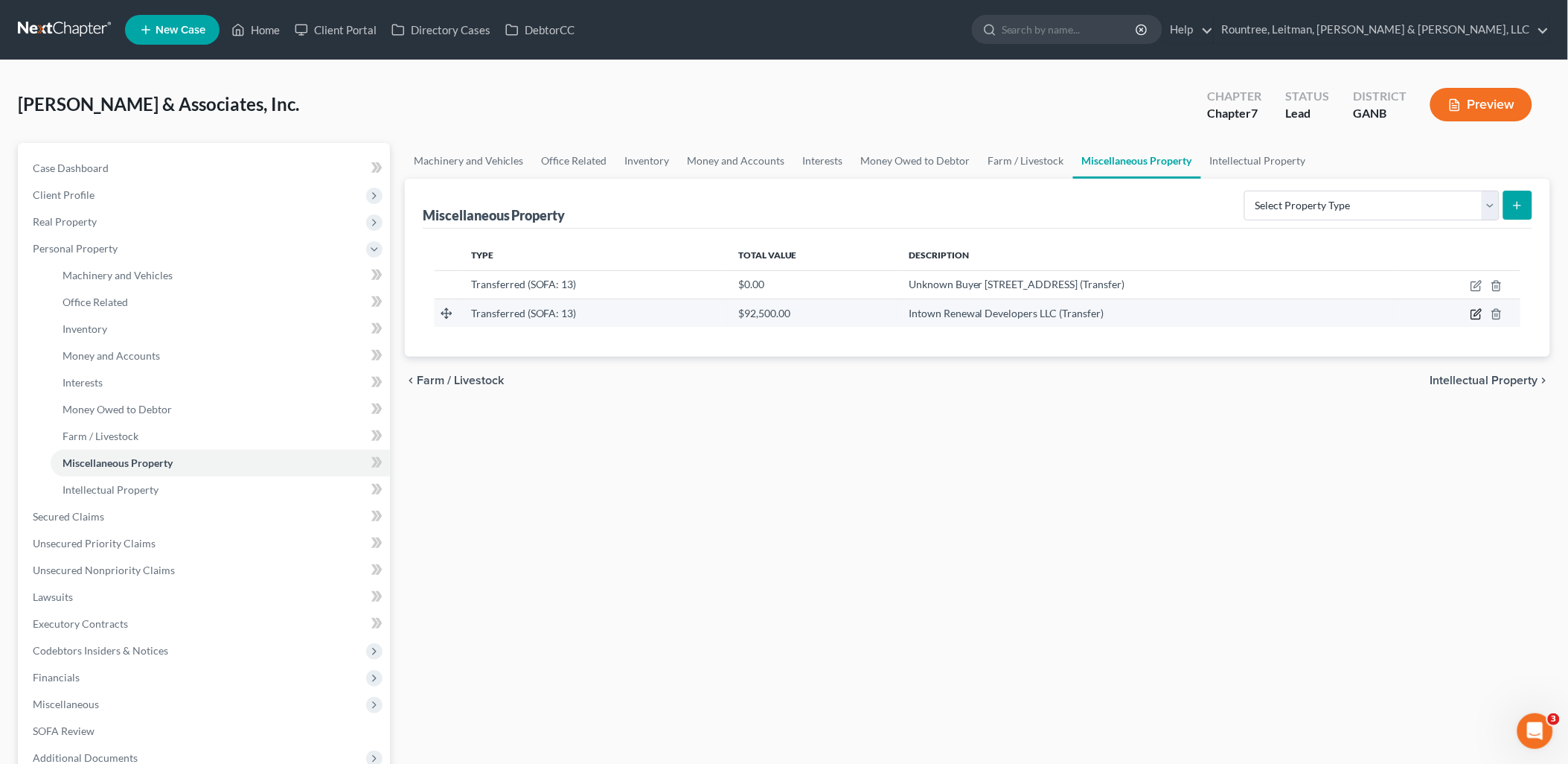
click at [1472, 316] on icon "button" at bounding box center [1476, 315] width 9 height 9
select select "Ordinary (within 2 years)"
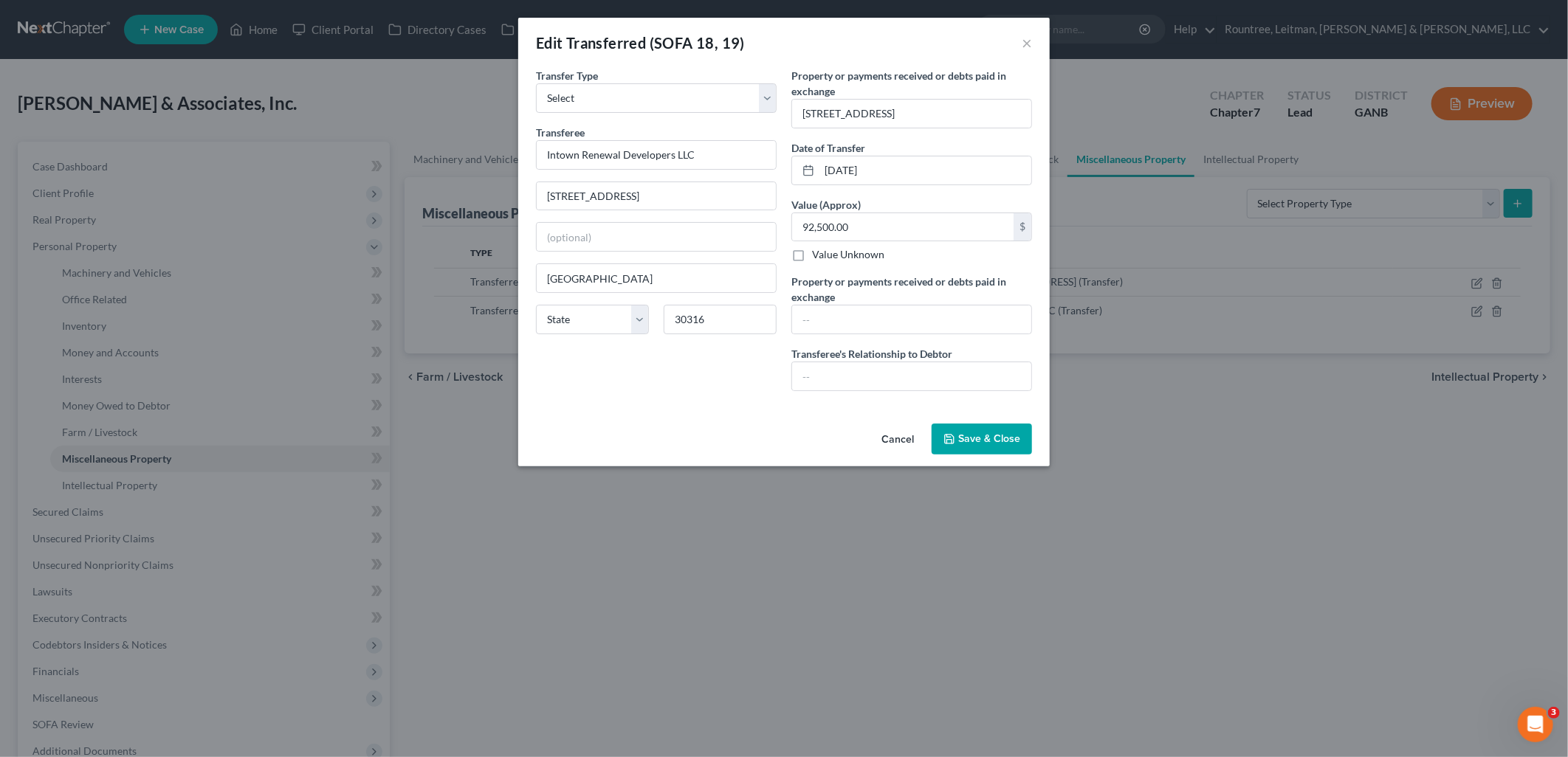
click at [901, 440] on button "Cancel" at bounding box center [898, 439] width 56 height 29
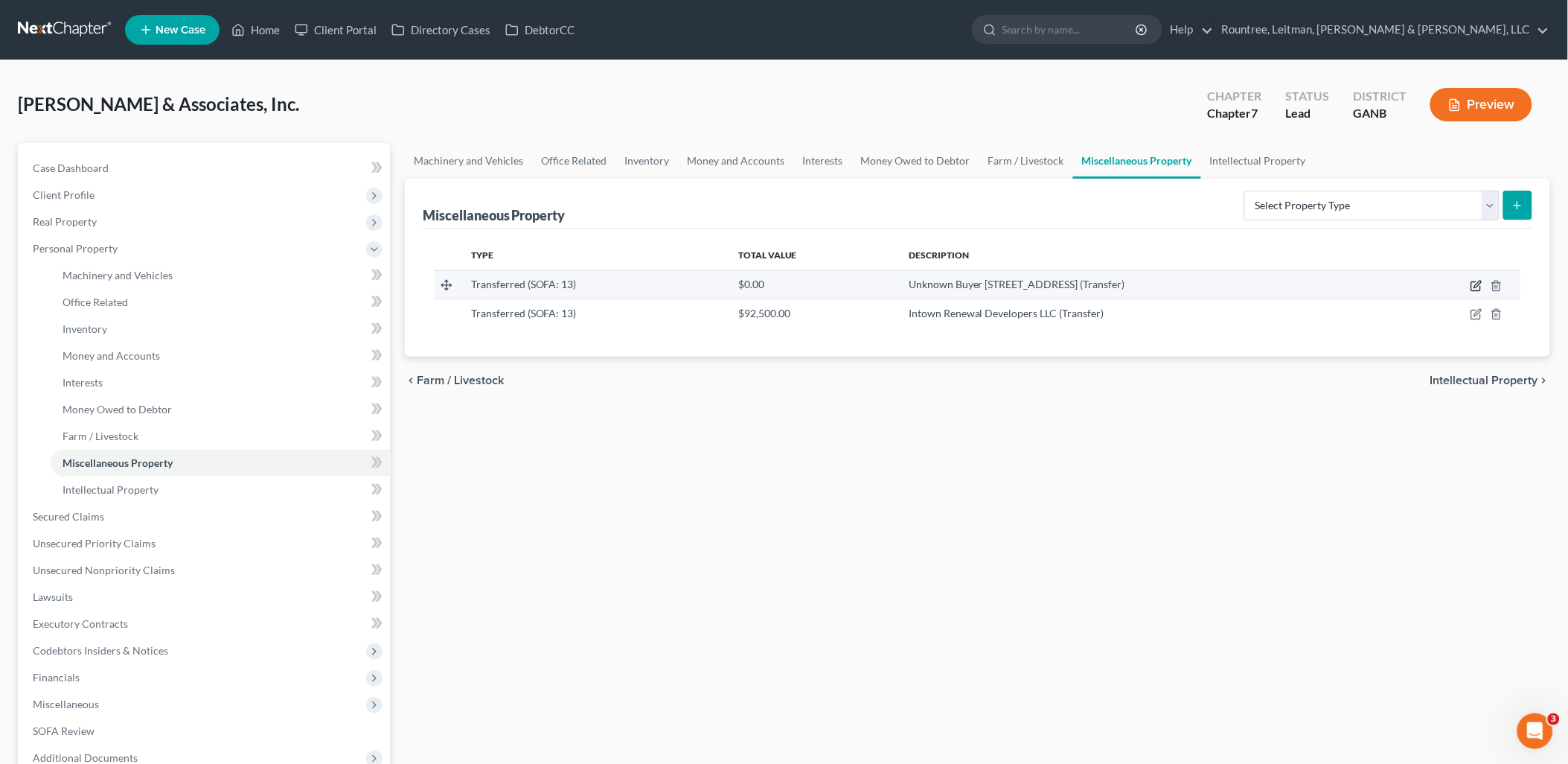
click at [1475, 286] on icon "button" at bounding box center [1477, 284] width 7 height 7
select select "Ordinary (within 2 years)"
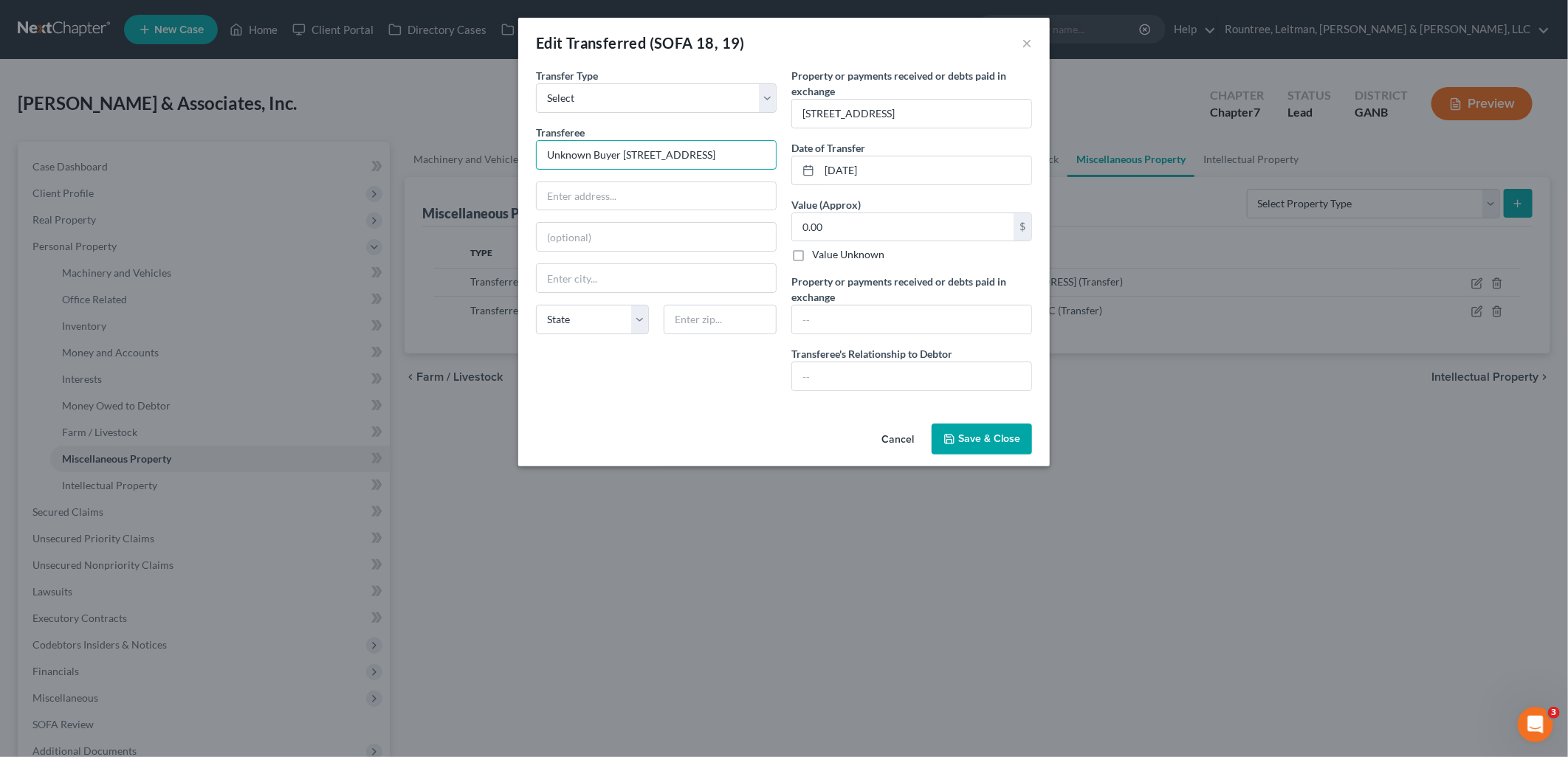
drag, startPoint x: 620, startPoint y: 155, endPoint x: 898, endPoint y: 149, distance: 278.1
click at [894, 151] on div "Transfer Type * Select Ordinary (within 2 years) Within 10 Years Transferee * U…" at bounding box center [784, 235] width 511 height 335
click at [885, 451] on button "Cancel" at bounding box center [898, 439] width 56 height 29
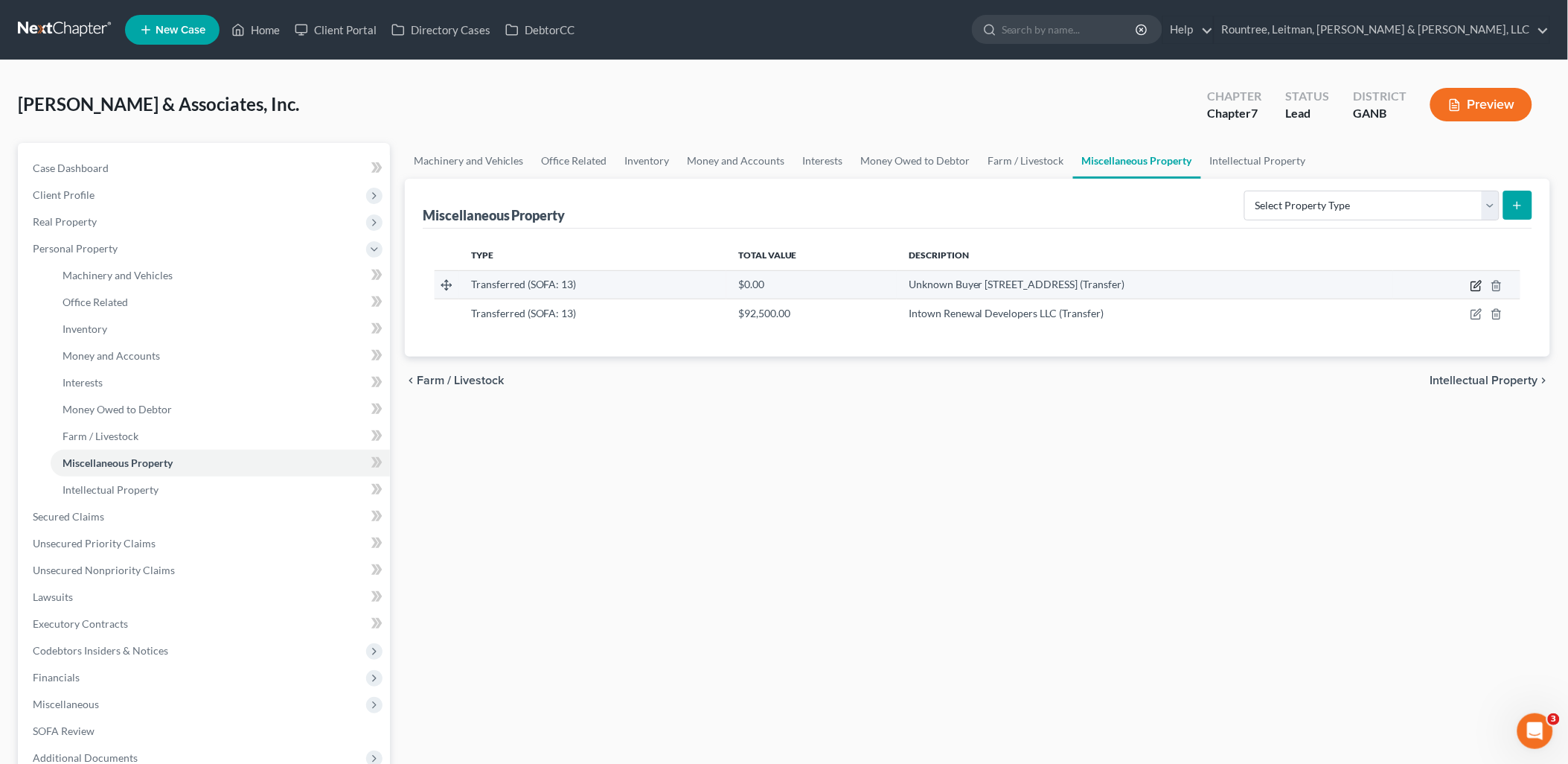
click at [1479, 280] on icon "button" at bounding box center [1477, 286] width 12 height 12
select select "Ordinary (within 2 years)"
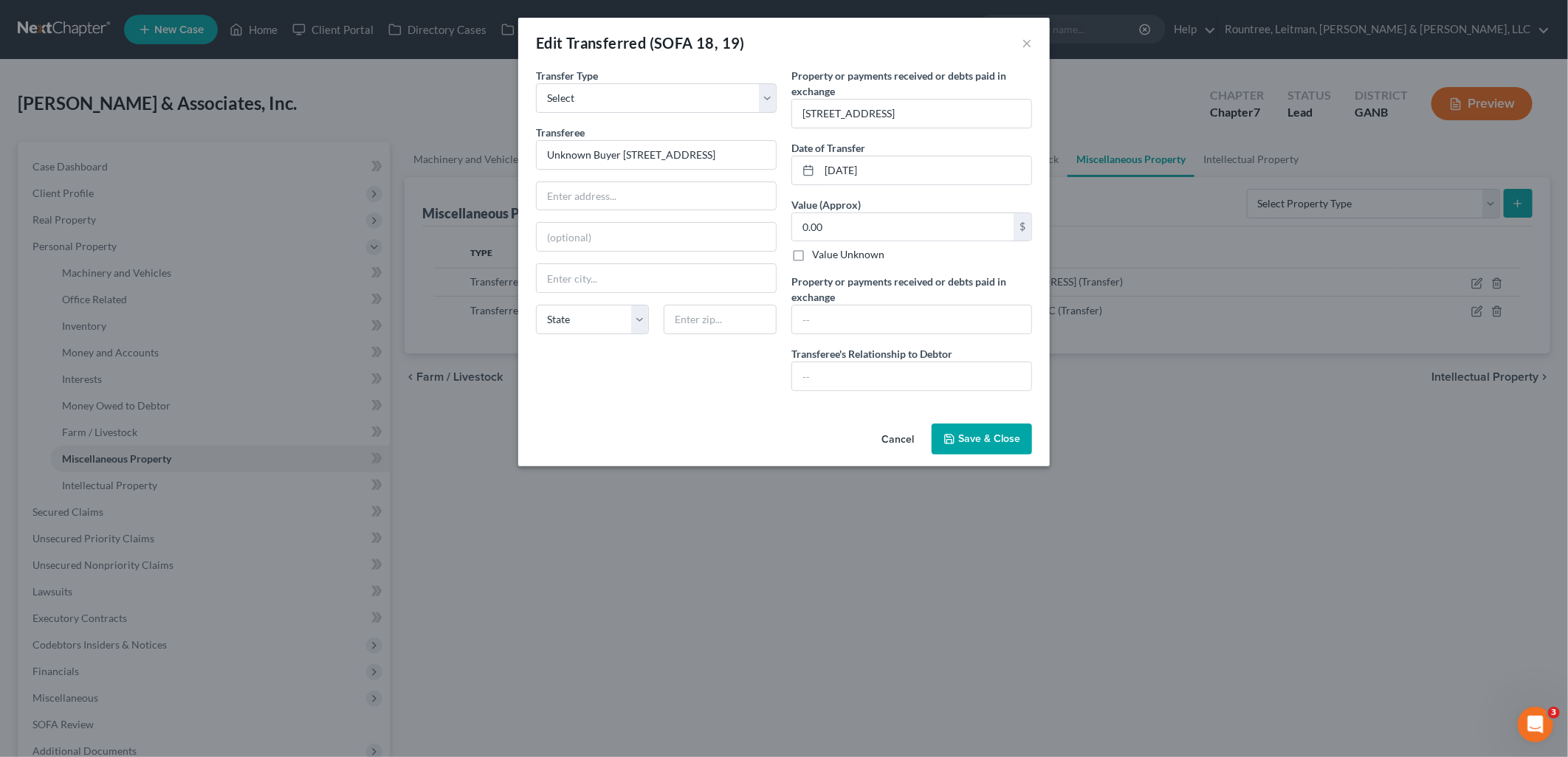
click at [901, 440] on button "Cancel" at bounding box center [898, 439] width 56 height 29
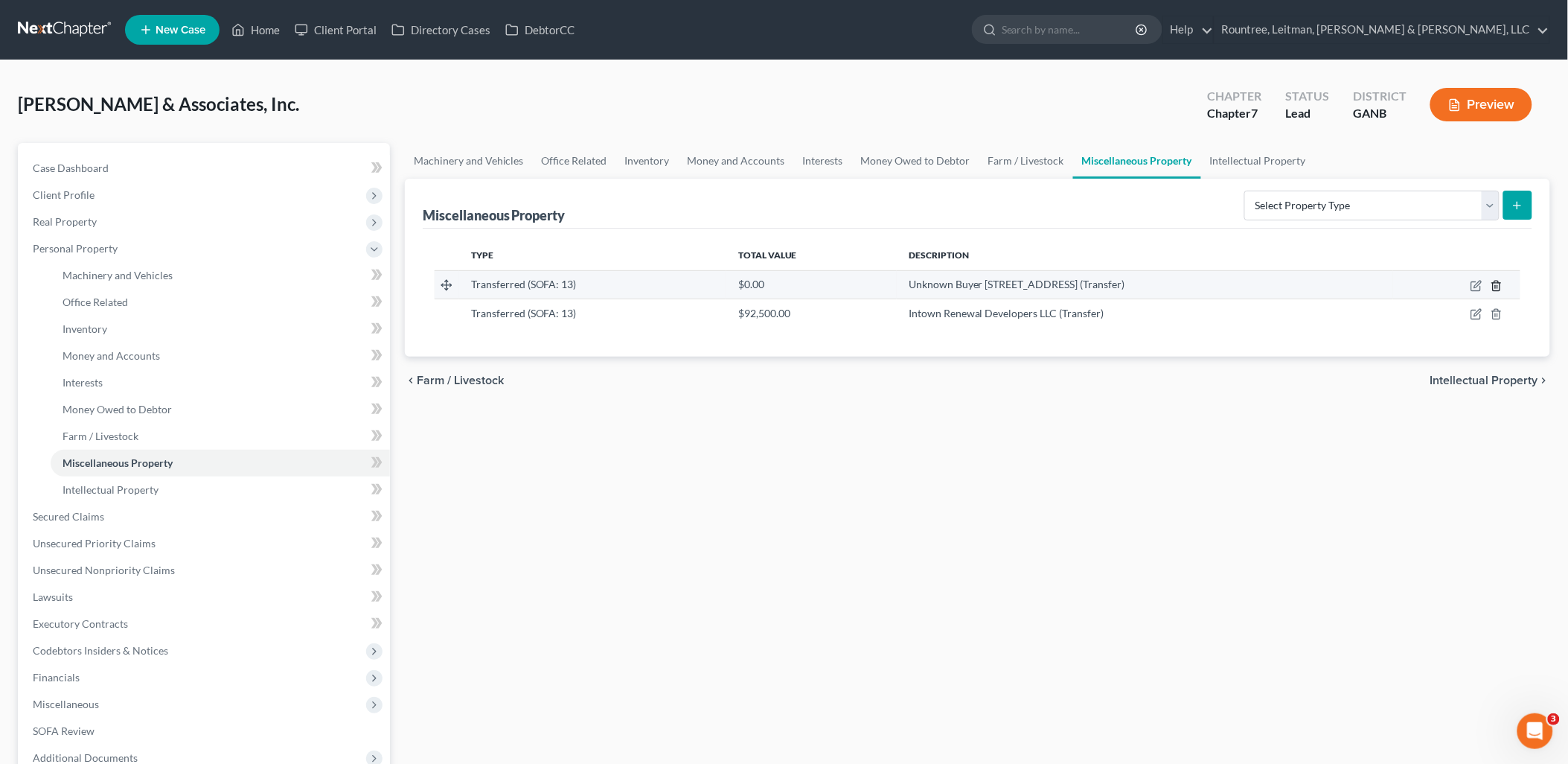
click at [1500, 289] on icon "button" at bounding box center [1496, 285] width 7 height 10
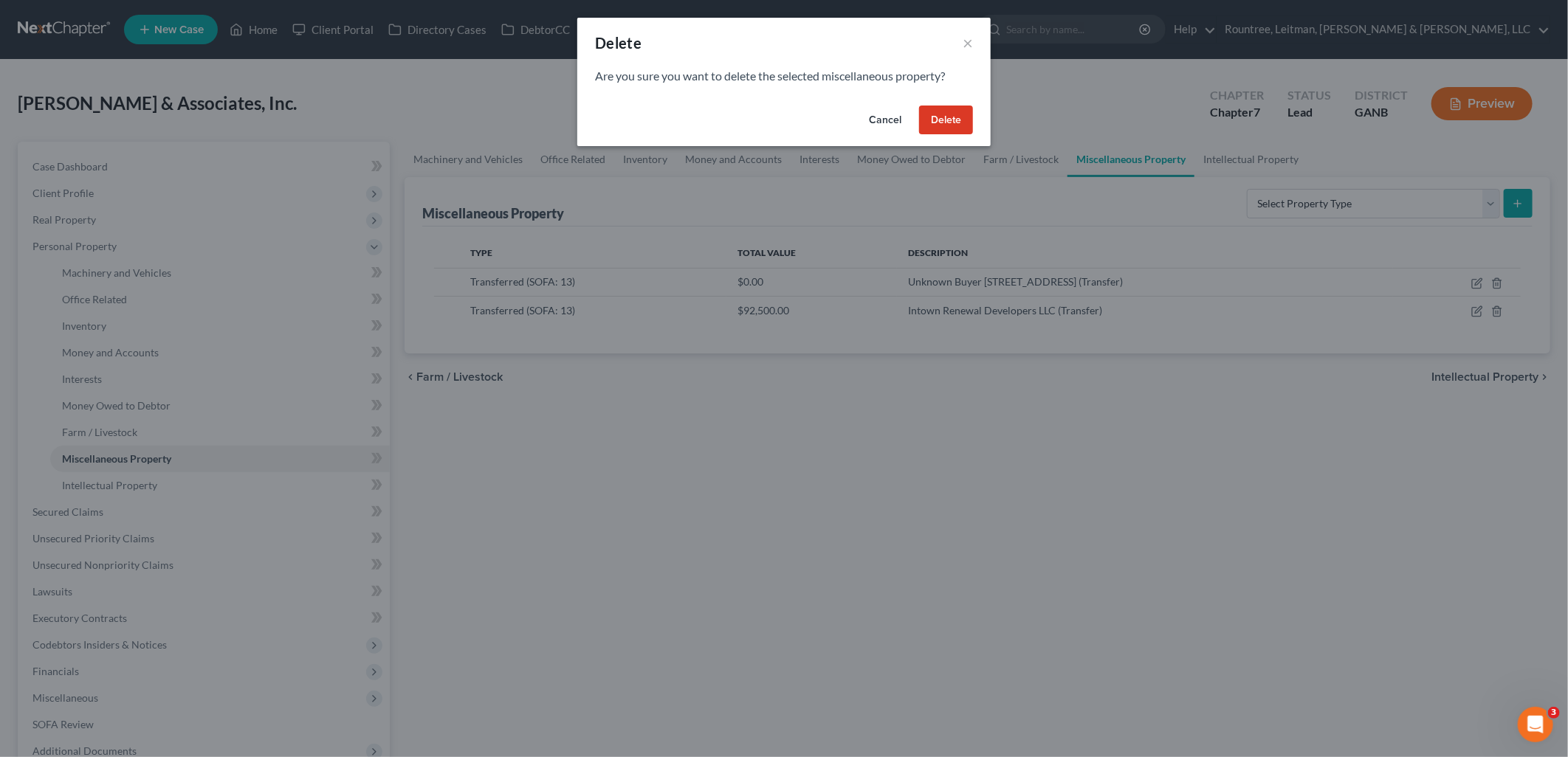
click at [954, 120] on button "Delete" at bounding box center [946, 120] width 54 height 29
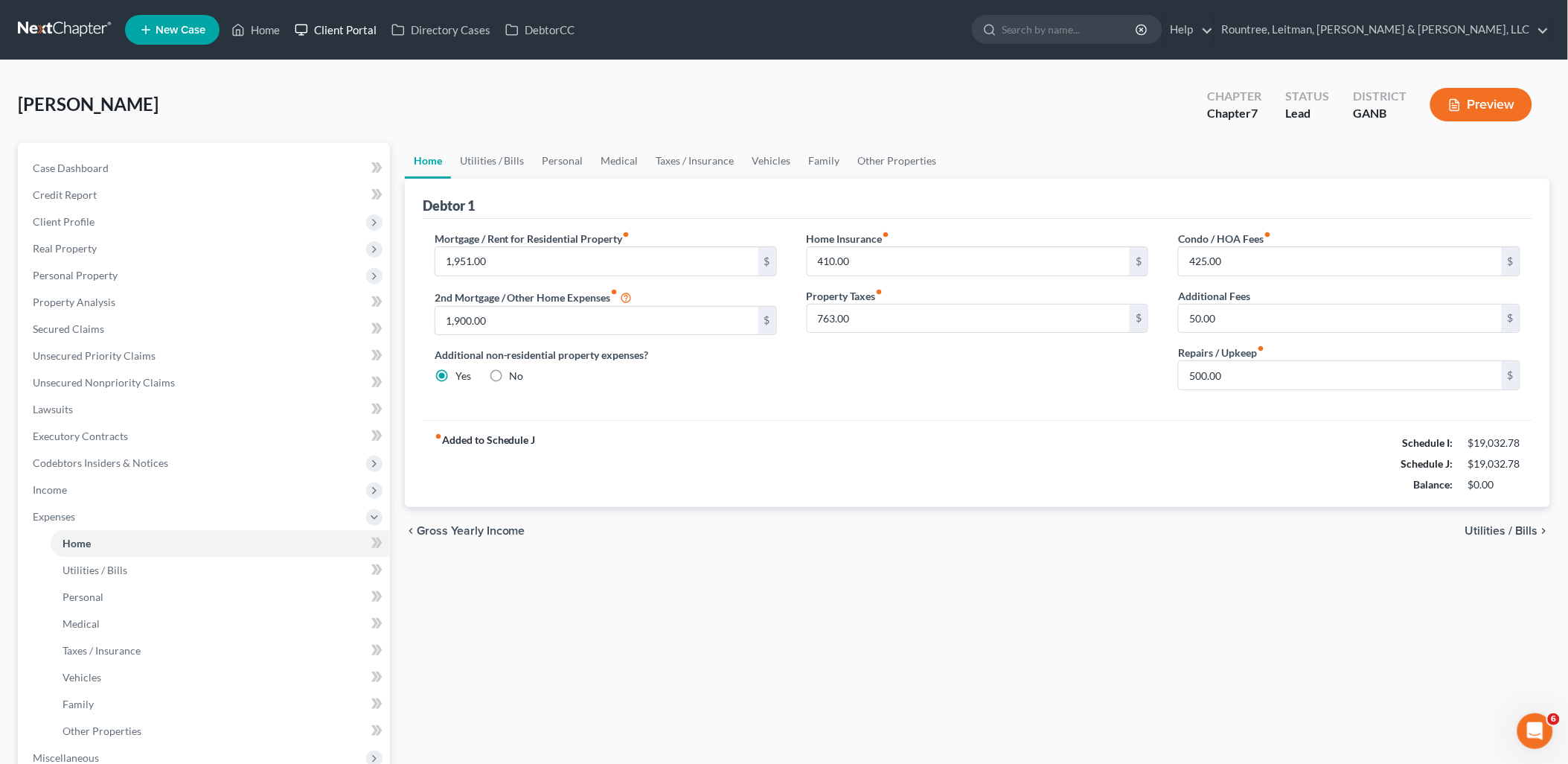
click at [333, 23] on link "Client Portal" at bounding box center [336, 30] width 97 height 26
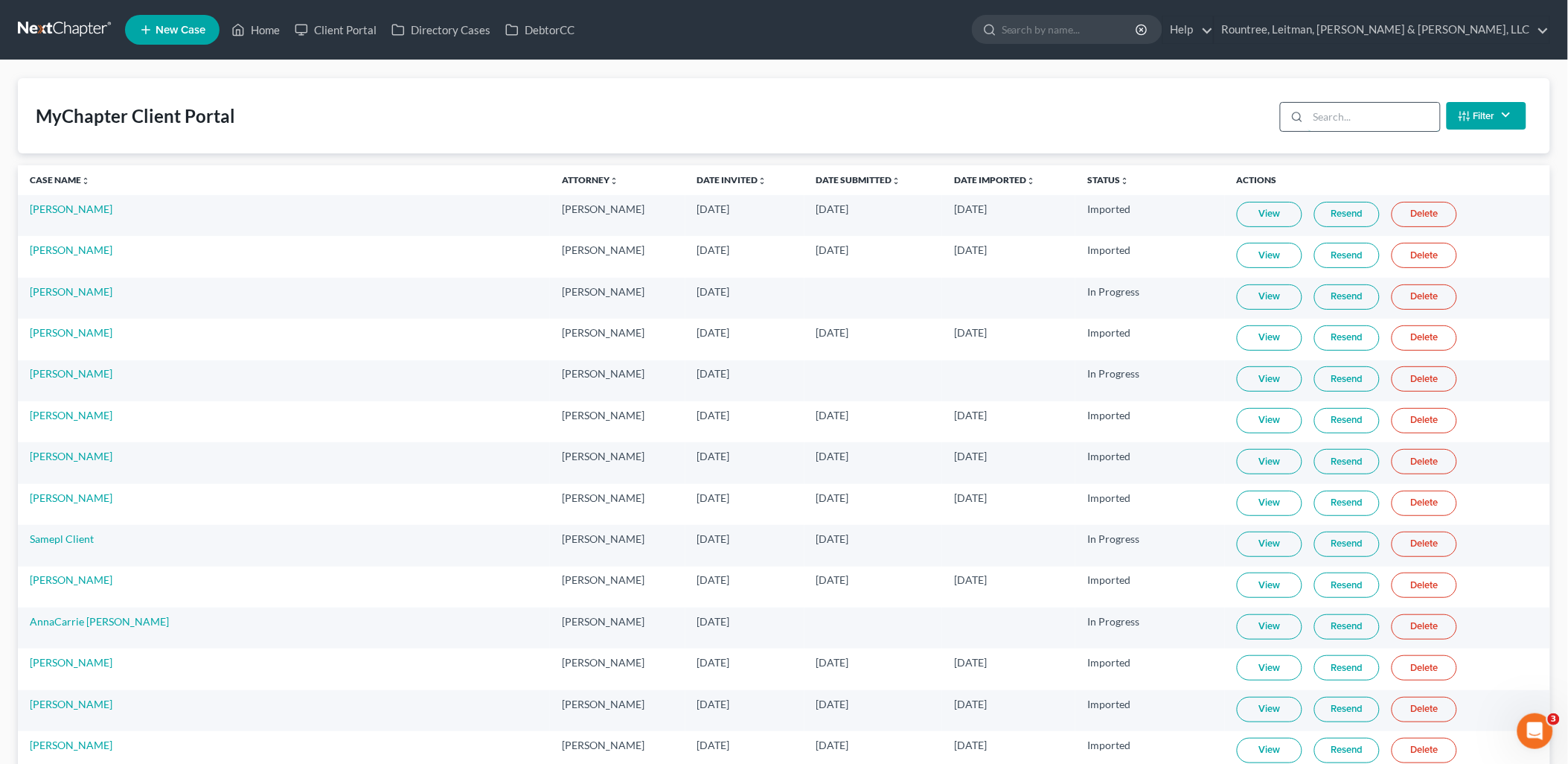
click at [1365, 110] on input "search" at bounding box center [1374, 116] width 132 height 28
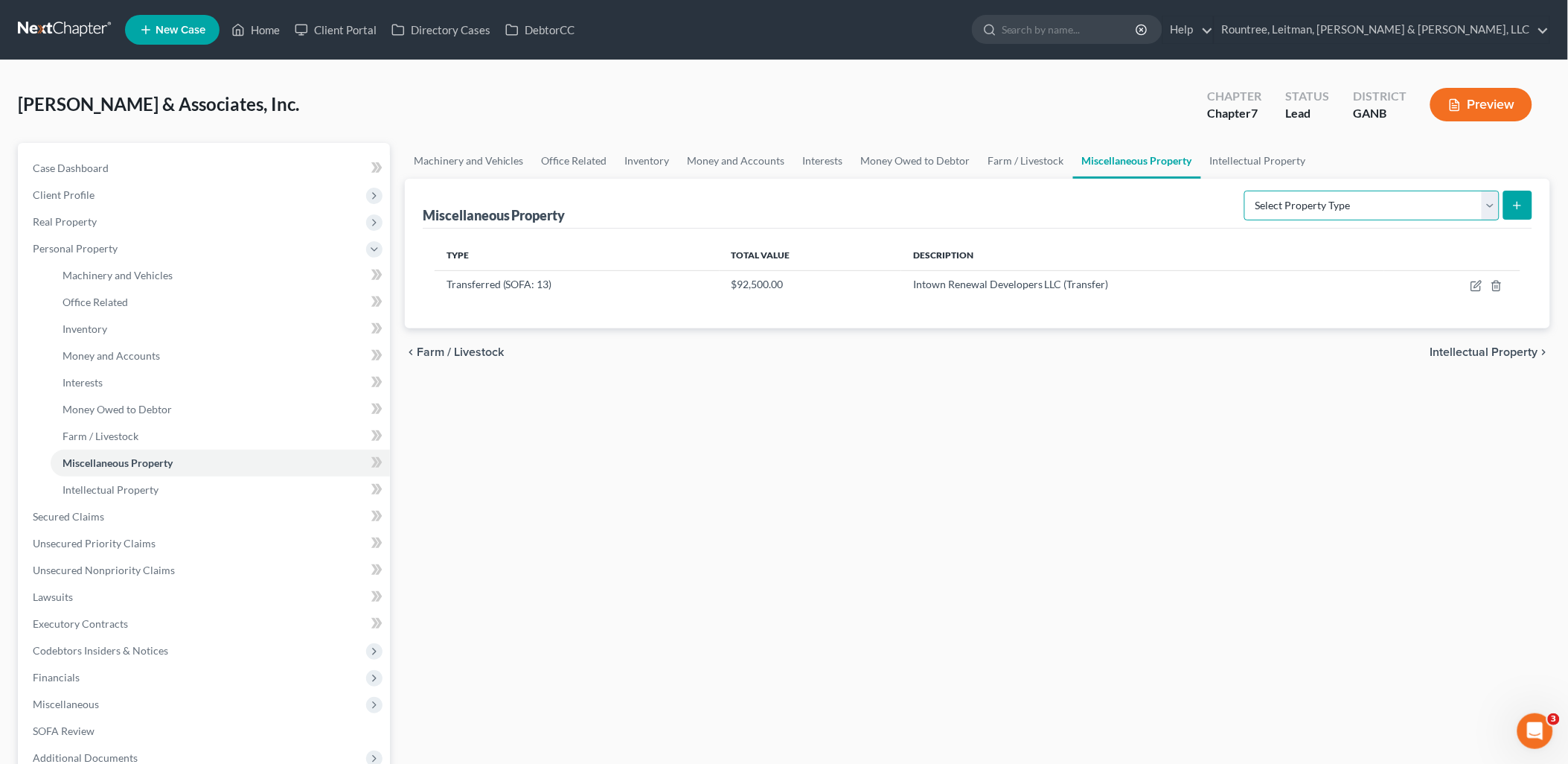
click at [1390, 206] on select "Select Property Type Assigned for Creditor Benefit [DATE] (SOFA: 8) Assigned to…" at bounding box center [1372, 205] width 256 height 30
select select "transferred"
click at [1244, 191] on select "Select Property Type Assigned for Creditor Benefit [DATE] (SOFA: 8) Assigned to…" at bounding box center [1372, 205] width 256 height 30
click at [1523, 210] on icon "submit" at bounding box center [1518, 206] width 12 height 12
select select "Ordinary ([DATE])"
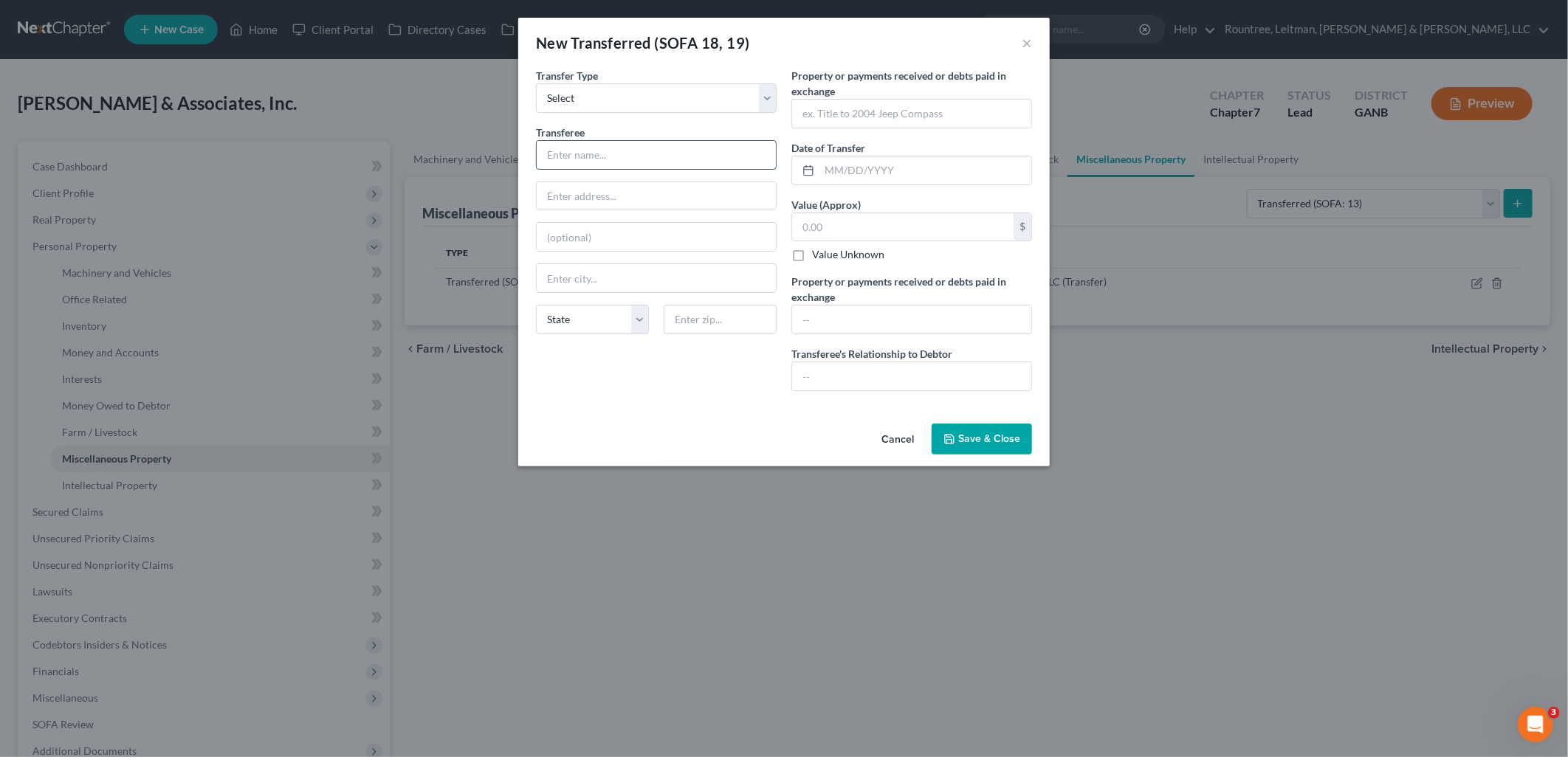
click at [648, 154] on input "text" at bounding box center [656, 154] width 239 height 28
type input "Ormond Street Properties, LLC"
click at [620, 197] on input "text" at bounding box center [656, 196] width 239 height 28
type input "1510 Boulevard Lorraine"
click at [721, 325] on input "text" at bounding box center [720, 319] width 113 height 29
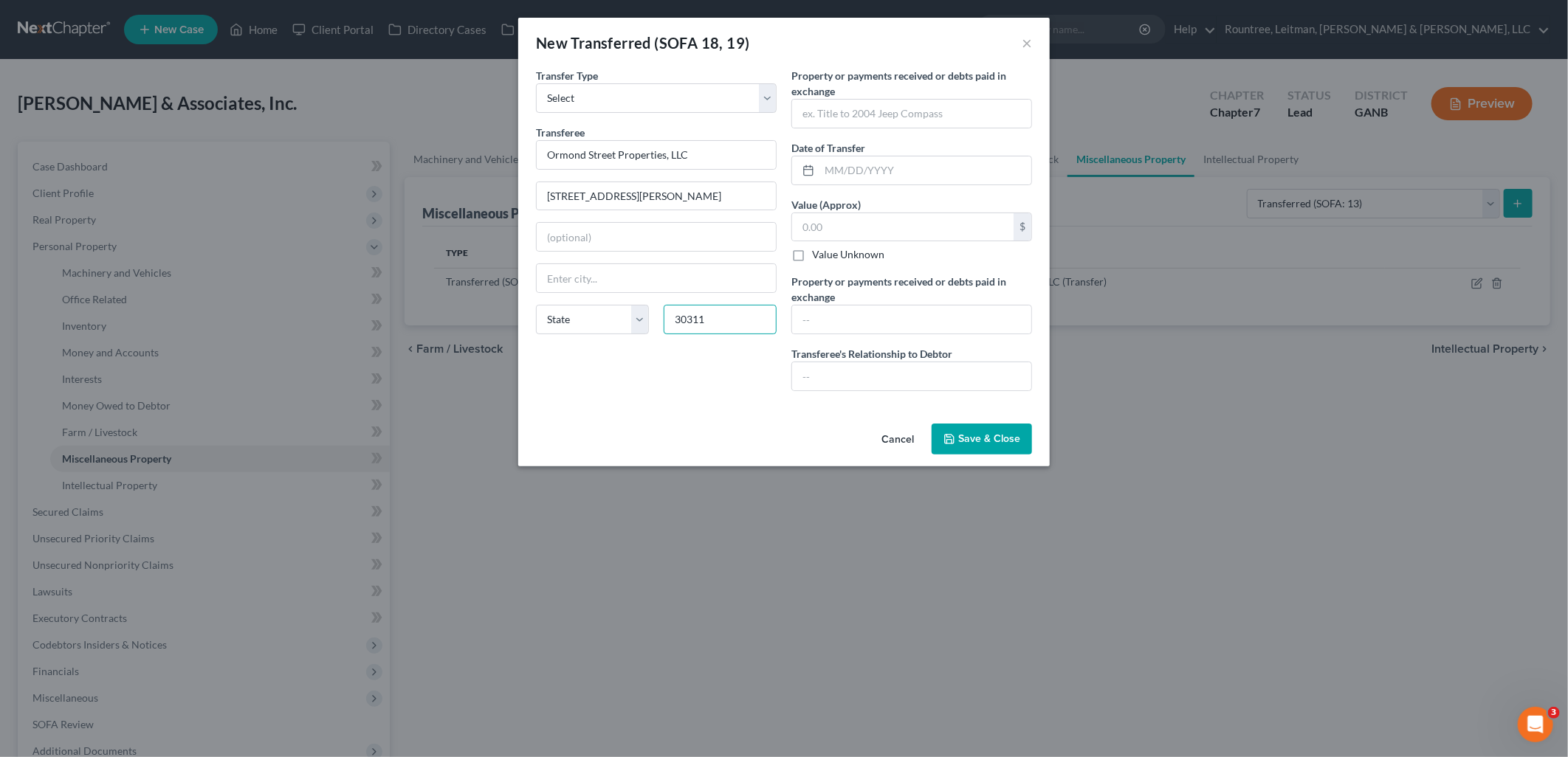
type input "30311"
click at [557, 418] on div "Cancel Save & Close" at bounding box center [784, 441] width 532 height 49
type input "Atlanta"
click at [610, 323] on select "State AL AK AR AZ CA CO CT DE DC FL GA GU HI ID IL IN IA KS KY LA ME MD MA MI M…" at bounding box center [592, 319] width 113 height 29
select select "10"
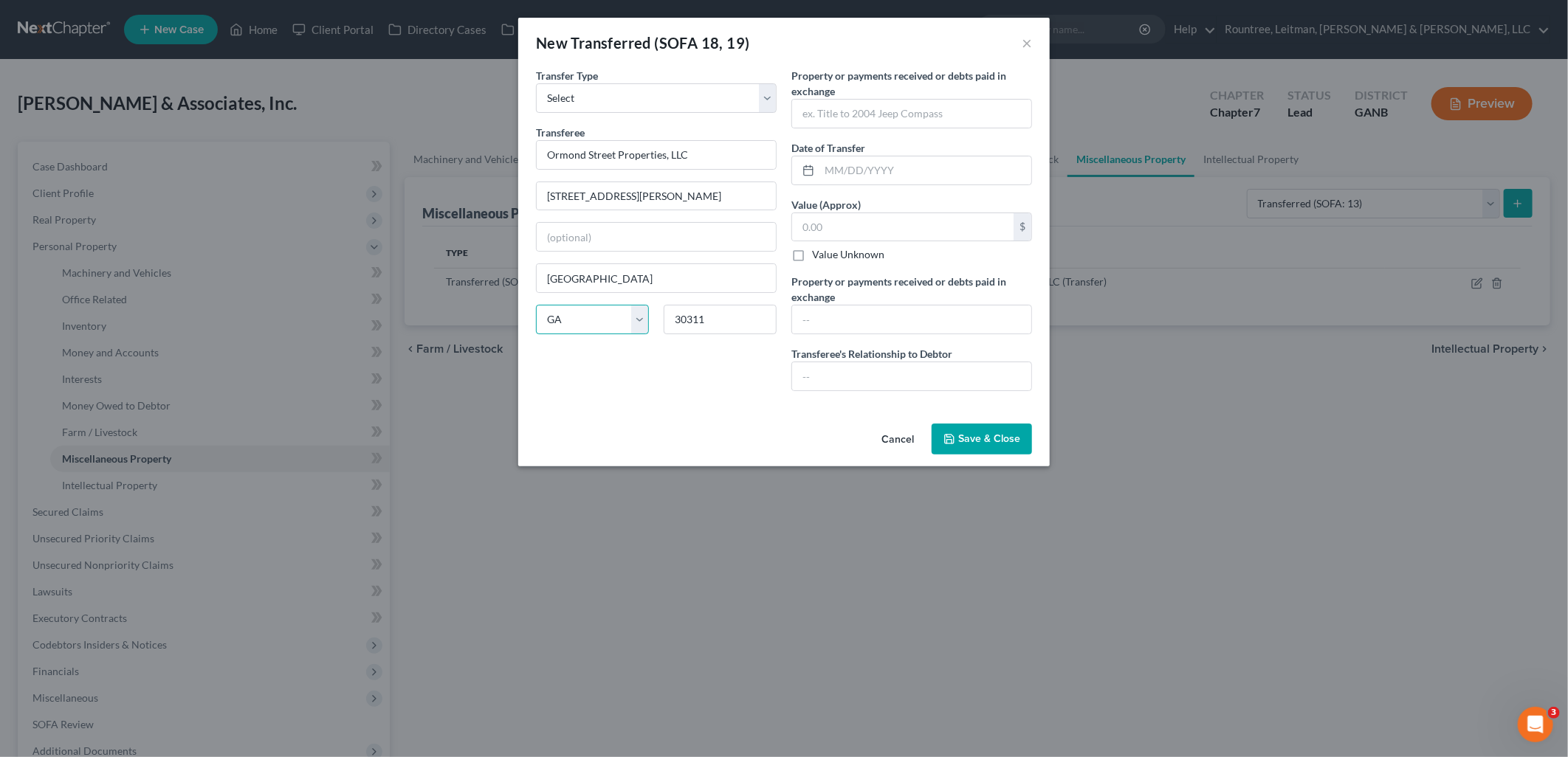
click at [536, 305] on select "State AL AK AR AZ CA CO CT DE DC FL GA GU HI ID IL IN IA KS KY LA ME MD MA MI M…" at bounding box center [592, 319] width 113 height 29
click at [951, 117] on input "text" at bounding box center [911, 113] width 239 height 28
type input "234 Ormond St SW Atlanta, GA 30315"
click at [862, 180] on input "text" at bounding box center [925, 170] width 212 height 28
type input "03/14/2025"
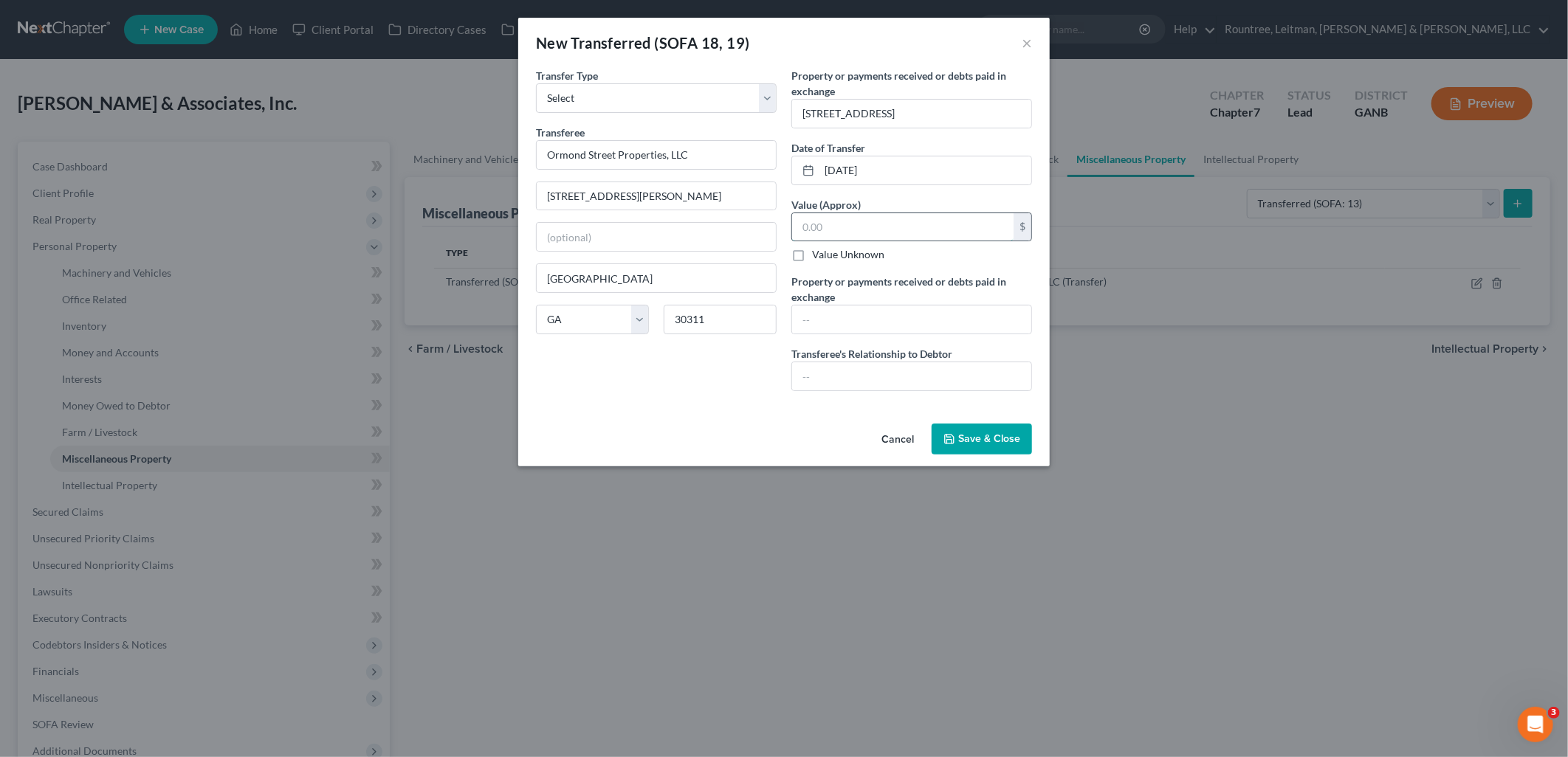
click at [880, 224] on input "text" at bounding box center [902, 227] width 221 height 28
click at [812, 253] on label "Value Unknown" at bounding box center [848, 255] width 72 height 15
click at [818, 253] on input "Value Unknown" at bounding box center [823, 252] width 10 height 10
checkbox input "true"
type input "0.00"
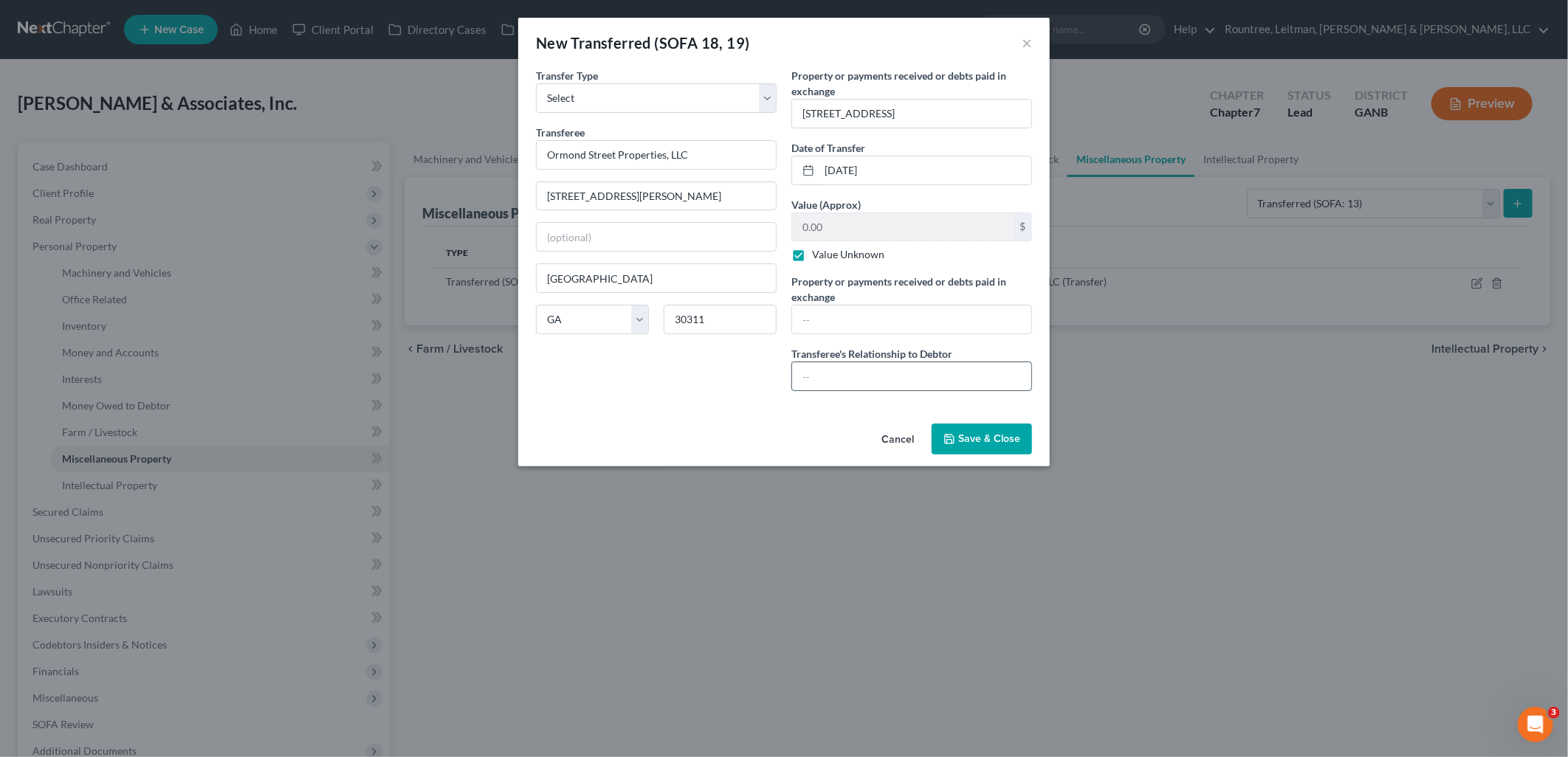
click at [956, 384] on input "text" at bounding box center [911, 376] width 239 height 28
type input "Affiliate"
click at [754, 361] on div "Transfer Type * Select Ordinary (within 2 years) Within 10 Years Transferee * O…" at bounding box center [656, 235] width 256 height 335
click at [983, 429] on button "Save & Close" at bounding box center [982, 438] width 100 height 31
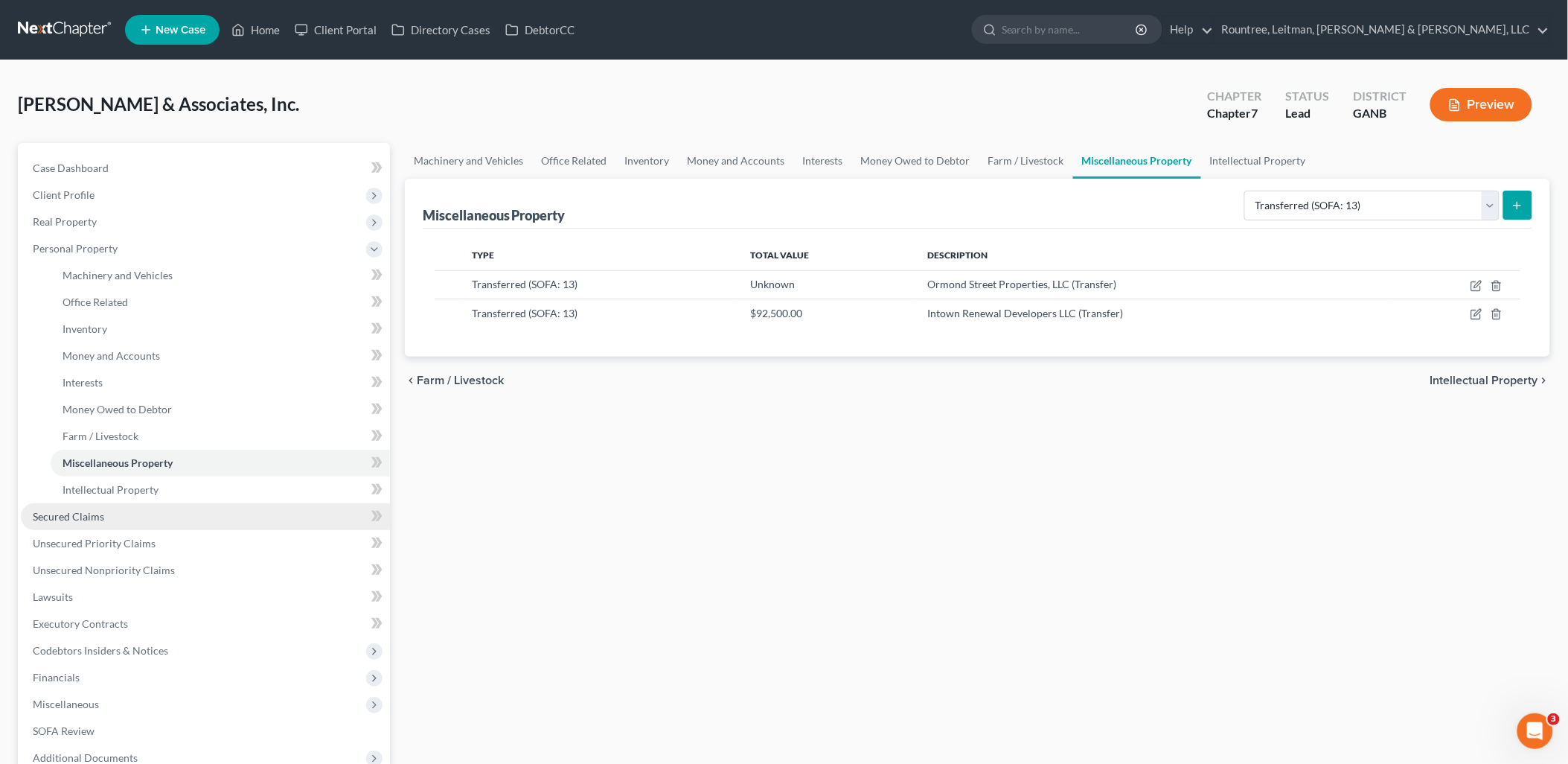
click at [201, 511] on link "Secured Claims" at bounding box center [206, 517] width 369 height 26
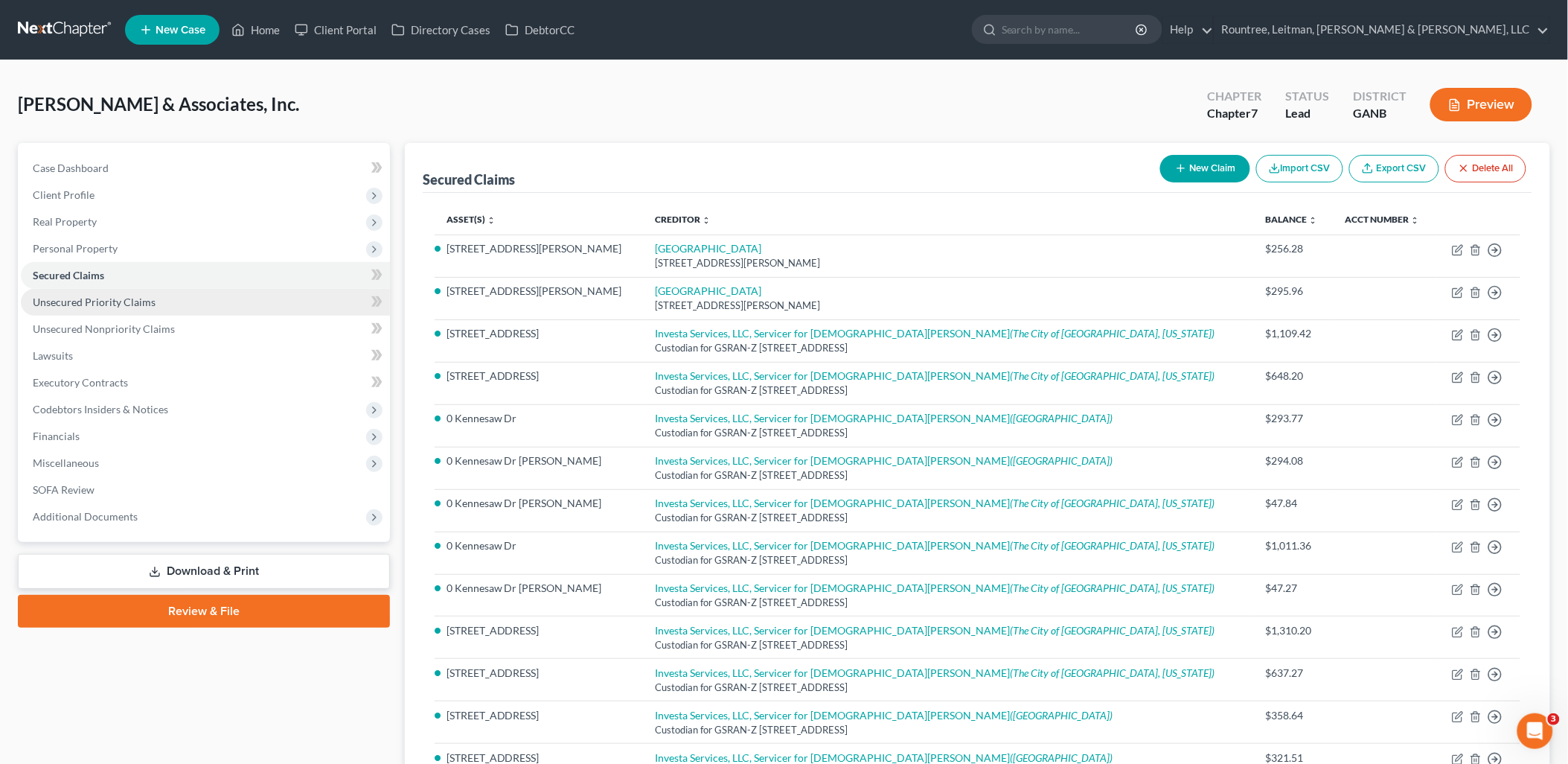
click at [184, 302] on link "Unsecured Priority Claims" at bounding box center [206, 302] width 369 height 26
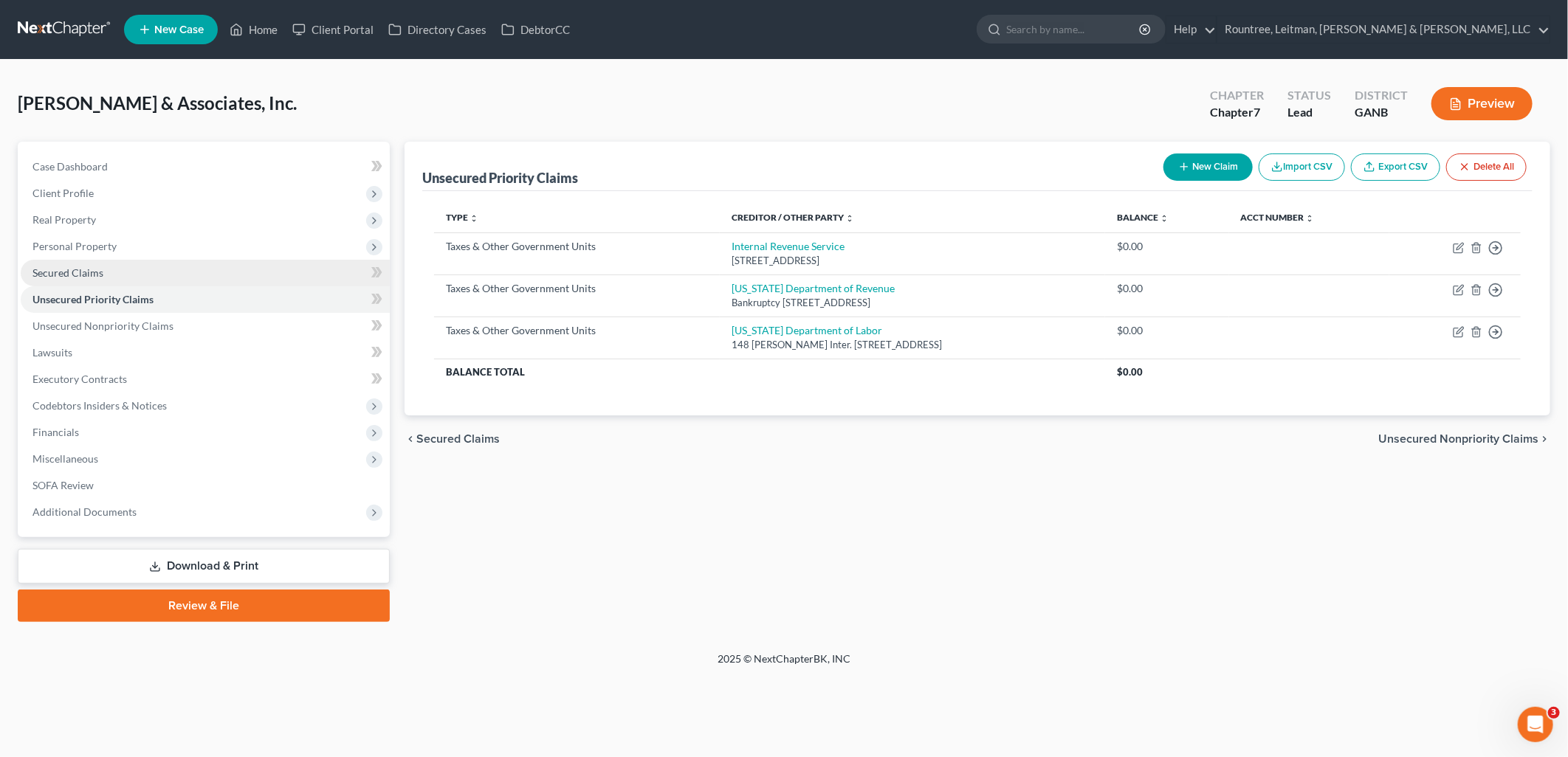
click at [97, 274] on span "Secured Claims" at bounding box center [67, 272] width 71 height 13
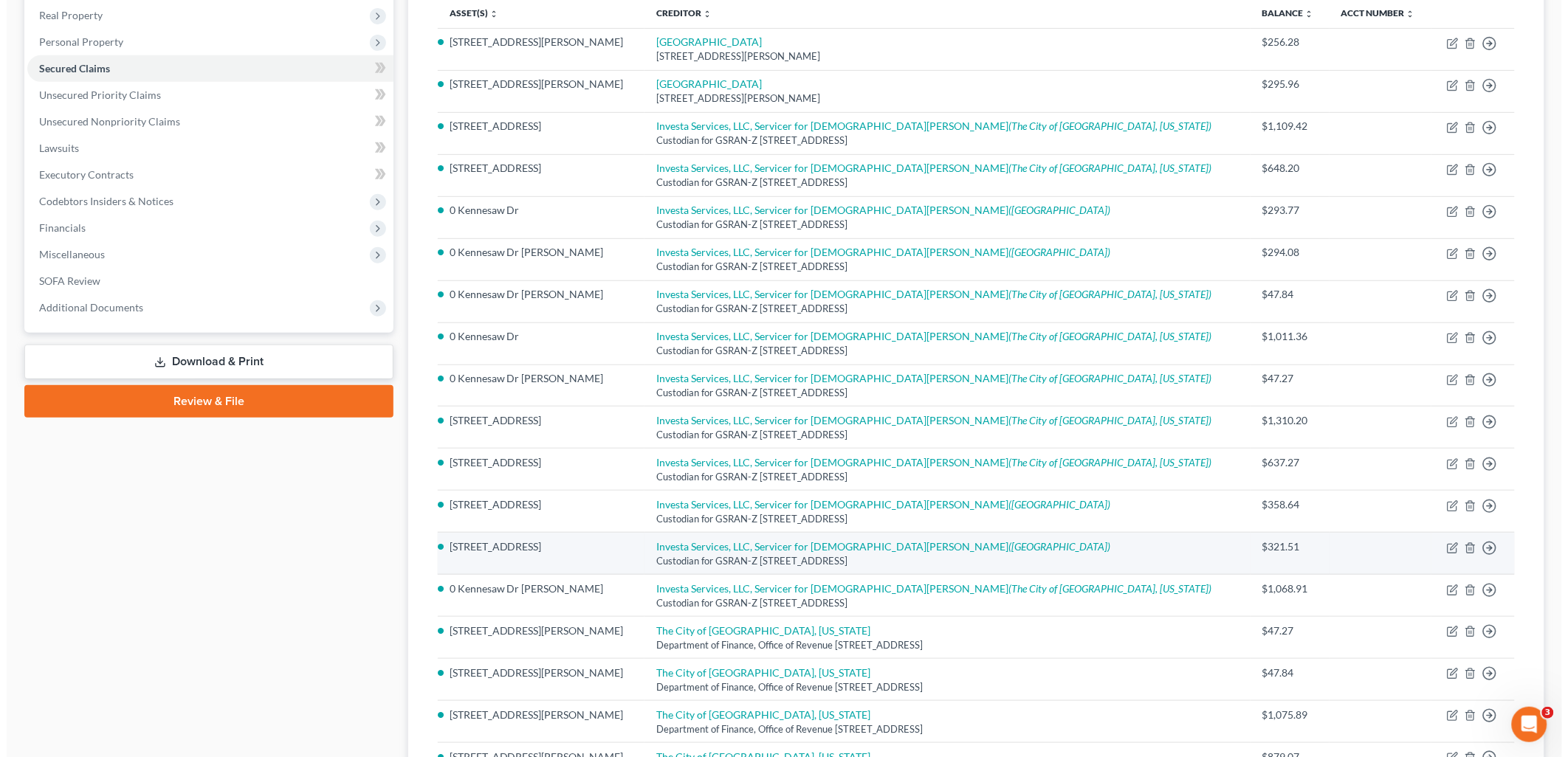
scroll to position [164, 0]
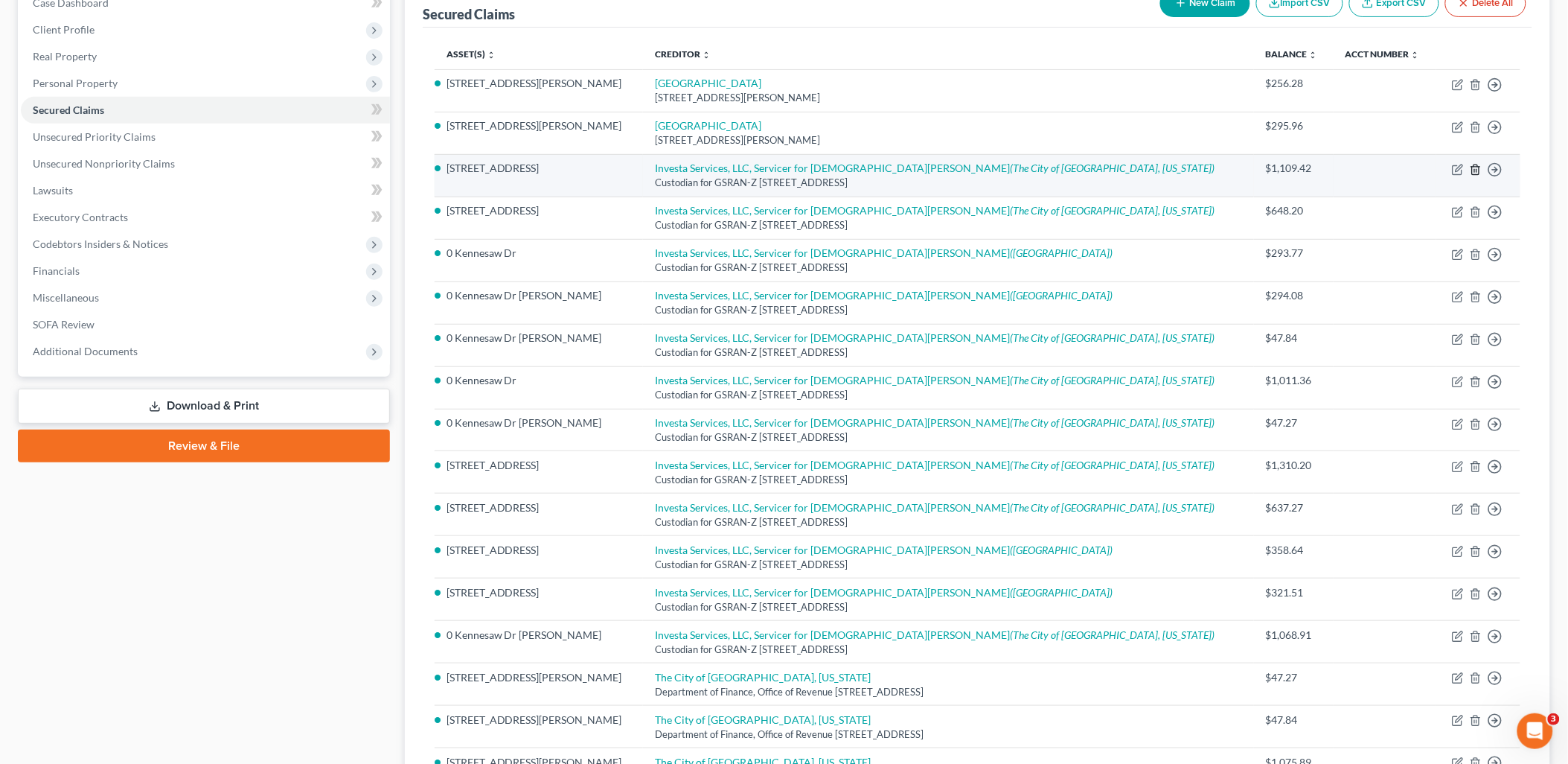
click at [1473, 169] on icon "button" at bounding box center [1477, 170] width 12 height 12
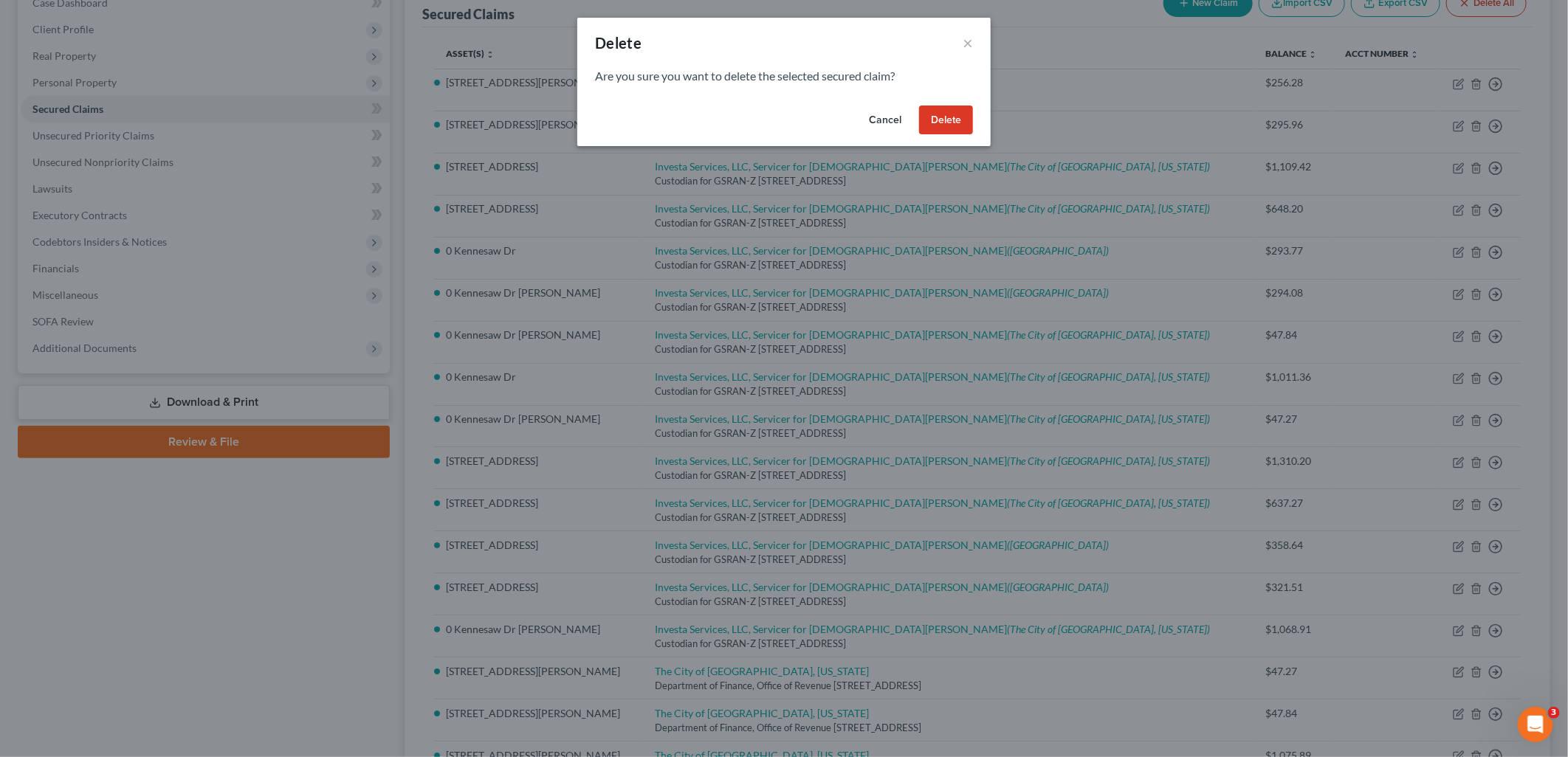
drag, startPoint x: 964, startPoint y: 121, endPoint x: 985, endPoint y: 204, distance: 85.6
click at [985, 204] on div "Delete × Are you sure you want to delete the selected secured claim? Cancel Del…" at bounding box center [784, 378] width 1568 height 757
click at [884, 120] on button "Cancel" at bounding box center [885, 120] width 56 height 29
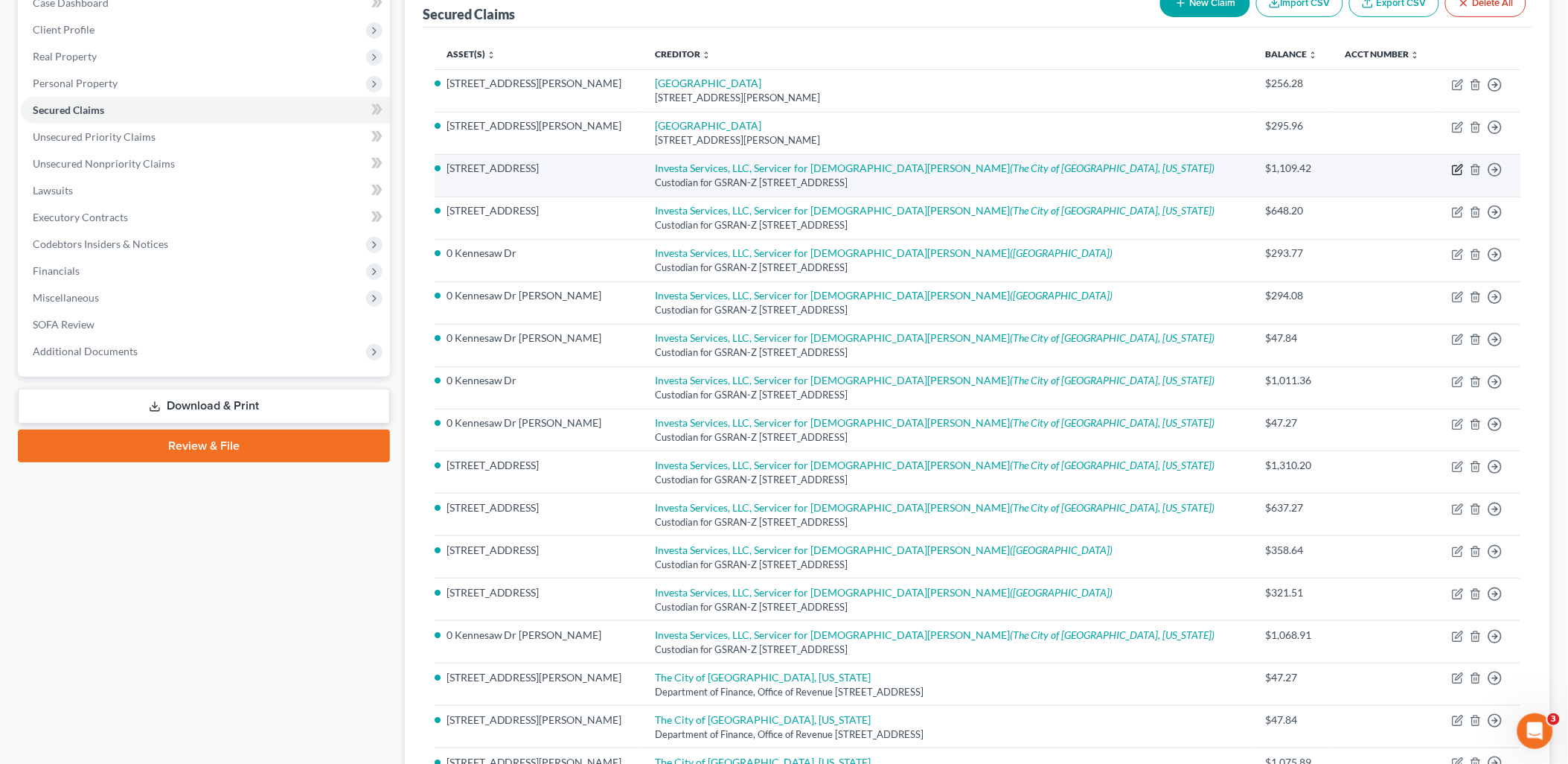
click at [1455, 171] on icon "button" at bounding box center [1458, 170] width 12 height 12
select select "10"
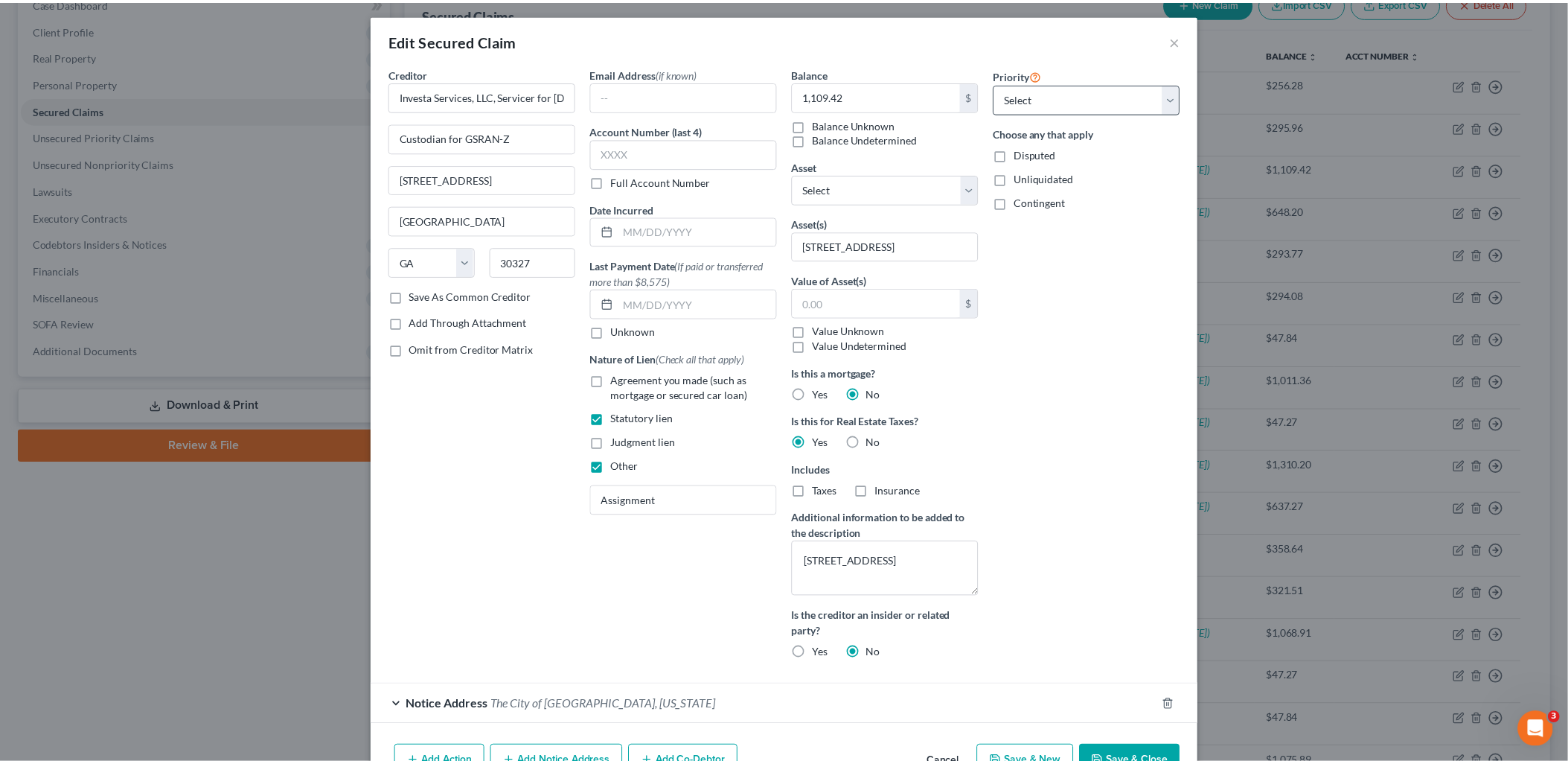
scroll to position [0, 0]
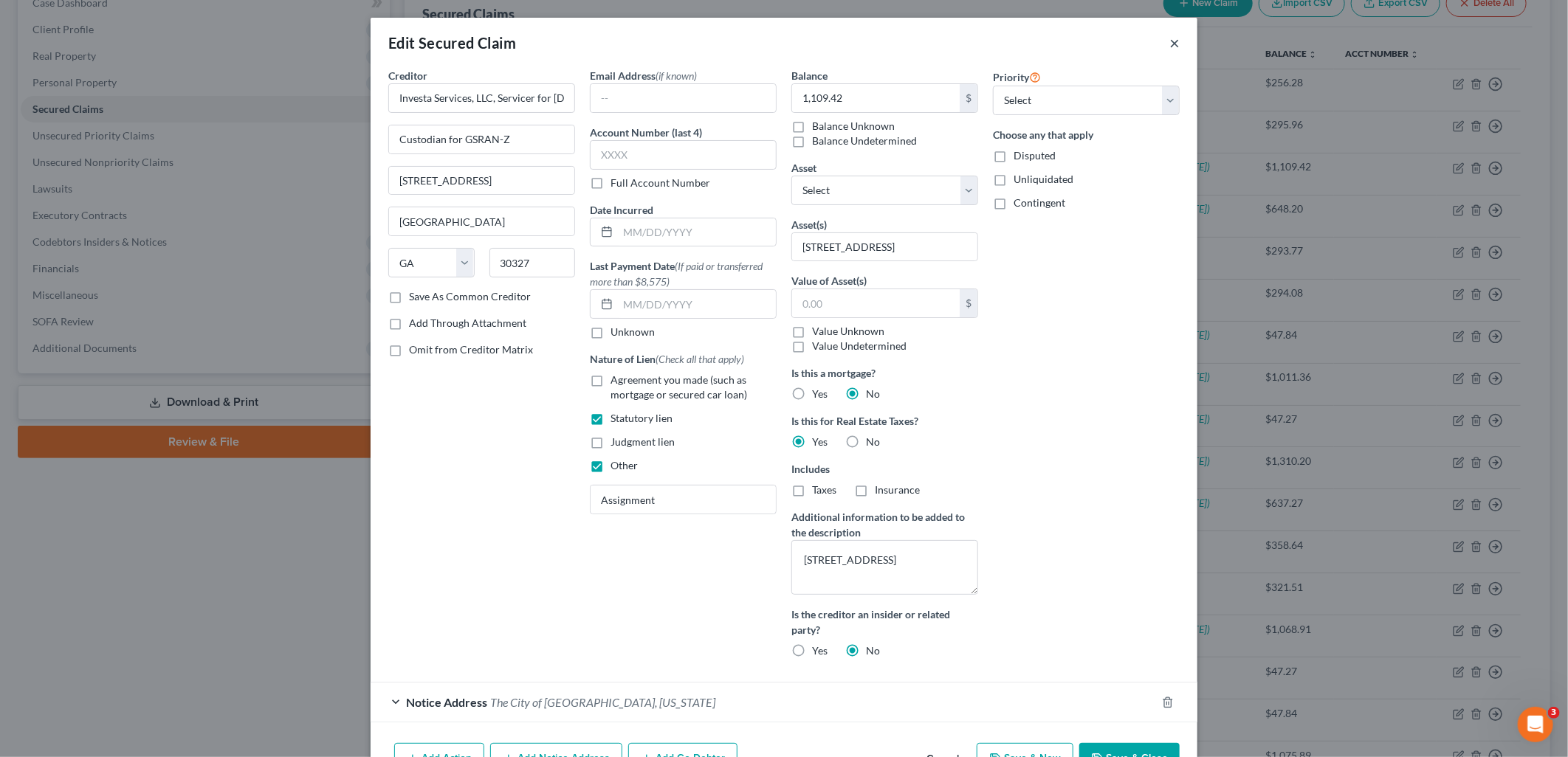
click at [1170, 46] on button "×" at bounding box center [1175, 43] width 10 height 18
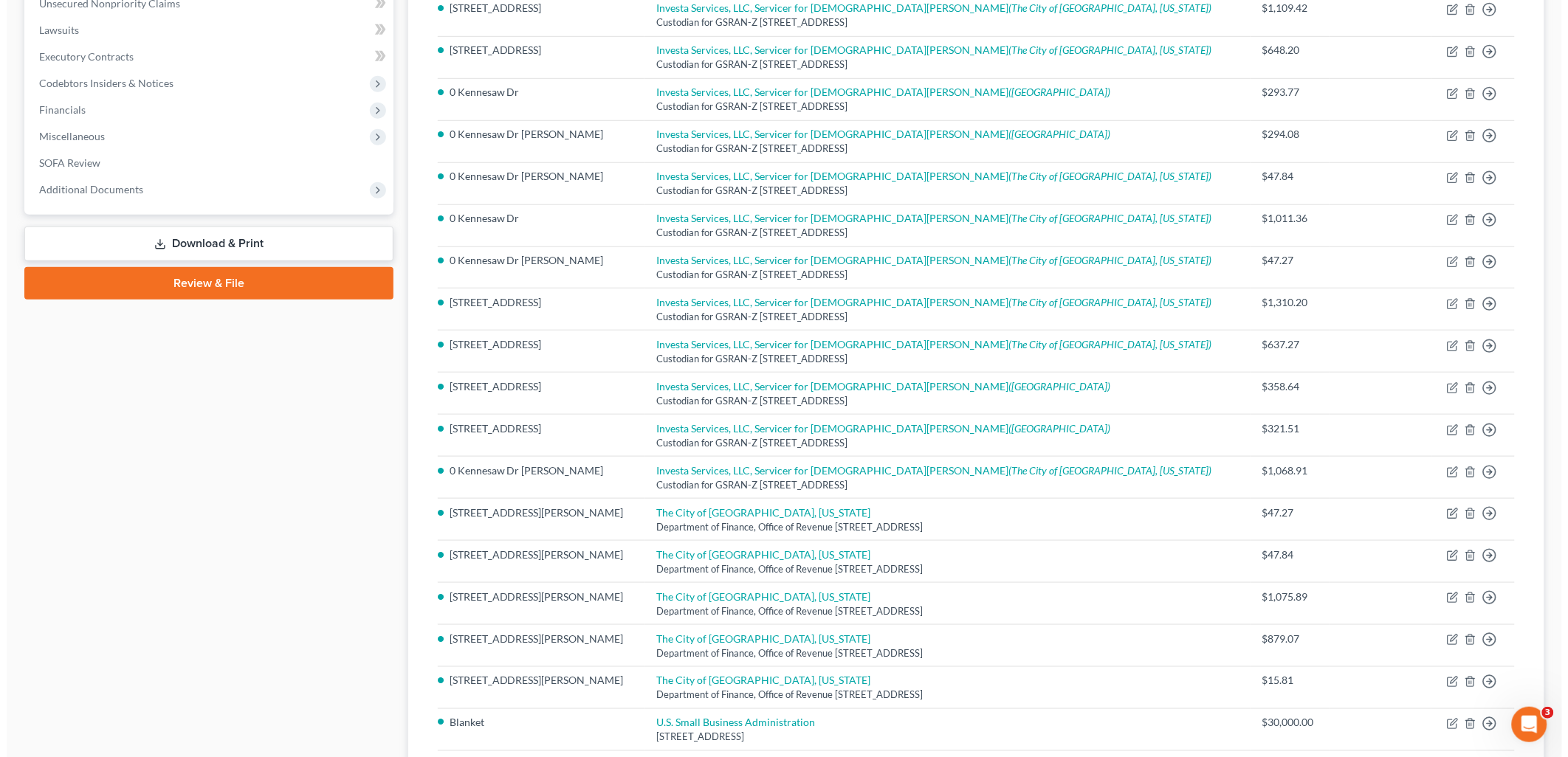
scroll to position [409, 0]
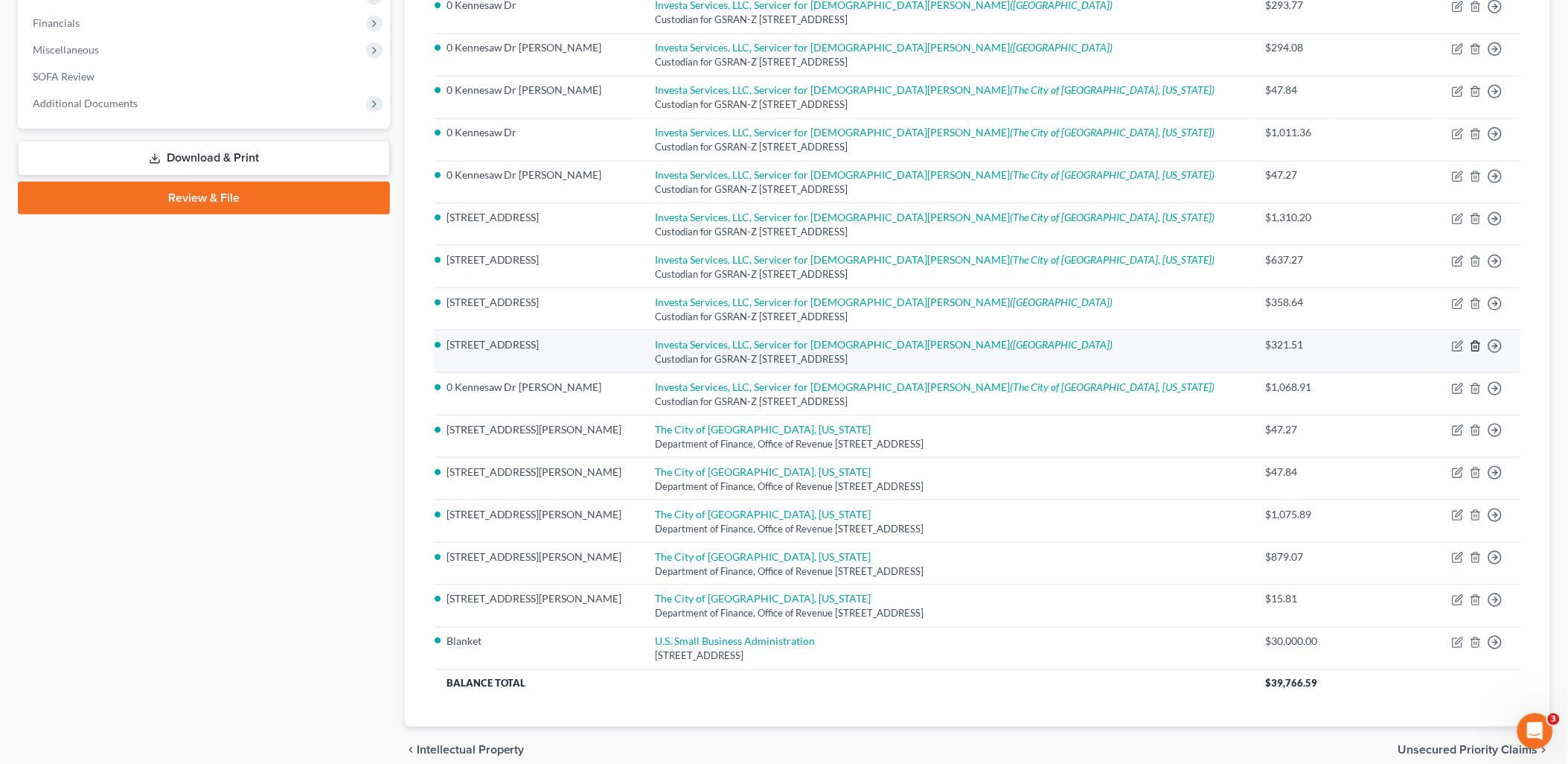
click at [1474, 346] on icon "button" at bounding box center [1477, 346] width 12 height 12
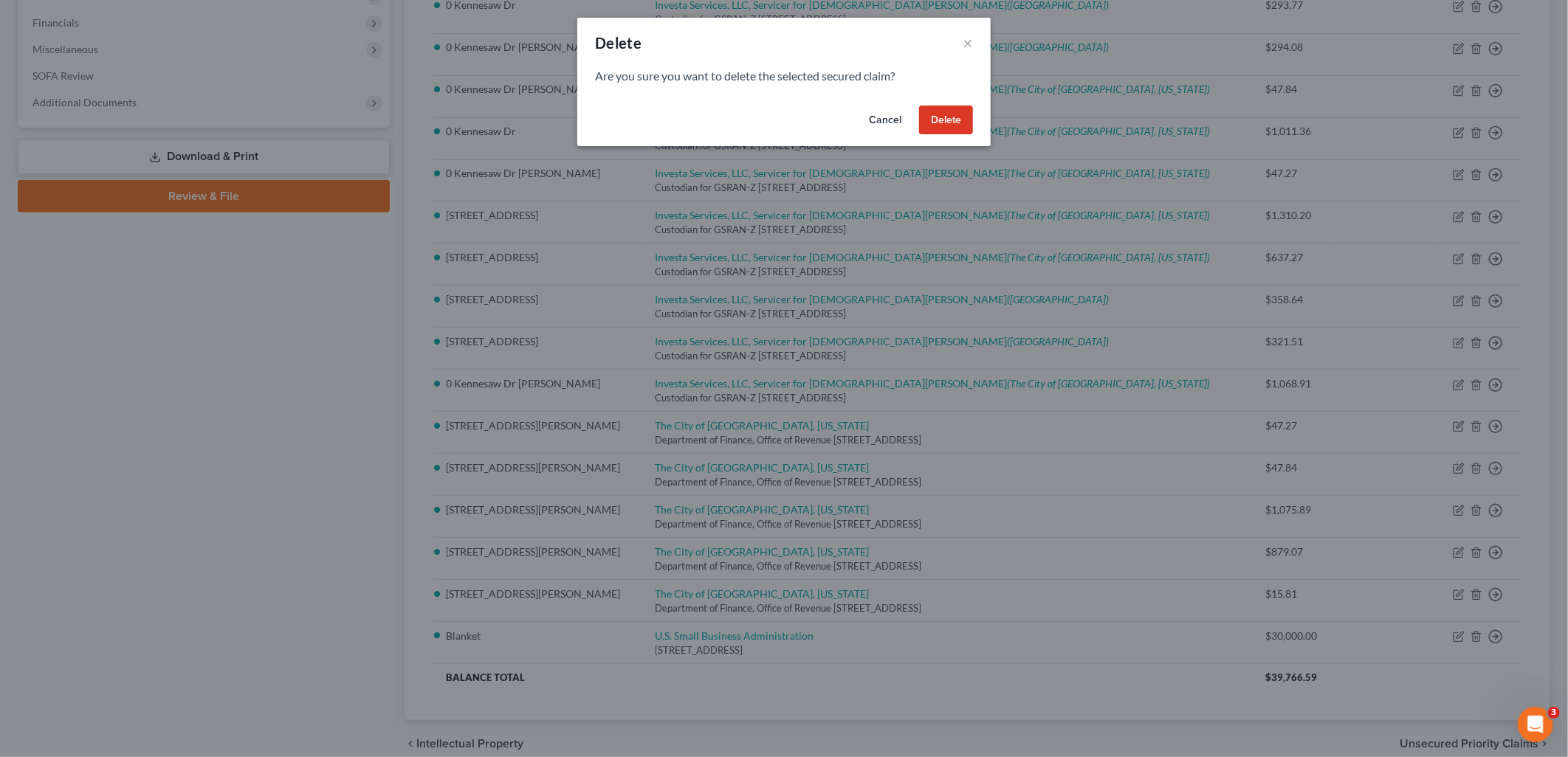
click at [942, 120] on button "Delete" at bounding box center [946, 120] width 54 height 29
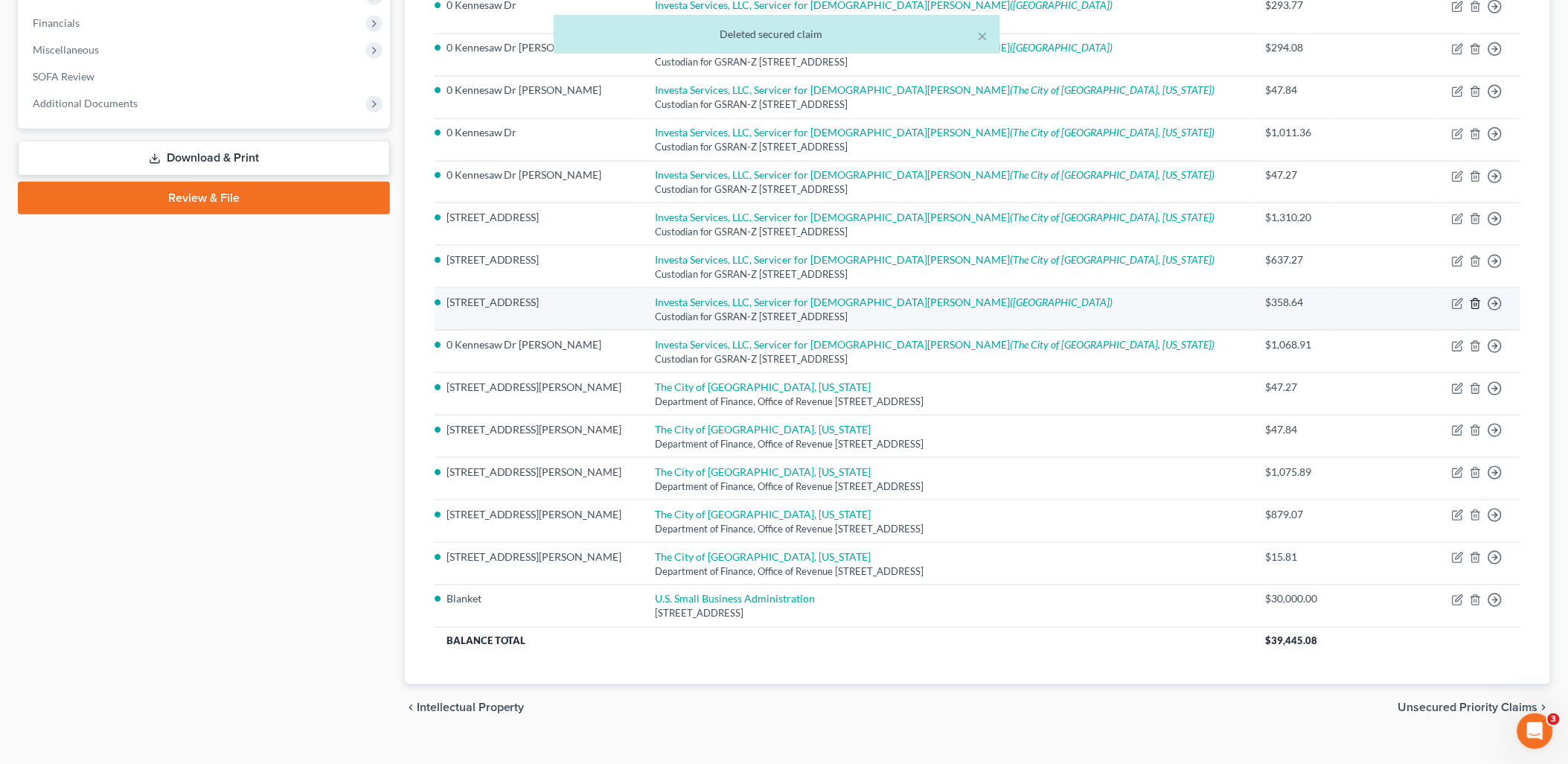
click at [1478, 307] on icon "button" at bounding box center [1477, 304] width 12 height 12
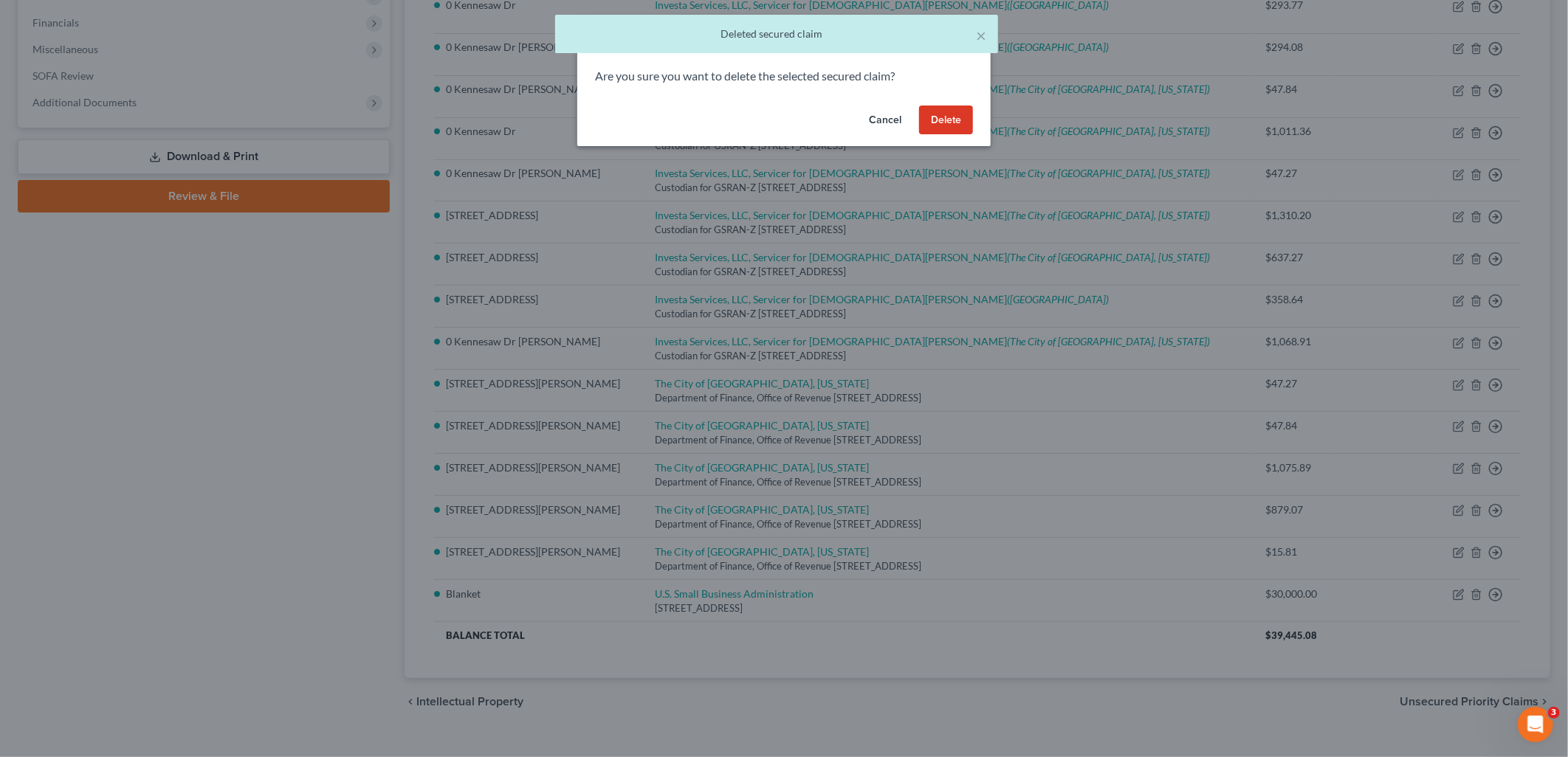
click at [961, 121] on button "Delete" at bounding box center [946, 120] width 54 height 29
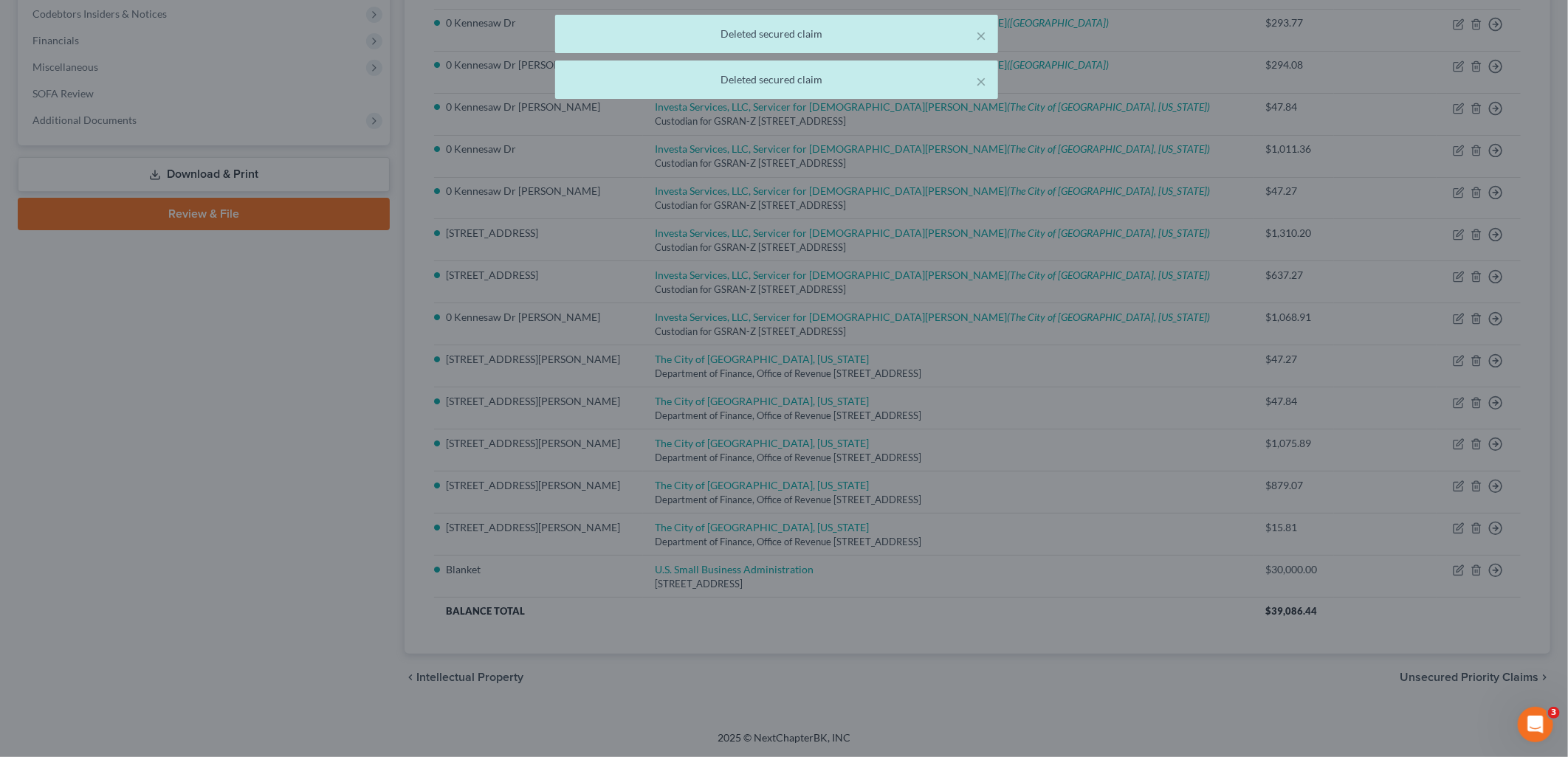
scroll to position [393, 0]
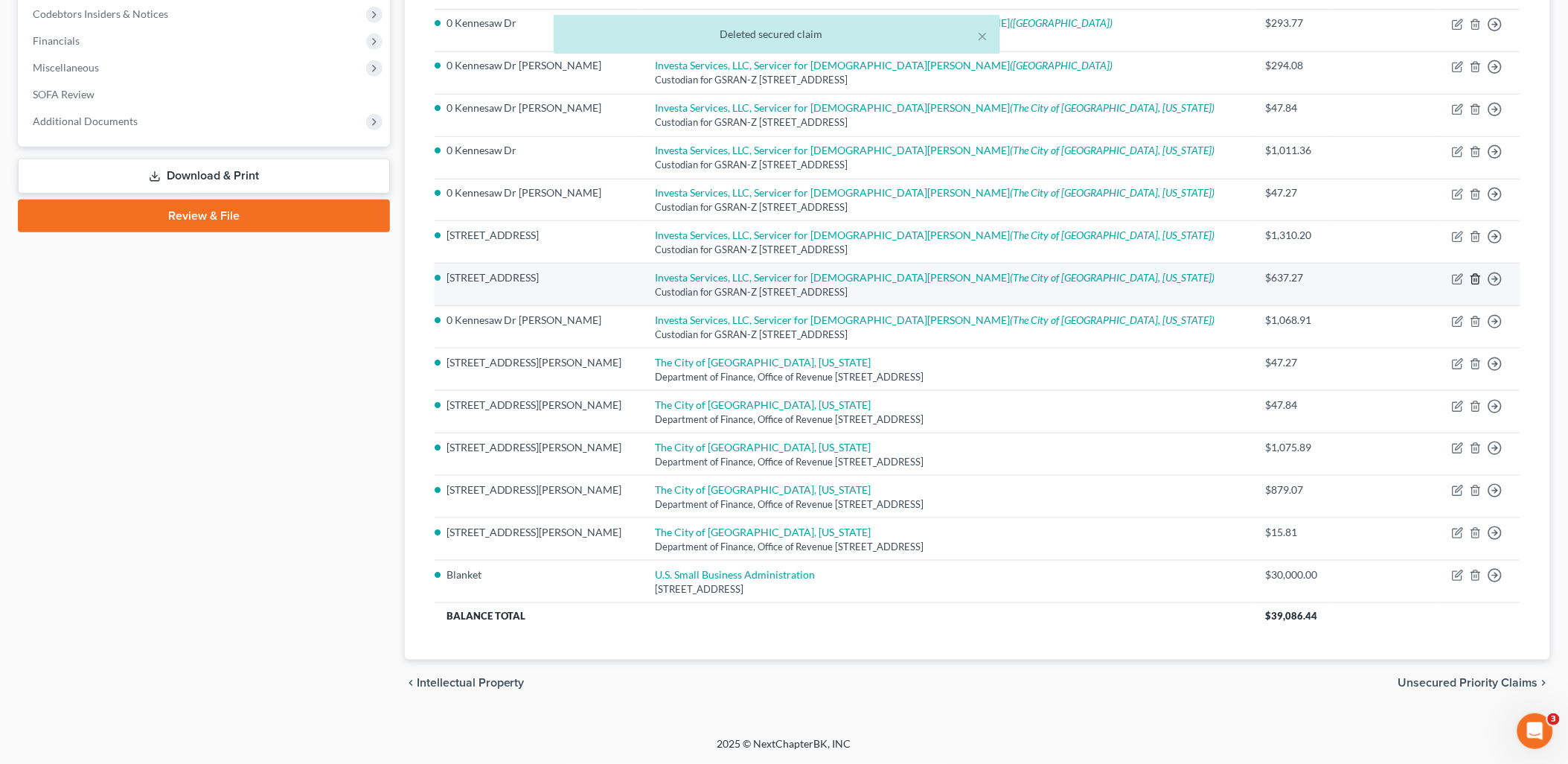
click at [1477, 279] on icon "button" at bounding box center [1477, 279] width 12 height 12
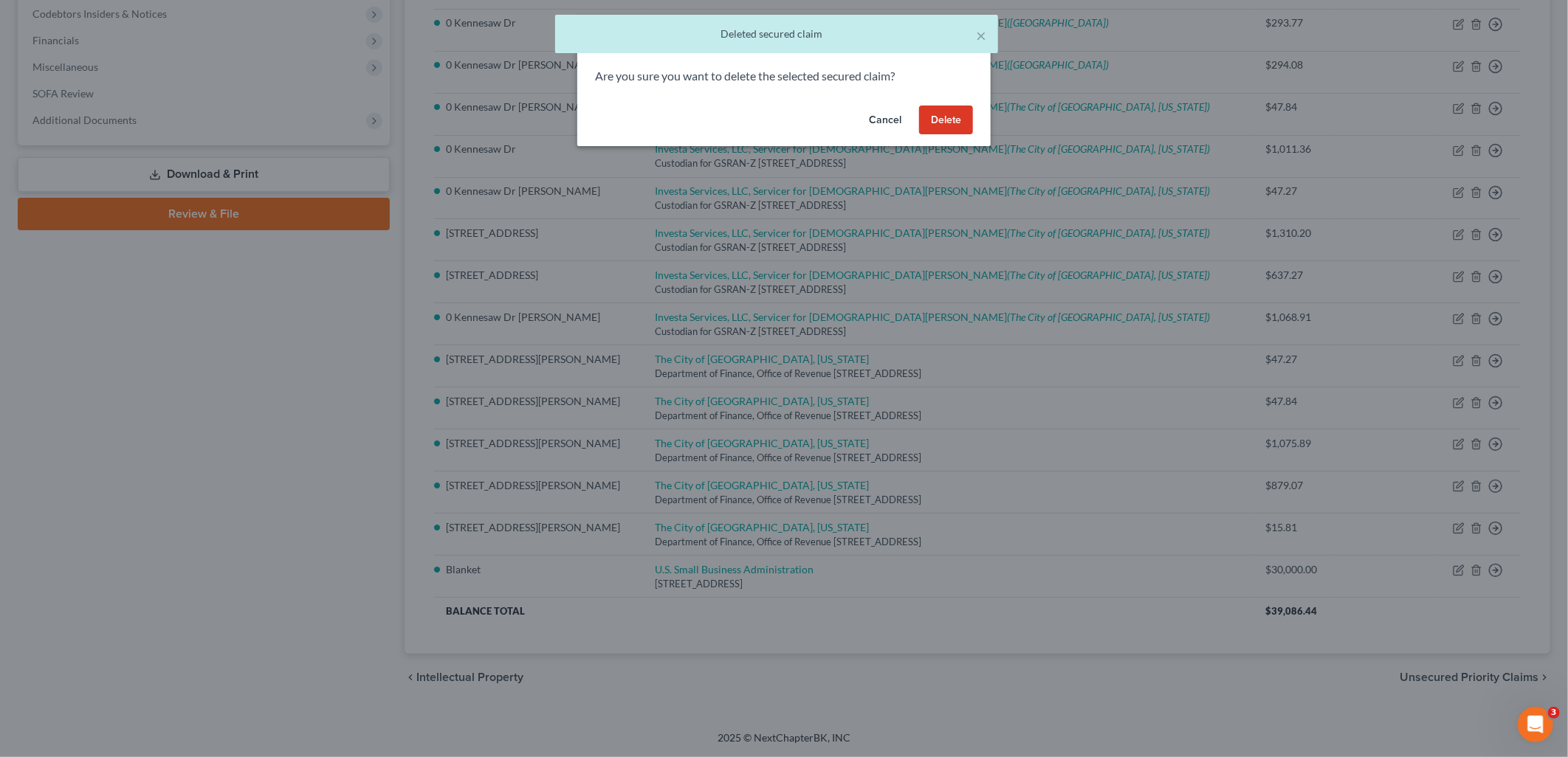
click at [945, 122] on button "Delete" at bounding box center [946, 120] width 54 height 29
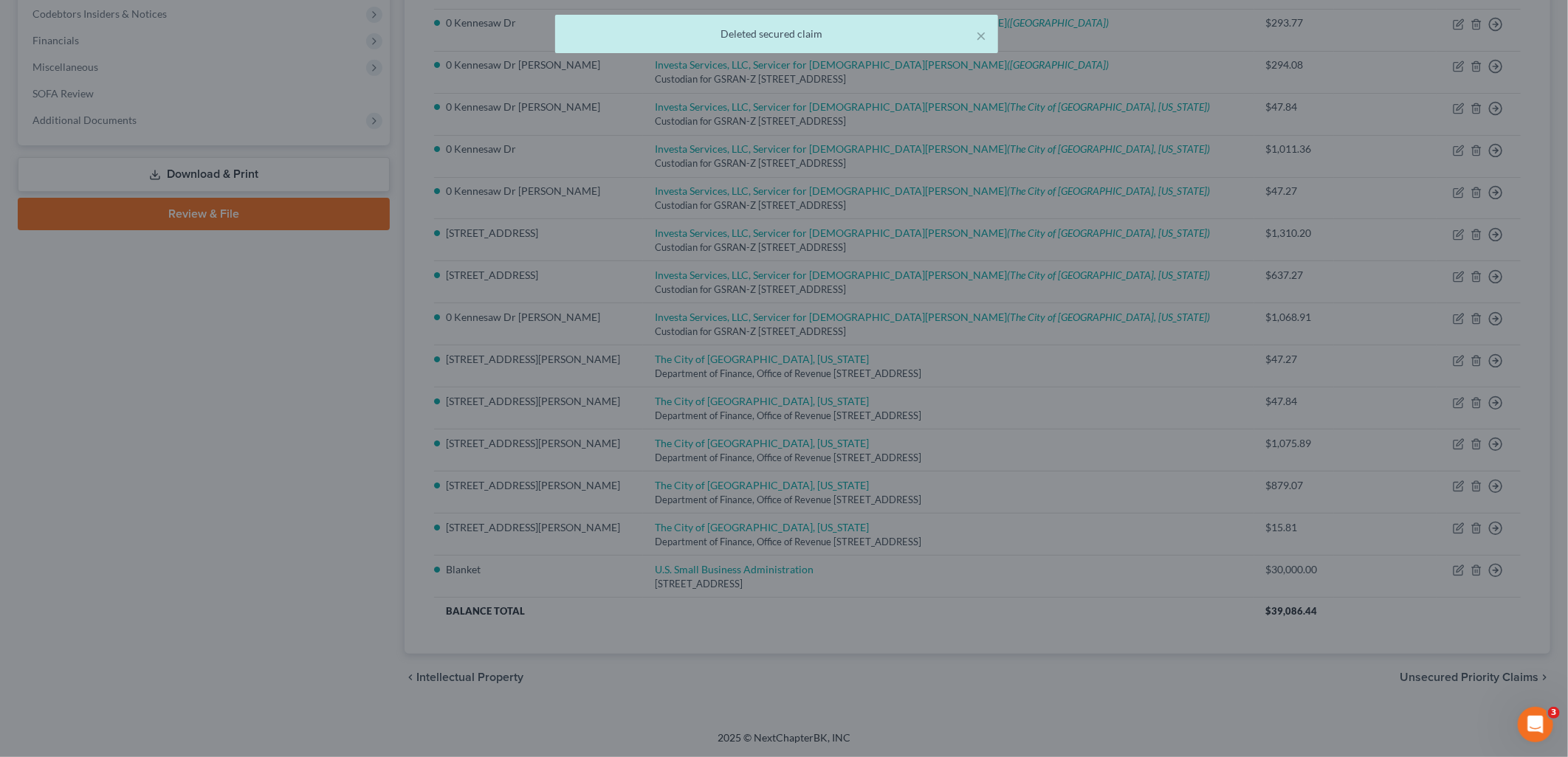
scroll to position [351, 0]
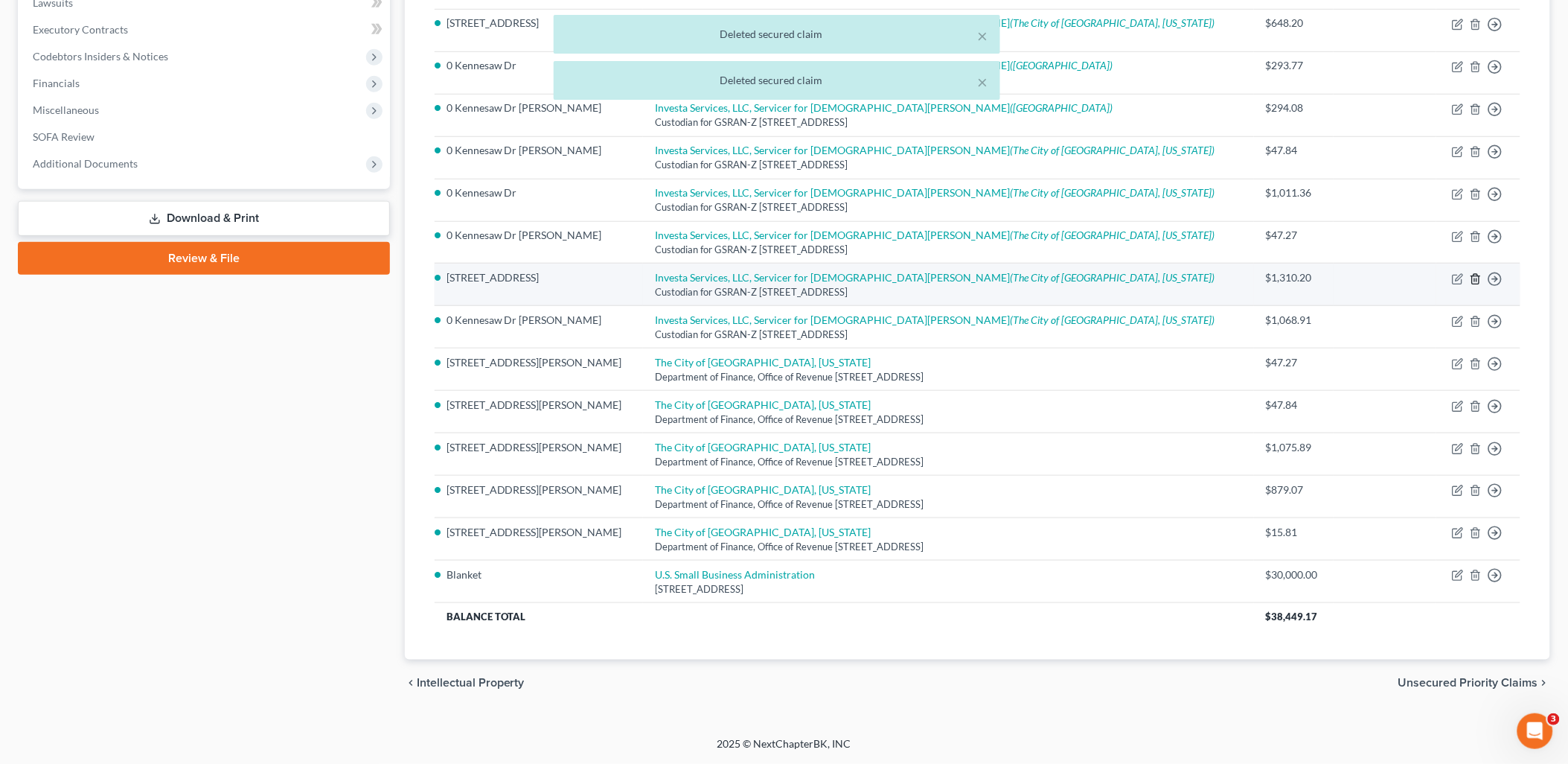
click at [1477, 281] on icon "button" at bounding box center [1477, 279] width 12 height 12
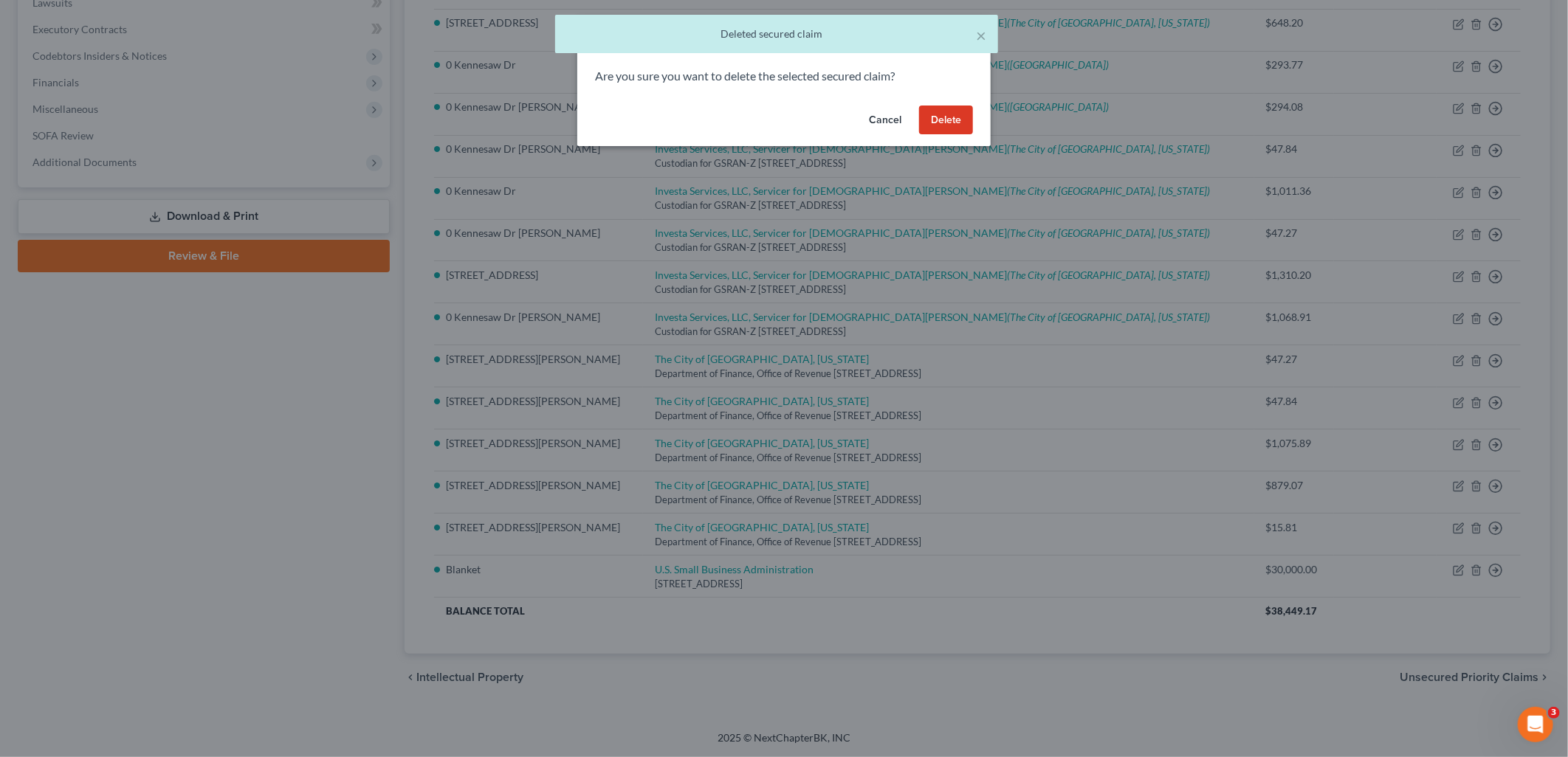
click at [939, 121] on button "Delete" at bounding box center [946, 120] width 54 height 29
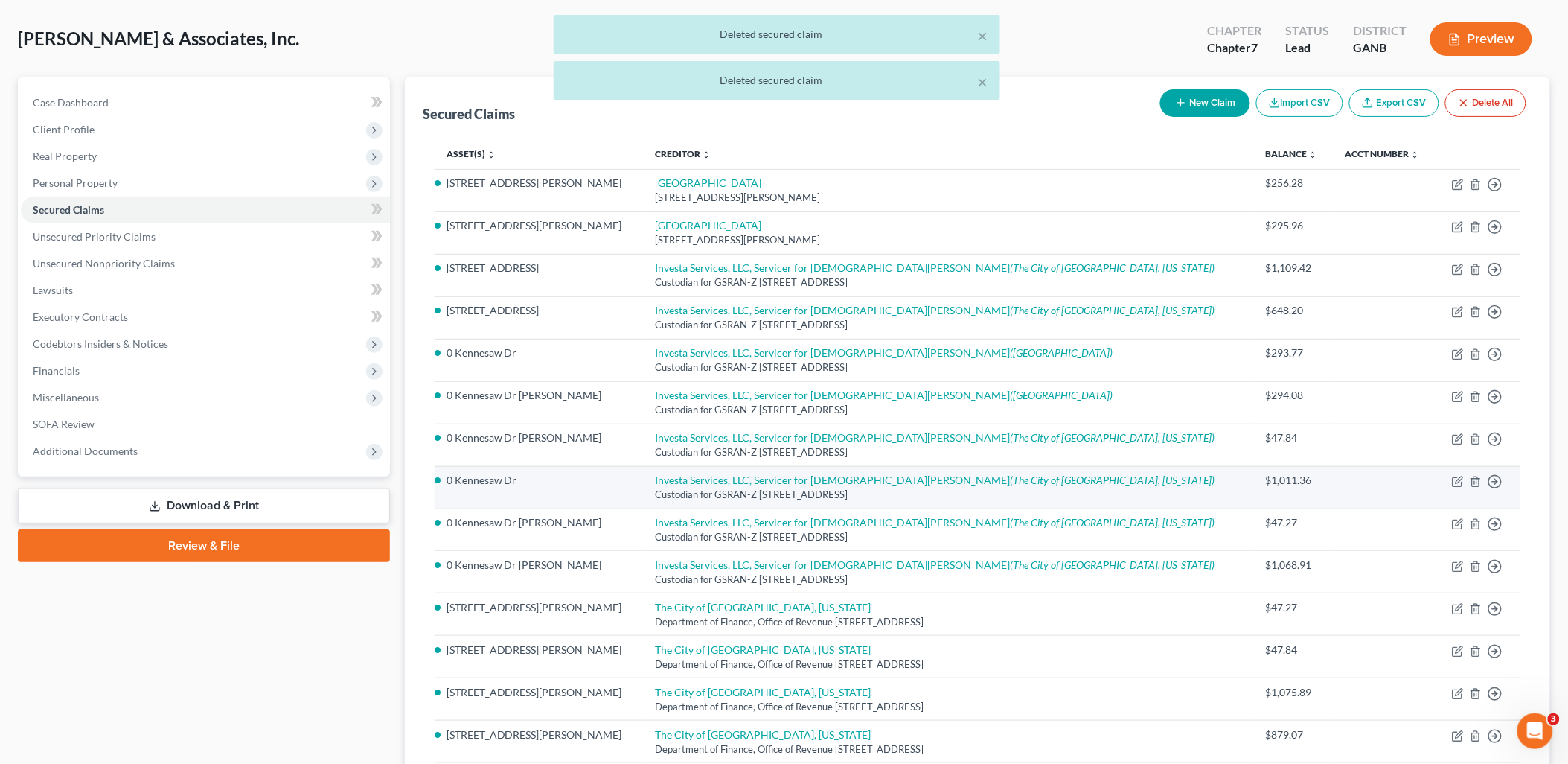
scroll to position [63, 0]
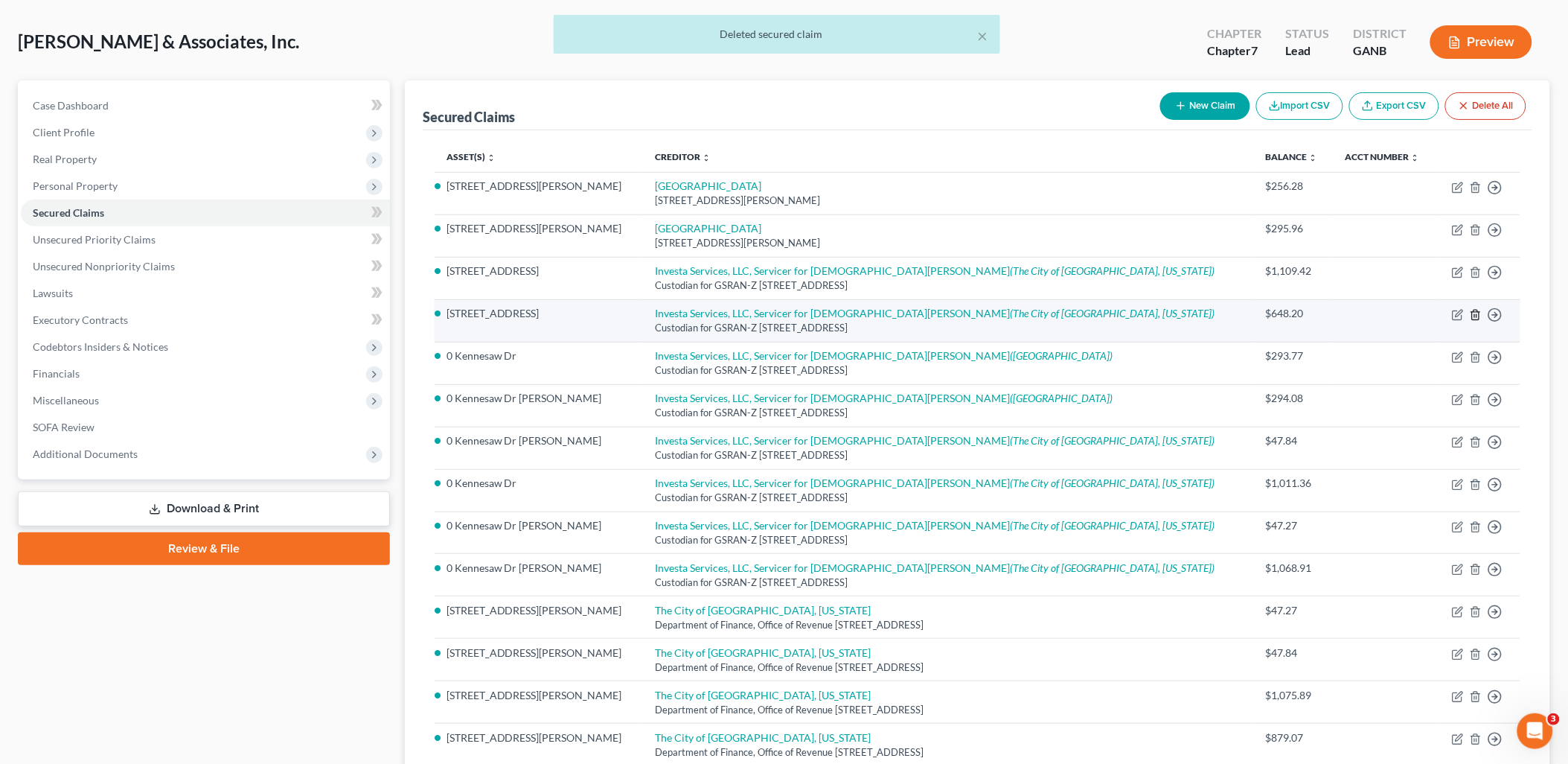
click at [1478, 315] on icon "button" at bounding box center [1477, 315] width 12 height 12
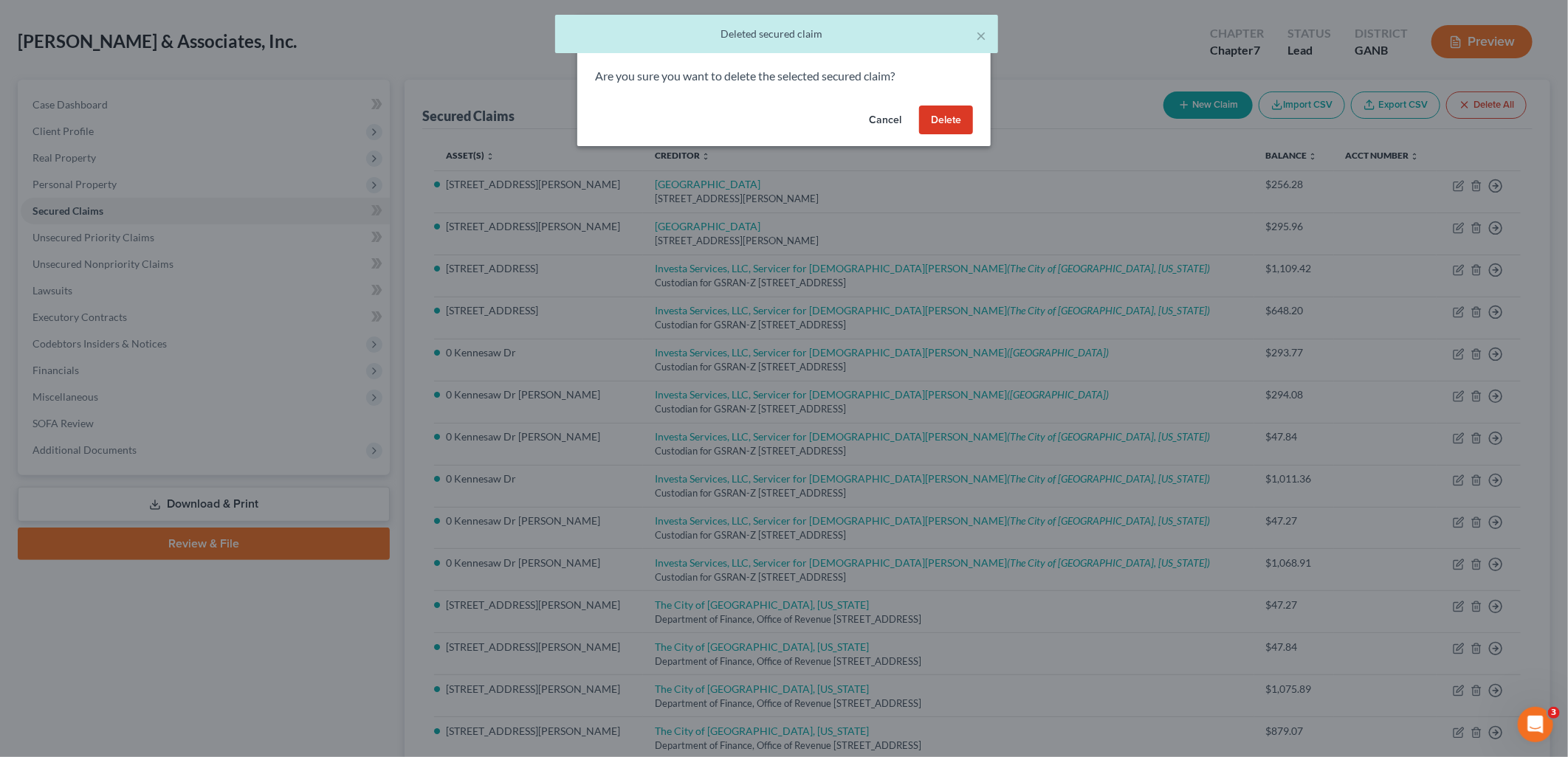
click at [941, 118] on button "Delete" at bounding box center [946, 120] width 54 height 29
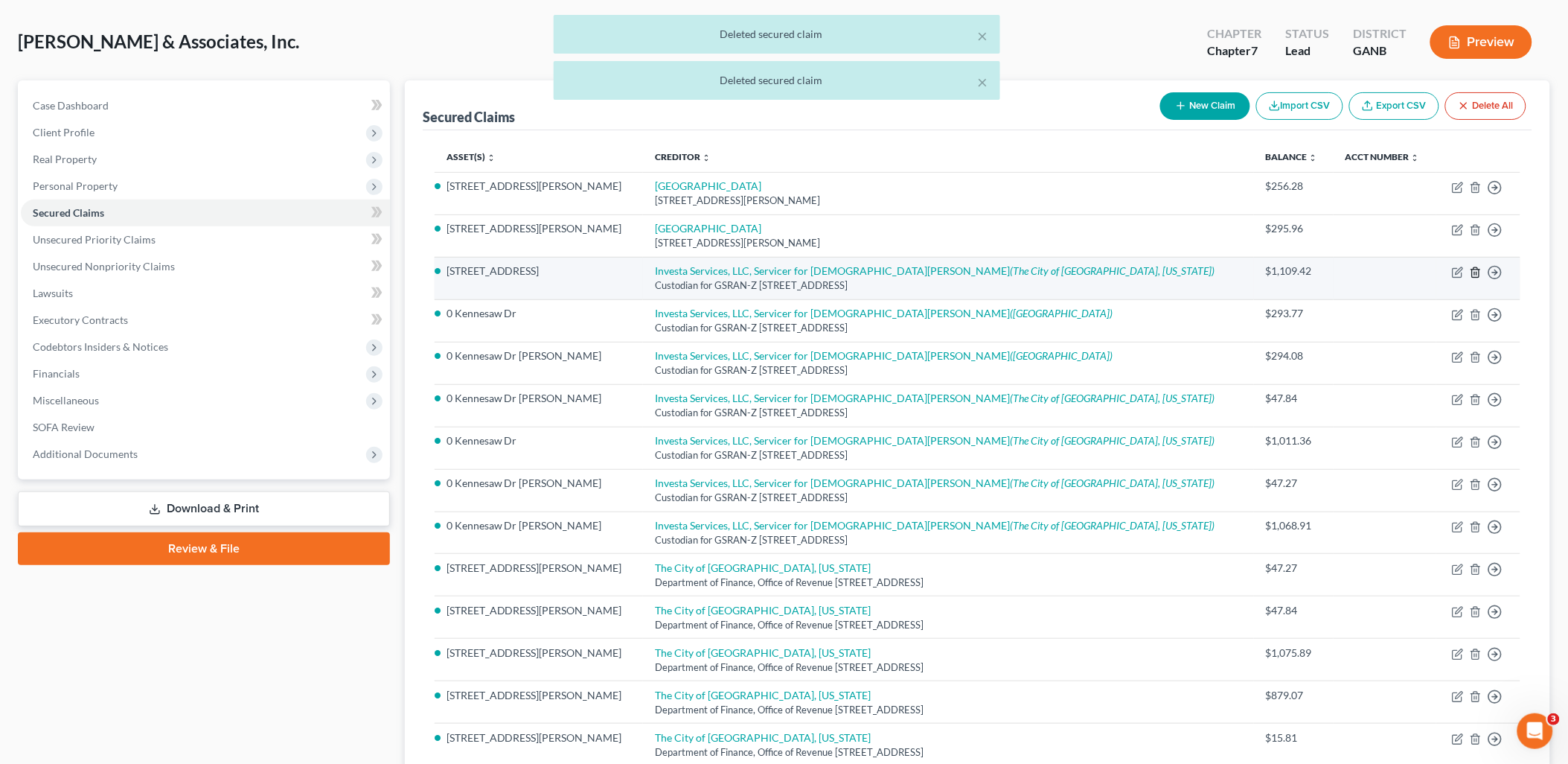
click at [1474, 272] on icon "button" at bounding box center [1477, 272] width 12 height 12
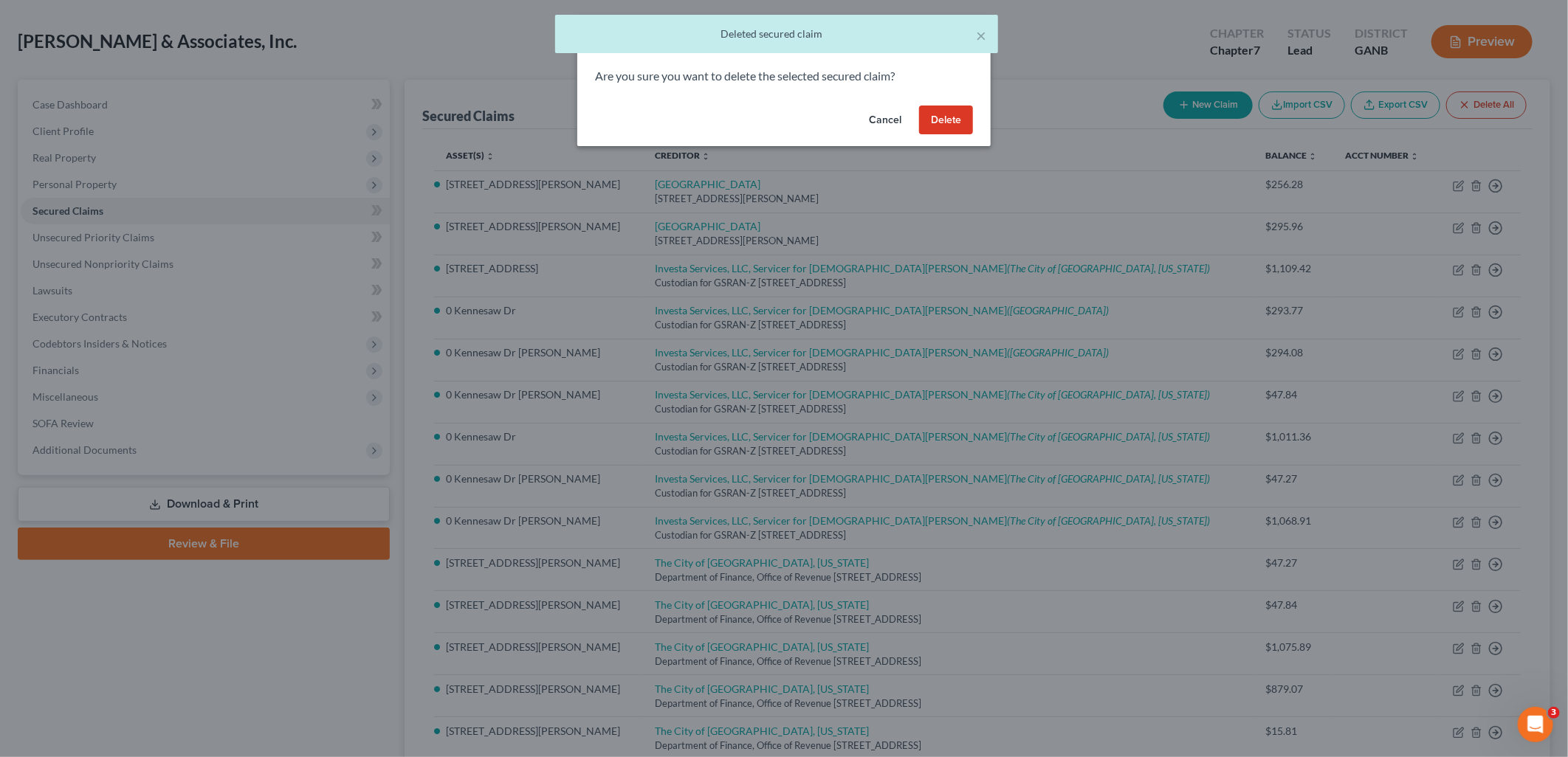
click at [939, 119] on button "Delete" at bounding box center [946, 120] width 54 height 29
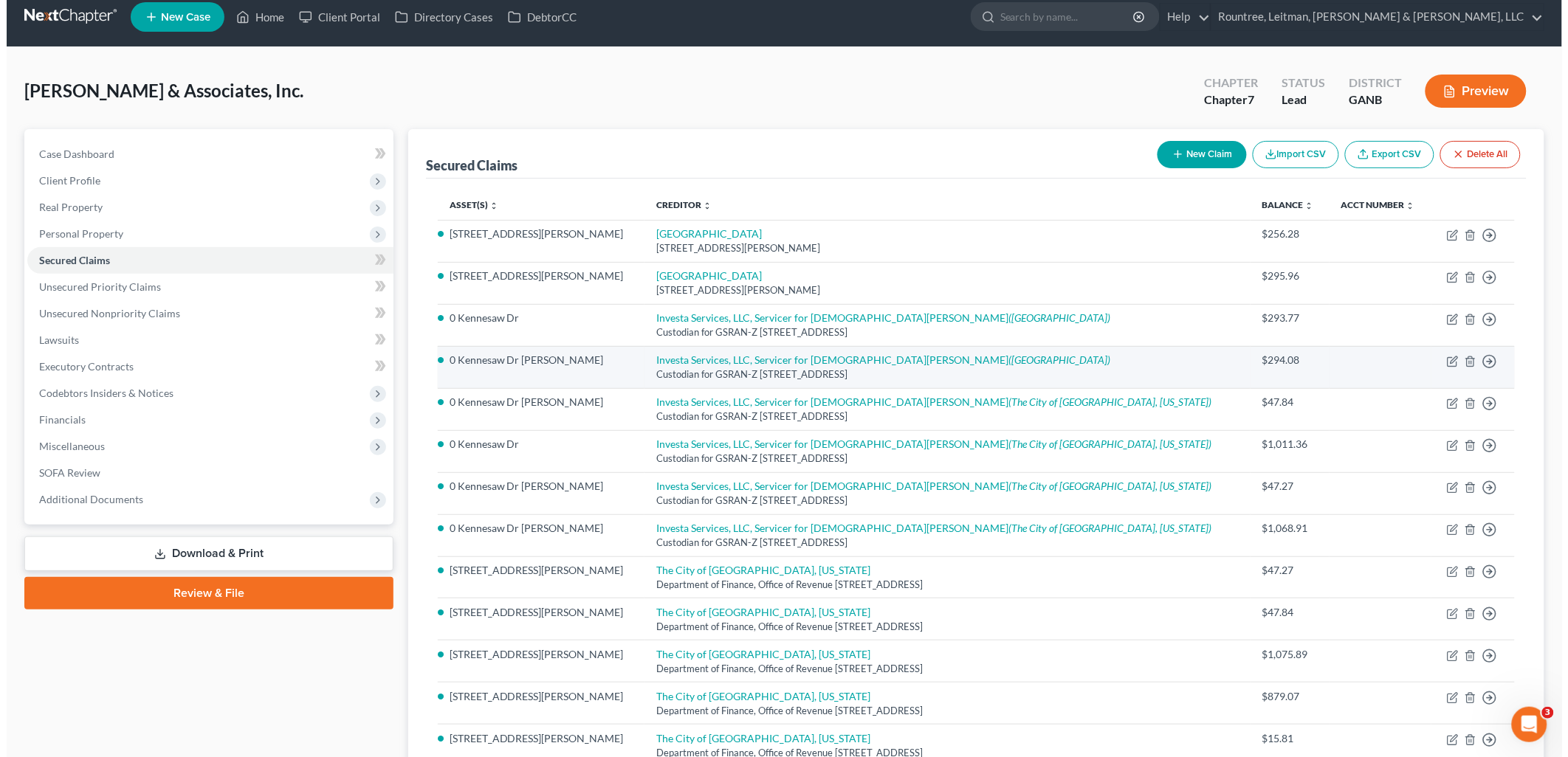
scroll to position [0, 0]
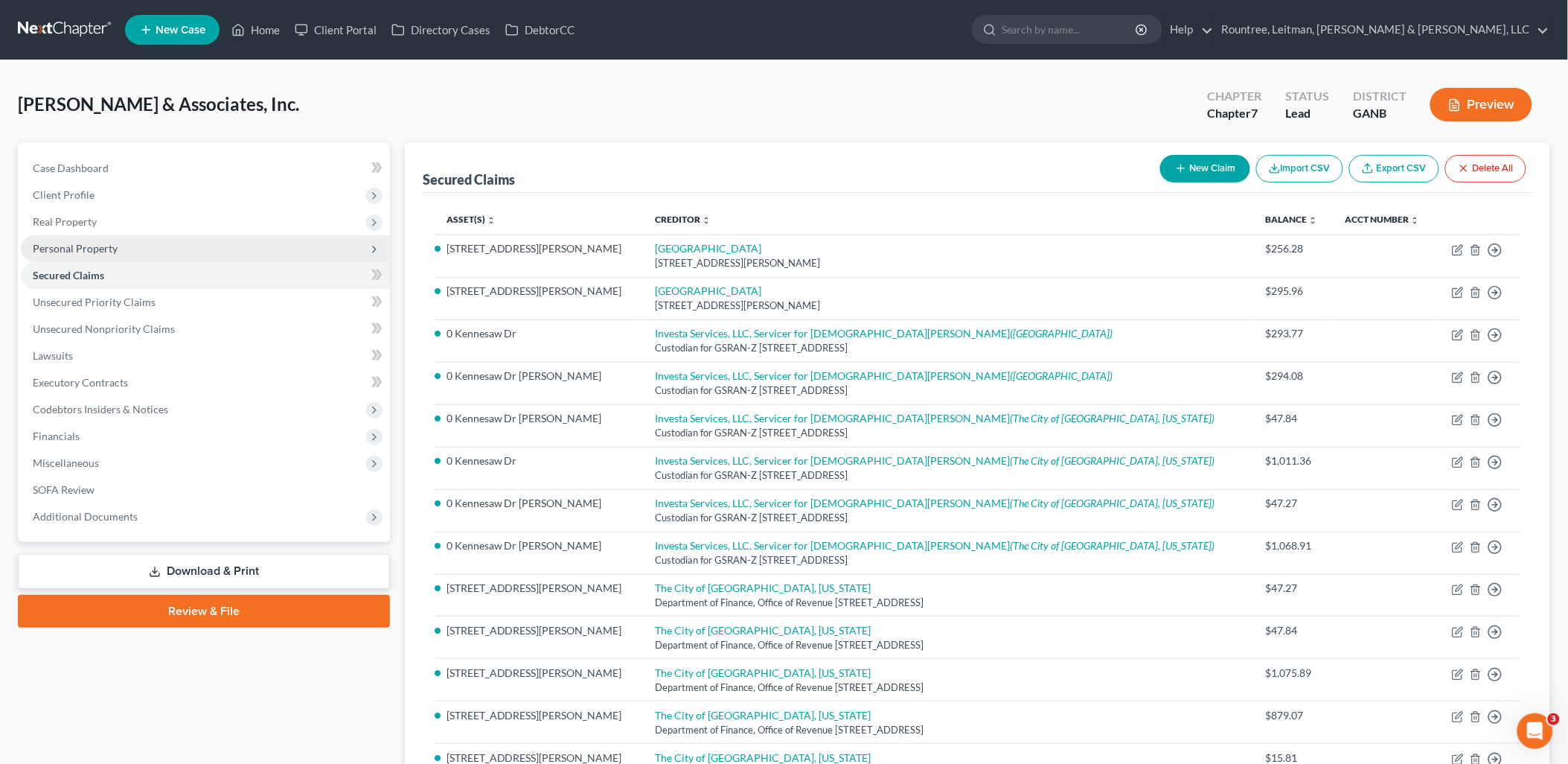
click at [122, 237] on span "Personal Property" at bounding box center [206, 248] width 369 height 26
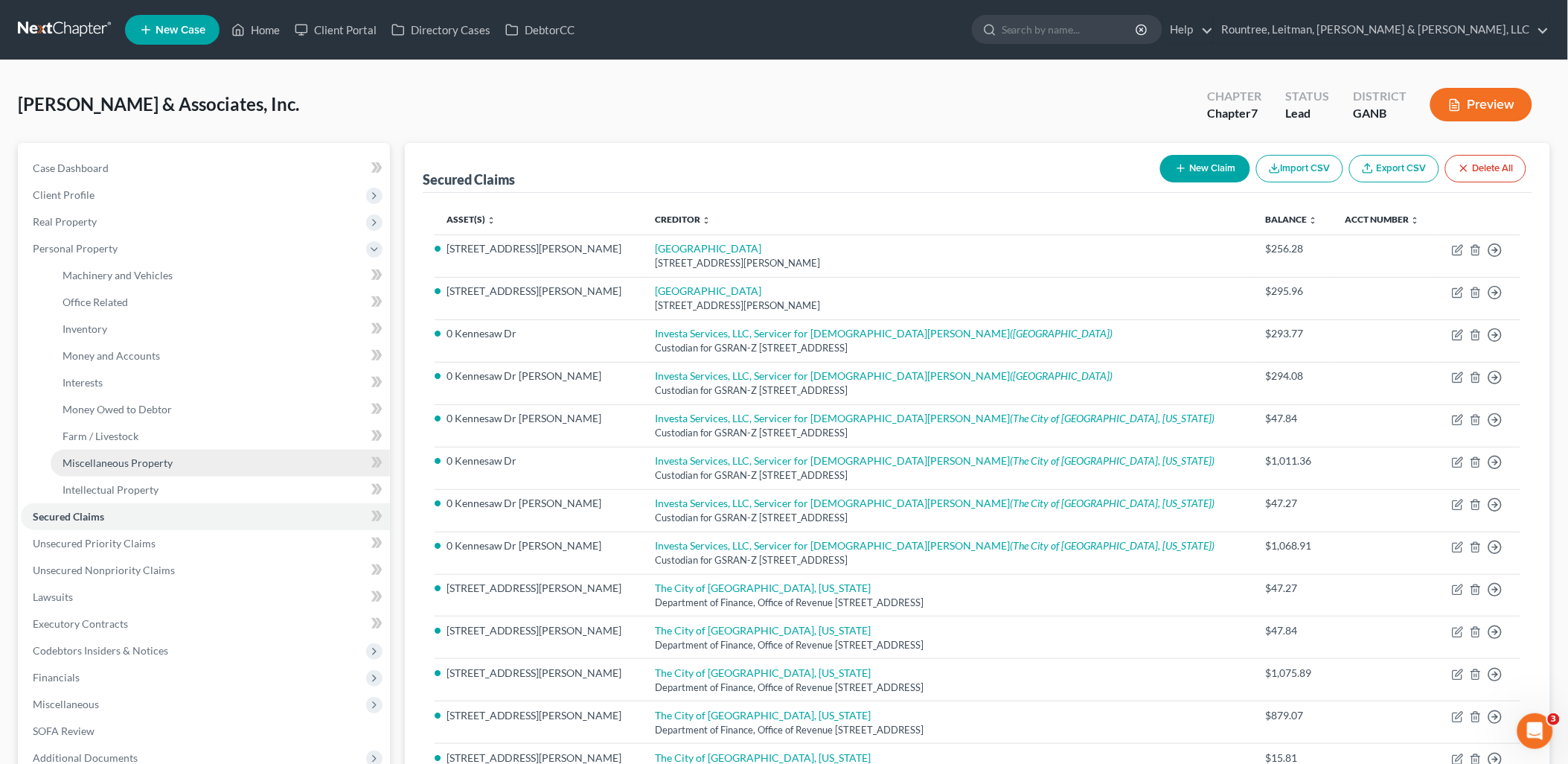
click at [143, 457] on span "Miscellaneous Property" at bounding box center [118, 463] width 110 height 13
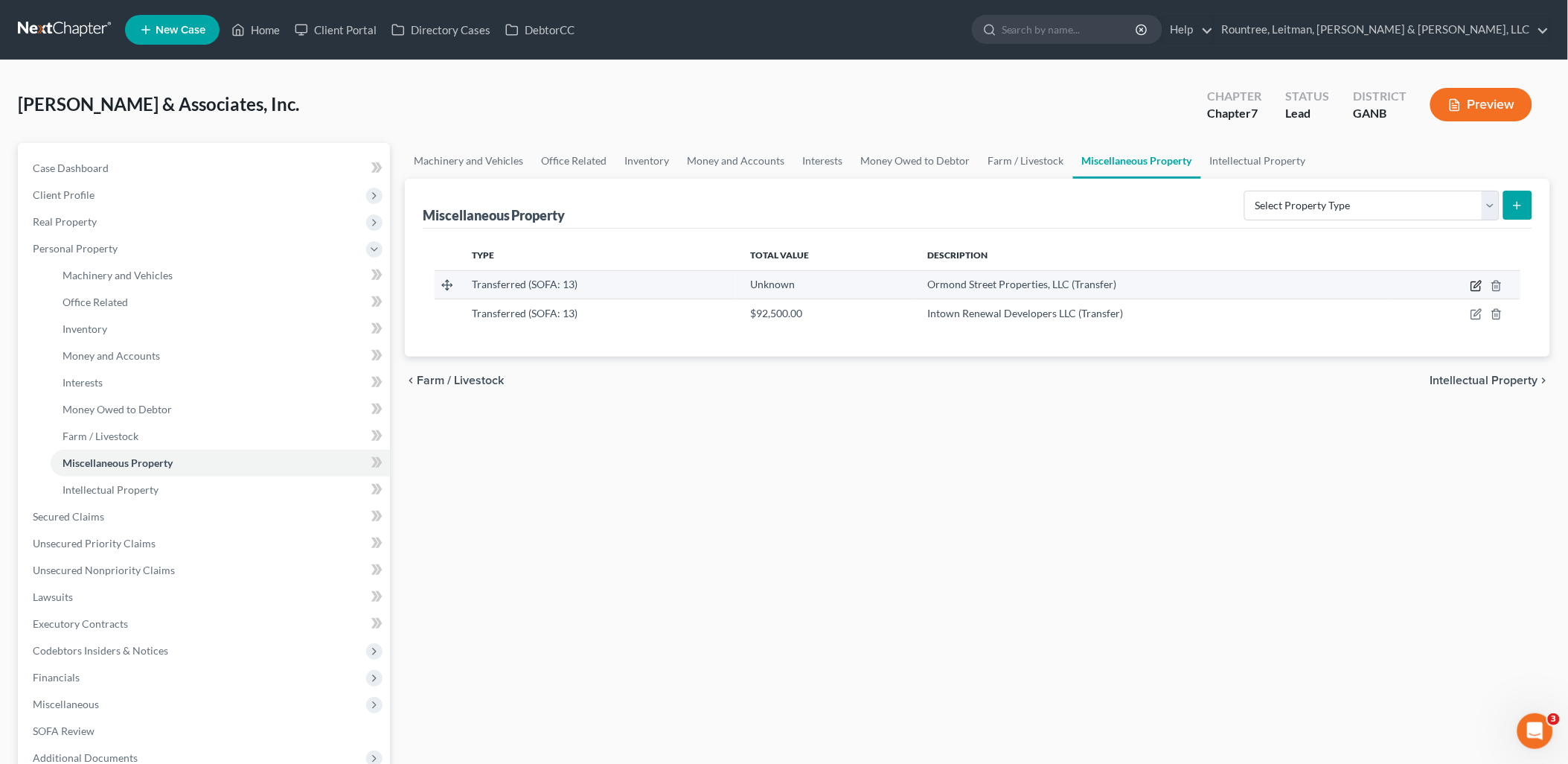
click at [1473, 285] on icon "button" at bounding box center [1477, 286] width 12 height 12
select select "Ordinary (within 2 years)"
select select "10"
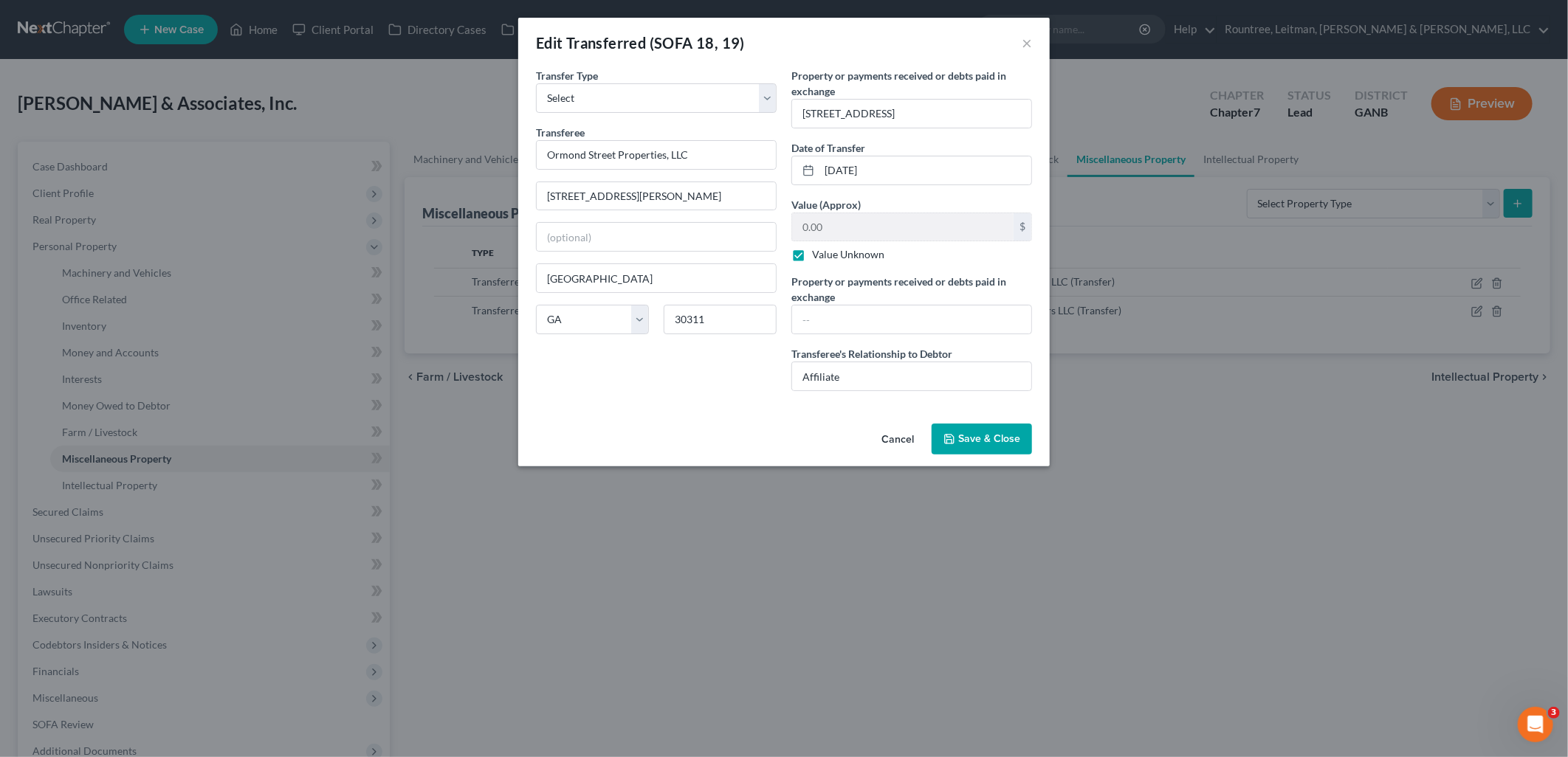
click at [812, 255] on label "Value Unknown" at bounding box center [848, 255] width 72 height 15
click at [818, 255] on input "Value Unknown" at bounding box center [823, 252] width 10 height 10
checkbox input "false"
click at [884, 318] on input "text" at bounding box center [911, 319] width 239 height 28
type input "C"
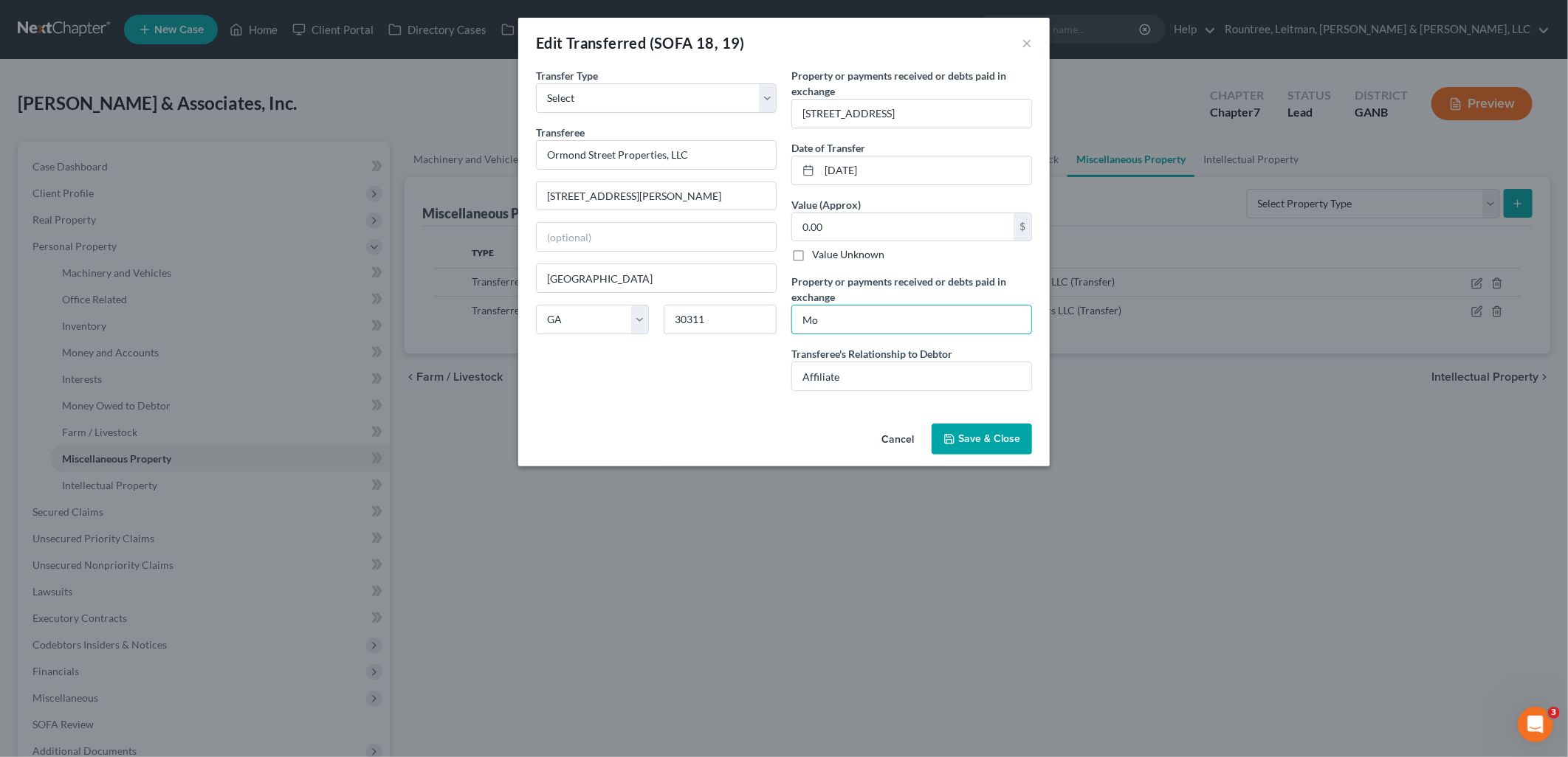
type input "M"
type input "Credo Capital, DFCS, LLC, and 2023 and 2024 taxes paid at closing."
click at [1003, 452] on button "Save & Close" at bounding box center [982, 438] width 100 height 31
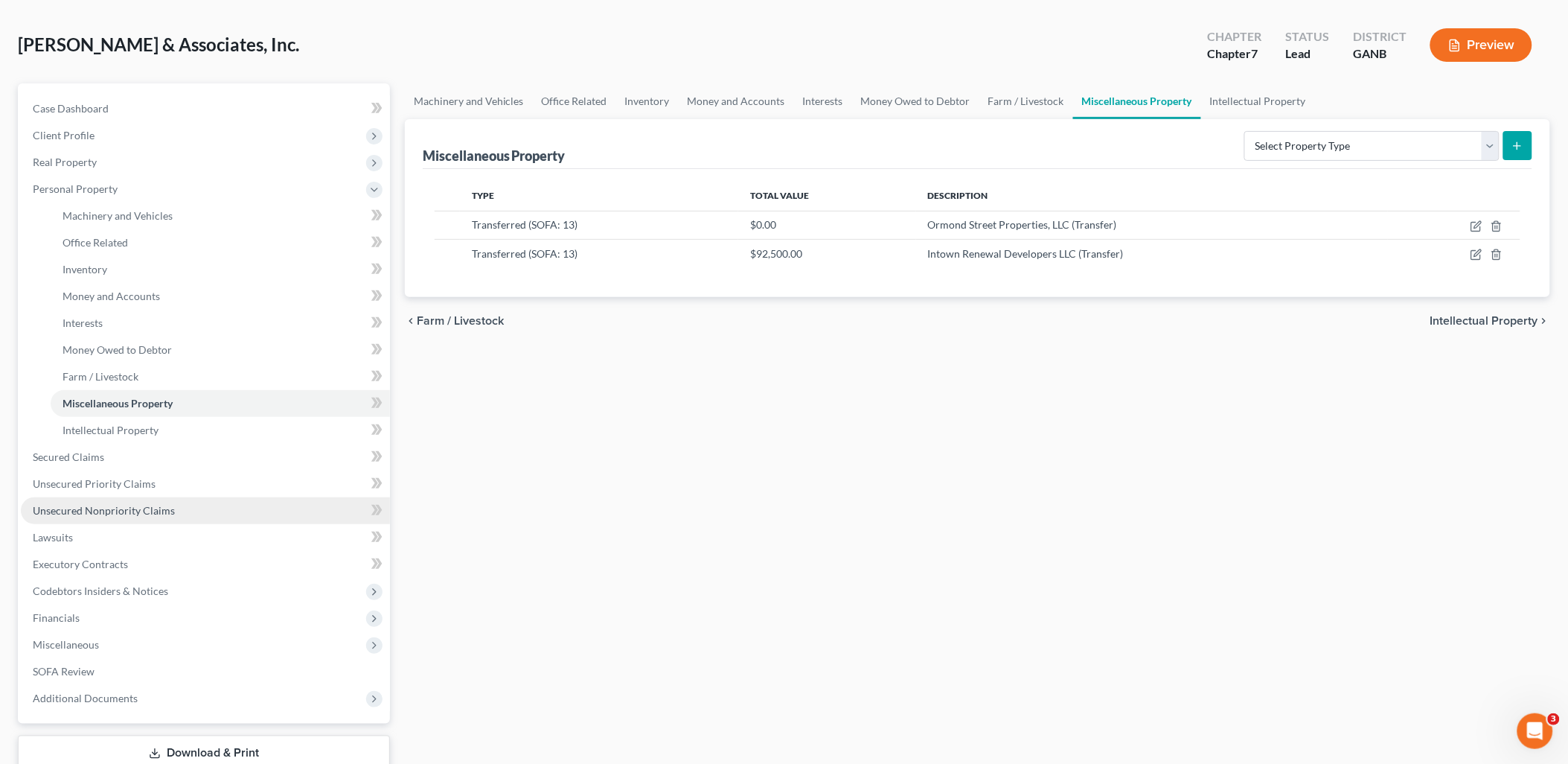
scroll to position [160, 0]
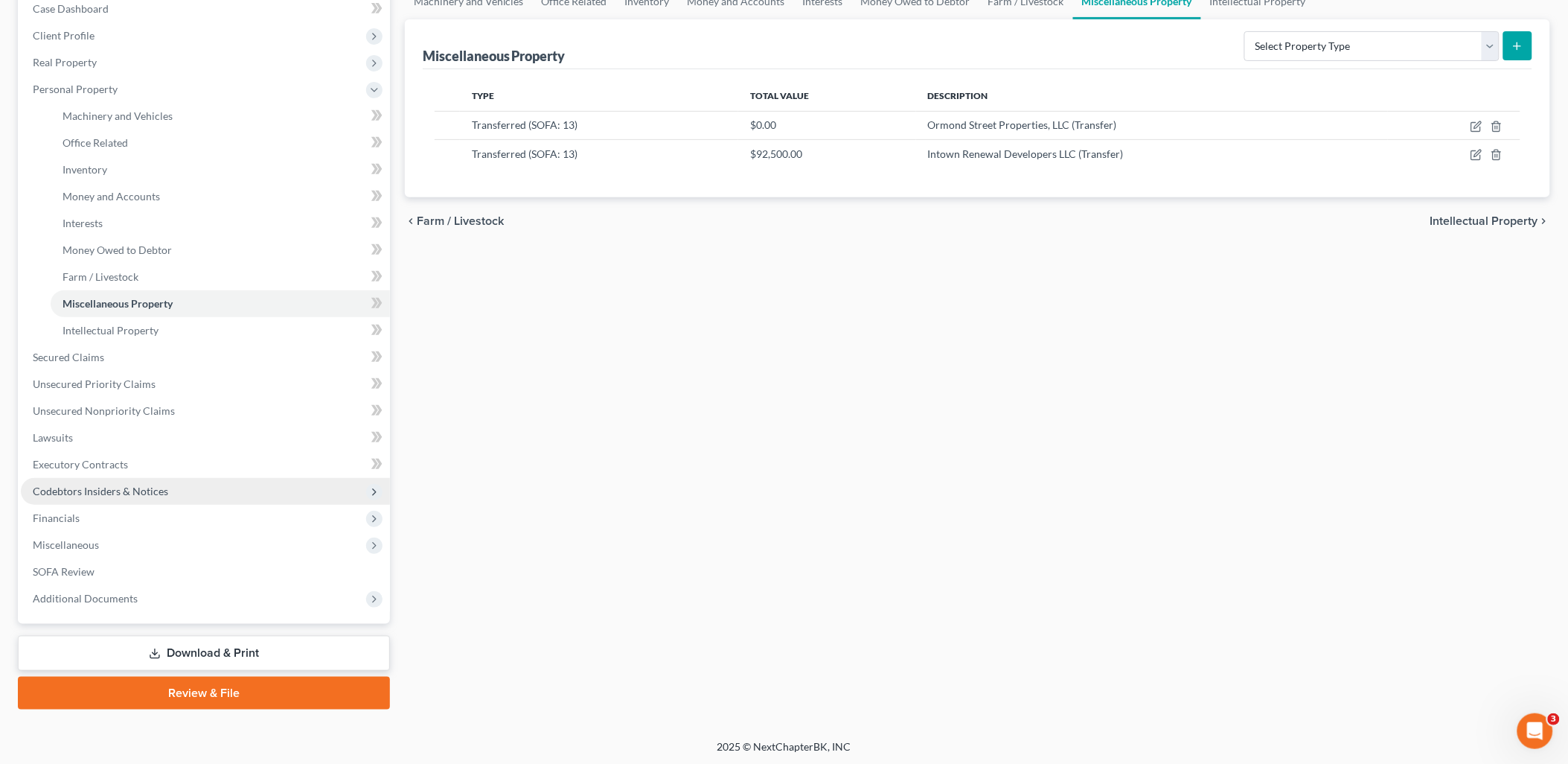
click at [153, 495] on span "Codebtors Insiders & Notices" at bounding box center [100, 491] width 135 height 13
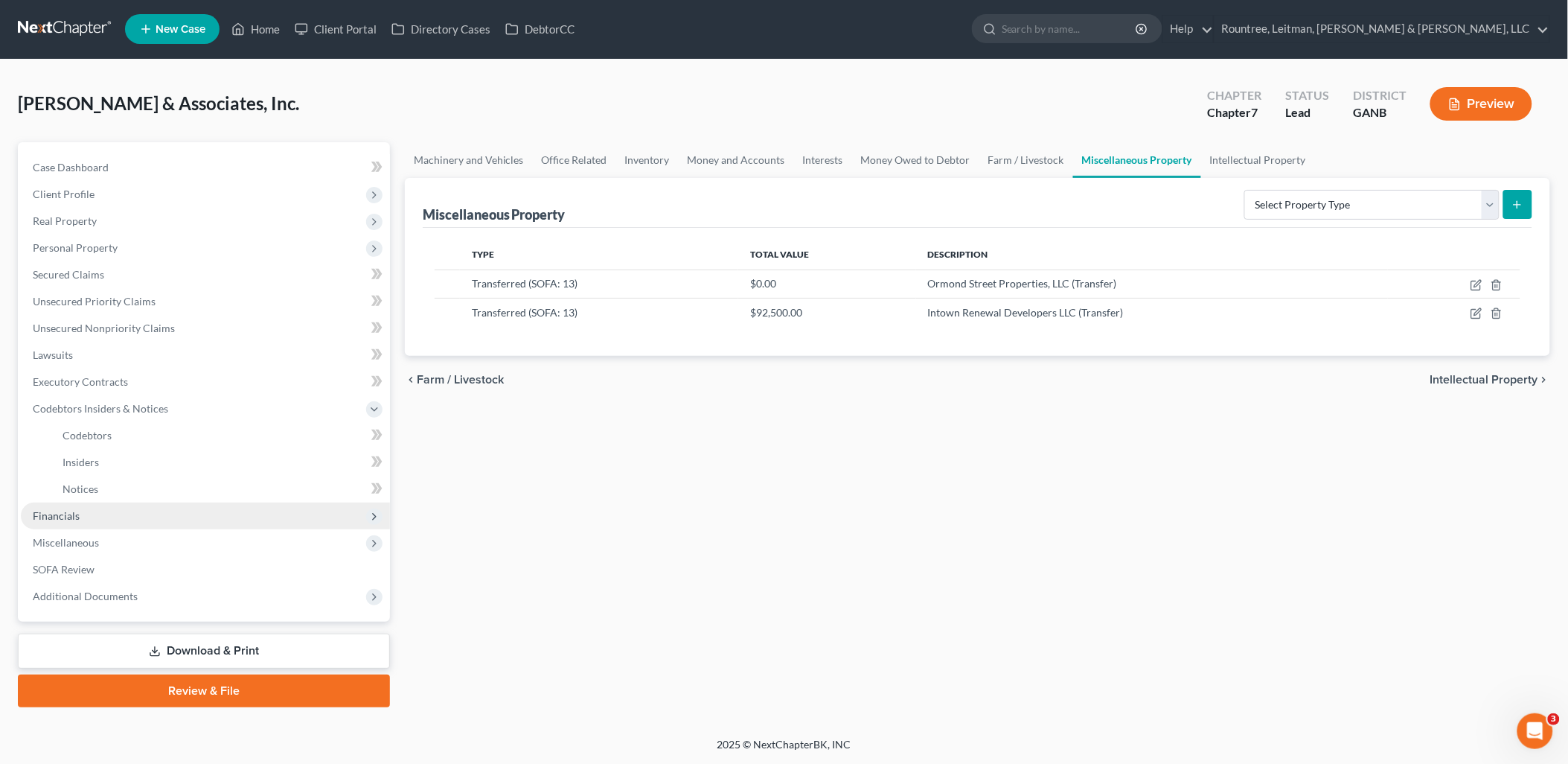
scroll to position [0, 0]
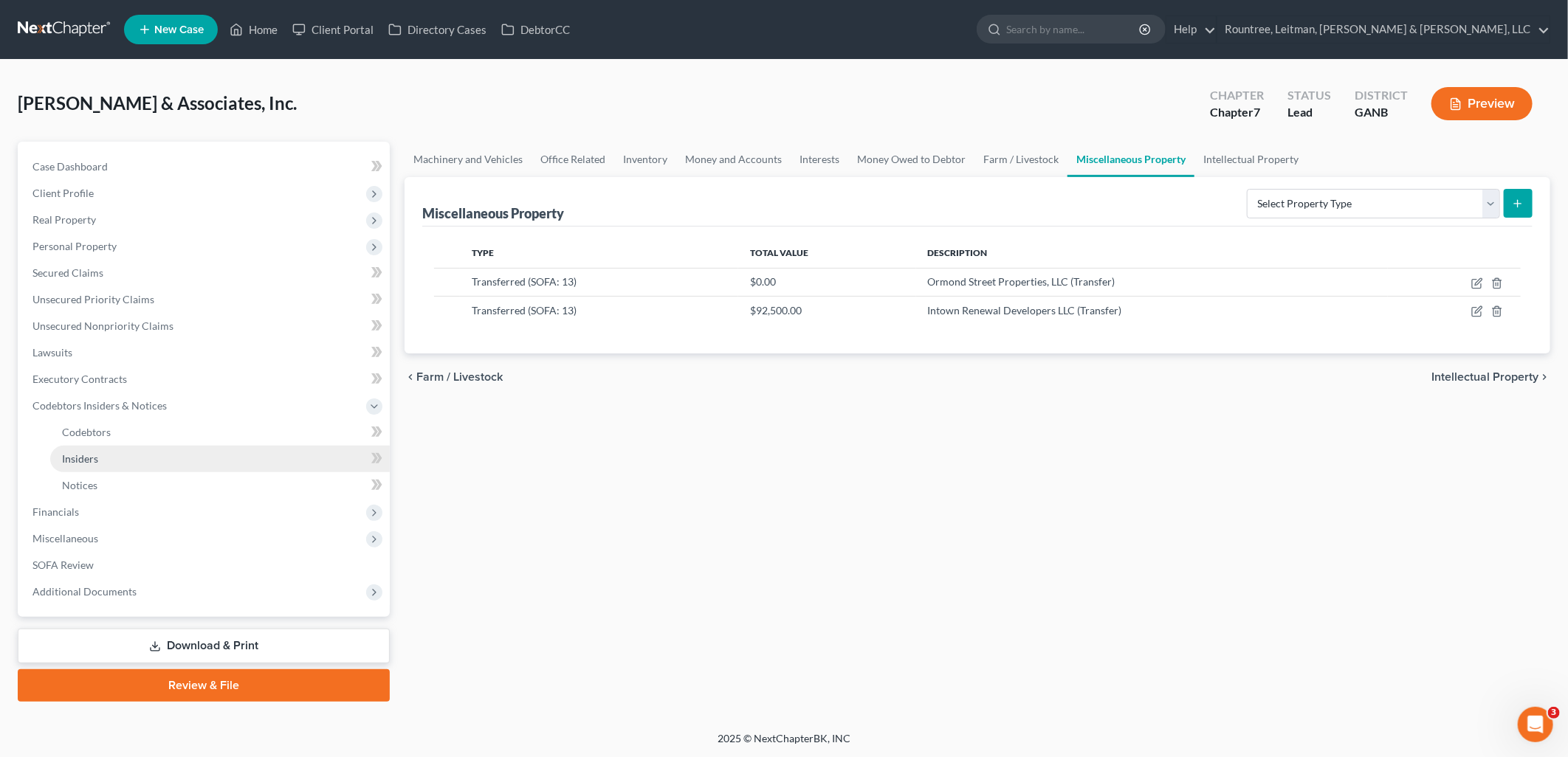
click at [127, 458] on link "Insiders" at bounding box center [220, 459] width 340 height 26
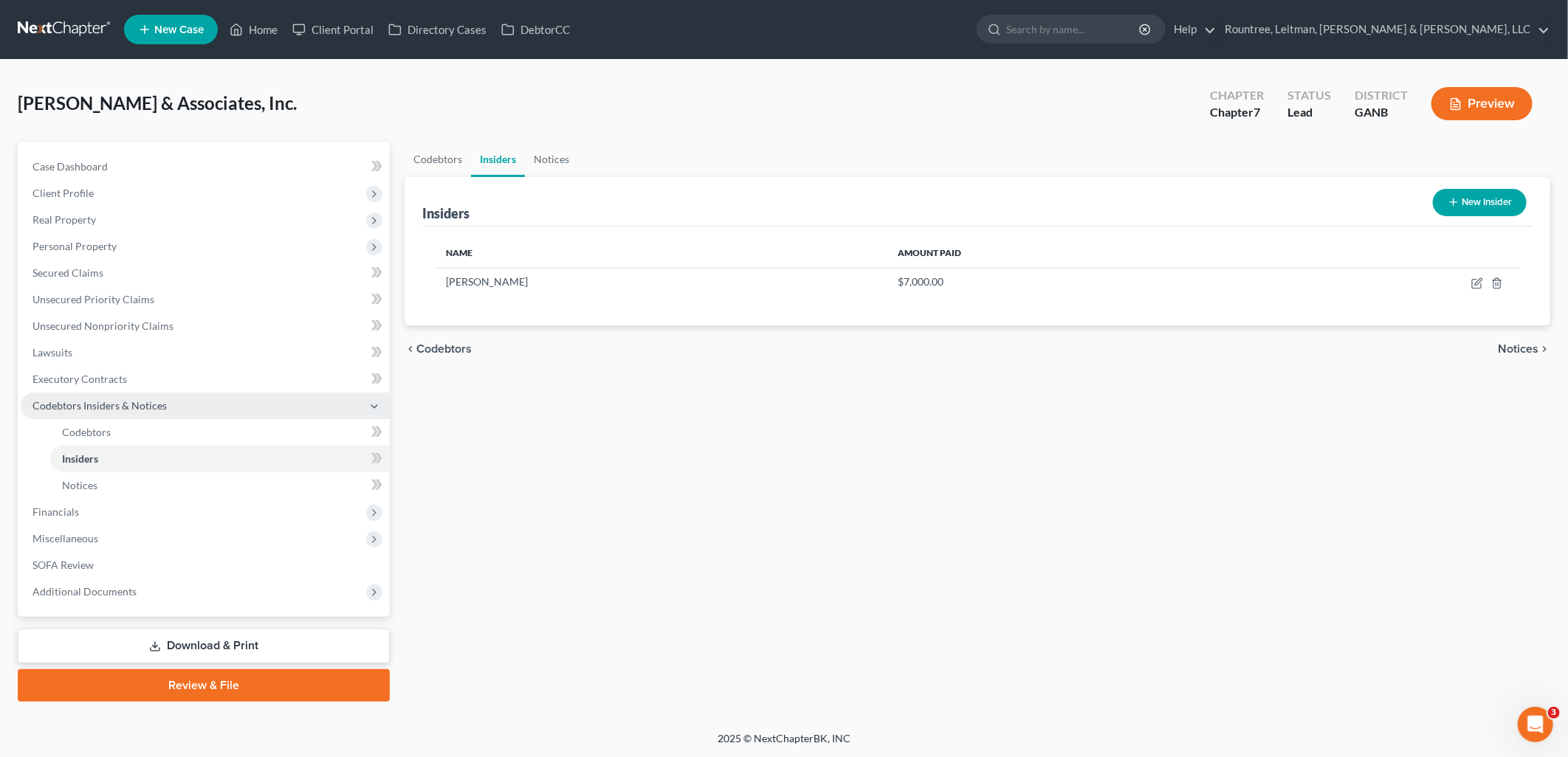
click at [138, 406] on span "Codebtors Insiders & Notices" at bounding box center [99, 405] width 134 height 13
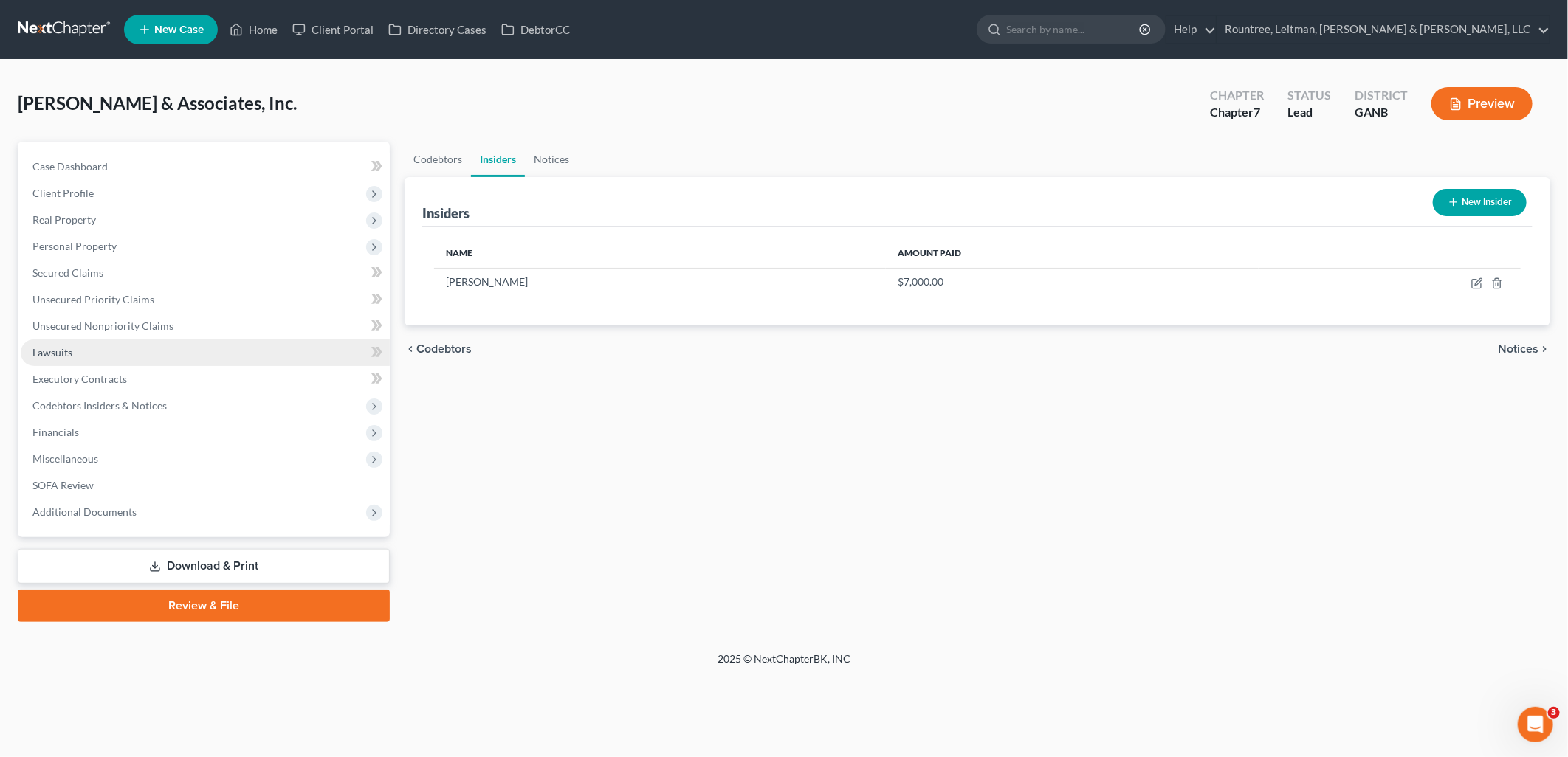
click at [133, 362] on link "Lawsuits" at bounding box center [205, 352] width 369 height 26
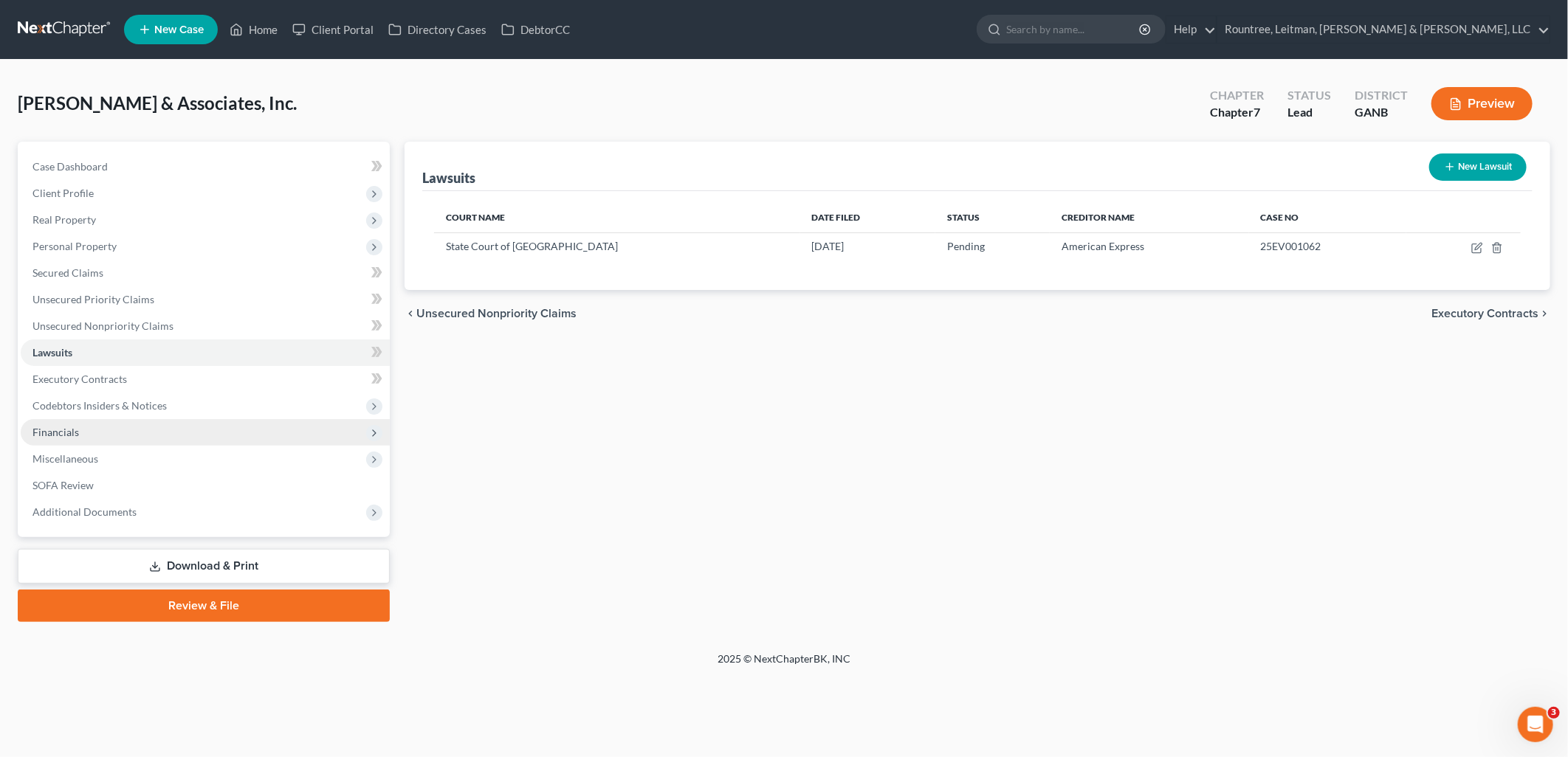
click at [117, 439] on span "Financials" at bounding box center [205, 432] width 369 height 26
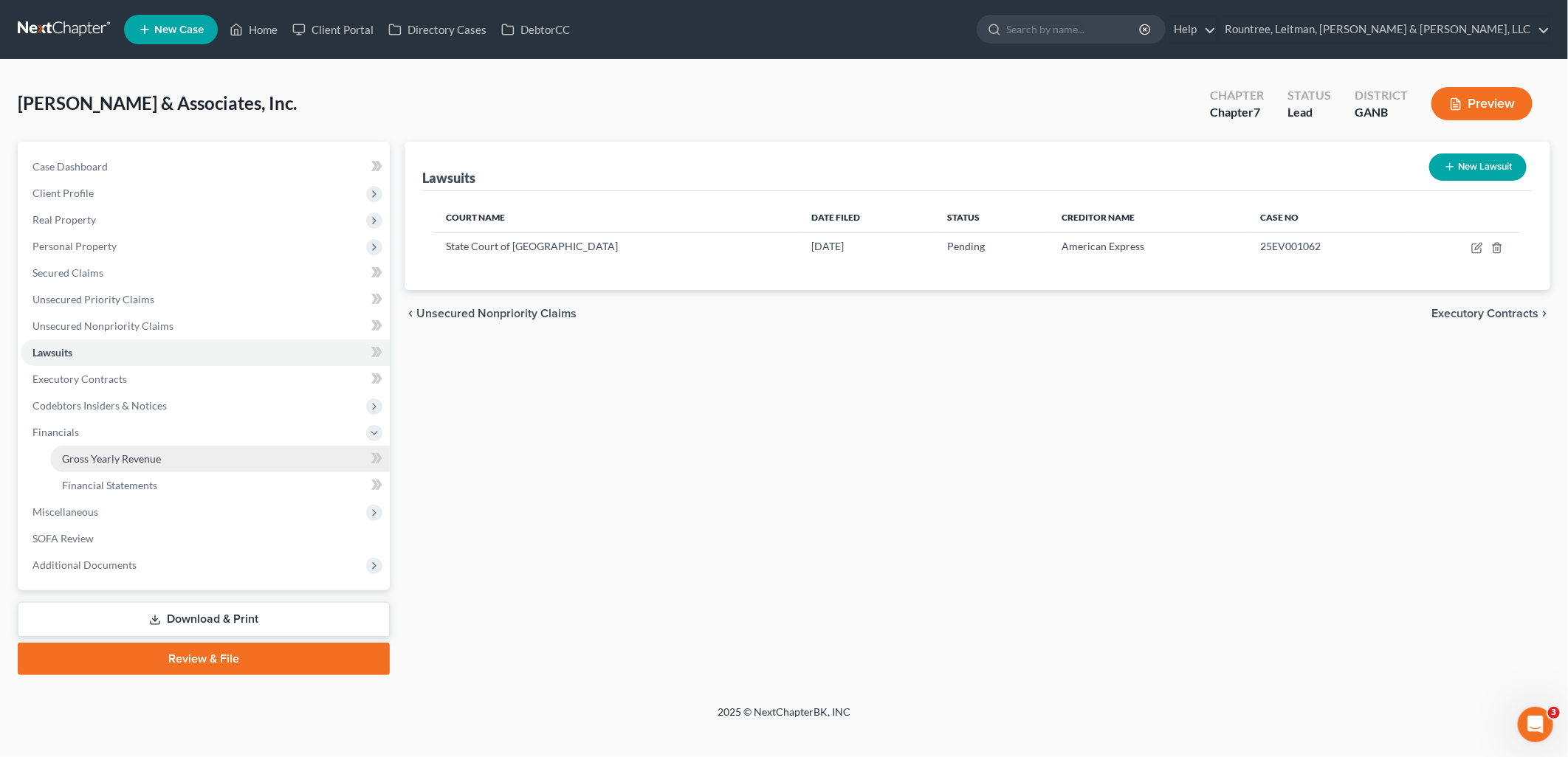
click at [115, 454] on span "Gross Yearly Revenue" at bounding box center [112, 459] width 99 height 13
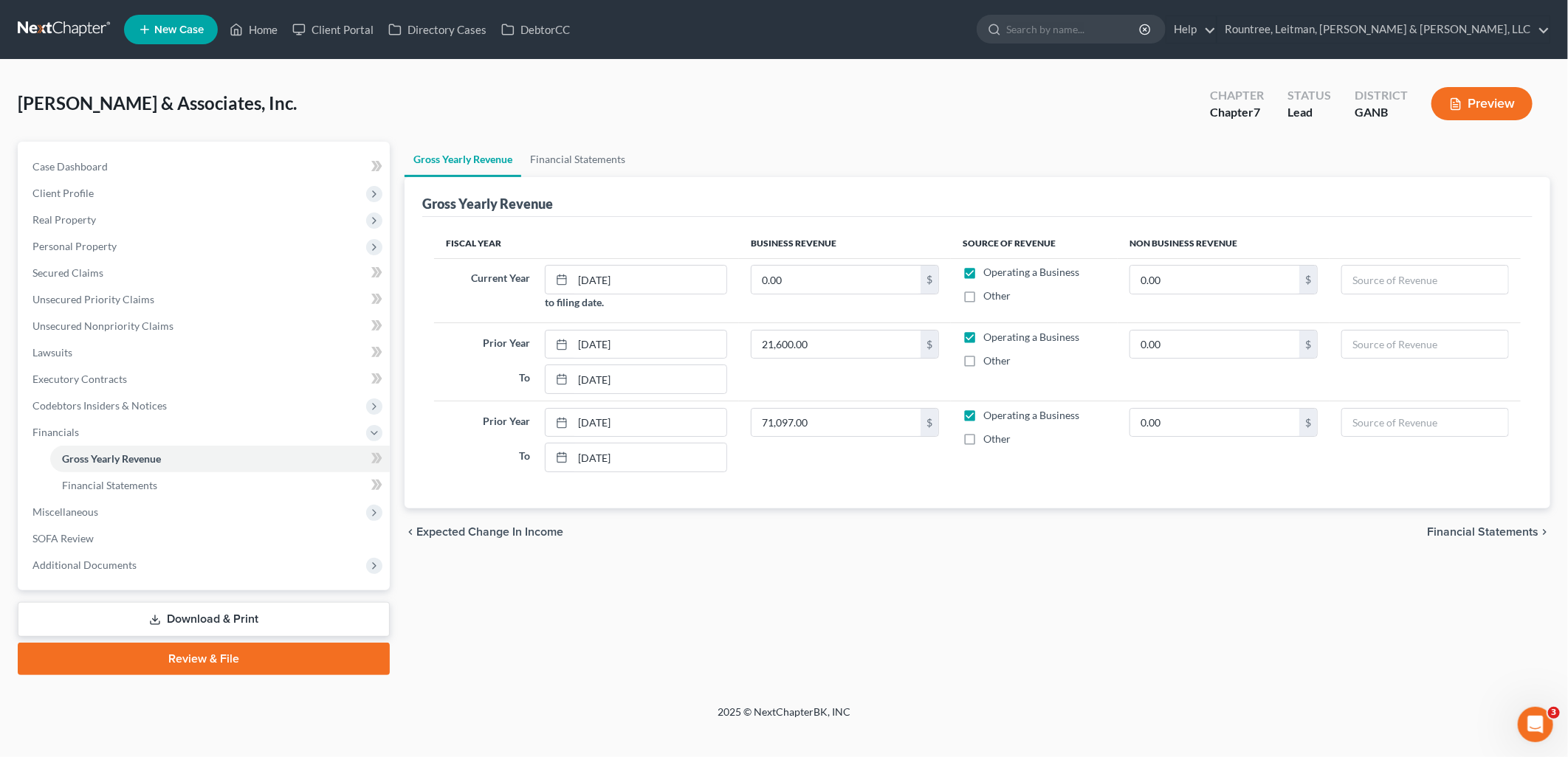
drag, startPoint x: 222, startPoint y: 613, endPoint x: 279, endPoint y: 584, distance: 64.0
click at [223, 613] on link "Download & Print" at bounding box center [204, 619] width 372 height 34
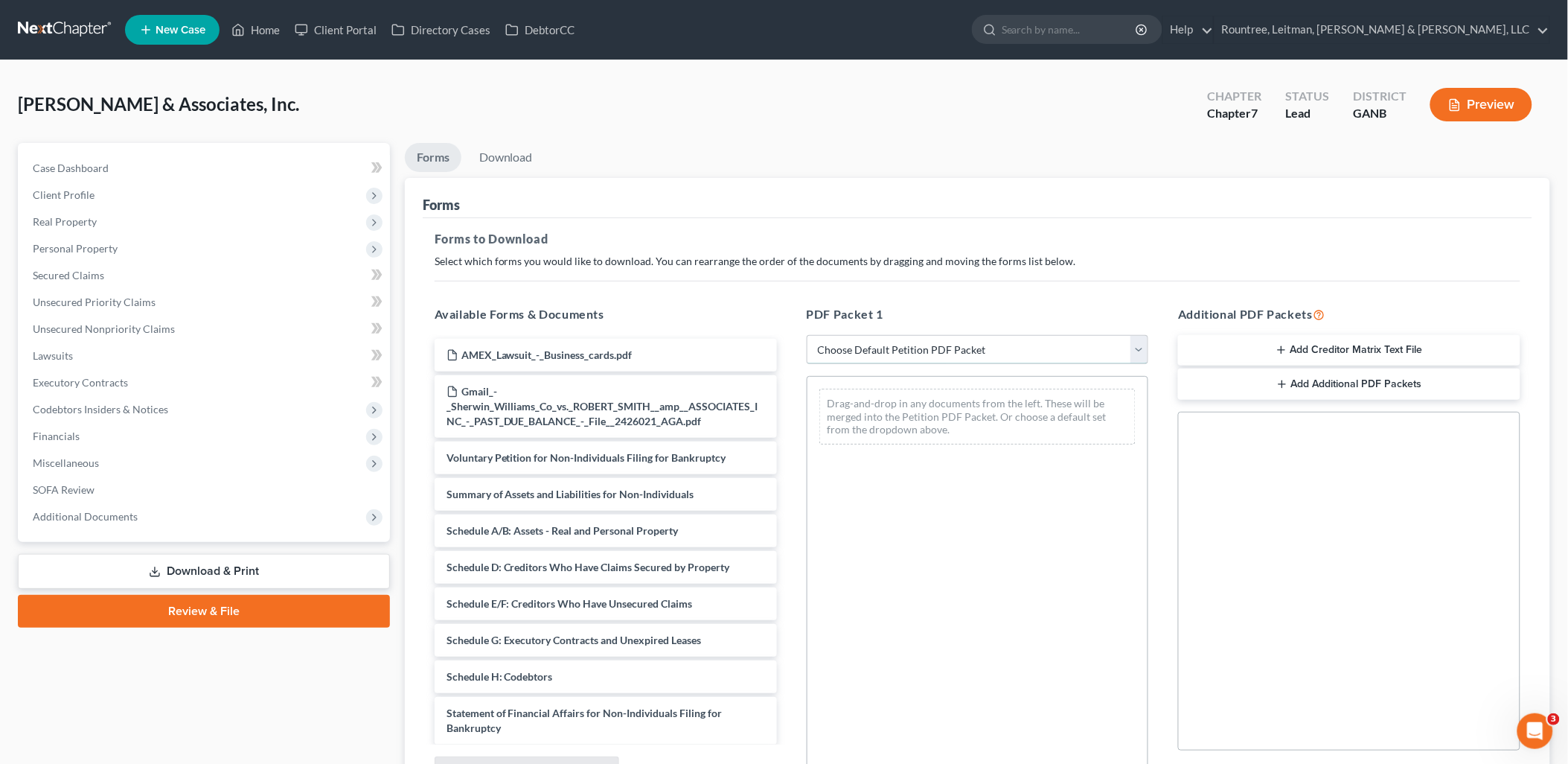
click at [921, 355] on select "Choose Default Petition PDF Packet Complete Bankruptcy Petition (all forms and …" at bounding box center [978, 349] width 342 height 30
select select "5"
click at [807, 335] on select "Choose Default Petition PDF Packet Complete Bankruptcy Petition (all forms and …" at bounding box center [978, 349] width 342 height 30
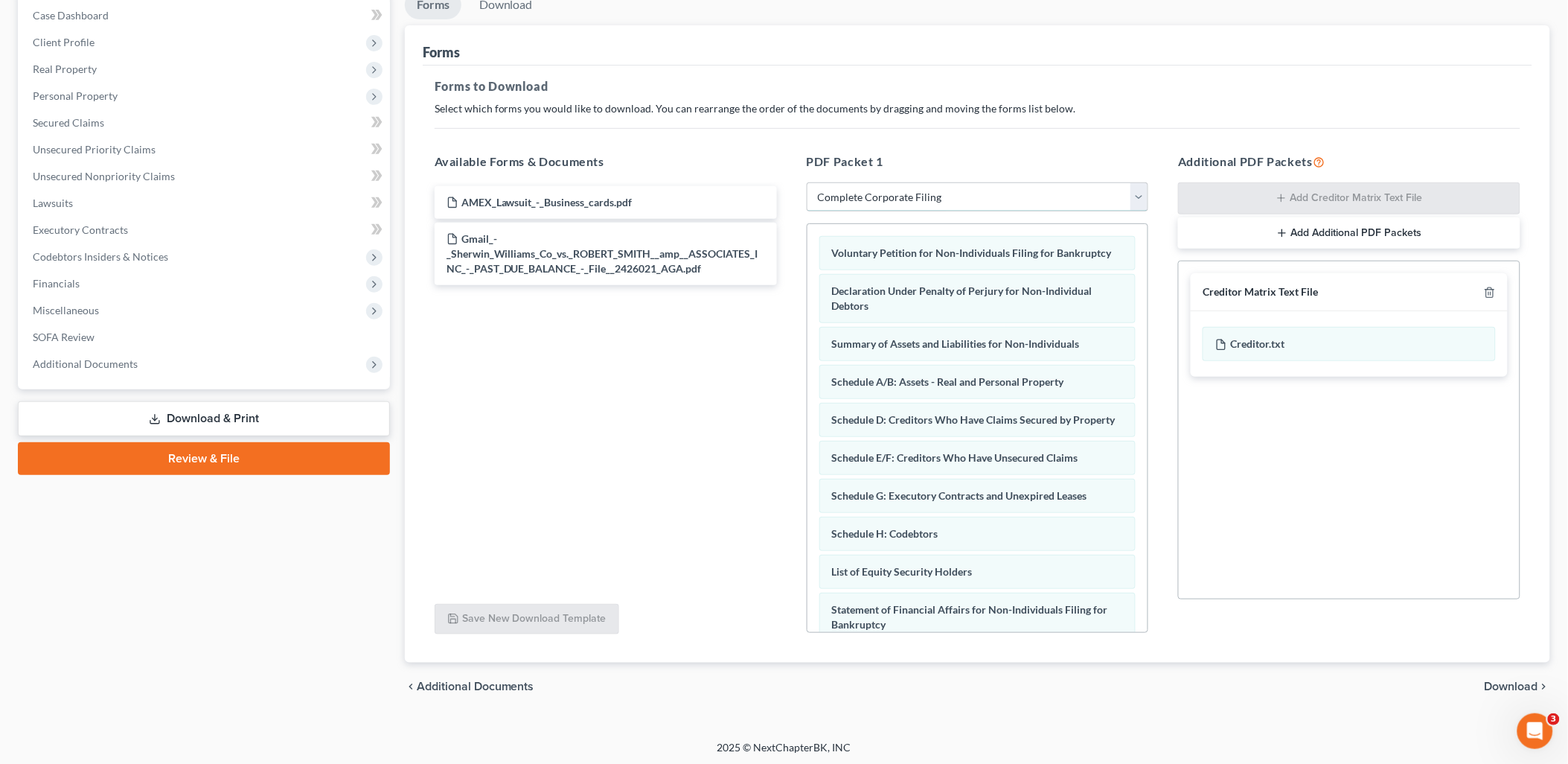
scroll to position [155, 0]
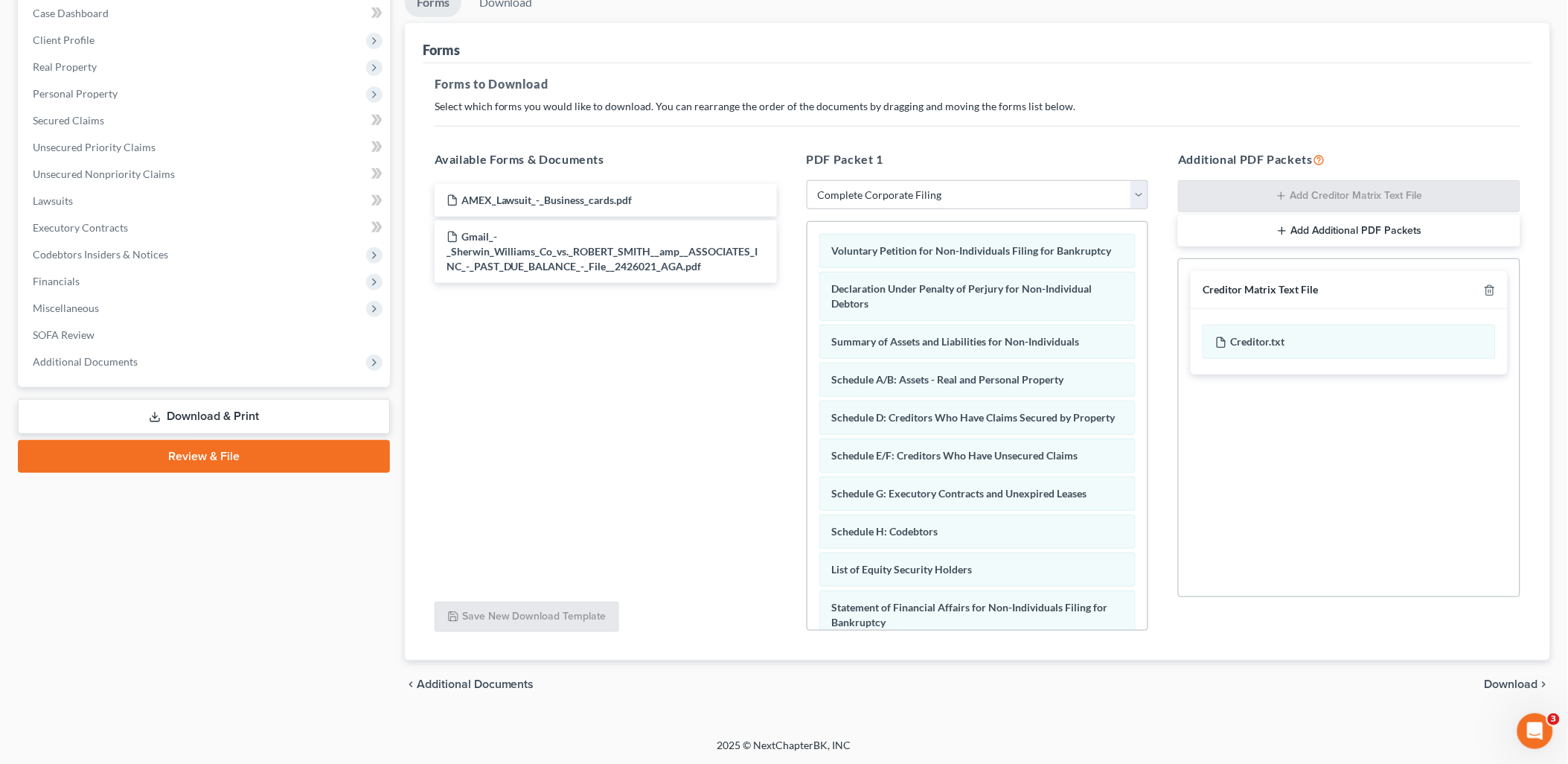
click at [1498, 679] on span "Download" at bounding box center [1511, 685] width 54 height 12
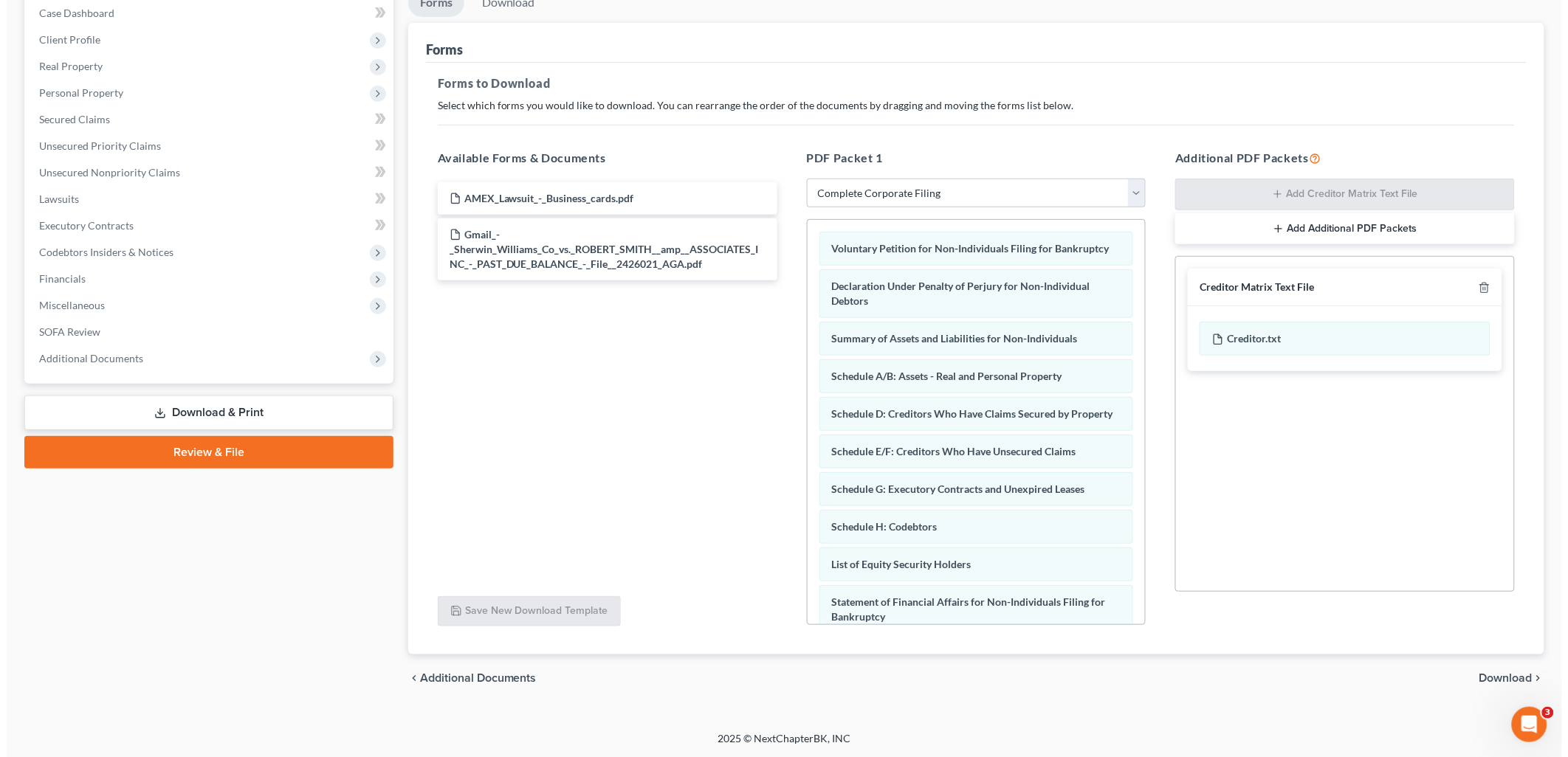
scroll to position [0, 0]
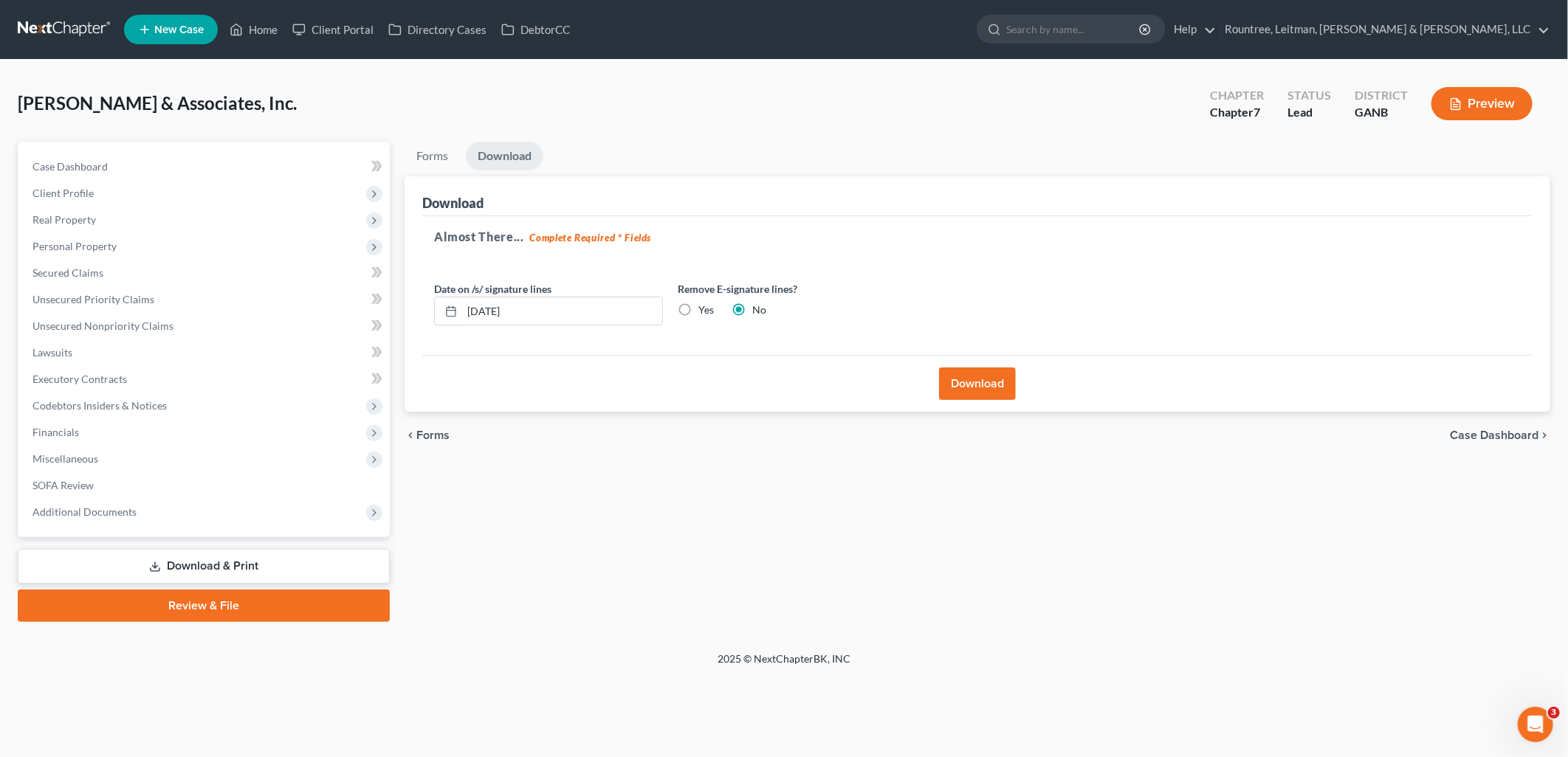
click at [981, 389] on button "Download" at bounding box center [977, 383] width 76 height 32
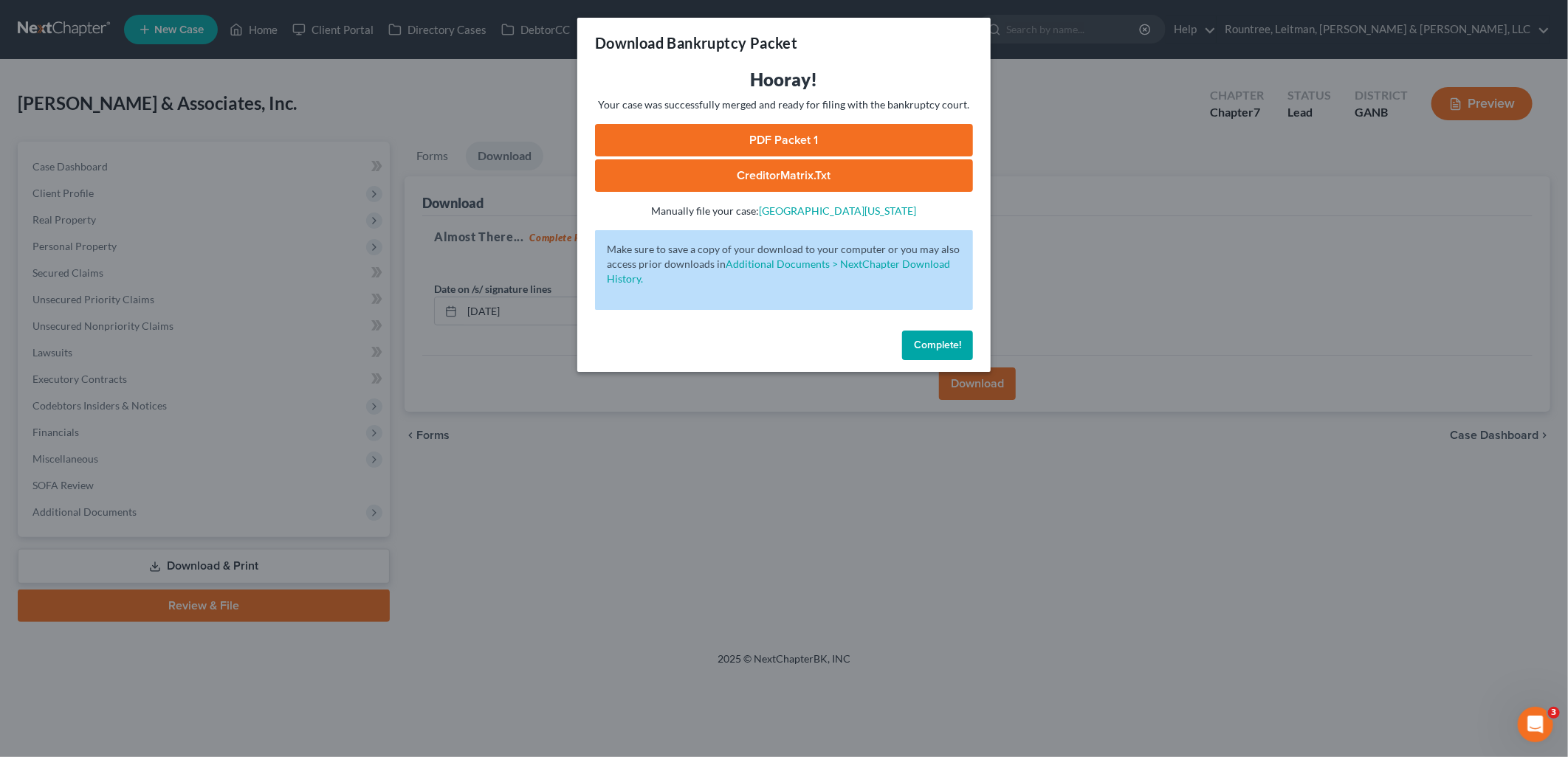
click at [759, 142] on link "PDF Packet 1" at bounding box center [784, 139] width 378 height 32
click at [1104, 144] on div "Download Bankruptcy Packet Hooray! Your case was successfully merged and ready …" at bounding box center [784, 378] width 1568 height 757
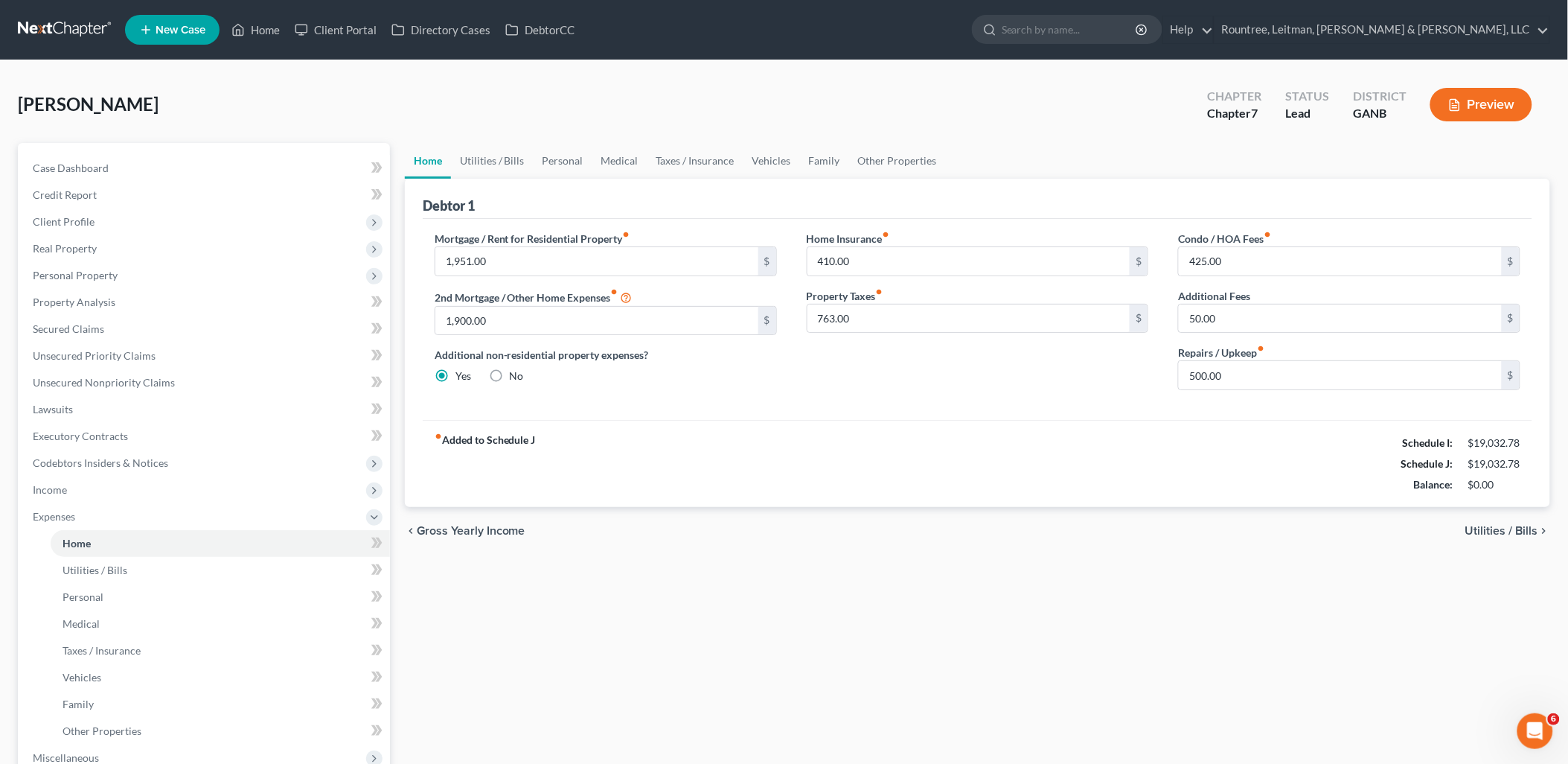
click at [191, 24] on span "New Case" at bounding box center [181, 30] width 50 height 11
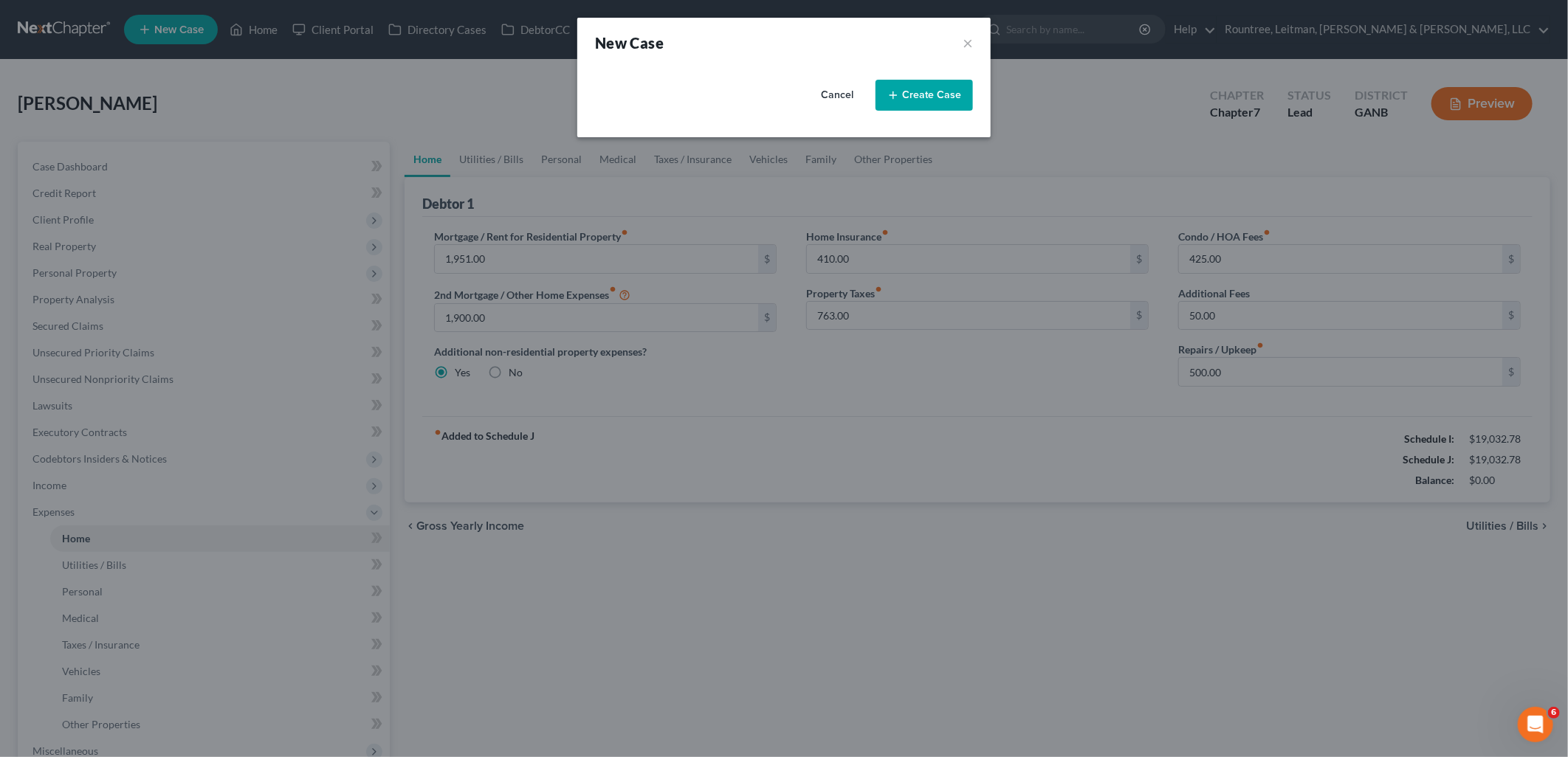
select select "19"
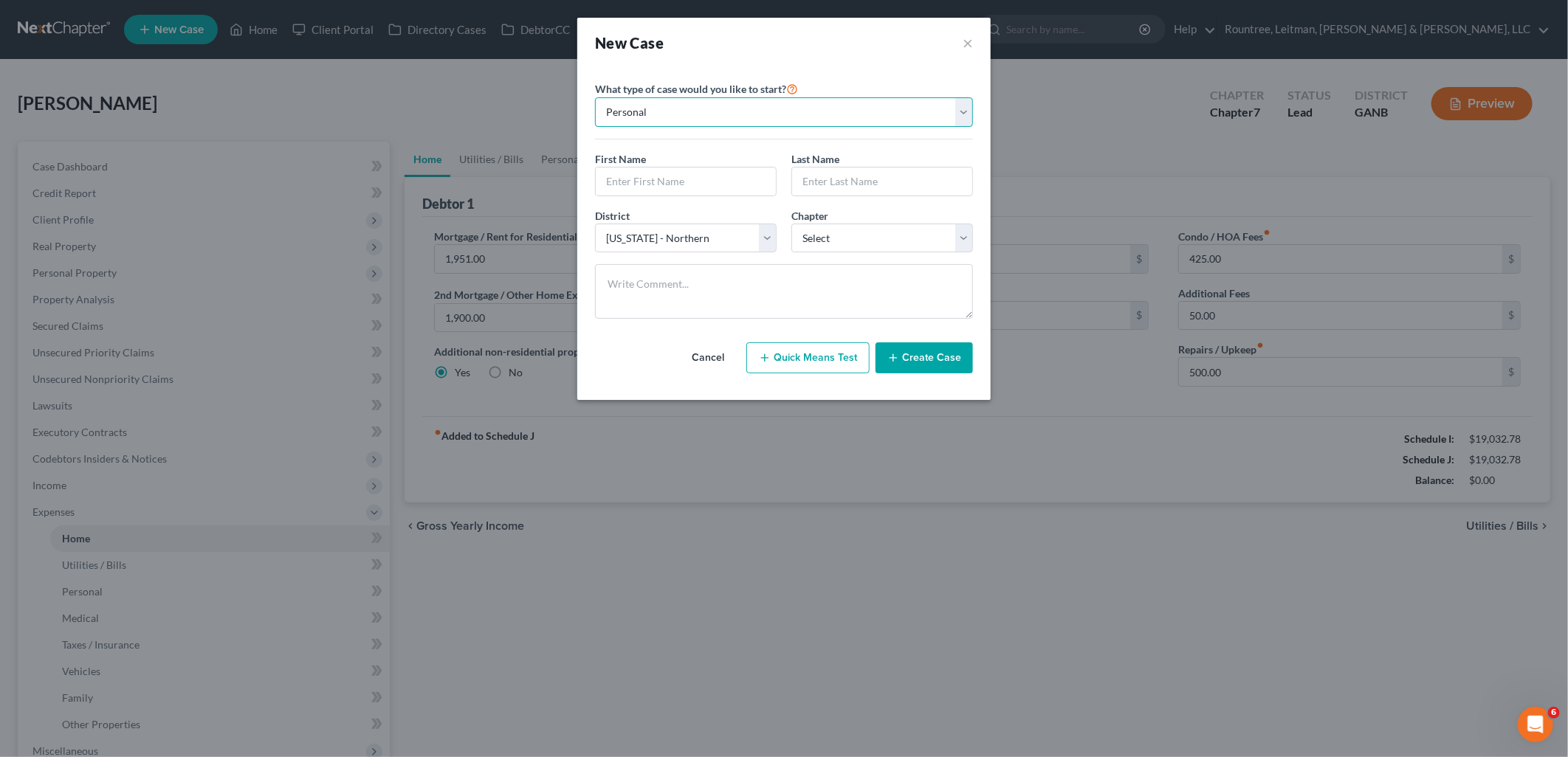
click at [757, 109] on select "Personal Business" at bounding box center [784, 112] width 378 height 29
select select "1"
click at [595, 97] on select "Personal Business" at bounding box center [784, 112] width 378 height 29
click at [697, 186] on input "text" at bounding box center [784, 181] width 376 height 28
type input "Suwanee Prep Academy, LLC"
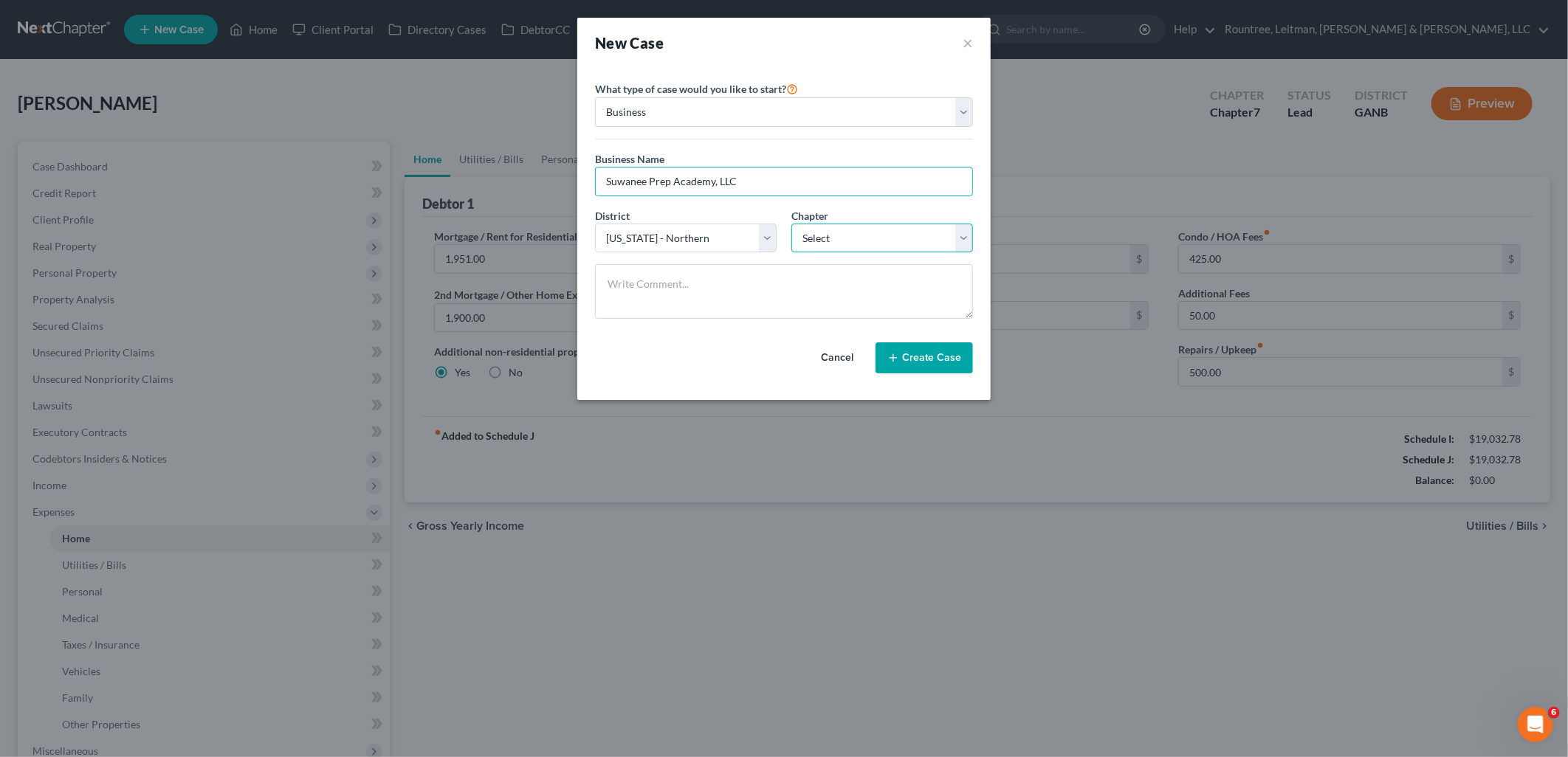
click at [841, 232] on select "Select 7 11 12" at bounding box center [882, 238] width 181 height 29
select select "0"
click at [791, 223] on select "Select 7 11 12" at bounding box center [882, 238] width 181 height 29
click at [922, 357] on button "Create Case" at bounding box center [925, 358] width 97 height 31
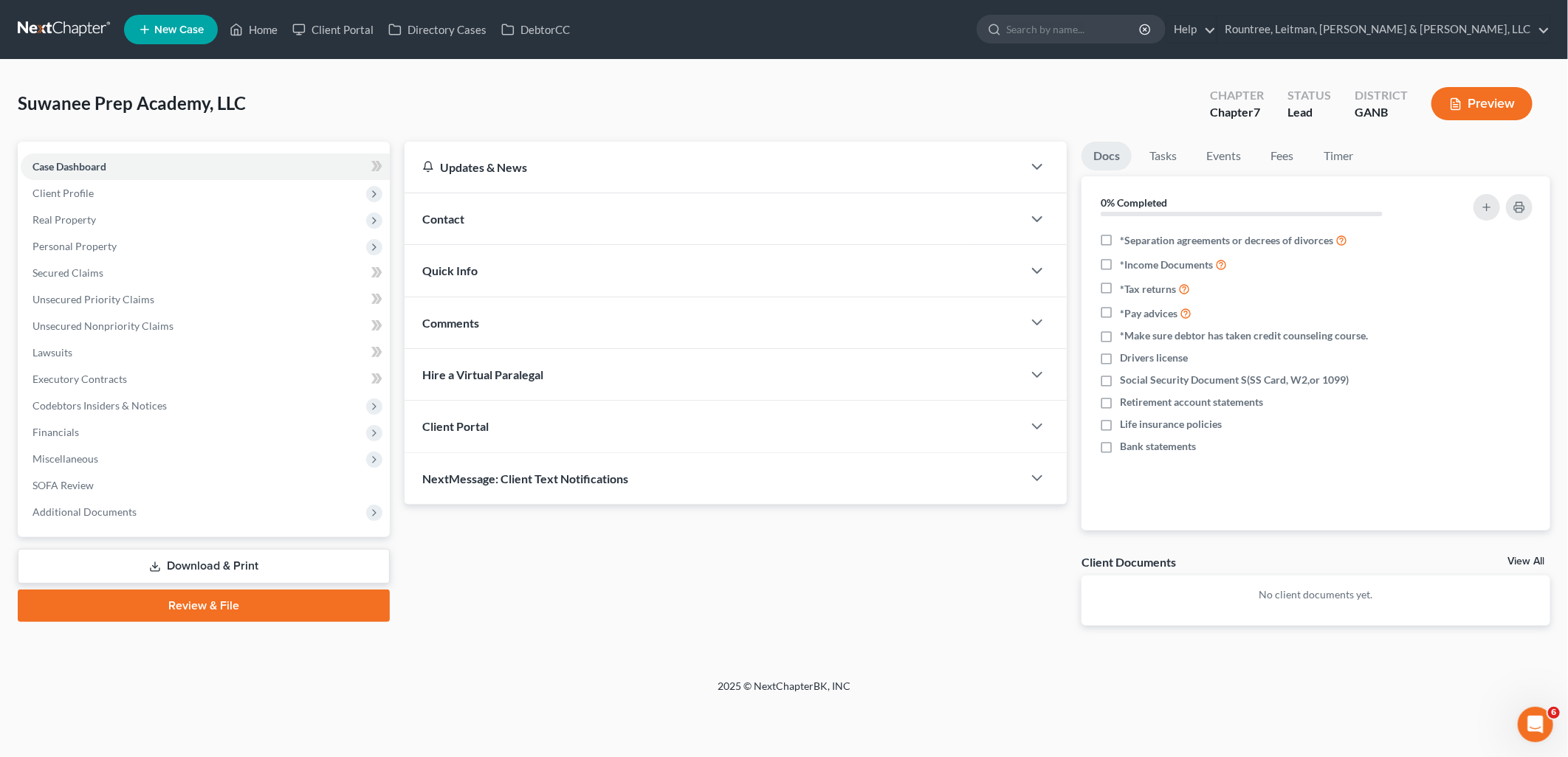
click at [496, 238] on div "Contact" at bounding box center [714, 219] width 618 height 51
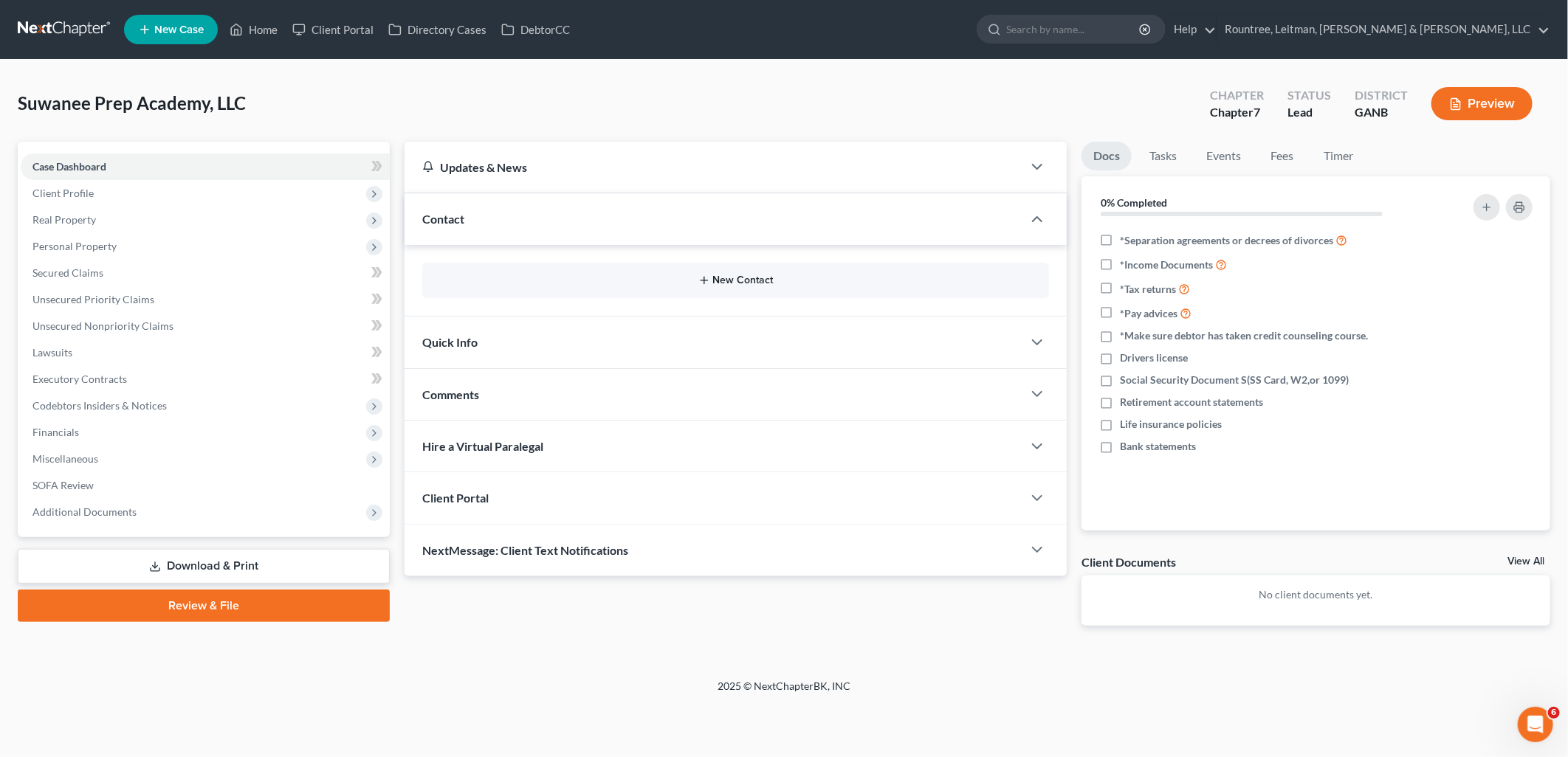
click at [701, 278] on icon "button" at bounding box center [704, 280] width 12 height 12
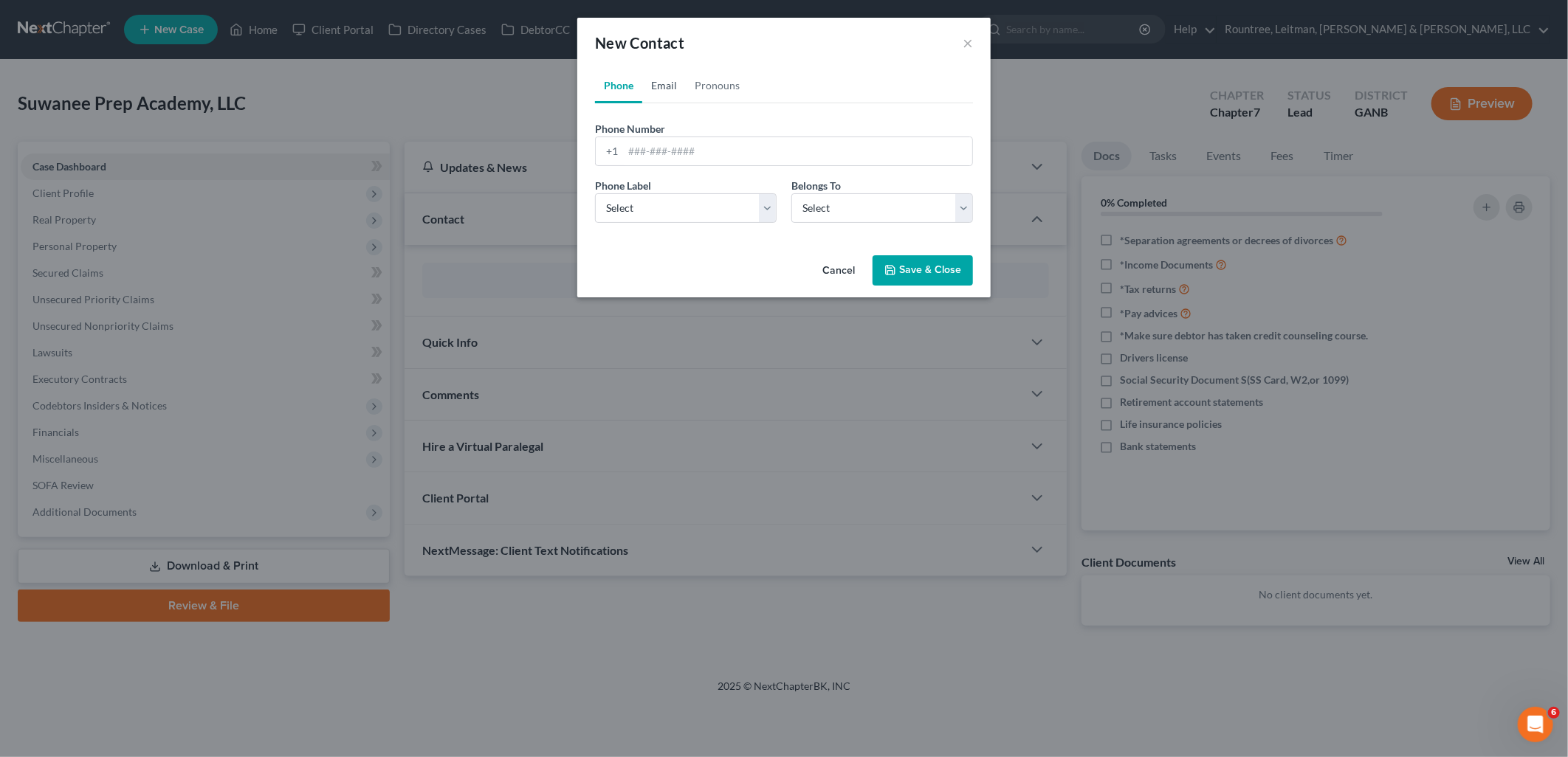
click at [652, 82] on link "Email" at bounding box center [664, 85] width 43 height 35
click at [704, 148] on input "email" at bounding box center [798, 151] width 349 height 28
paste input "[PERSON_NAME] <[EMAIL_ADDRESS][DOMAIN_NAME]>"
type input "[EMAIL_ADDRESS][DOMAIN_NAME]"
click at [728, 236] on div "Phone Email Pronouns Phone Number * +1 Ext. Phone Label * Select Mobile Home Wo…" at bounding box center [784, 159] width 413 height 181
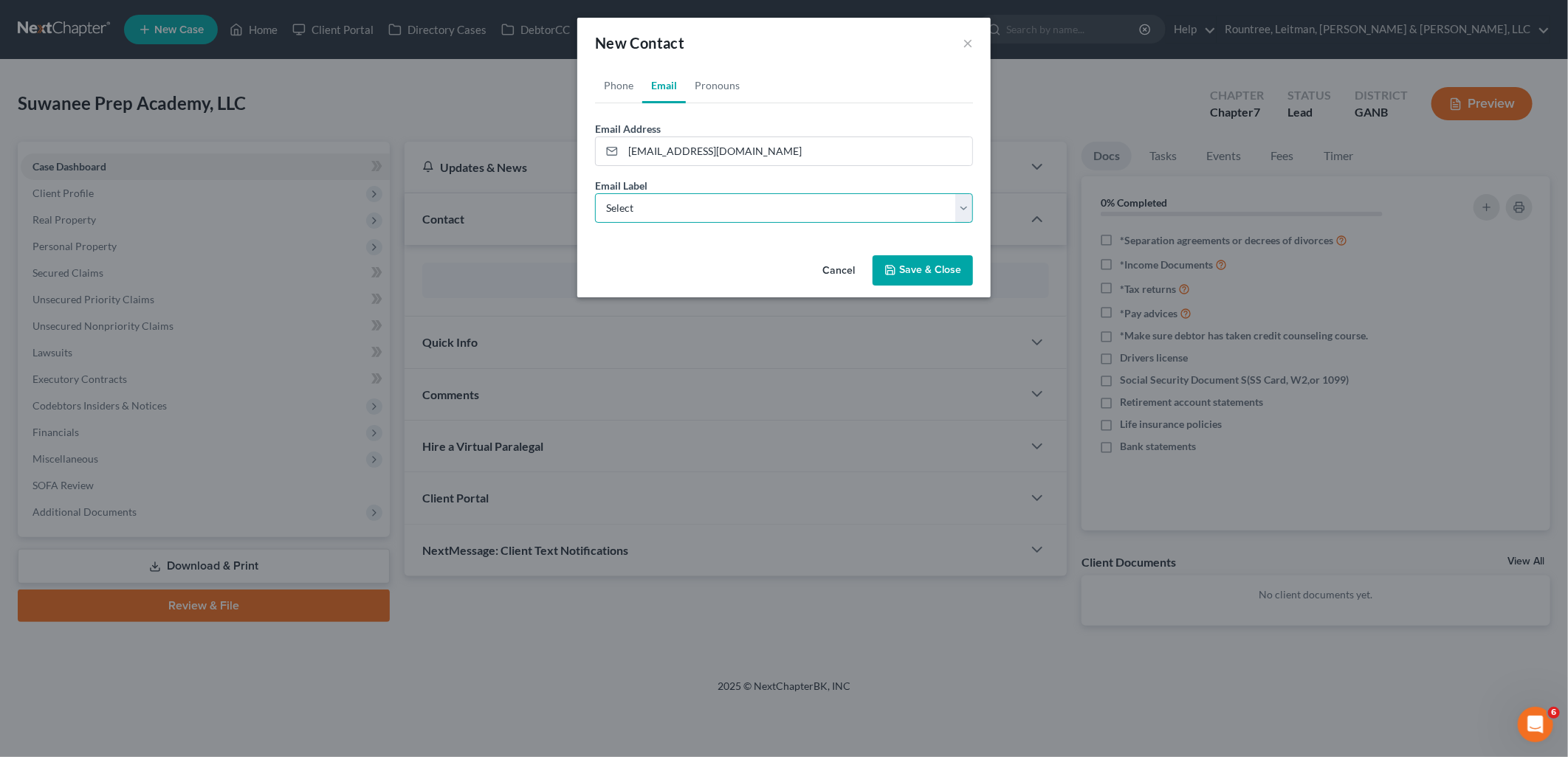
drag, startPoint x: 721, startPoint y: 216, endPoint x: 715, endPoint y: 223, distance: 9.2
click at [721, 216] on select "Select Home Work Other" at bounding box center [784, 208] width 378 height 29
select select "0"
click at [595, 193] on select "Select Home Work Other" at bounding box center [784, 208] width 378 height 29
drag, startPoint x: 932, startPoint y: 277, endPoint x: 678, endPoint y: 358, distance: 266.6
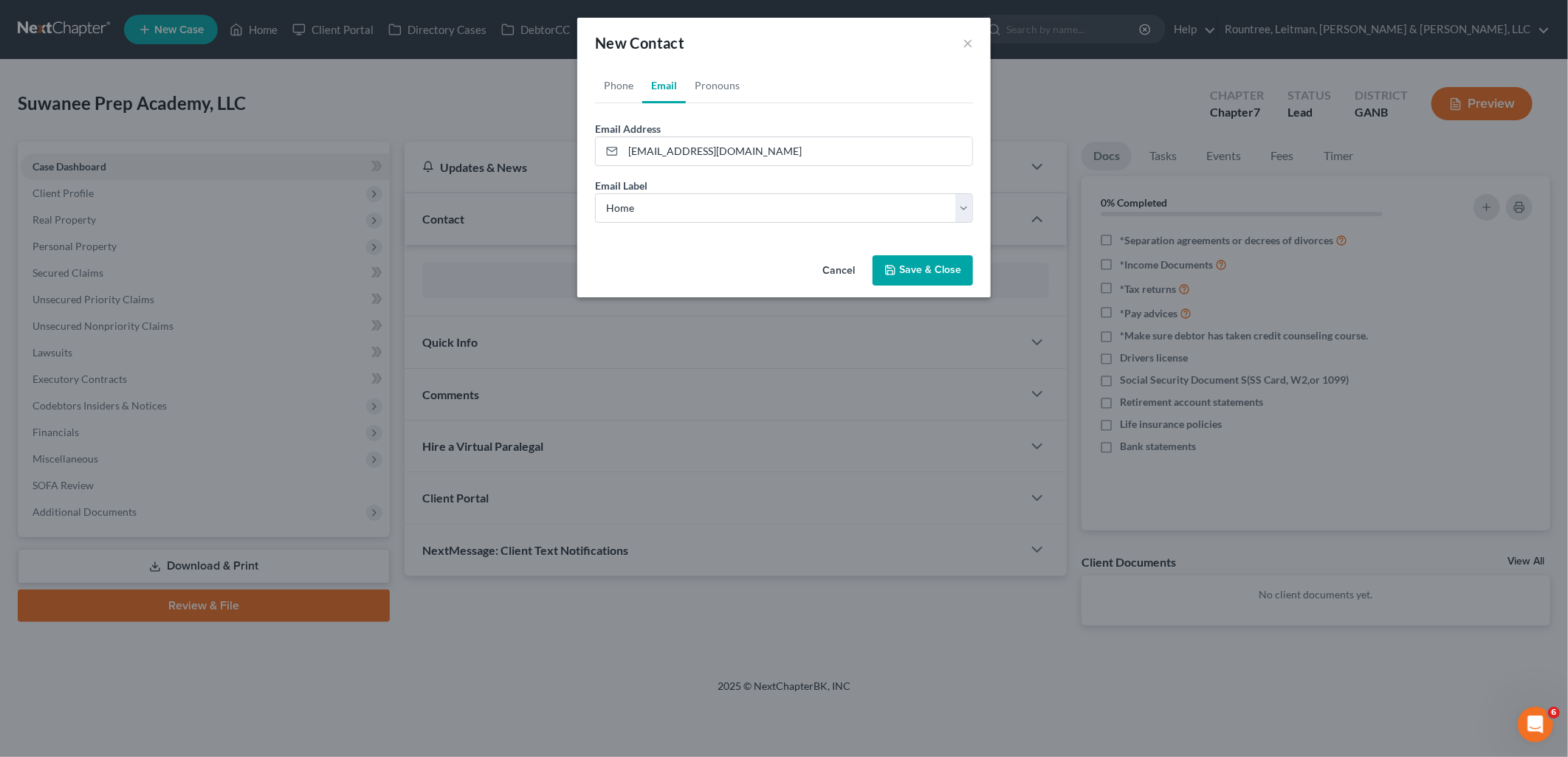
click at [933, 277] on button "Save & Close" at bounding box center [923, 271] width 100 height 31
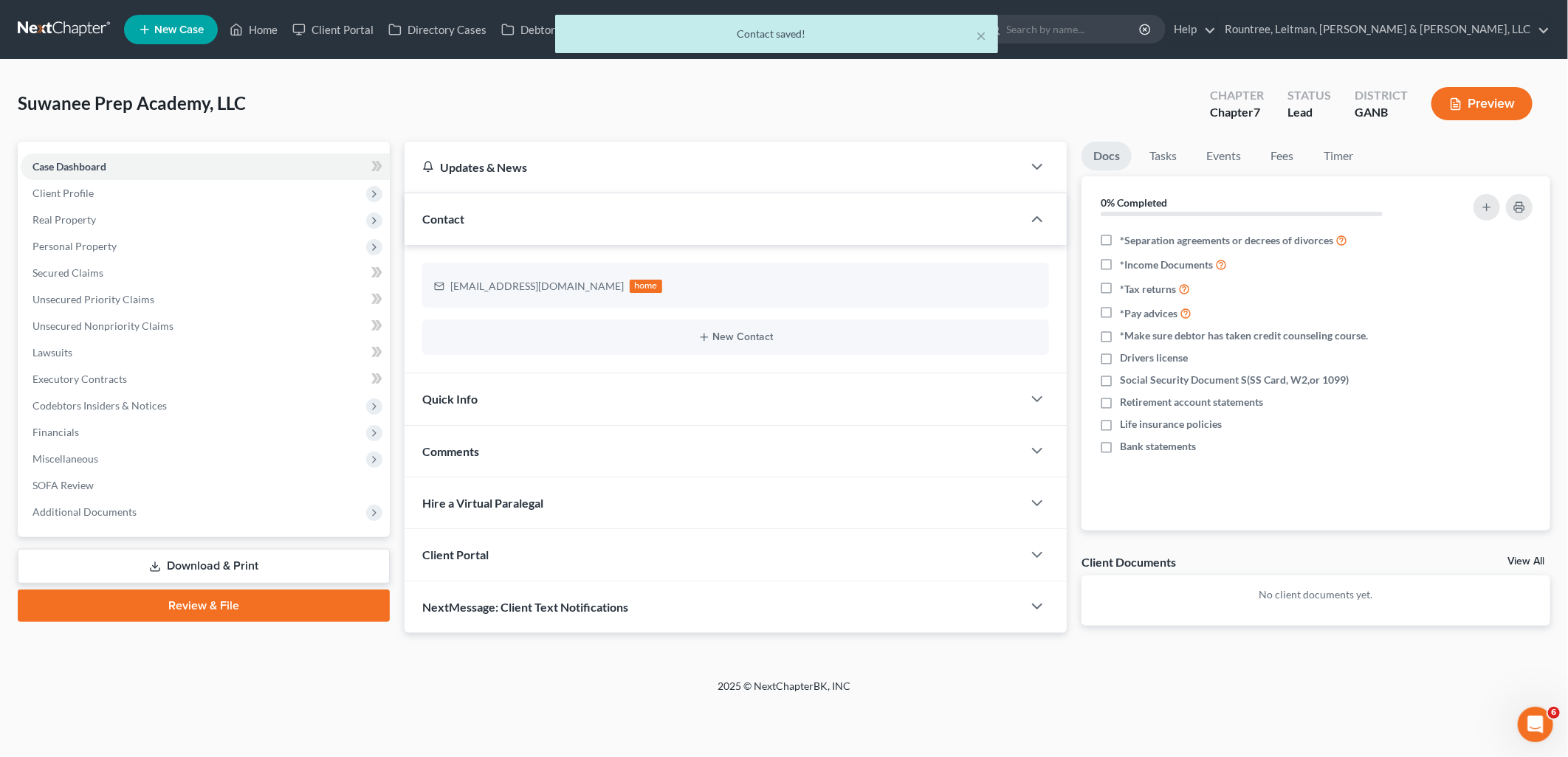
click at [594, 540] on div "Client Portal" at bounding box center [714, 555] width 618 height 51
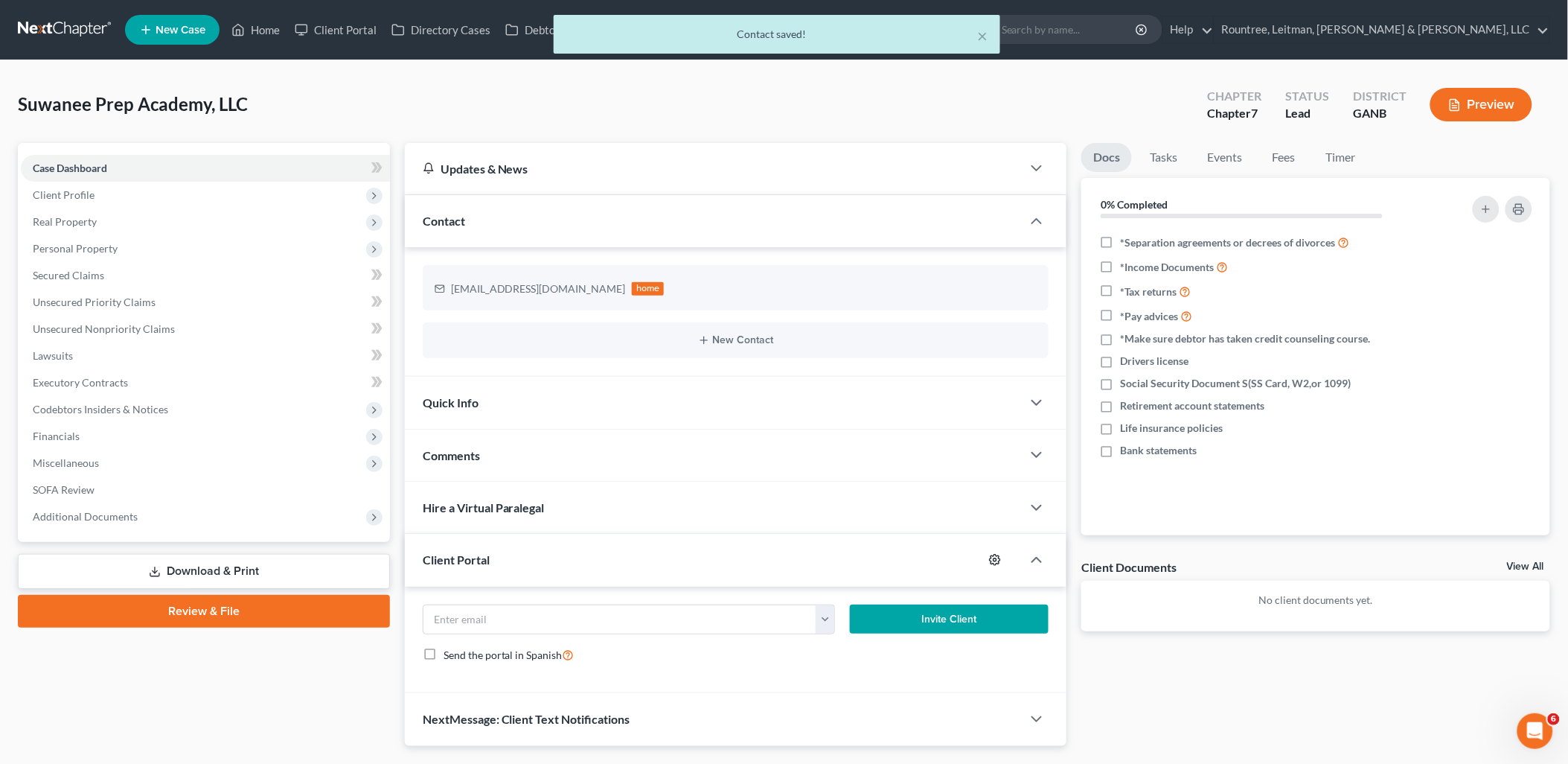
click at [991, 555] on icon "button" at bounding box center [995, 561] width 12 height 12
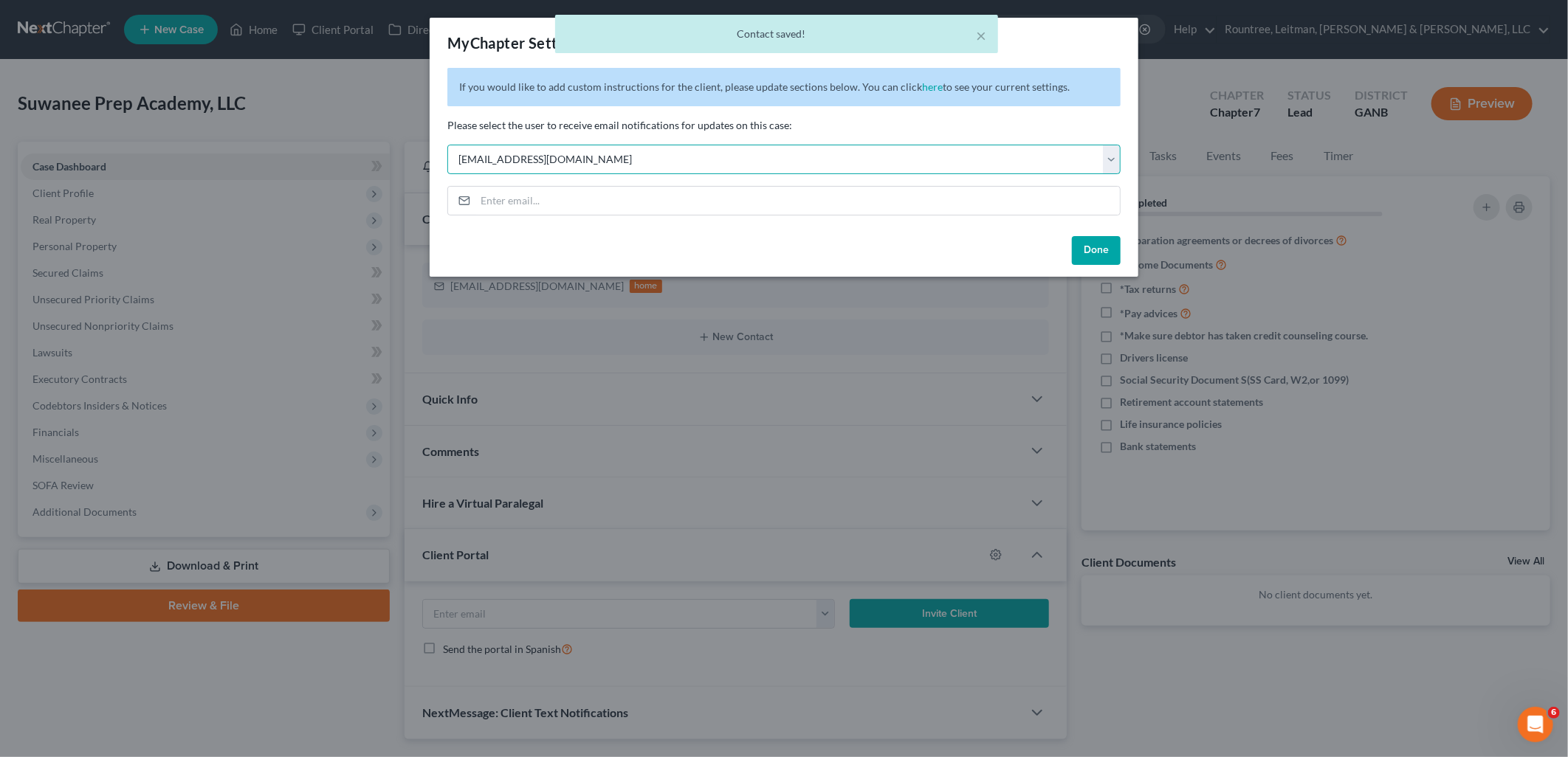
click at [589, 158] on select "Select [EMAIL_ADDRESS][DOMAIN_NAME] [EMAIL_ADDRESS][DOMAIN_NAME] [EMAIL_ADDRESS…" at bounding box center [784, 159] width 673 height 29
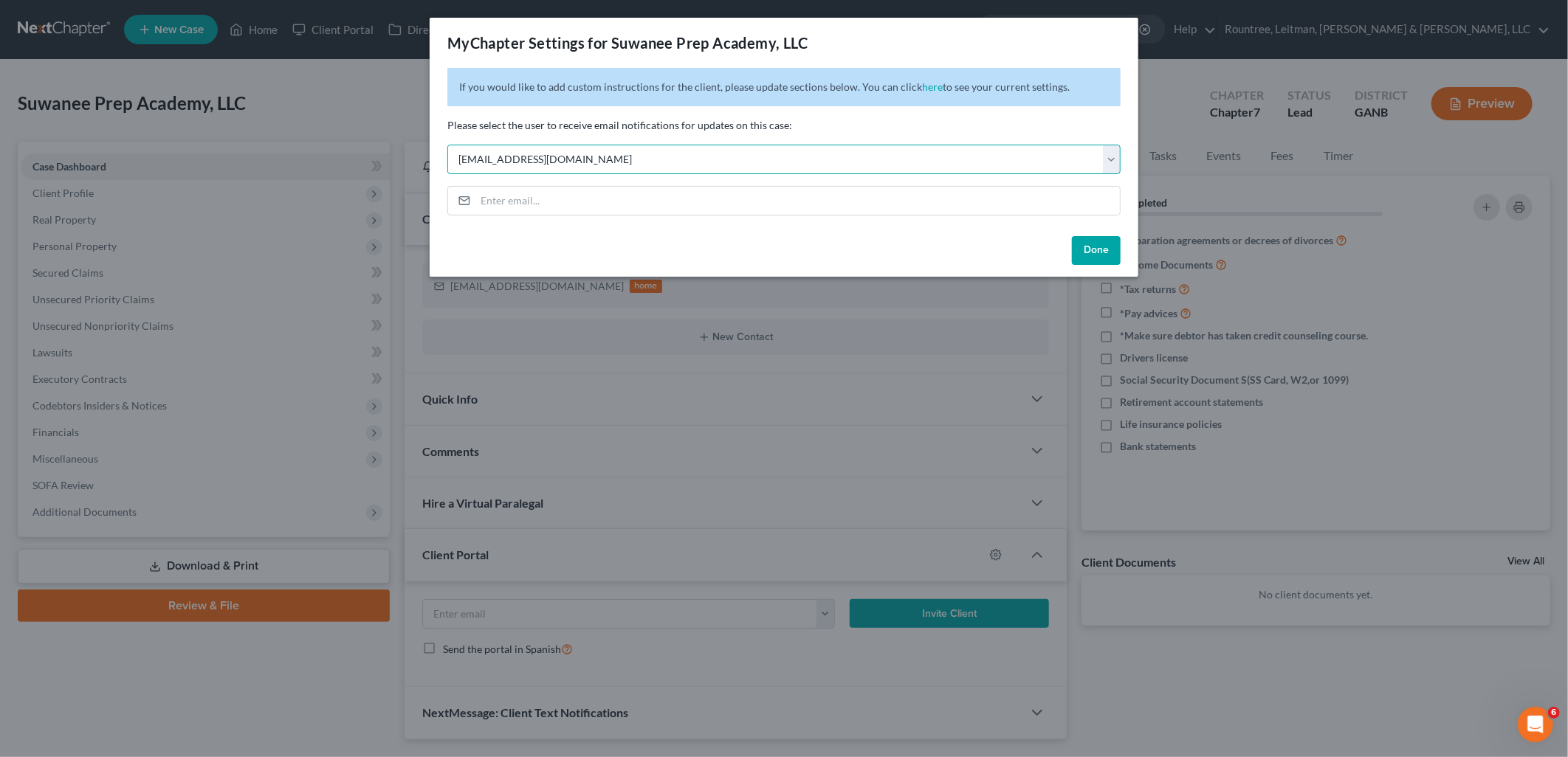
click at [589, 158] on select "Select [EMAIL_ADDRESS][DOMAIN_NAME] [EMAIL_ADDRESS][DOMAIN_NAME] [EMAIL_ADDRESS…" at bounding box center [784, 159] width 673 height 29
select select "5"
click at [448, 145] on select "Select [EMAIL_ADDRESS][DOMAIN_NAME] [EMAIL_ADDRESS][DOMAIN_NAME] [EMAIL_ADDRESS…" at bounding box center [784, 159] width 673 height 29
click at [1101, 244] on button "Done" at bounding box center [1096, 250] width 49 height 29
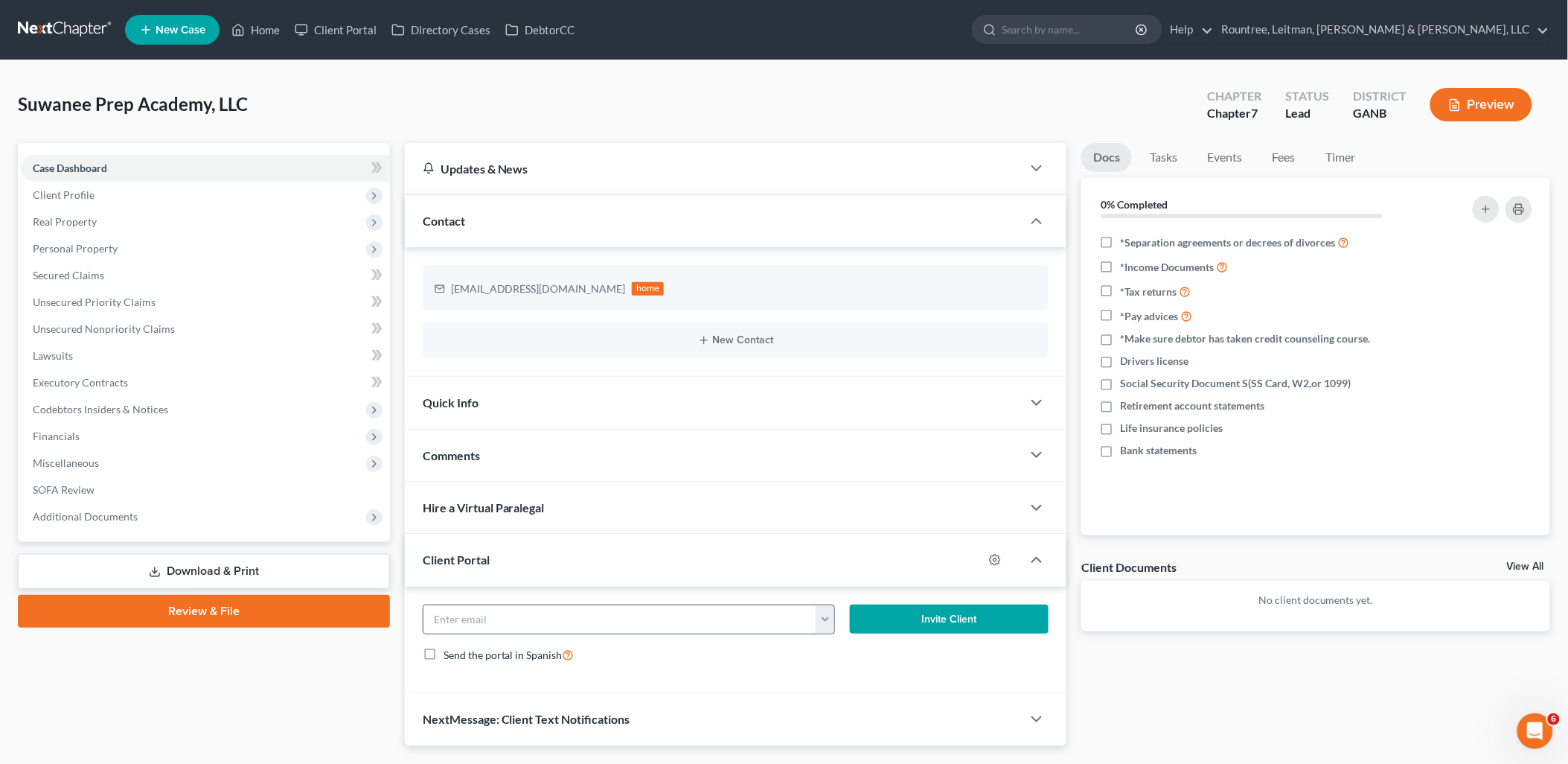
click at [823, 631] on button "button" at bounding box center [825, 619] width 19 height 28
click at [850, 652] on link "[EMAIL_ADDRESS][DOMAIN_NAME]" at bounding box center [918, 652] width 203 height 25
type input "[EMAIL_ADDRESS][DOMAIN_NAME]"
click at [917, 623] on button "Invite Client" at bounding box center [949, 619] width 199 height 30
